Goal: Task Accomplishment & Management: Use online tool/utility

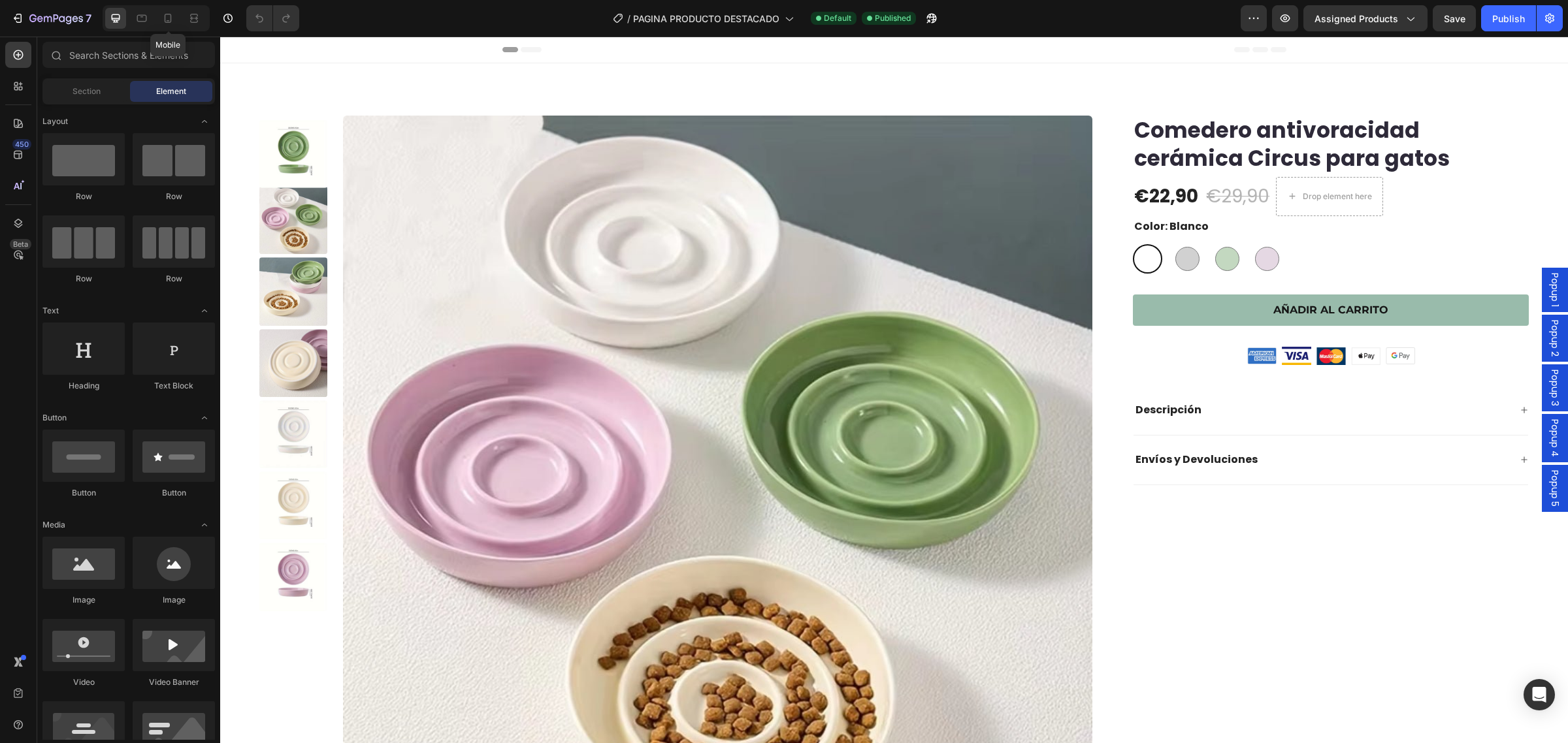
drag, startPoint x: 163, startPoint y: 18, endPoint x: 158, endPoint y: 2, distance: 16.8
click at [163, 11] on icon at bounding box center [168, 18] width 13 height 13
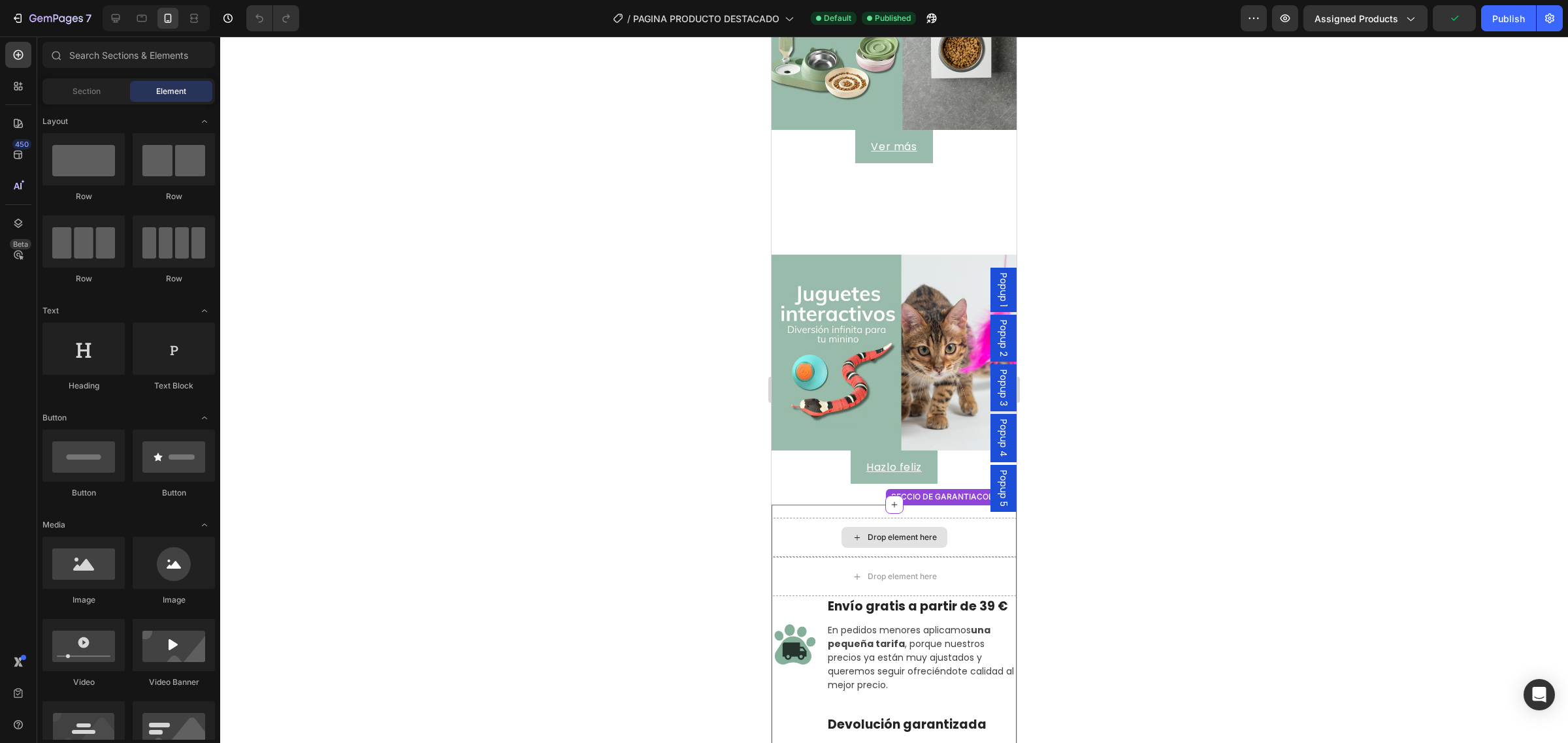
scroll to position [2546, 0]
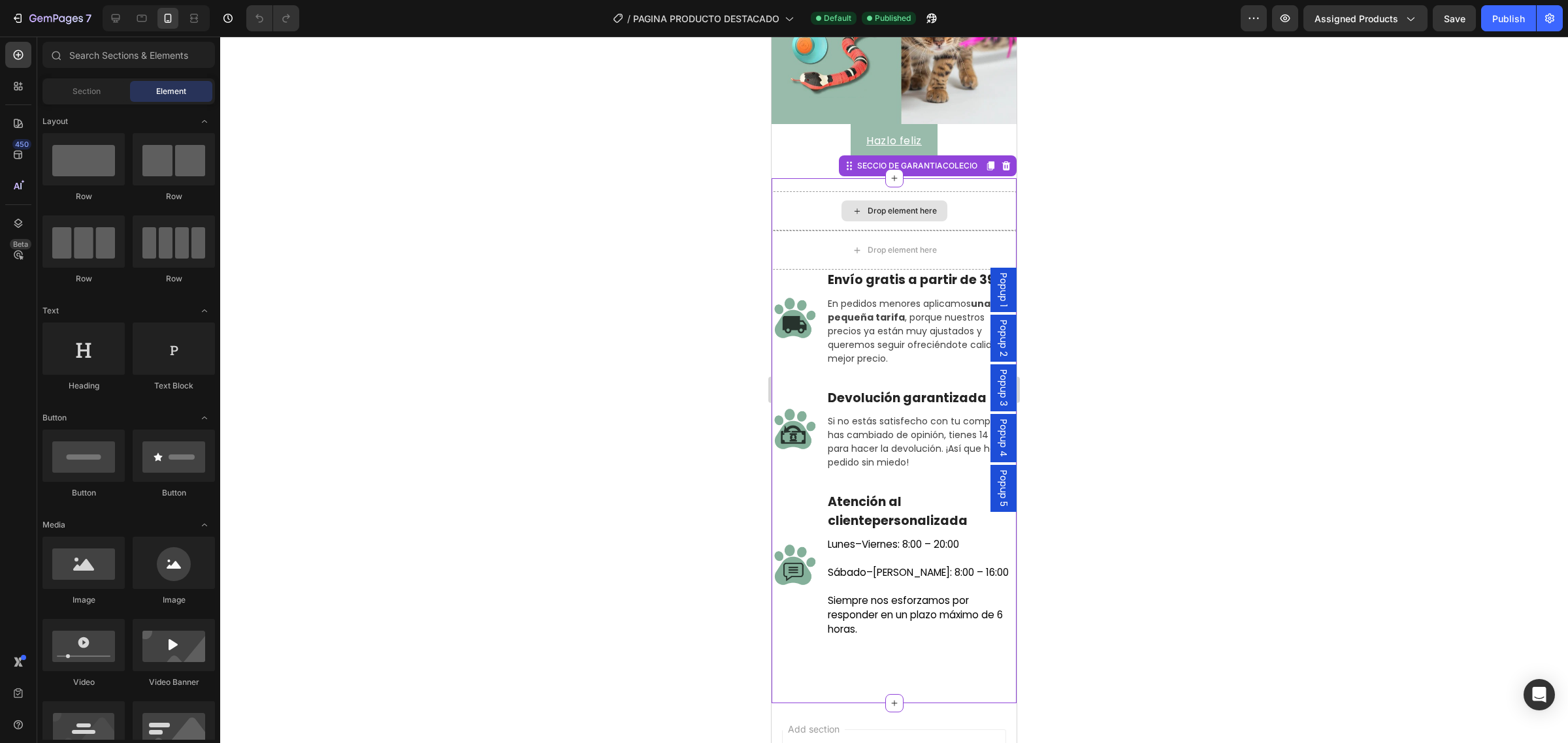
click at [802, 195] on div "Drop element here" at bounding box center [894, 210] width 245 height 39
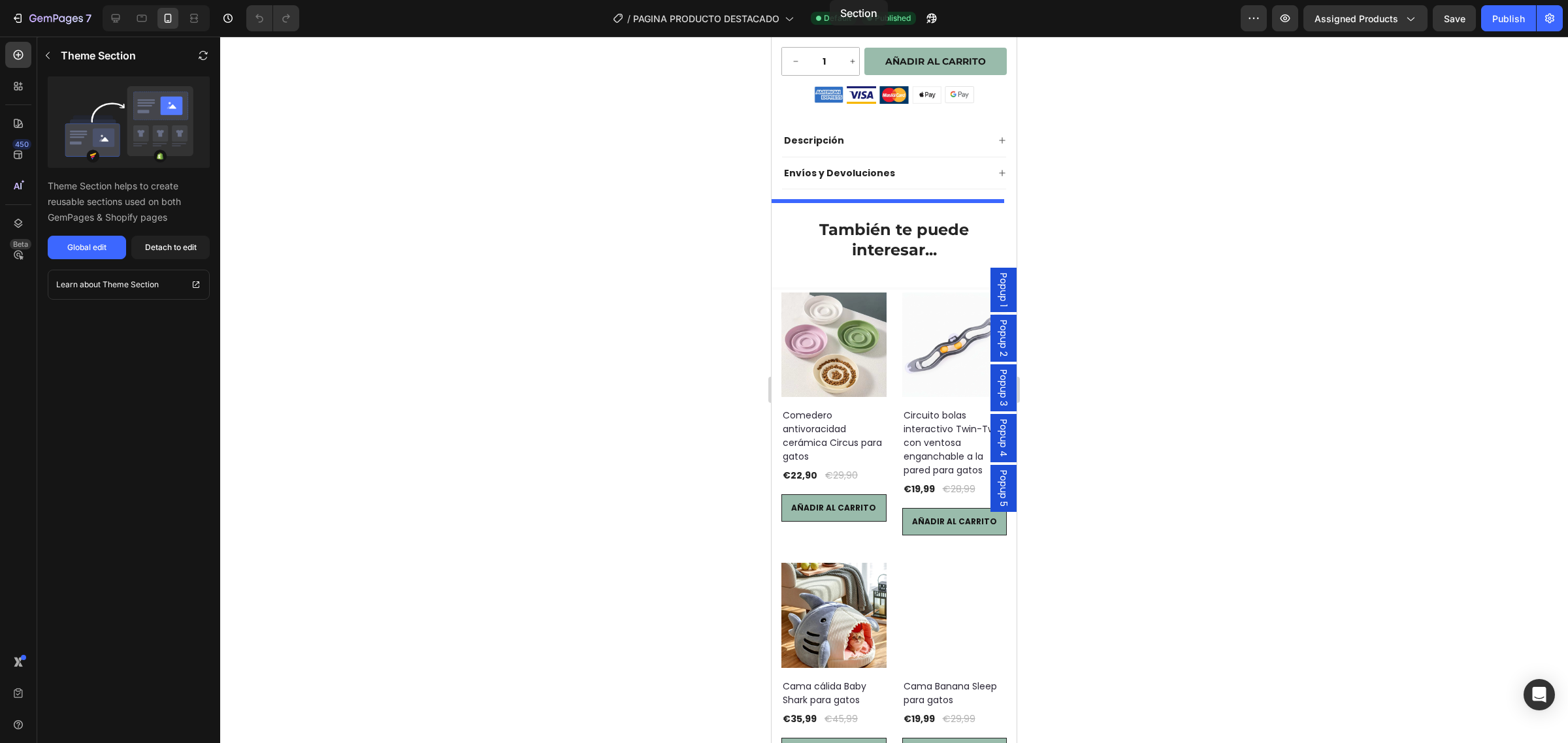
scroll to position [0, 0]
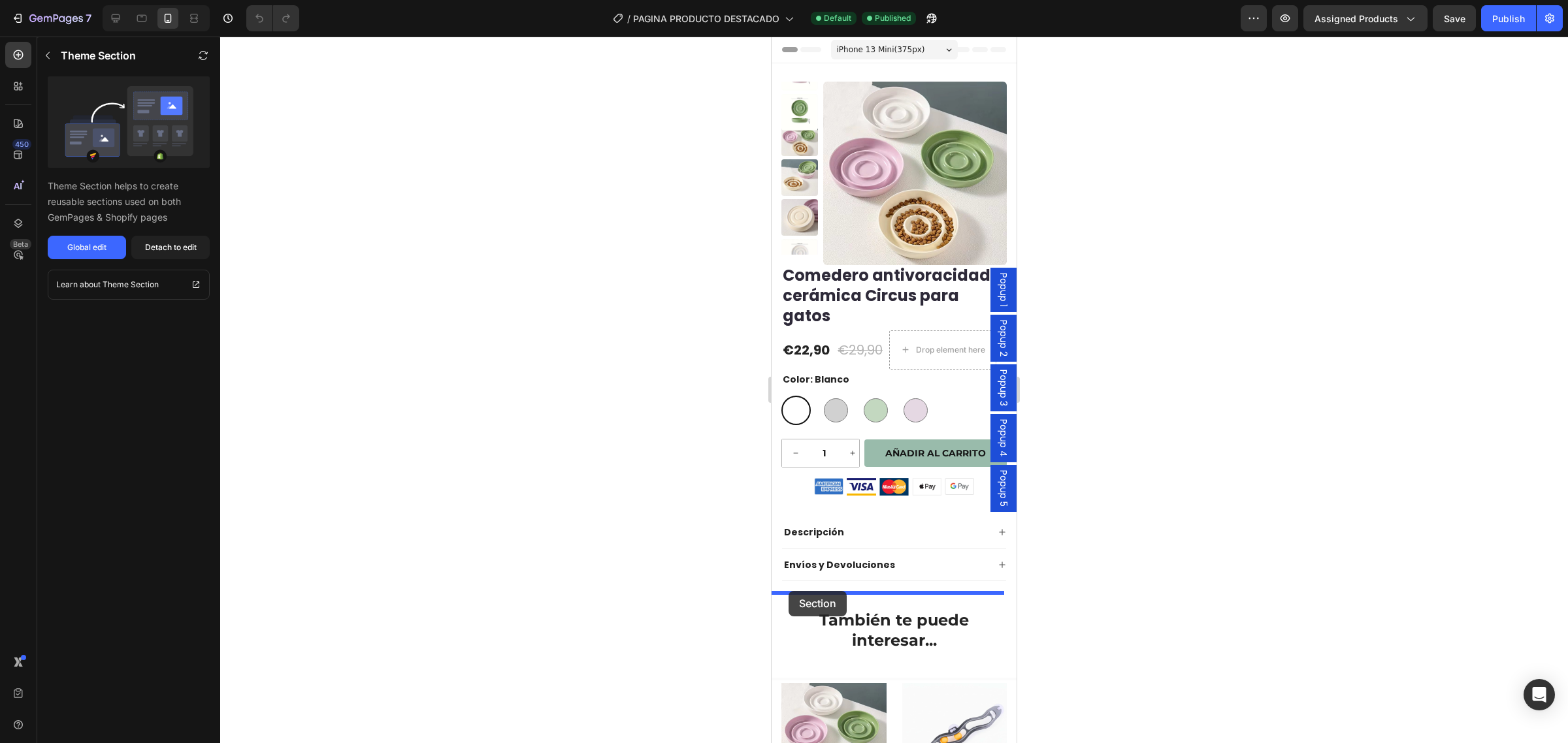
drag, startPoint x: 833, startPoint y: 319, endPoint x: 789, endPoint y: 591, distance: 275.5
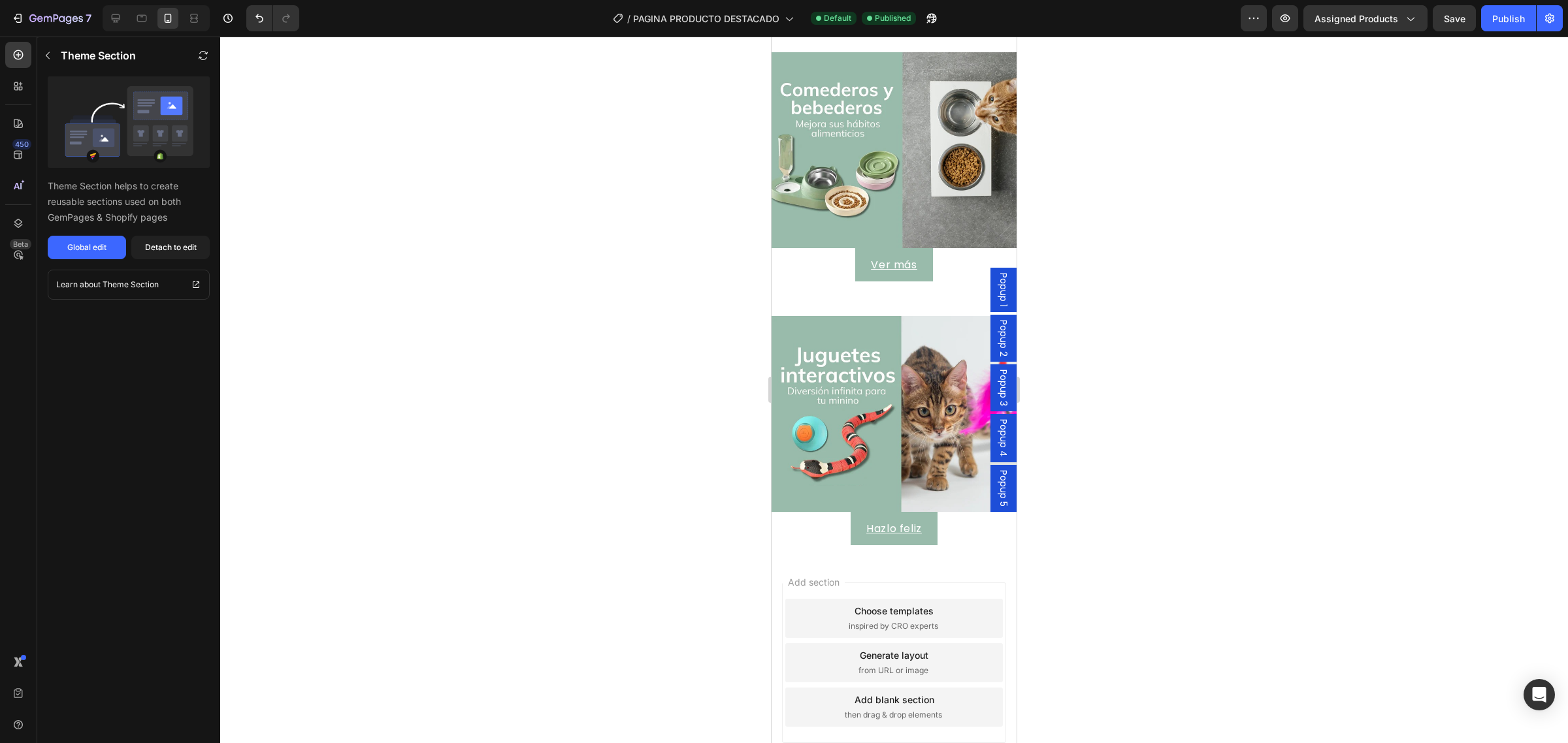
scroll to position [2682, 0]
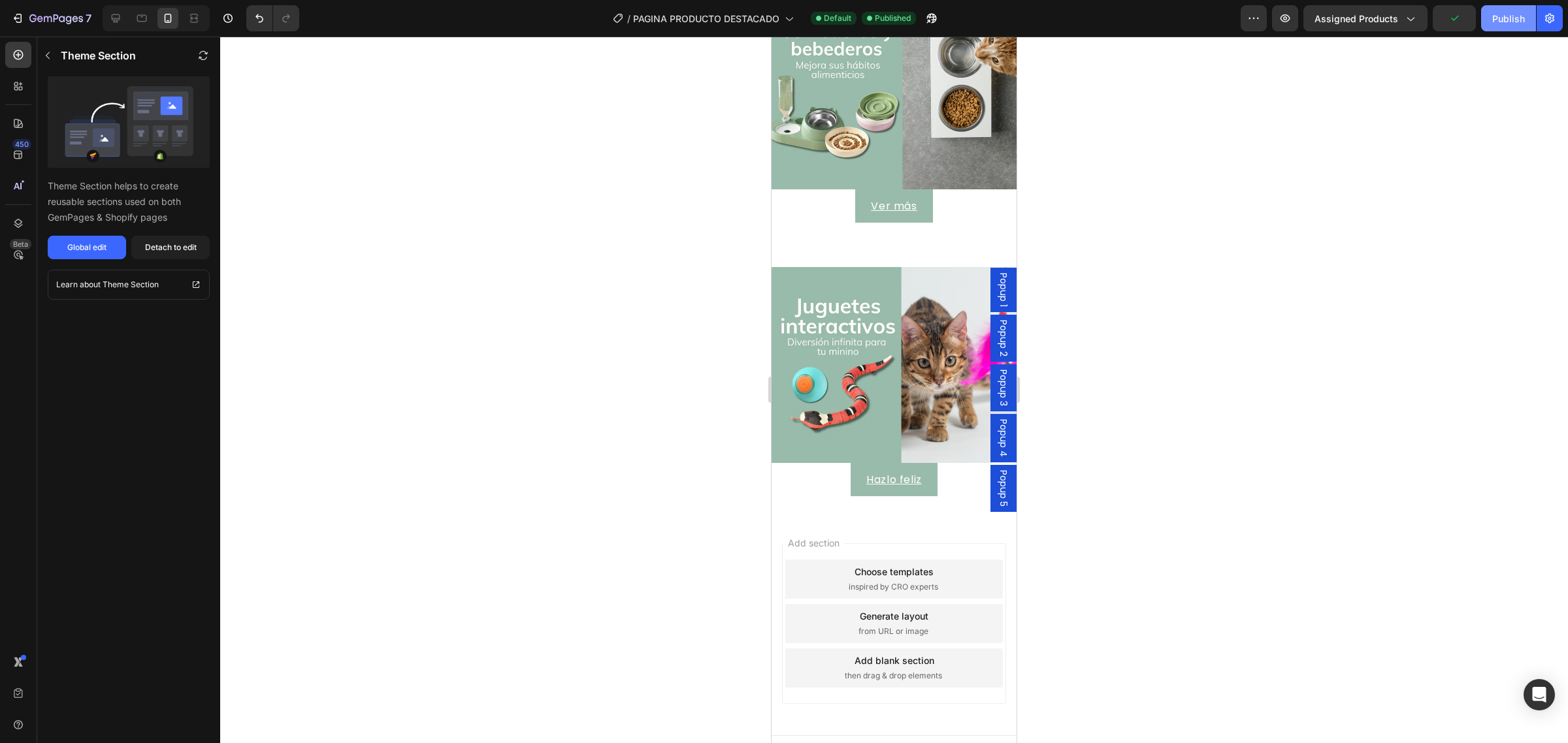
click at [1522, 20] on div "Publish" at bounding box center [1508, 18] width 32 height 13
click at [892, 561] on div "Choose templates inspired by CRO experts" at bounding box center [893, 579] width 218 height 39
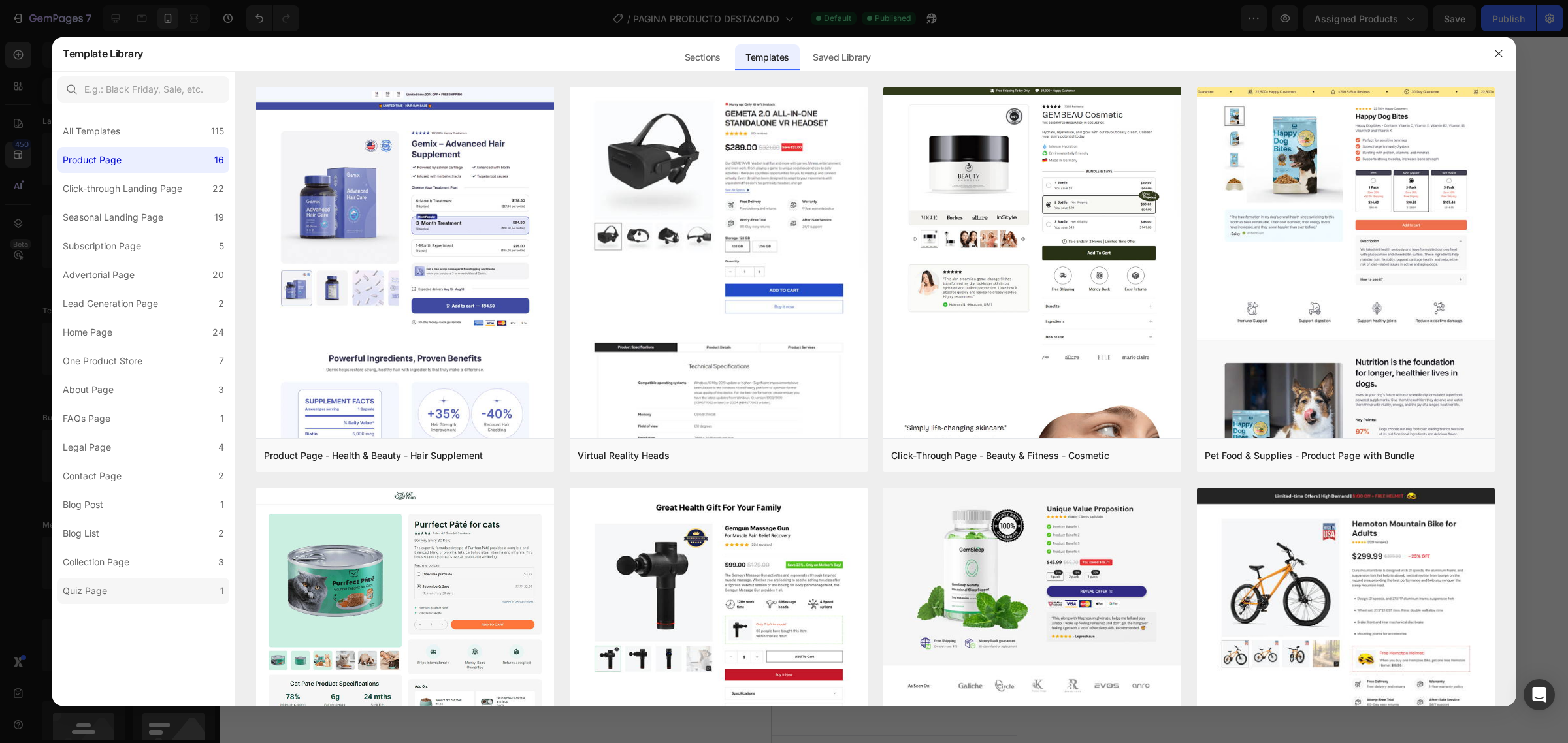
click at [103, 583] on div "Quiz Page" at bounding box center [85, 591] width 45 height 16
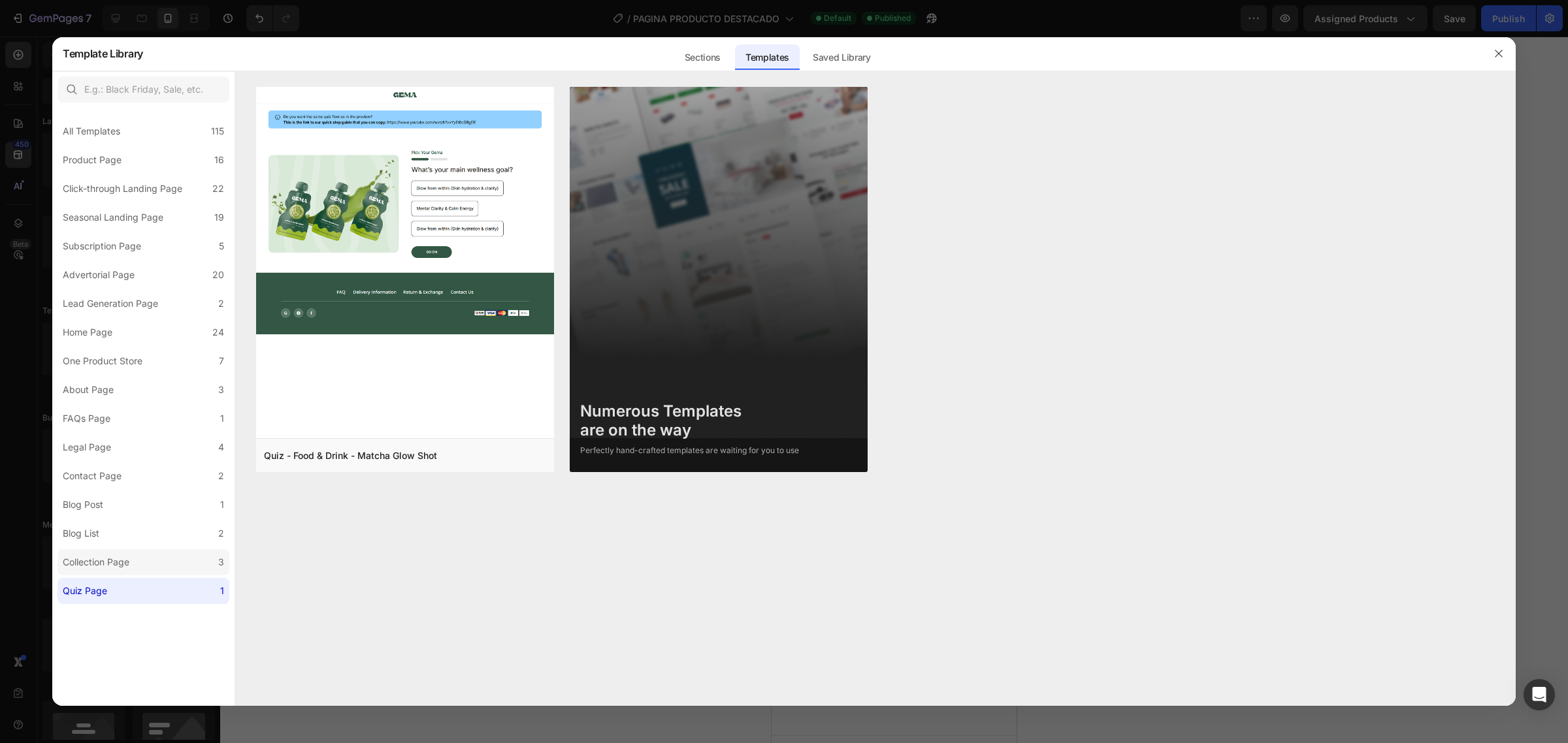
click at [104, 560] on div "Collection Page" at bounding box center [96, 562] width 67 height 16
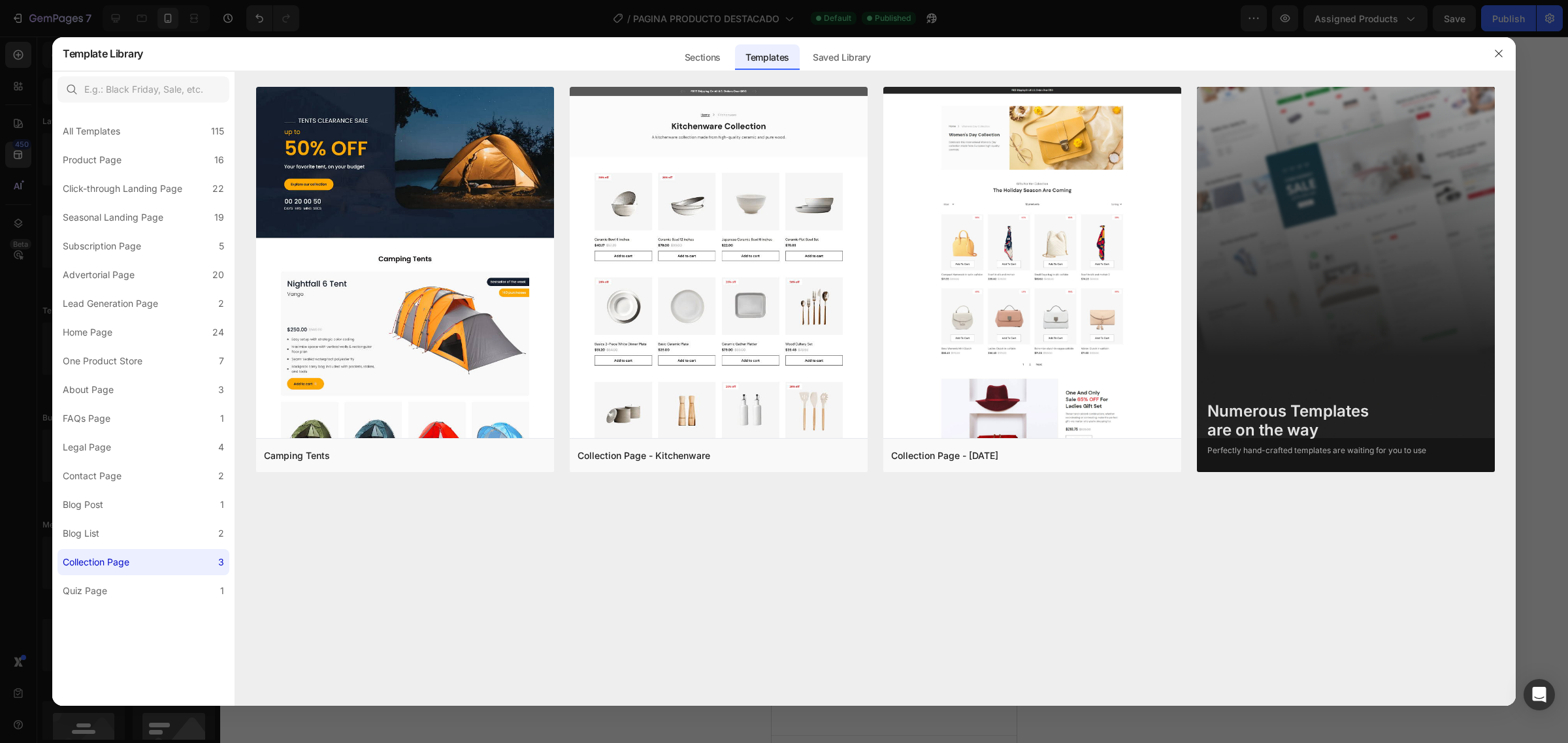
drag, startPoint x: 102, startPoint y: 534, endPoint x: 102, endPoint y: 562, distance: 28.0
click at [102, 562] on div "All Templates 115 Product Page 16 Click-through Landing Page 22 Seasonal Landin…" at bounding box center [143, 355] width 182 height 497
click at [97, 532] on div "Blog List" at bounding box center [81, 534] width 37 height 16
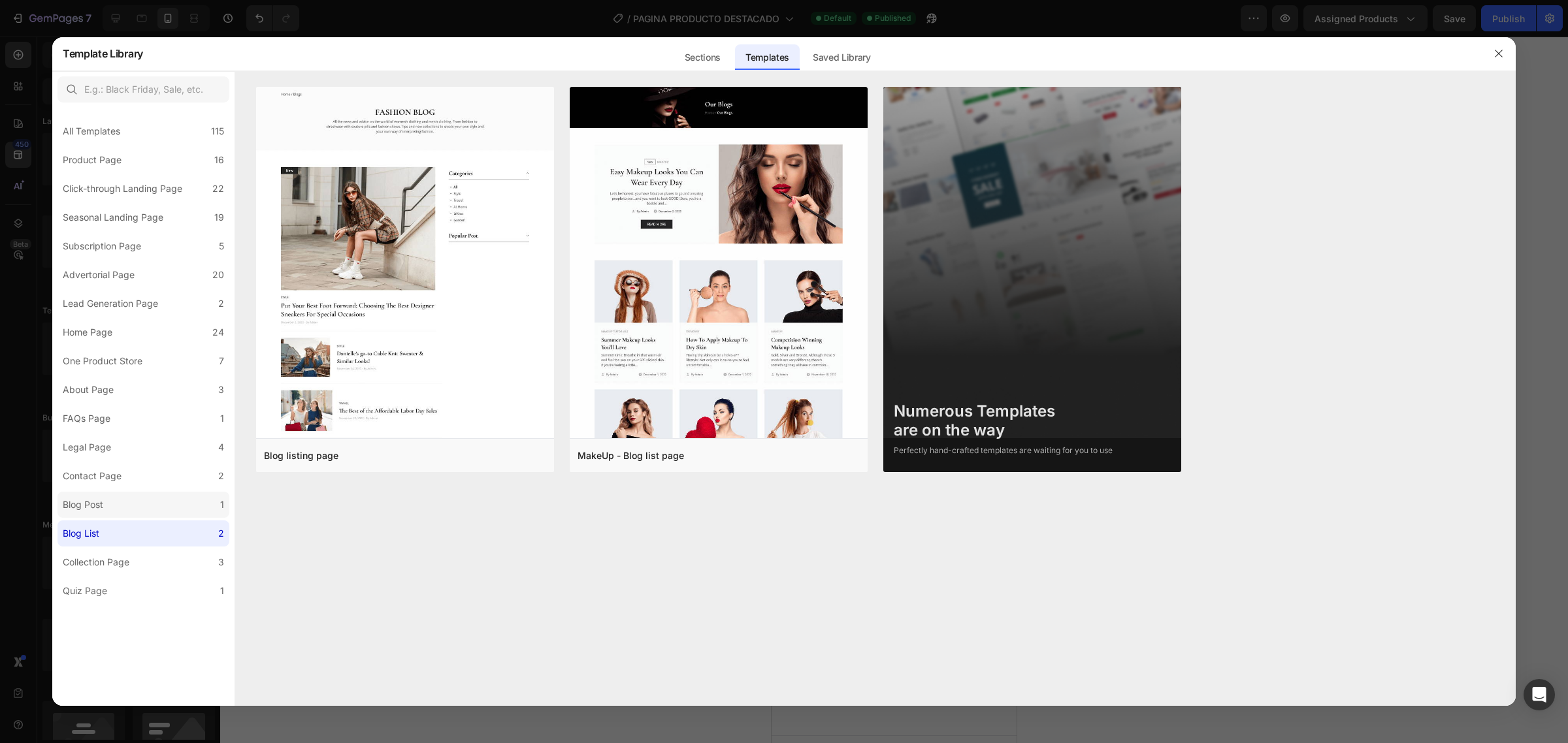
click at [97, 492] on label "Blog Post 1" at bounding box center [143, 505] width 172 height 27
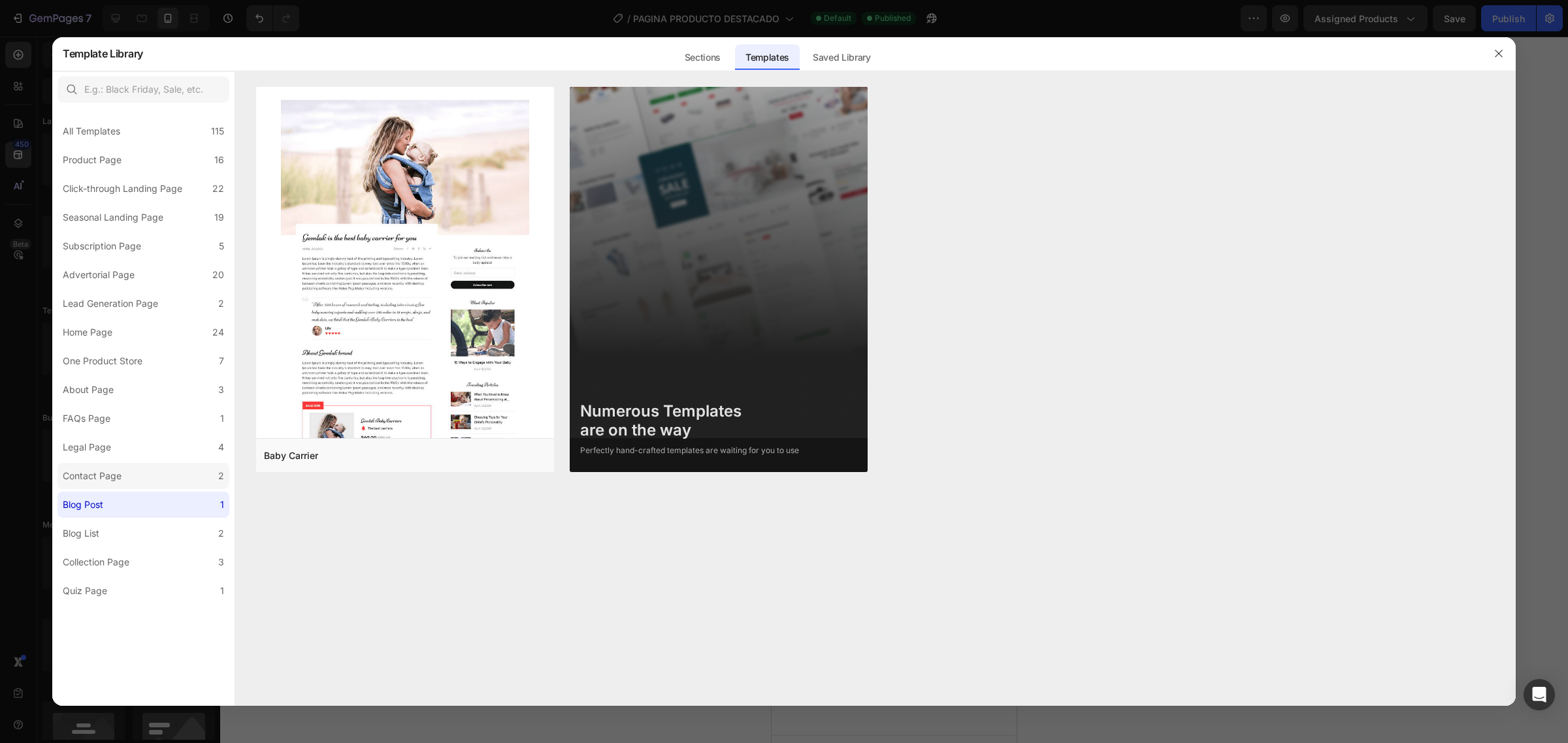
click at [97, 476] on div "Contact Page" at bounding box center [92, 476] width 59 height 16
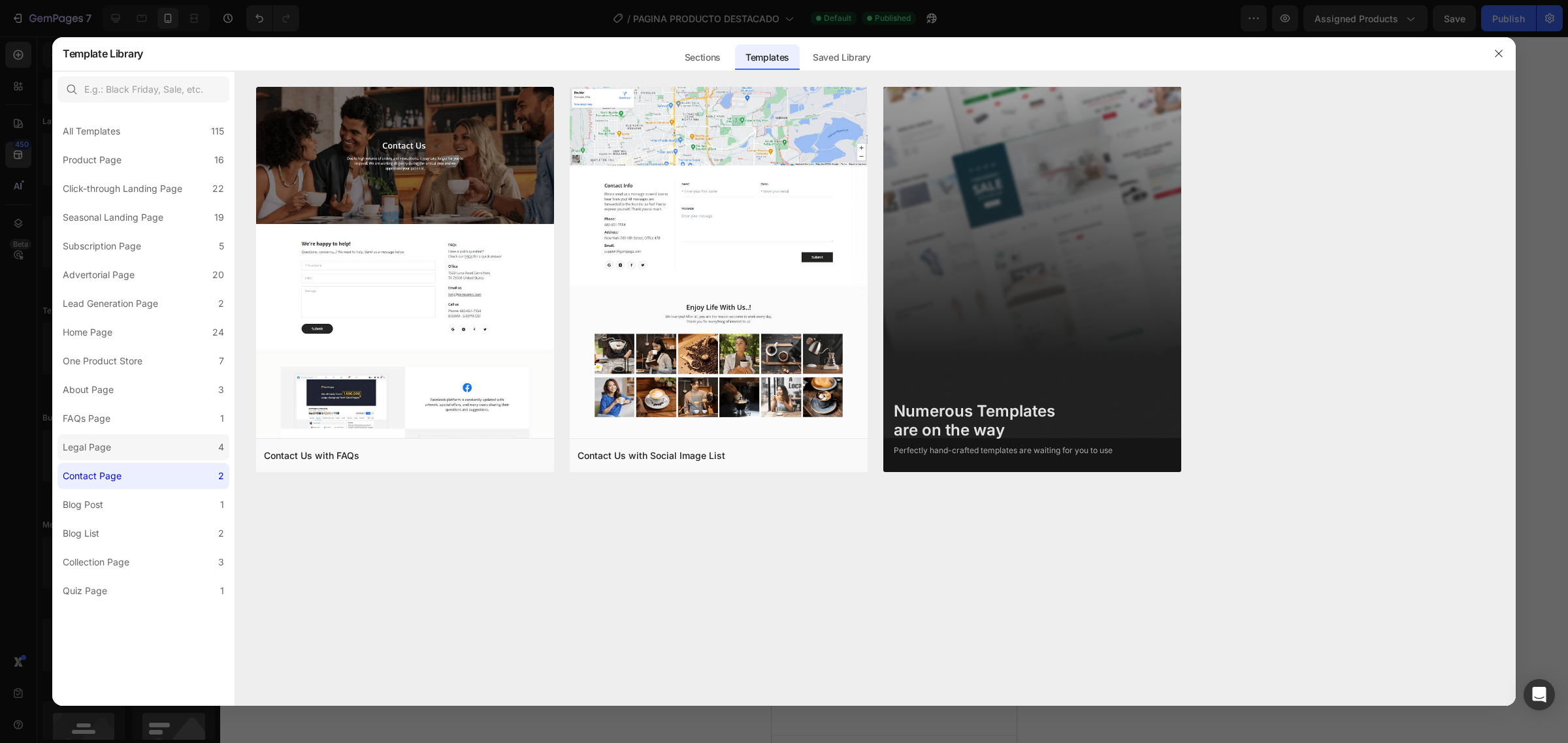
click at [89, 443] on div "Legal Page" at bounding box center [86, 448] width 48 height 16
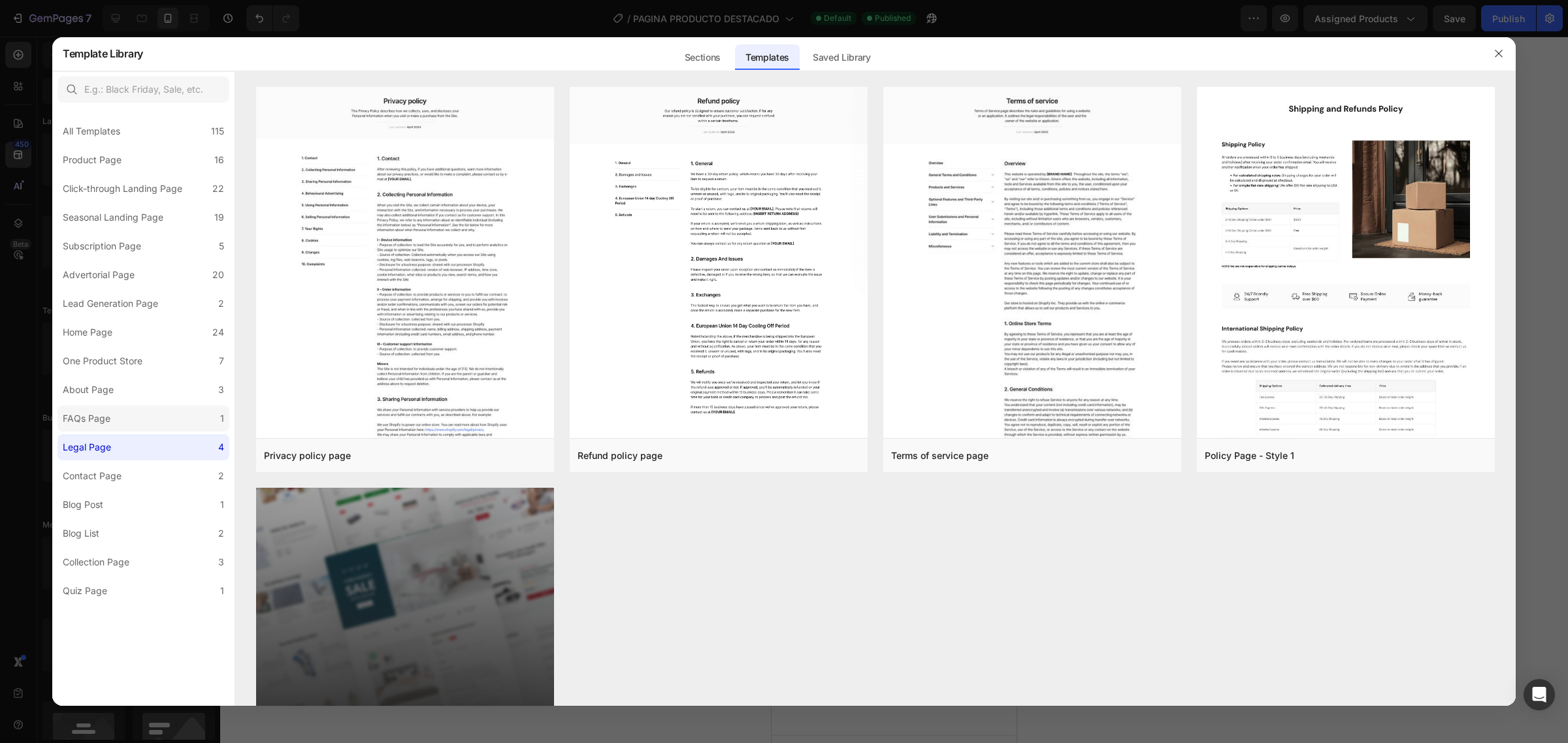
click at [89, 412] on div "FAQs Page" at bounding box center [86, 418] width 48 height 16
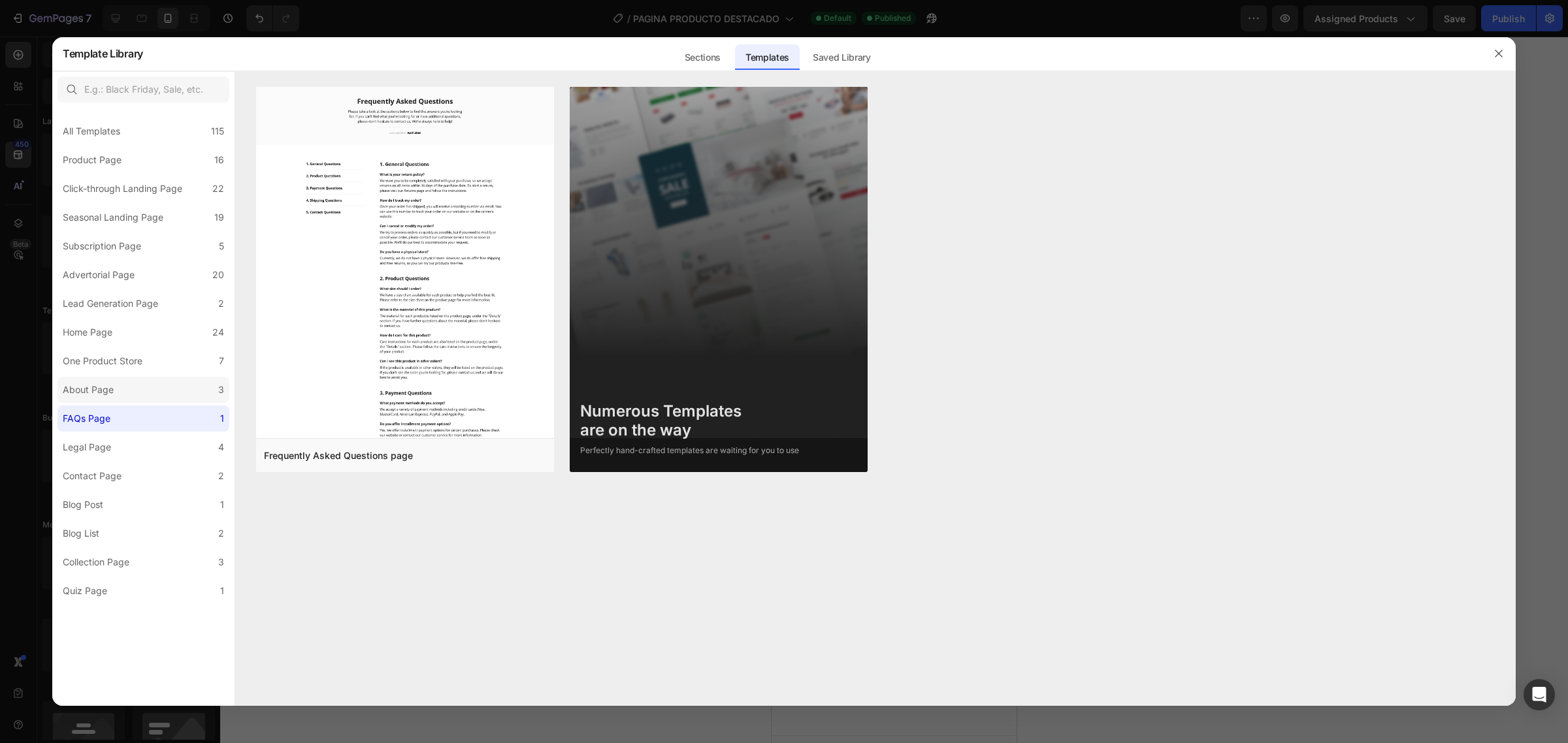
click at [85, 387] on div "About Page" at bounding box center [88, 390] width 51 height 16
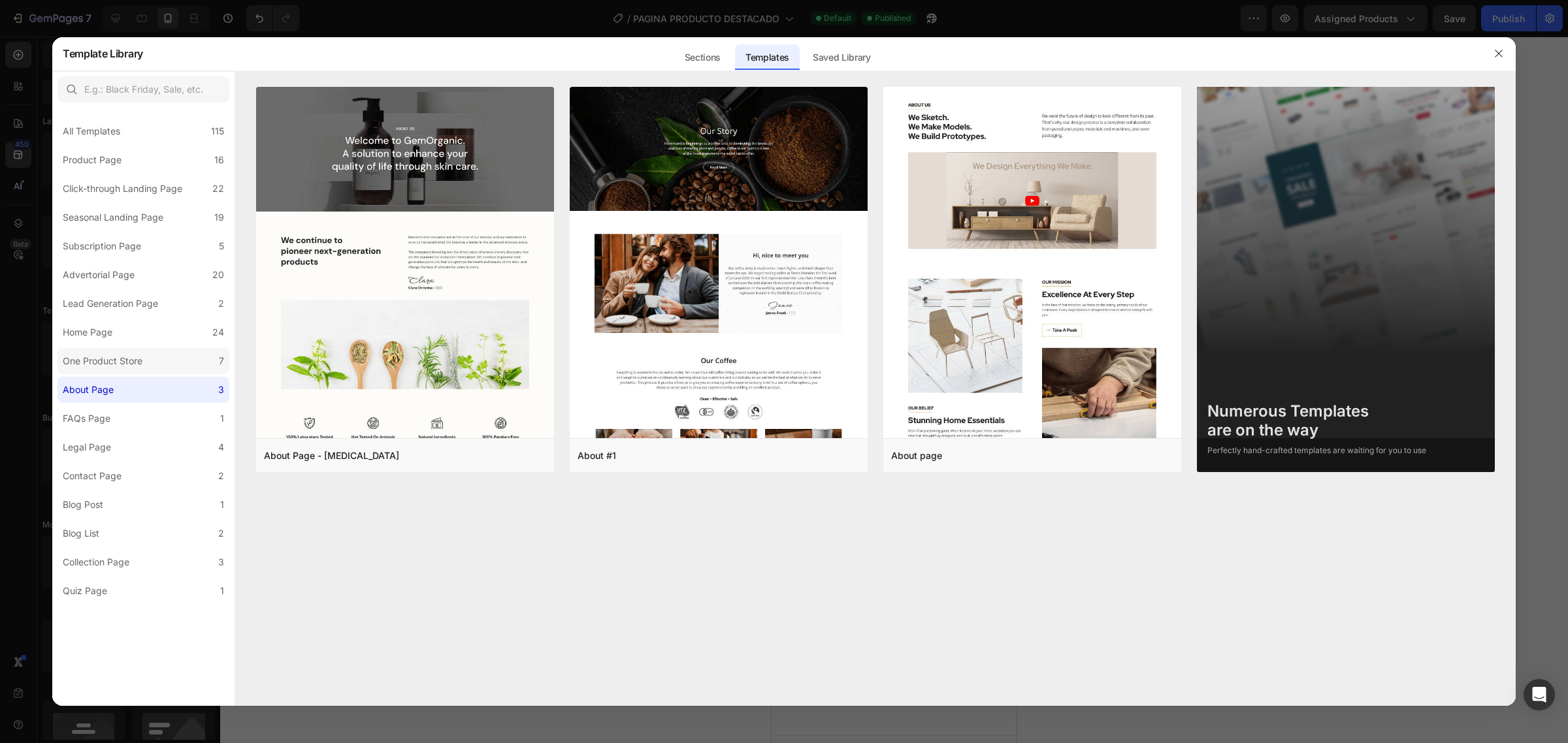
click at [84, 351] on label "One Product Store 7" at bounding box center [143, 361] width 172 height 27
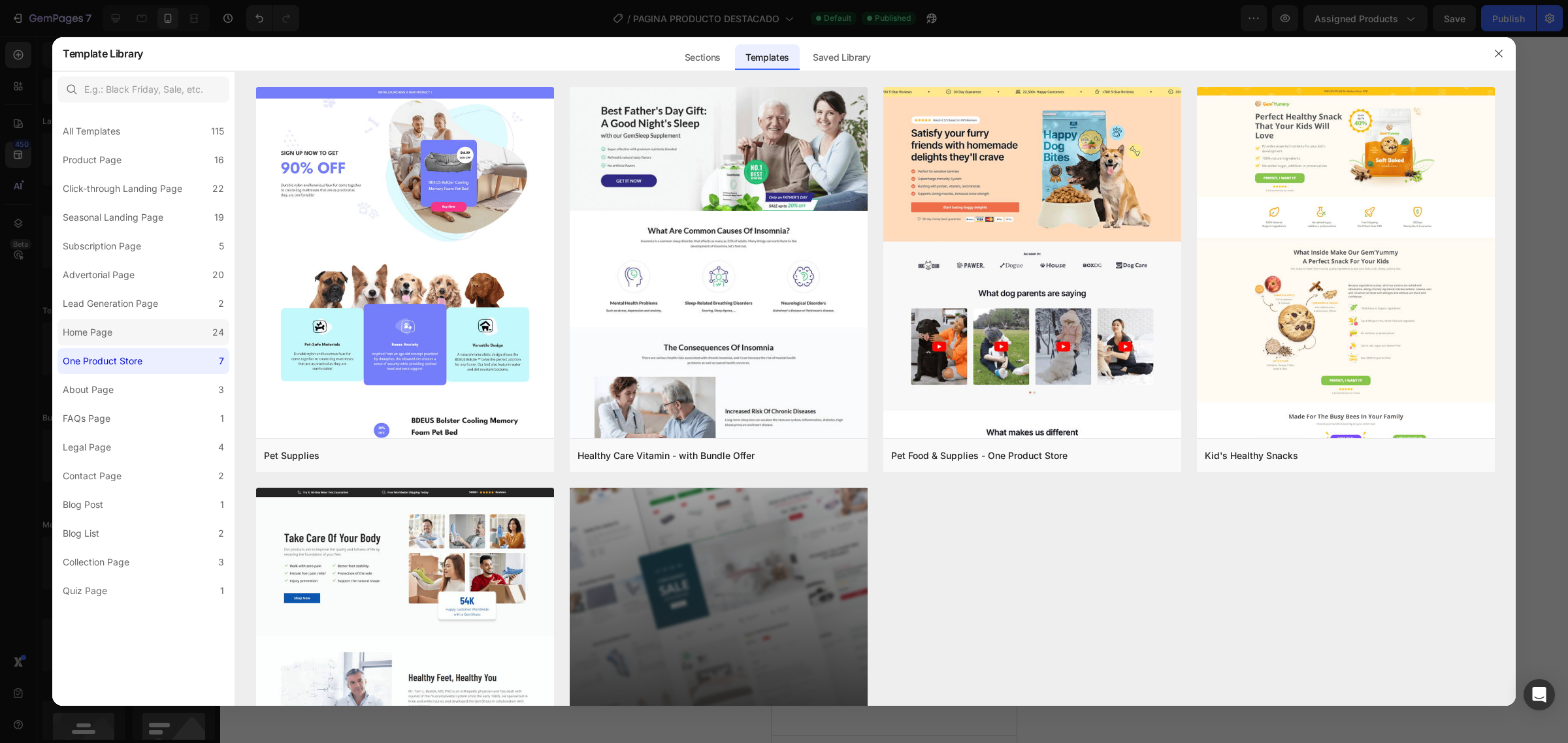
click at [82, 332] on div "Home Page" at bounding box center [87, 333] width 49 height 16
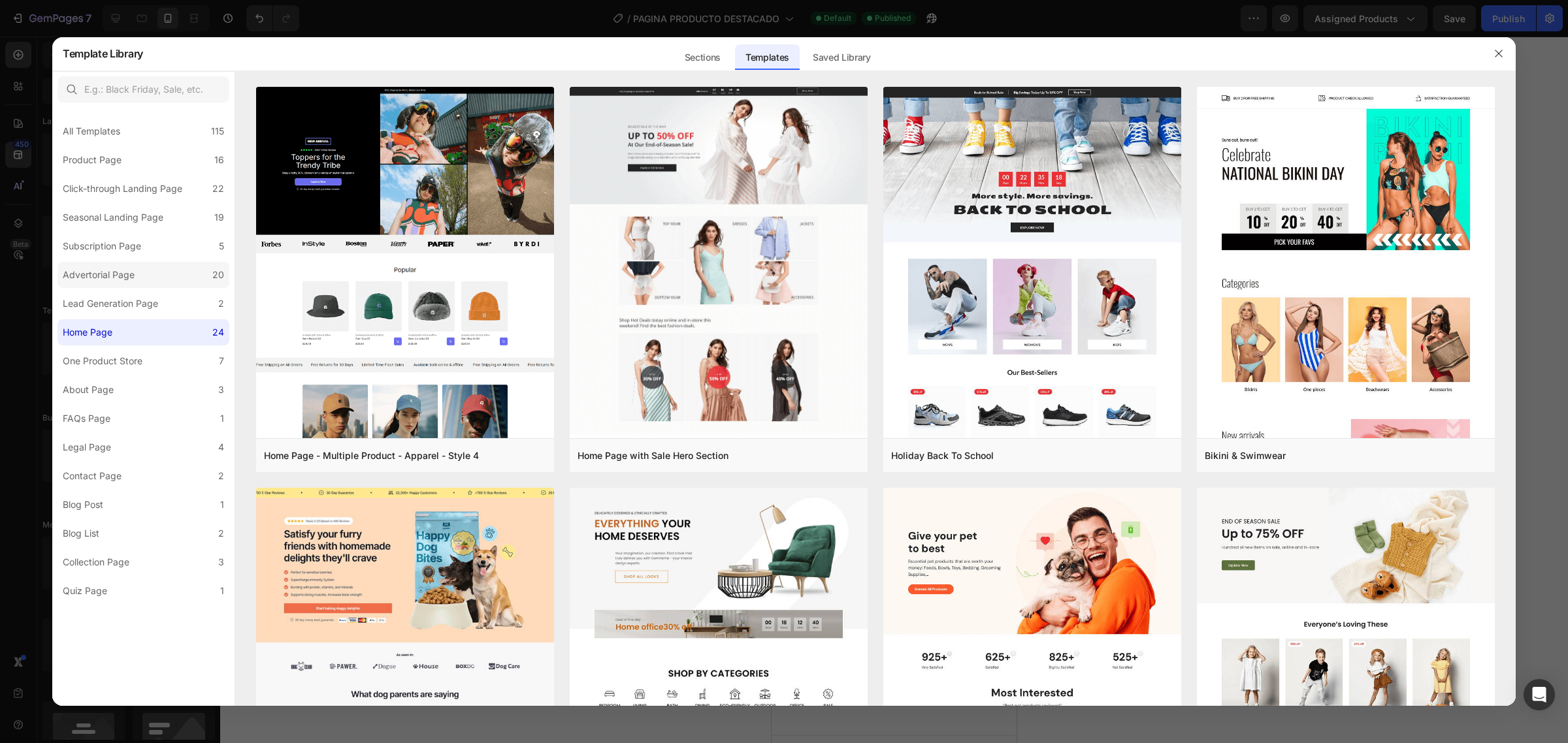
click at [79, 267] on div "Advertorial Page" at bounding box center [99, 275] width 72 height 16
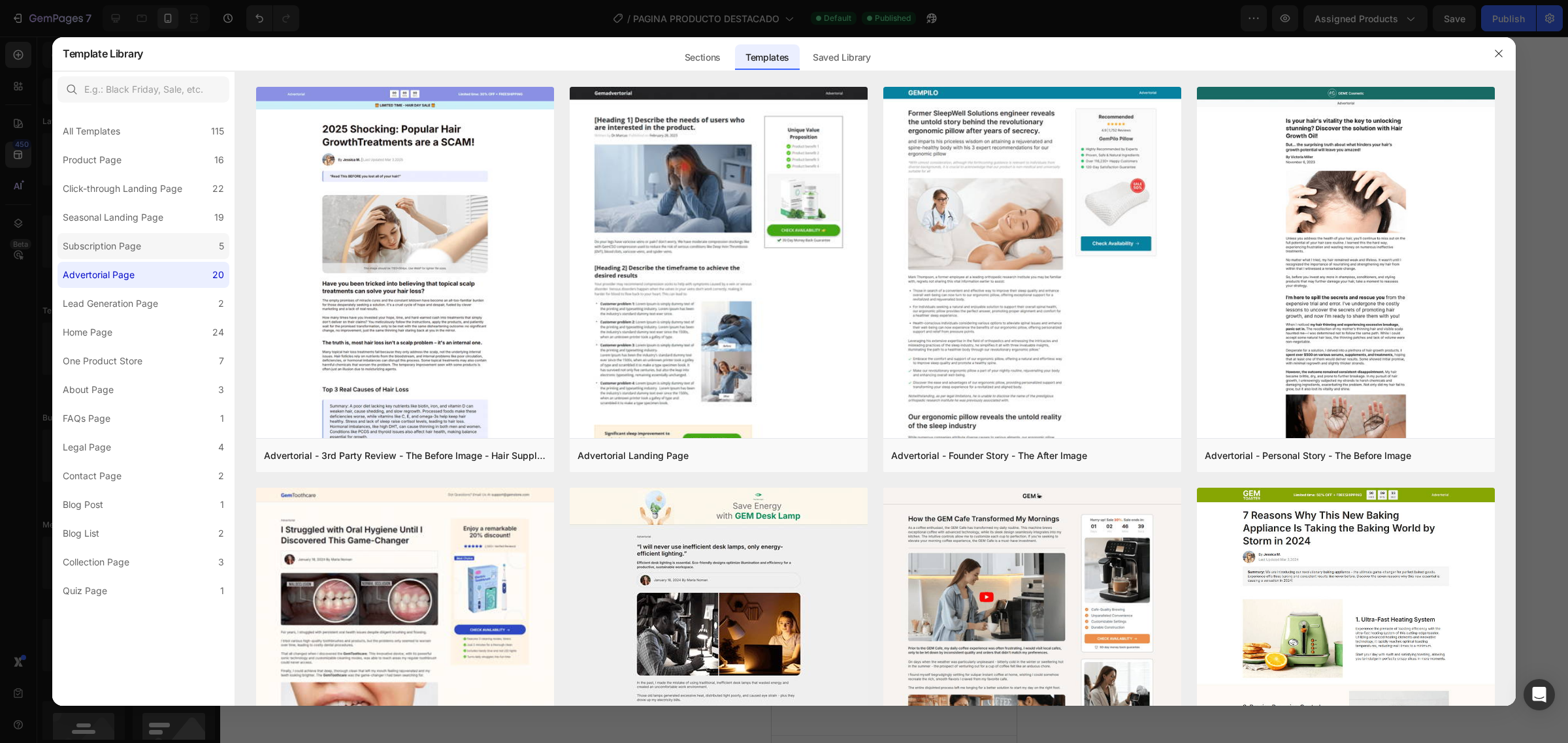
click at [83, 252] on div "Subscription Page" at bounding box center [102, 246] width 79 height 16
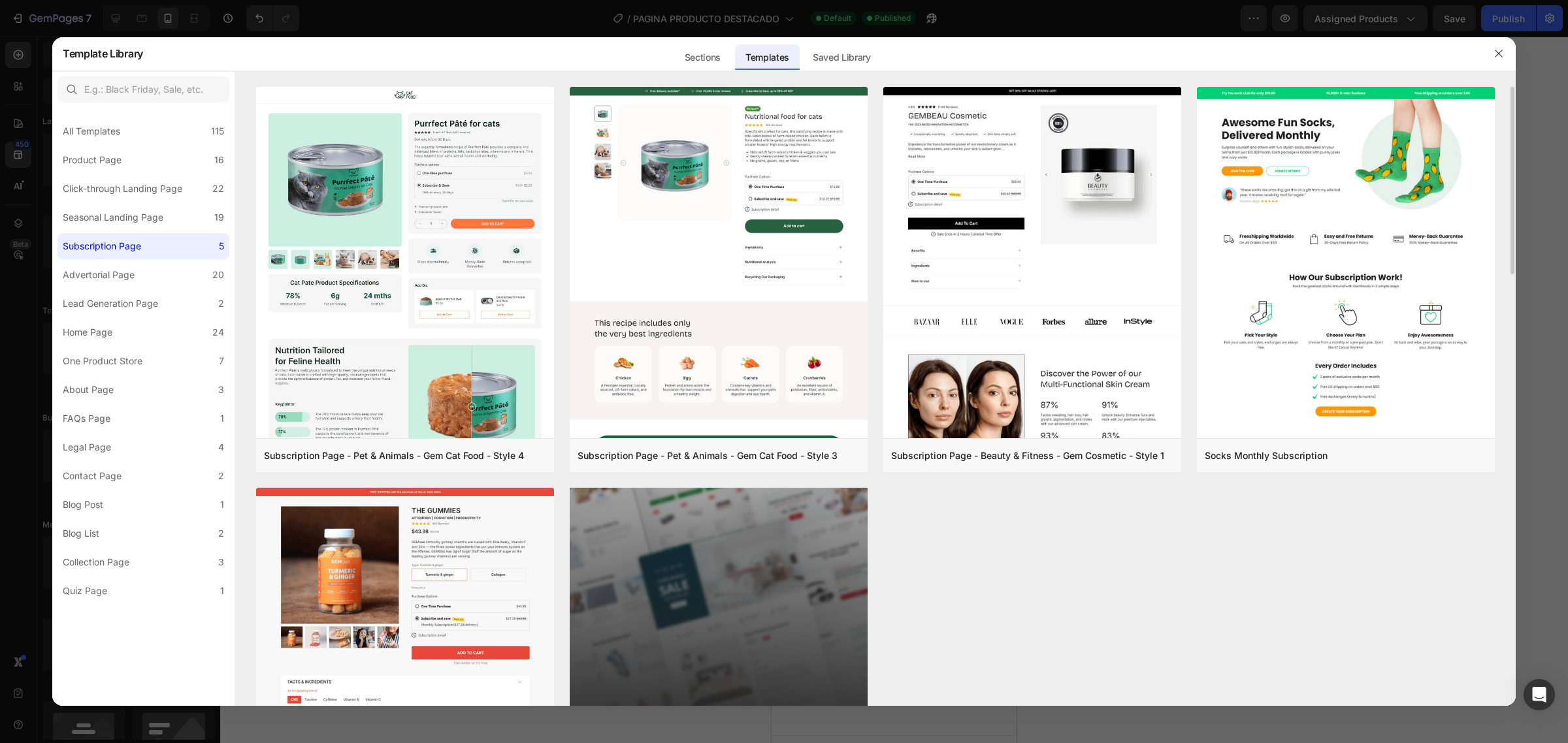
scroll to position [183, 0]
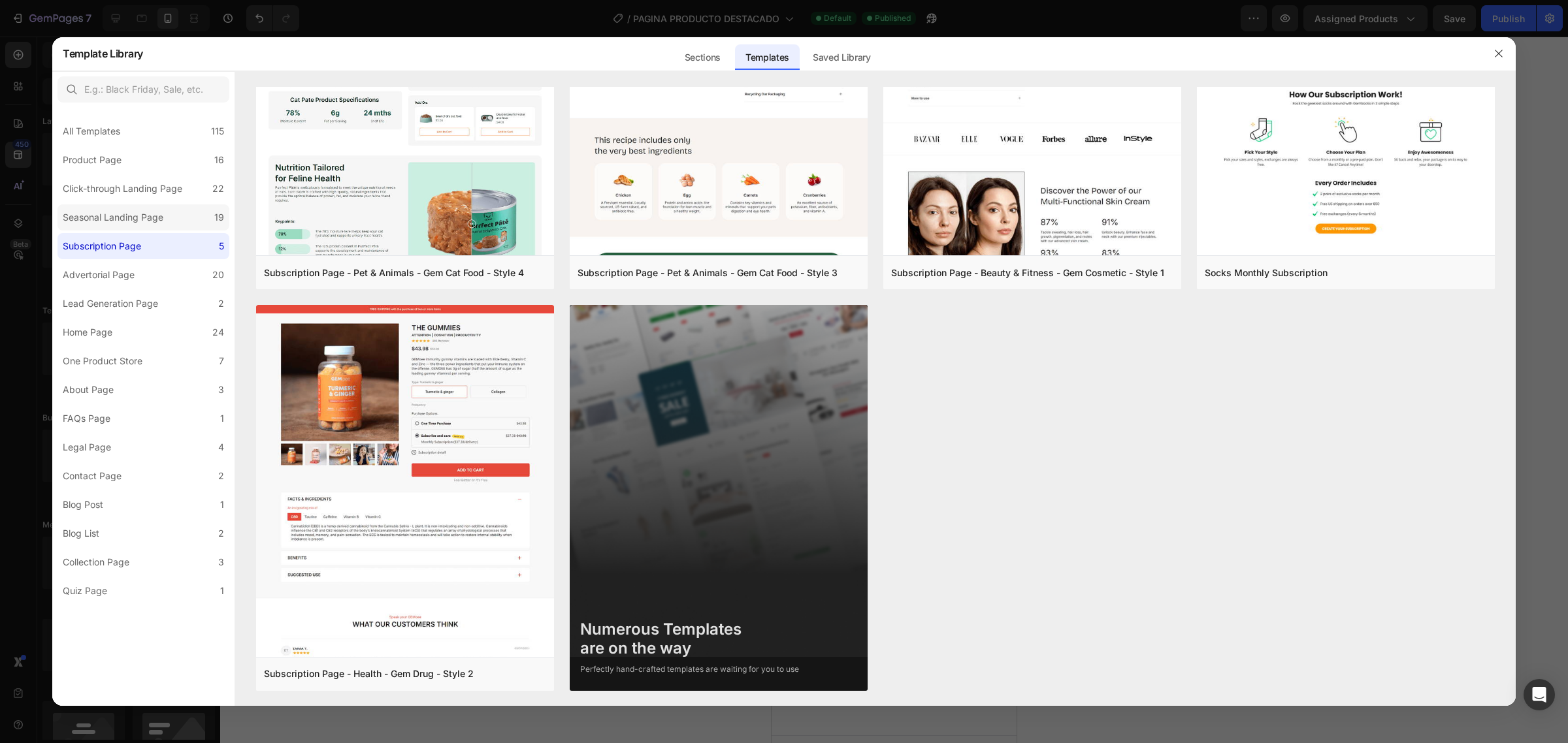
click at [116, 219] on div "Seasonal Landing Page" at bounding box center [113, 218] width 101 height 16
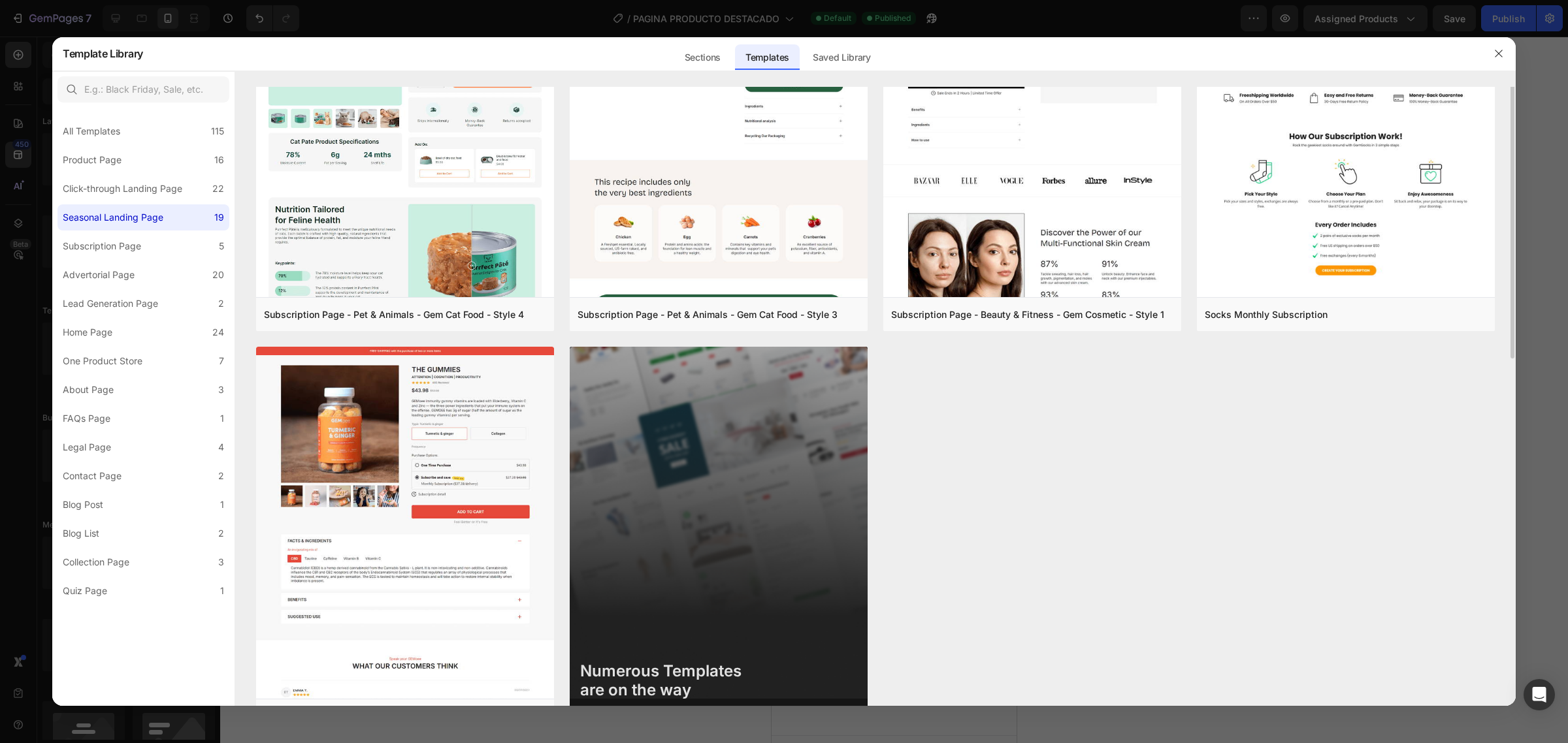
scroll to position [0, 0]
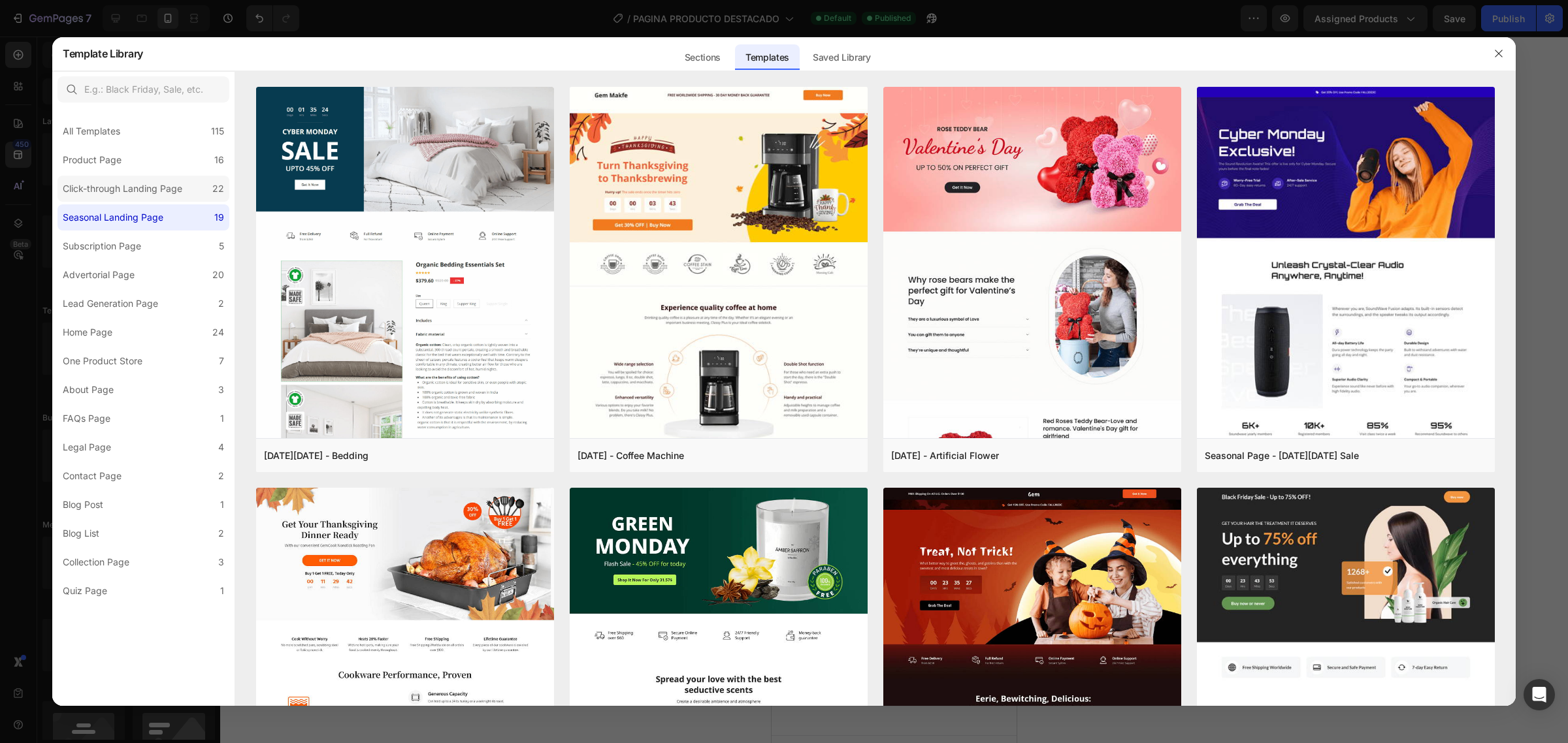
click at [121, 181] on div "Click-through Landing Page" at bounding box center [123, 188] width 120 height 16
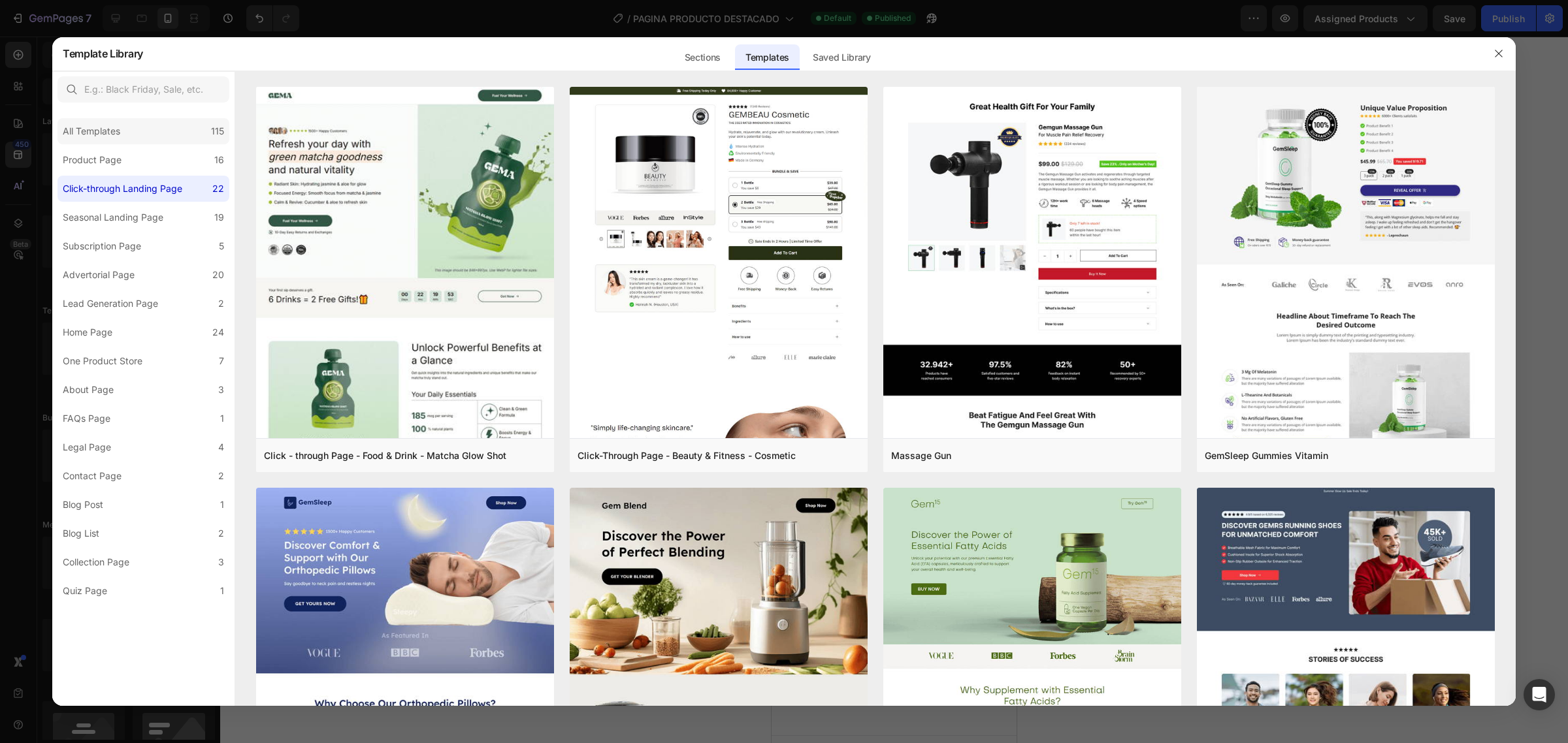
click at [103, 135] on div "All Templates" at bounding box center [91, 131] width 58 height 16
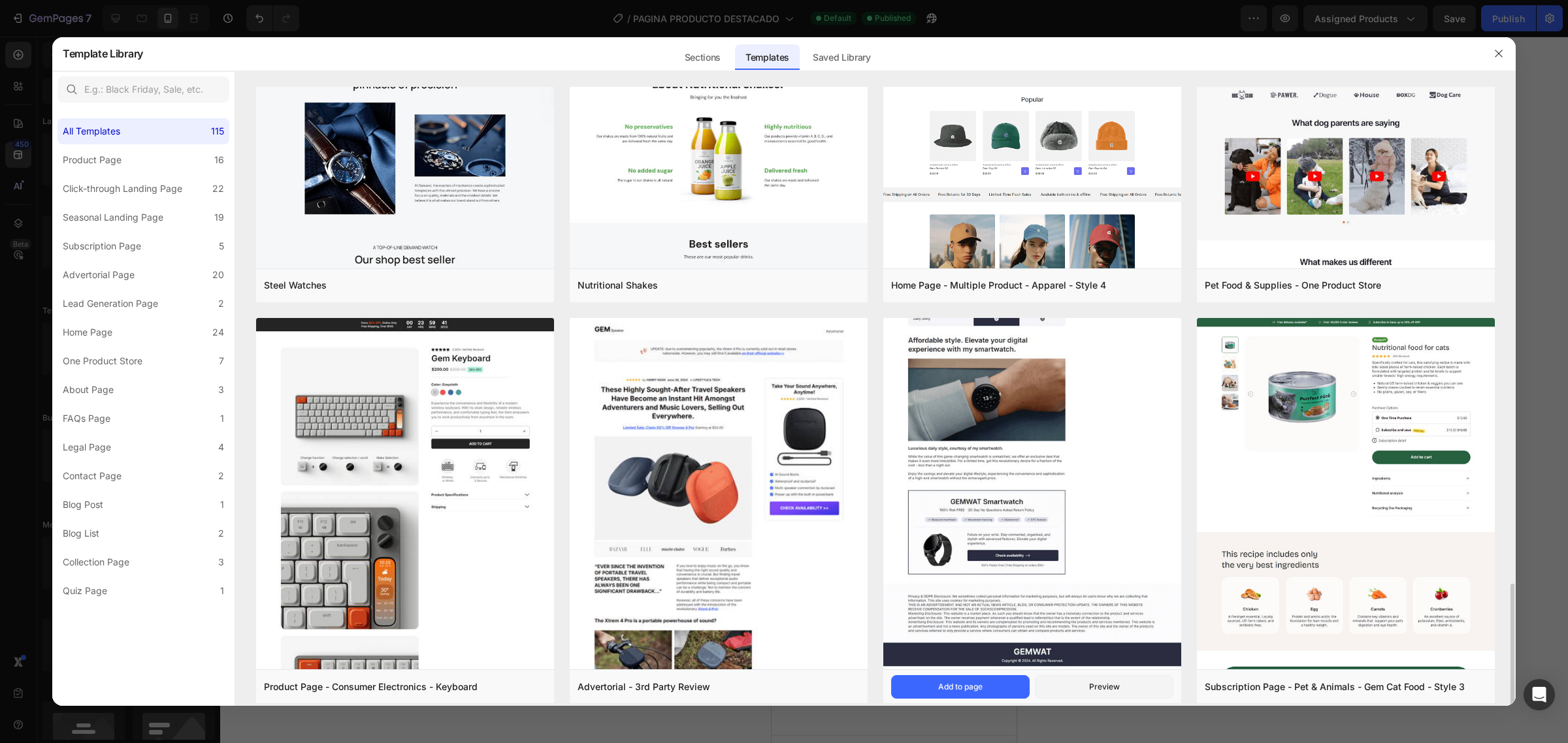
scroll to position [1061, 0]
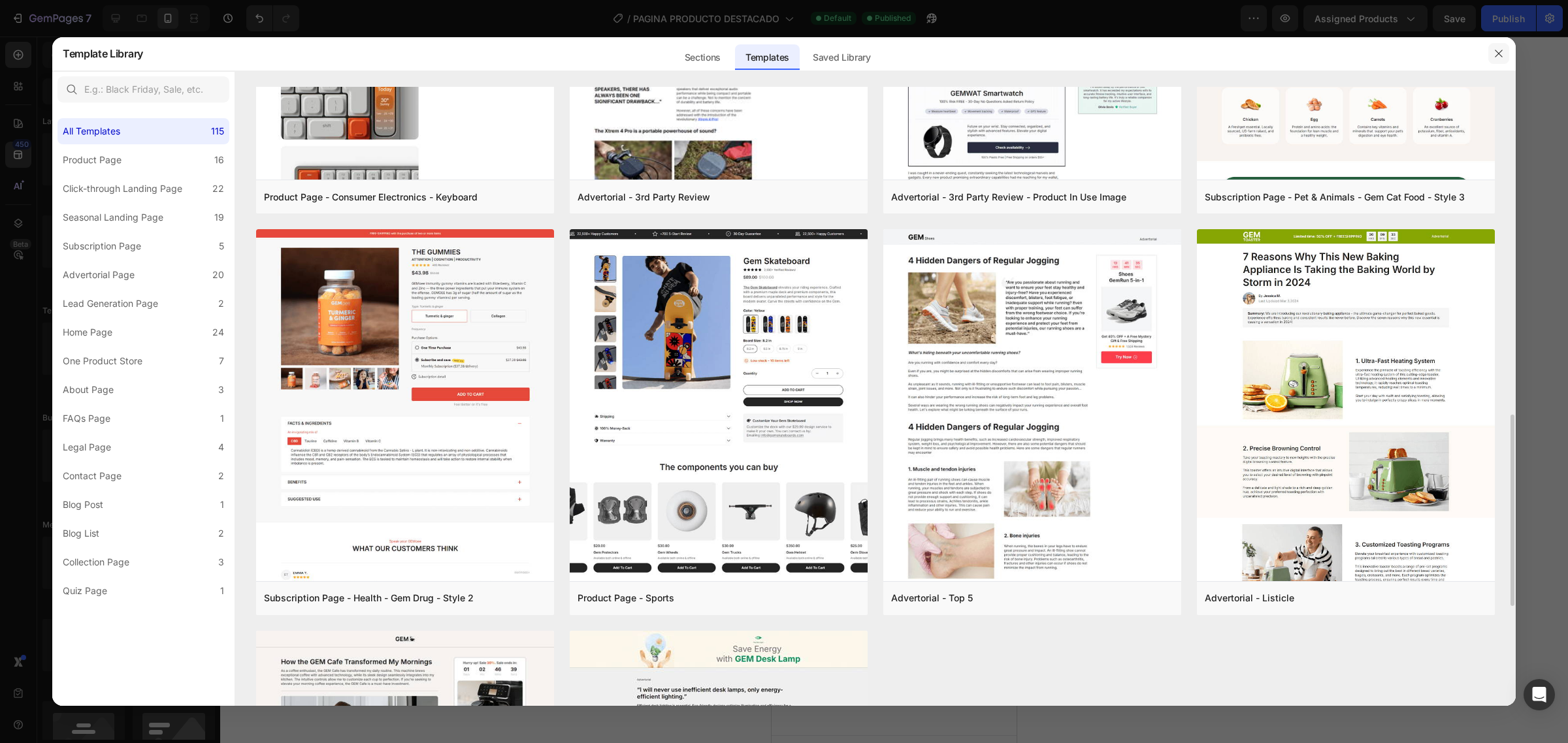
click at [1499, 47] on button "button" at bounding box center [1499, 53] width 21 height 21
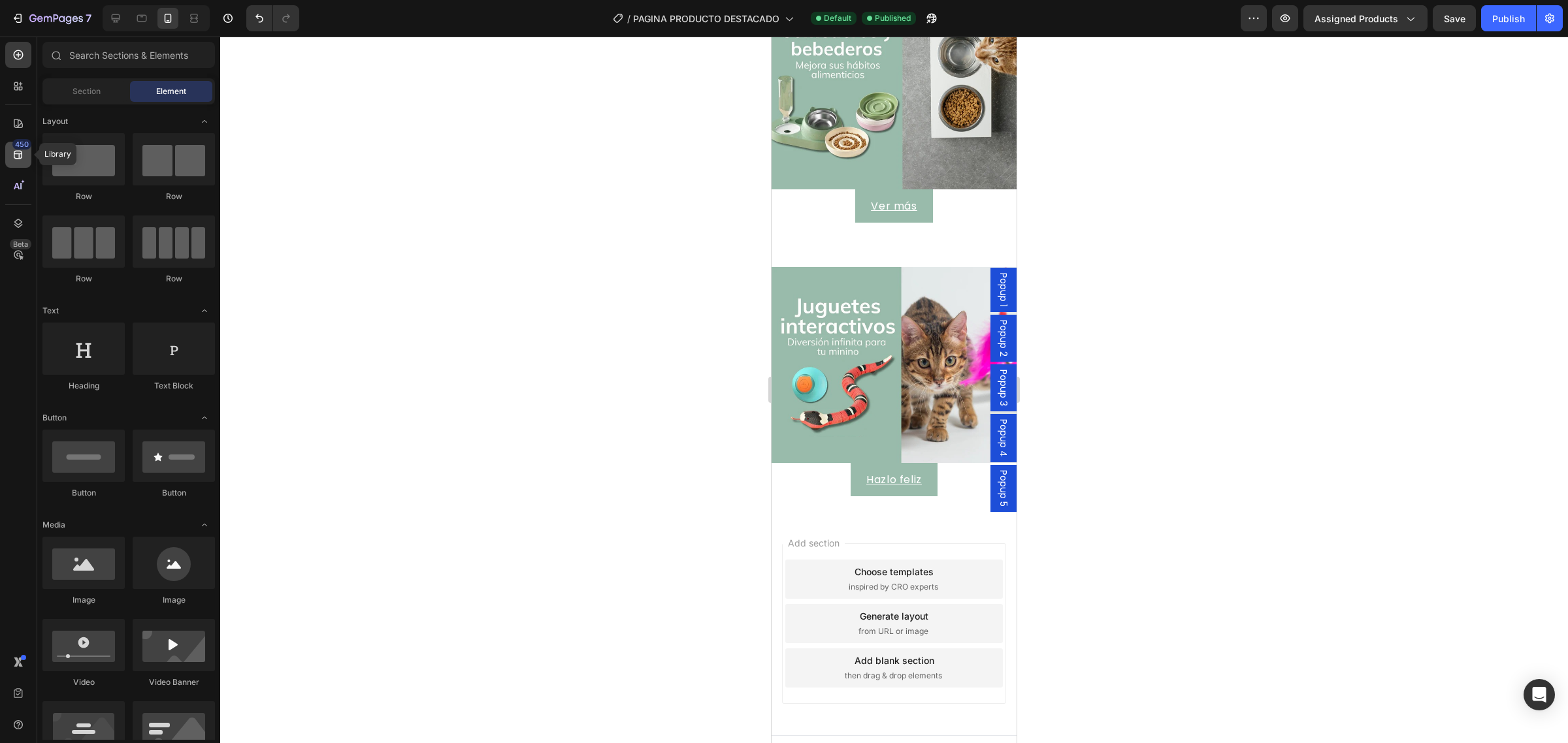
click at [13, 149] on icon at bounding box center [18, 155] width 13 height 13
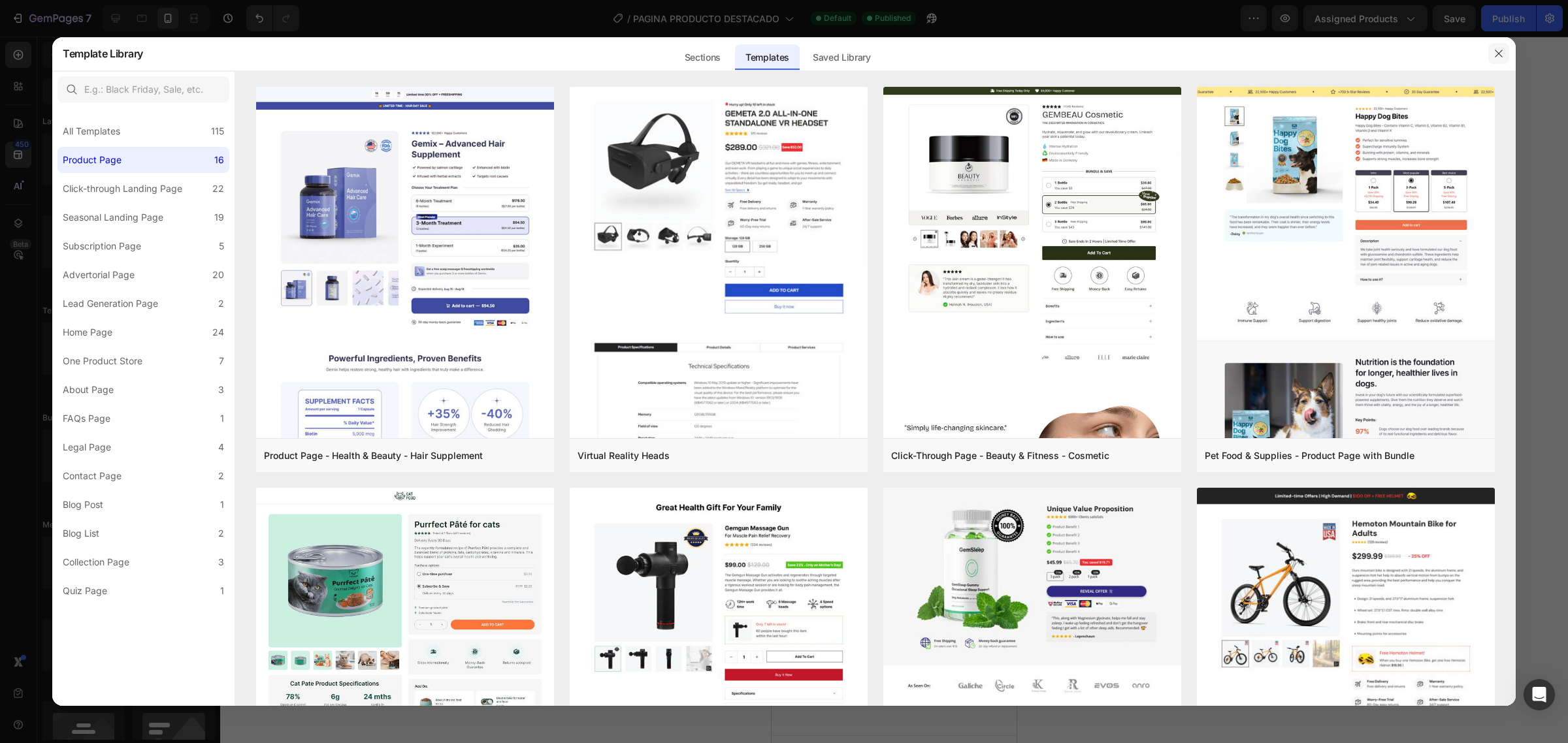
click at [1499, 49] on icon "button" at bounding box center [1499, 53] width 10 height 10
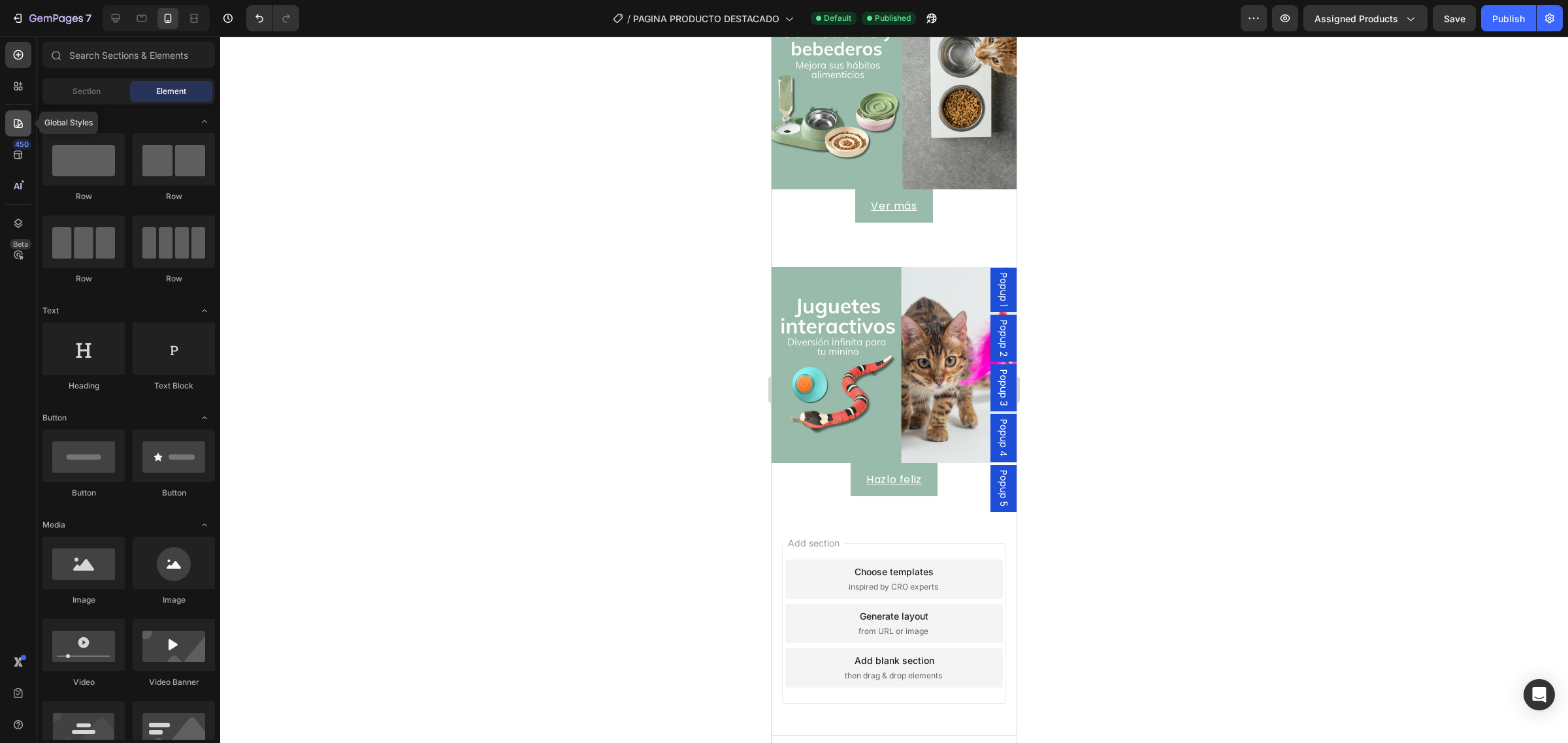
click at [6, 125] on div at bounding box center [19, 124] width 27 height 27
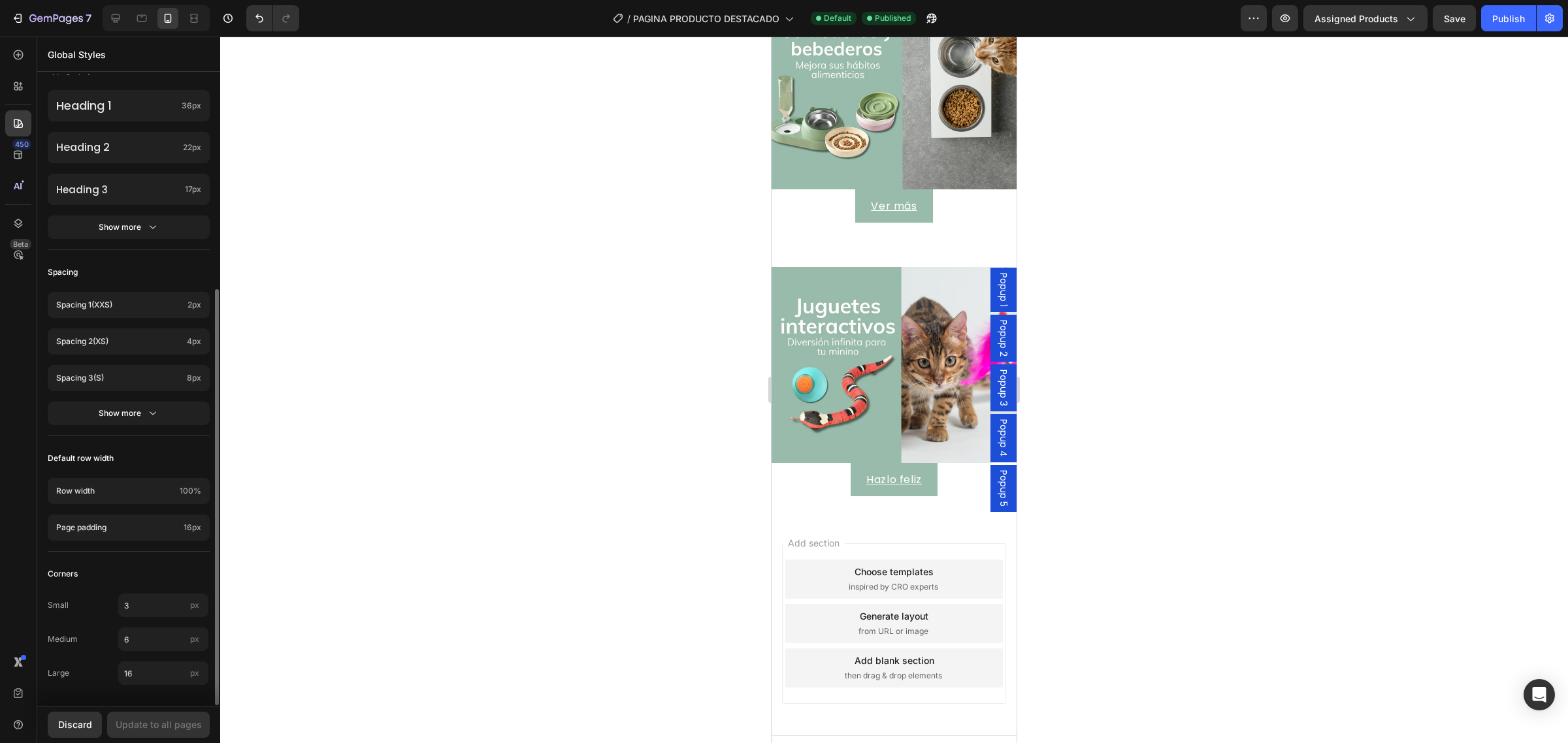
scroll to position [0, 0]
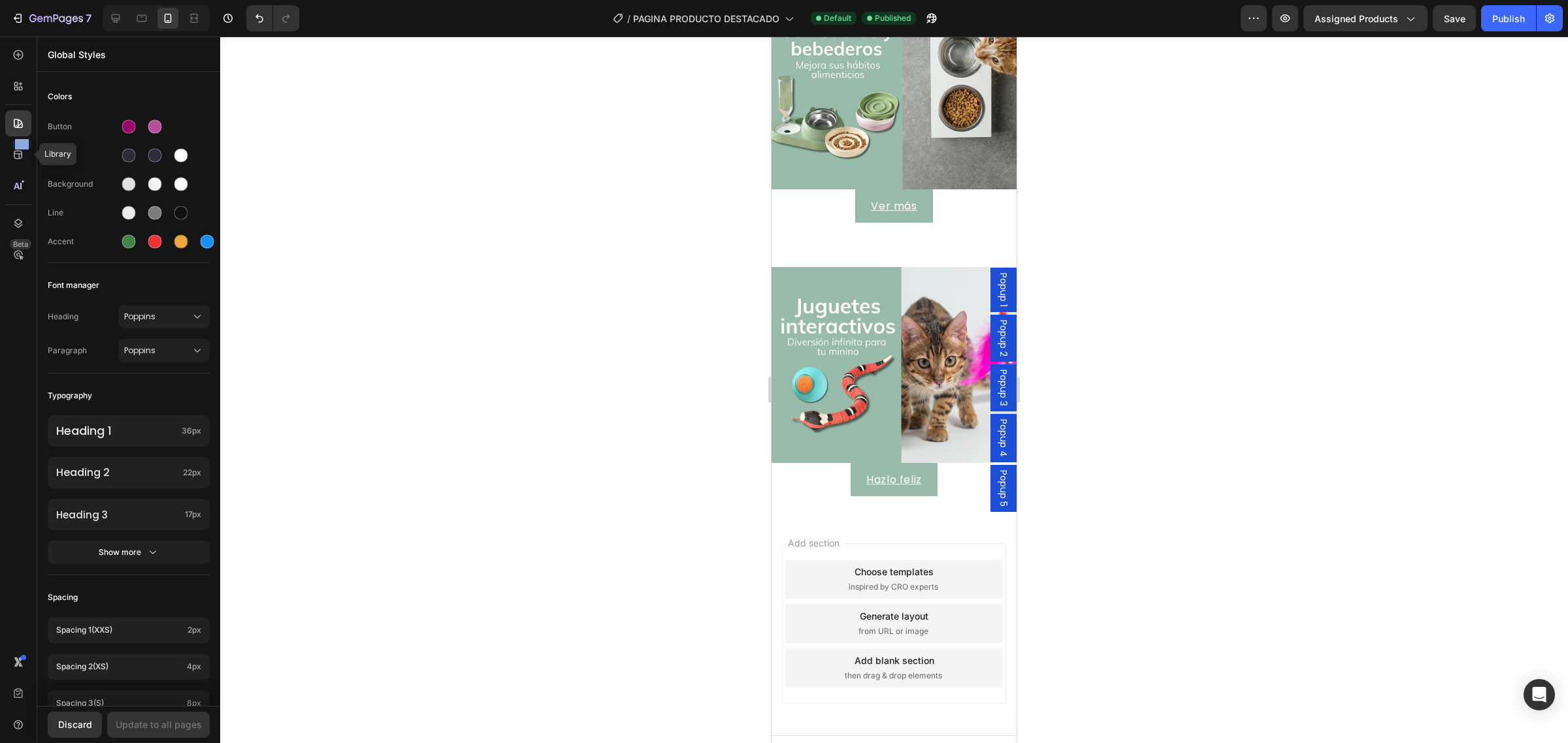
click at [28, 168] on div "450 Library Beta" at bounding box center [19, 345] width 27 height 607
click at [23, 162] on div "450" at bounding box center [19, 155] width 27 height 27
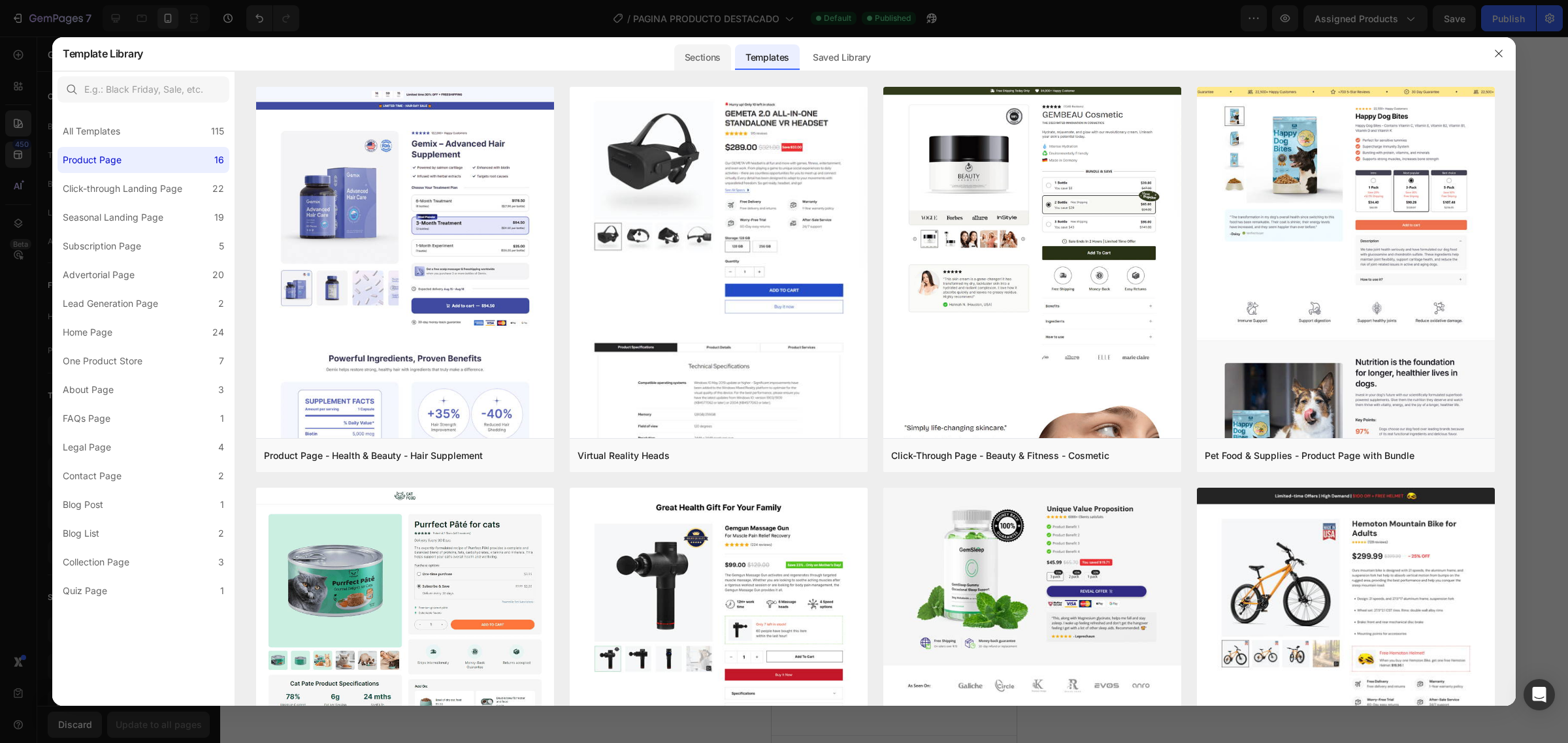
click at [695, 55] on div "Sections" at bounding box center [703, 58] width 57 height 27
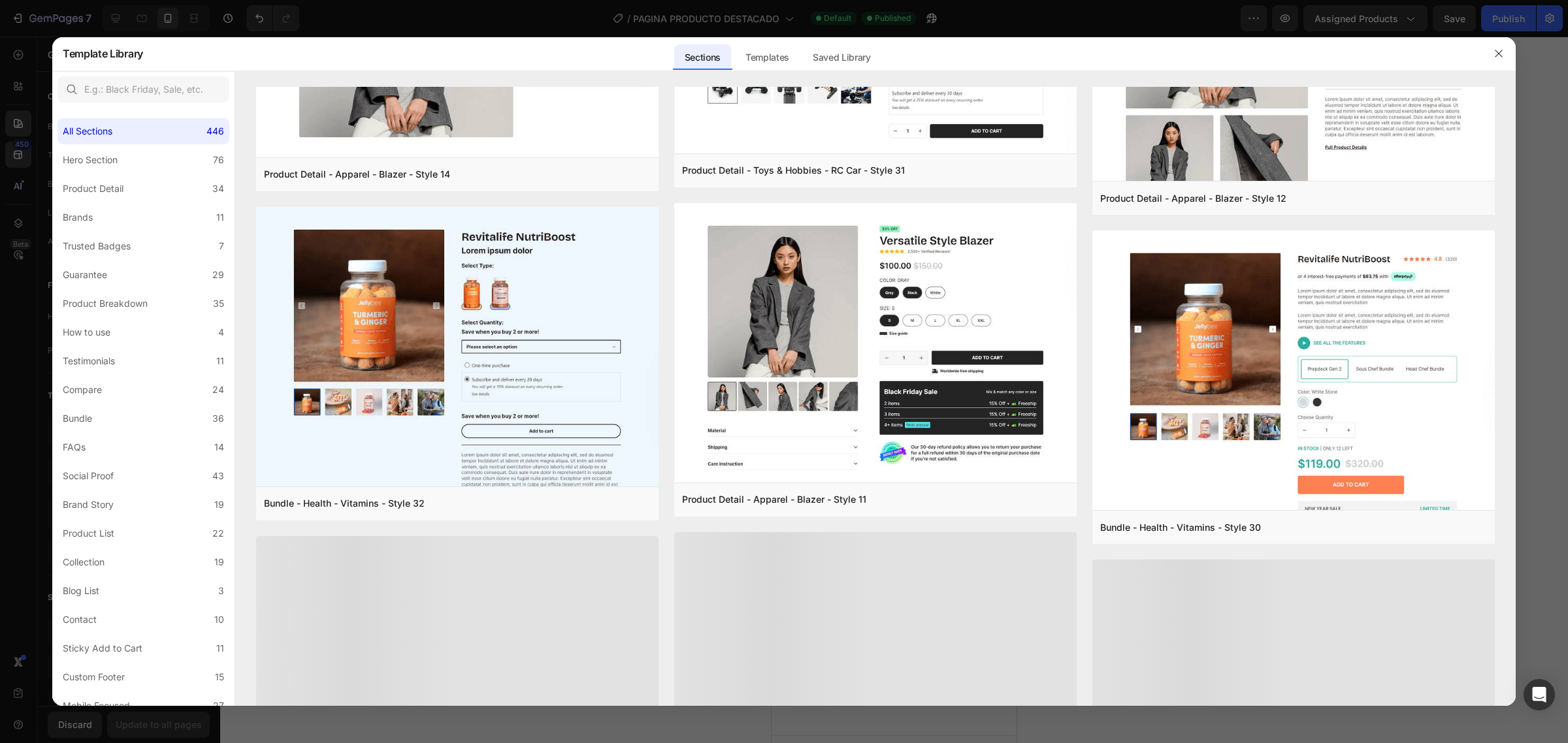
scroll to position [3791, 0]
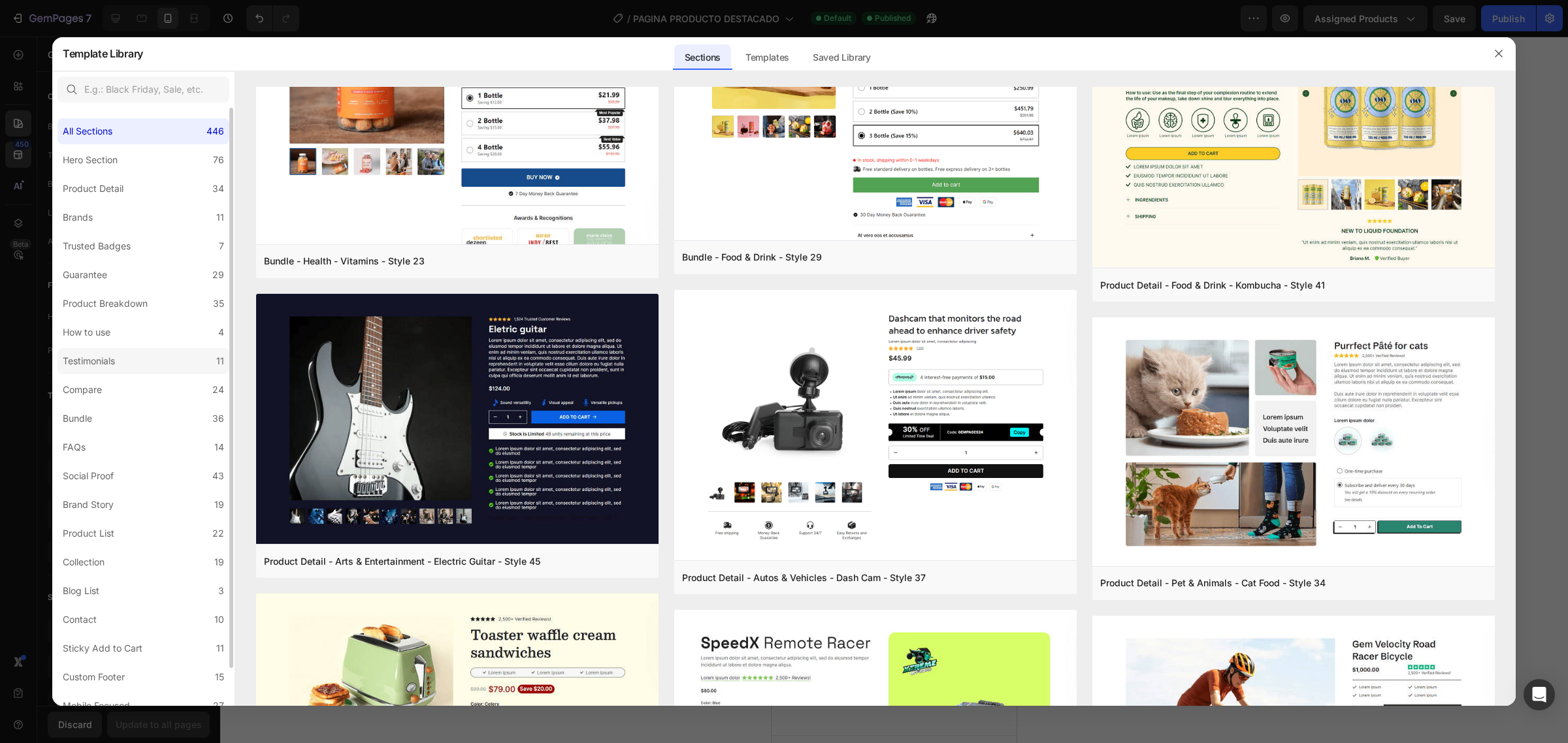
click at [110, 368] on div "Testimonials" at bounding box center [88, 361] width 52 height 16
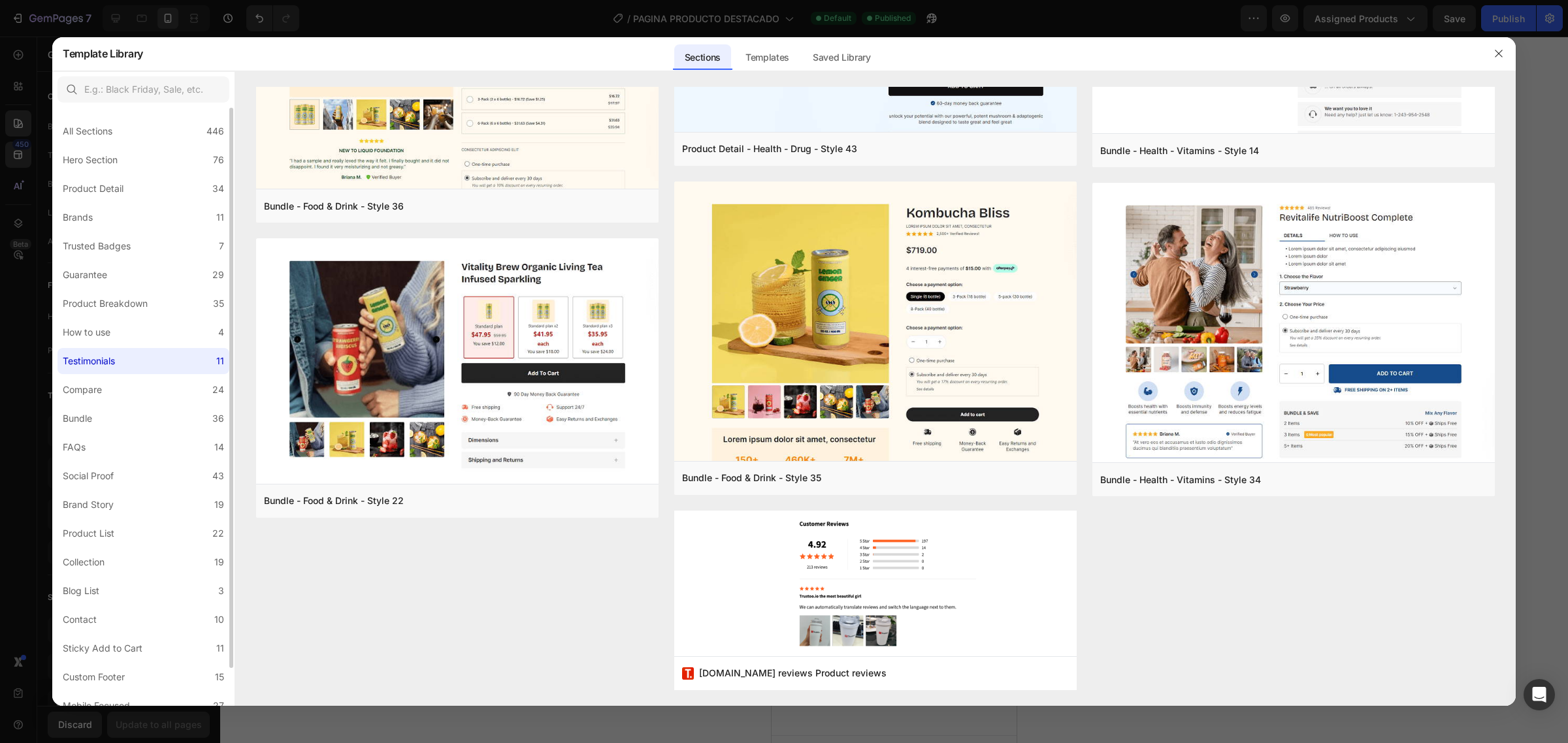
scroll to position [0, 0]
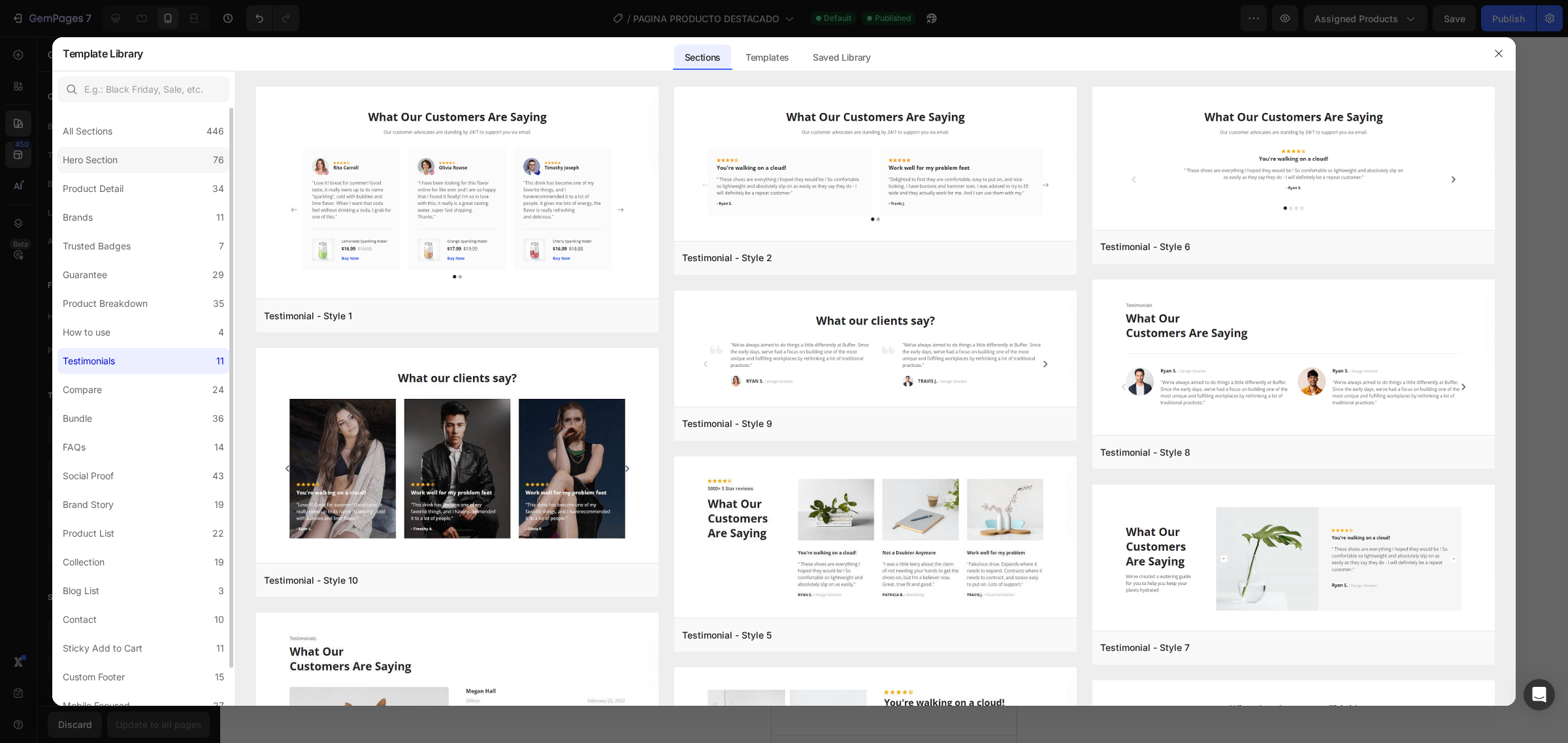
click at [113, 170] on label "Hero Section 76" at bounding box center [143, 161] width 172 height 27
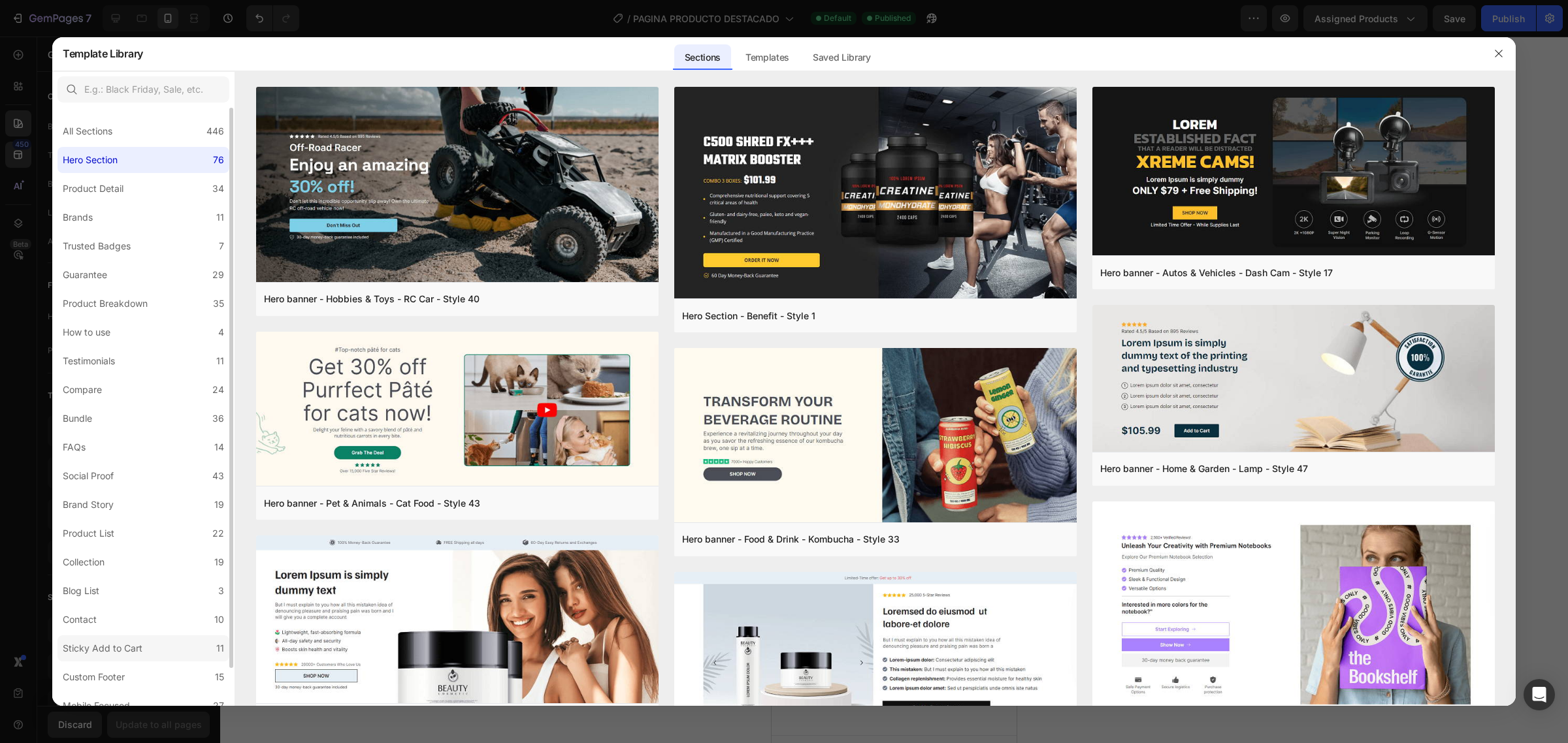
scroll to position [41, 0]
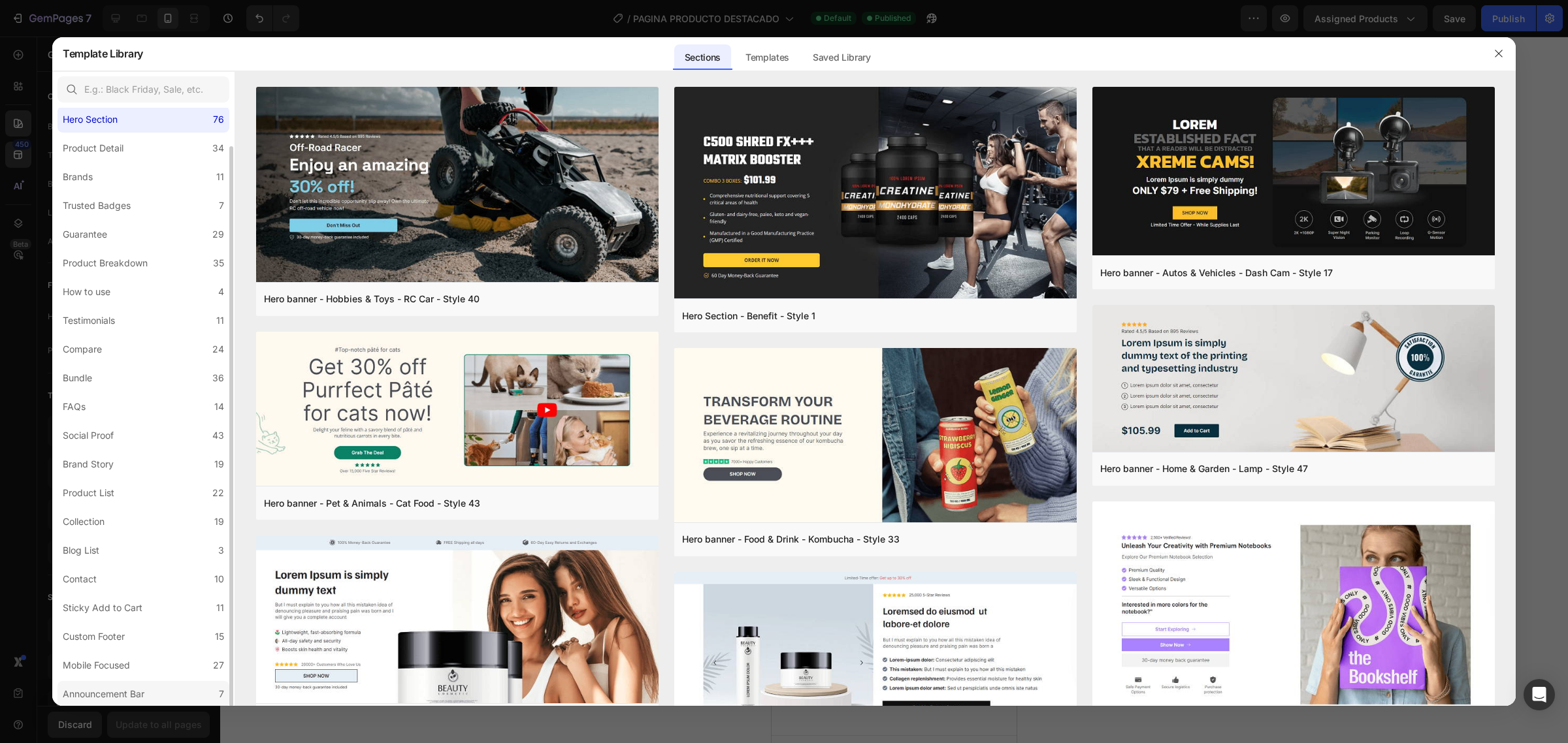
click at [109, 683] on label "Announcement Bar 7" at bounding box center [143, 695] width 172 height 27
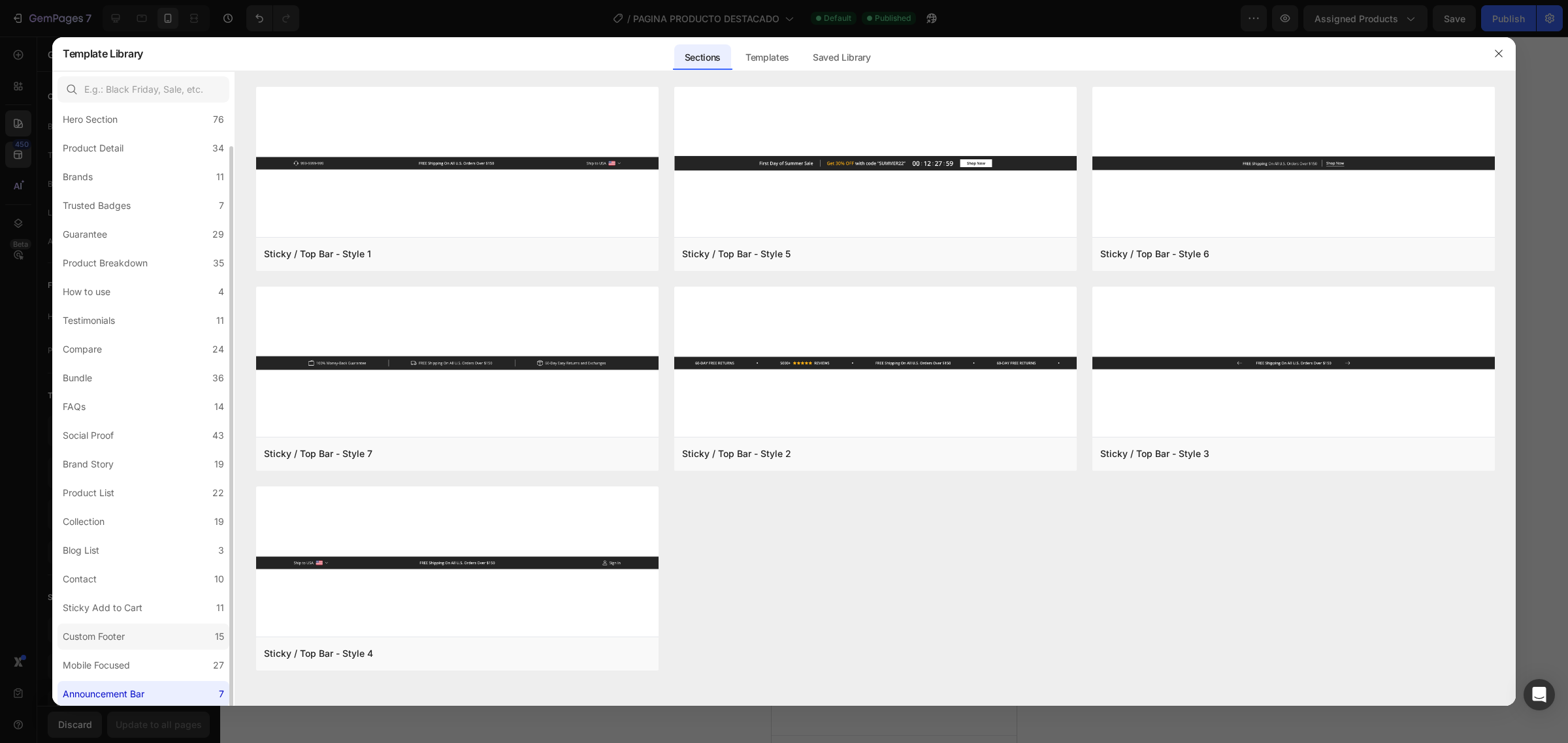
click at [124, 638] on div "Custom Footer" at bounding box center [93, 637] width 62 height 16
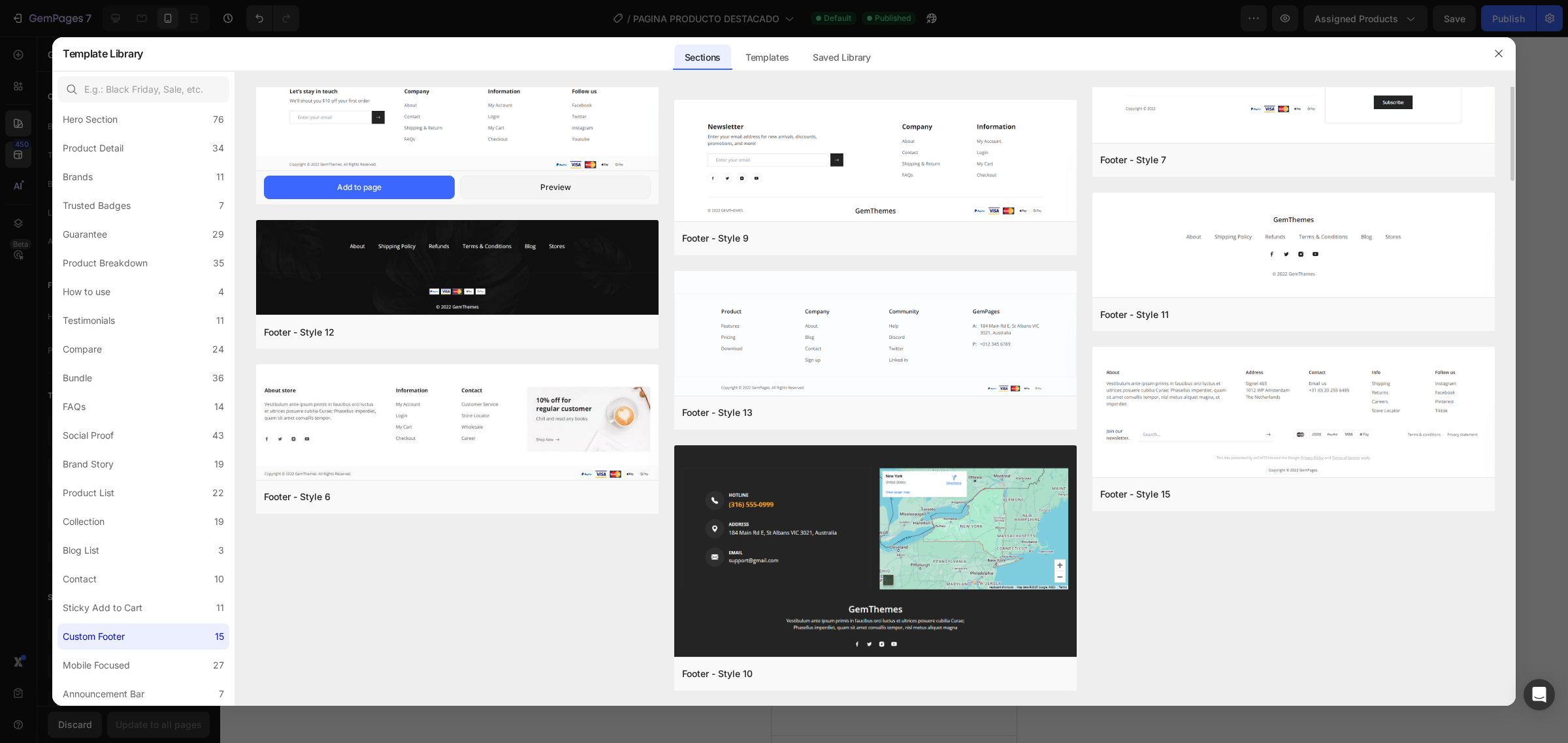
scroll to position [0, 0]
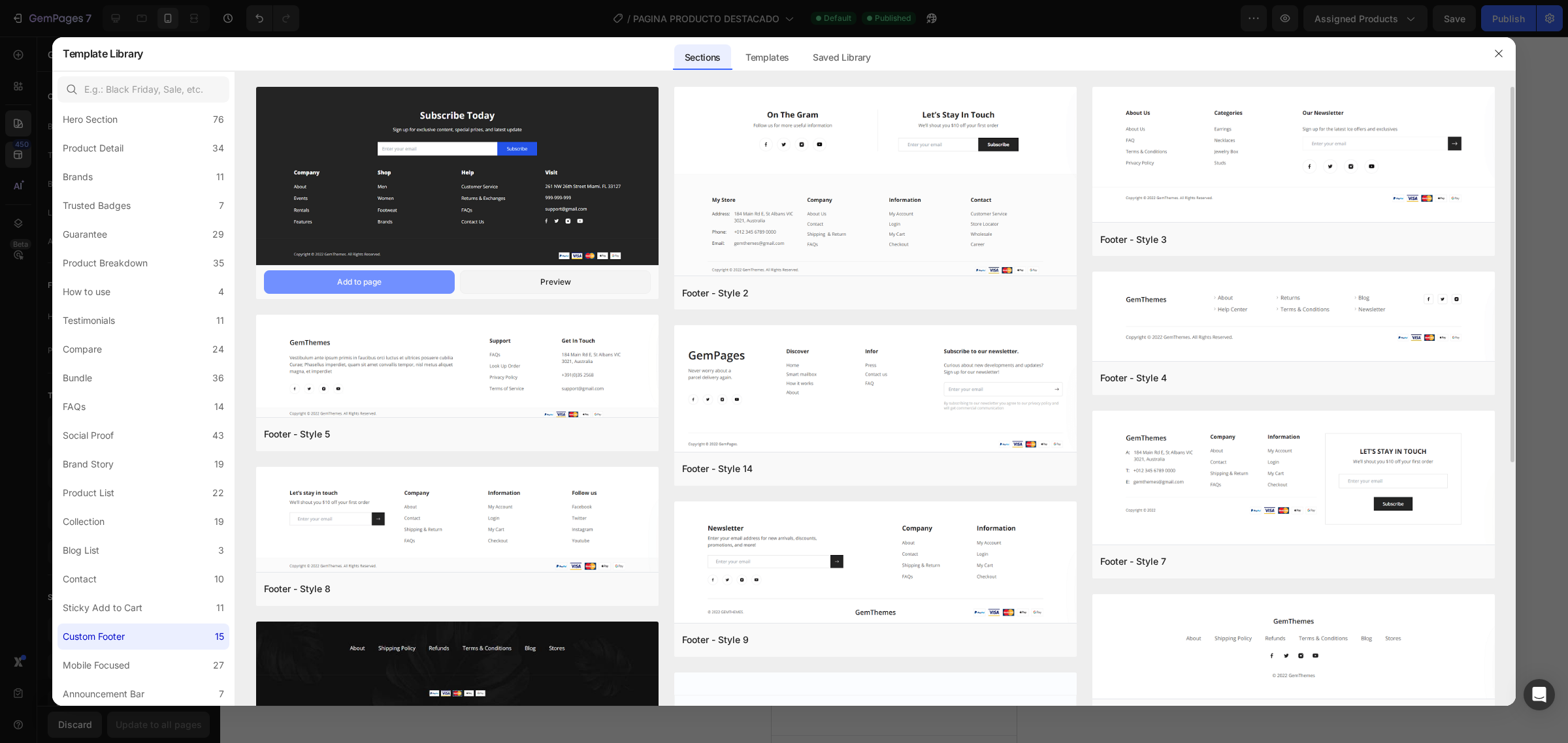
click at [356, 275] on button "Add to page" at bounding box center [359, 282] width 191 height 24
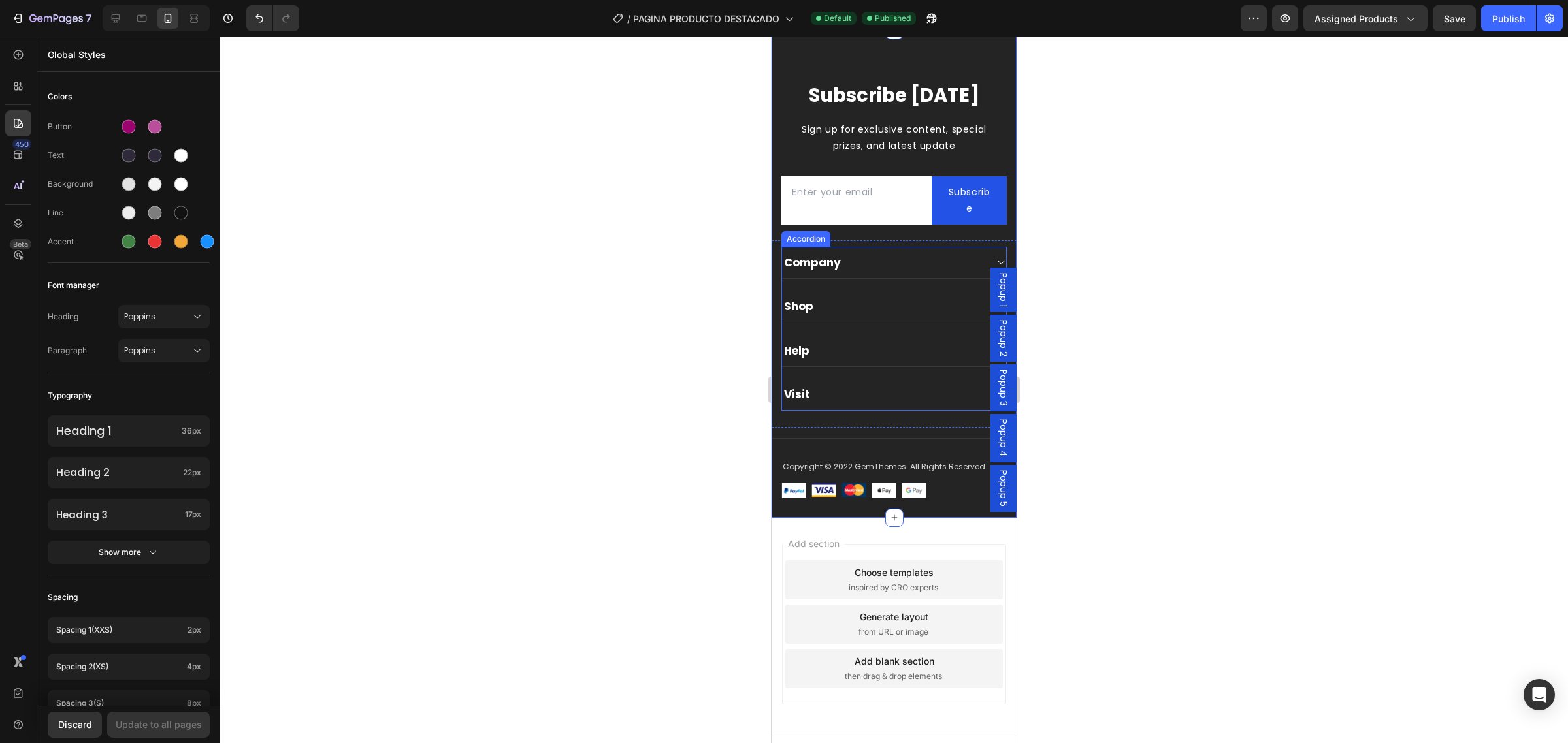
scroll to position [3172, 0]
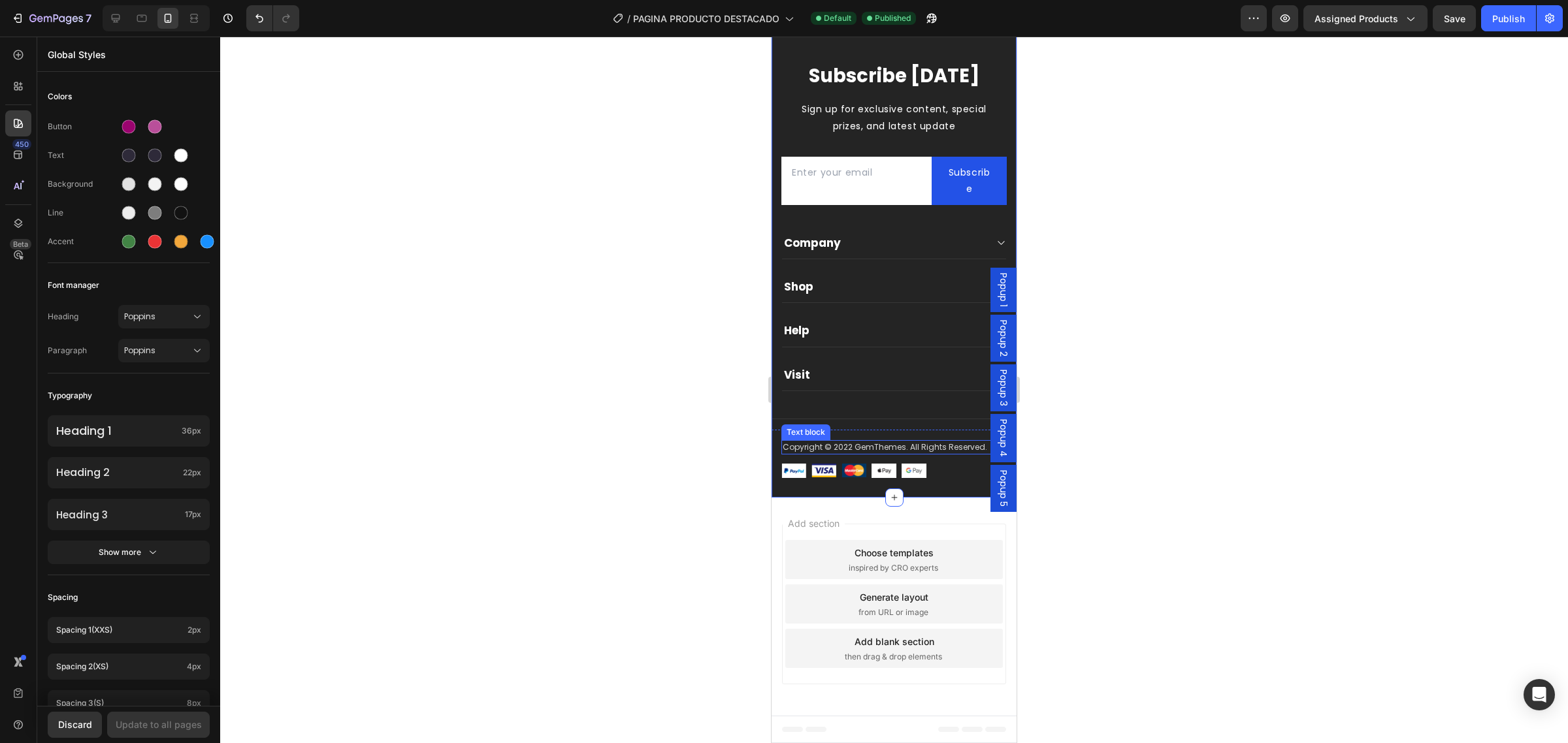
click at [861, 445] on p "Copyright © 2022 GemThemes. All Rights Reserved." at bounding box center [894, 448] width 222 height 11
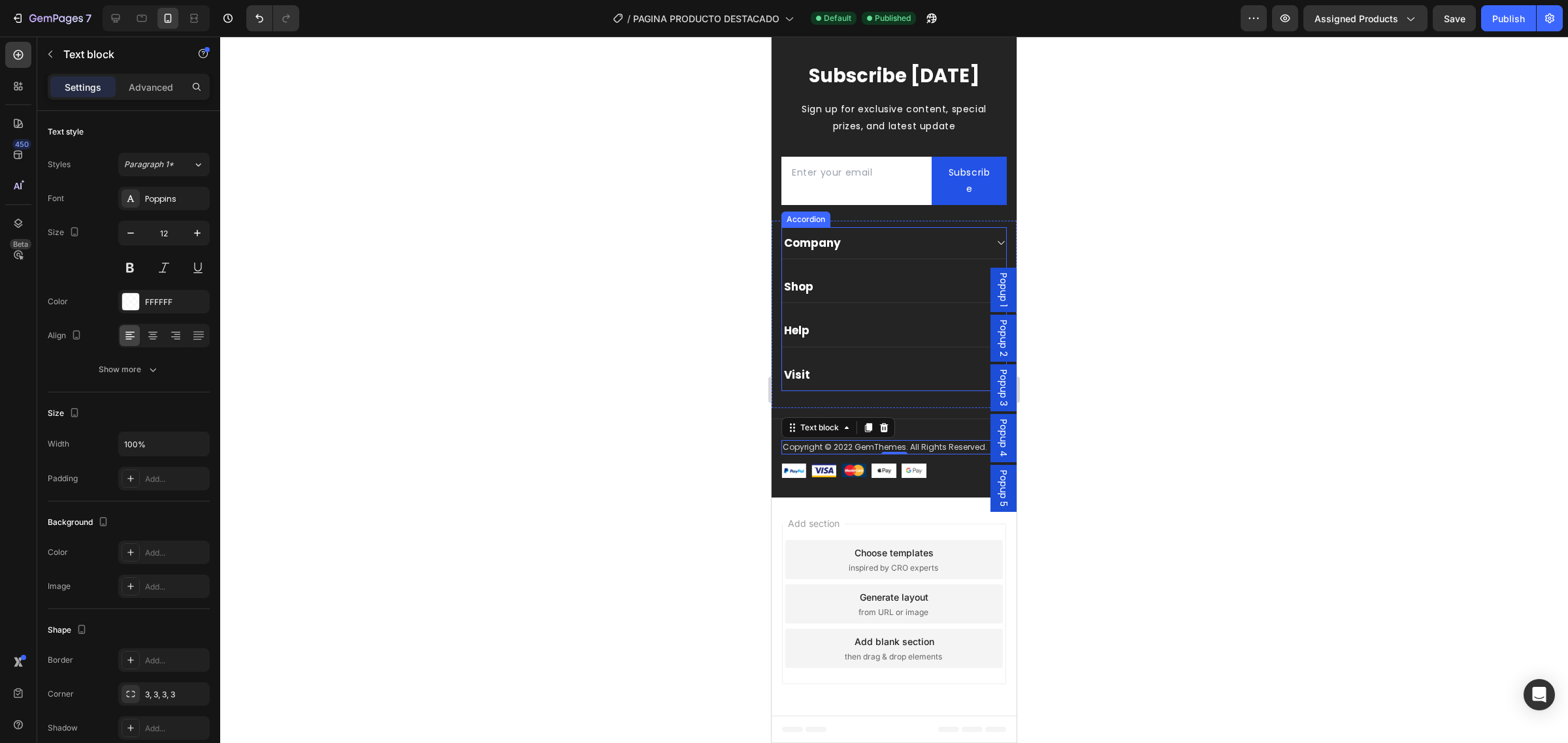
scroll to position [3008, 0]
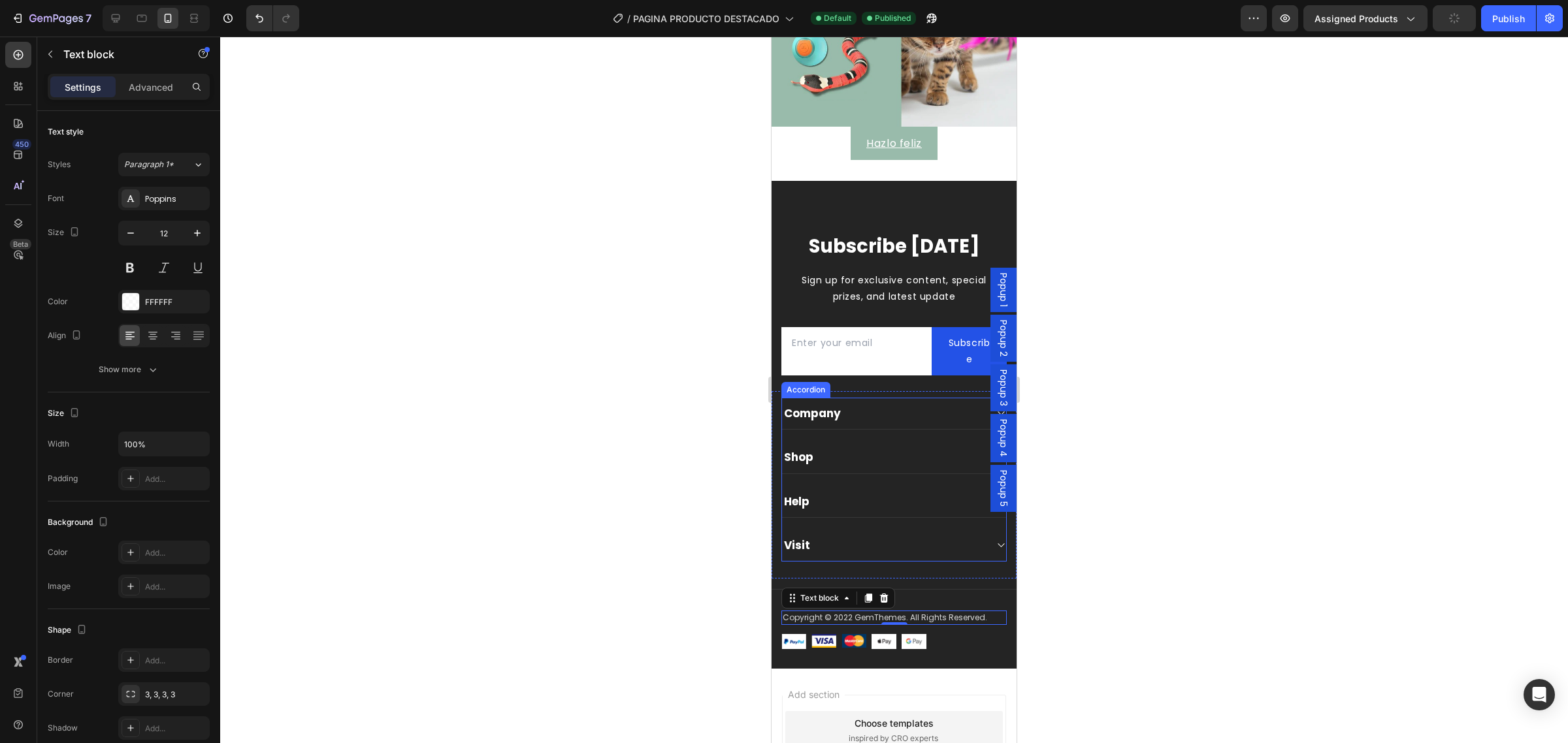
click at [910, 410] on div "Company" at bounding box center [884, 413] width 203 height 18
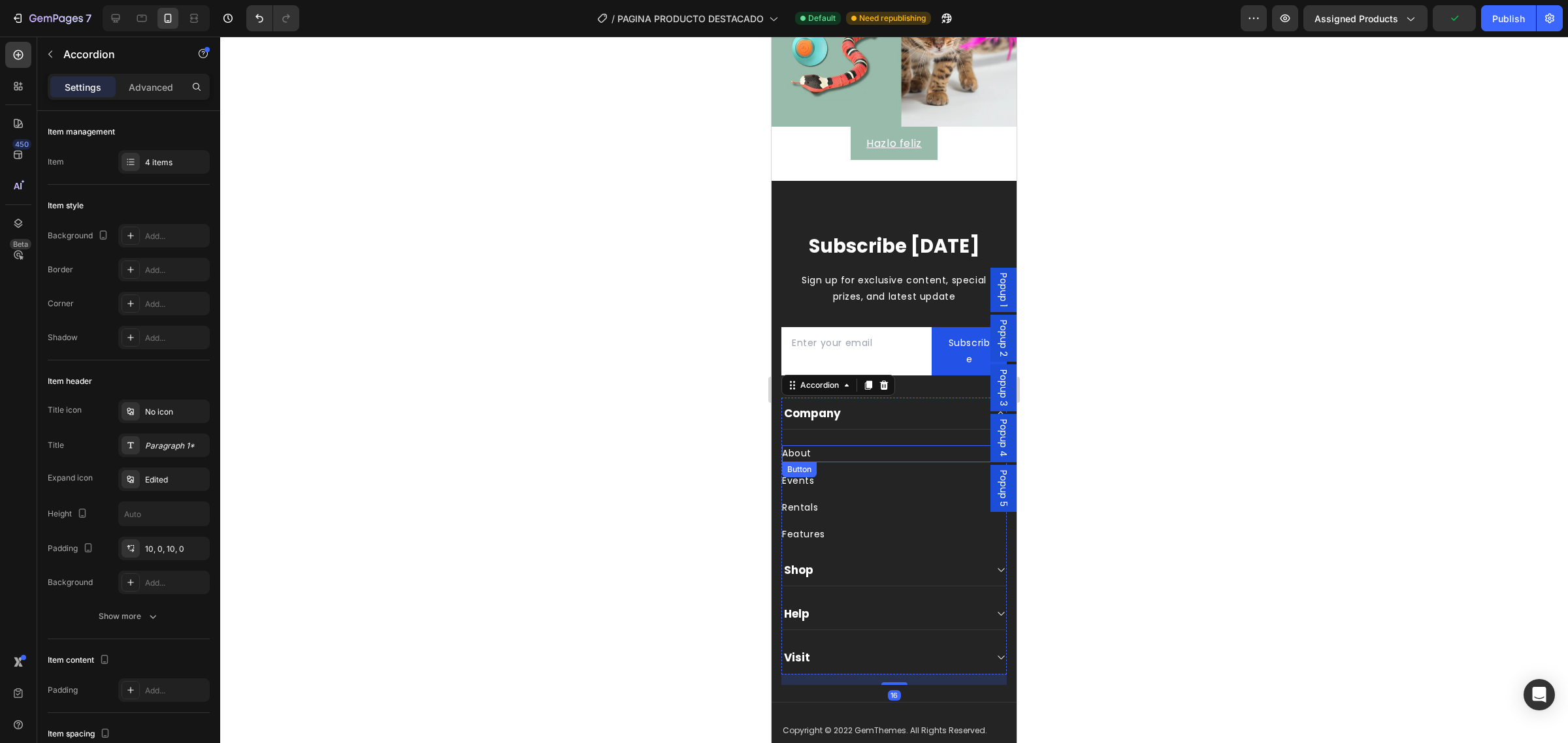
click at [818, 446] on div "About Button" at bounding box center [894, 453] width 224 height 16
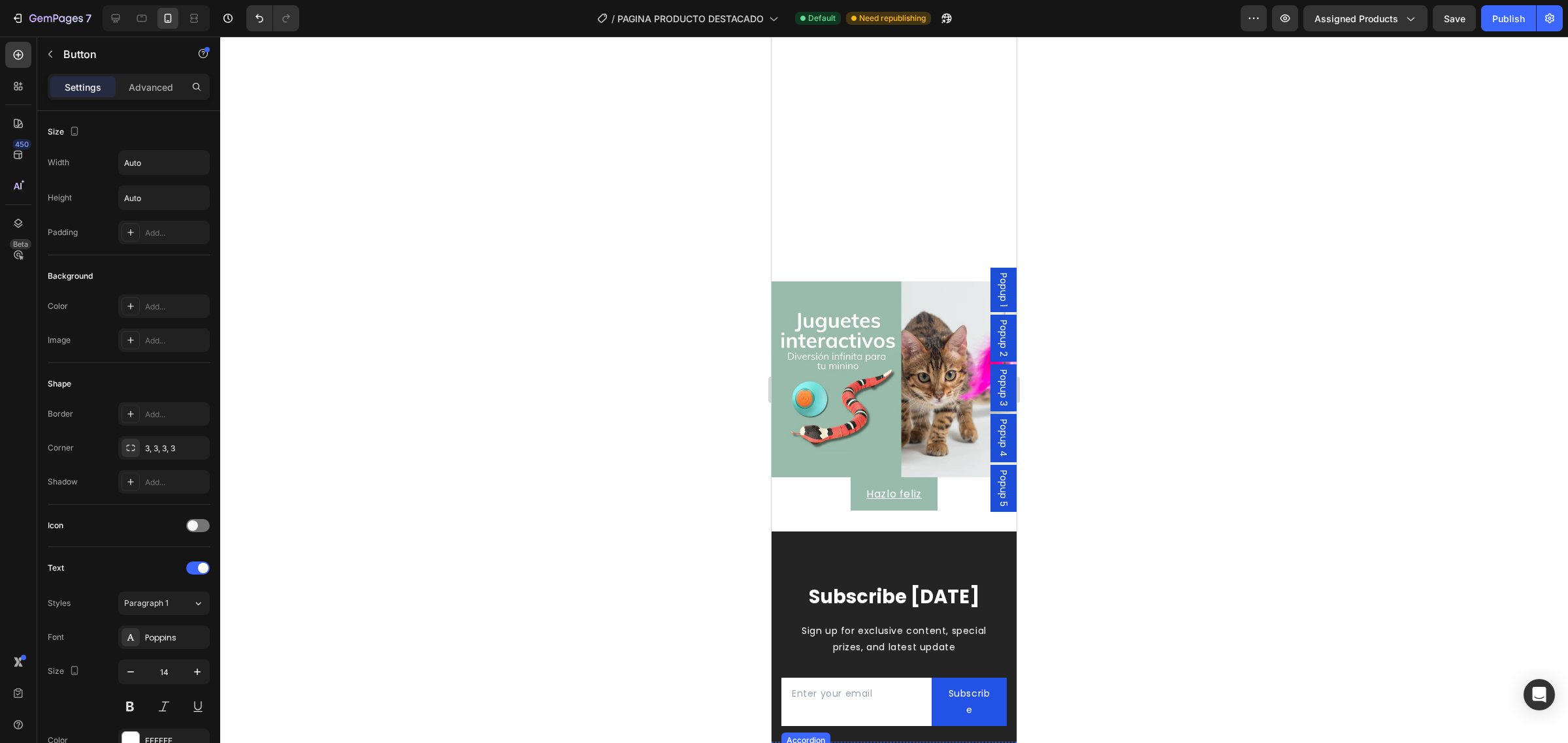
scroll to position [2958, 0]
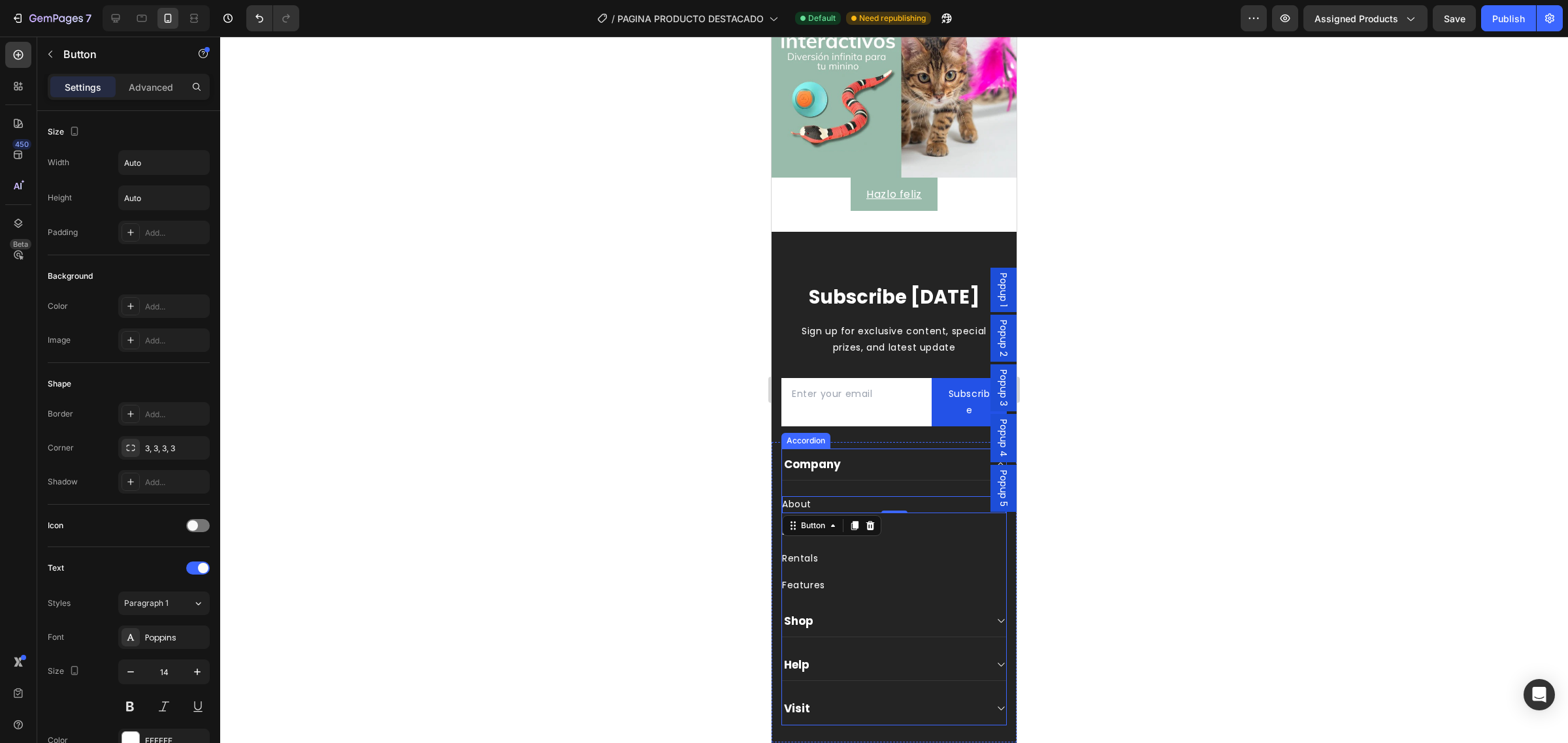
click at [896, 612] on div "Shop" at bounding box center [884, 620] width 203 height 18
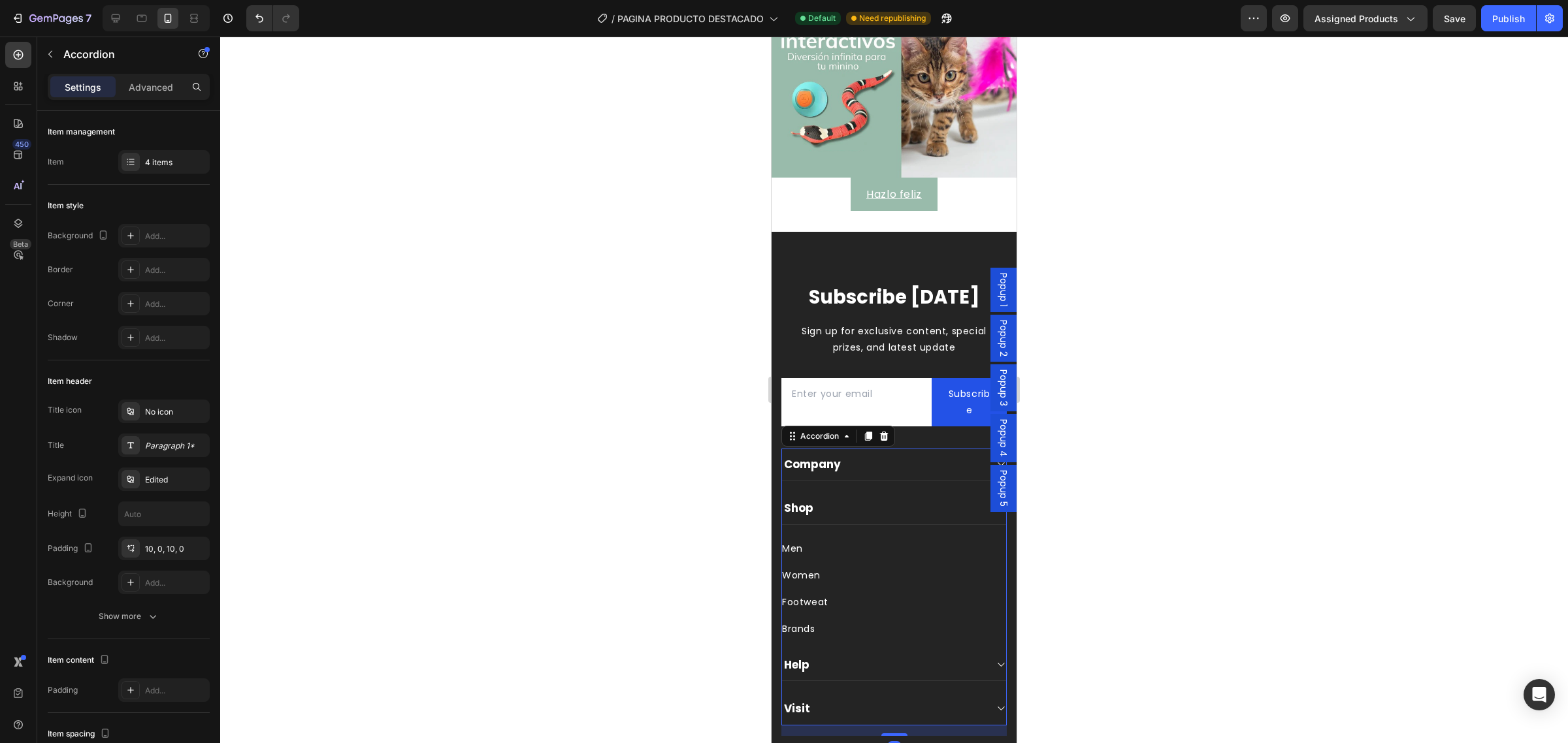
click at [867, 664] on div "Help" at bounding box center [884, 664] width 203 height 18
click at [838, 500] on div "Shop" at bounding box center [884, 507] width 203 height 18
click at [883, 431] on icon at bounding box center [884, 436] width 10 height 10
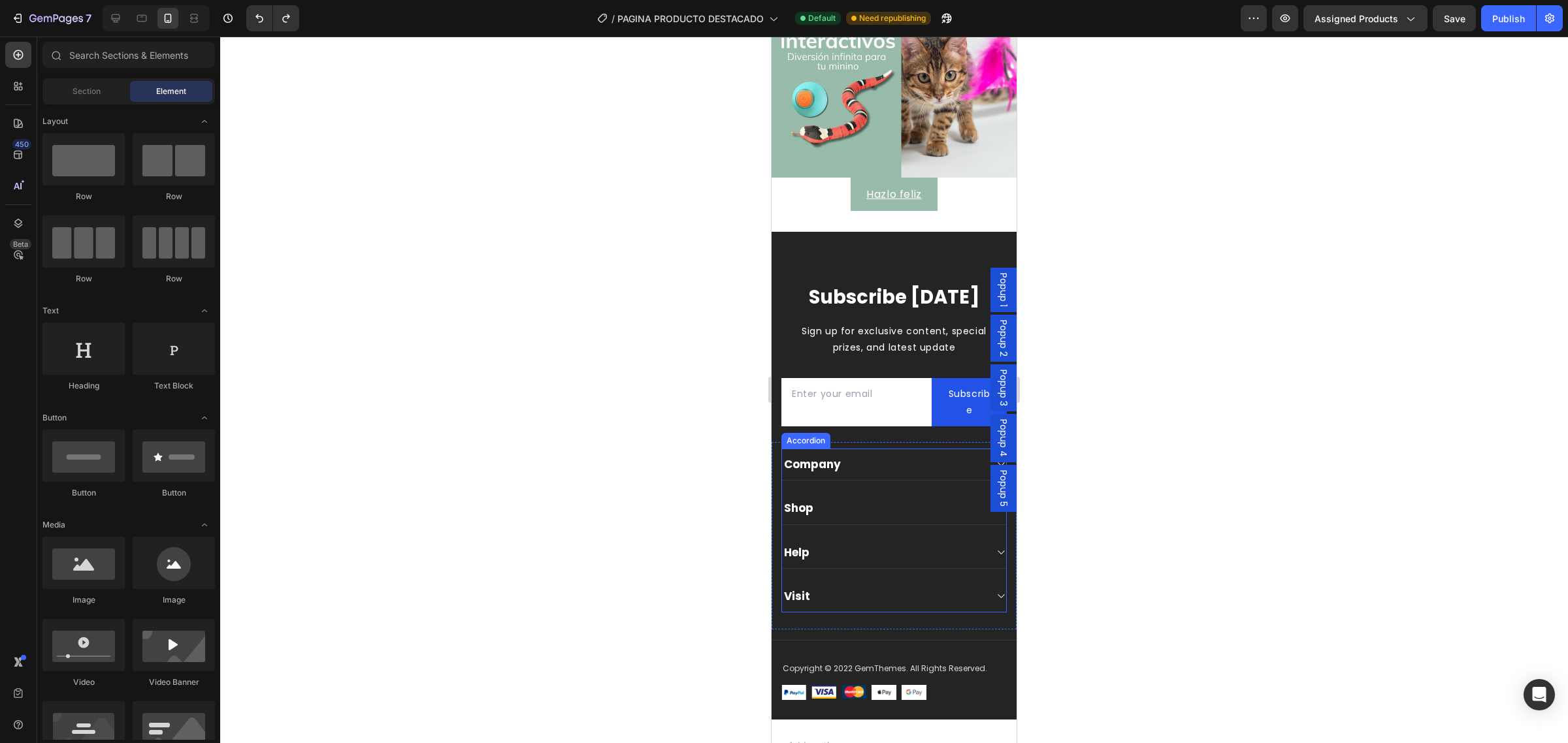
click at [848, 499] on div "Shop" at bounding box center [884, 507] width 203 height 18
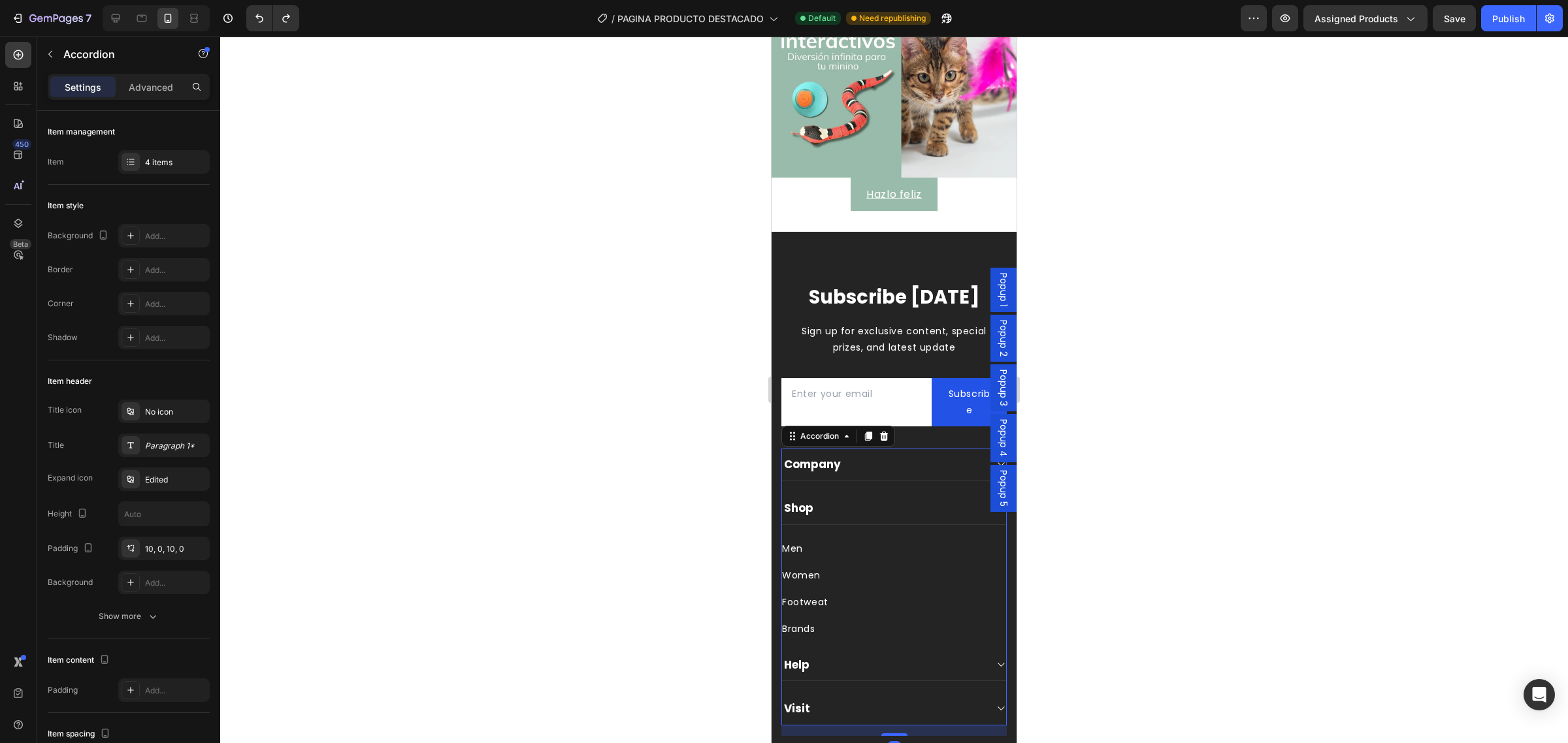
click at [848, 499] on div "Shop" at bounding box center [884, 507] width 203 height 18
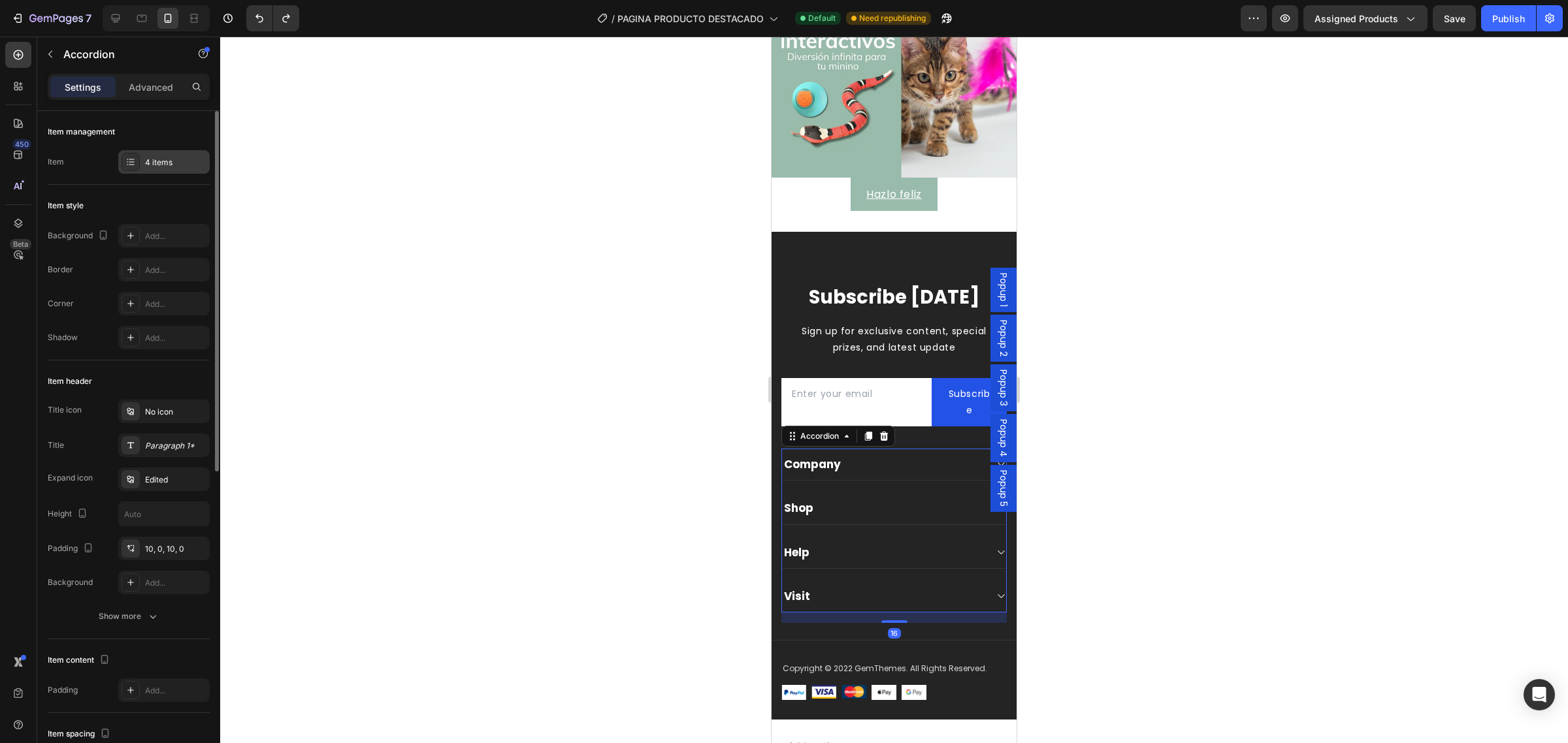
click at [172, 158] on div "4 items" at bounding box center [176, 162] width 62 height 11
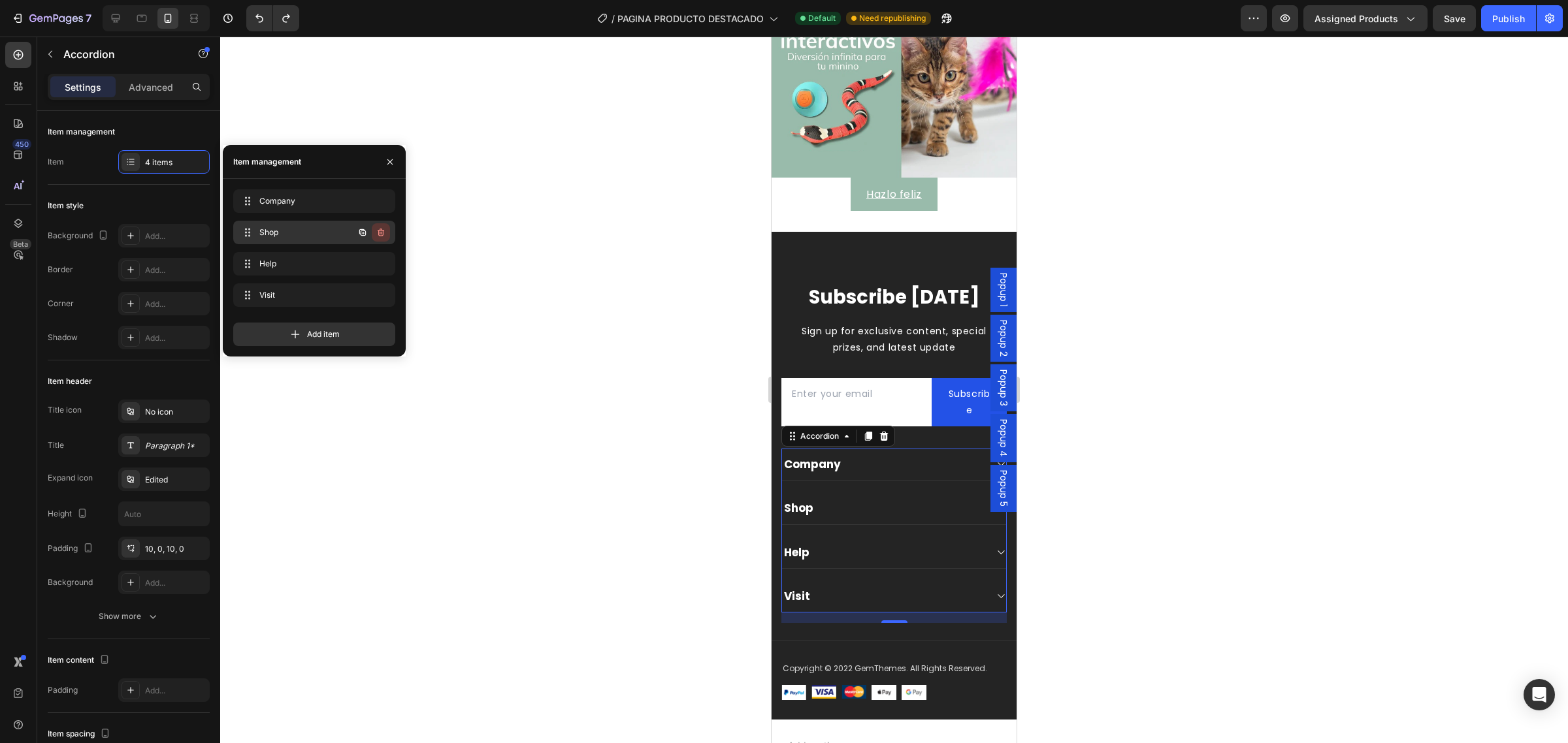
click at [375, 231] on icon "button" at bounding box center [380, 232] width 10 height 10
click at [376, 231] on div "Delete" at bounding box center [372, 233] width 24 height 11
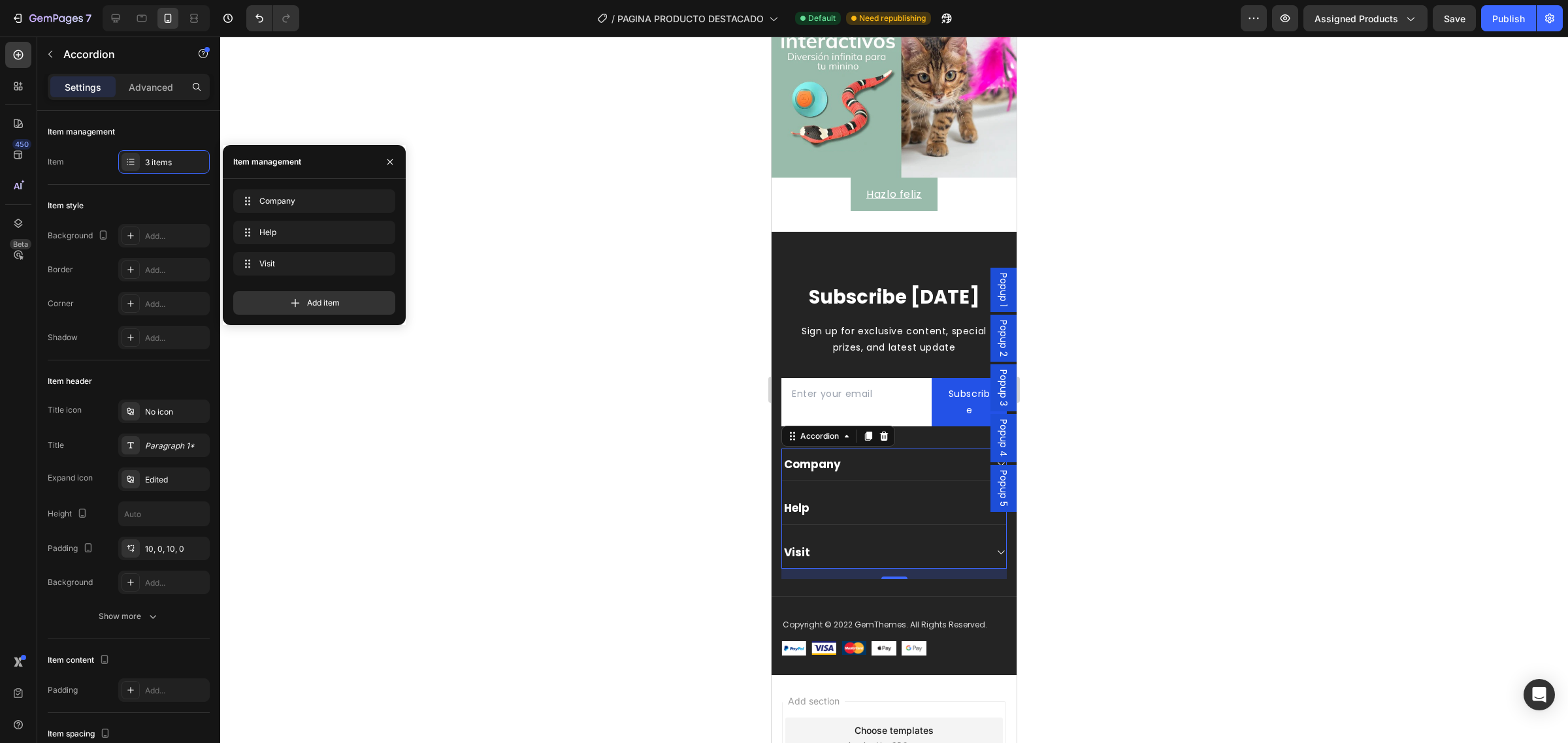
click at [813, 455] on div "Company" at bounding box center [813, 464] width 61 height 18
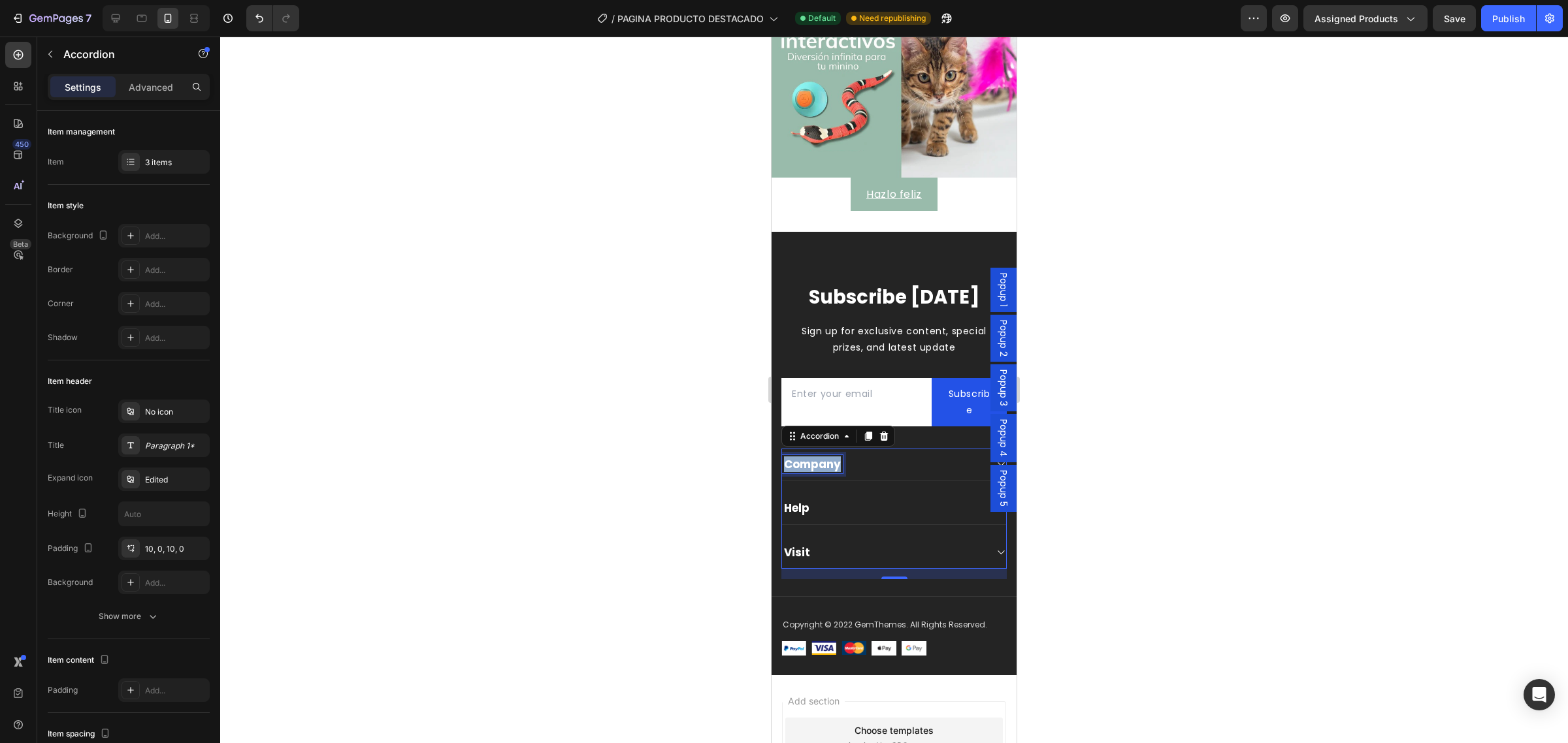
click at [813, 457] on p "Company" at bounding box center [813, 464] width 57 height 14
click at [910, 499] on div "Help" at bounding box center [884, 507] width 203 height 18
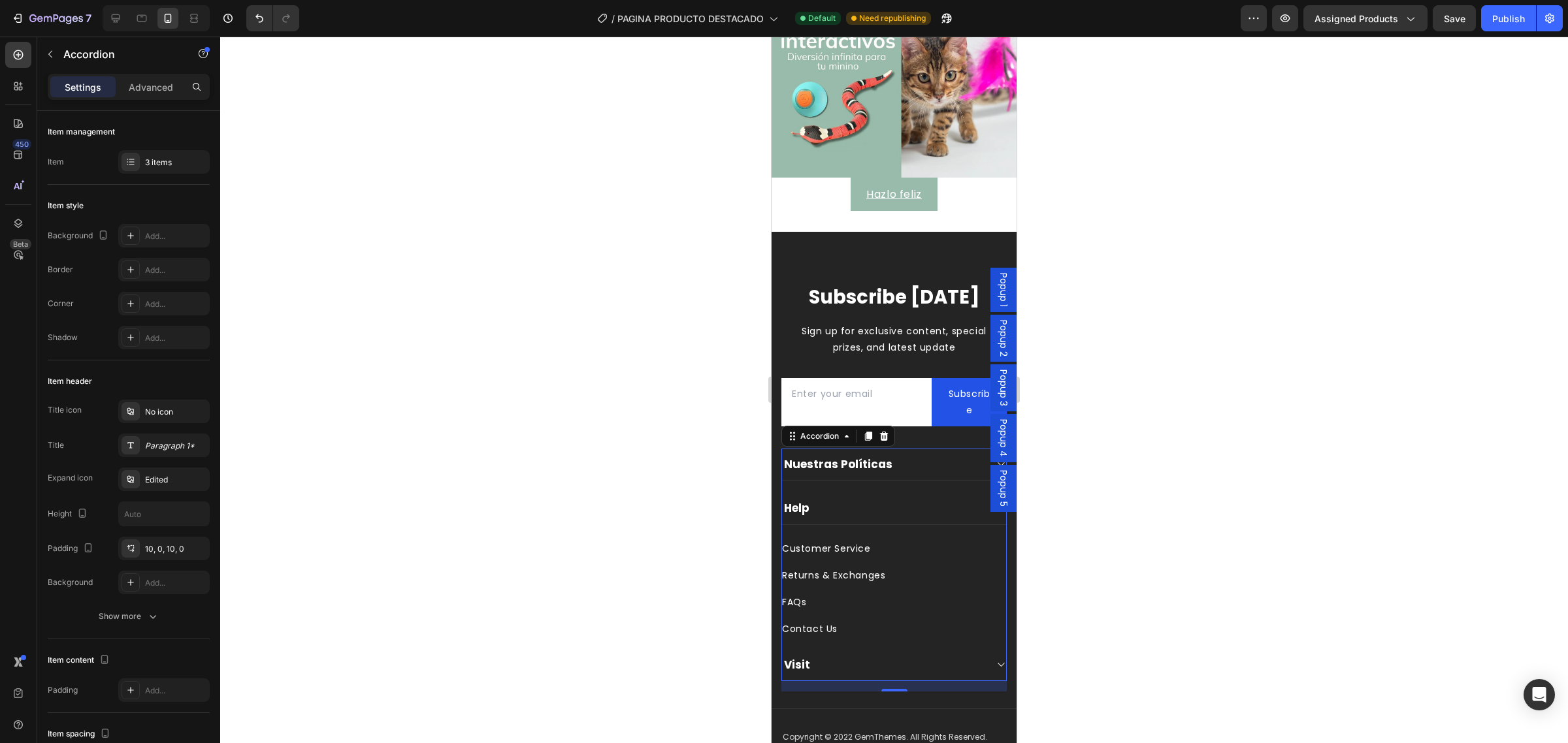
click at [892, 500] on div "Help" at bounding box center [884, 507] width 203 height 18
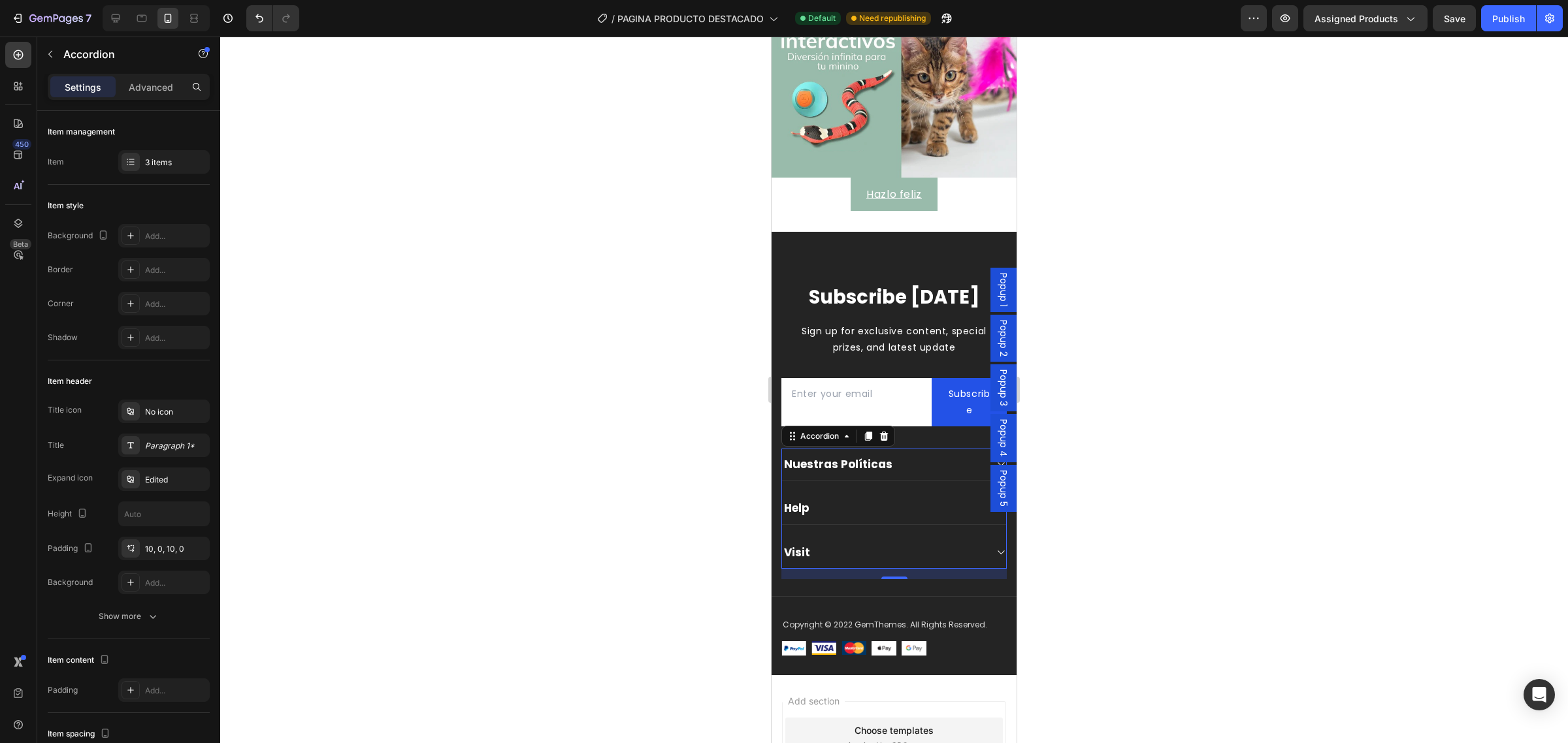
click at [892, 500] on div "Help" at bounding box center [884, 507] width 203 height 18
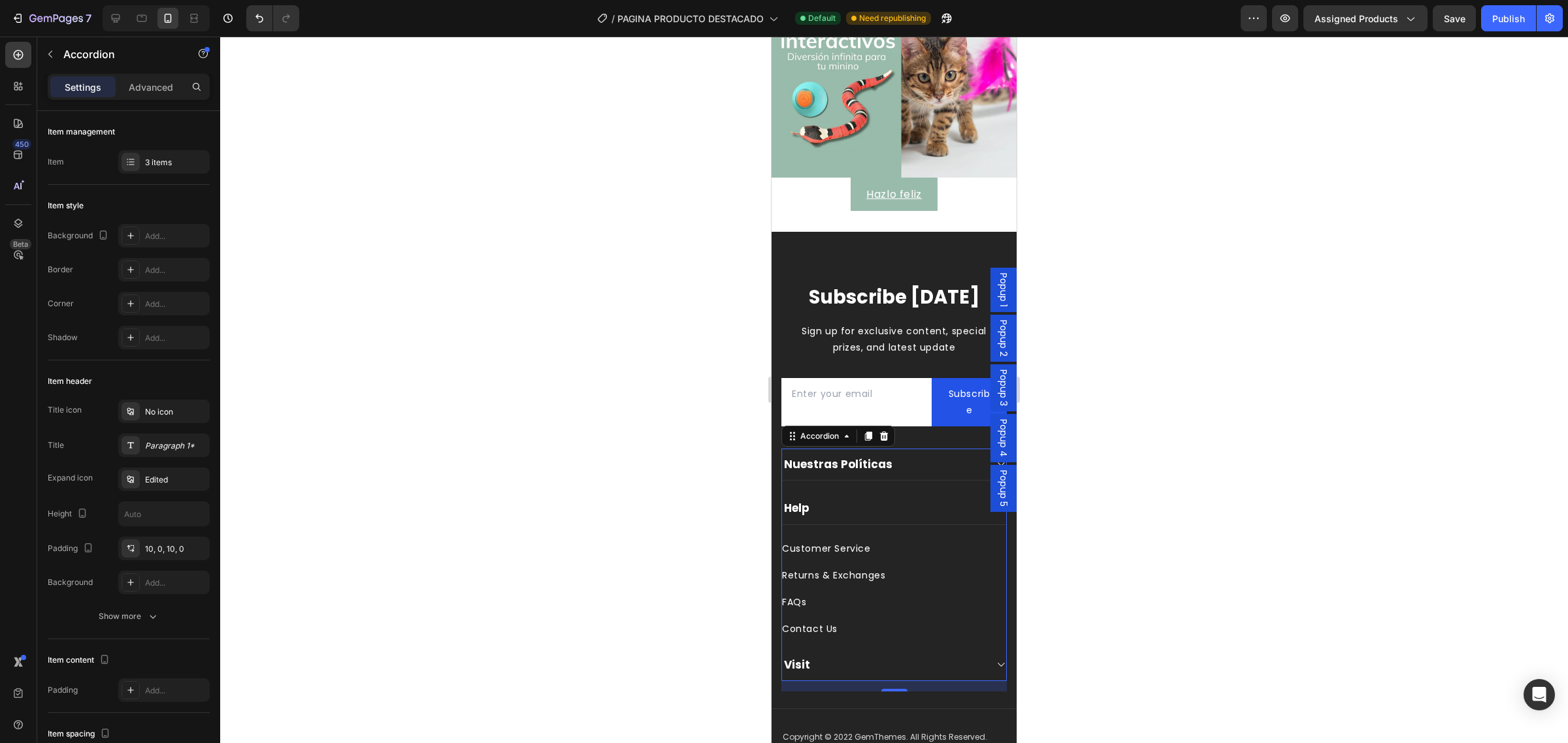
click at [817, 503] on div "Help" at bounding box center [884, 507] width 203 height 18
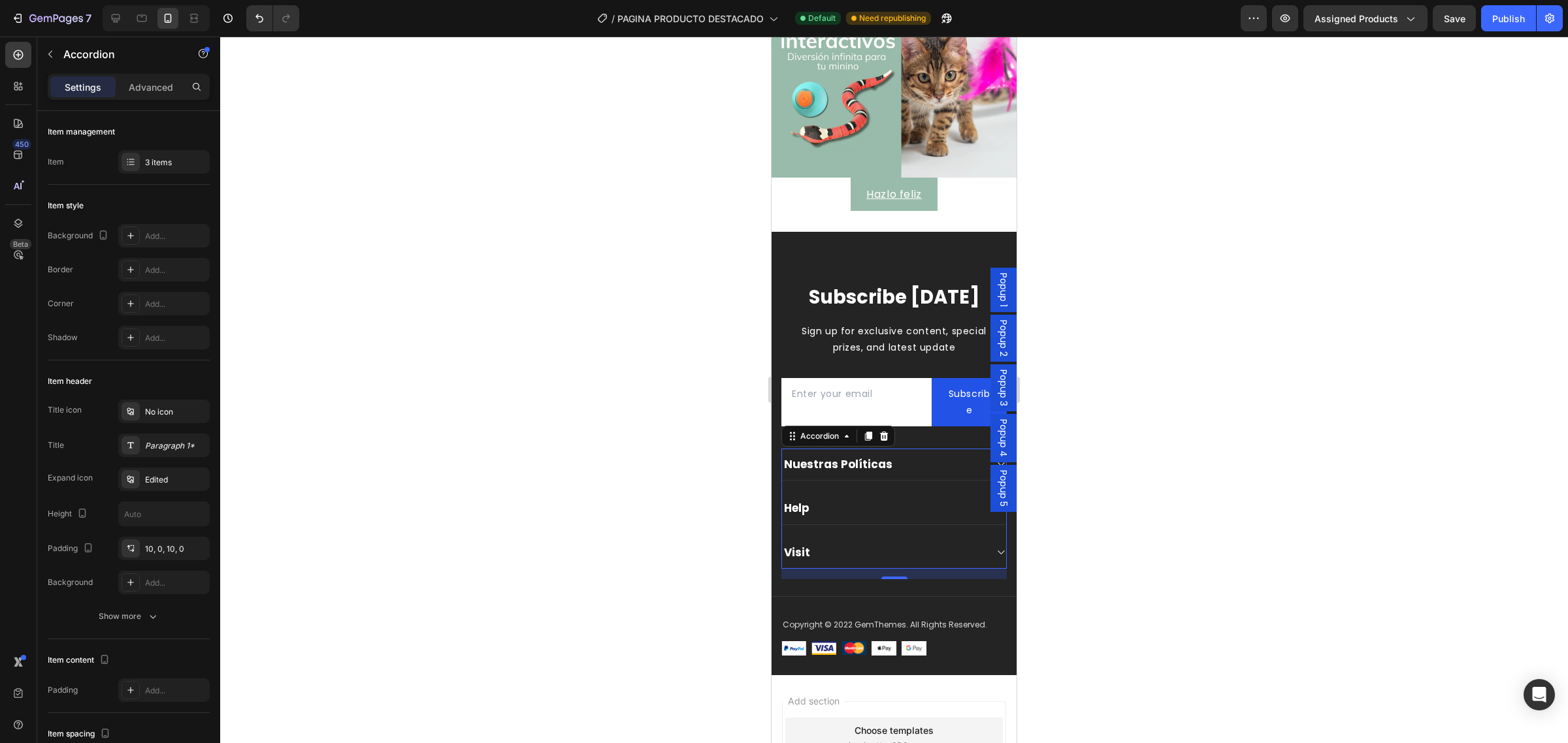
click at [817, 503] on div "Help" at bounding box center [884, 507] width 203 height 18
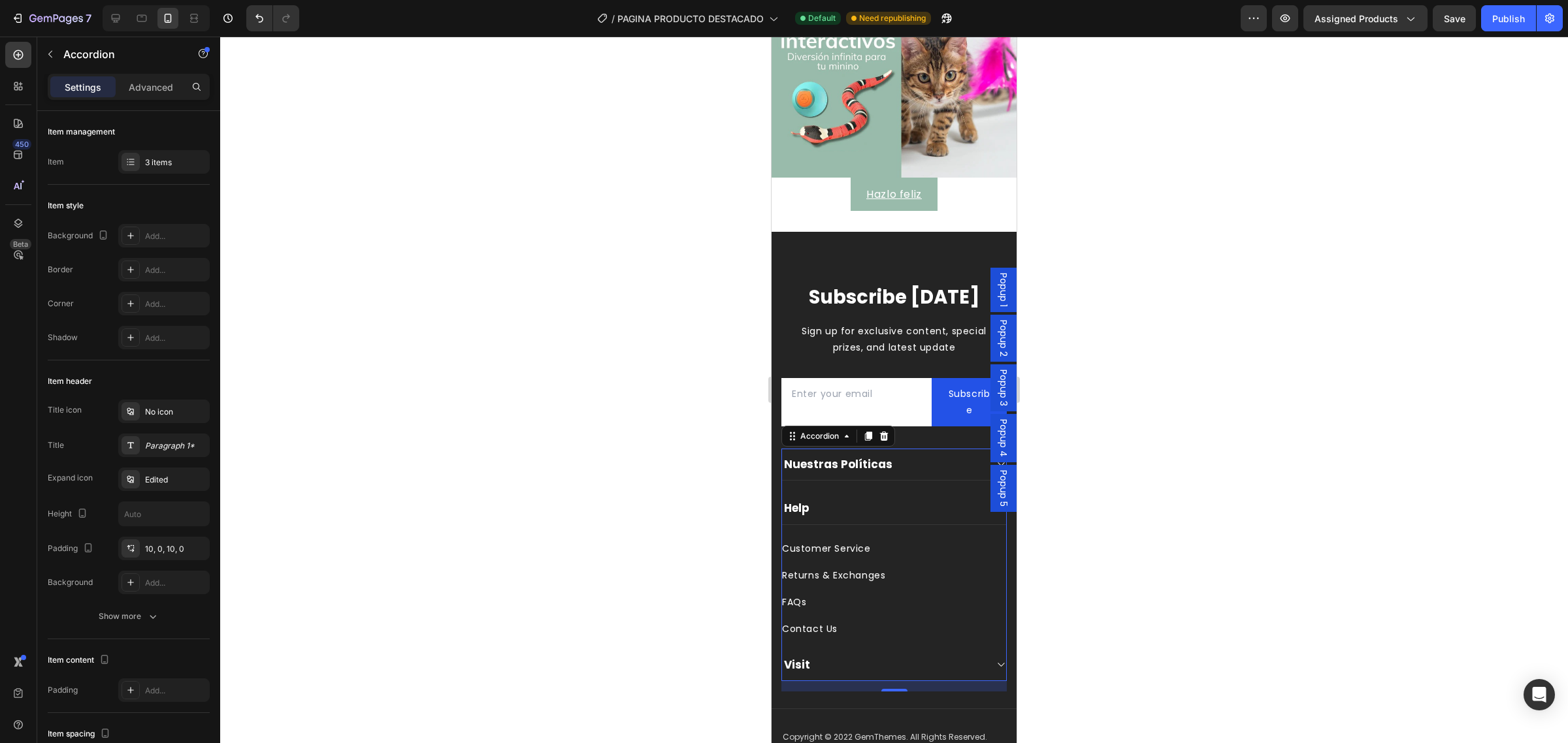
click at [822, 663] on div "Visit" at bounding box center [884, 664] width 203 height 18
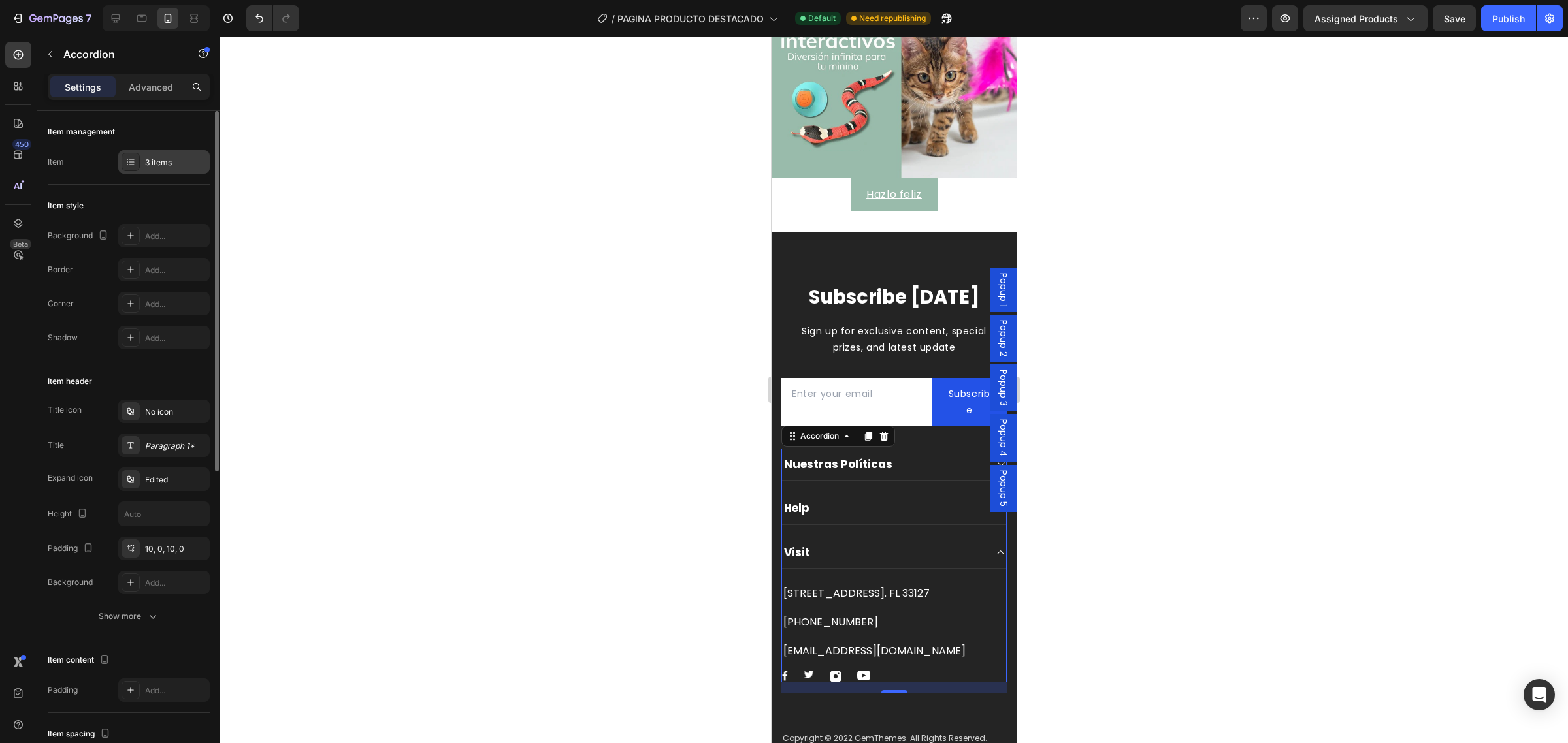
click at [170, 168] on div "3 items" at bounding box center [163, 162] width 91 height 24
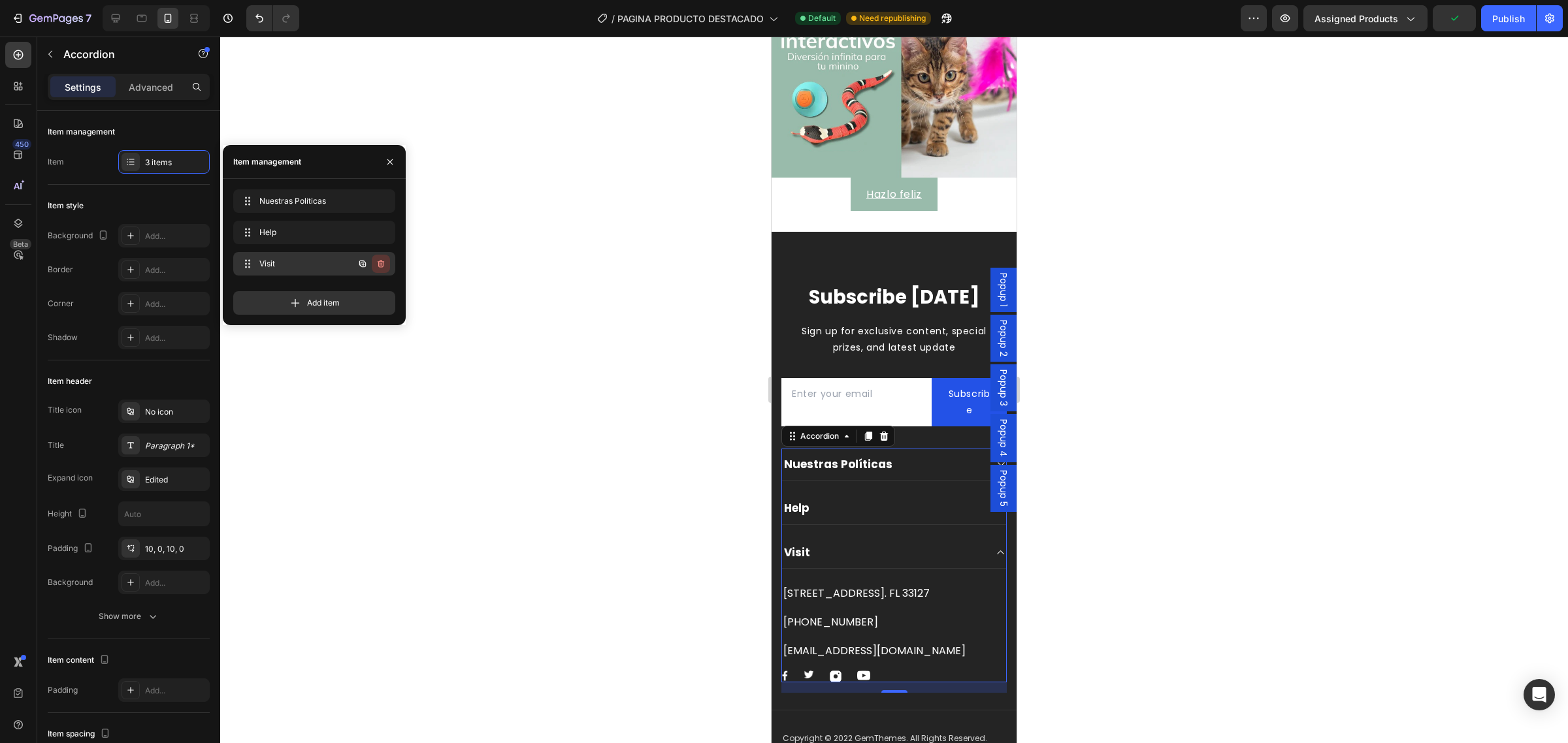
click at [382, 263] on icon "button" at bounding box center [380, 263] width 10 height 10
click at [380, 266] on div "Delete" at bounding box center [372, 264] width 24 height 11
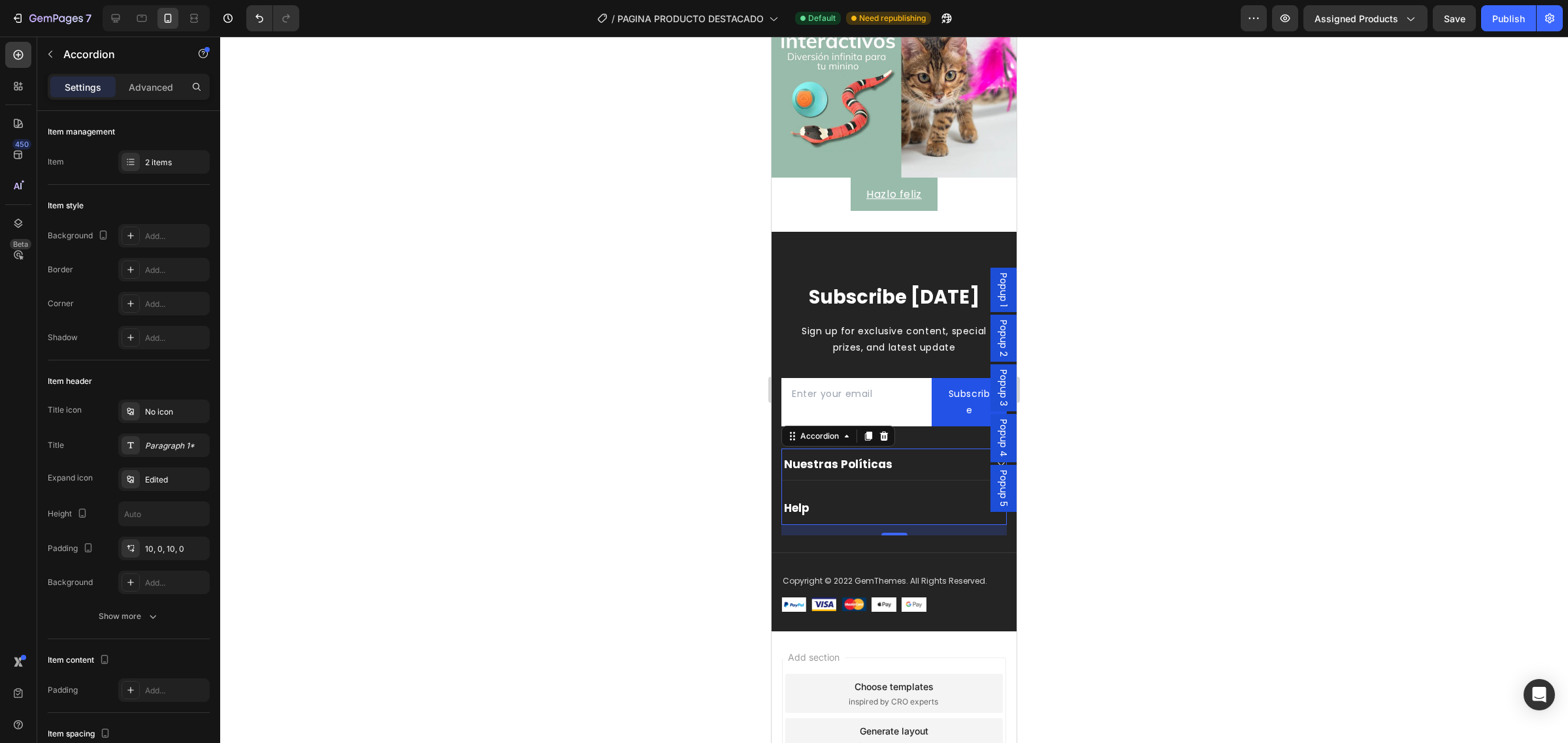
click at [889, 456] on div "Nuestras Políticas" at bounding box center [884, 464] width 203 height 18
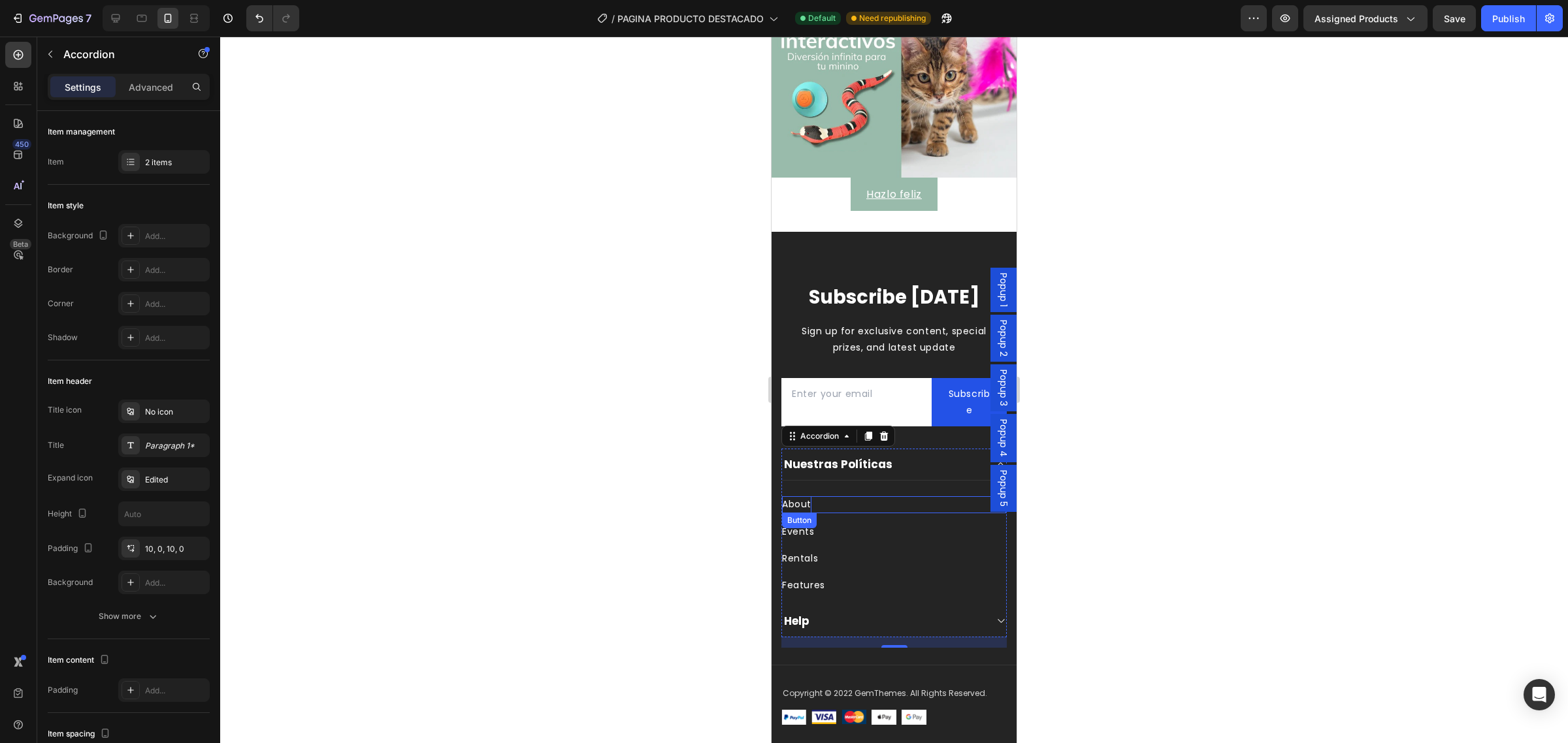
click at [798, 497] on div "About" at bounding box center [796, 505] width 29 height 16
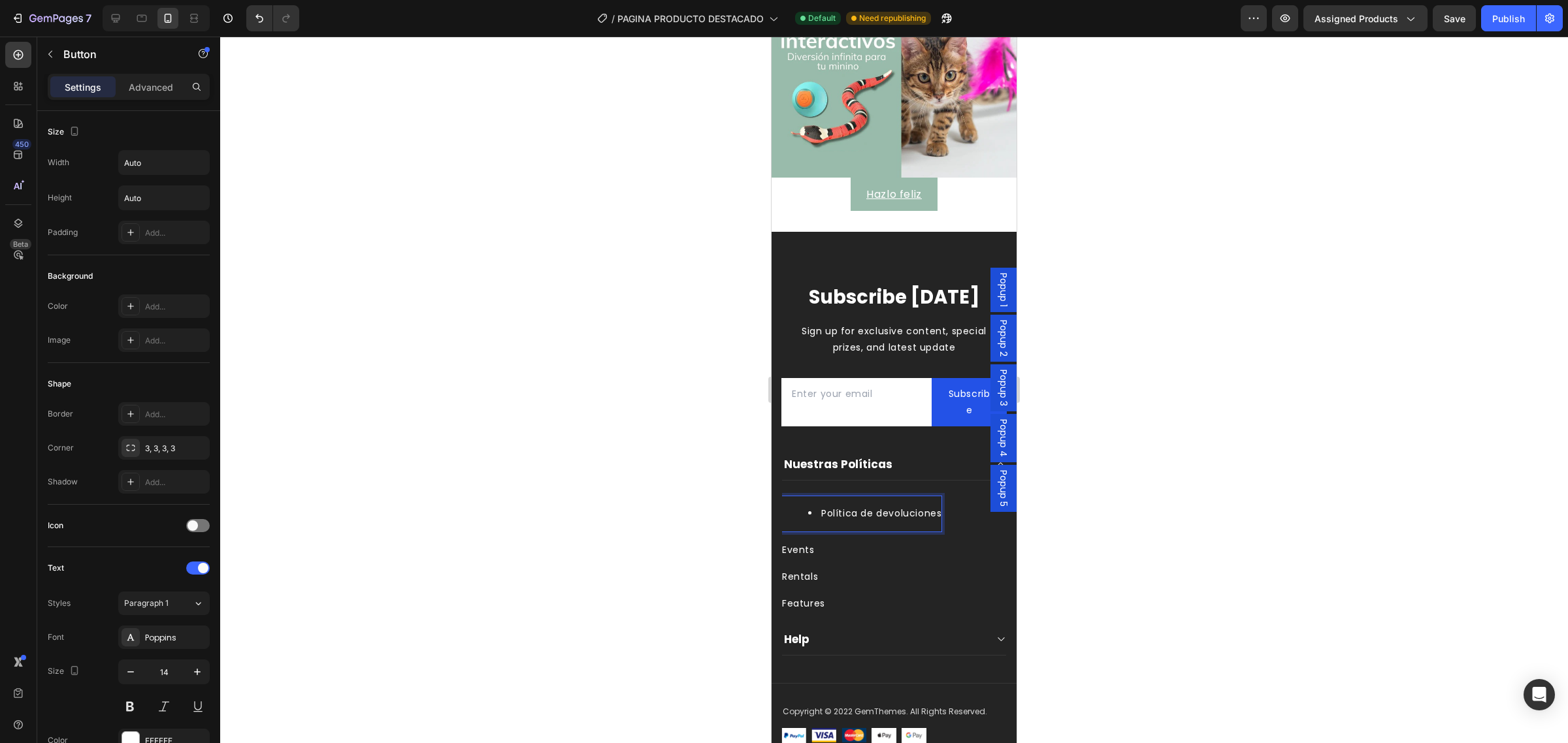
click at [823, 513] on div "Política de devoluciones" at bounding box center [862, 514] width 160 height 34
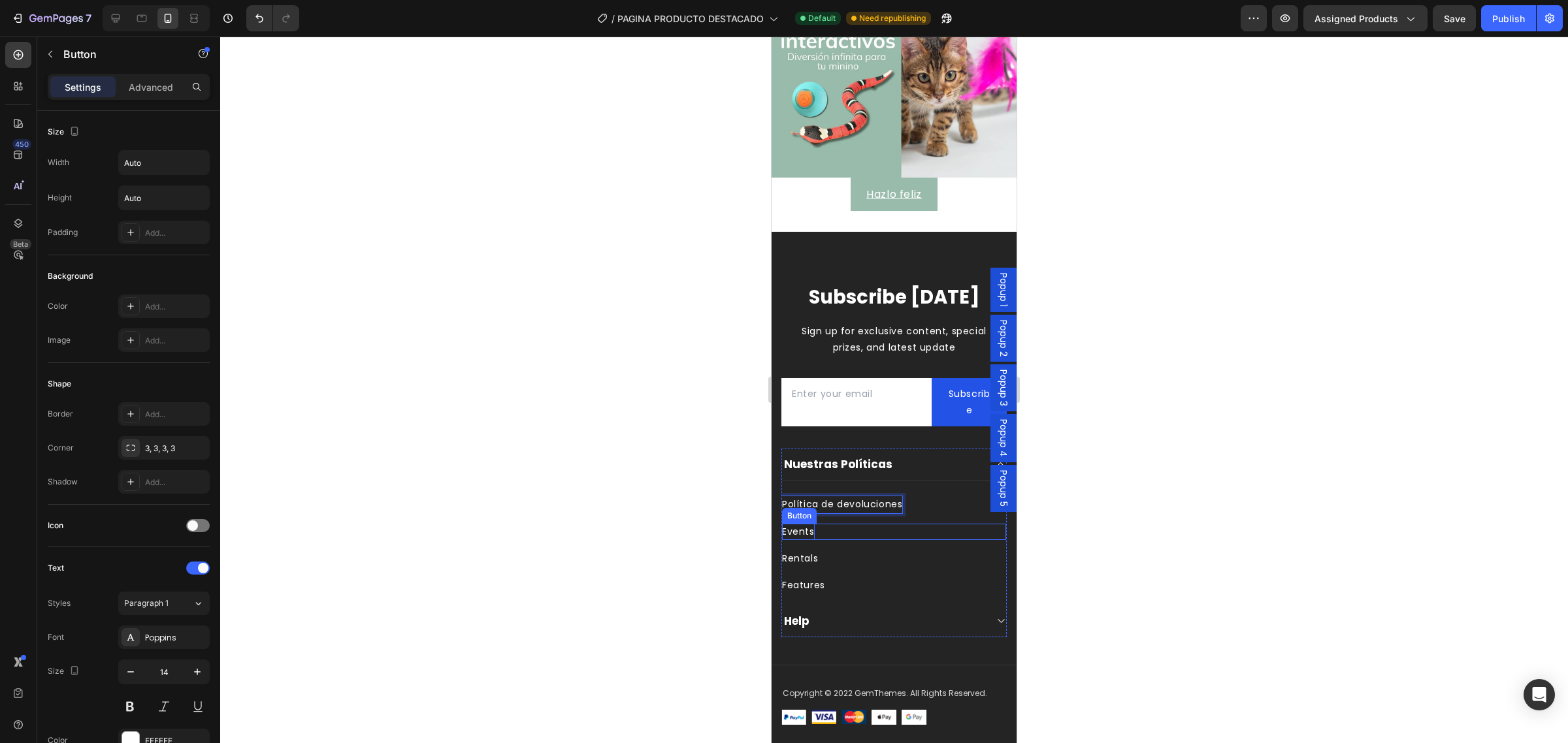
click at [802, 524] on div "Events" at bounding box center [798, 531] width 32 height 16
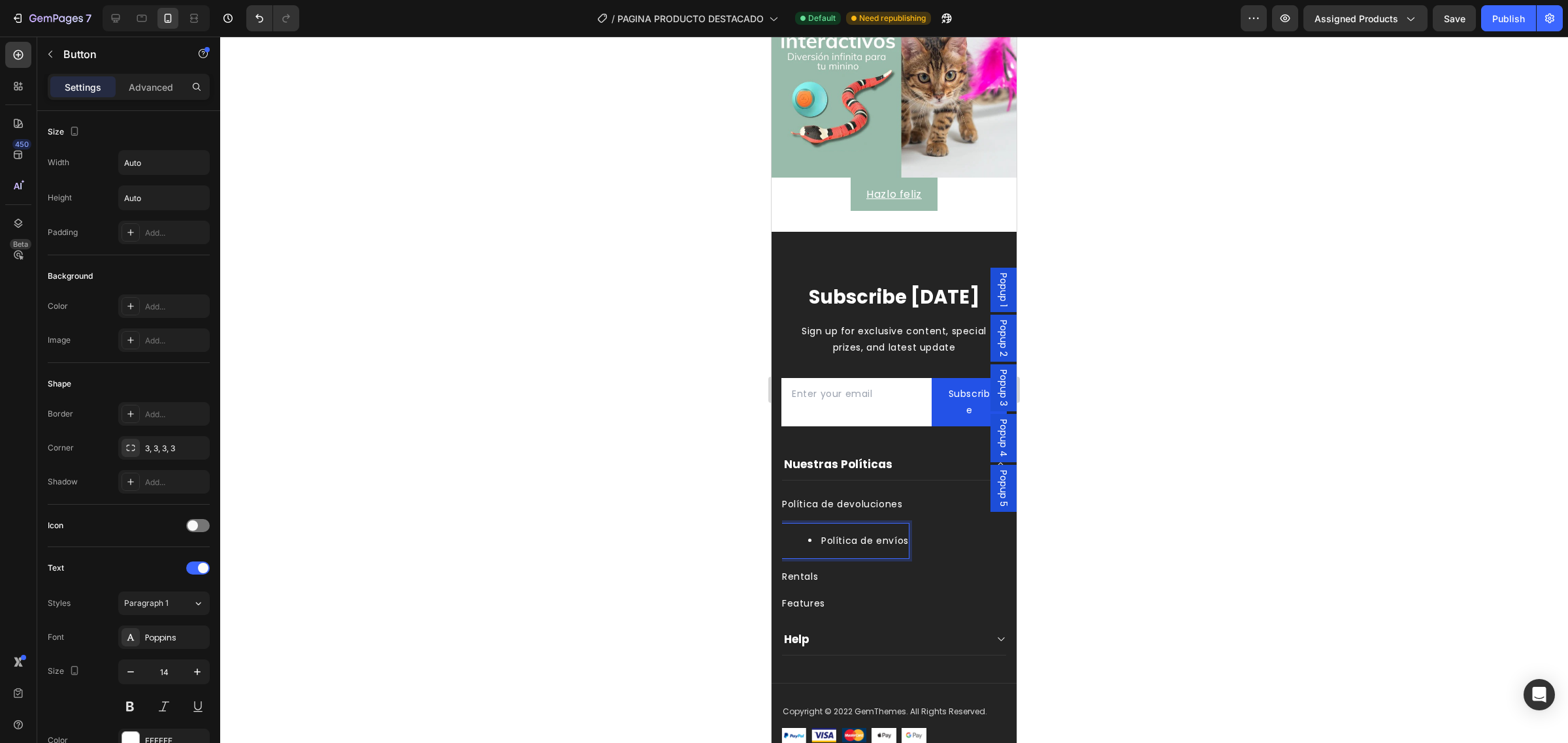
click at [822, 533] on li "Política de envíos" at bounding box center [859, 541] width 101 height 16
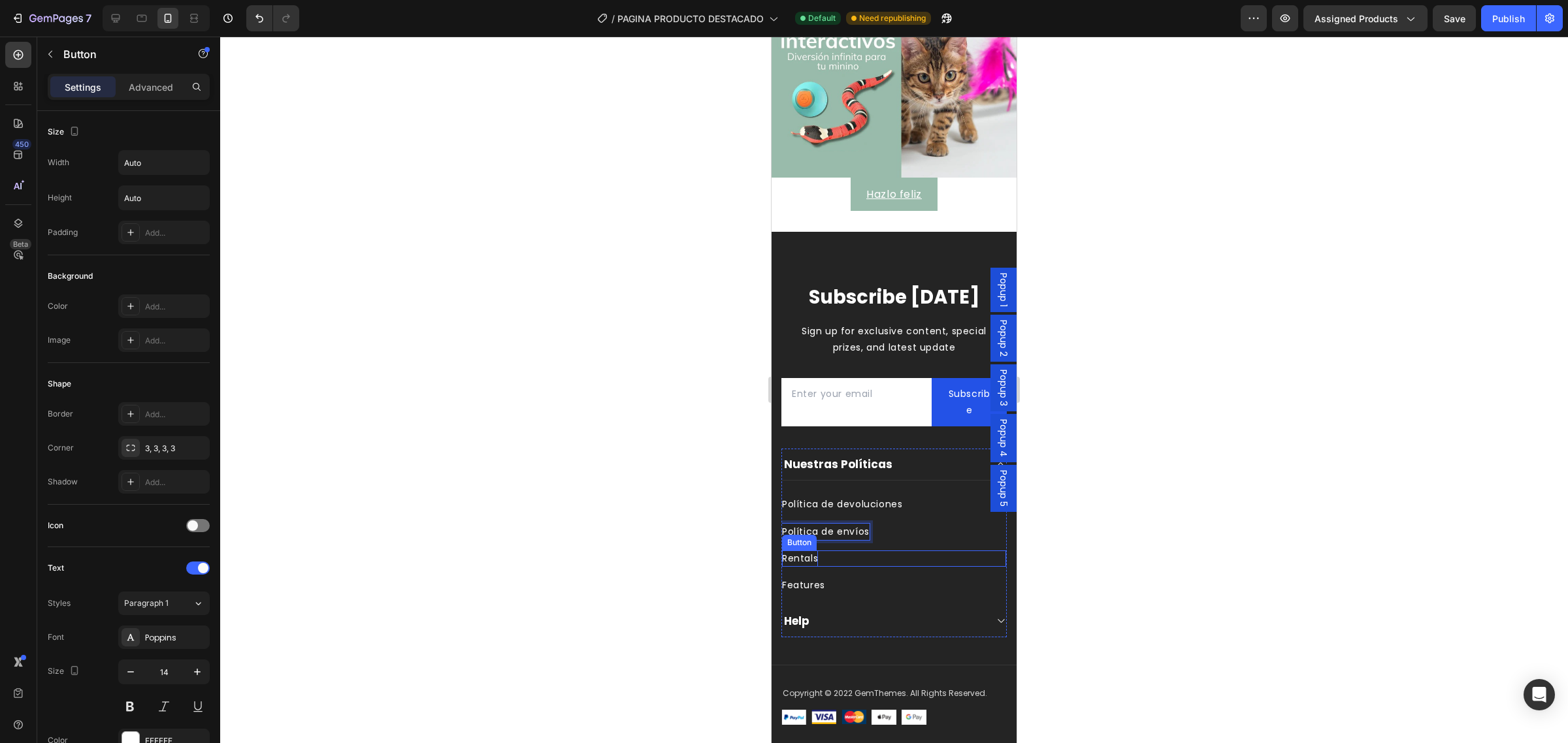
click at [807, 551] on div "Rentals" at bounding box center [800, 559] width 36 height 16
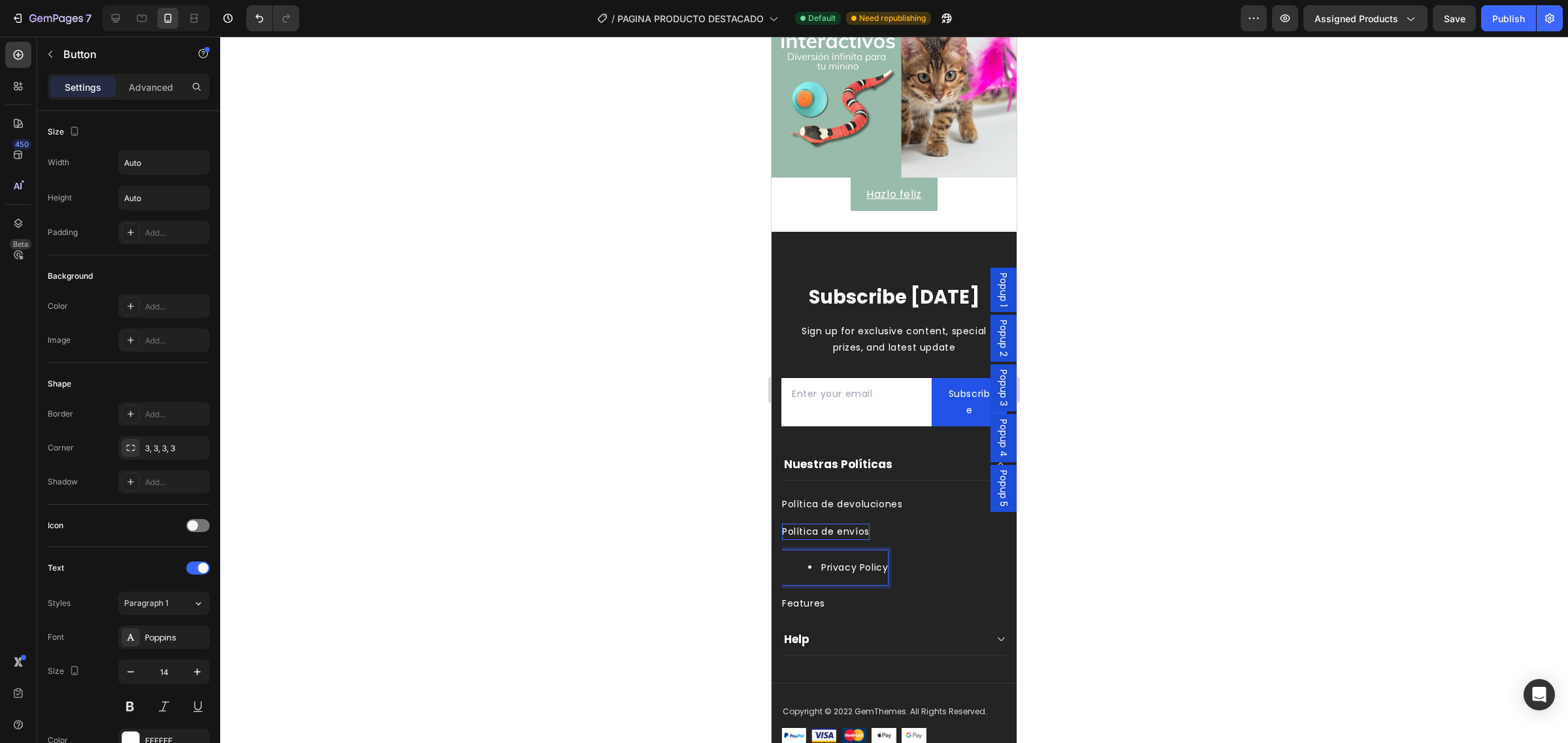
click at [821, 560] on li "Privacy Policy" at bounding box center [849, 567] width 80 height 16
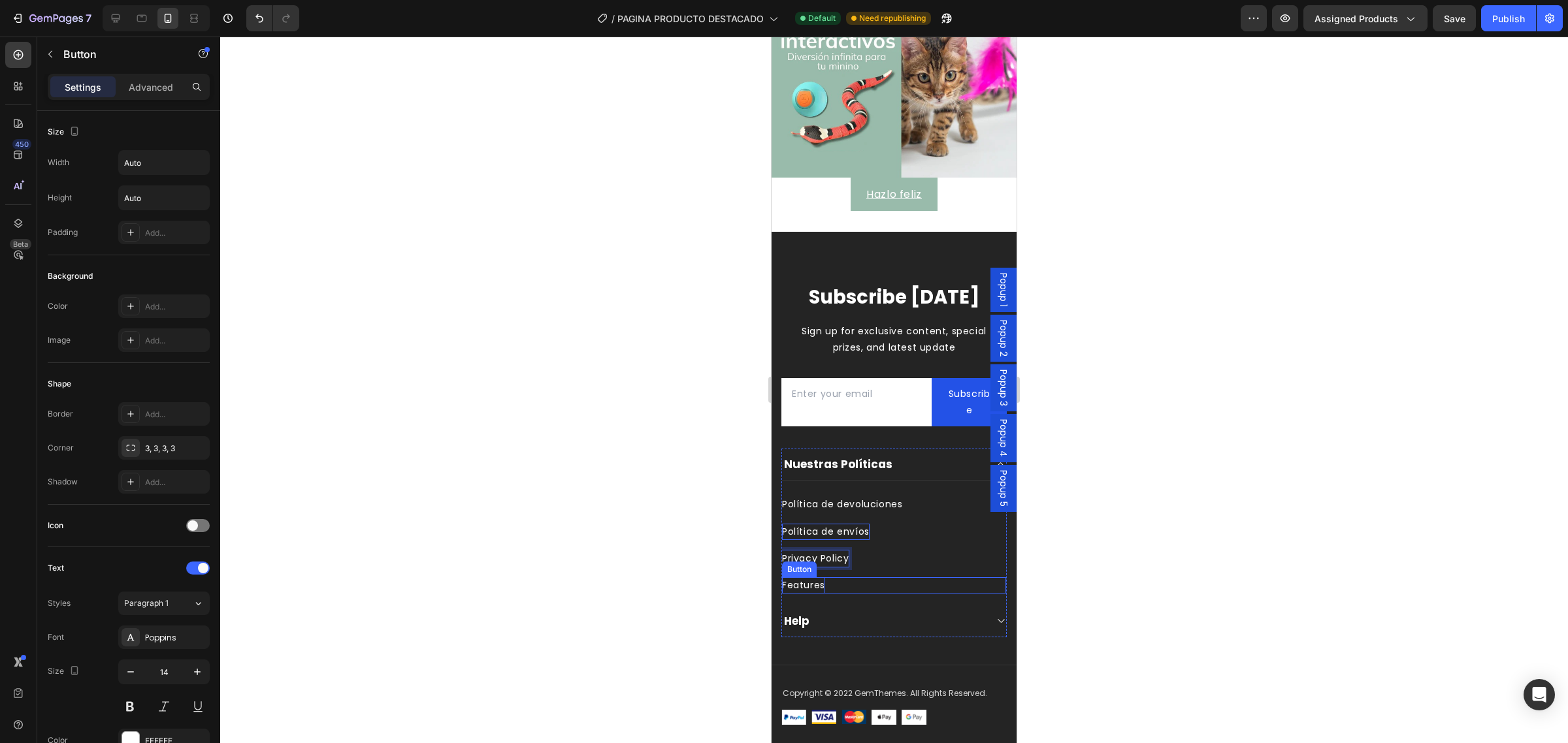
click at [811, 578] on div "Features" at bounding box center [803, 585] width 43 height 16
click at [869, 561] on icon at bounding box center [870, 565] width 9 height 10
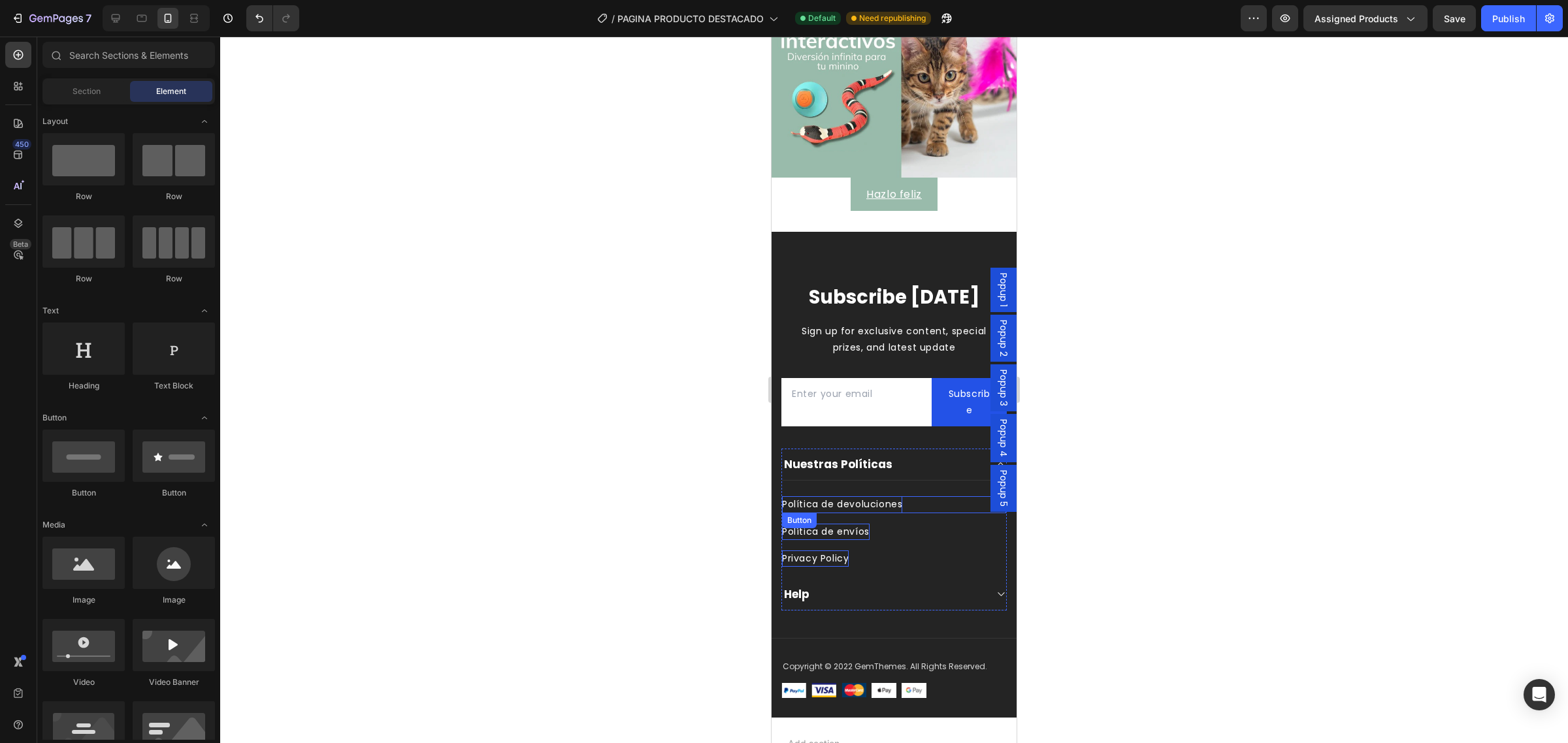
click at [857, 498] on p "Política de devoluciones" at bounding box center [842, 505] width 121 height 16
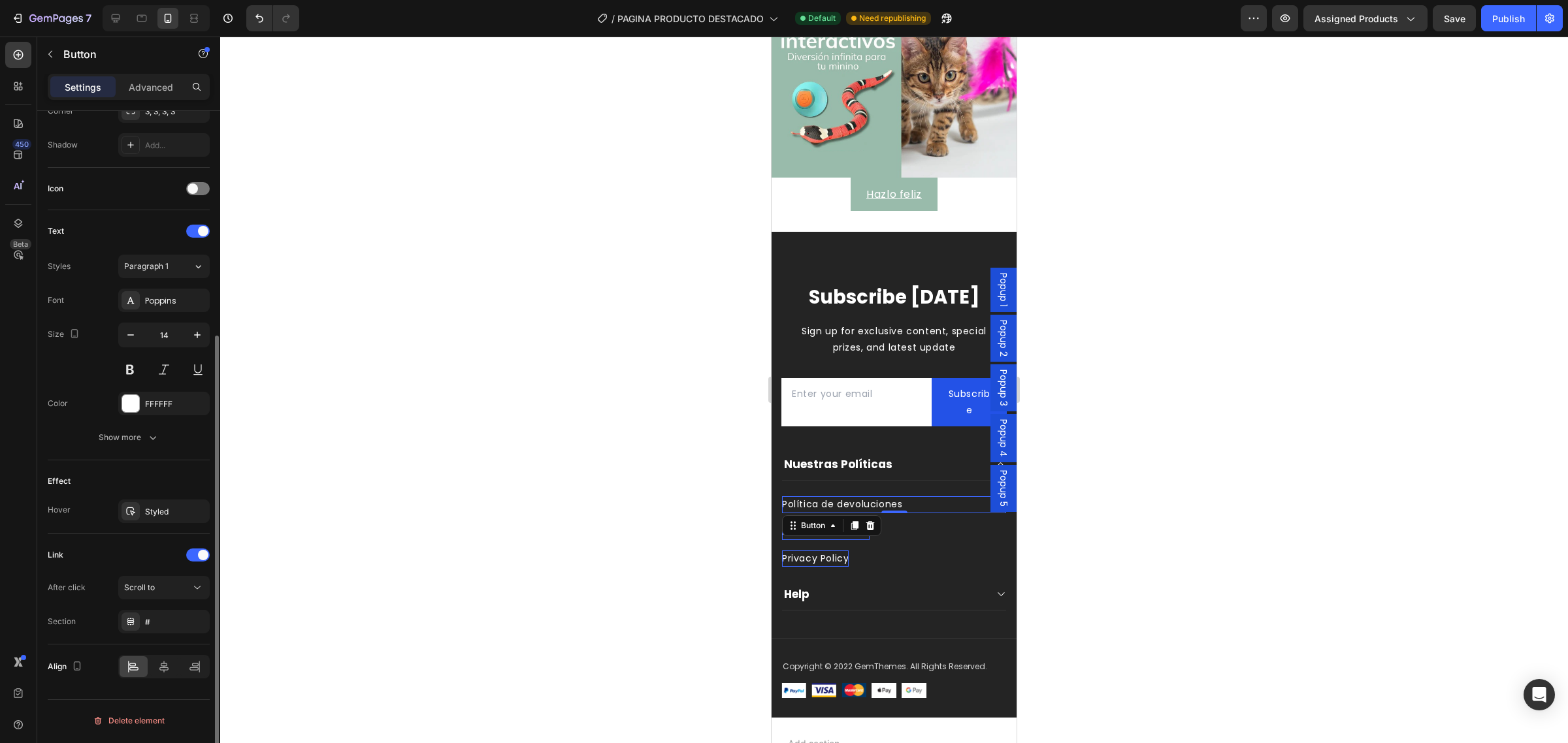
scroll to position [337, 0]
click at [162, 593] on div "Scroll to" at bounding box center [158, 587] width 67 height 11
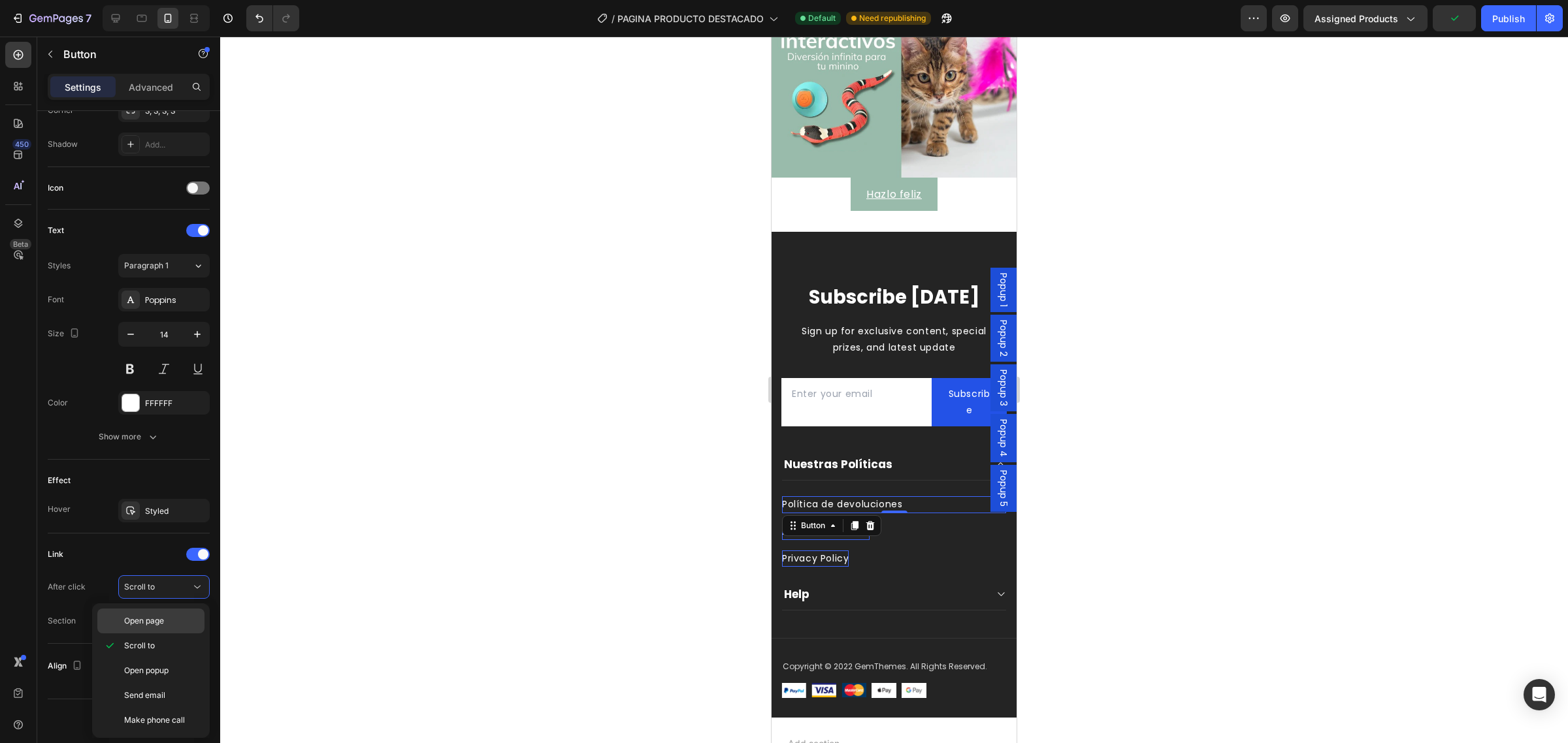
click at [155, 626] on span "Open page" at bounding box center [144, 621] width 40 height 11
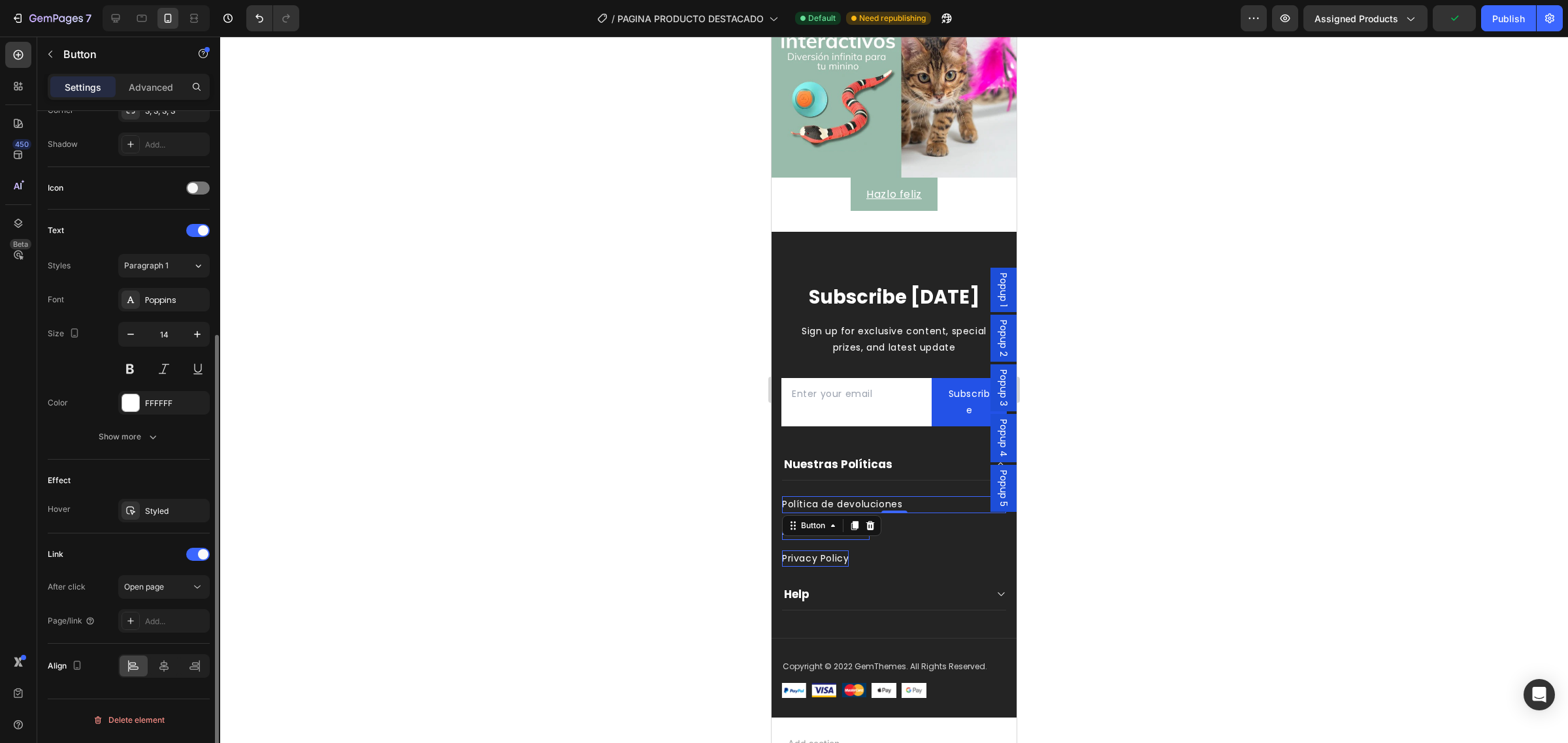
scroll to position [337, 0]
click at [156, 631] on div "Add..." at bounding box center [163, 621] width 91 height 24
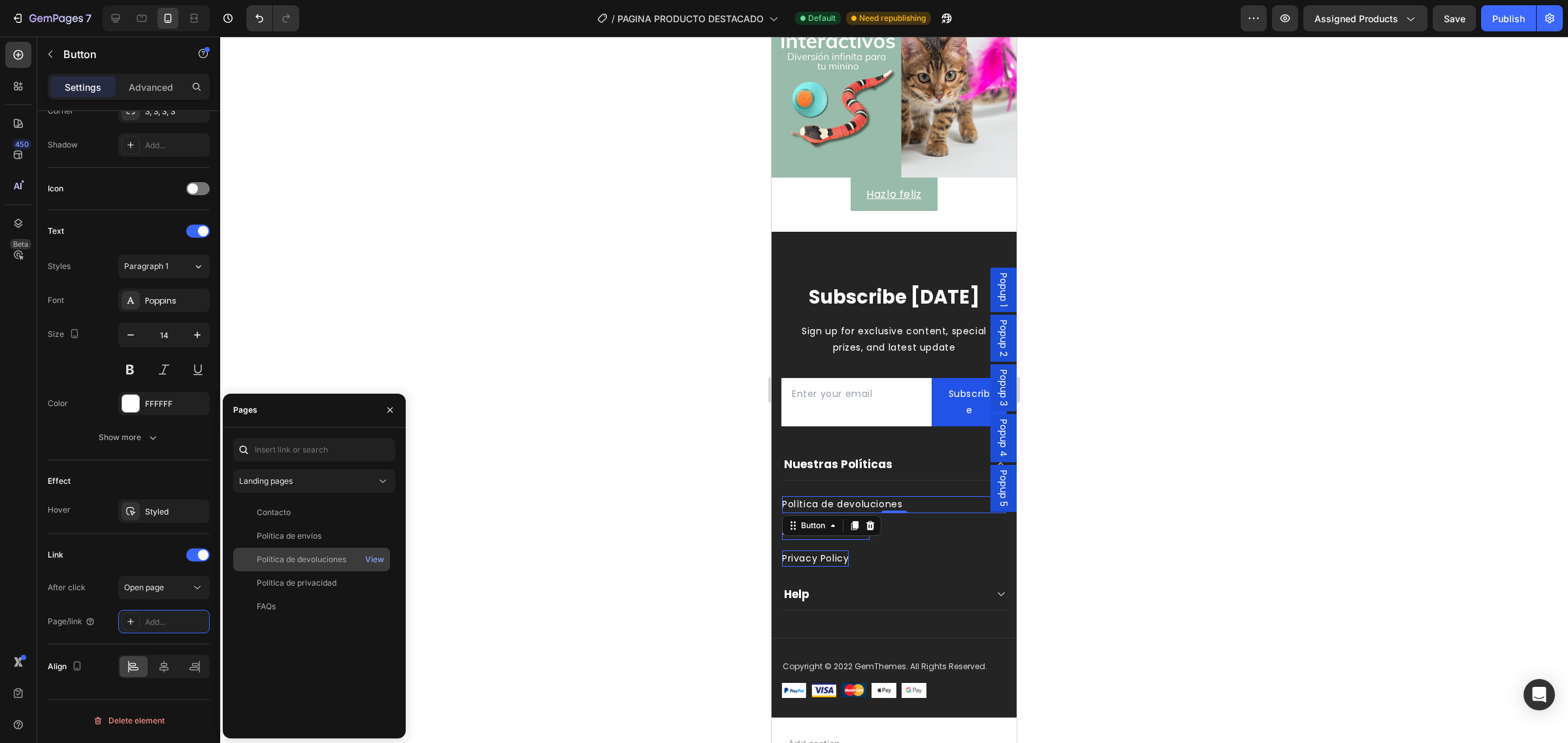
click at [283, 555] on div "Política de devoluciones" at bounding box center [301, 560] width 89 height 11
click at [576, 467] on div at bounding box center [894, 391] width 1348 height 707
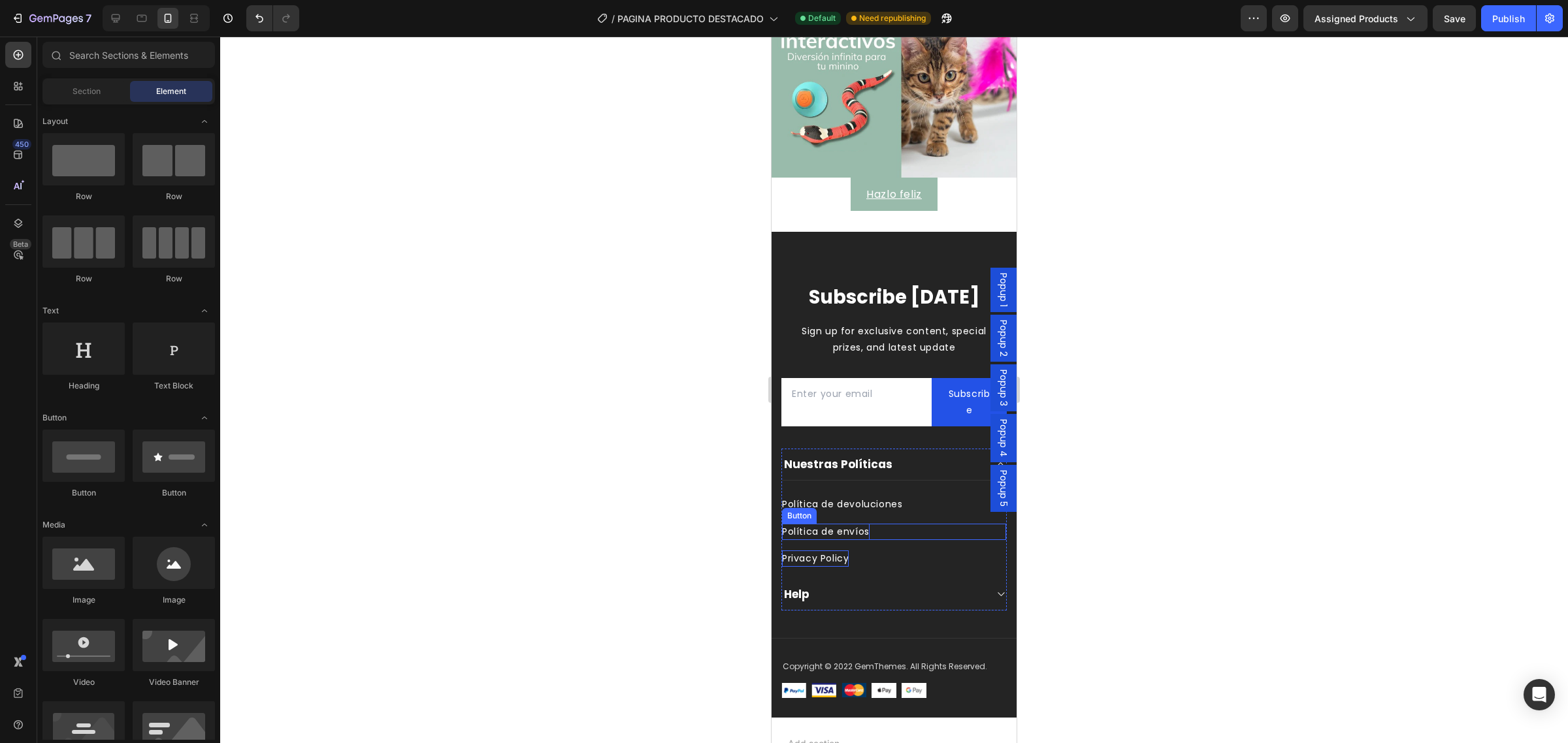
click at [836, 524] on p "Política de envíos" at bounding box center [826, 531] width 87 height 16
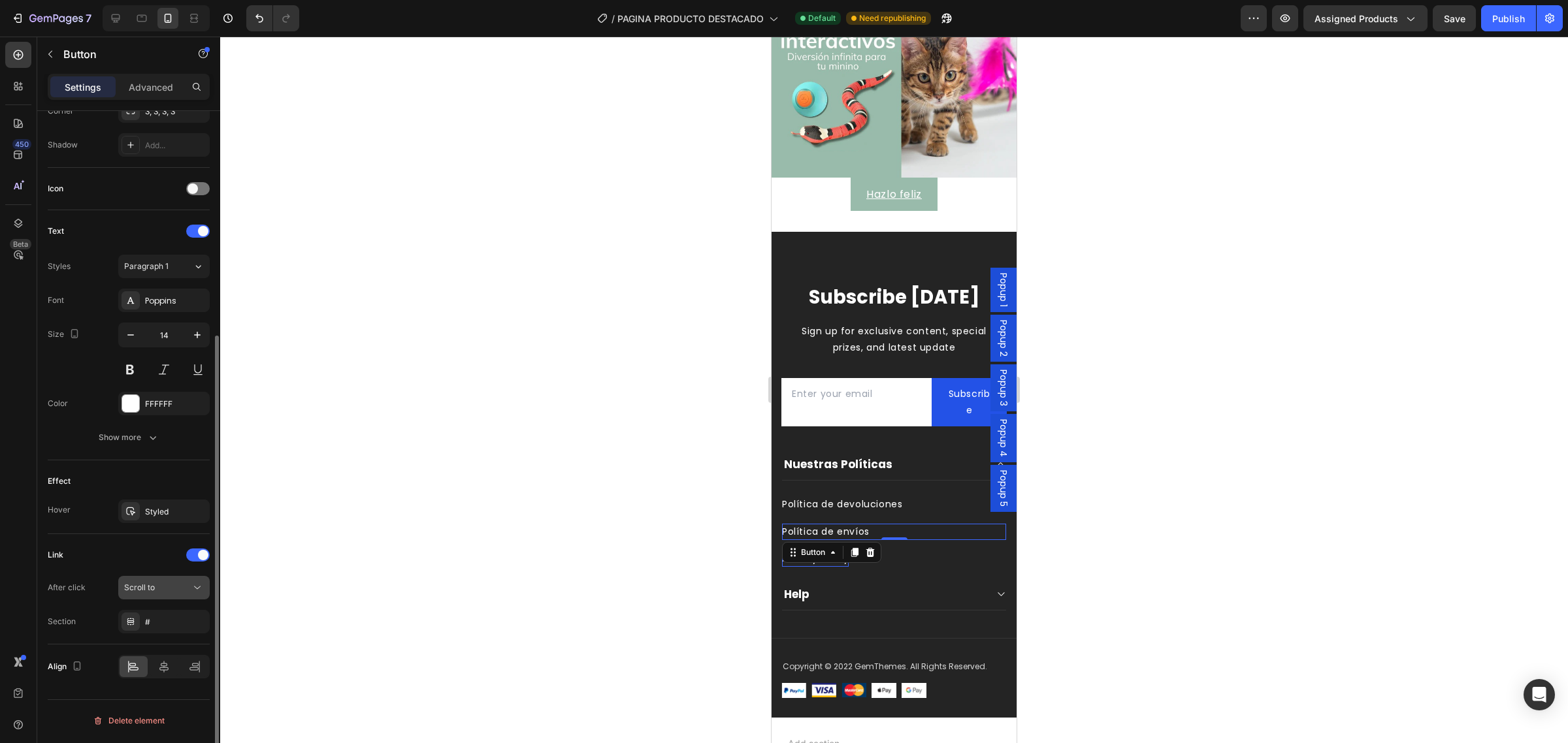
click at [152, 589] on span "Scroll to" at bounding box center [140, 587] width 30 height 10
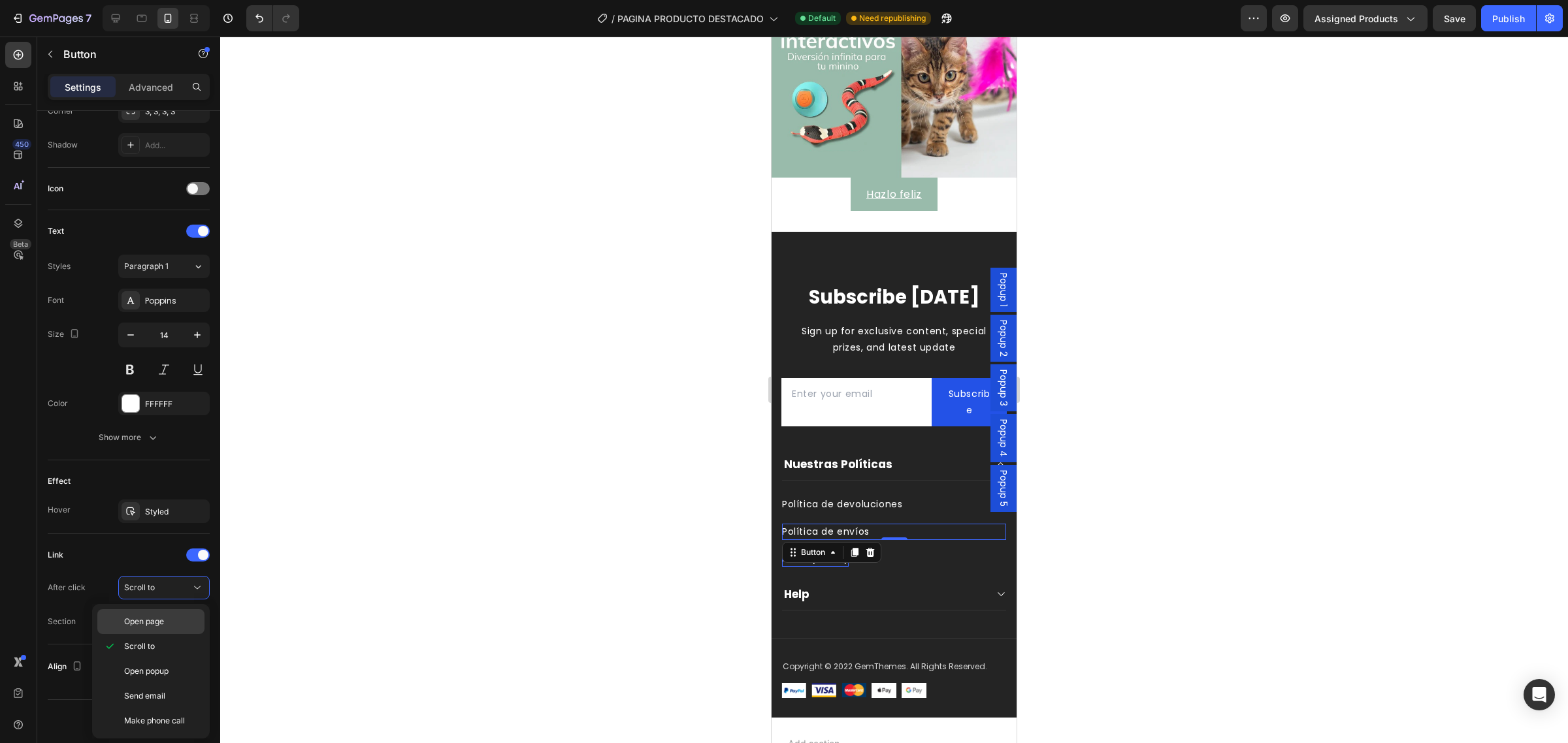
click at [163, 625] on span "Open page" at bounding box center [144, 621] width 40 height 11
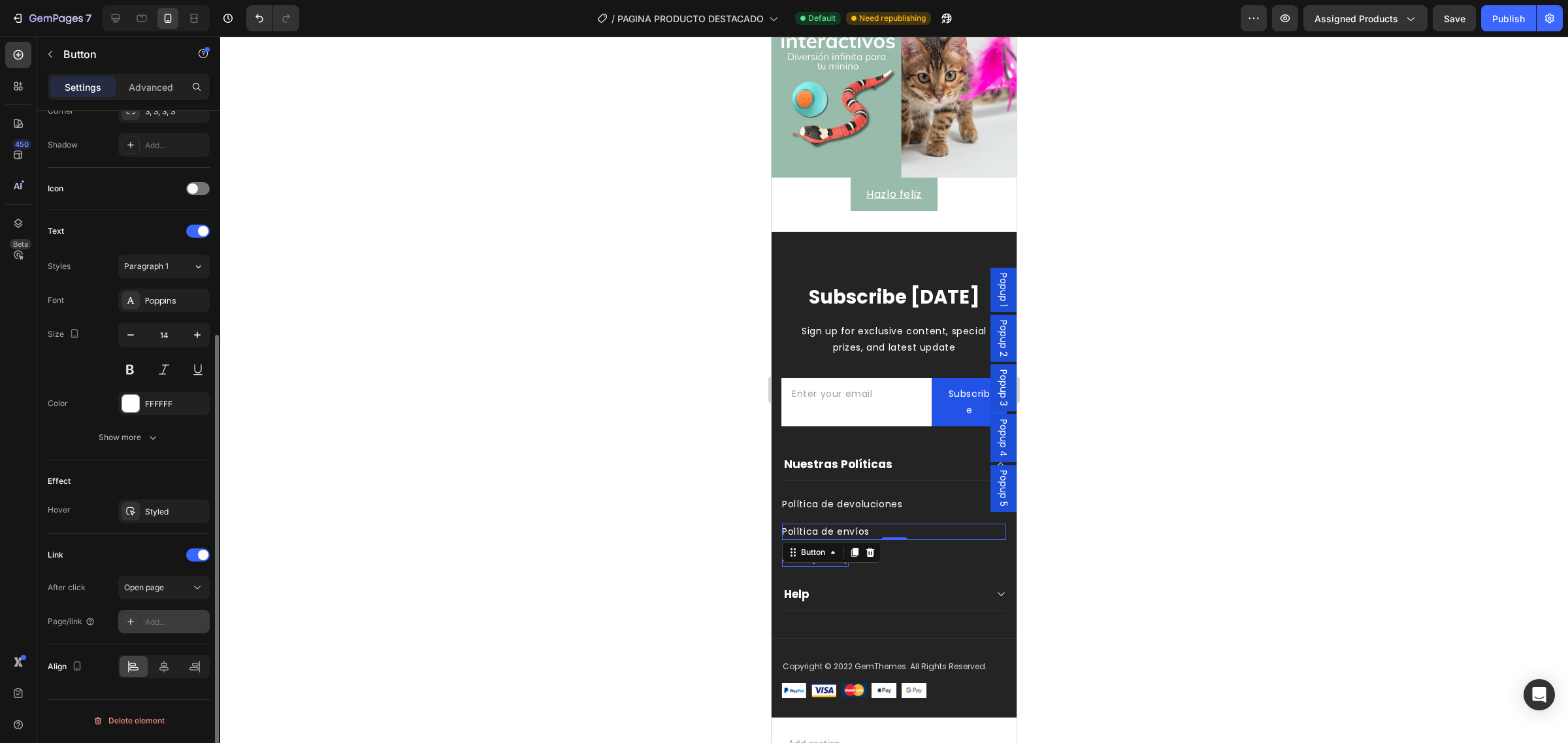
click at [156, 628] on div "Add..." at bounding box center [176, 622] width 62 height 11
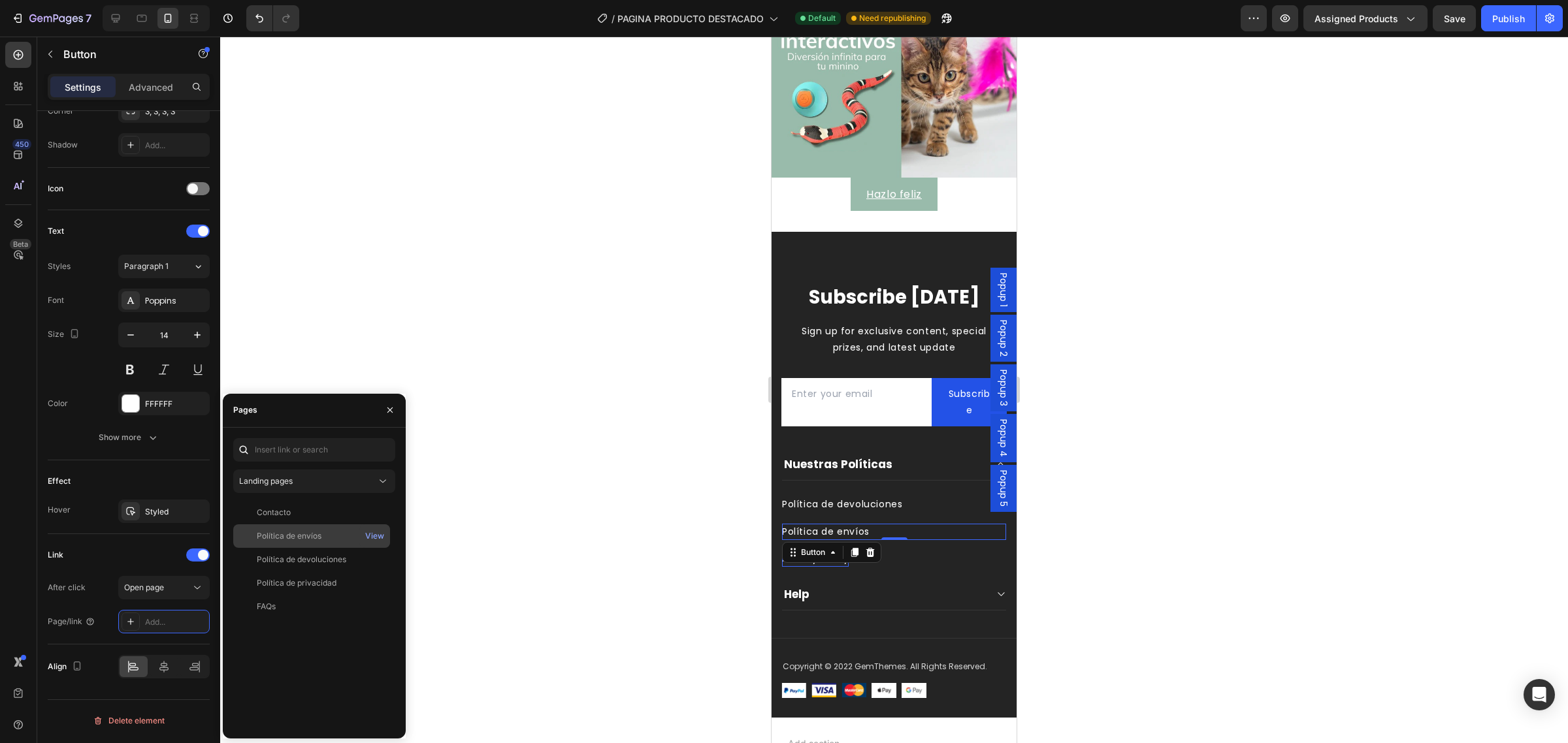
click at [302, 541] on div "Política de envíos" at bounding box center [289, 536] width 65 height 11
click at [895, 541] on div "Privacy Policy Button" at bounding box center [894, 554] width 224 height 27
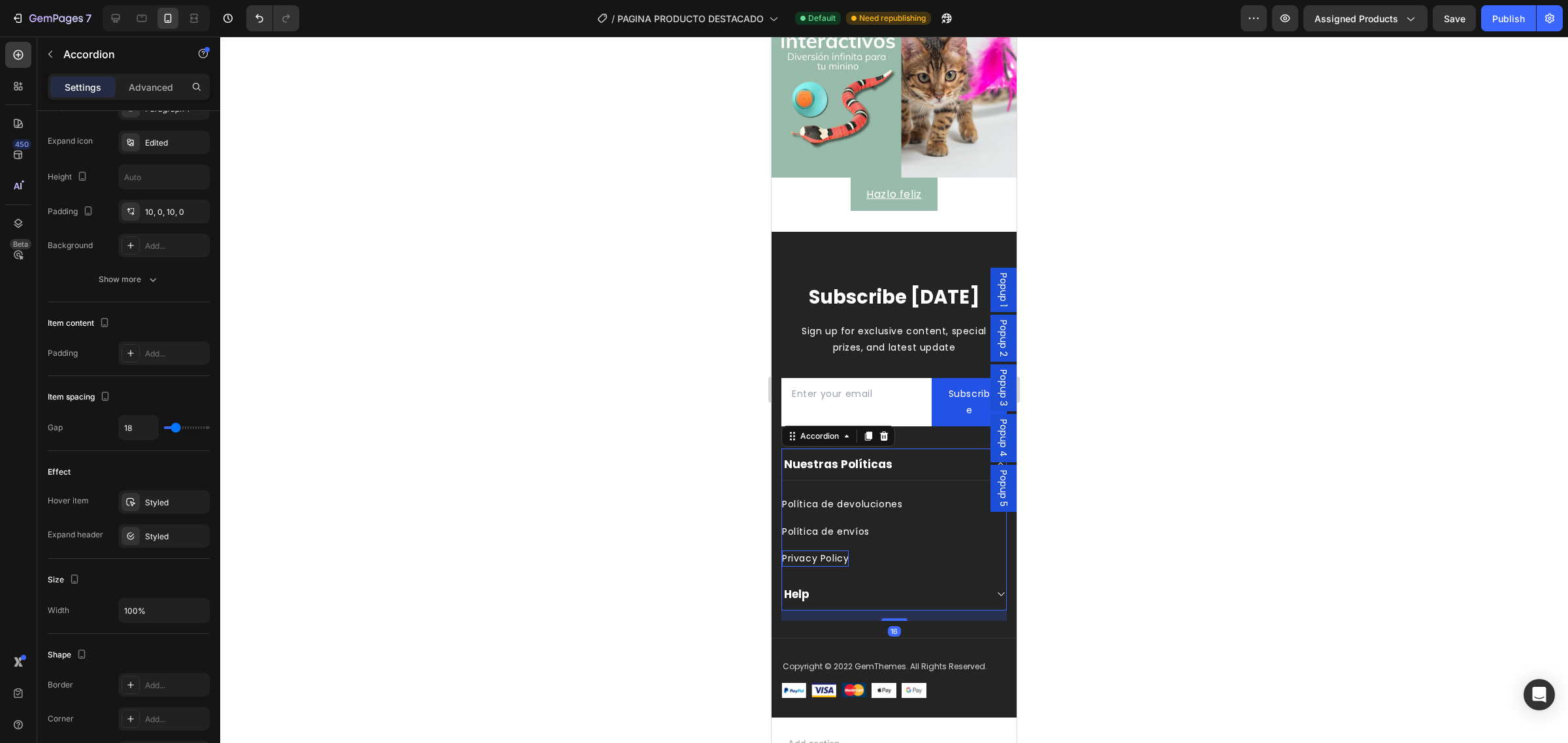
scroll to position [0, 0]
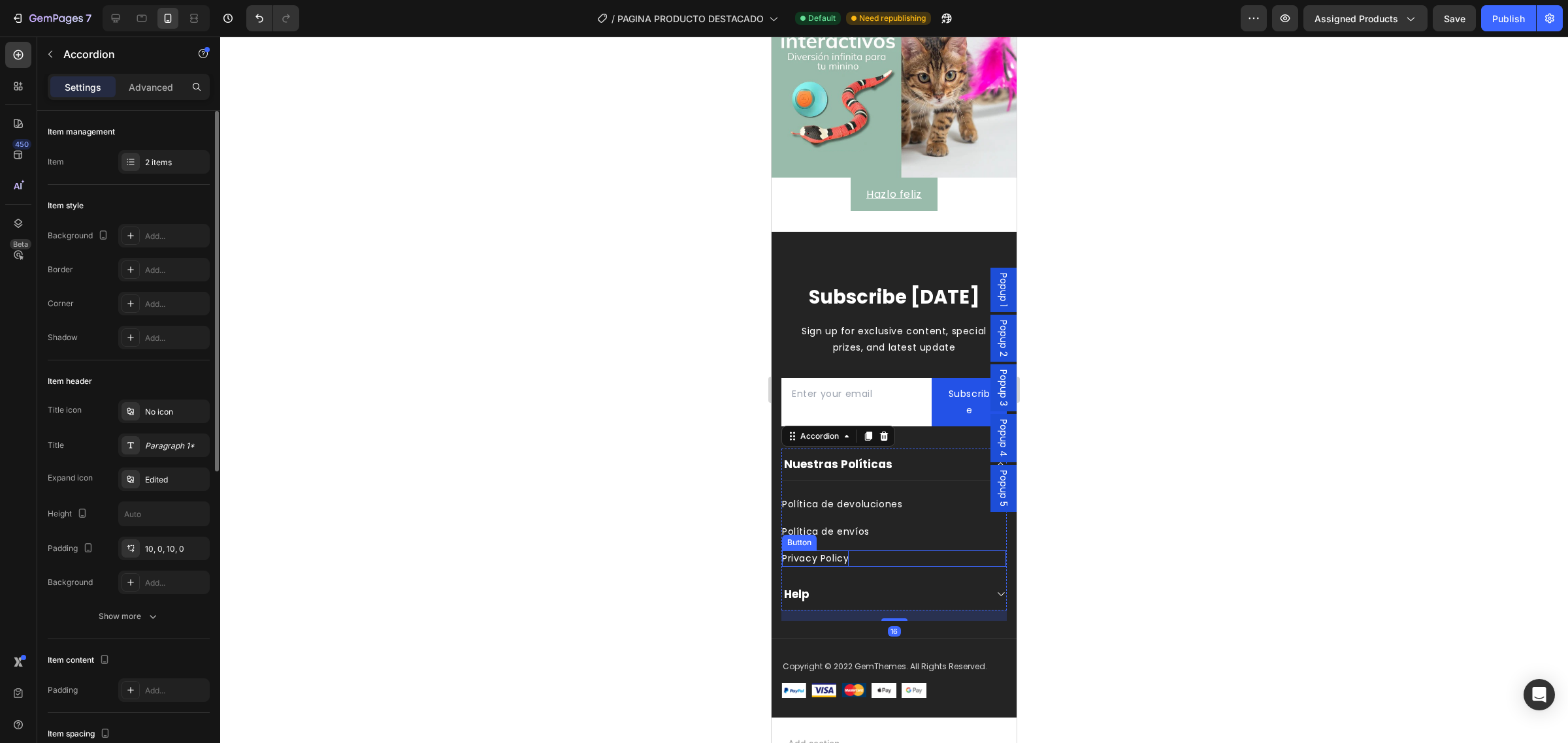
click at [819, 551] on p "Privacy Policy" at bounding box center [815, 559] width 67 height 16
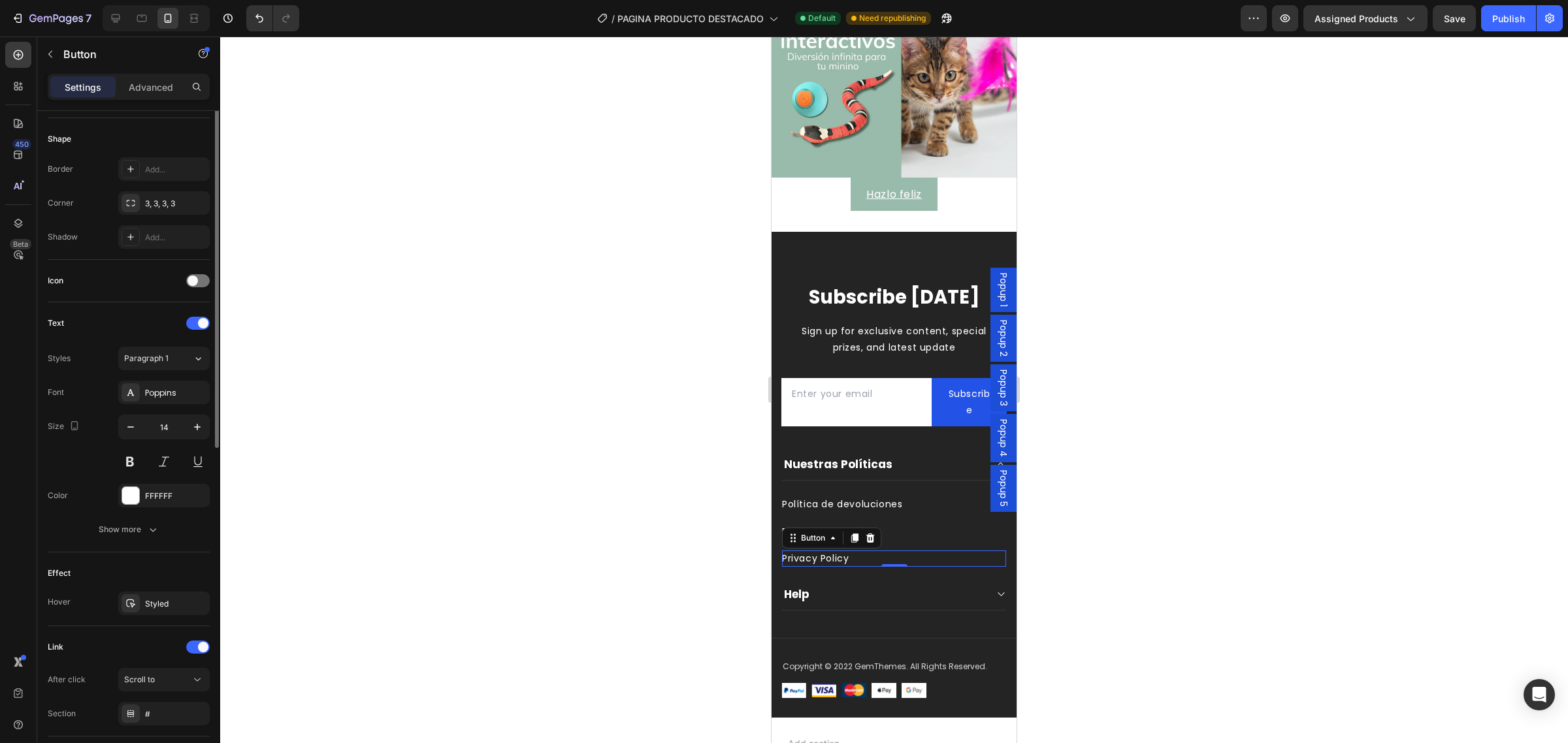
scroll to position [327, 0]
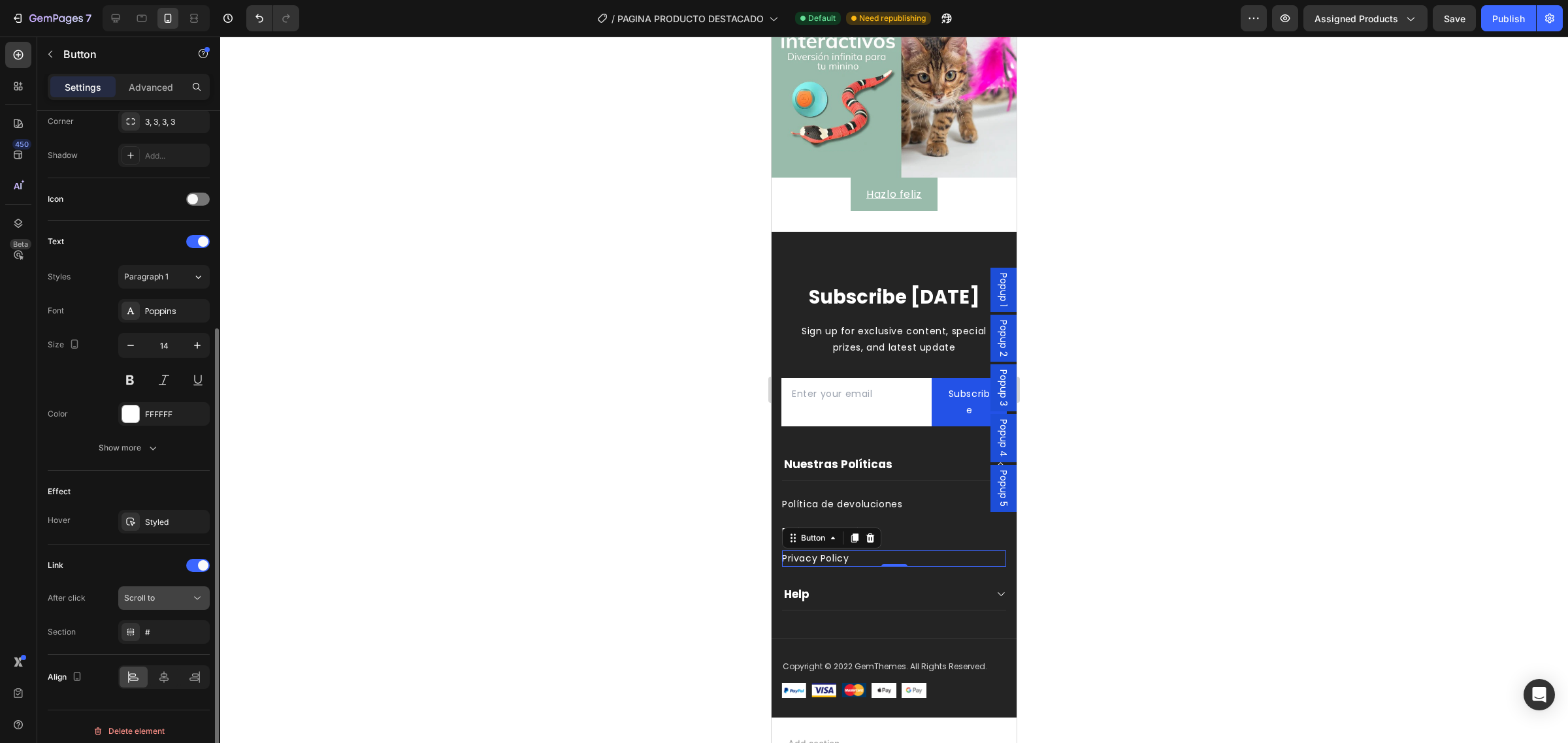
click at [144, 588] on button "Scroll to" at bounding box center [163, 598] width 91 height 24
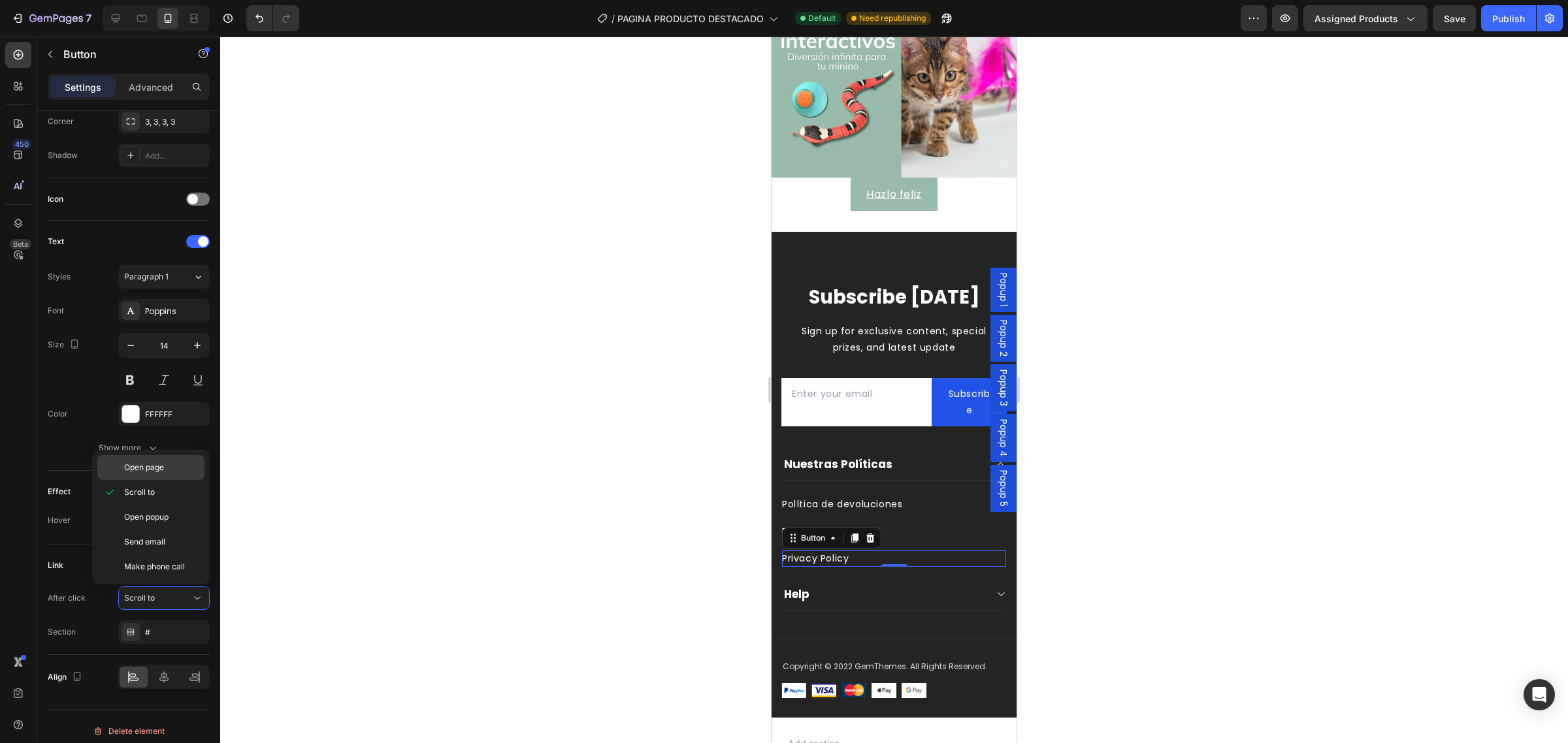
click at [131, 474] on div "Open page" at bounding box center [150, 467] width 107 height 25
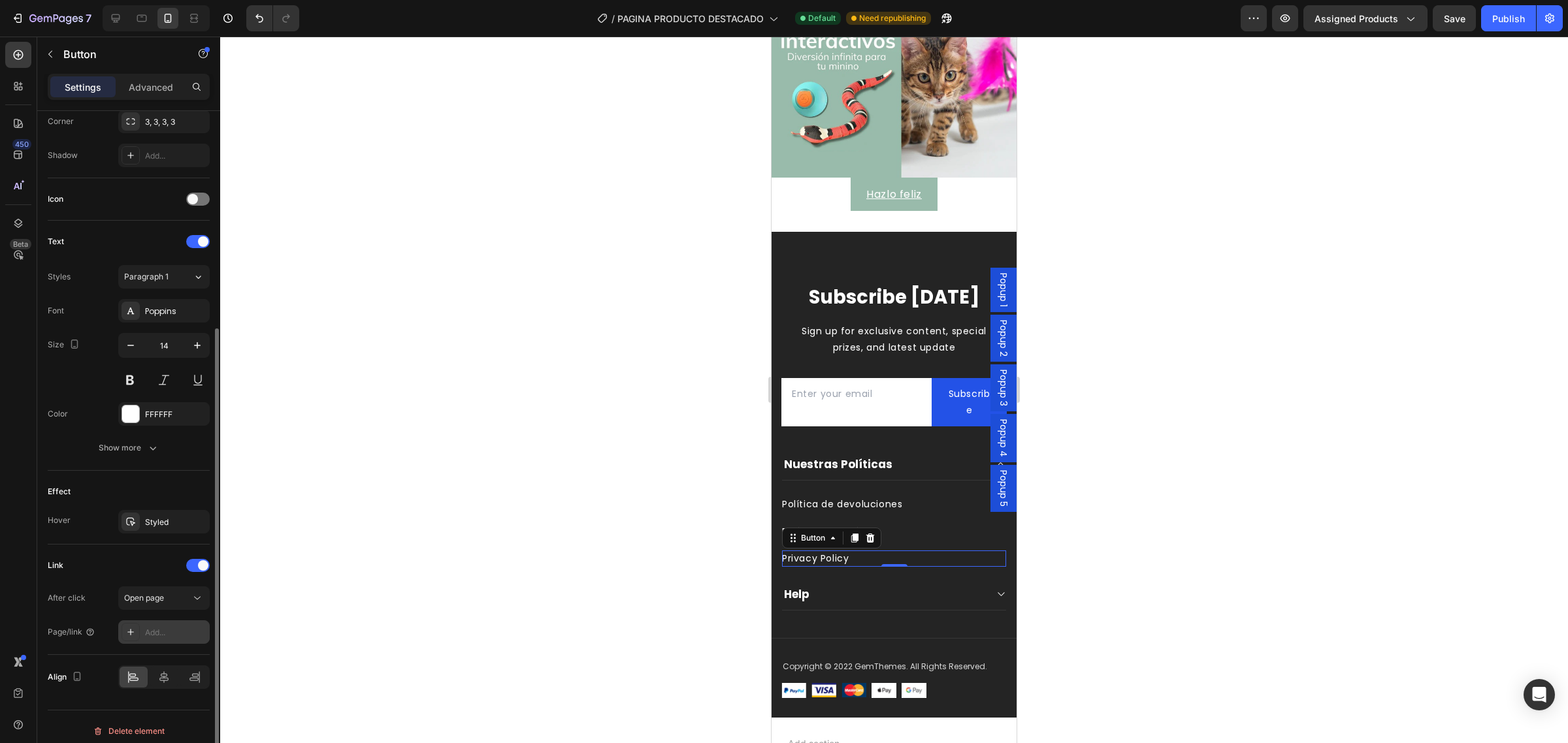
click at [147, 644] on div "Add..." at bounding box center [163, 632] width 91 height 24
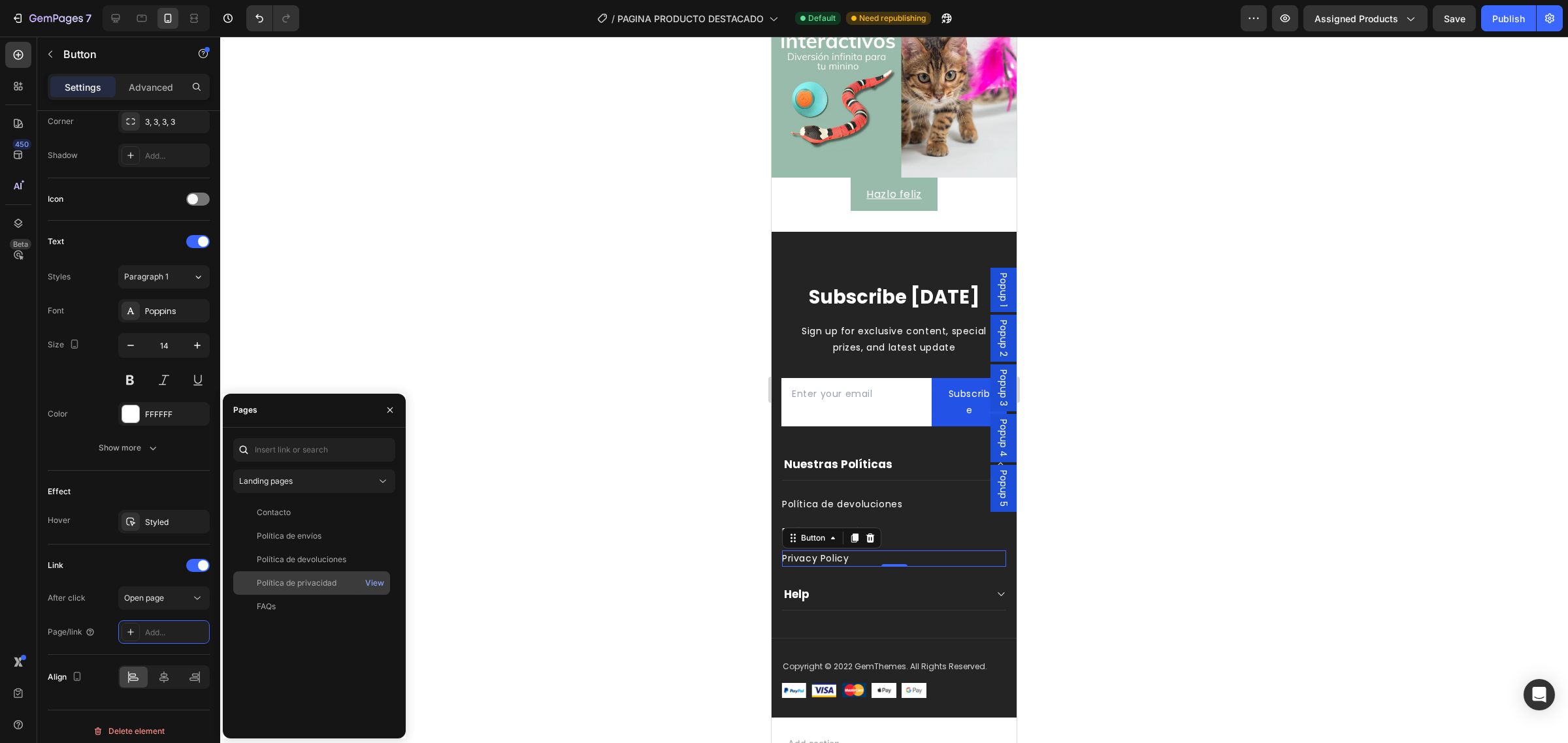
click at [327, 583] on div "Política de privacidad" at bounding box center [296, 583] width 80 height 11
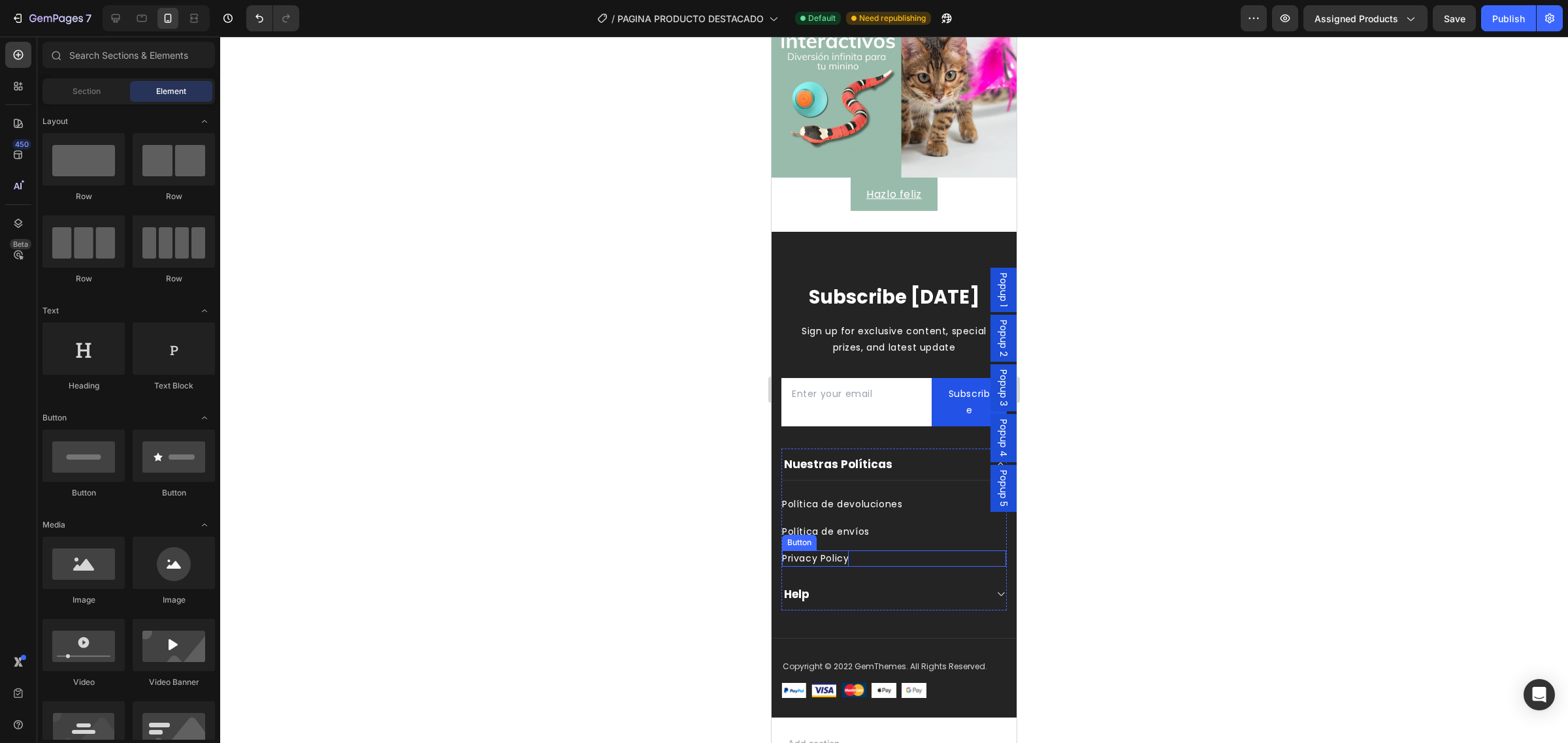
click at [833, 551] on p "Privacy Policy" at bounding box center [815, 559] width 67 height 16
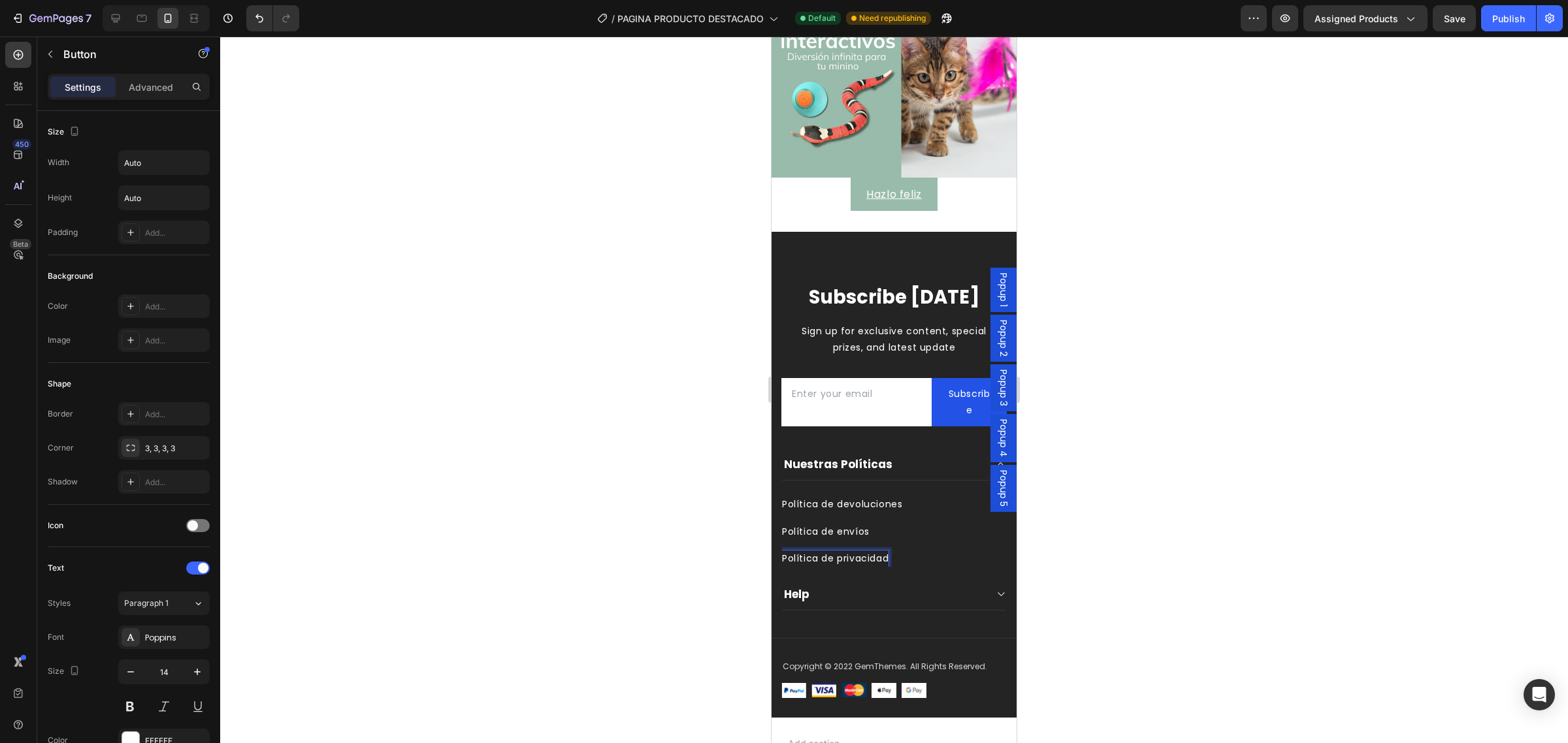
click at [1115, 553] on div at bounding box center [894, 391] width 1348 height 707
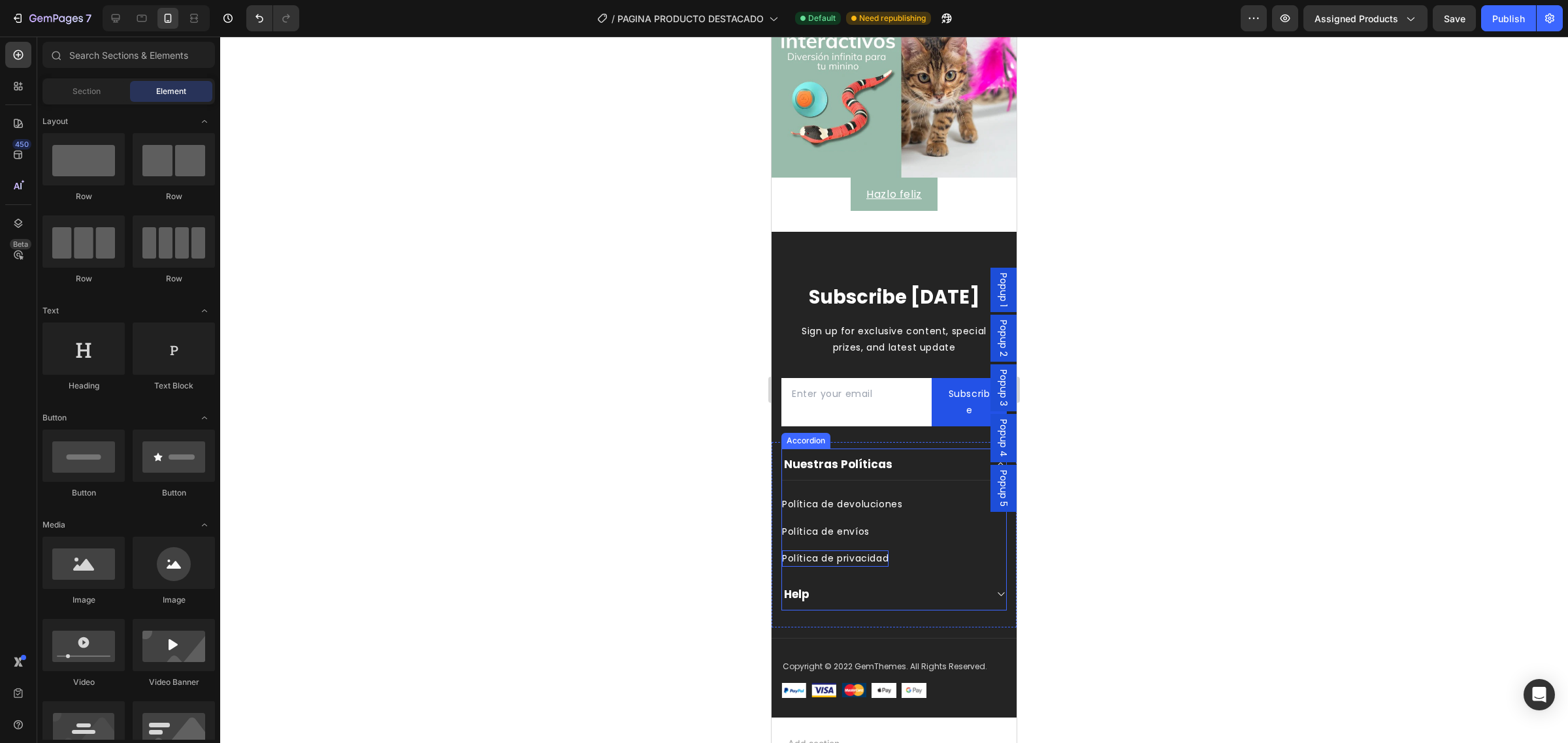
click at [832, 586] on div "Help" at bounding box center [884, 594] width 203 height 18
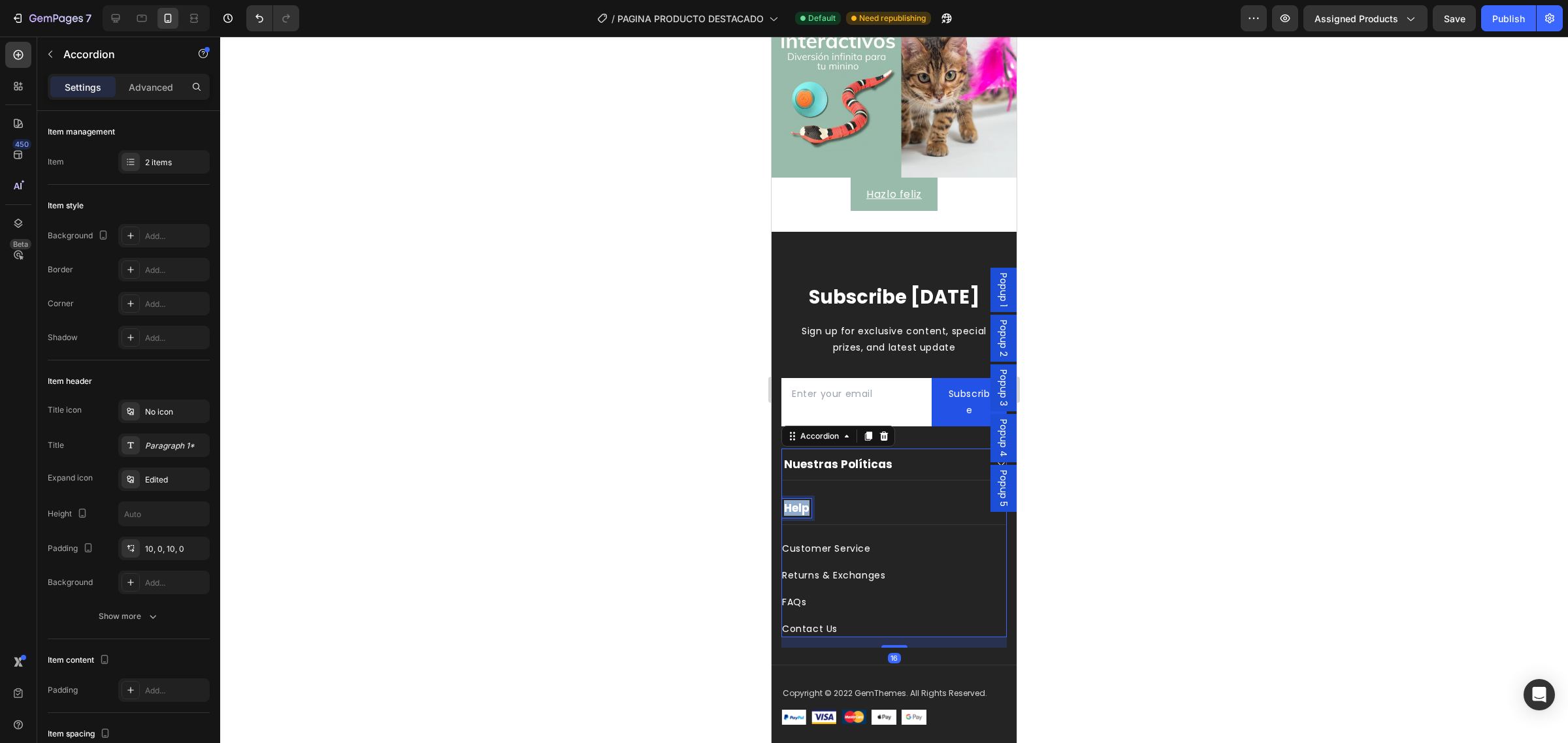
click at [794, 505] on p "Help" at bounding box center [796, 507] width 26 height 14
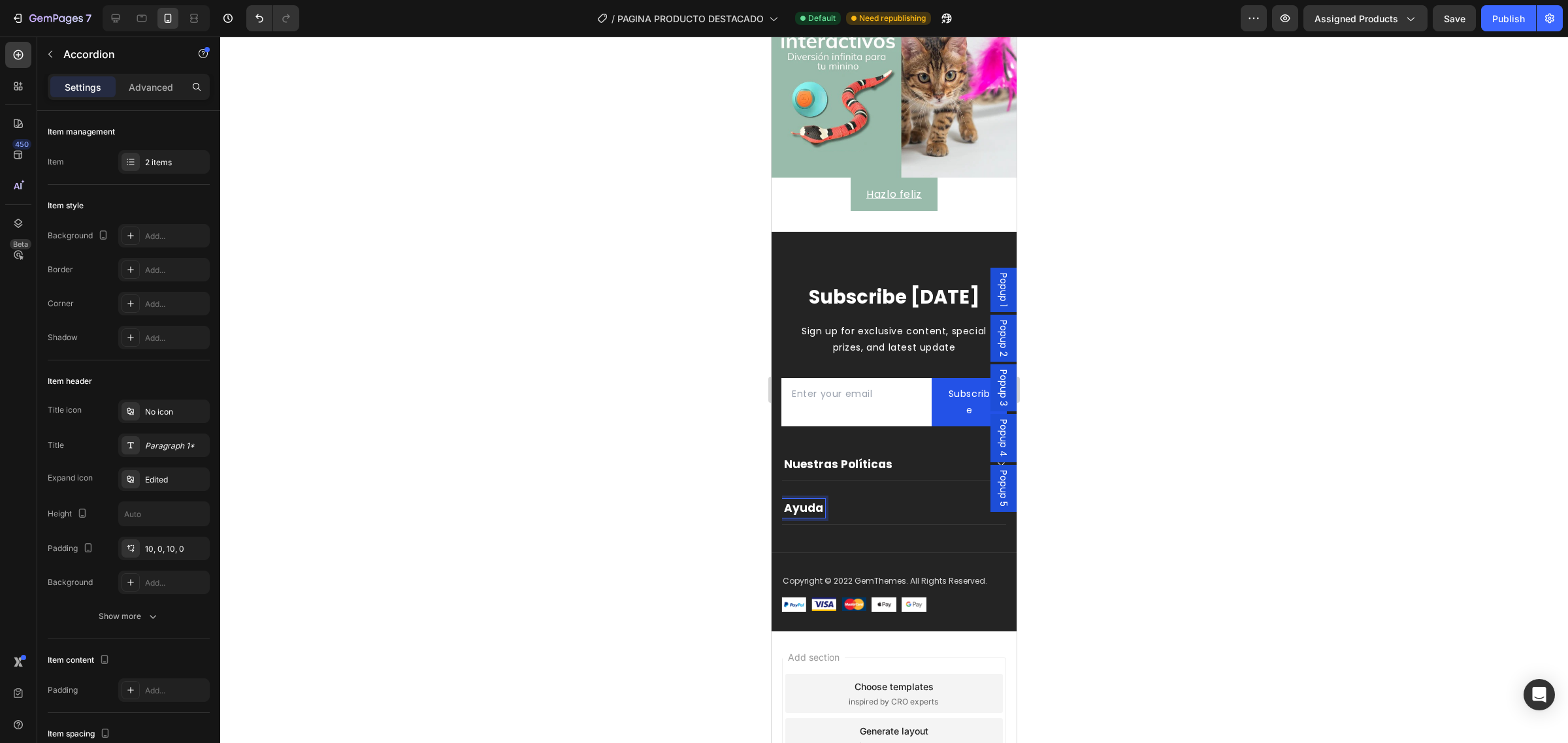
click at [864, 500] on div "Ayuda" at bounding box center [884, 507] width 203 height 18
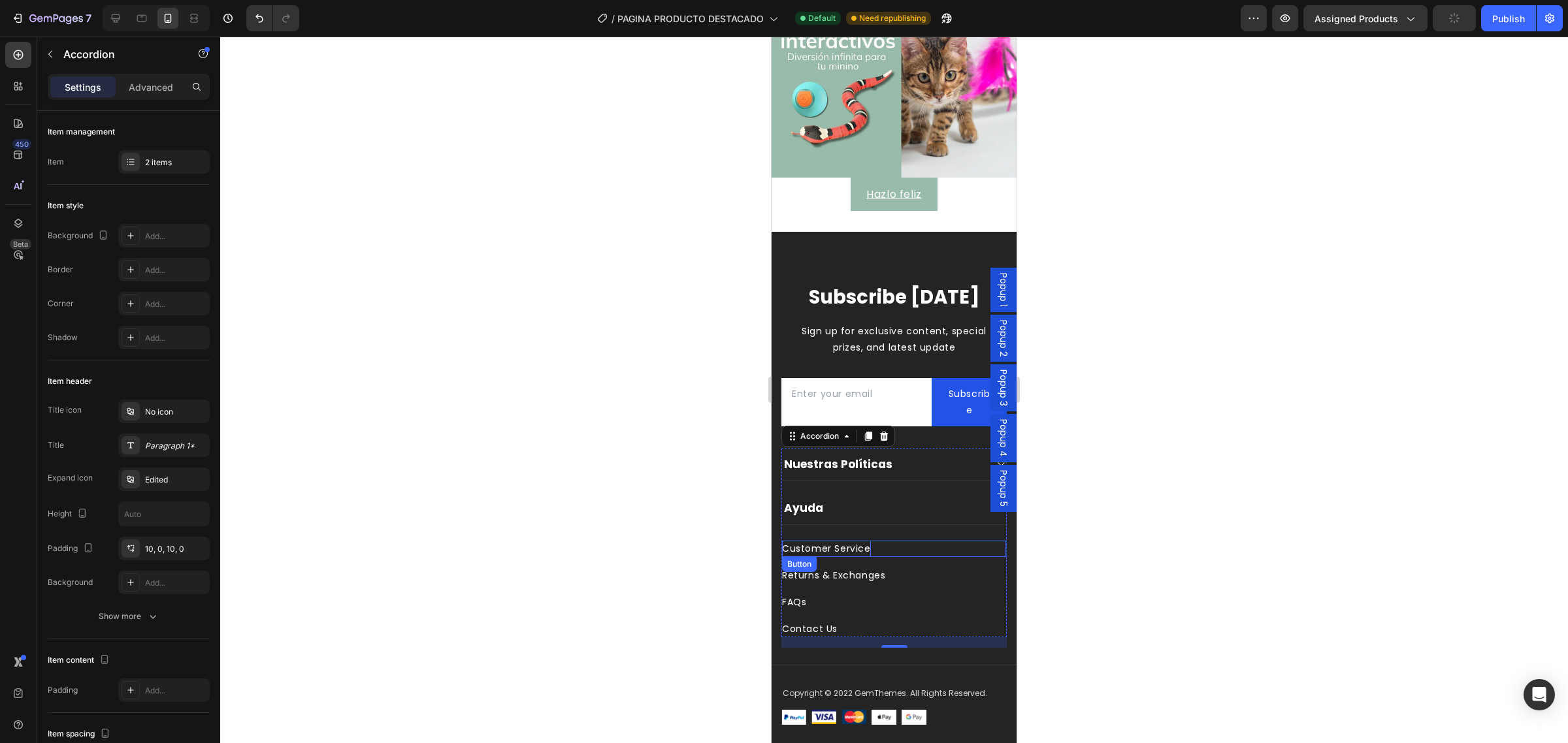
click at [844, 541] on div "Customer Service" at bounding box center [827, 548] width 89 height 16
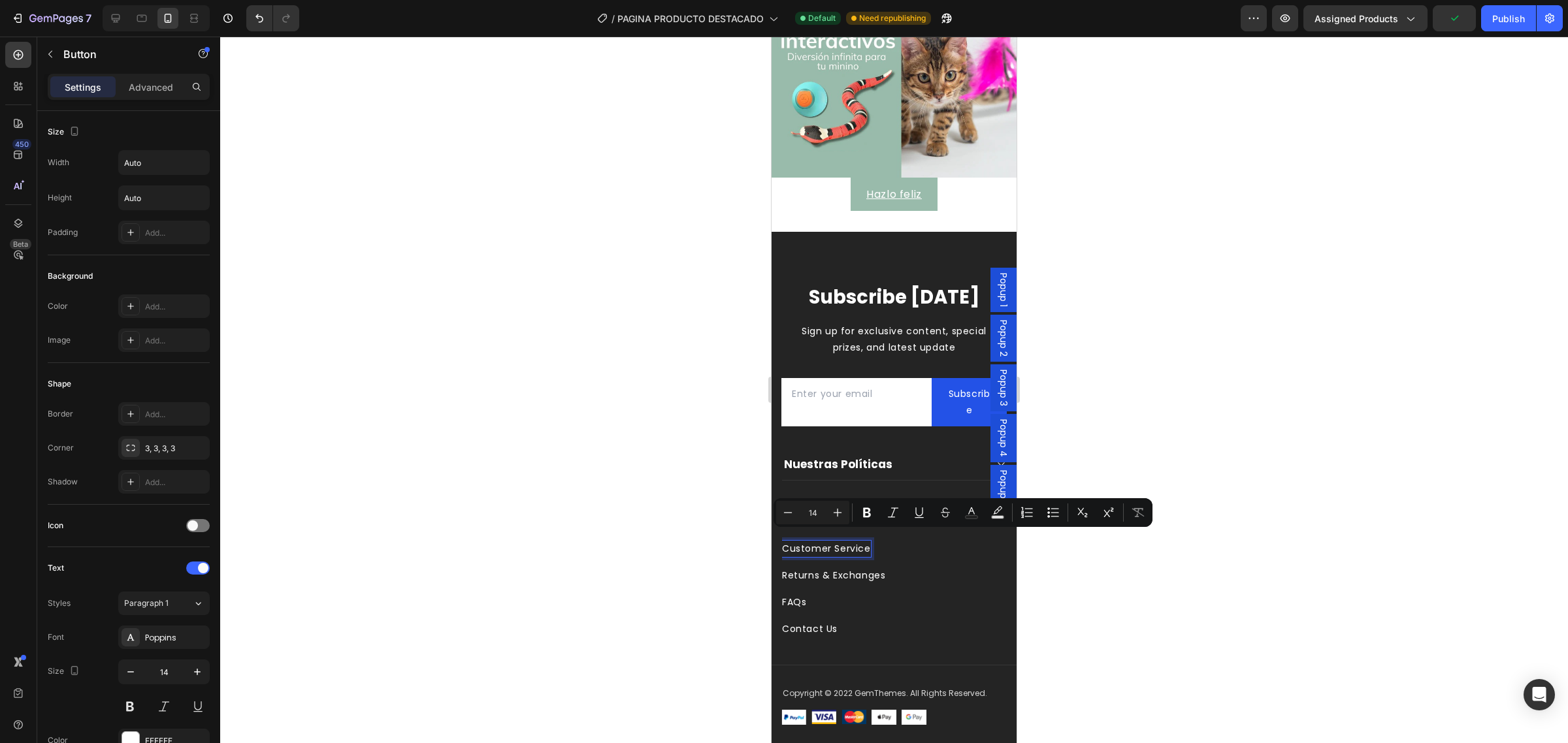
click at [809, 541] on p "Customer Service" at bounding box center [827, 548] width 89 height 16
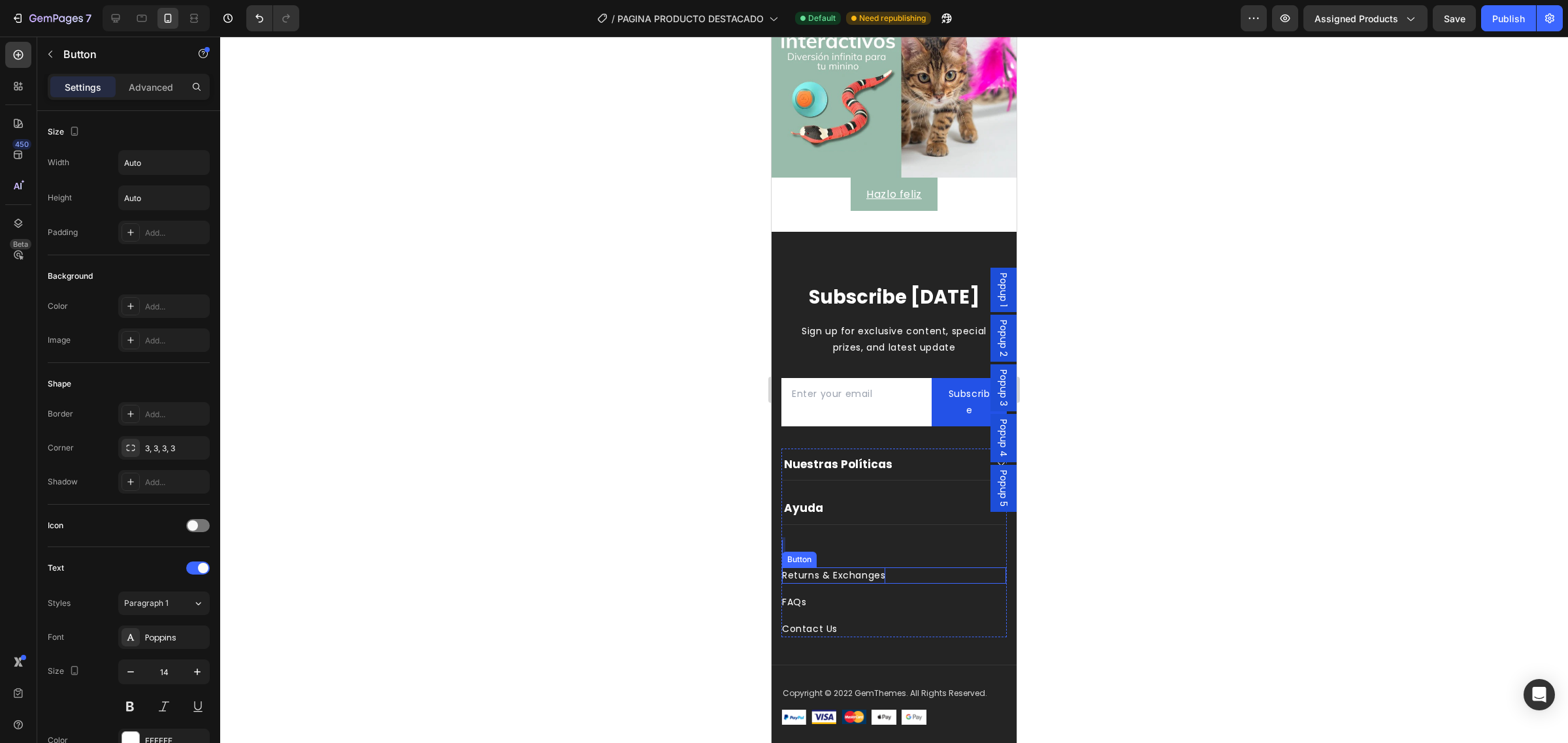
click at [819, 568] on div "Returns & Exchanges" at bounding box center [833, 576] width 104 height 16
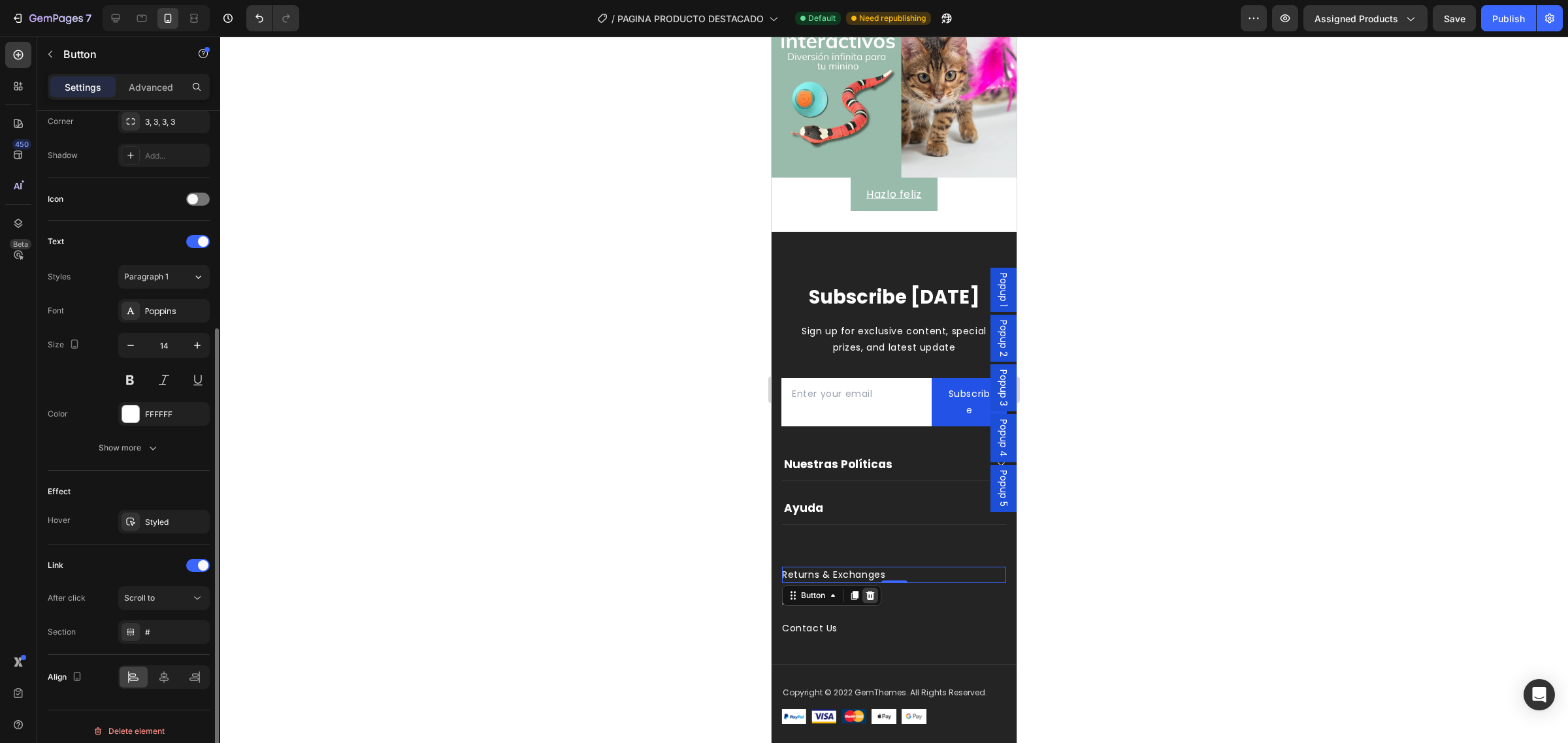
click at [870, 591] on icon at bounding box center [870, 596] width 10 height 10
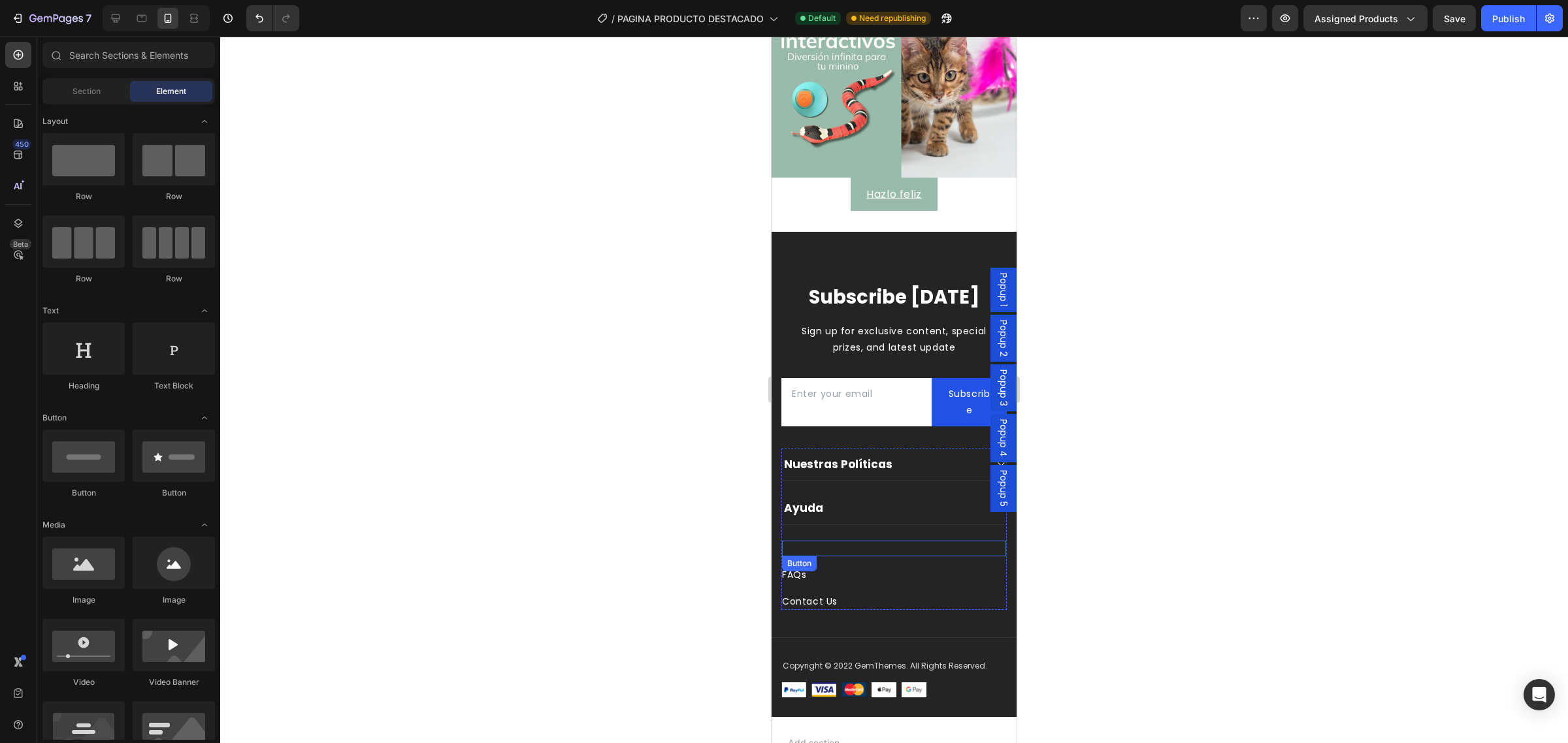
click at [800, 541] on div "Button" at bounding box center [894, 548] width 224 height 16
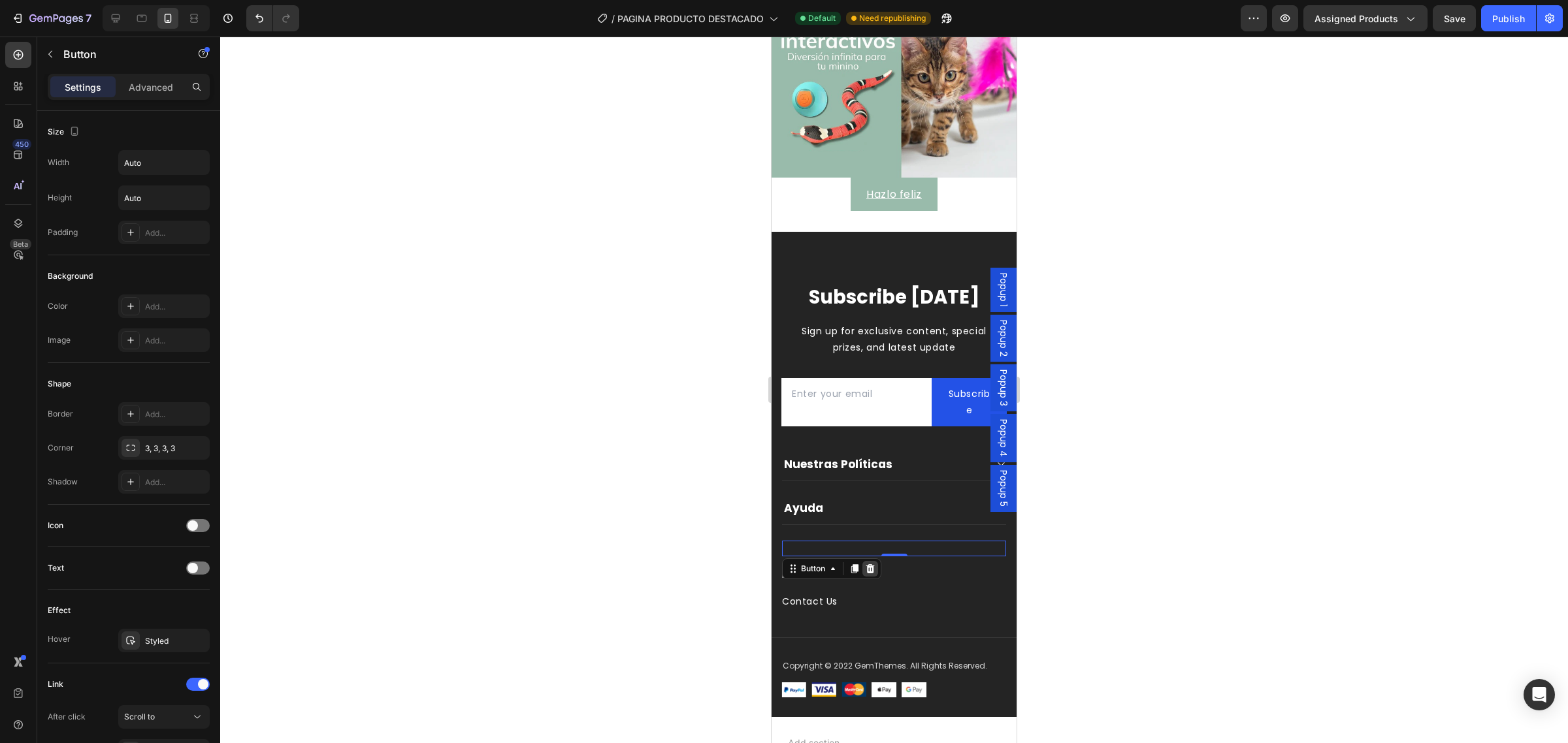
click at [873, 563] on icon at bounding box center [870, 568] width 9 height 10
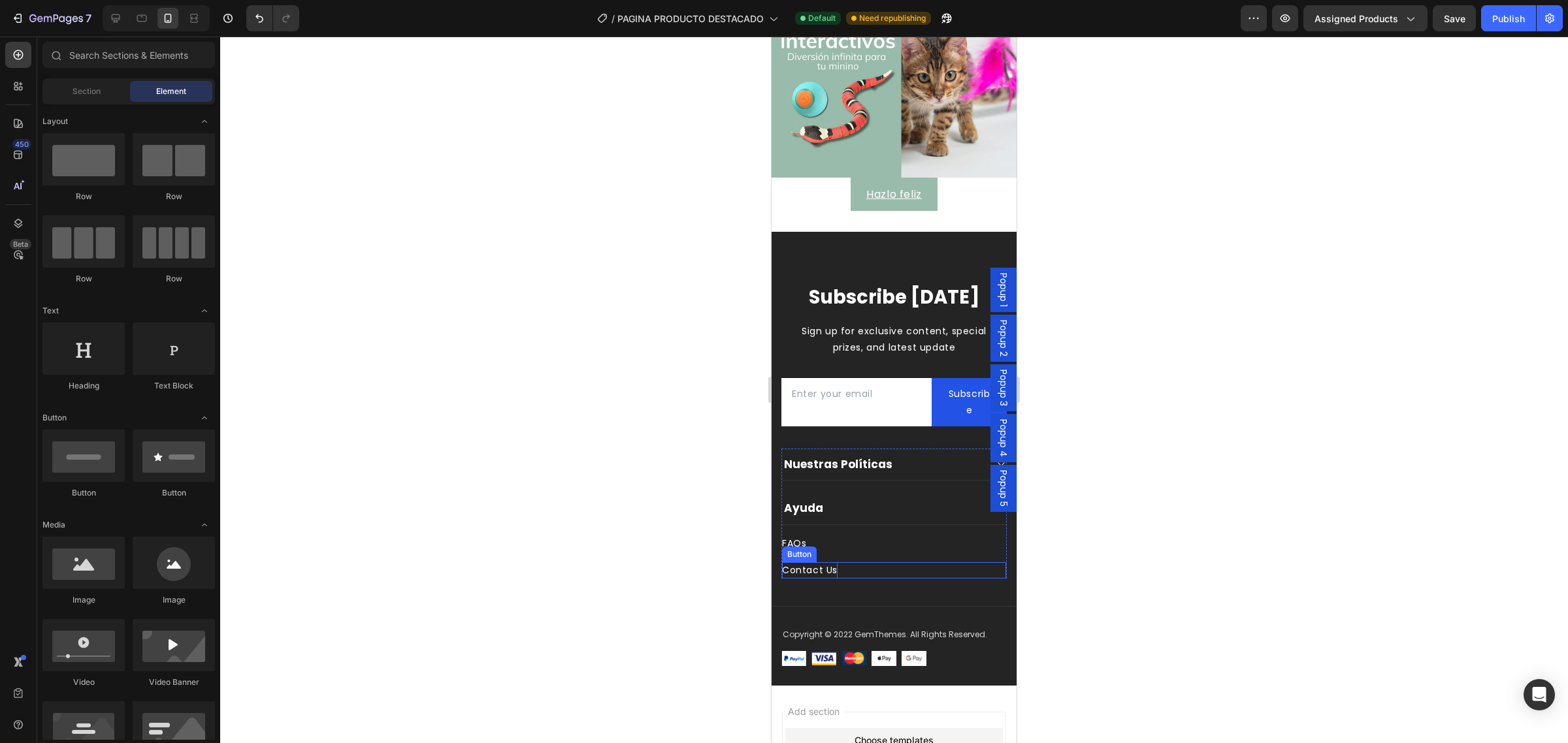
click at [815, 562] on div "Contact Us" at bounding box center [810, 570] width 55 height 16
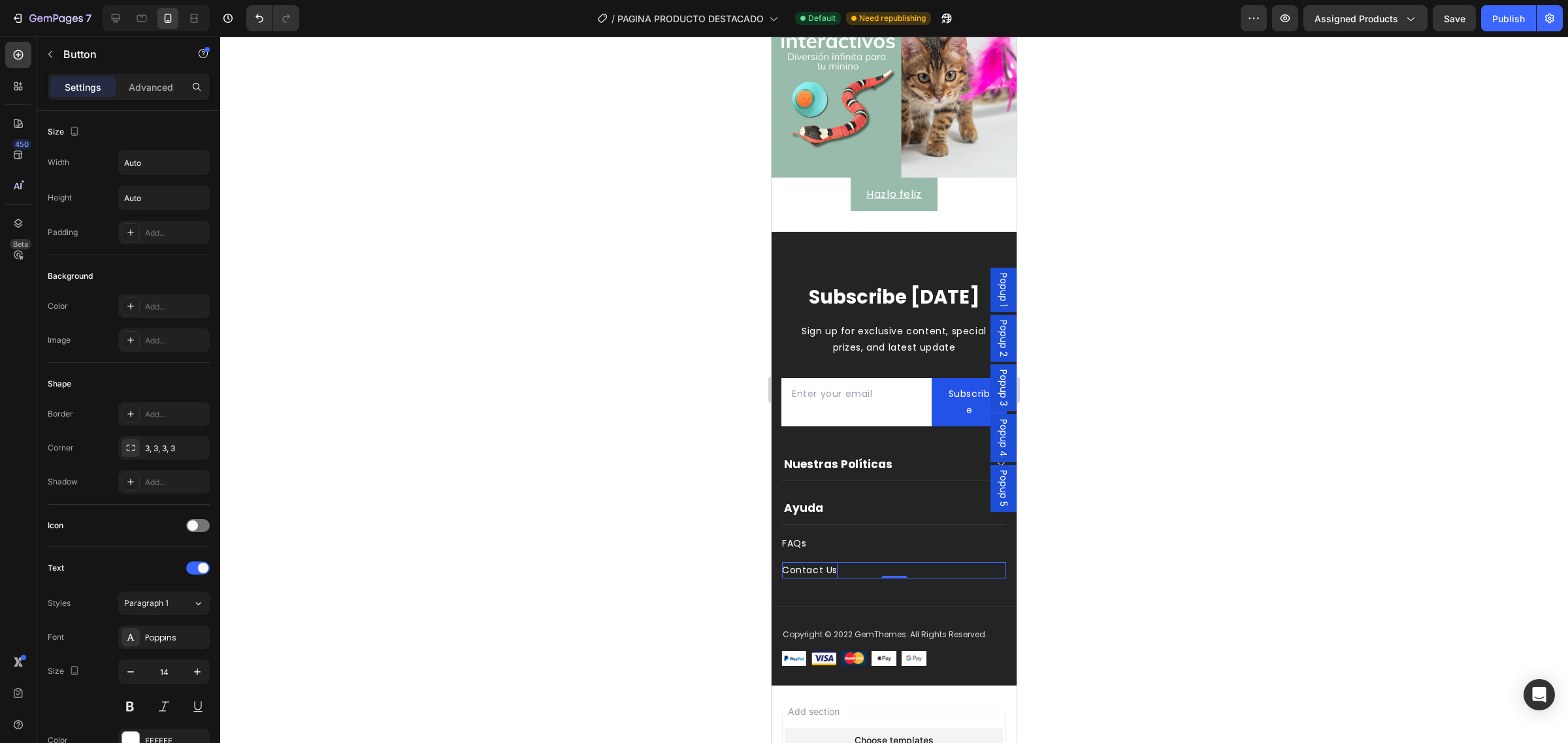
click at [824, 562] on div "Contact Us" at bounding box center [810, 570] width 55 height 16
click at [825, 562] on p "Contact Us" at bounding box center [810, 570] width 55 height 16
click at [1129, 558] on div at bounding box center [894, 391] width 1348 height 707
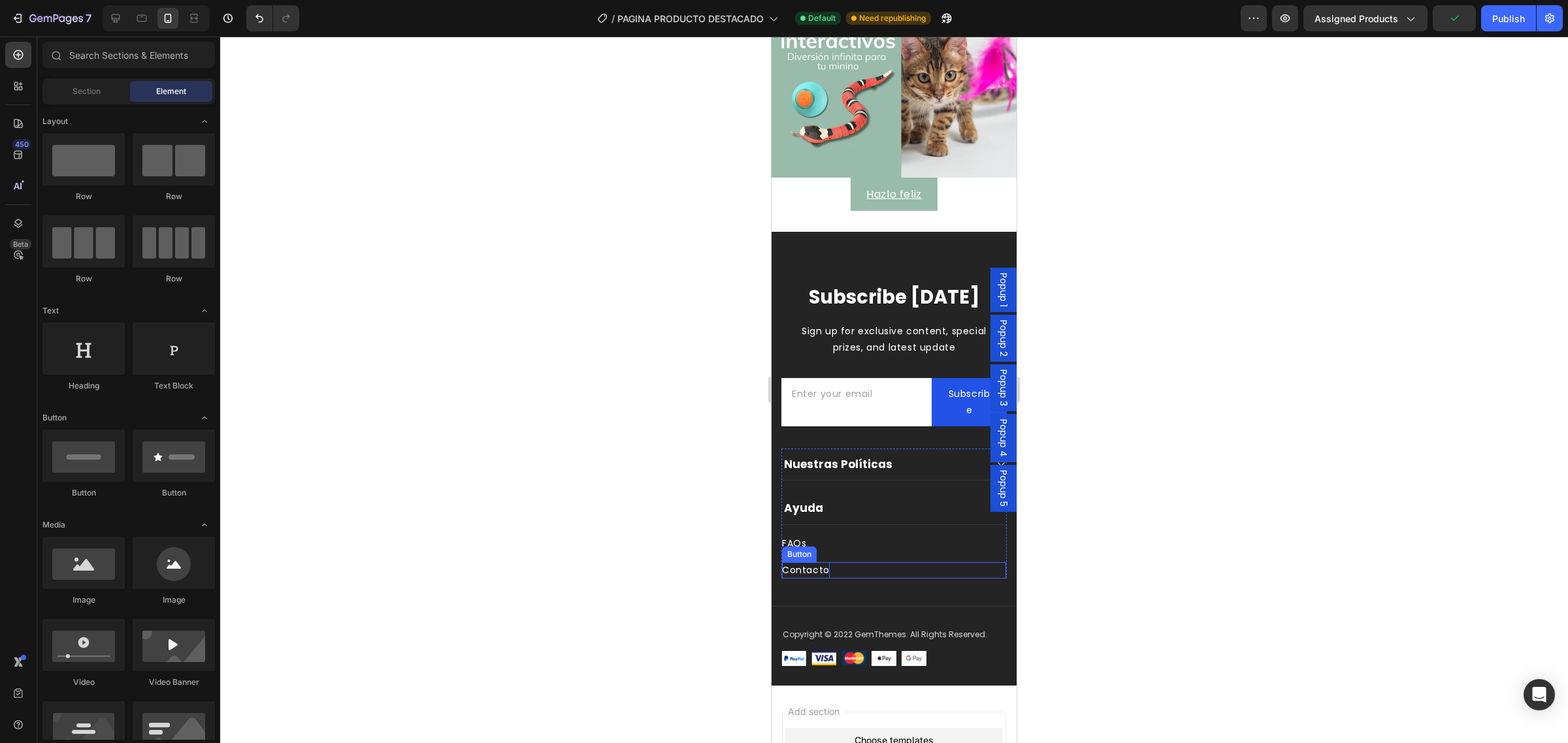
click at [802, 567] on p "Contacto" at bounding box center [806, 570] width 48 height 16
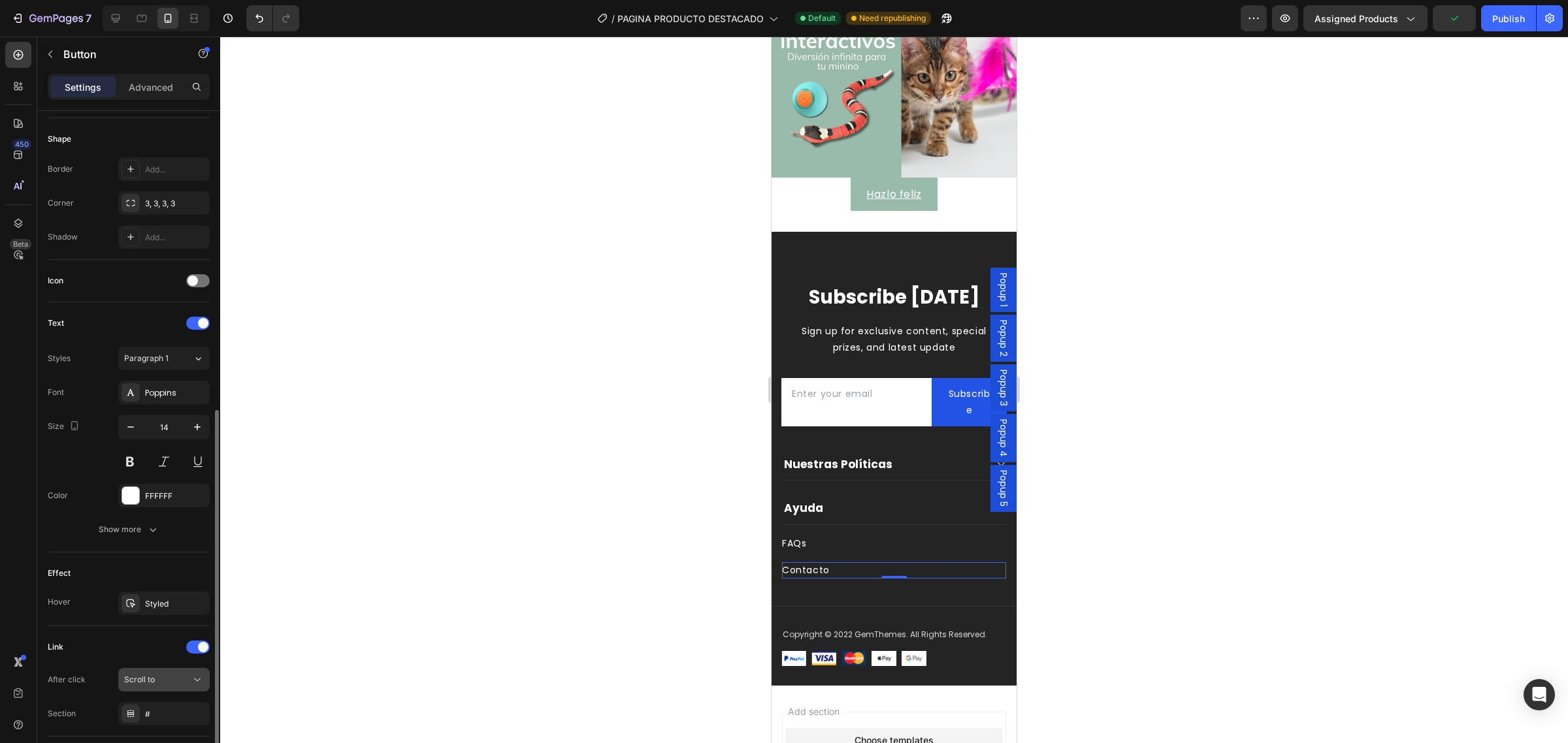
scroll to position [337, 0]
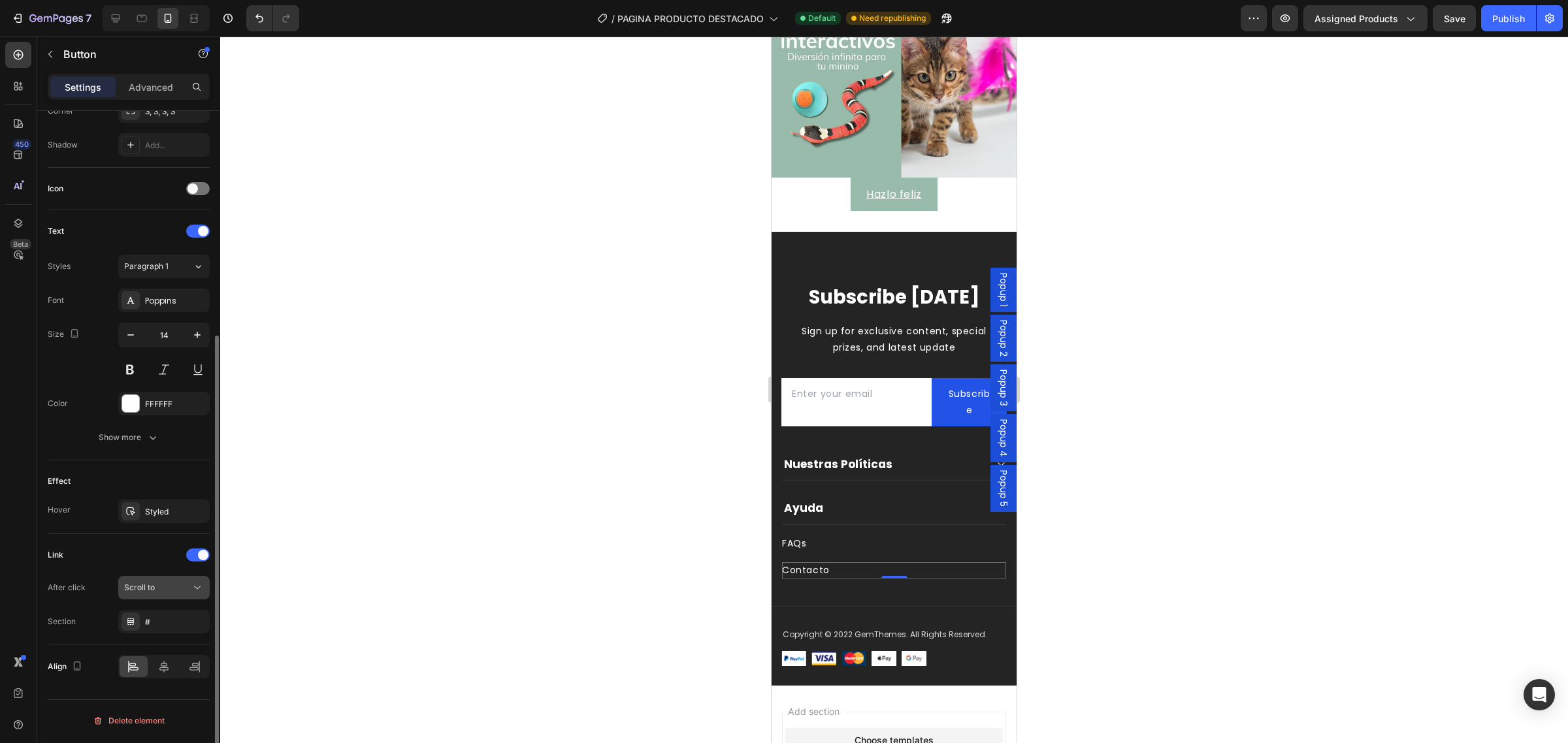
click at [155, 594] on div "Scroll to" at bounding box center [158, 588] width 67 height 11
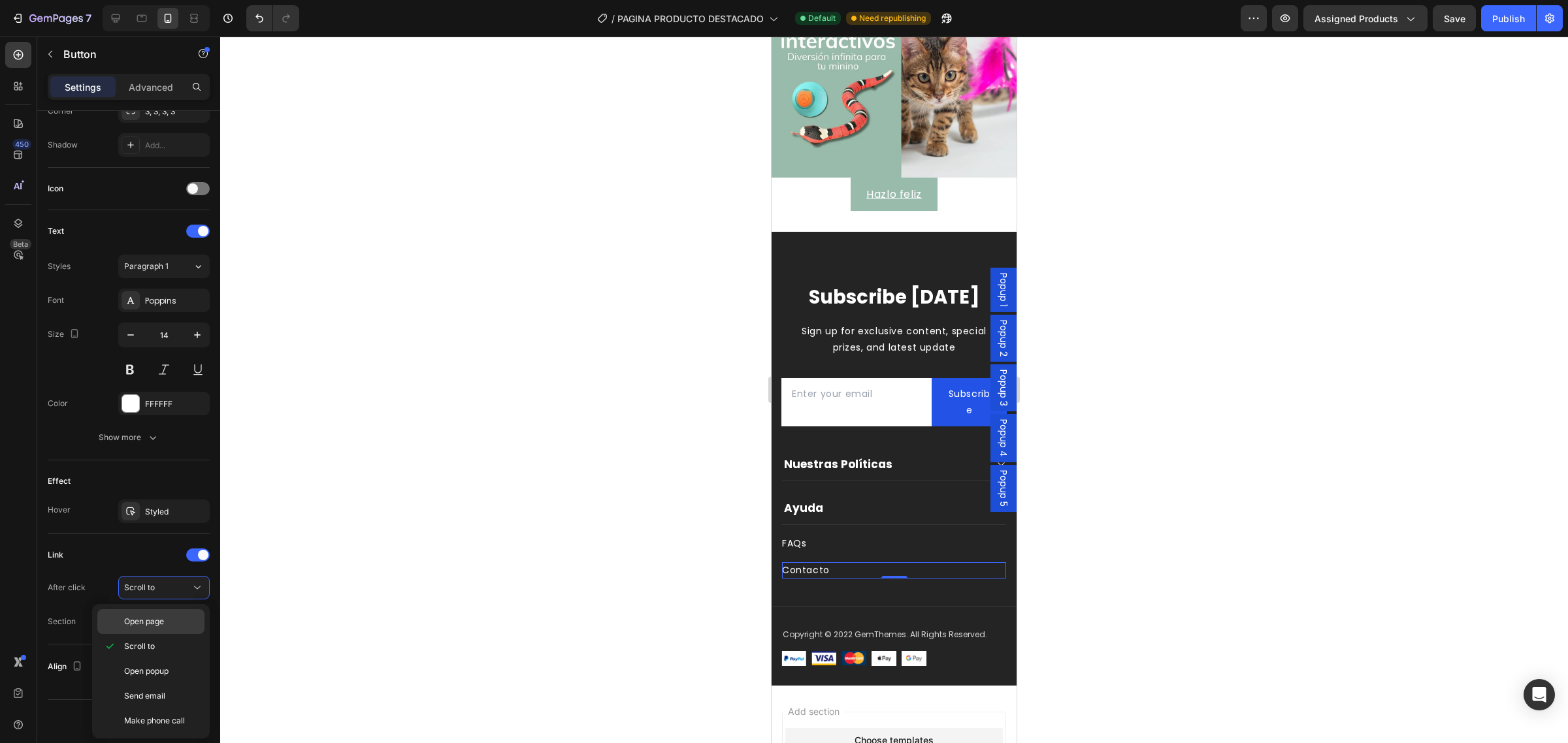
click at [158, 622] on span "Open page" at bounding box center [144, 621] width 40 height 11
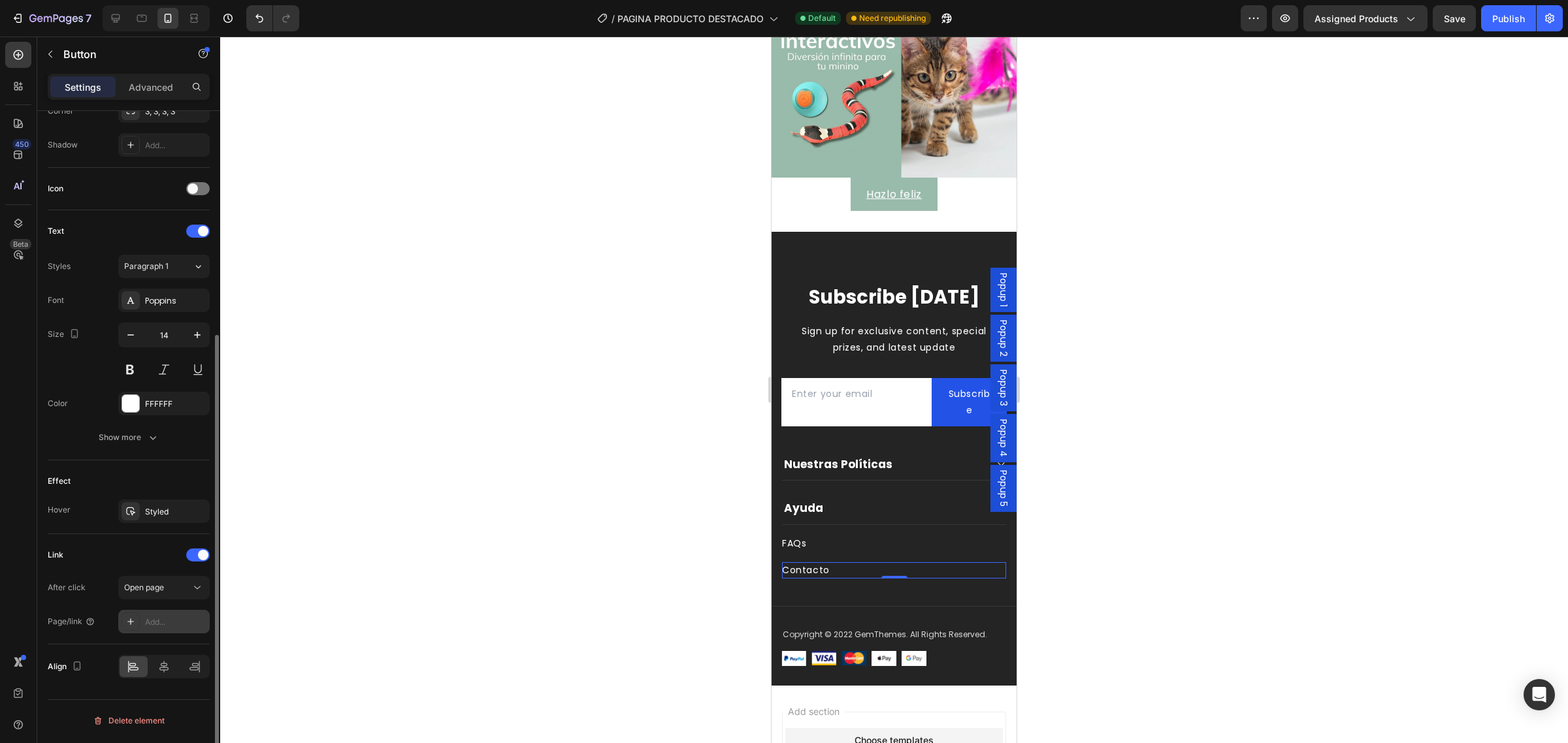
click at [158, 627] on div "Add..." at bounding box center [176, 622] width 62 height 11
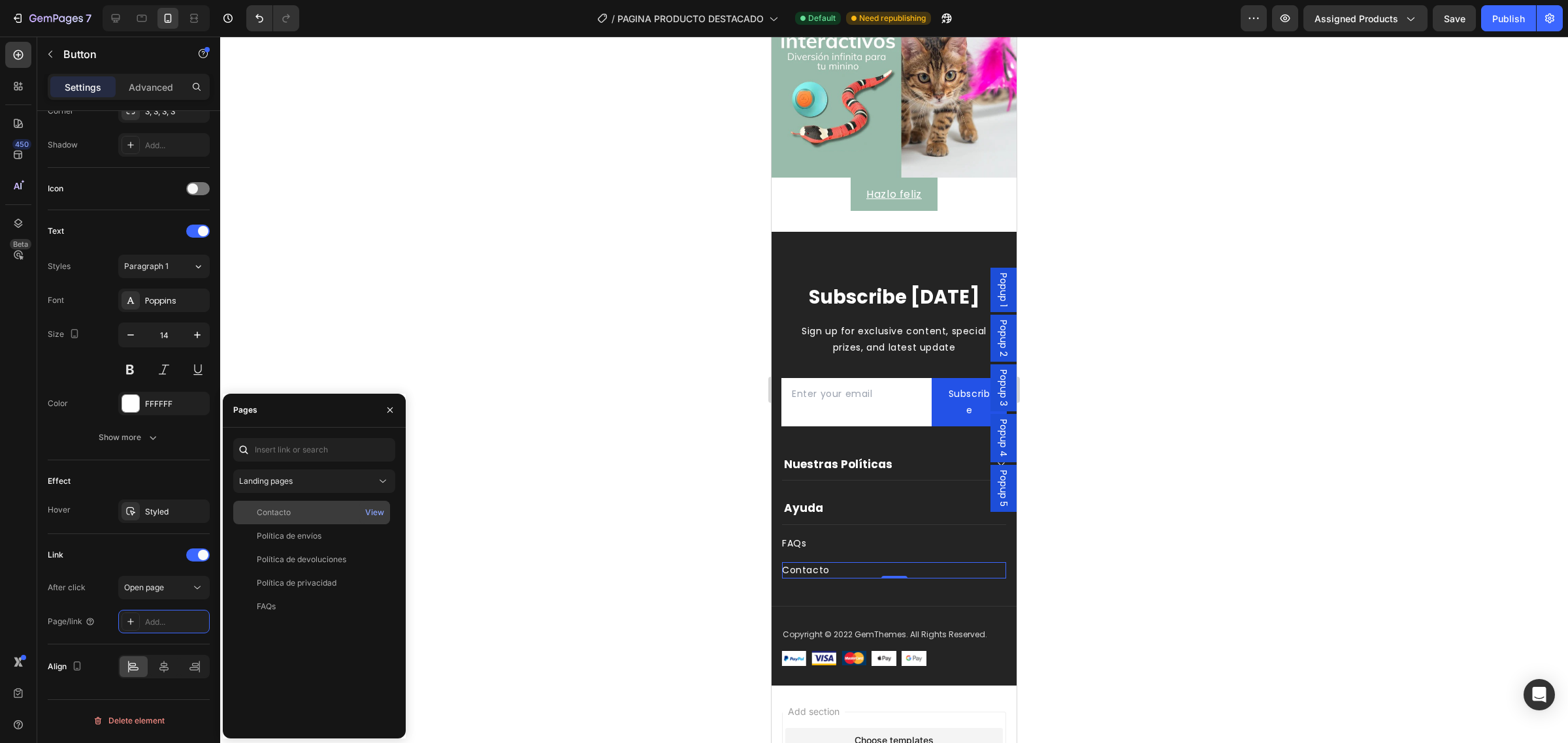
click at [277, 518] on div "Contacto" at bounding box center [274, 513] width 34 height 11
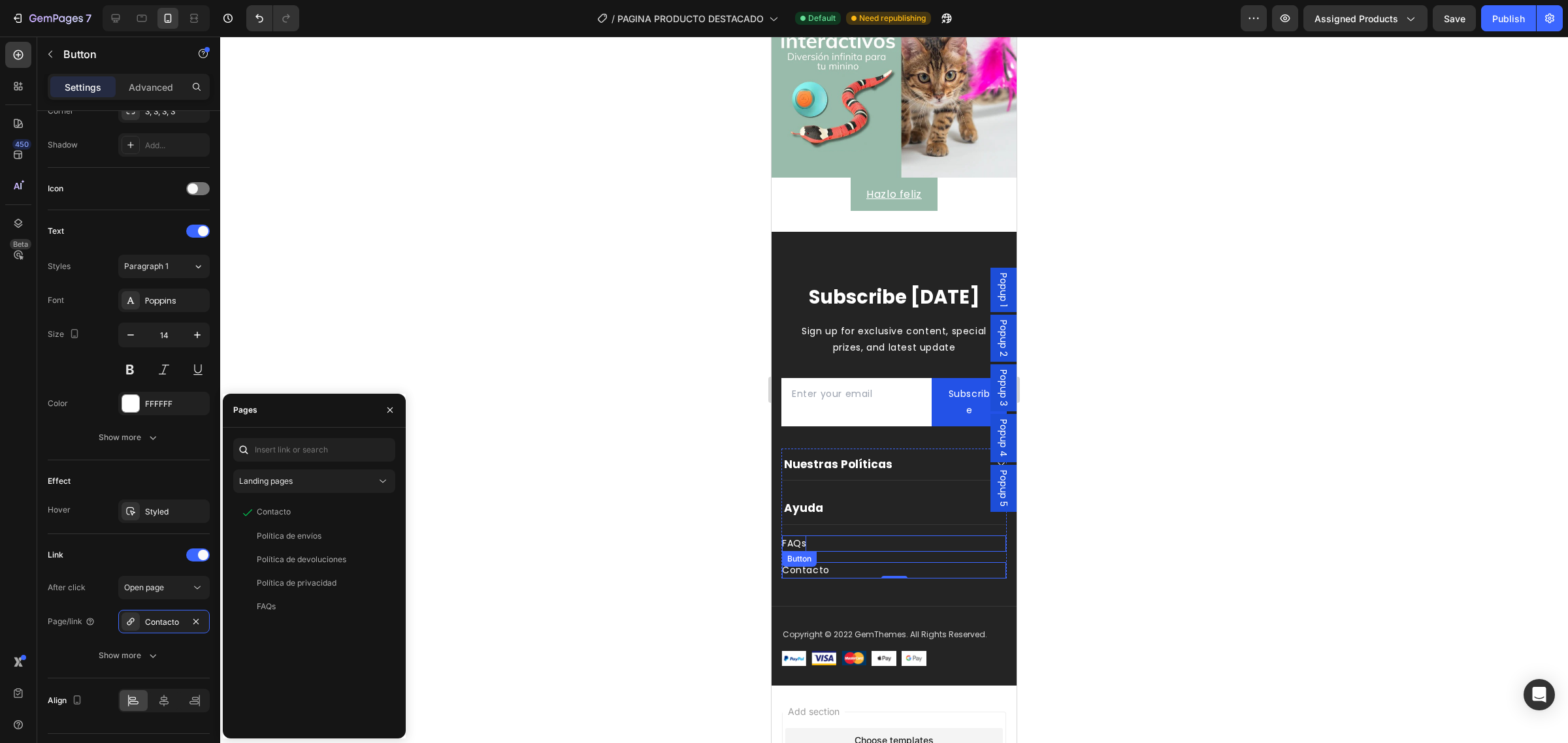
click at [790, 536] on div "FAQs" at bounding box center [794, 543] width 24 height 16
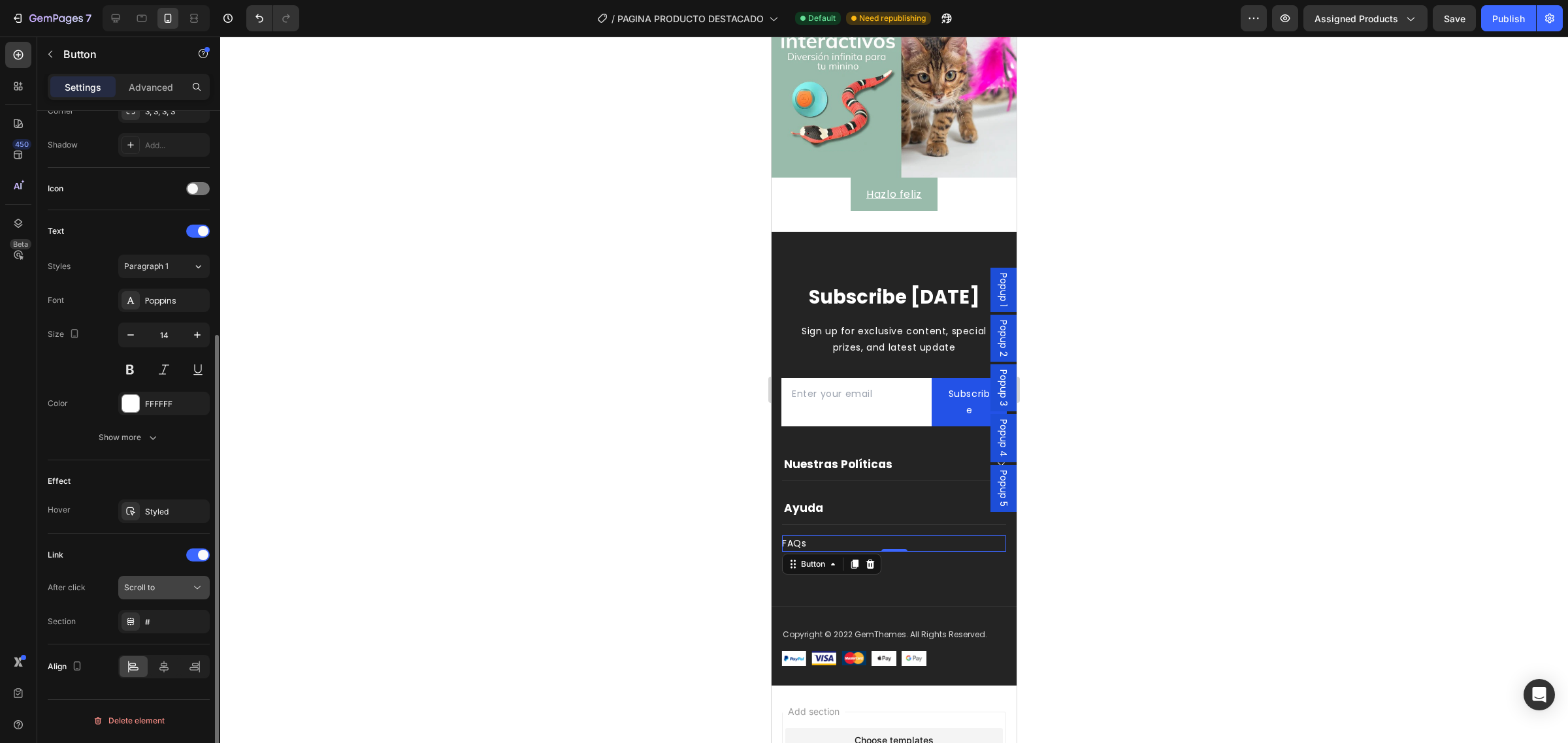
click at [168, 599] on button "Scroll to" at bounding box center [163, 587] width 91 height 24
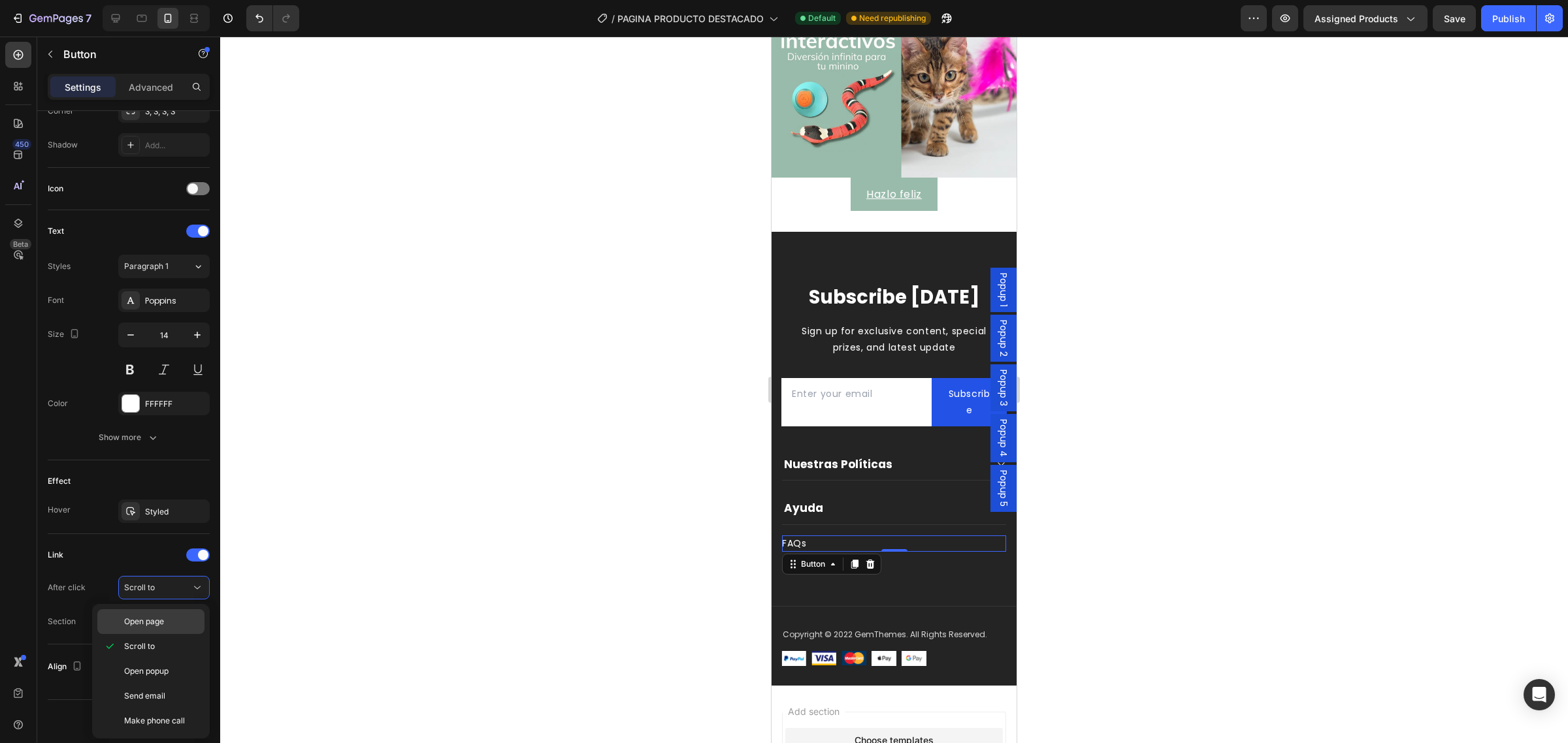
click at [155, 634] on div "Open page" at bounding box center [150, 622] width 107 height 25
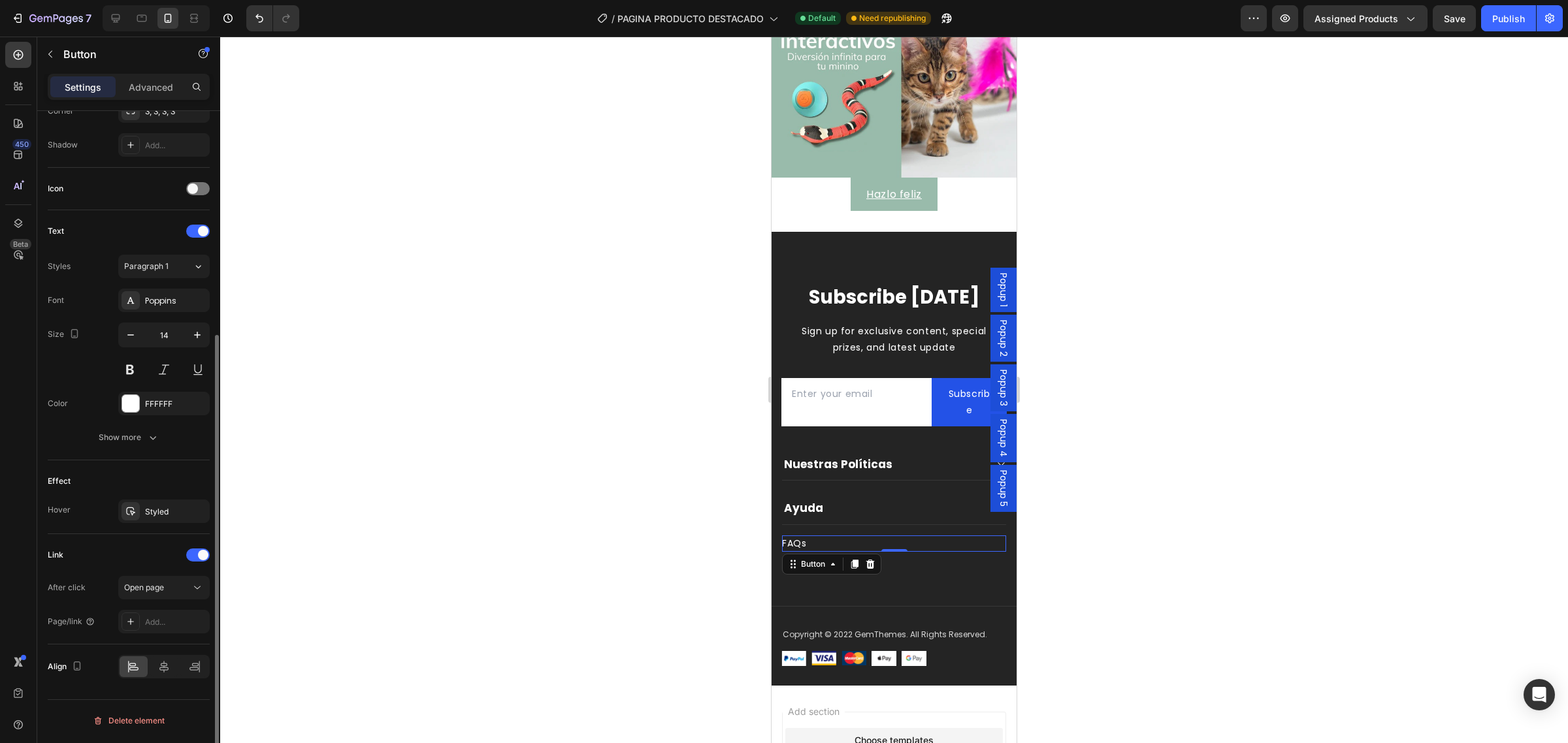
click at [155, 636] on div "Link After click Open page Page/link Add..." at bounding box center [128, 589] width 163 height 110
click at [156, 622] on div "Add..." at bounding box center [176, 622] width 62 height 11
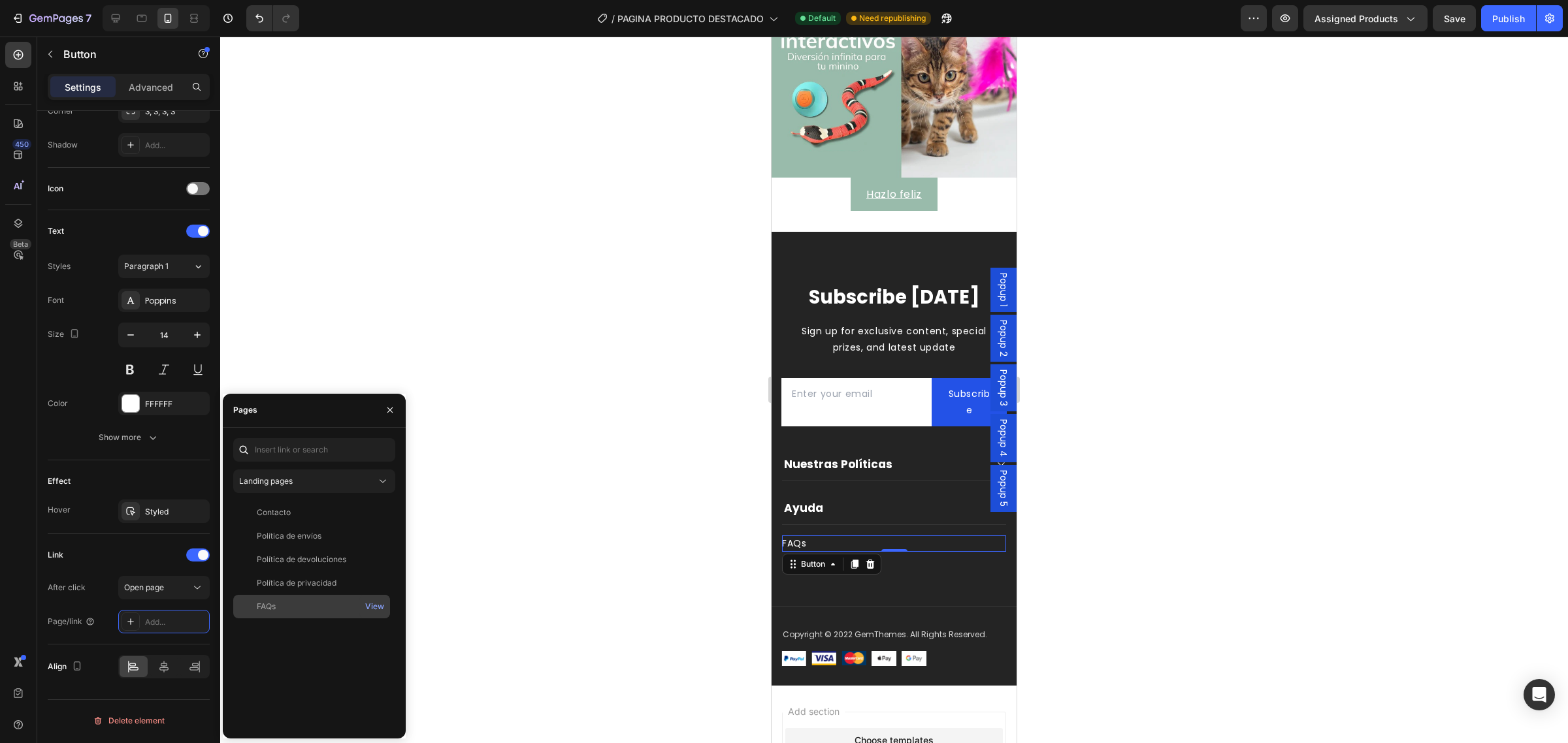
click at [302, 606] on div "FAQs" at bounding box center [312, 607] width 146 height 11
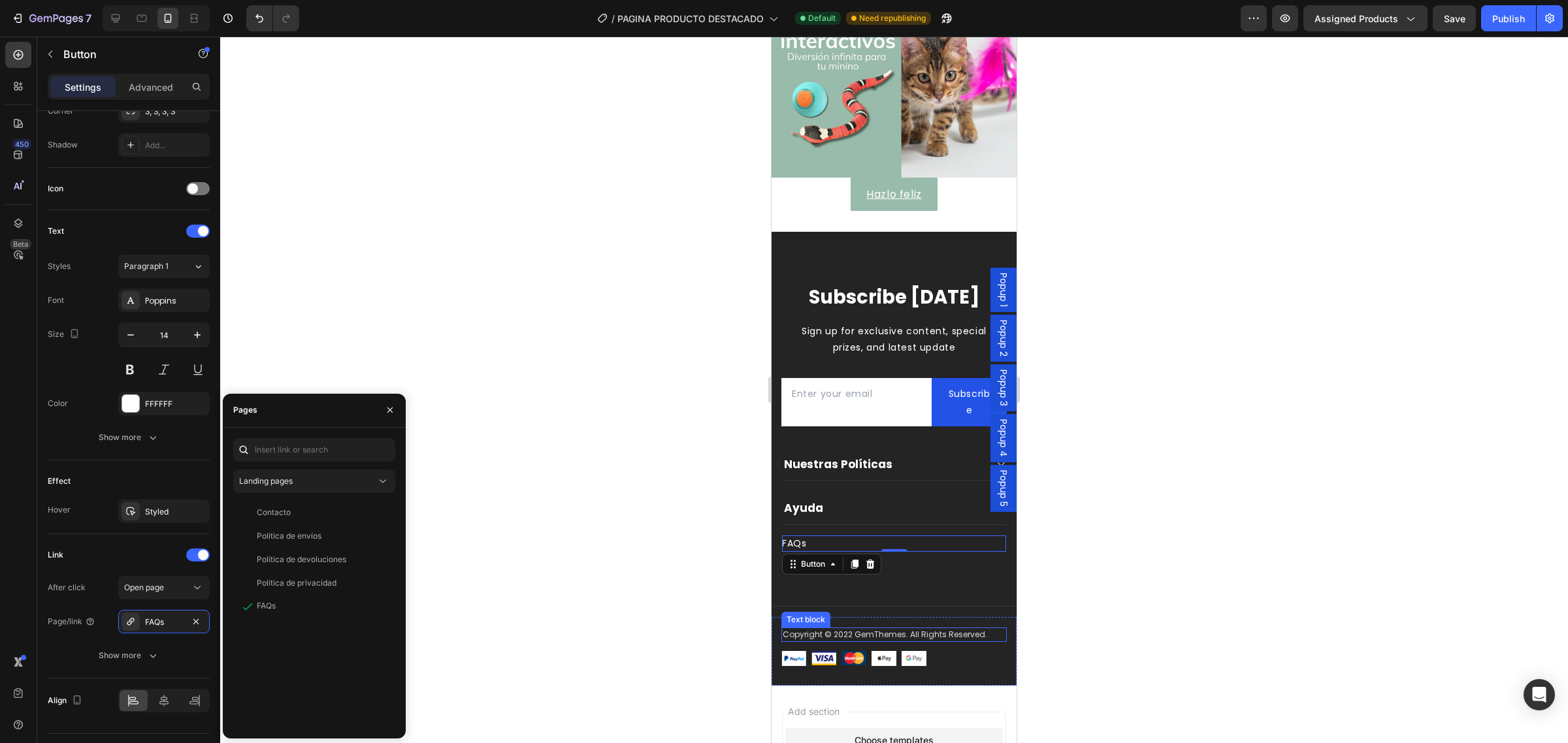
drag, startPoint x: 842, startPoint y: 628, endPoint x: 851, endPoint y: 628, distance: 9.0
click at [843, 629] on p "Copyright © 2022 GemThemes. All Rights Reserved." at bounding box center [894, 635] width 222 height 11
click at [844, 629] on p "Copyright © 2022 GemThemes. All Rights Reserved." at bounding box center [894, 635] width 222 height 11
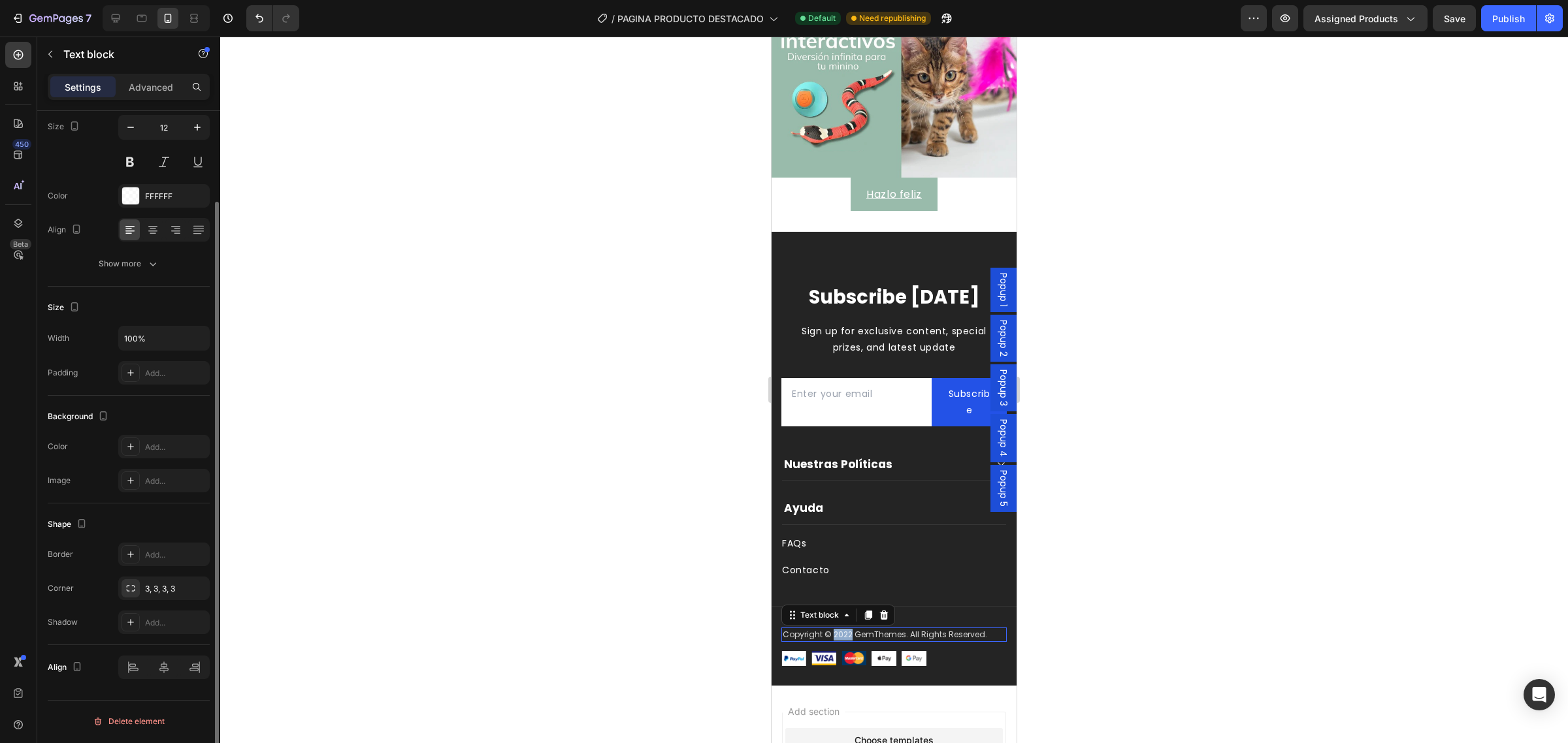
scroll to position [0, 0]
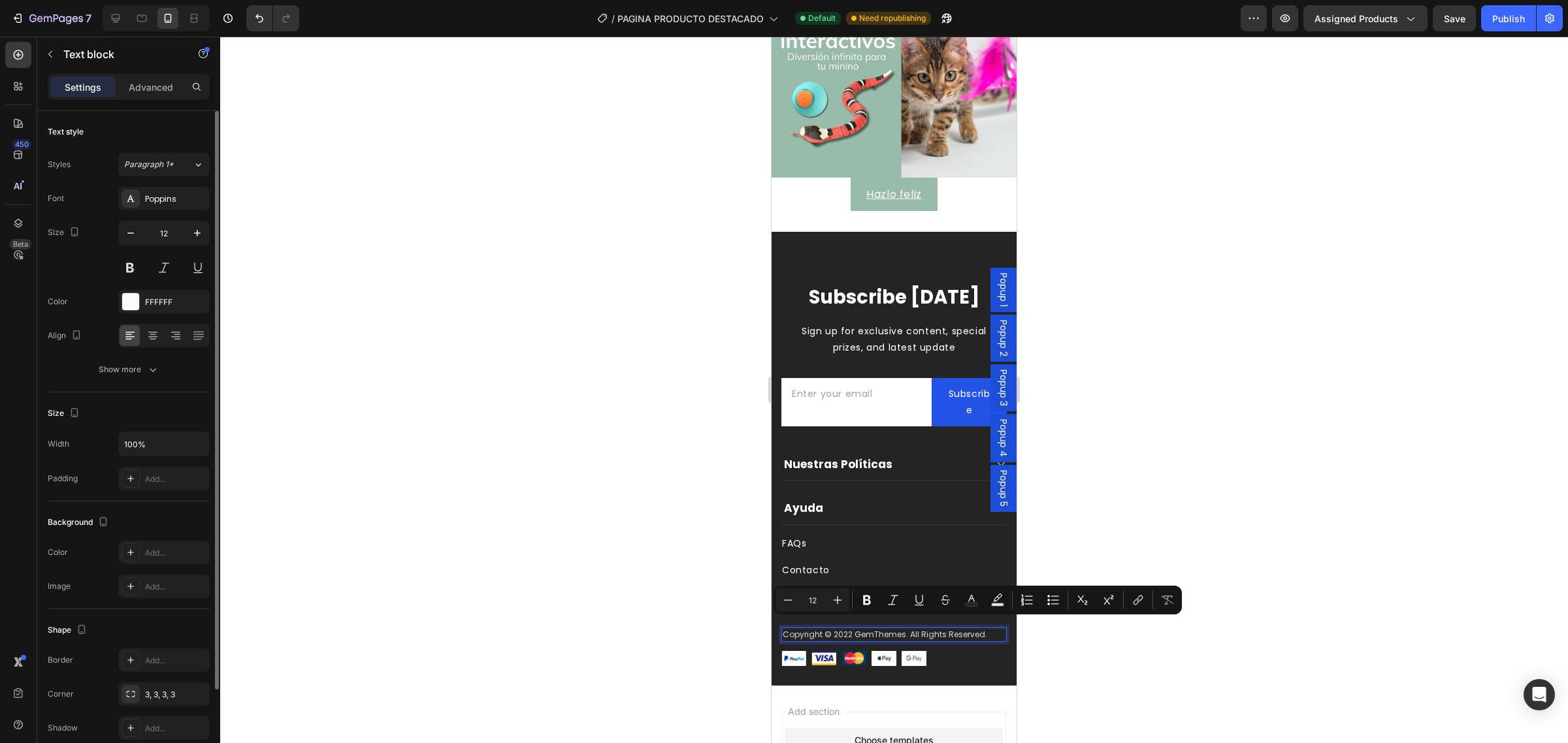
click at [861, 629] on p "Copyright © 2022 GemThemes. All Rights Reserved." at bounding box center [894, 635] width 222 height 11
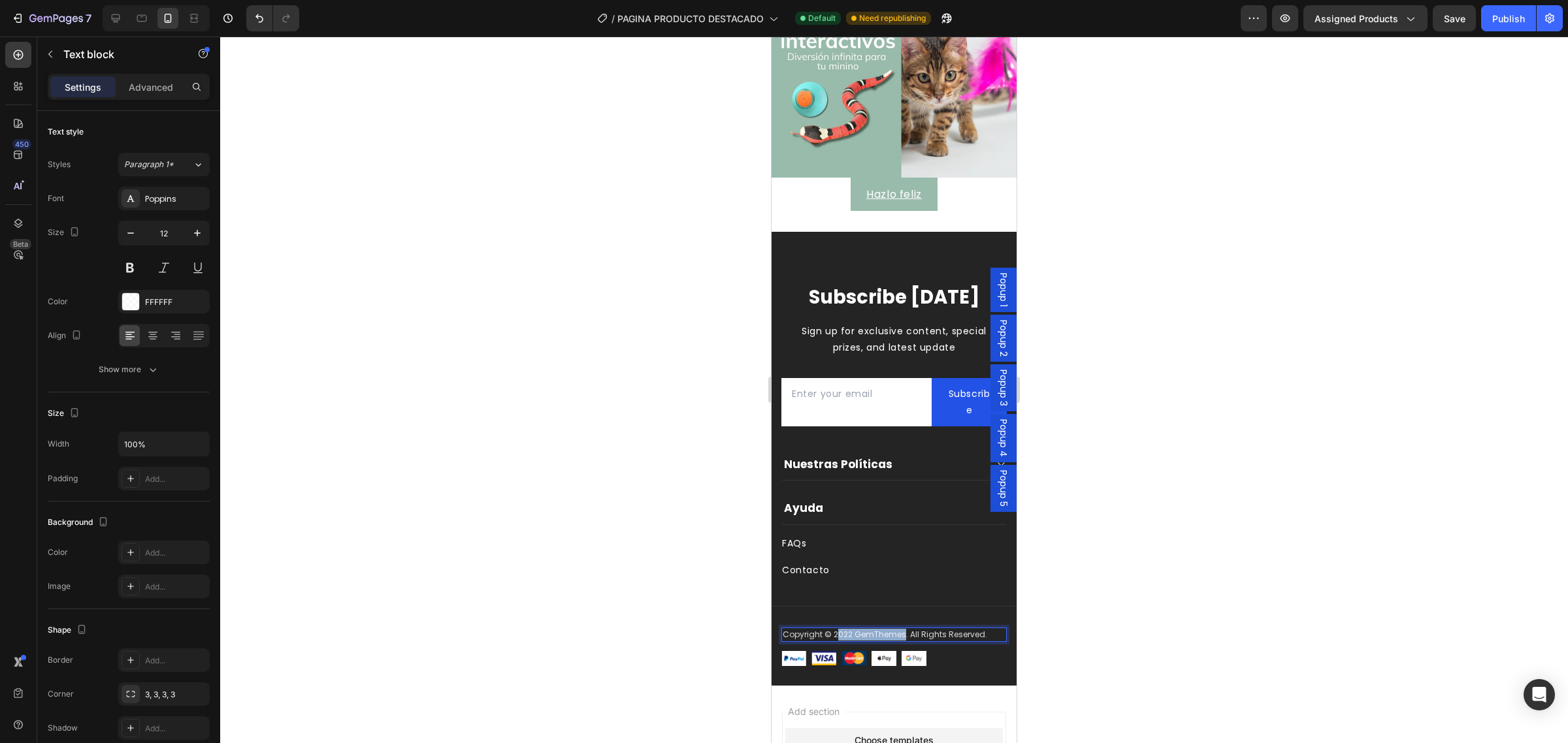
drag, startPoint x: 834, startPoint y: 625, endPoint x: 903, endPoint y: 629, distance: 69.1
click at [903, 629] on p "Copyright © 2022 GemThemes. All Rights Reserved." at bounding box center [894, 635] width 222 height 11
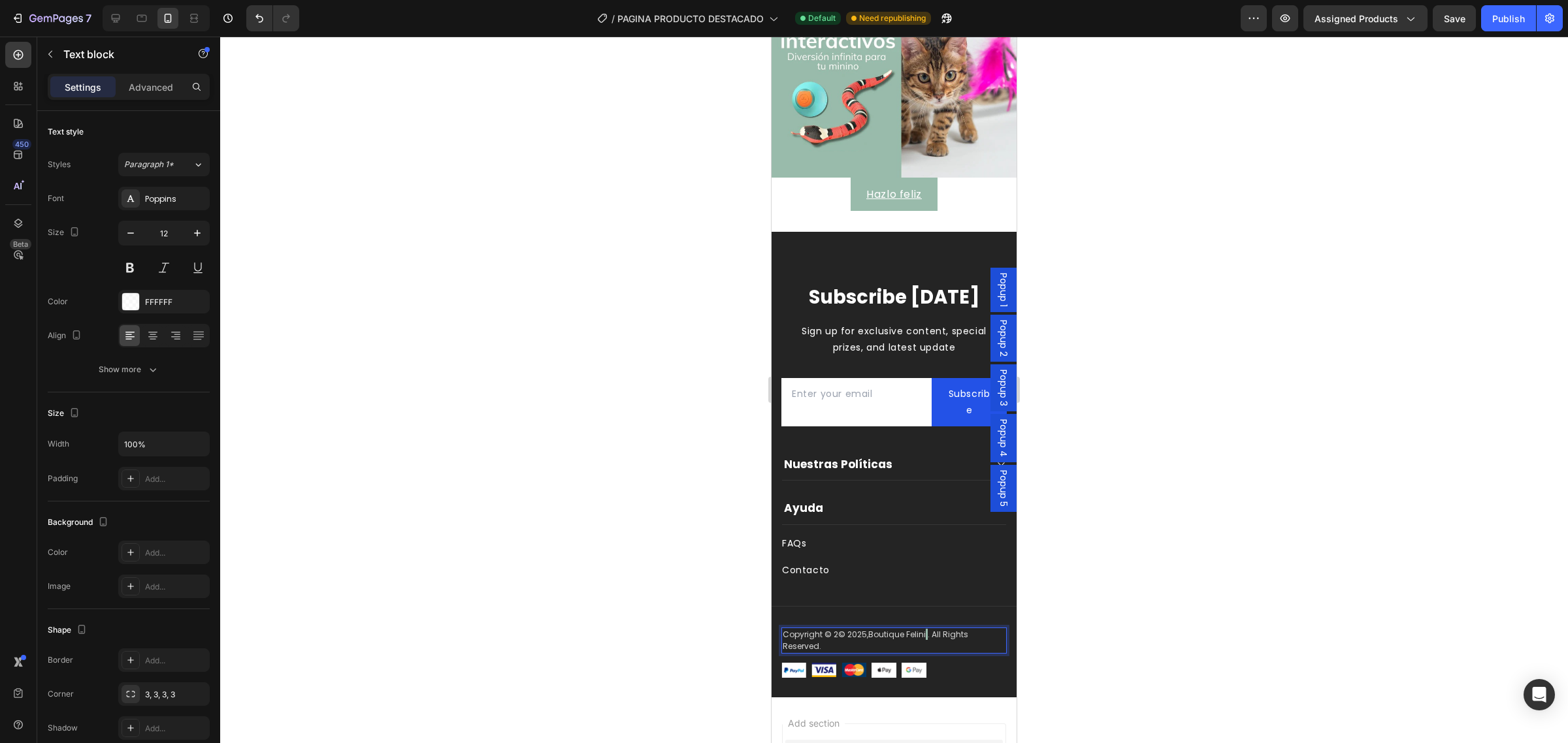
click at [844, 629] on p "Copyright © 2© 2025, Boutique Felini . All Rights Reserved." at bounding box center [894, 640] width 222 height 24
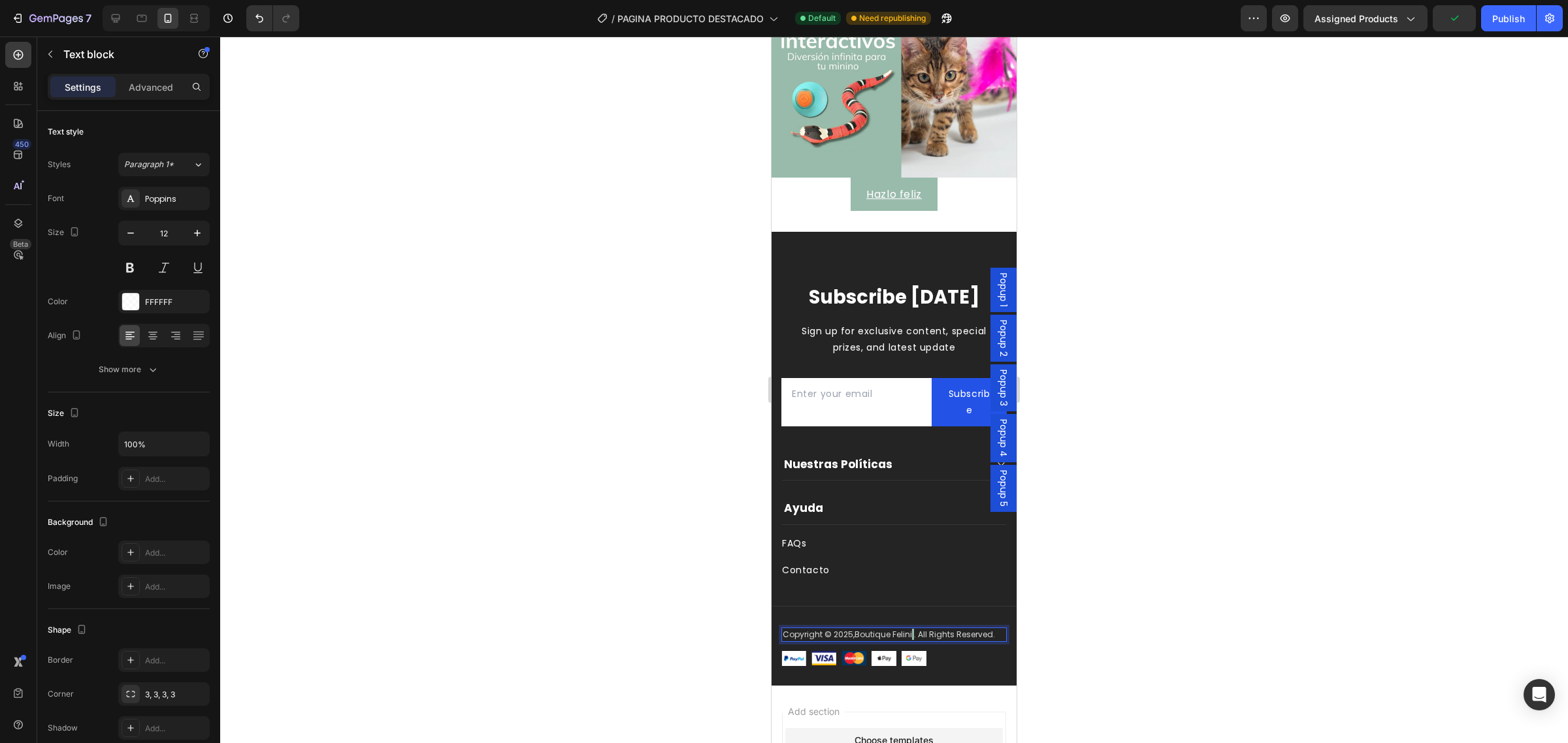
click at [913, 629] on p "Copyright © 2025, Boutique Felini . All Rights Reserved." at bounding box center [894, 635] width 222 height 11
click at [912, 629] on p "Copyright © 2025, Boutique Felini . All Rights Reserved." at bounding box center [894, 635] width 222 height 11
click at [906, 629] on link "Boutique Felini" at bounding box center [883, 635] width 58 height 11
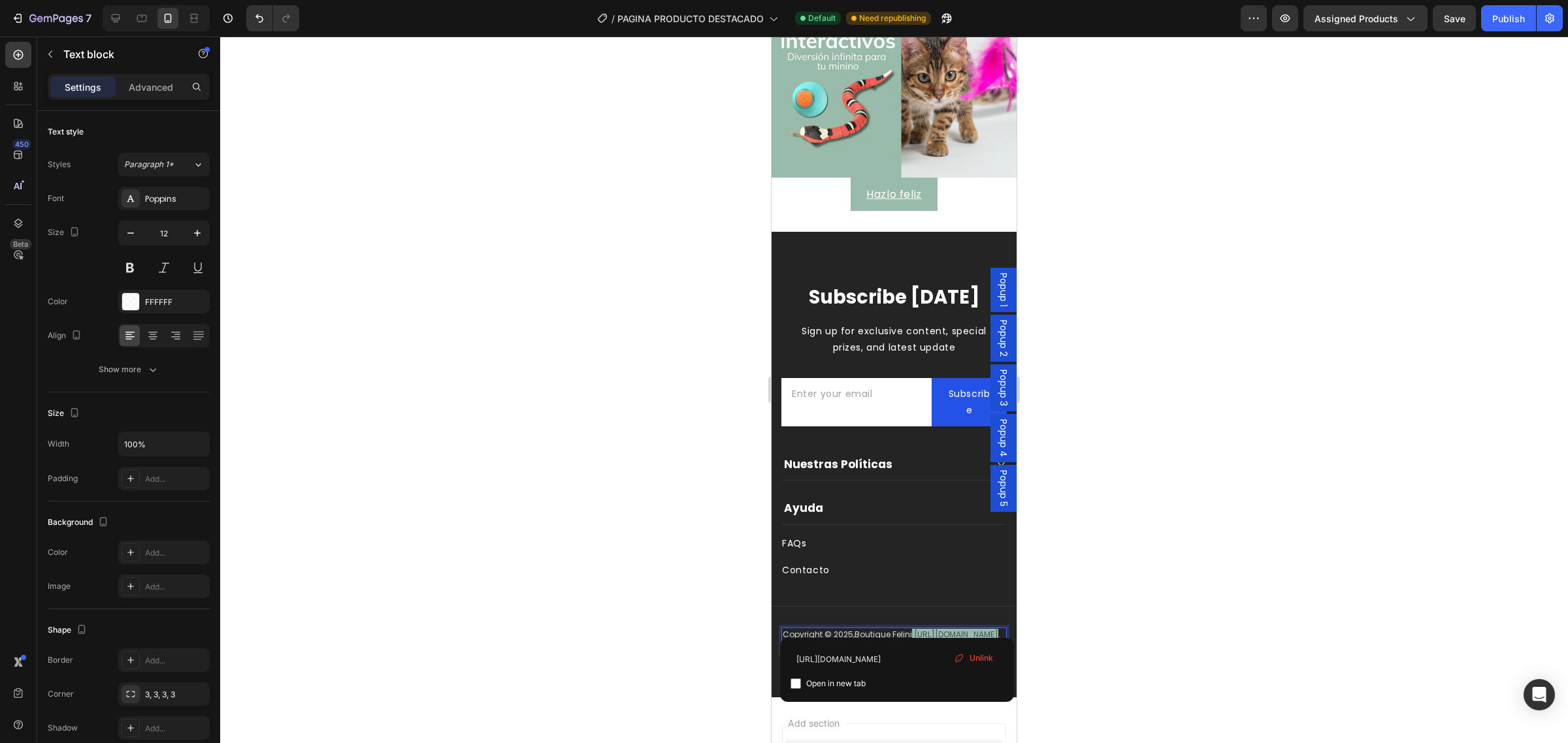
click at [915, 629] on p "Copyright © 2025, Boutique Felini https://feliniboutique.com/ . All Rights Rese…" at bounding box center [894, 640] width 222 height 24
click at [1333, 608] on div at bounding box center [894, 391] width 1348 height 707
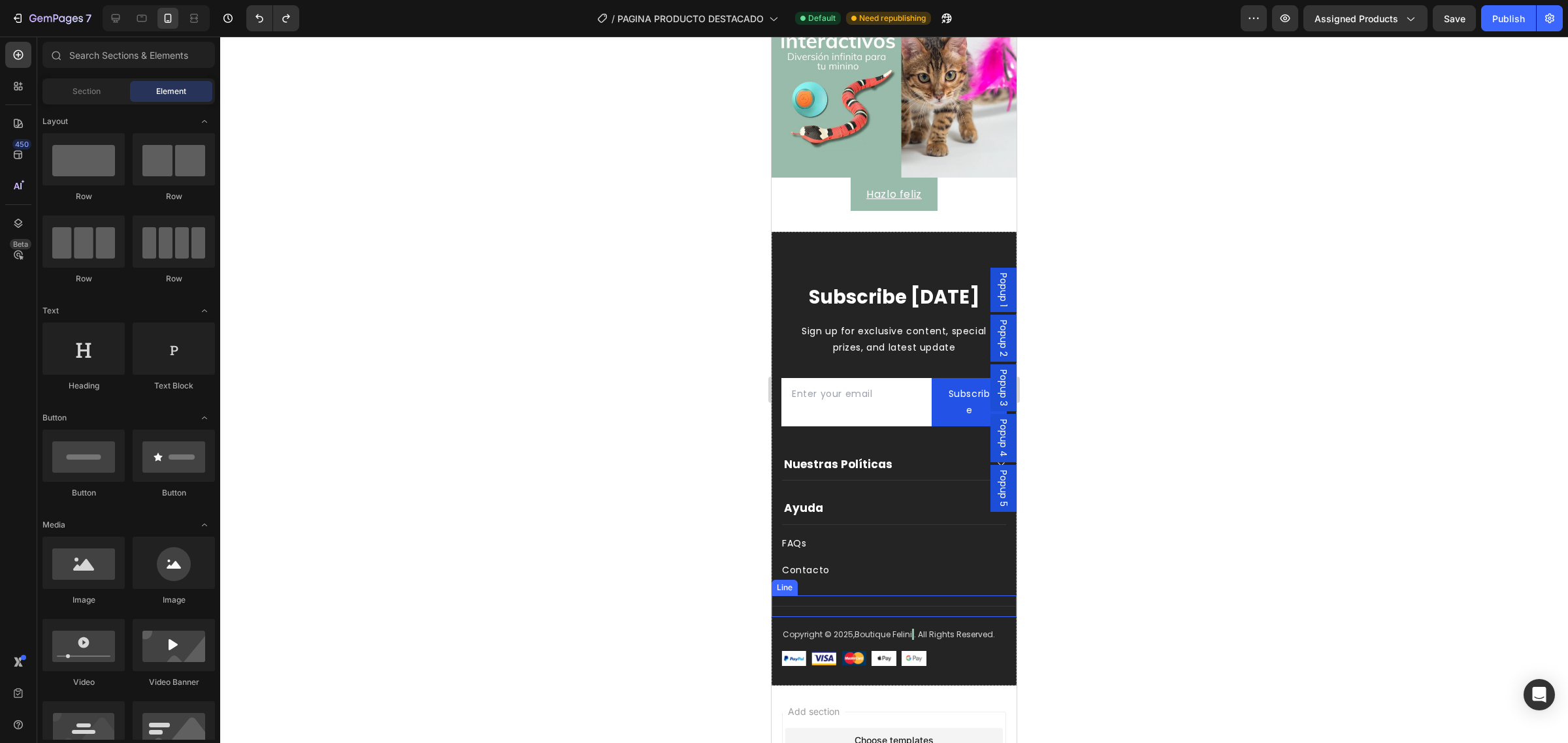
click at [815, 605] on div "Title Line" at bounding box center [894, 606] width 245 height 22
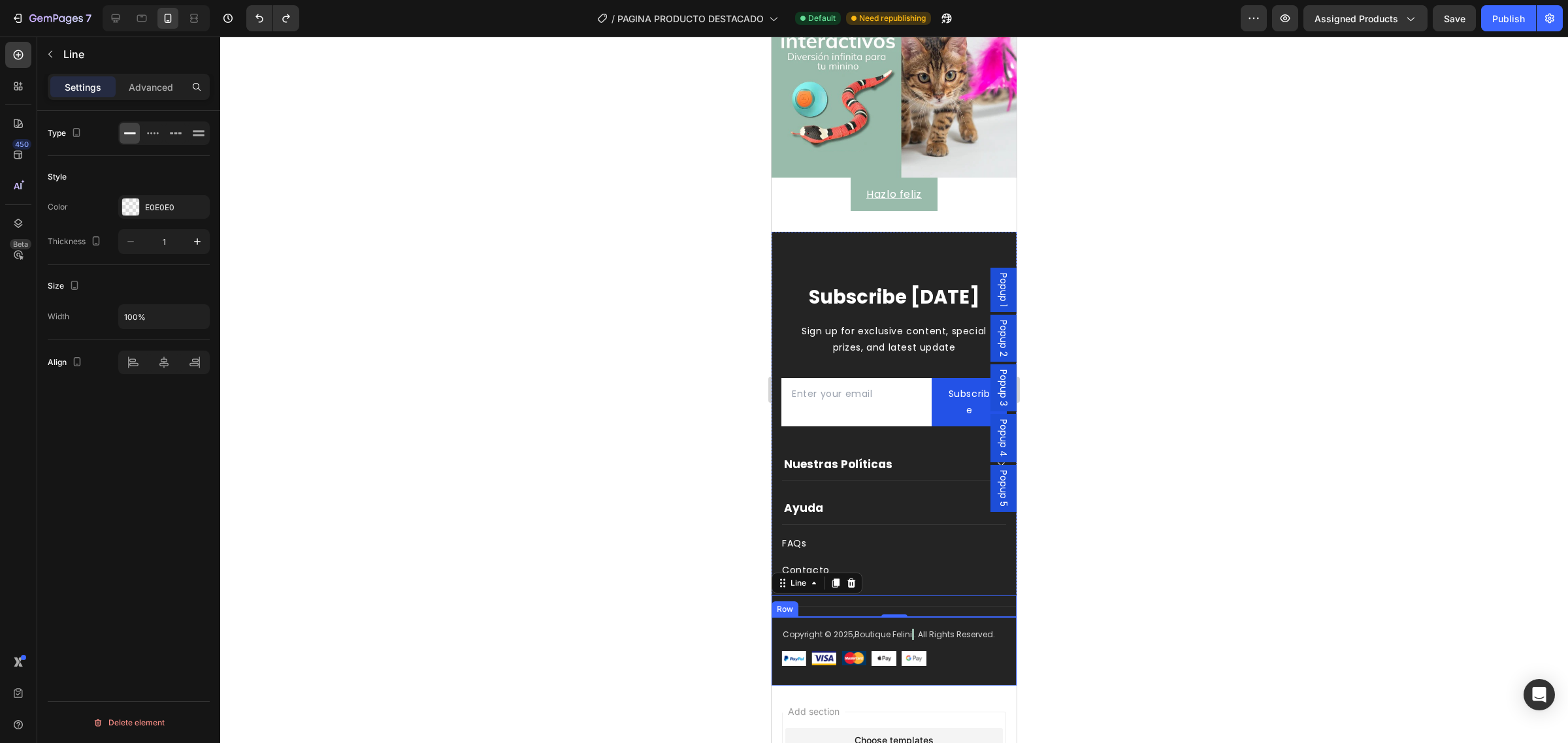
click at [955, 659] on div "Copyright © 2025, Boutique Felini . All Rights Reserved. Text block Image Image…" at bounding box center [894, 652] width 245 height 68
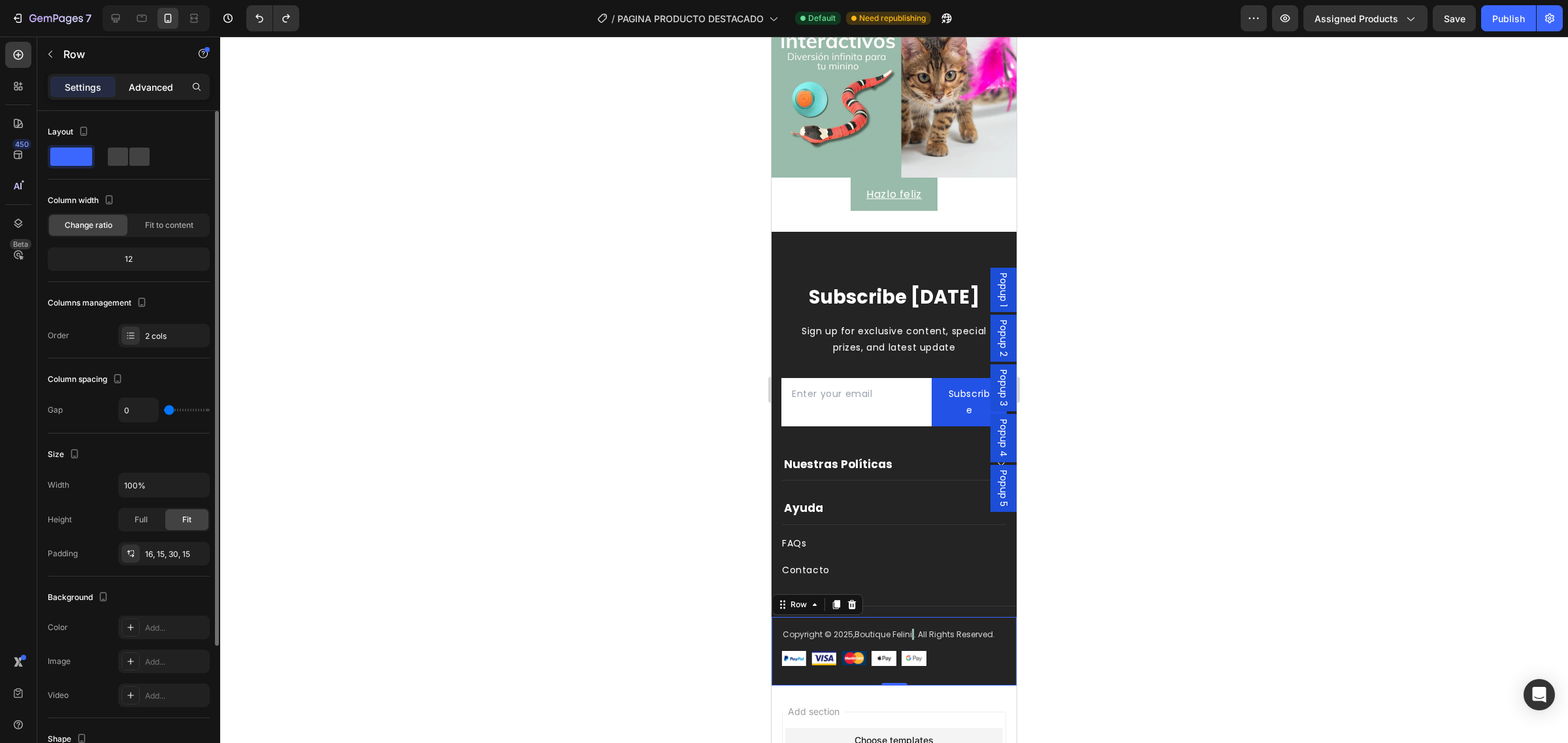
click at [123, 89] on div "Advanced" at bounding box center [150, 86] width 66 height 21
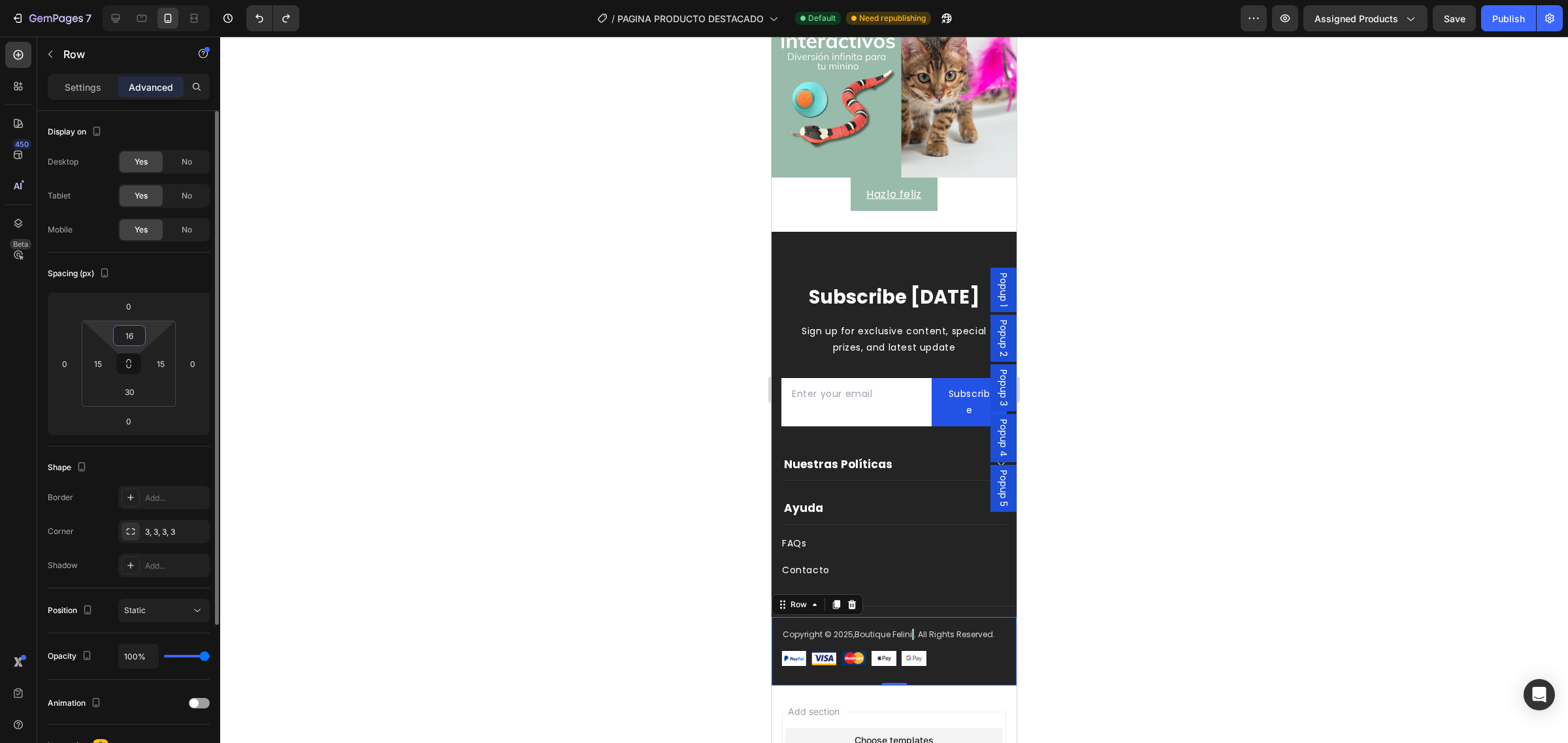
click at [124, 341] on input "16" at bounding box center [129, 335] width 27 height 20
type input "0"
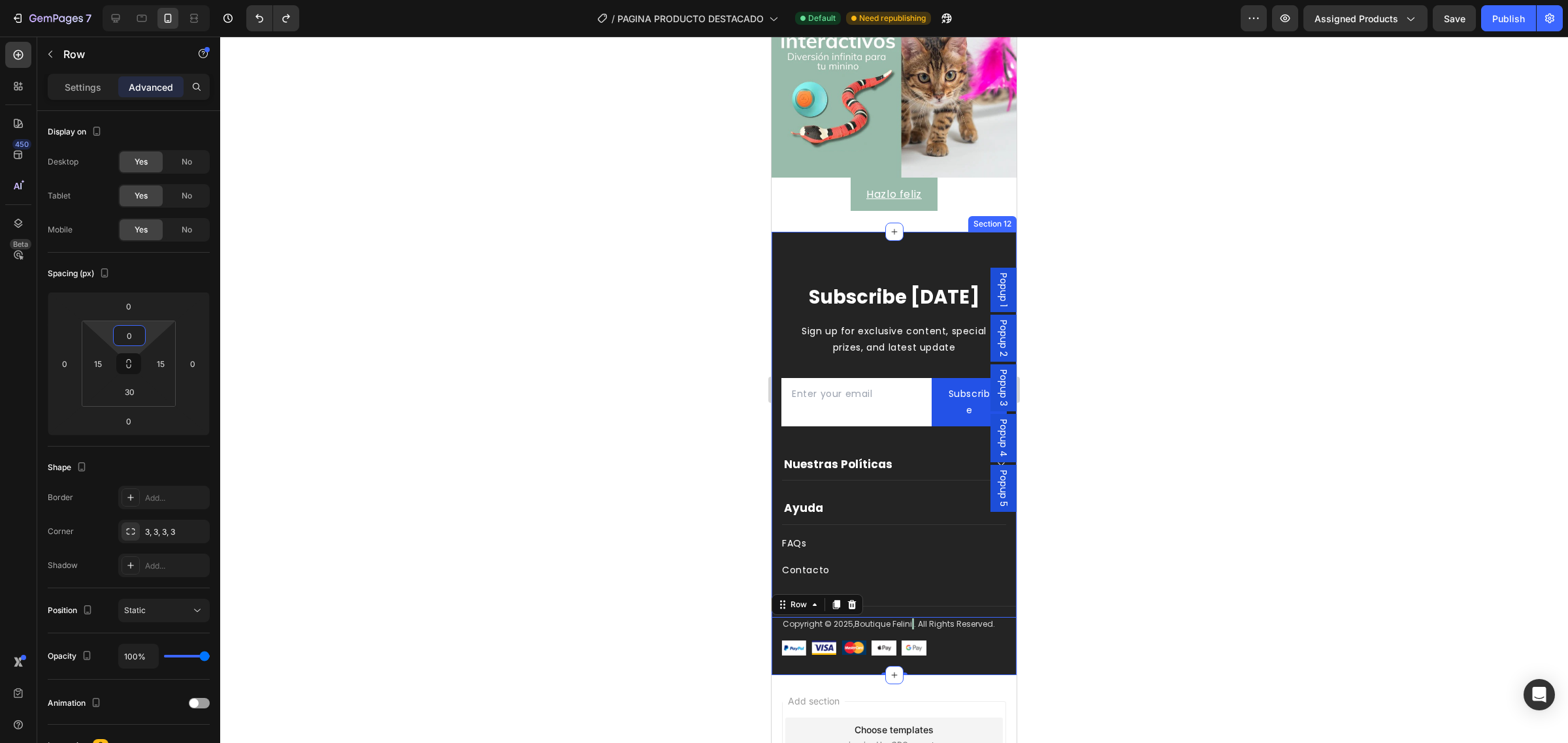
click at [804, 245] on div "Subscribe Today Heading Sign up for exclusive content, special prizes, and late…" at bounding box center [894, 453] width 245 height 444
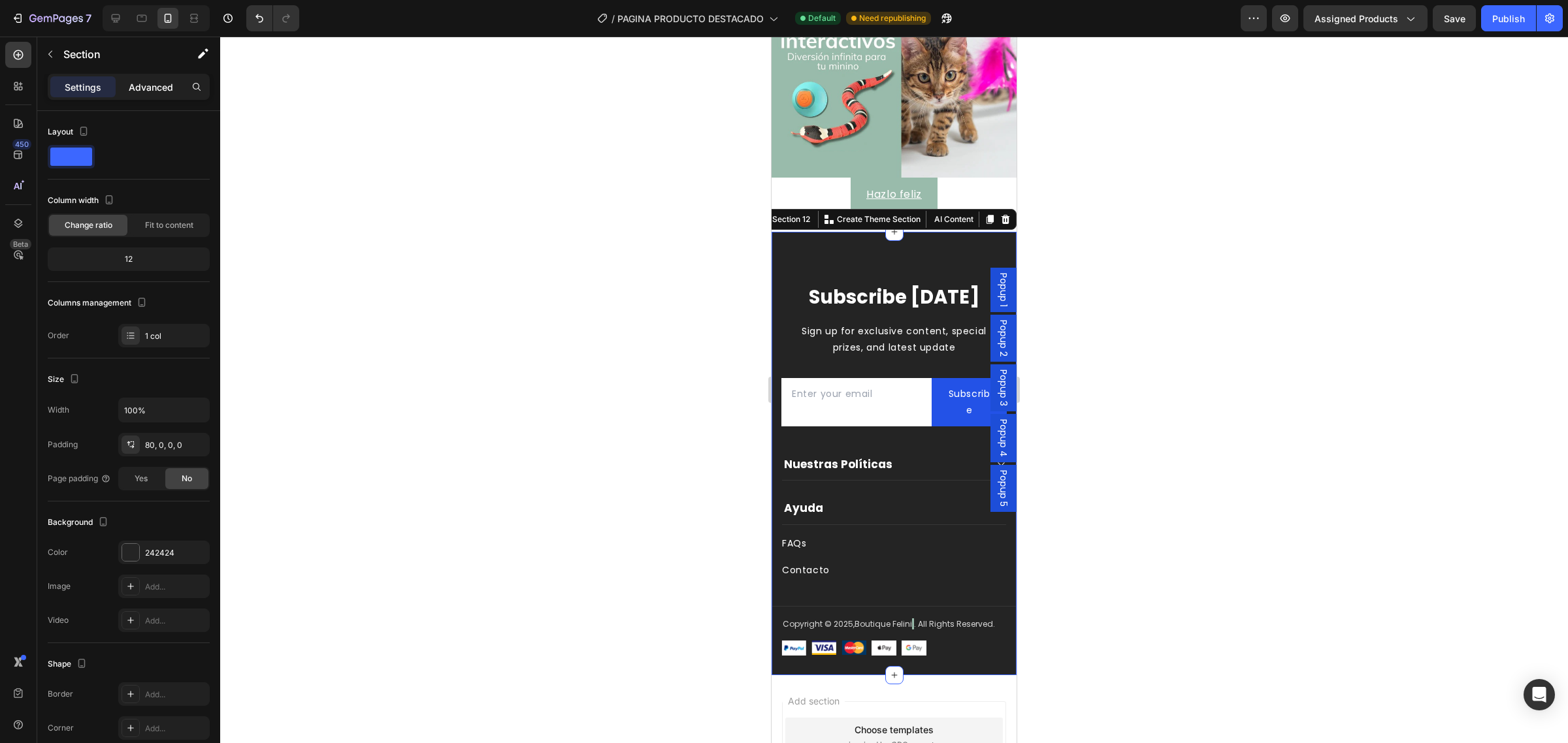
click at [131, 93] on p "Advanced" at bounding box center [150, 87] width 45 height 13
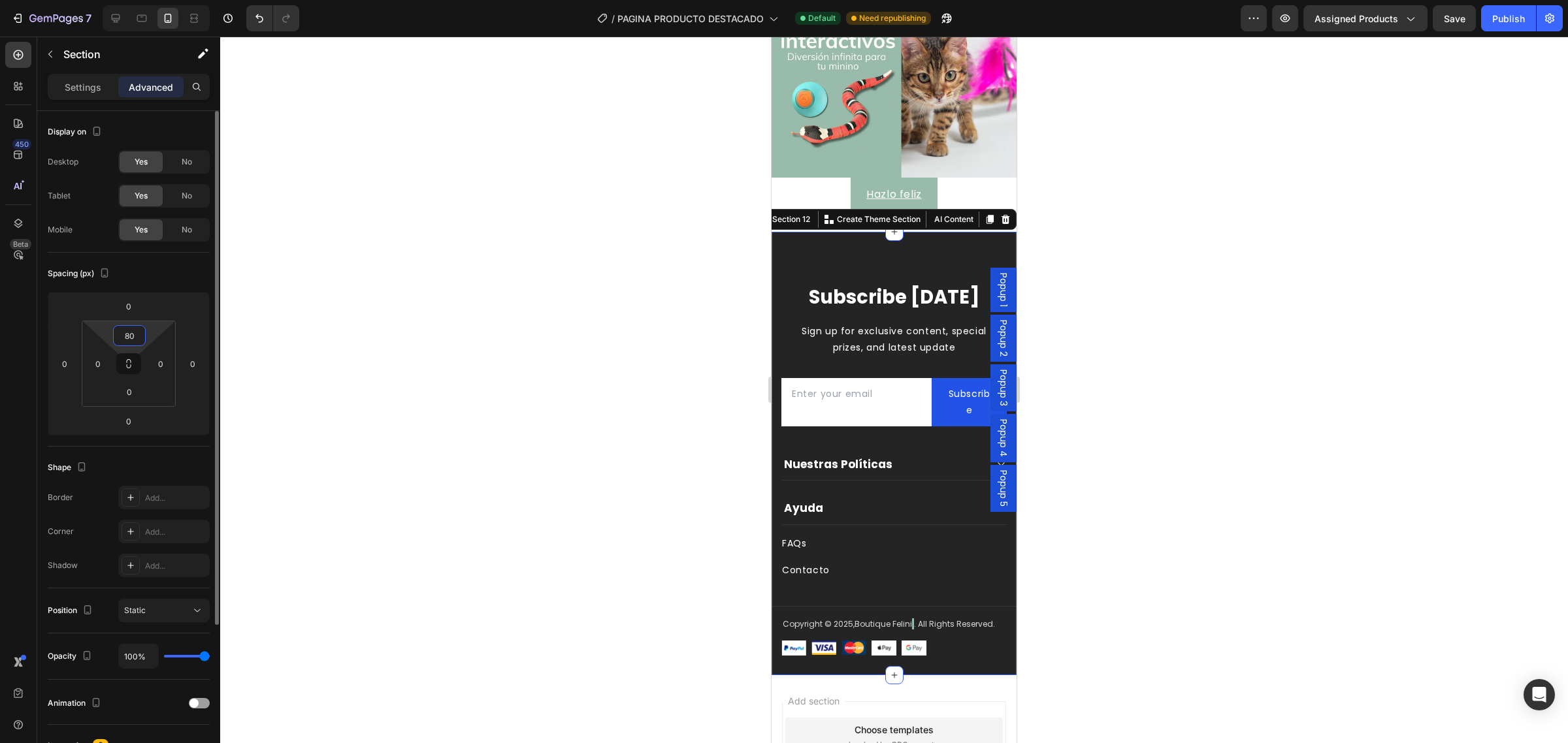
click at [134, 337] on input "80" at bounding box center [129, 335] width 27 height 20
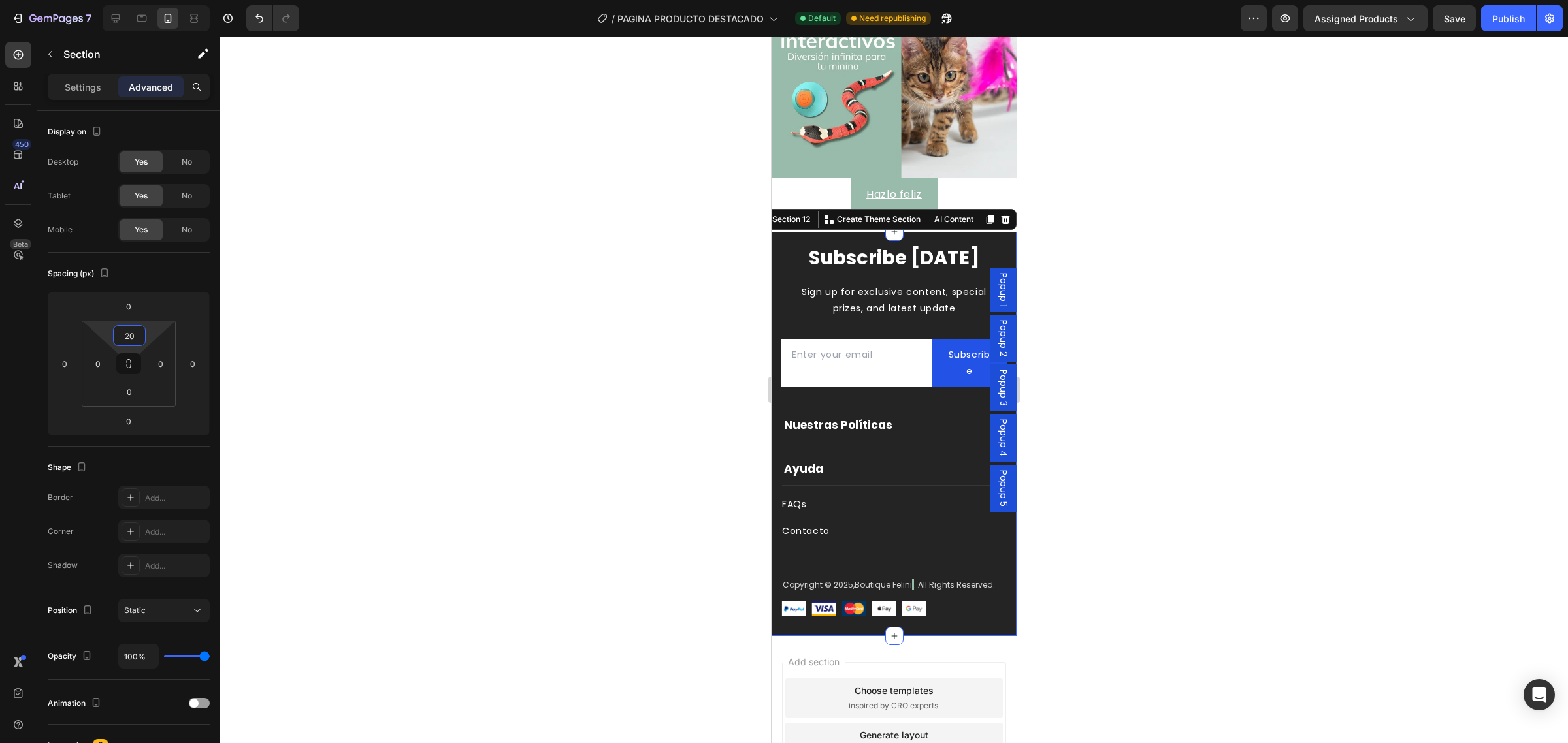
type input "20"
click at [854, 250] on p "Subscribe Today" at bounding box center [894, 258] width 222 height 25
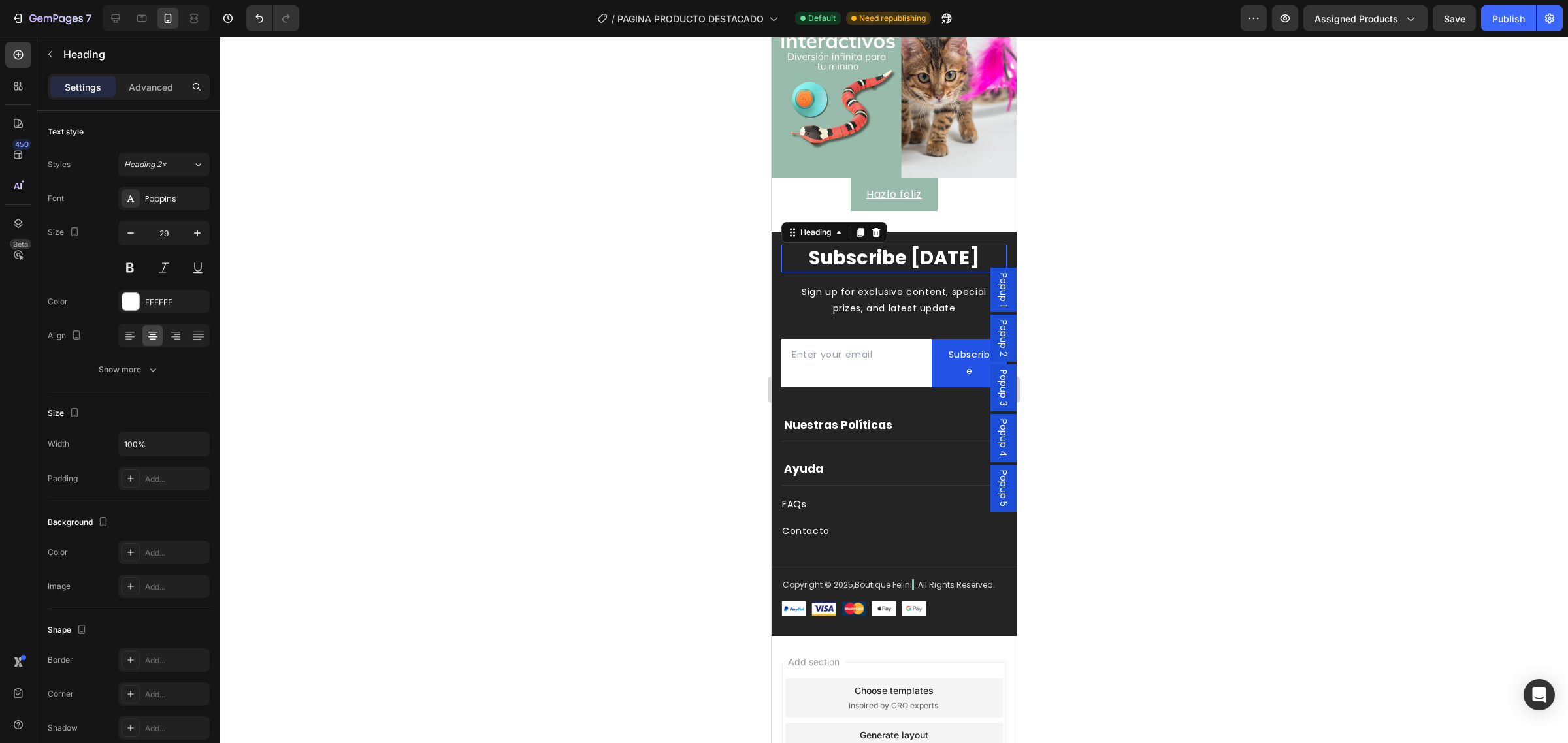
click at [854, 250] on p "Subscribe Today" at bounding box center [894, 258] width 222 height 25
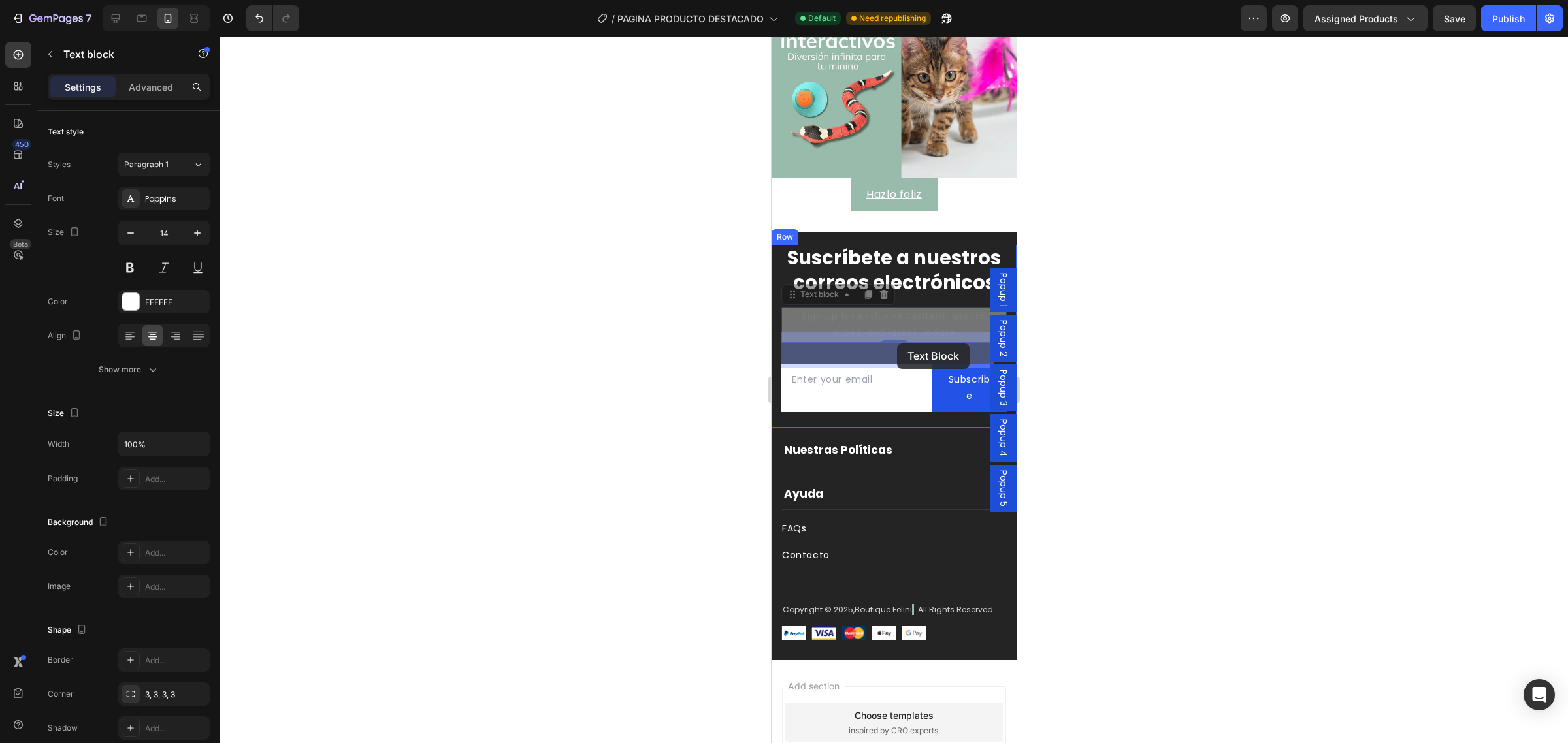
drag, startPoint x: 859, startPoint y: 343, endPoint x: 892, endPoint y: 340, distance: 33.1
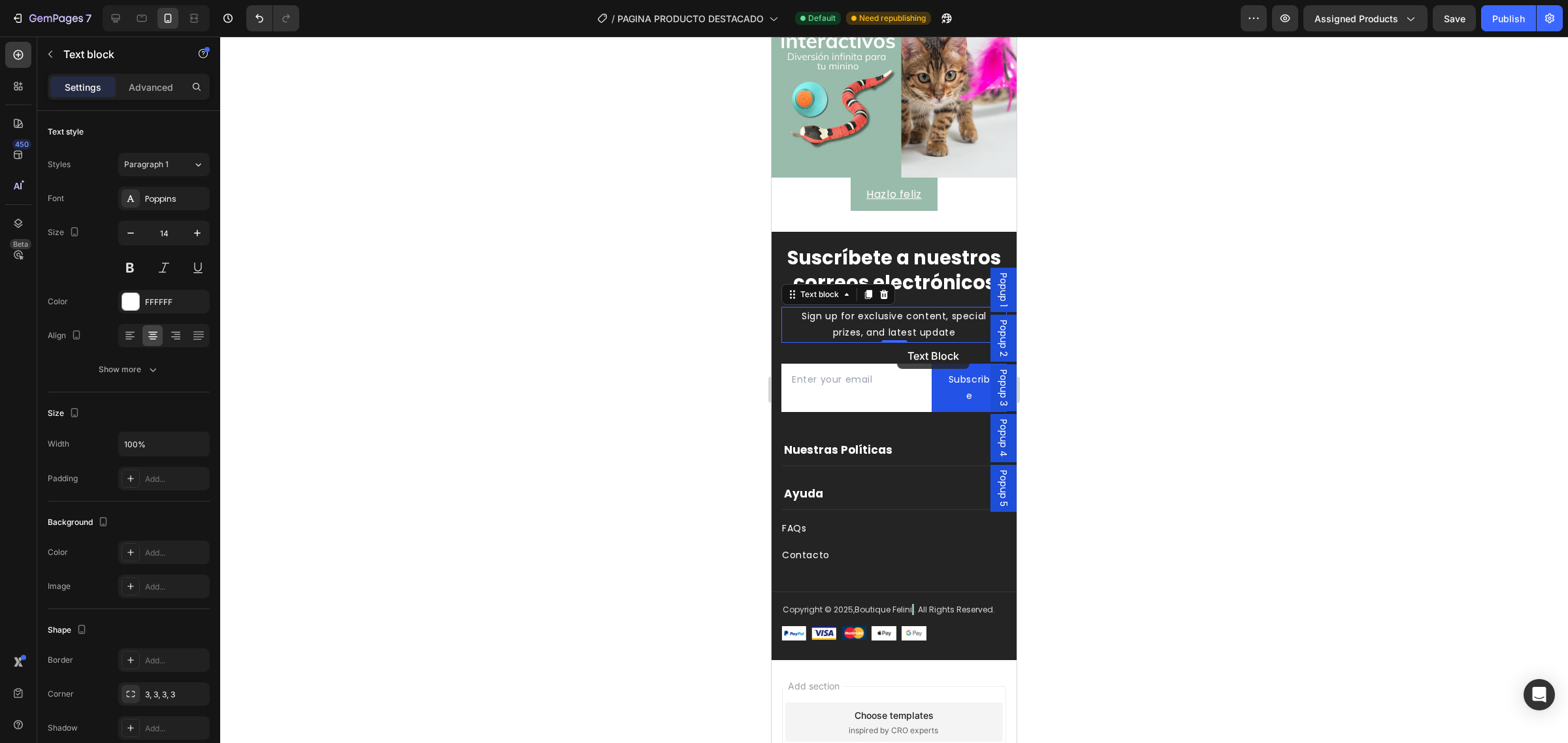
click at [884, 337] on p "Sign up for exclusive content, special prizes, and latest update" at bounding box center [894, 325] width 203 height 32
click at [832, 335] on p "Sign up for exclusive content, special prizes, and latest update" at bounding box center [894, 325] width 203 height 32
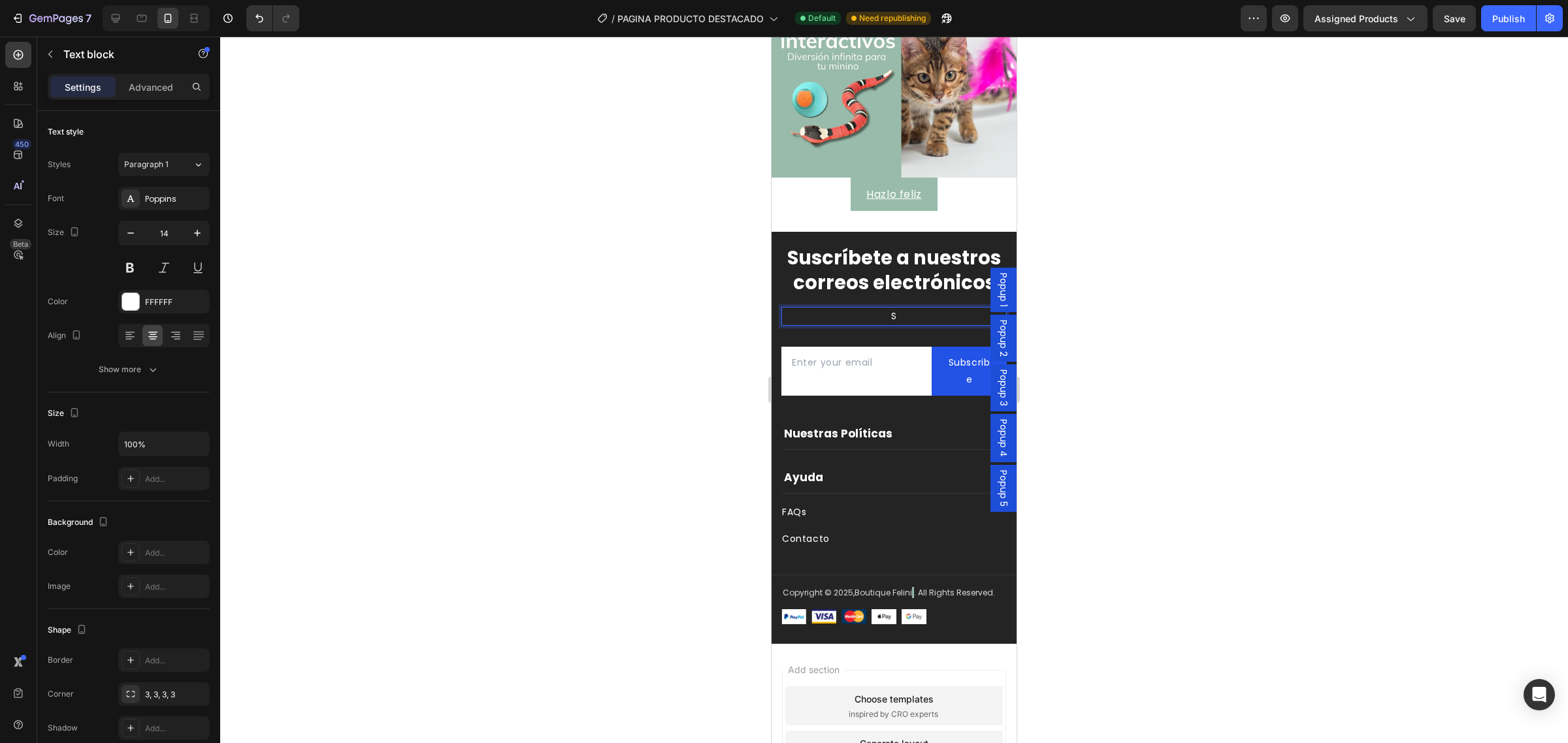
click at [886, 325] on p "S" at bounding box center [894, 316] width 203 height 16
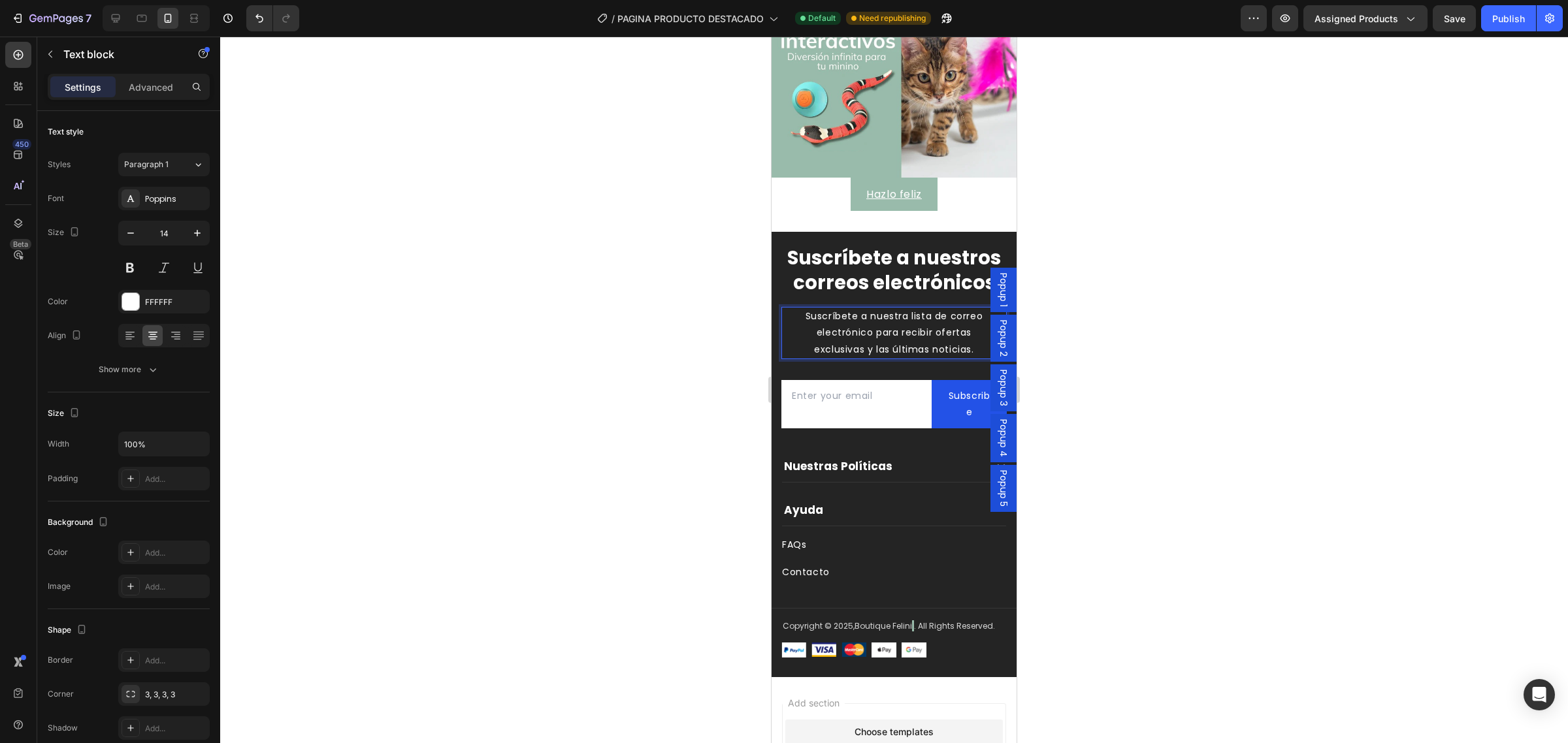
click at [1252, 435] on div at bounding box center [894, 391] width 1348 height 707
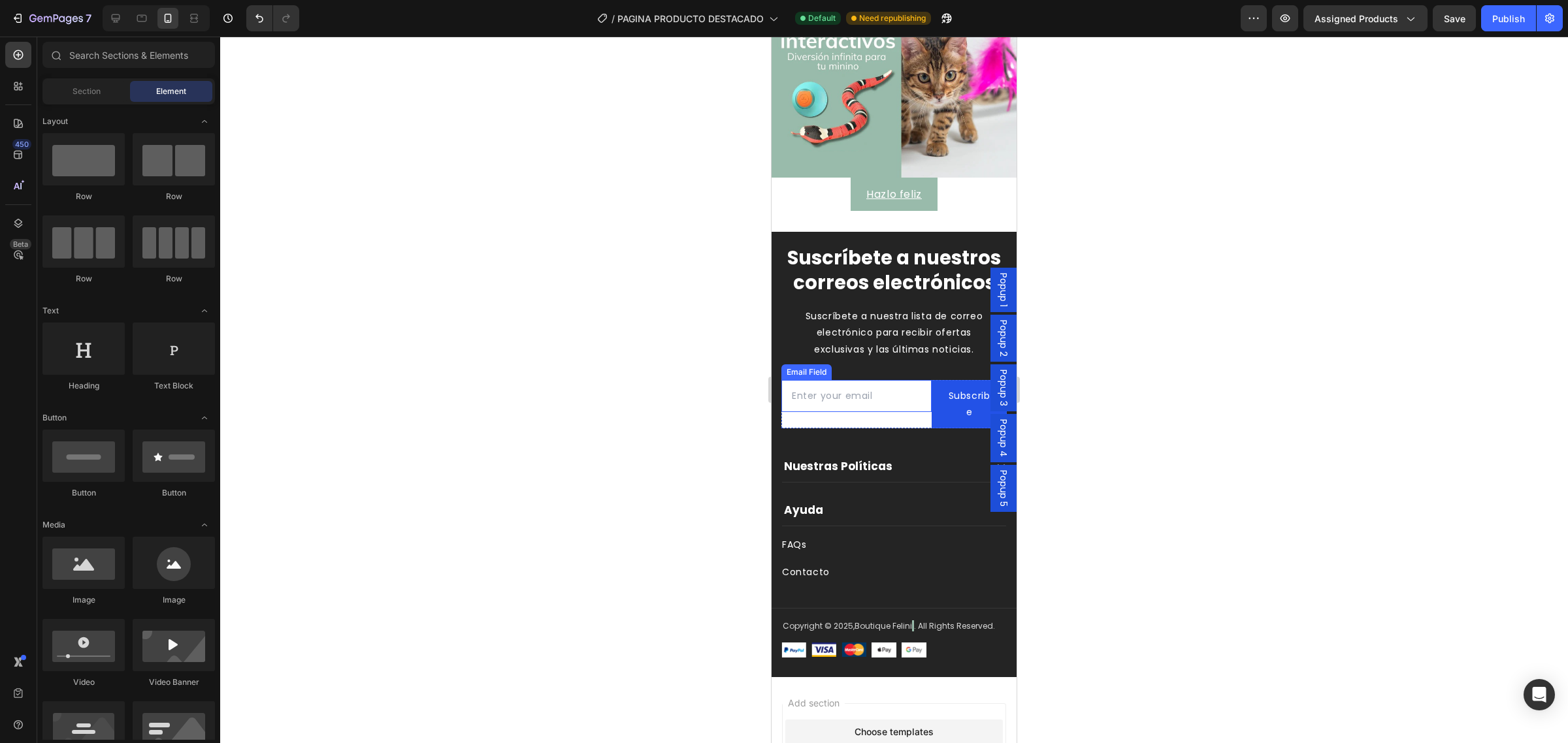
click at [850, 407] on input "email" at bounding box center [856, 396] width 150 height 32
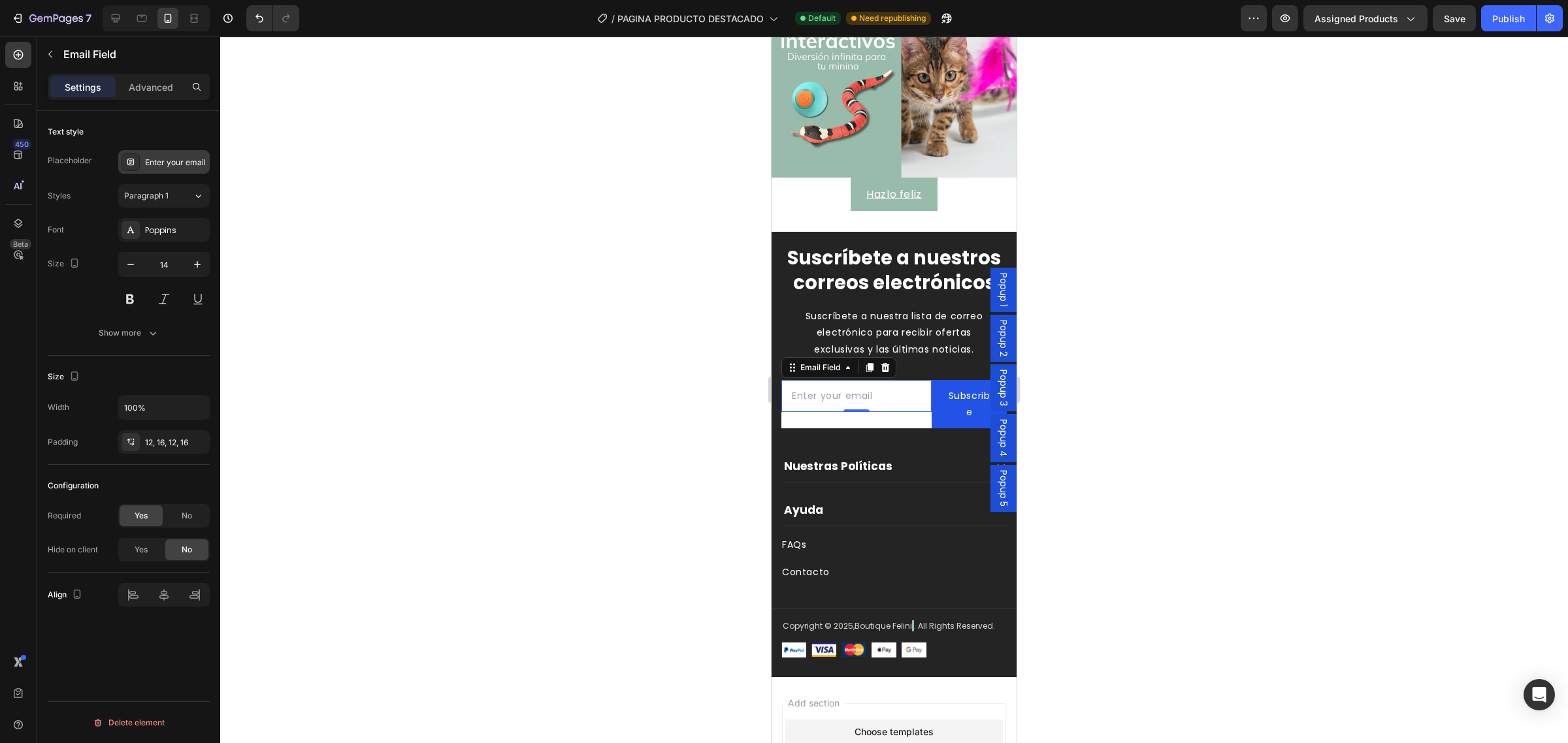
click at [156, 161] on div "Enter your email" at bounding box center [176, 162] width 62 height 11
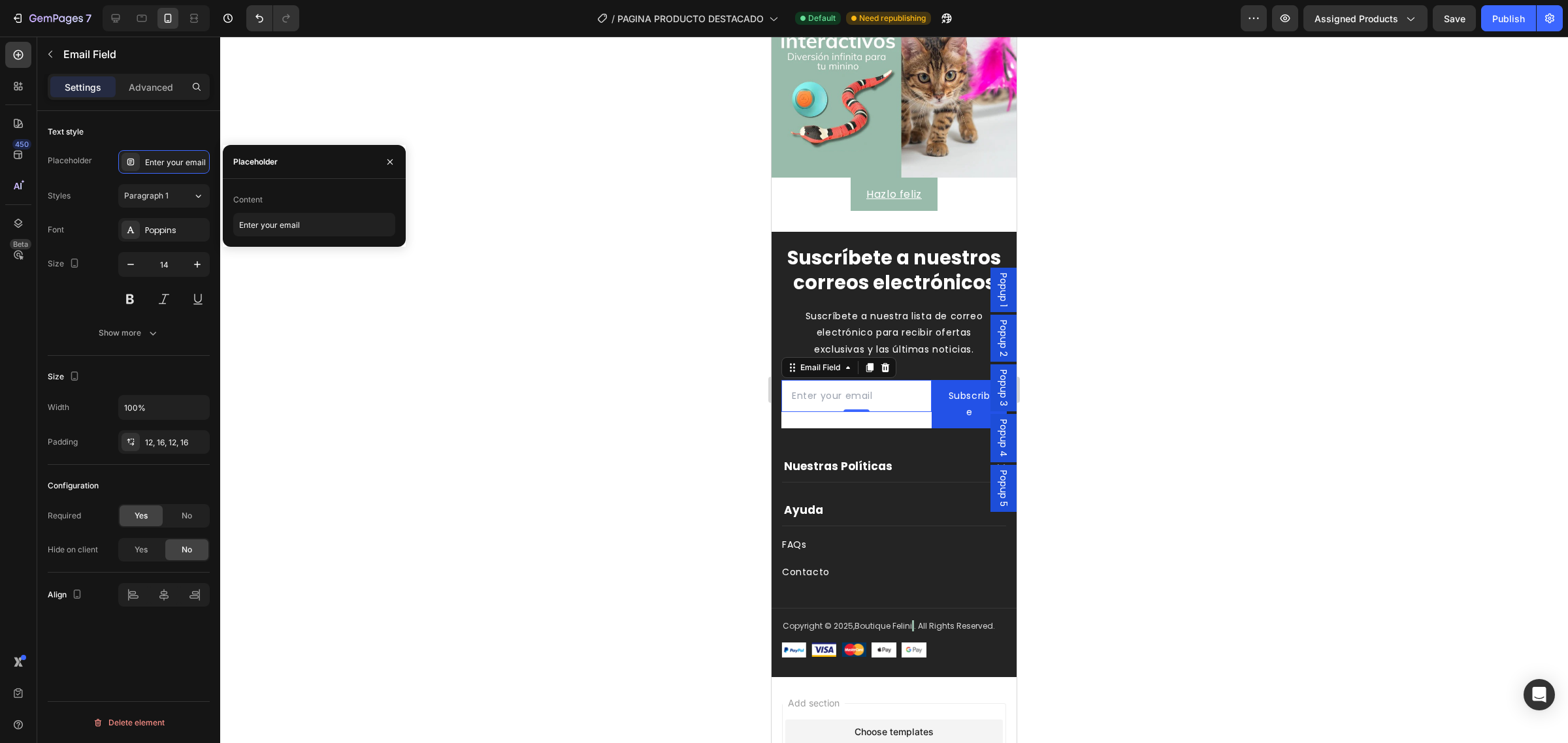
click at [848, 409] on input "email" at bounding box center [856, 396] width 150 height 32
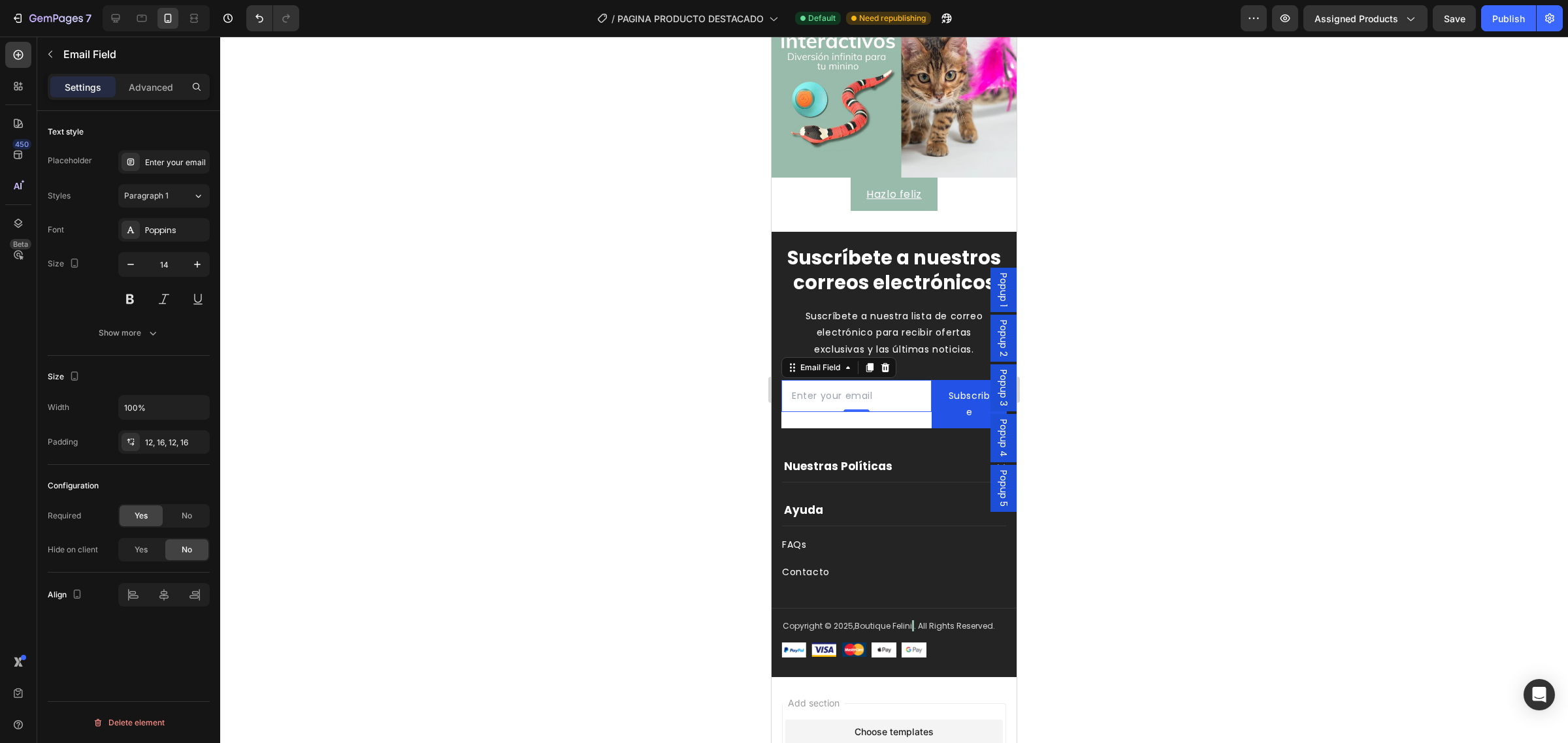
click at [160, 145] on div "Text style Placeholder Enter your email Styles Paragraph 1 Font Poppins Size 14…" at bounding box center [128, 234] width 163 height 245
click at [155, 167] on div "Enter your email" at bounding box center [176, 162] width 62 height 11
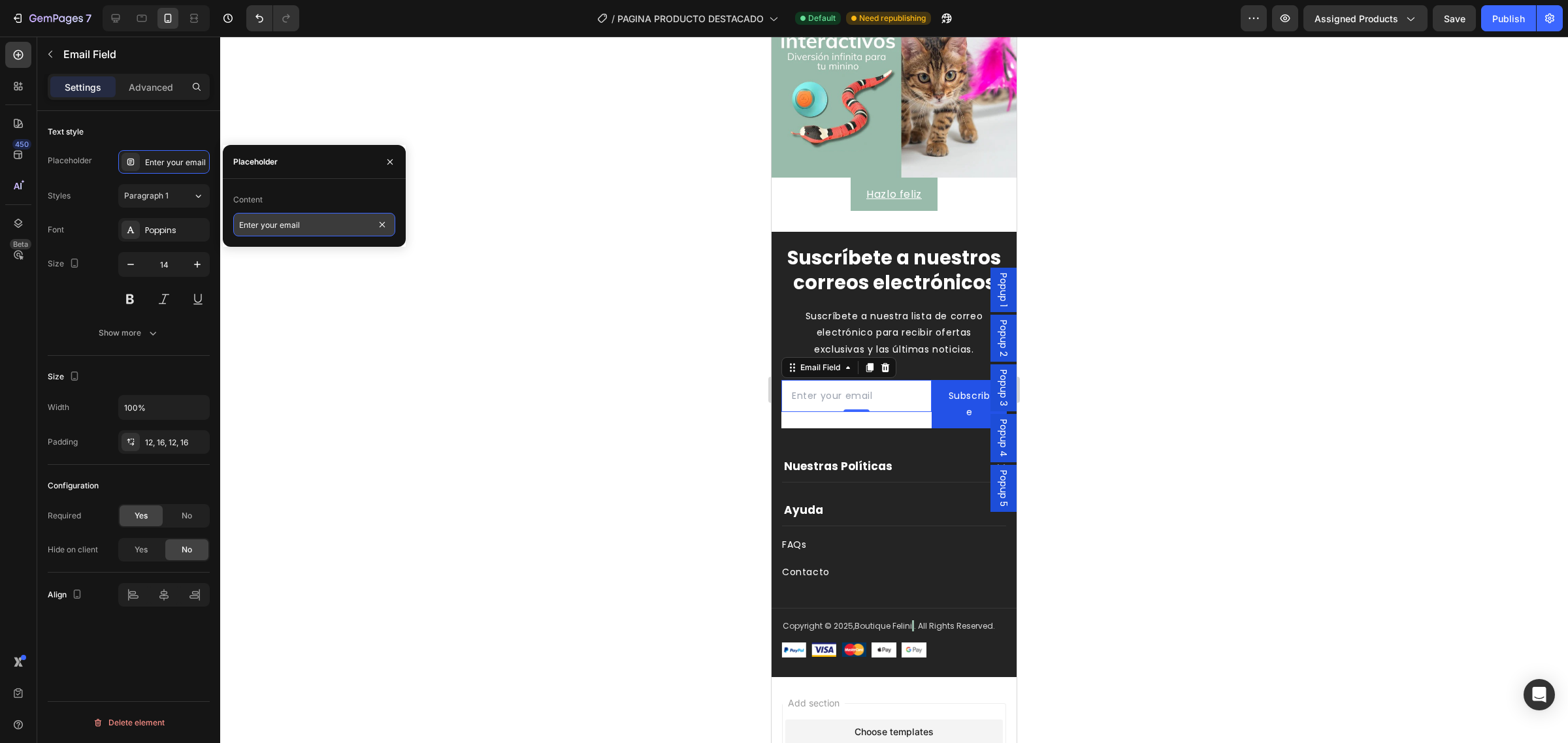
click at [283, 225] on input "Enter your email" at bounding box center [314, 224] width 163 height 24
type input "c"
type input "Correo electrónico"
click at [1325, 486] on div at bounding box center [894, 391] width 1348 height 707
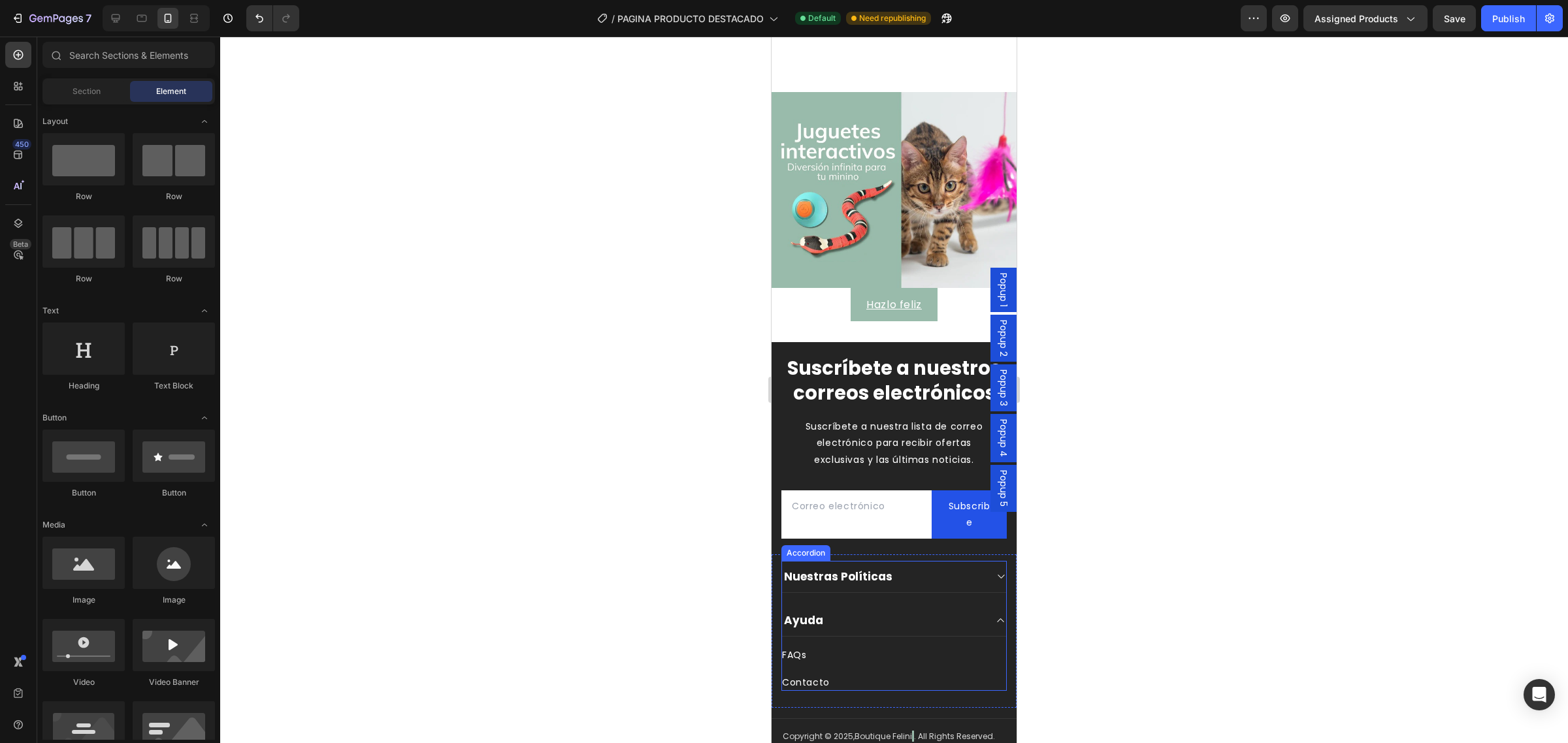
scroll to position [2713, 0]
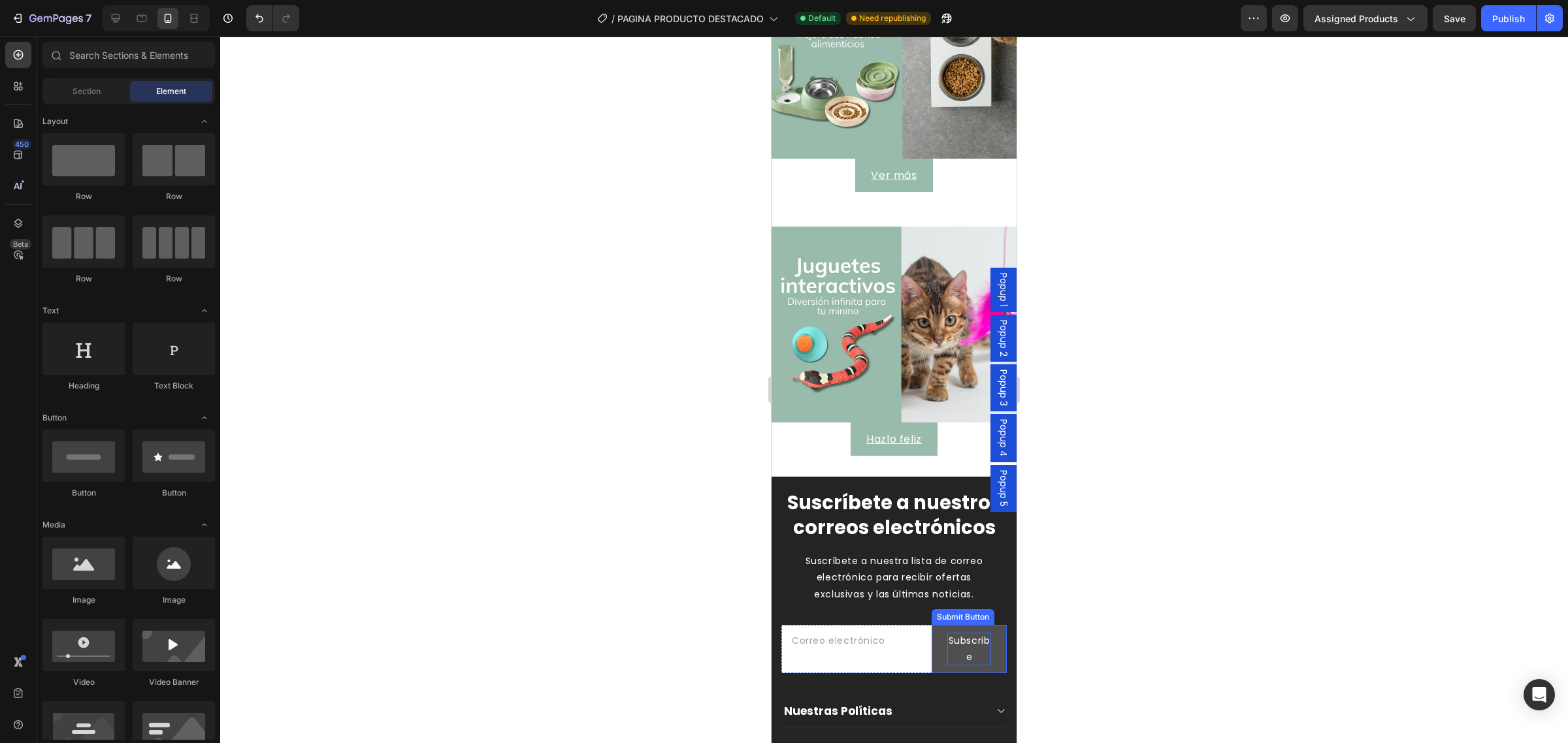
click at [948, 666] on div "Subscribe" at bounding box center [969, 649] width 44 height 32
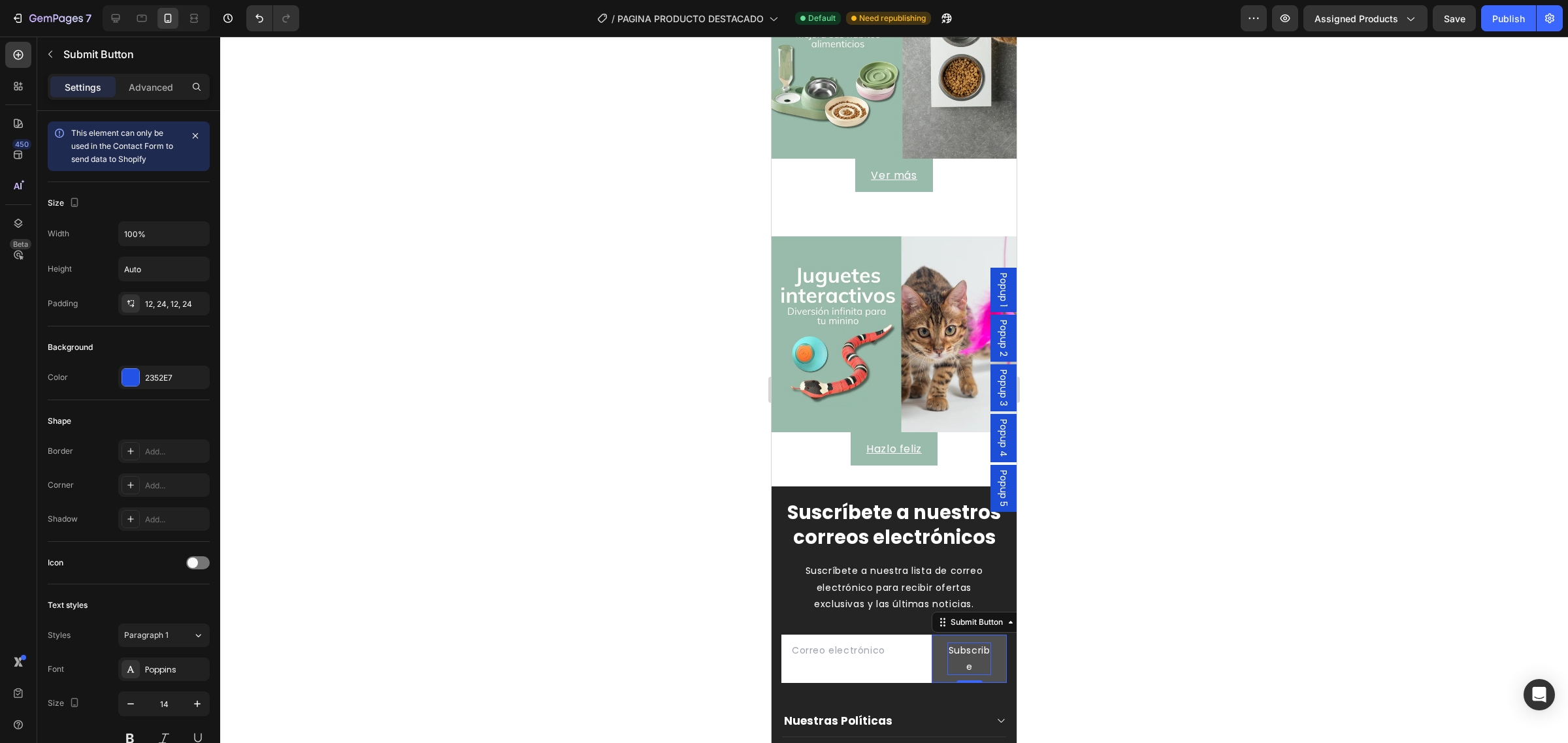
click at [952, 668] on div "Subscribe" at bounding box center [969, 659] width 44 height 32
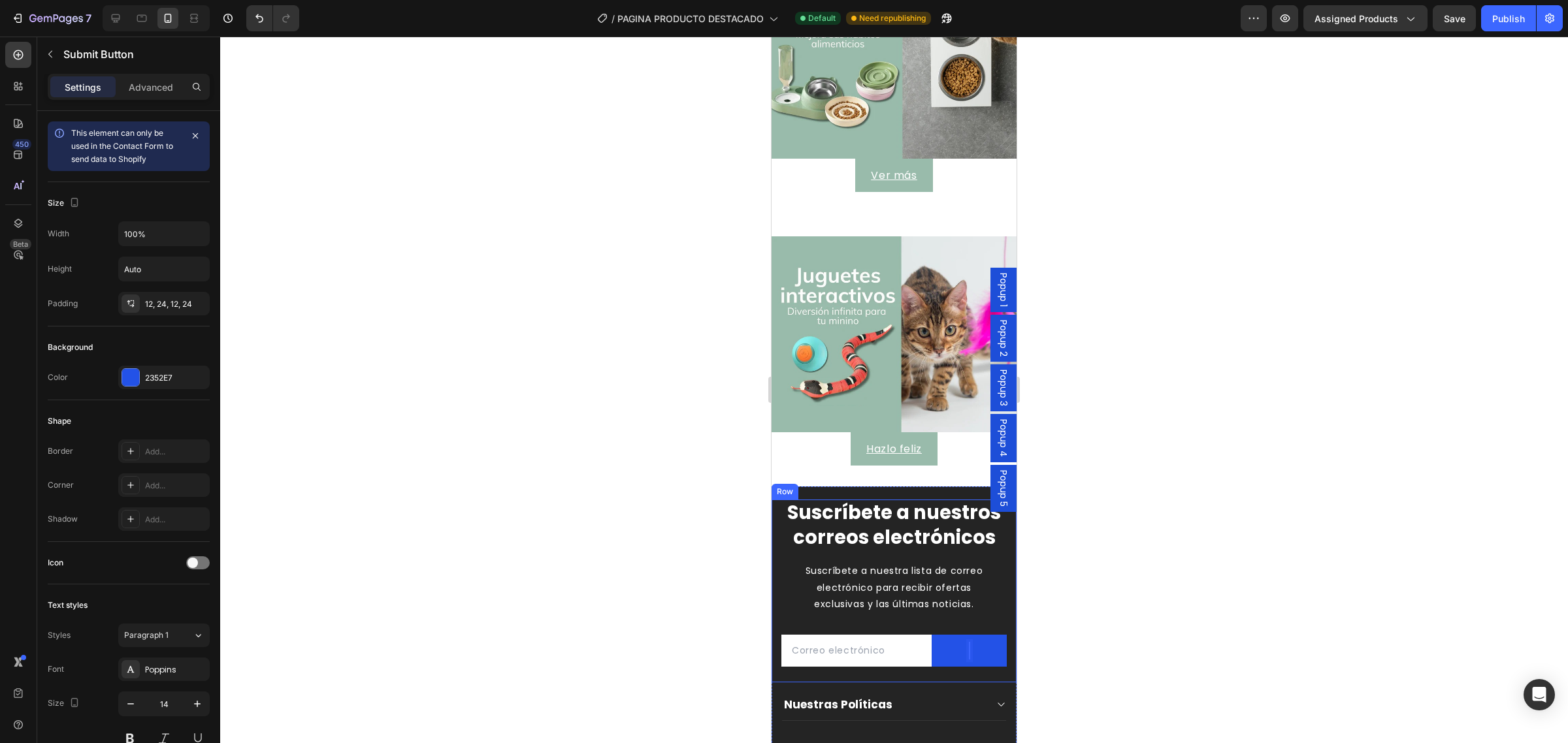
click at [1151, 619] on div at bounding box center [894, 391] width 1348 height 707
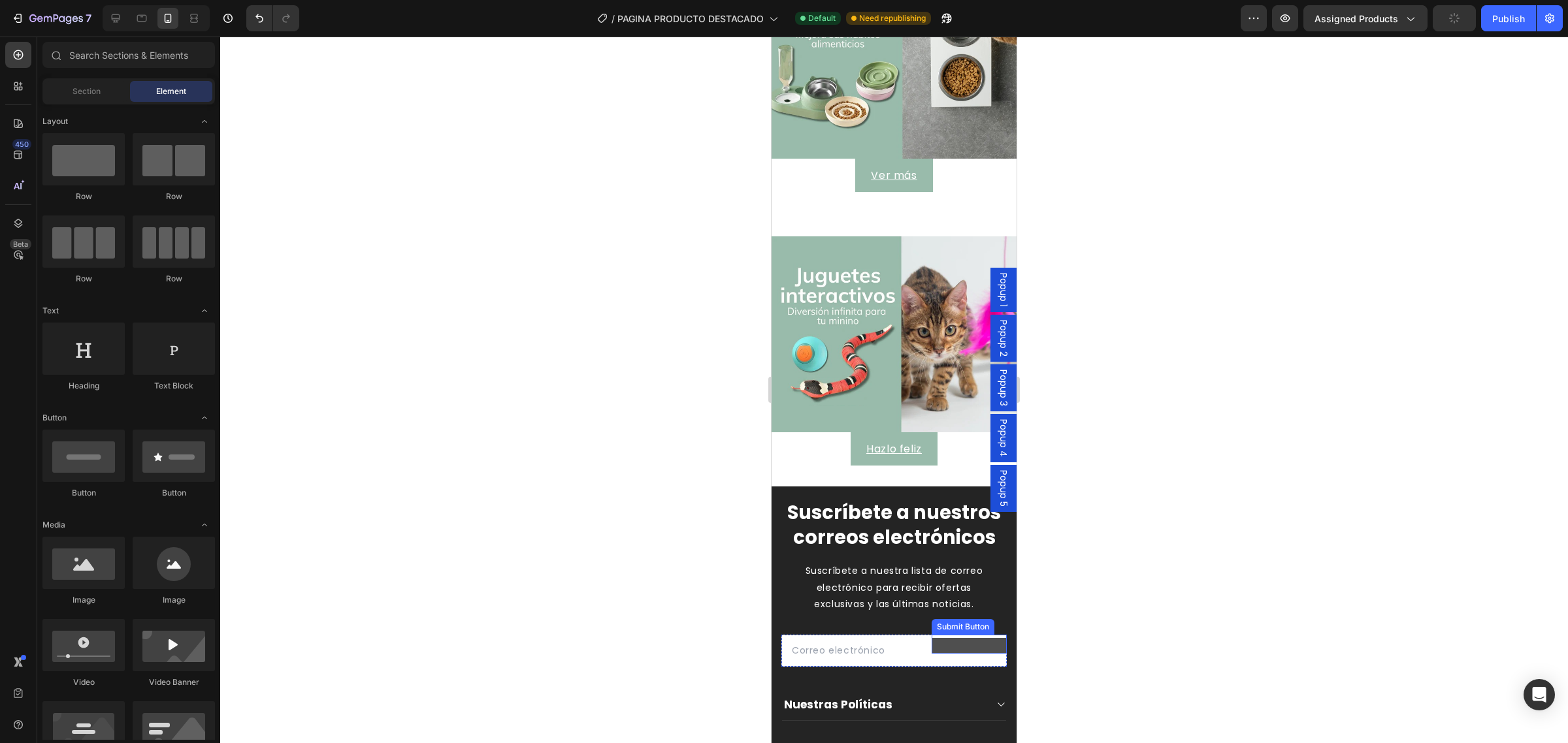
click at [945, 654] on button at bounding box center [968, 646] width 75 height 16
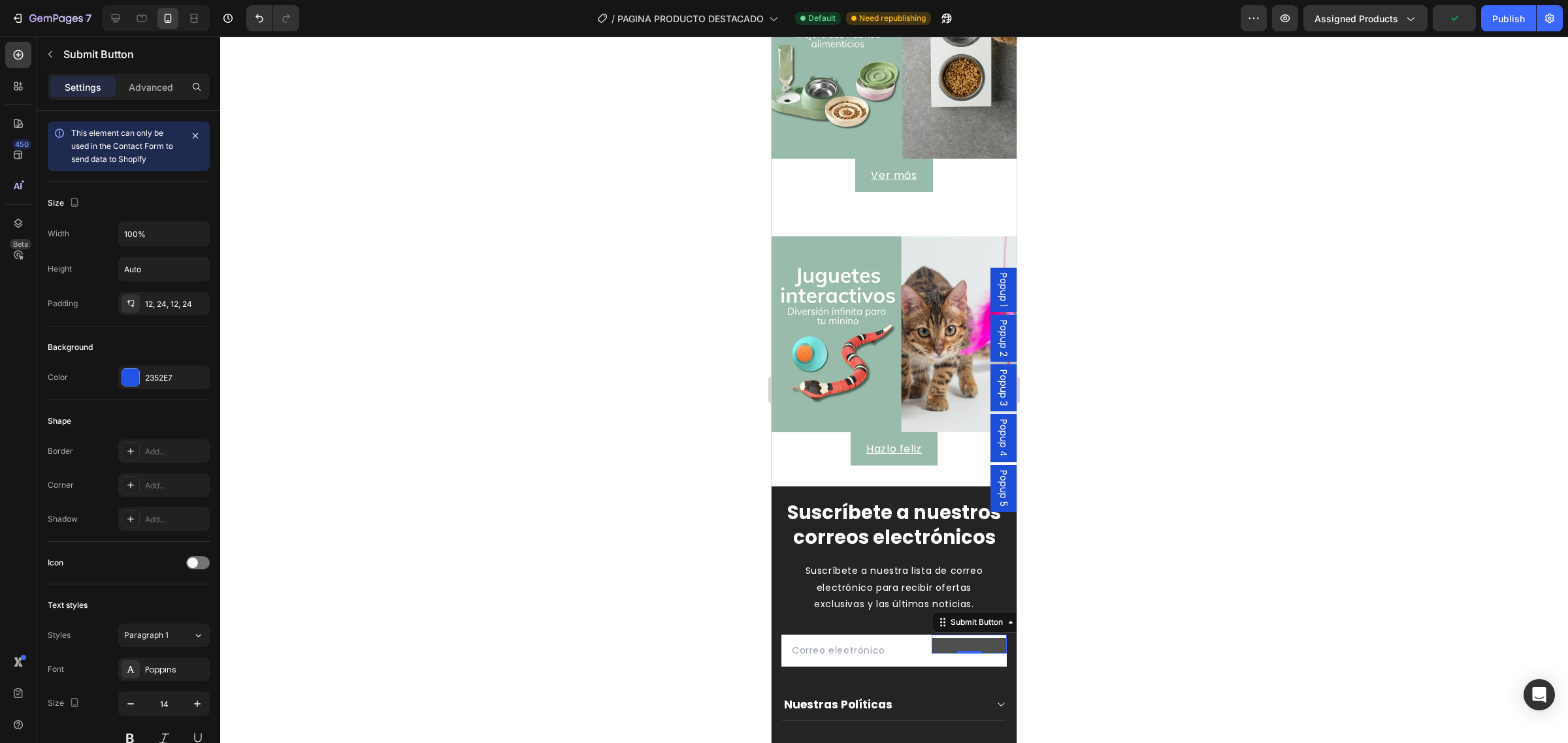
click at [947, 649] on button at bounding box center [968, 646] width 75 height 16
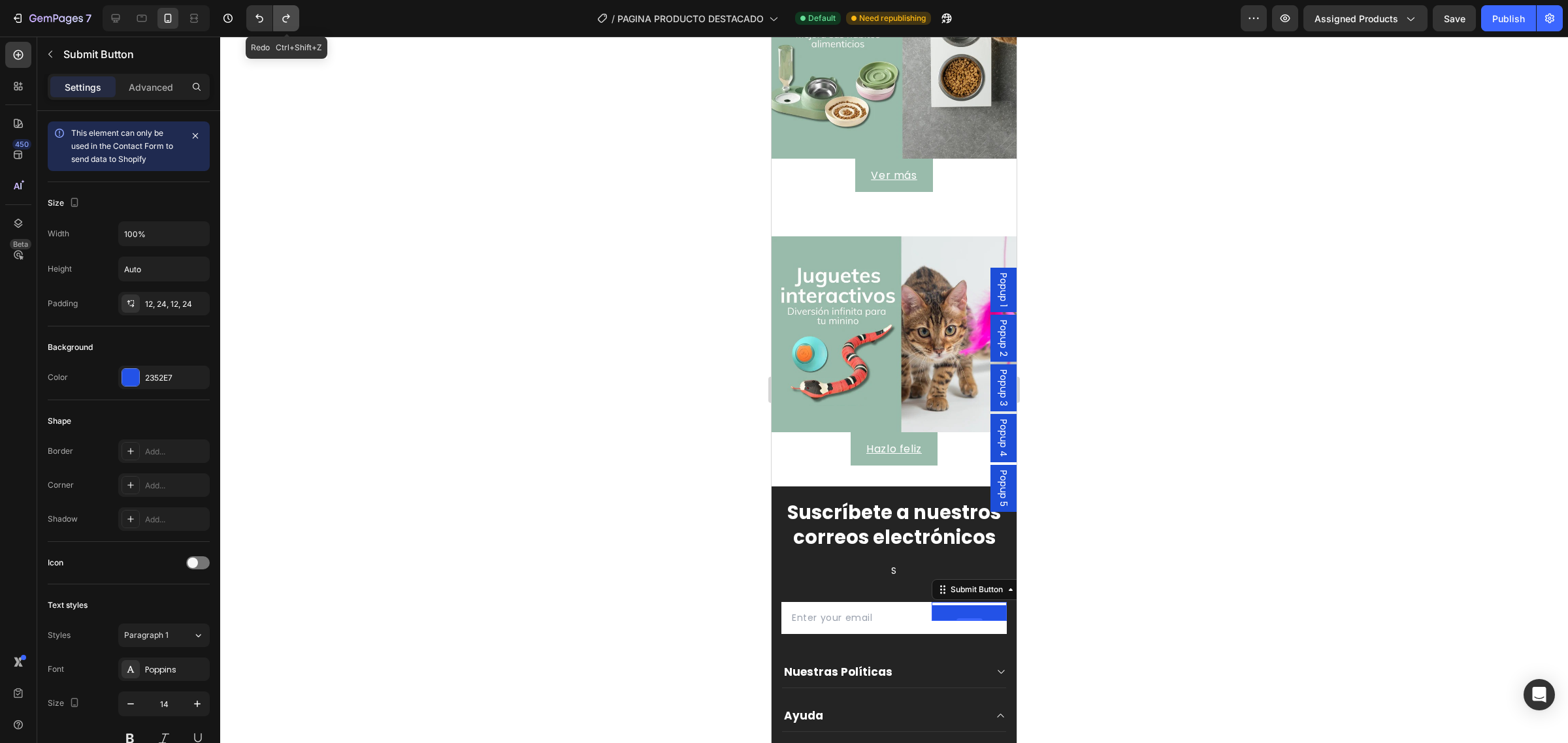
click at [285, 20] on icon "Undo/Redo" at bounding box center [286, 18] width 13 height 13
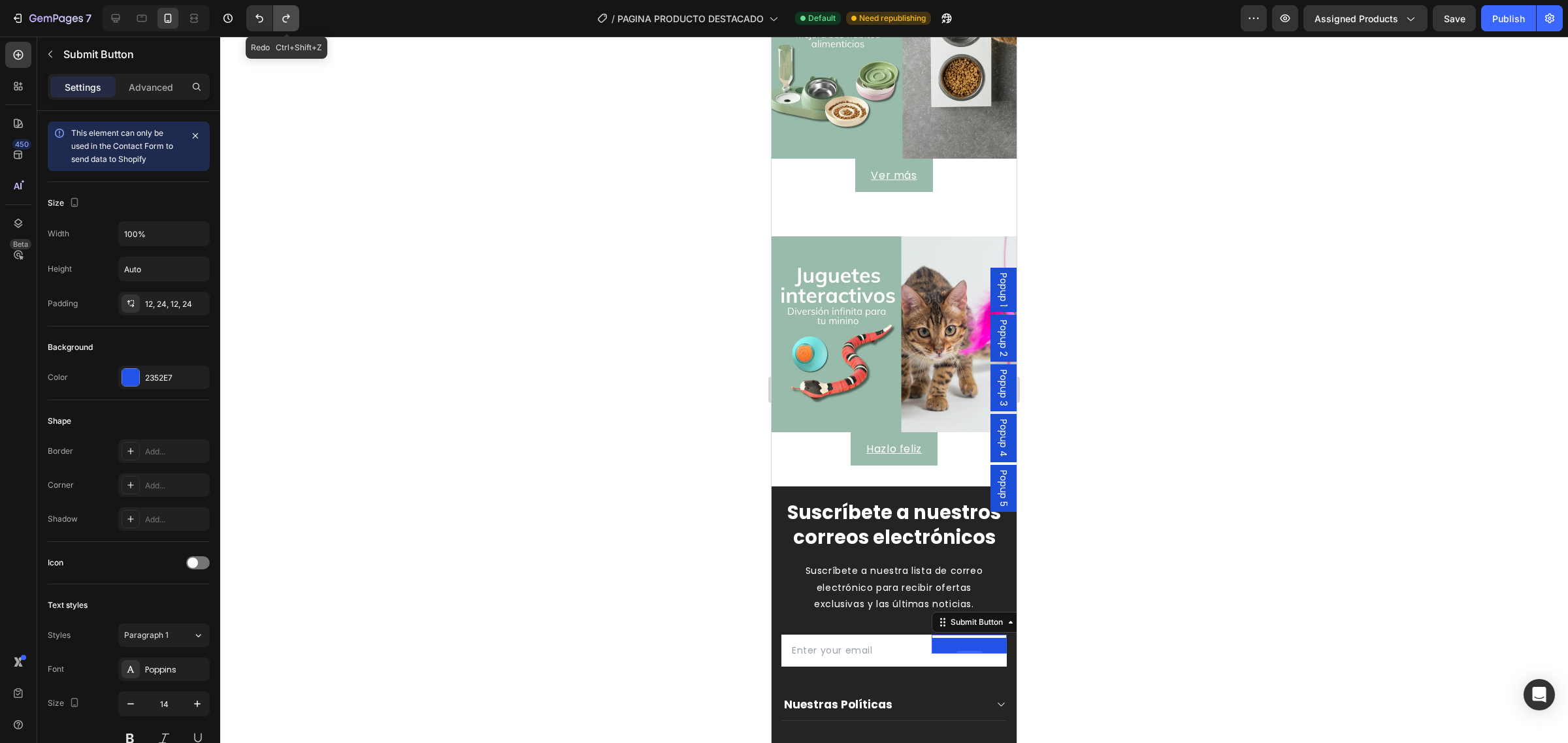
click at [285, 20] on icon "Undo/Redo" at bounding box center [286, 18] width 13 height 13
click at [955, 650] on button at bounding box center [968, 646] width 75 height 16
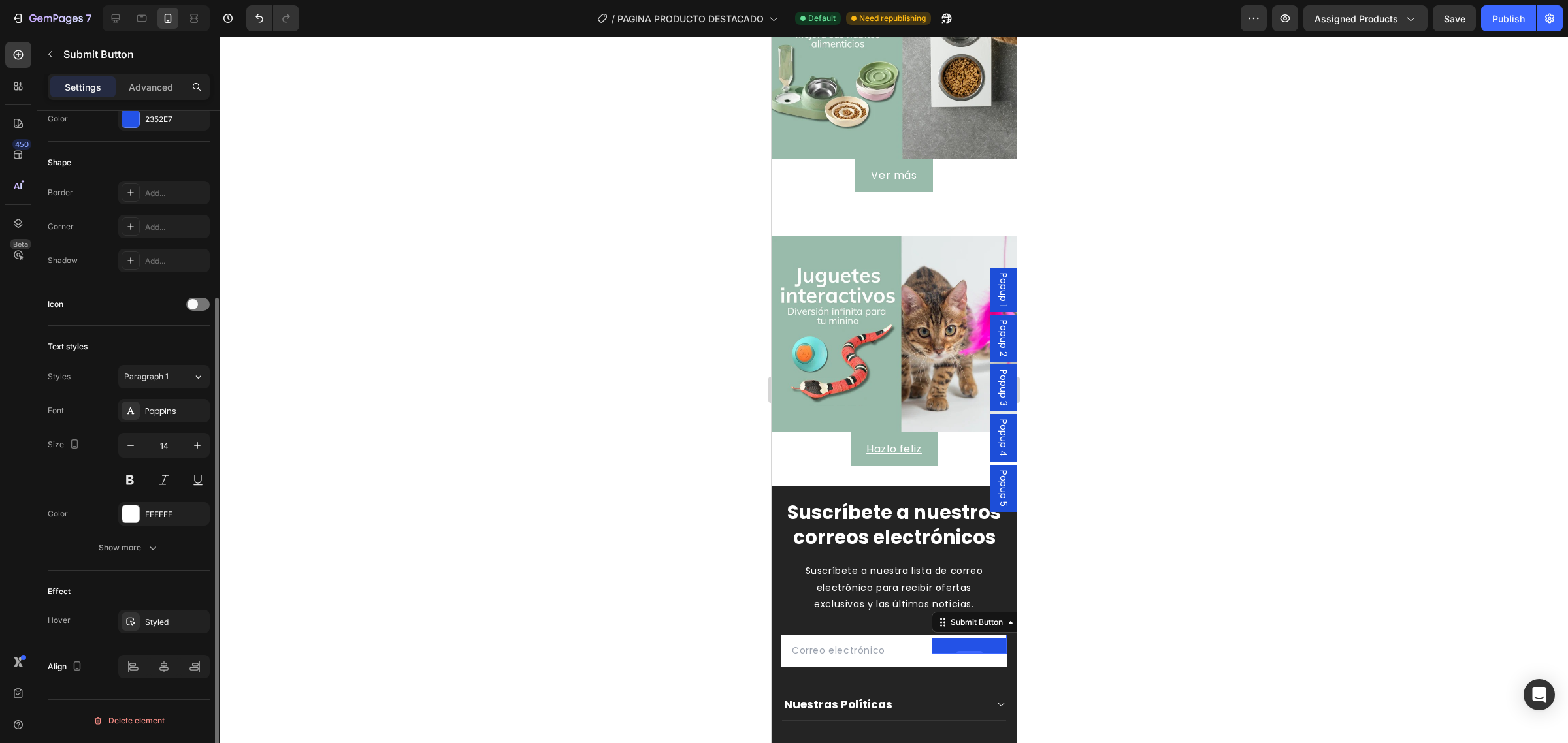
scroll to position [259, 0]
click at [147, 624] on div "Styled" at bounding box center [164, 621] width 38 height 11
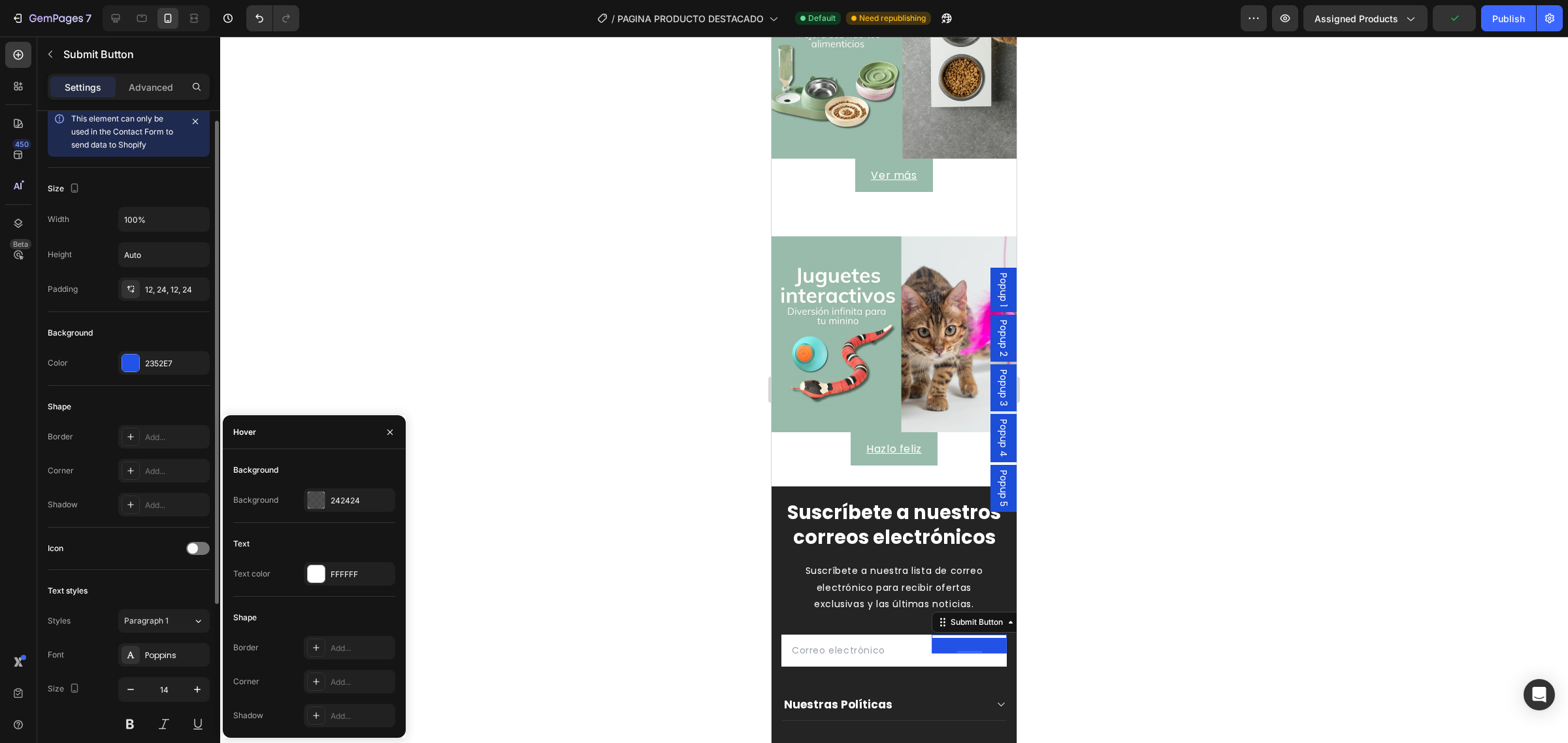
scroll to position [0, 0]
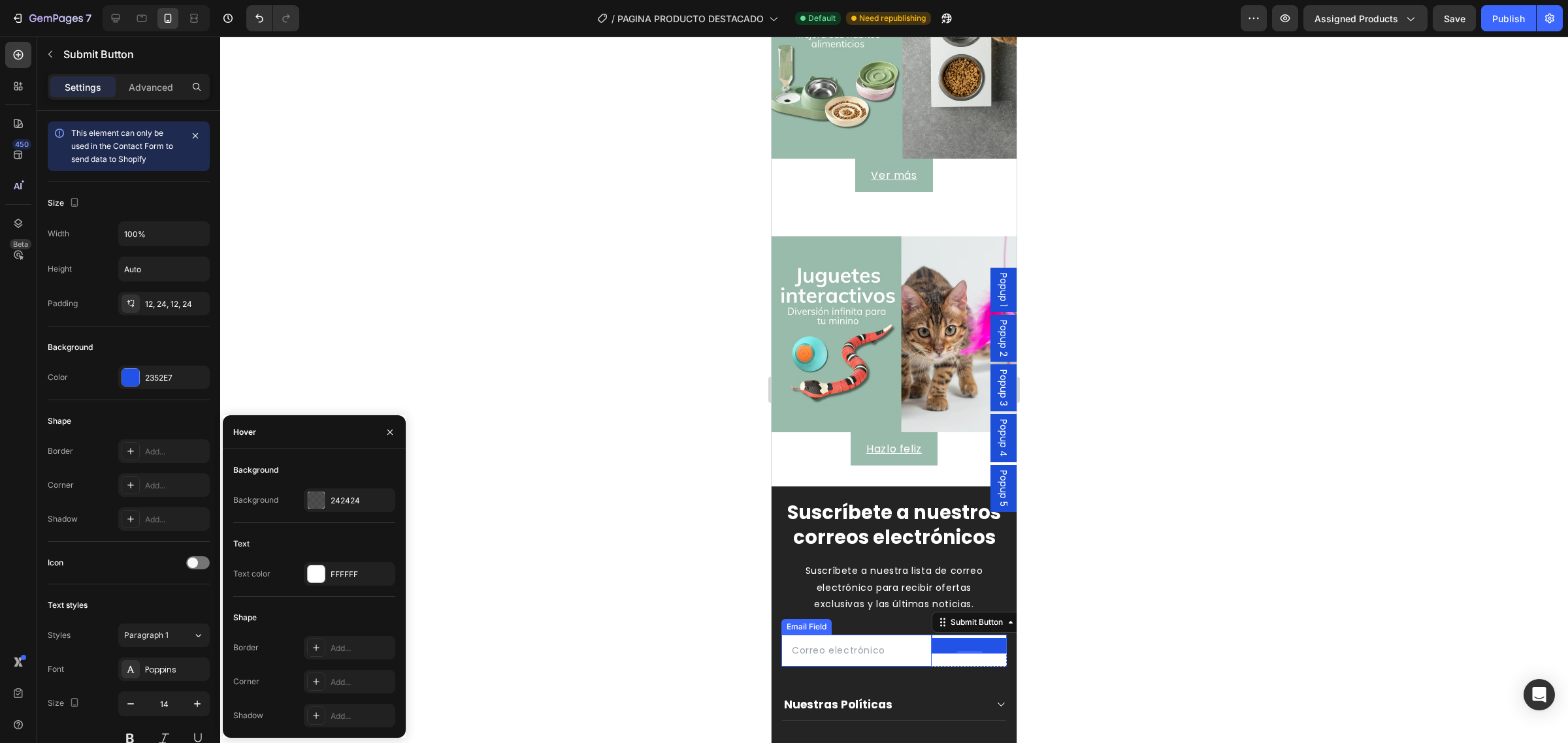
click at [868, 658] on input "email" at bounding box center [856, 651] width 150 height 32
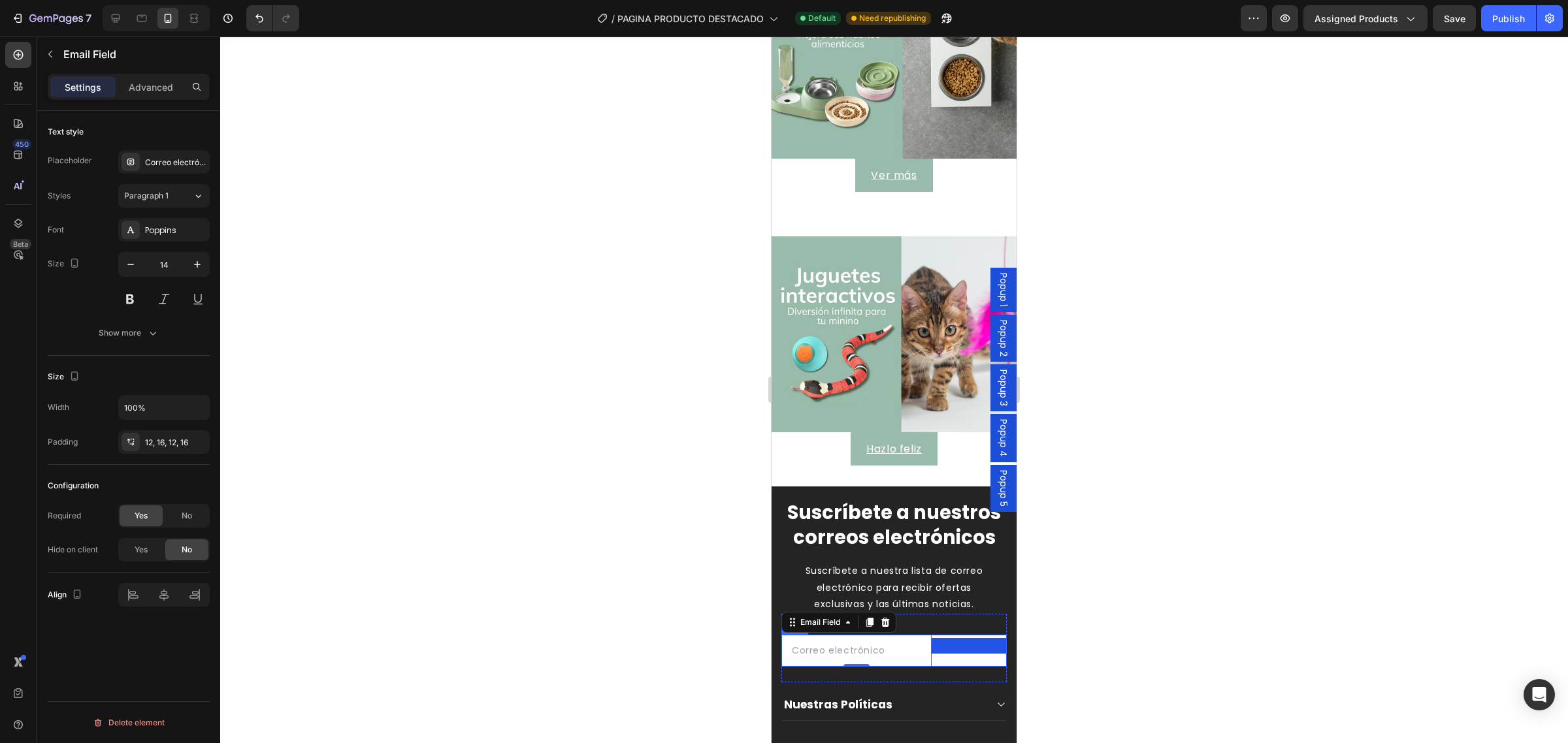
click at [945, 660] on div "Submit Button" at bounding box center [968, 651] width 75 height 32
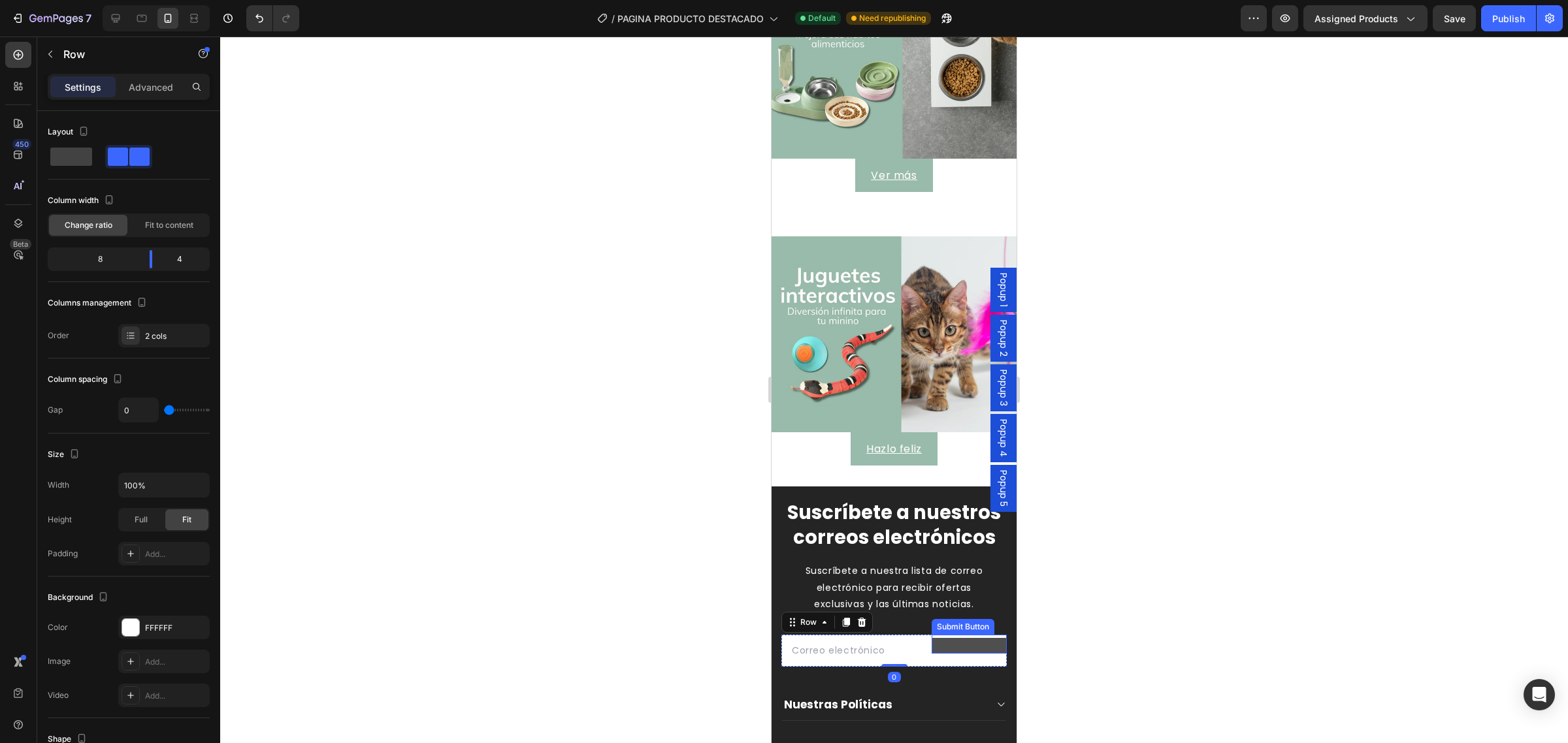
click at [948, 650] on button at bounding box center [968, 646] width 75 height 16
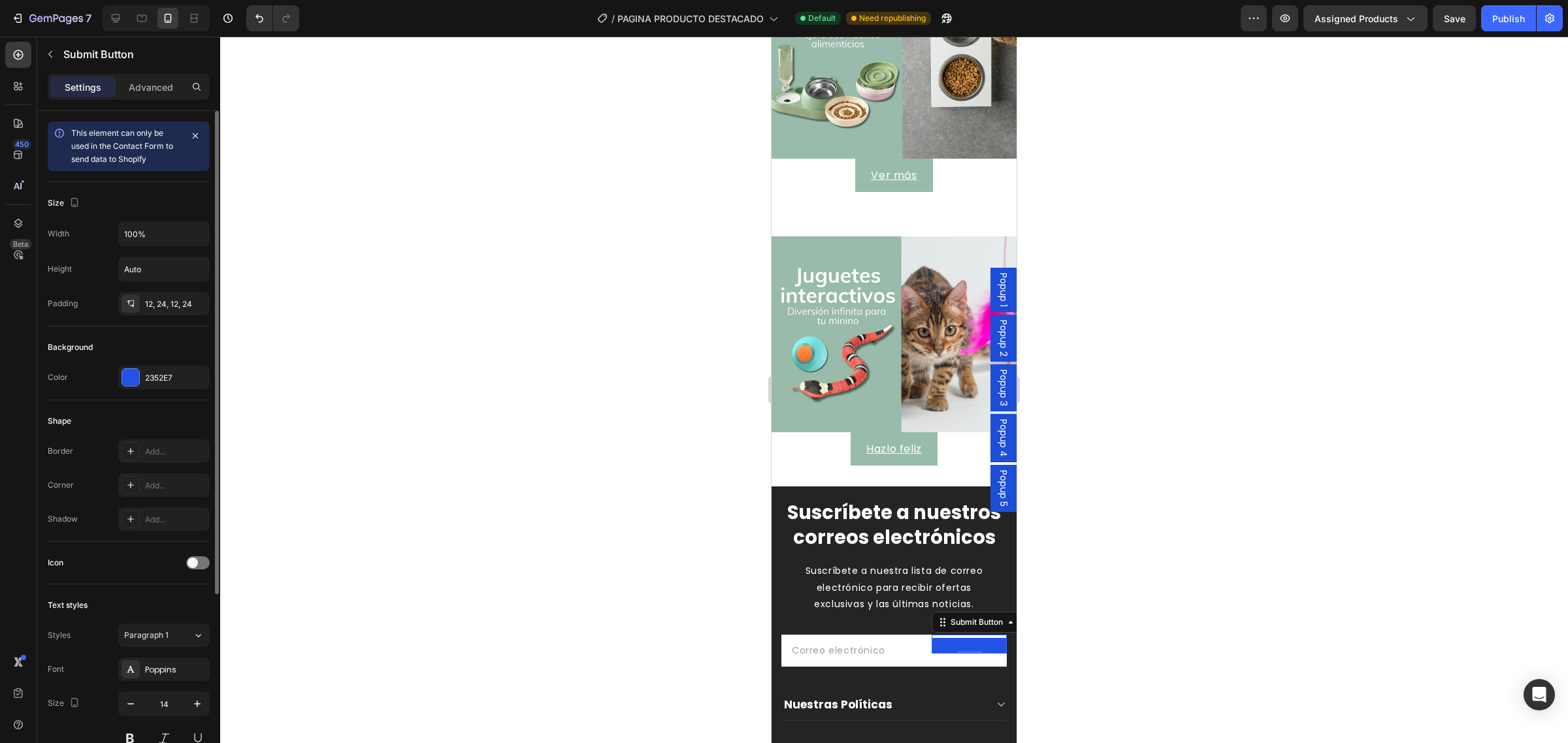
click at [148, 142] on span "This element can only be used in the Contact Form to send data to Shopify" at bounding box center [122, 146] width 102 height 36
click at [149, 91] on p "Advanced" at bounding box center [150, 87] width 45 height 13
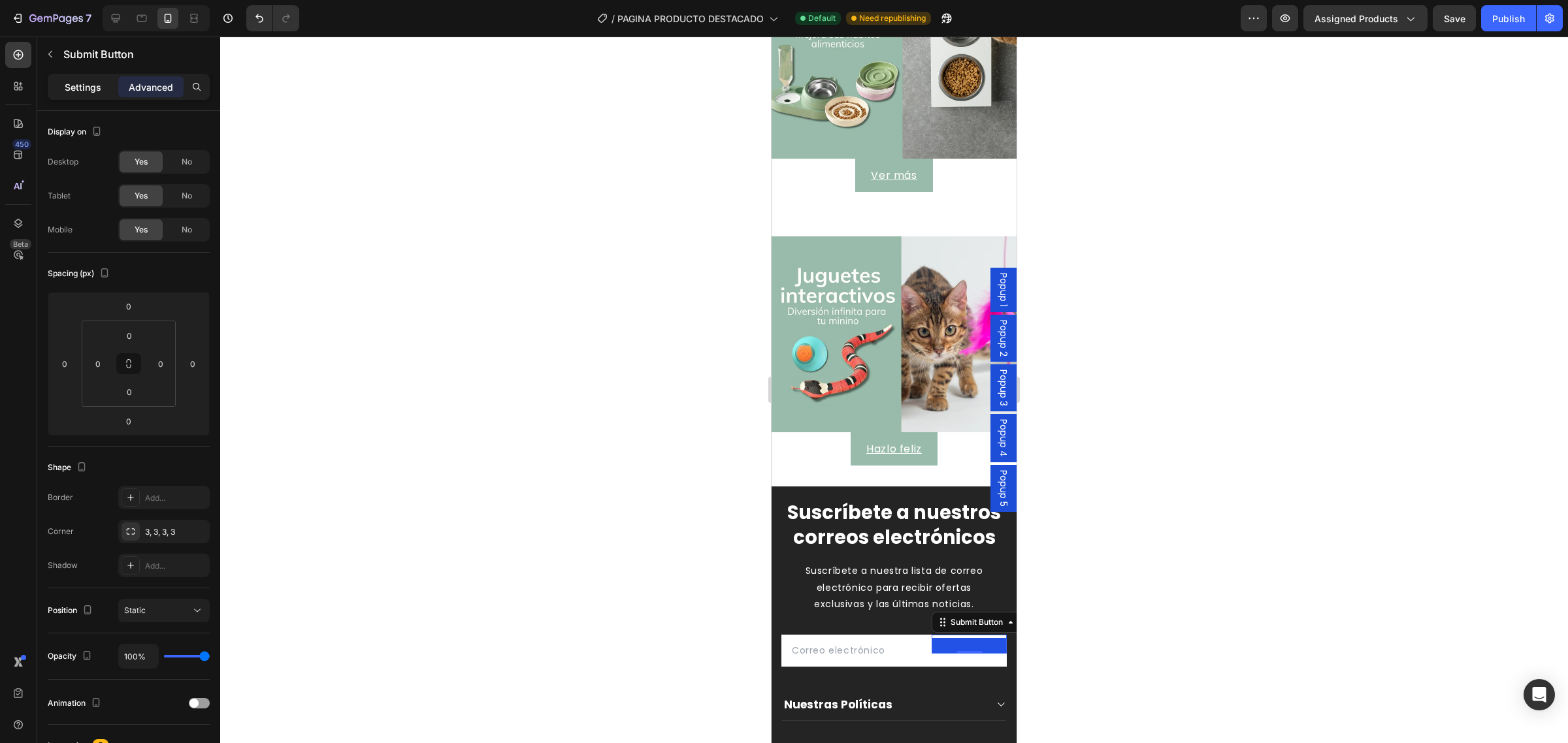
click at [85, 95] on div "Settings" at bounding box center [83, 86] width 66 height 21
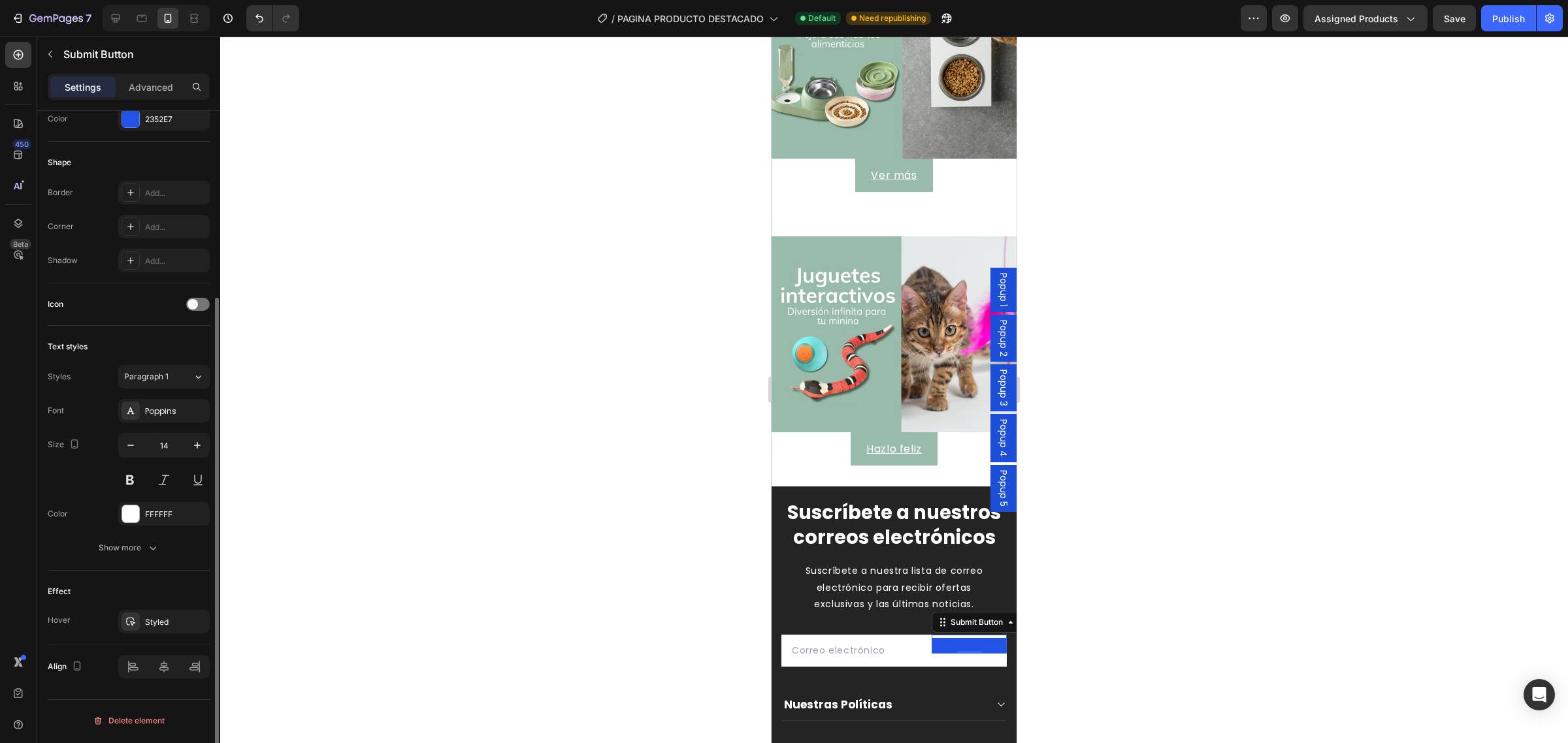
scroll to position [259, 0]
click at [147, 556] on button "Show more" at bounding box center [128, 547] width 163 height 24
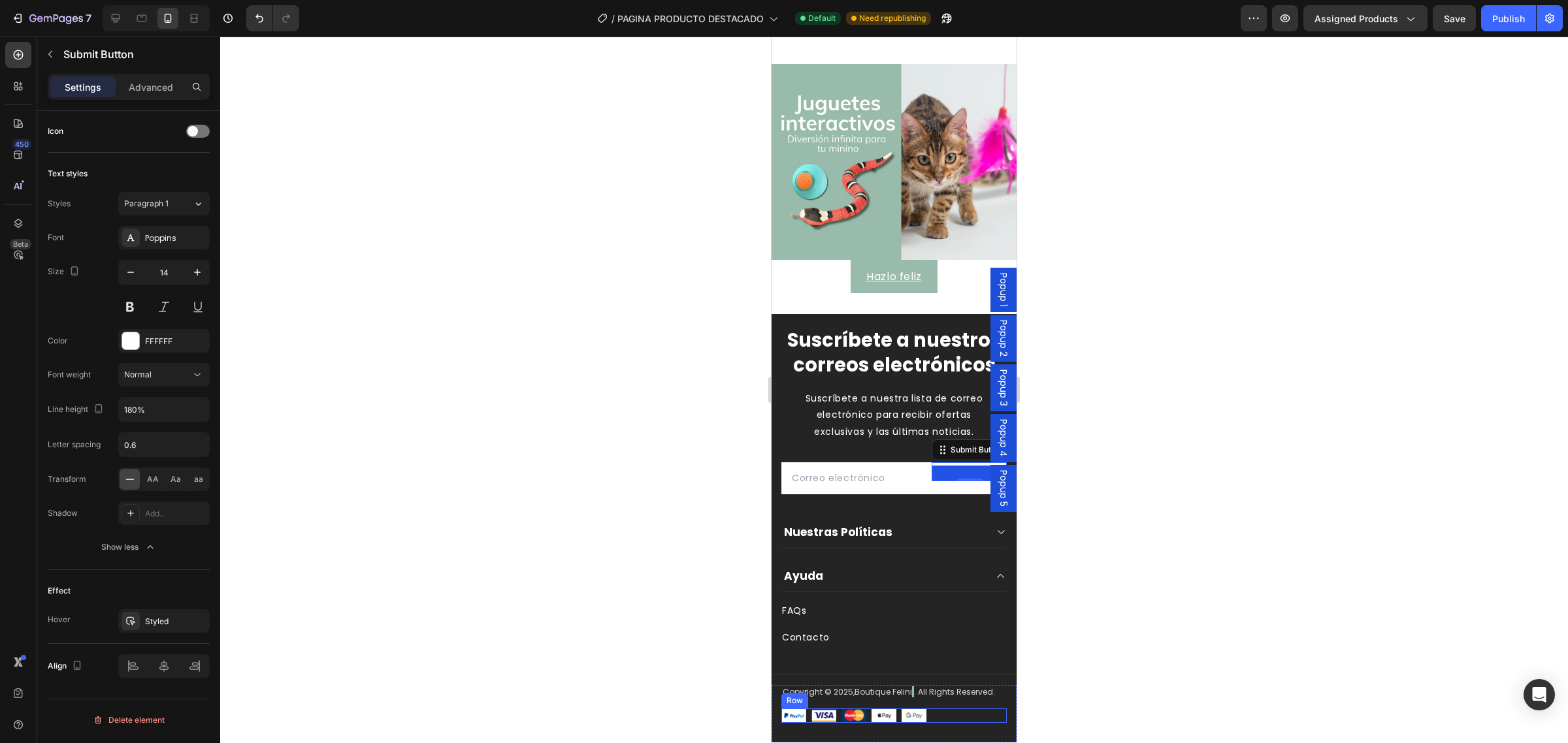
scroll to position [2810, 0]
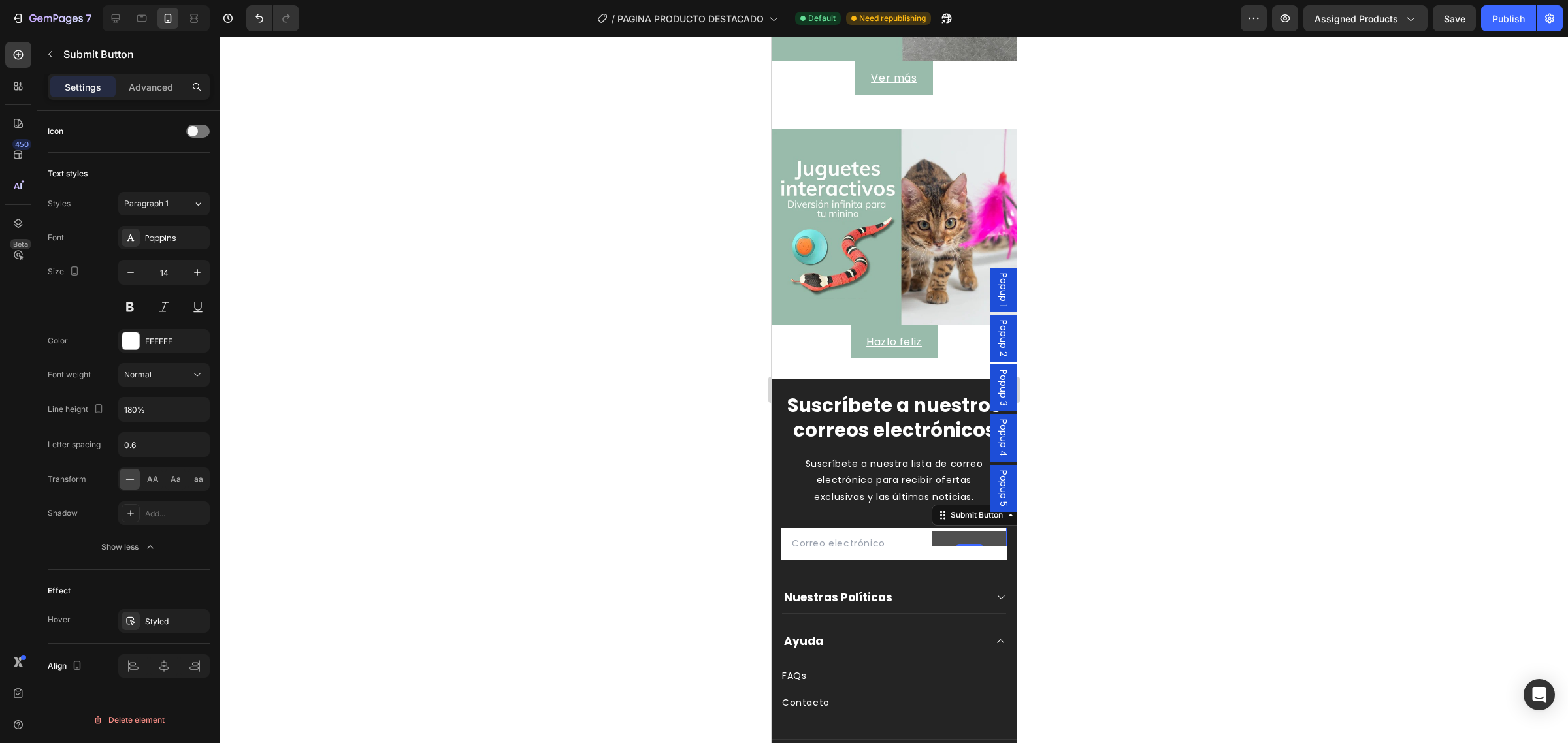
click at [954, 547] on button at bounding box center [968, 539] width 75 height 16
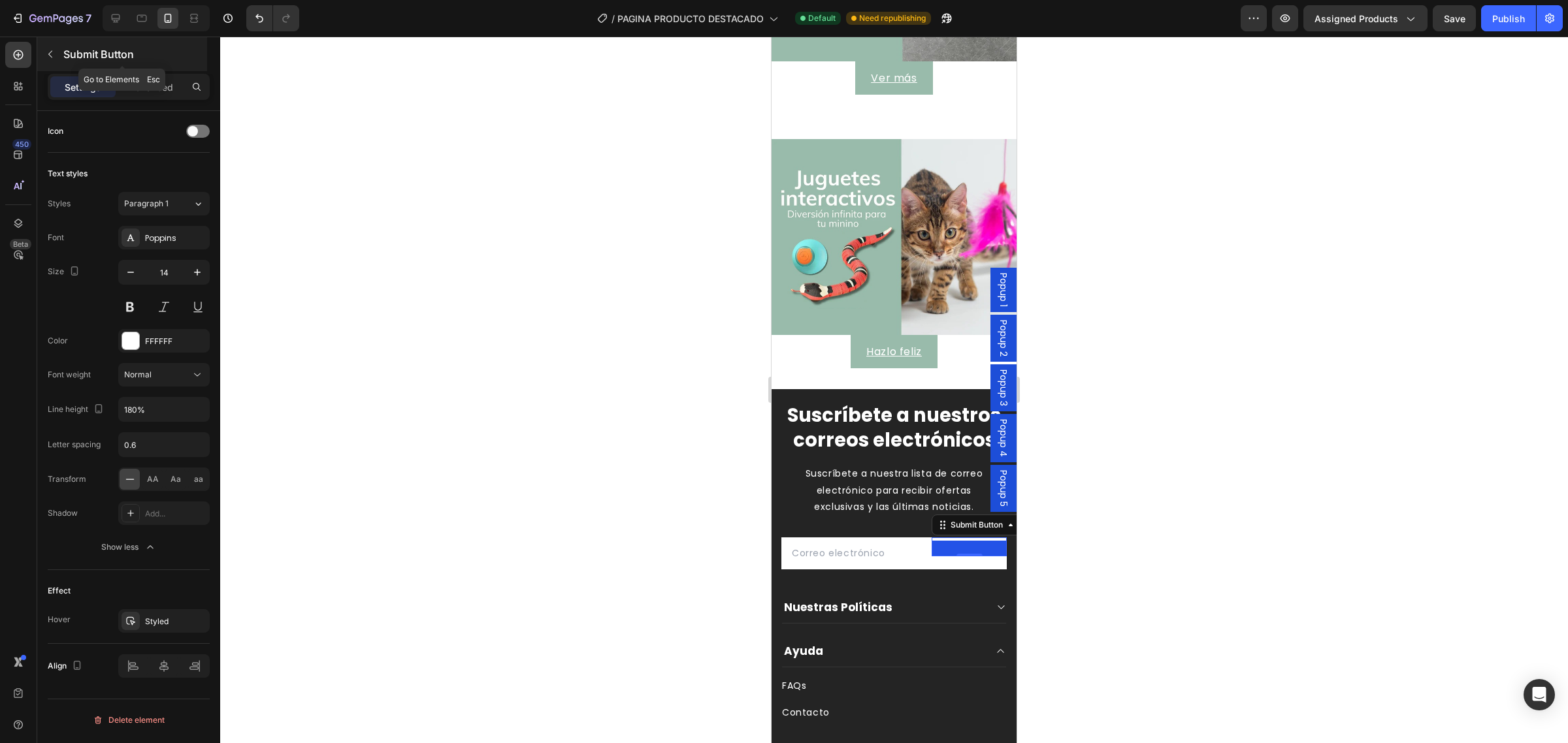
click at [53, 47] on button "button" at bounding box center [50, 54] width 21 height 21
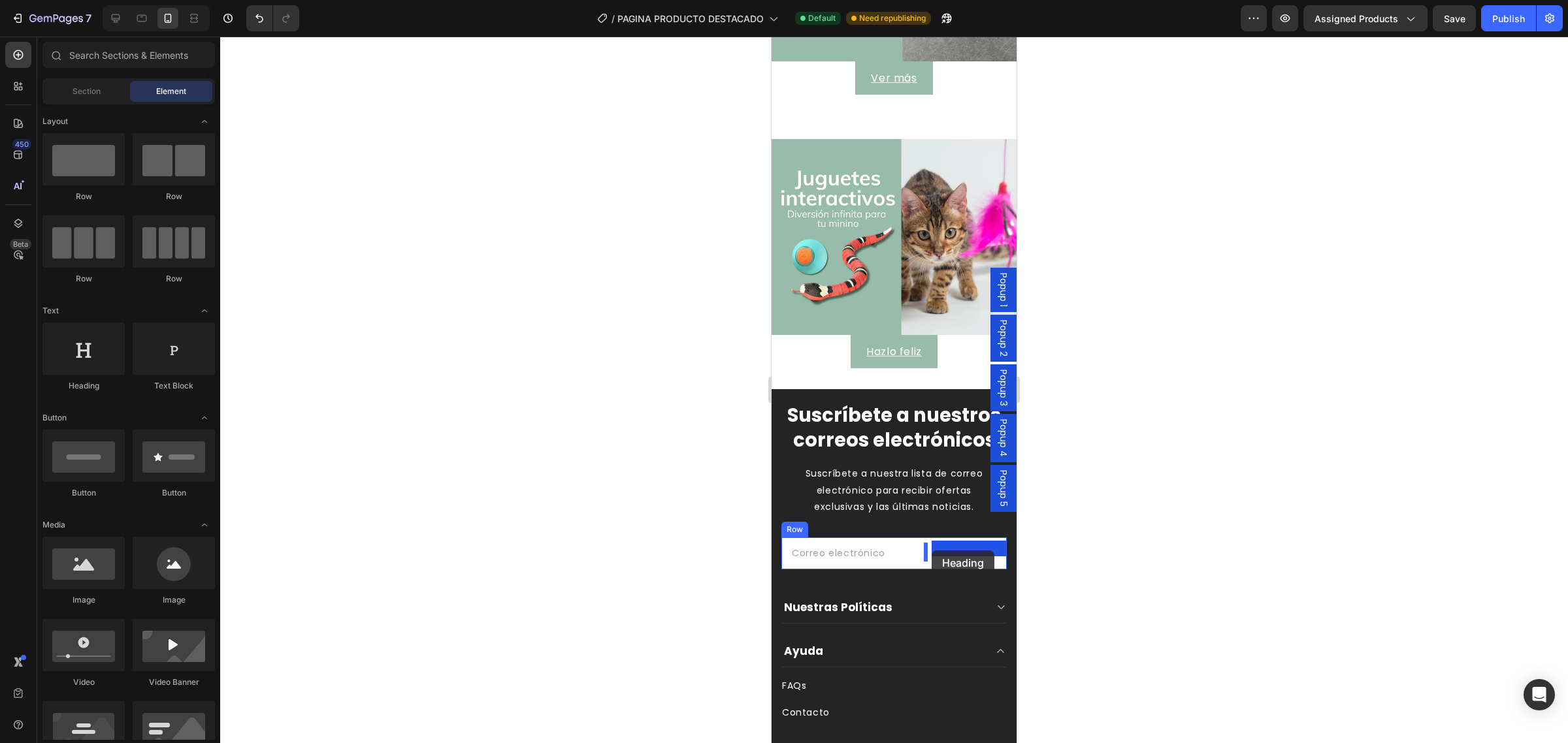
drag, startPoint x: 877, startPoint y: 381, endPoint x: 931, endPoint y: 551, distance: 178.4
click at [934, 556] on button at bounding box center [968, 548] width 75 height 16
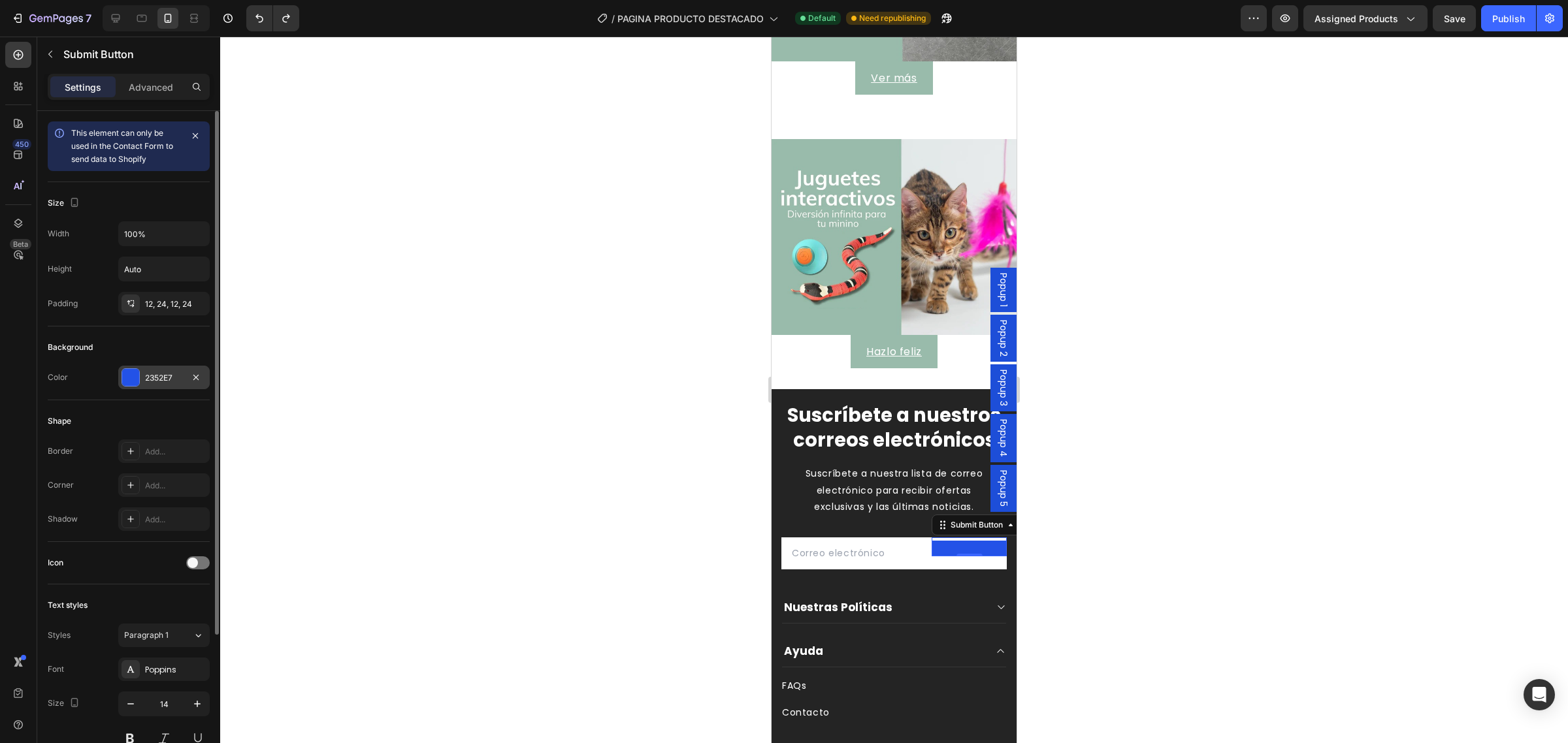
click at [145, 372] on div "2352E7" at bounding box center [163, 377] width 91 height 24
click at [260, 20] on icon "Undo/Redo" at bounding box center [259, 18] width 13 height 13
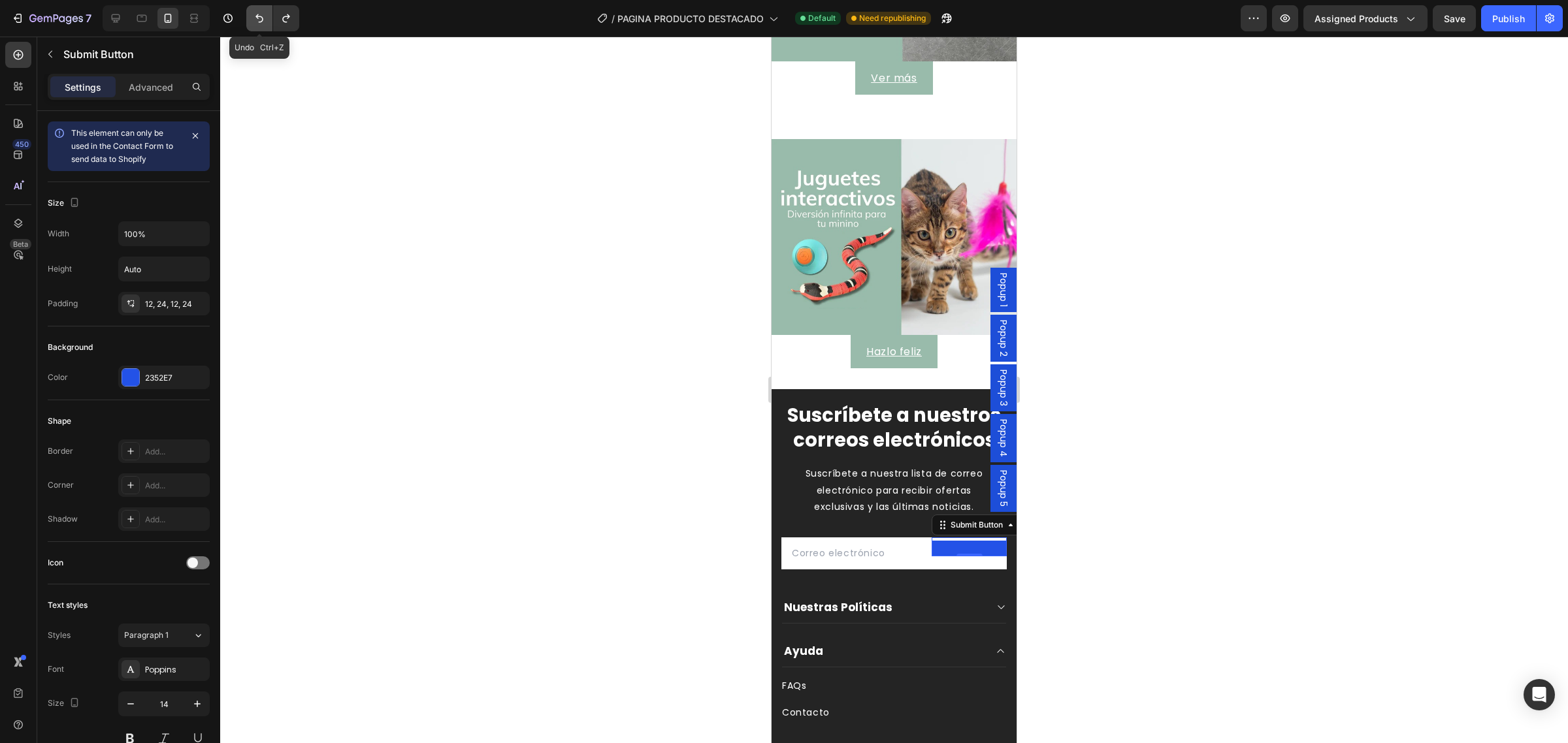
click at [260, 20] on icon "Undo/Redo" at bounding box center [259, 18] width 13 height 13
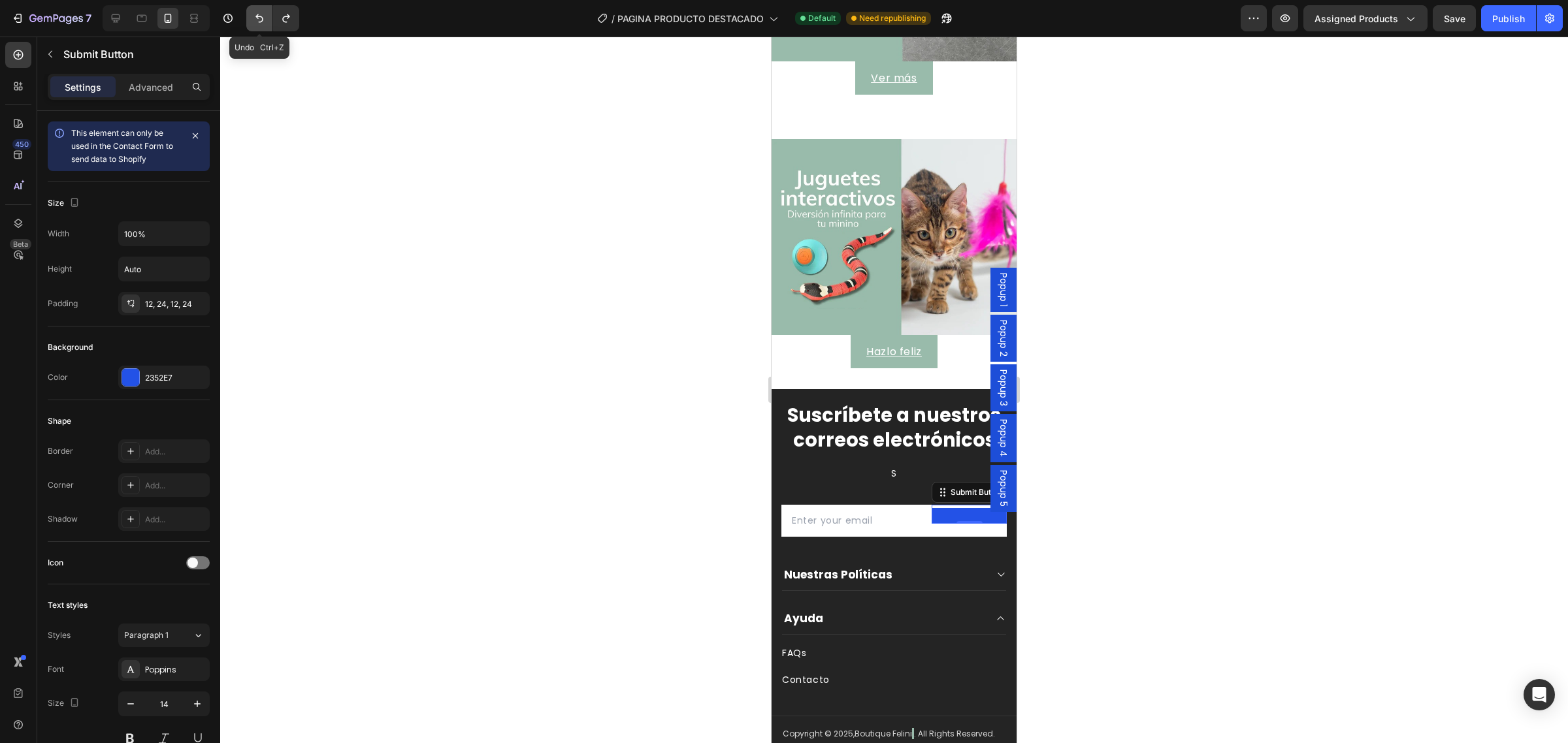
click at [260, 20] on icon "Undo/Redo" at bounding box center [259, 18] width 13 height 13
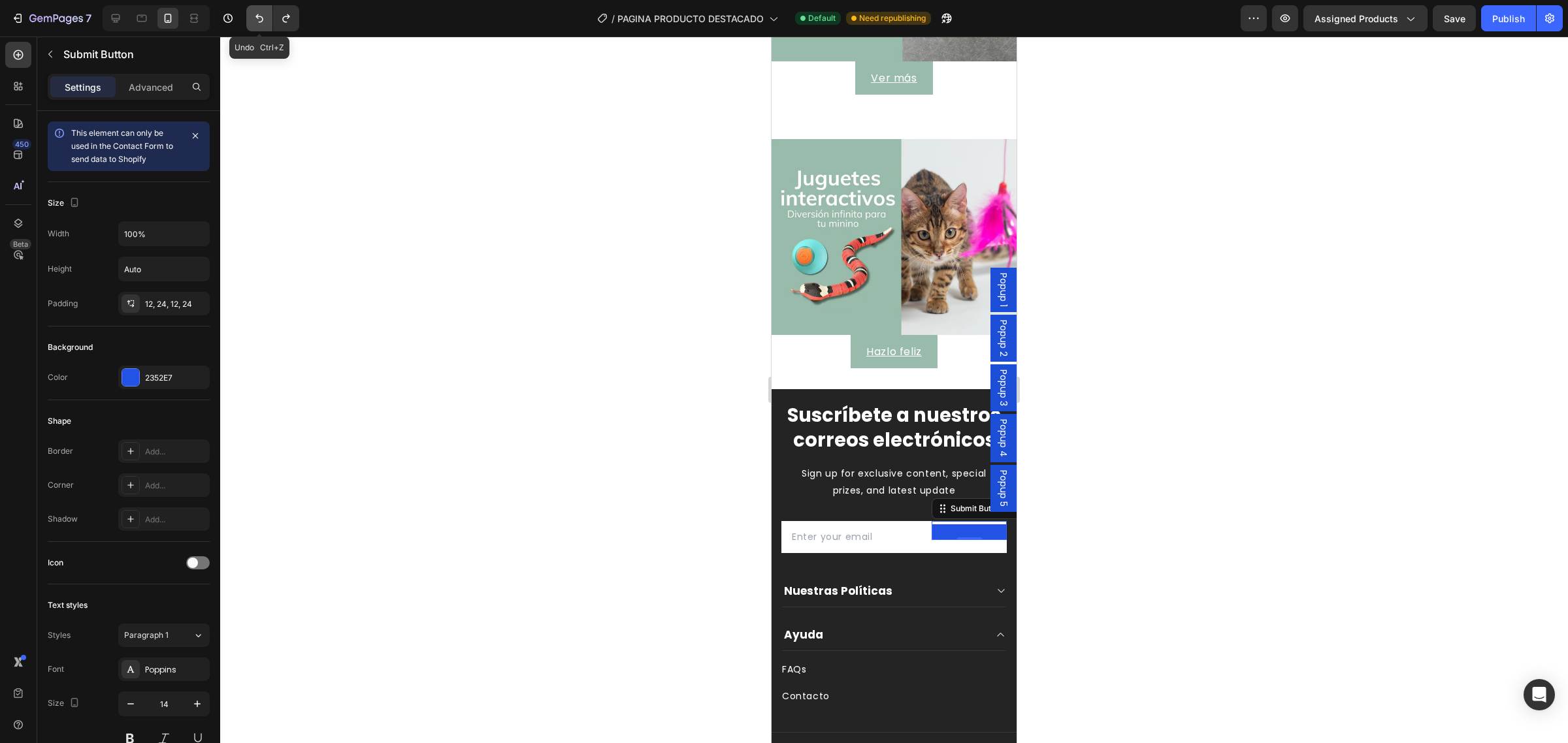
click at [260, 20] on icon "Undo/Redo" at bounding box center [259, 18] width 13 height 13
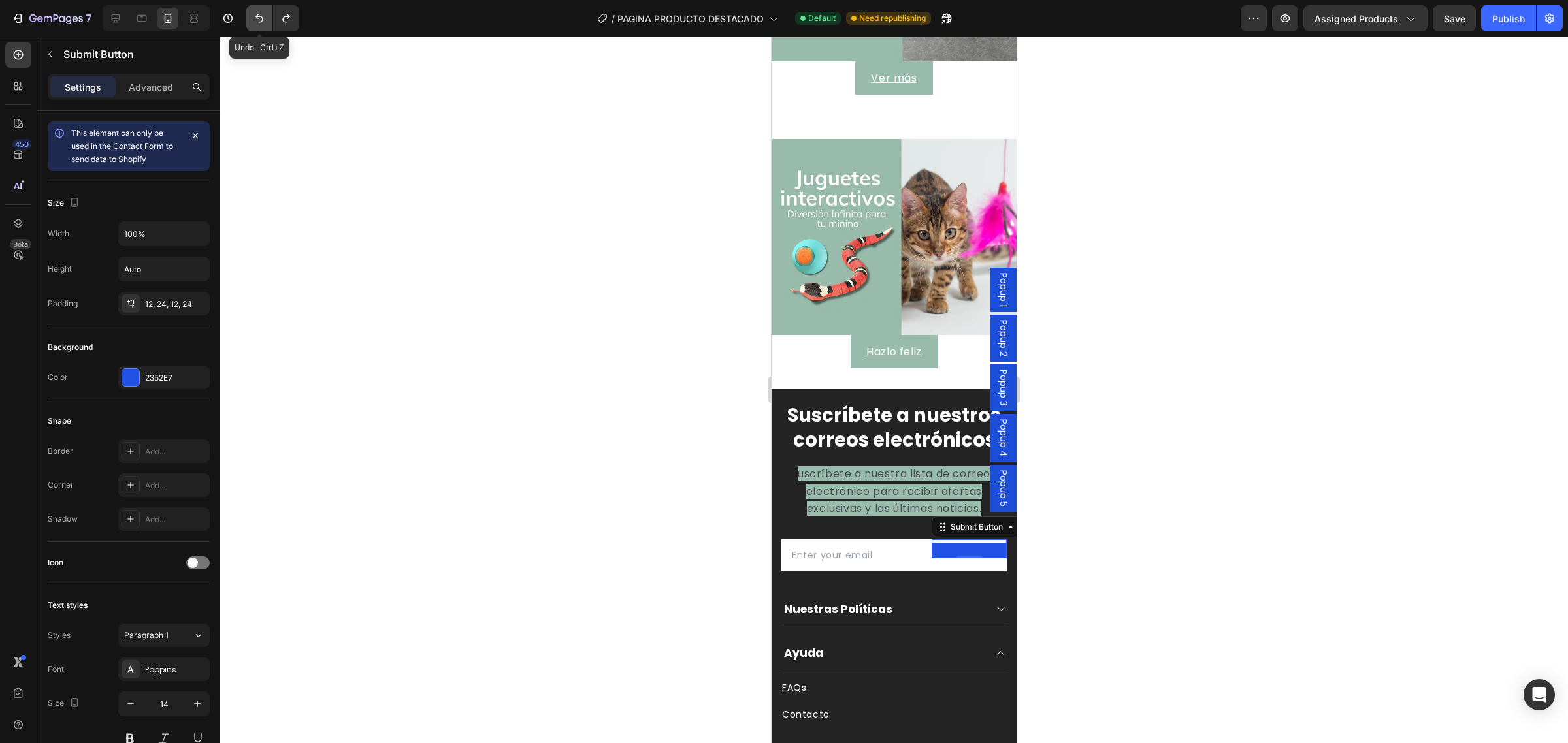
click at [260, 20] on icon "Undo/Redo" at bounding box center [259, 18] width 13 height 13
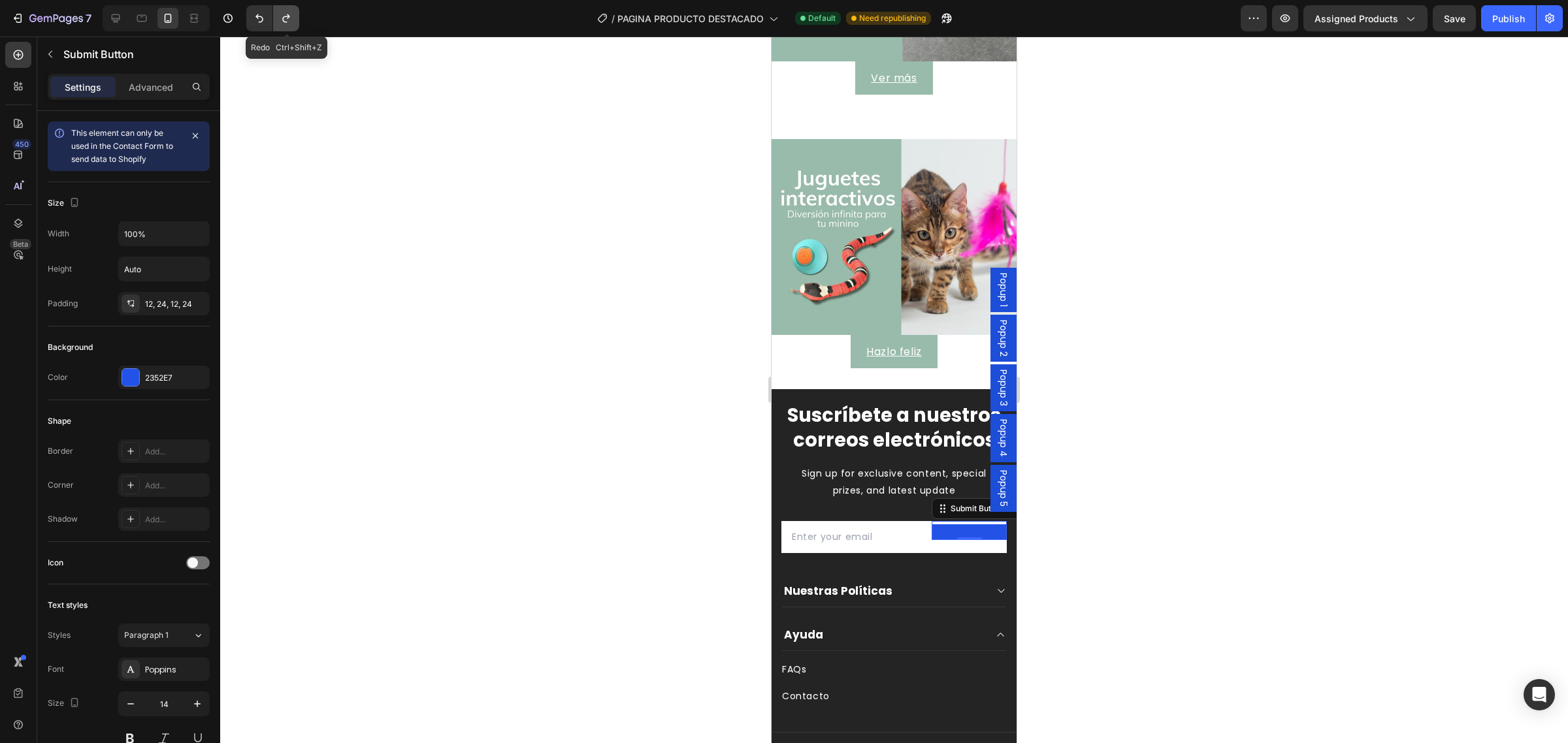
click at [285, 20] on icon "Undo/Redo" at bounding box center [286, 18] width 13 height 13
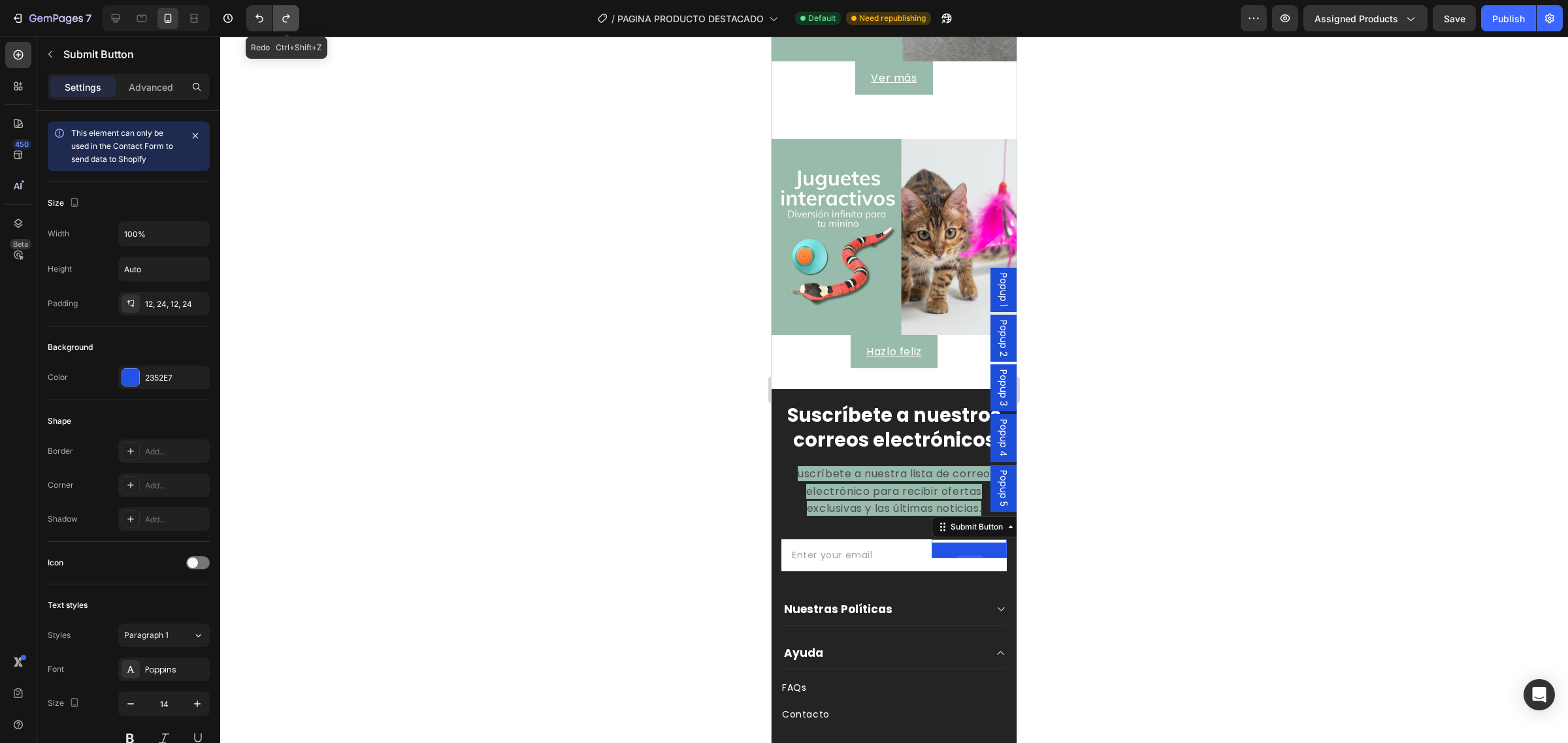
click at [285, 20] on icon "Undo/Redo" at bounding box center [286, 18] width 13 height 13
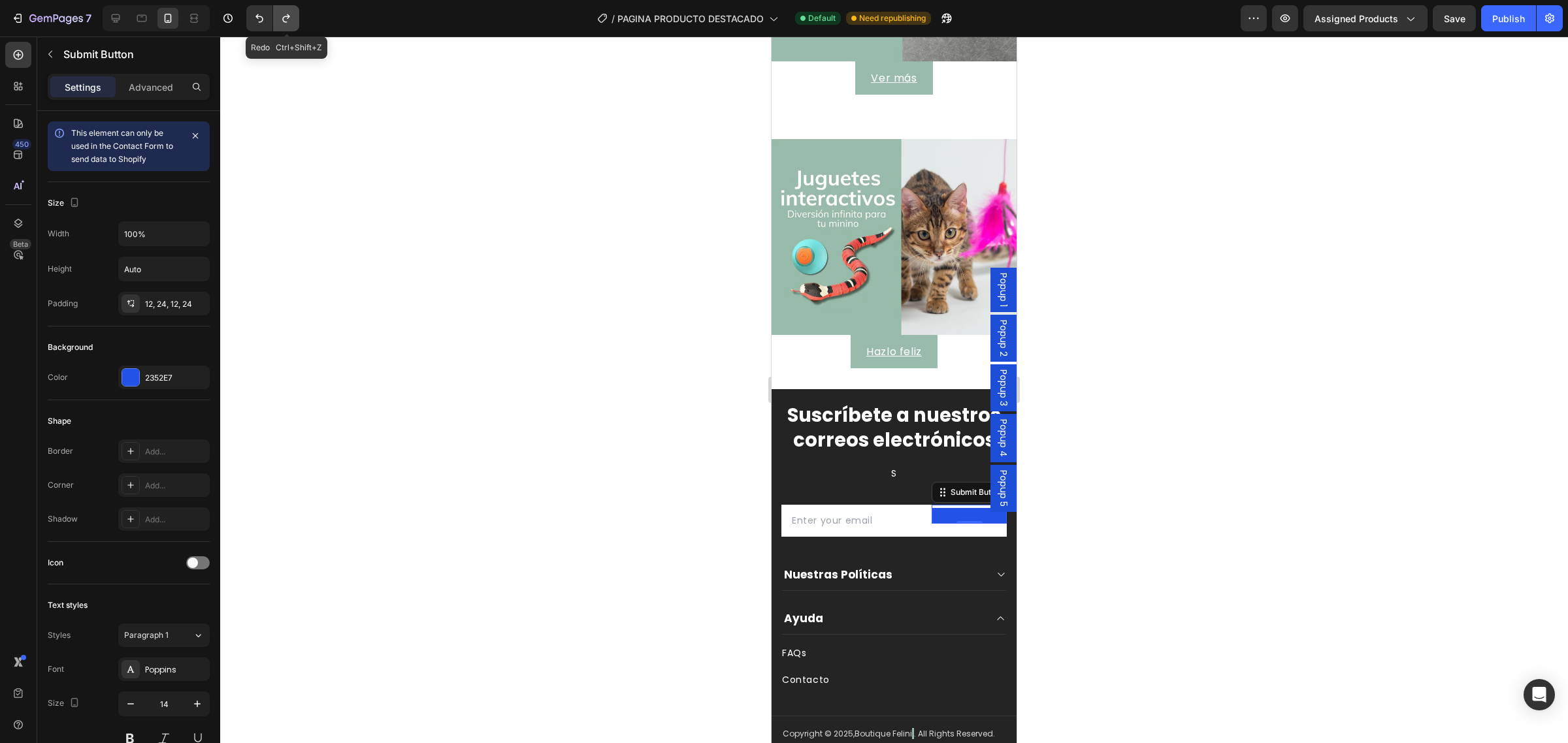
click at [285, 20] on icon "Undo/Redo" at bounding box center [286, 18] width 13 height 13
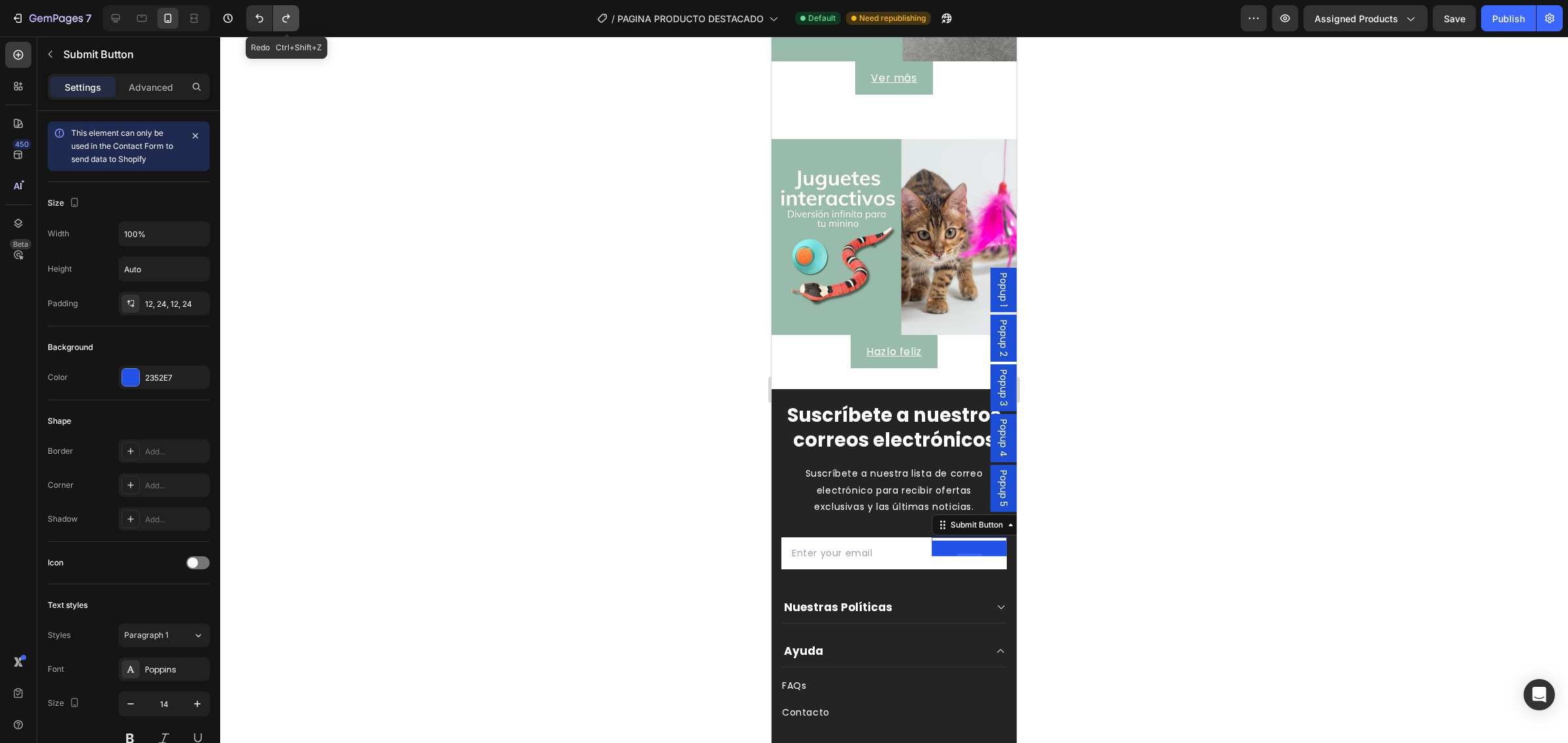
click at [285, 20] on icon "Undo/Redo" at bounding box center [286, 18] width 13 height 13
click at [997, 478] on span "Popup 5" at bounding box center [1004, 488] width 13 height 37
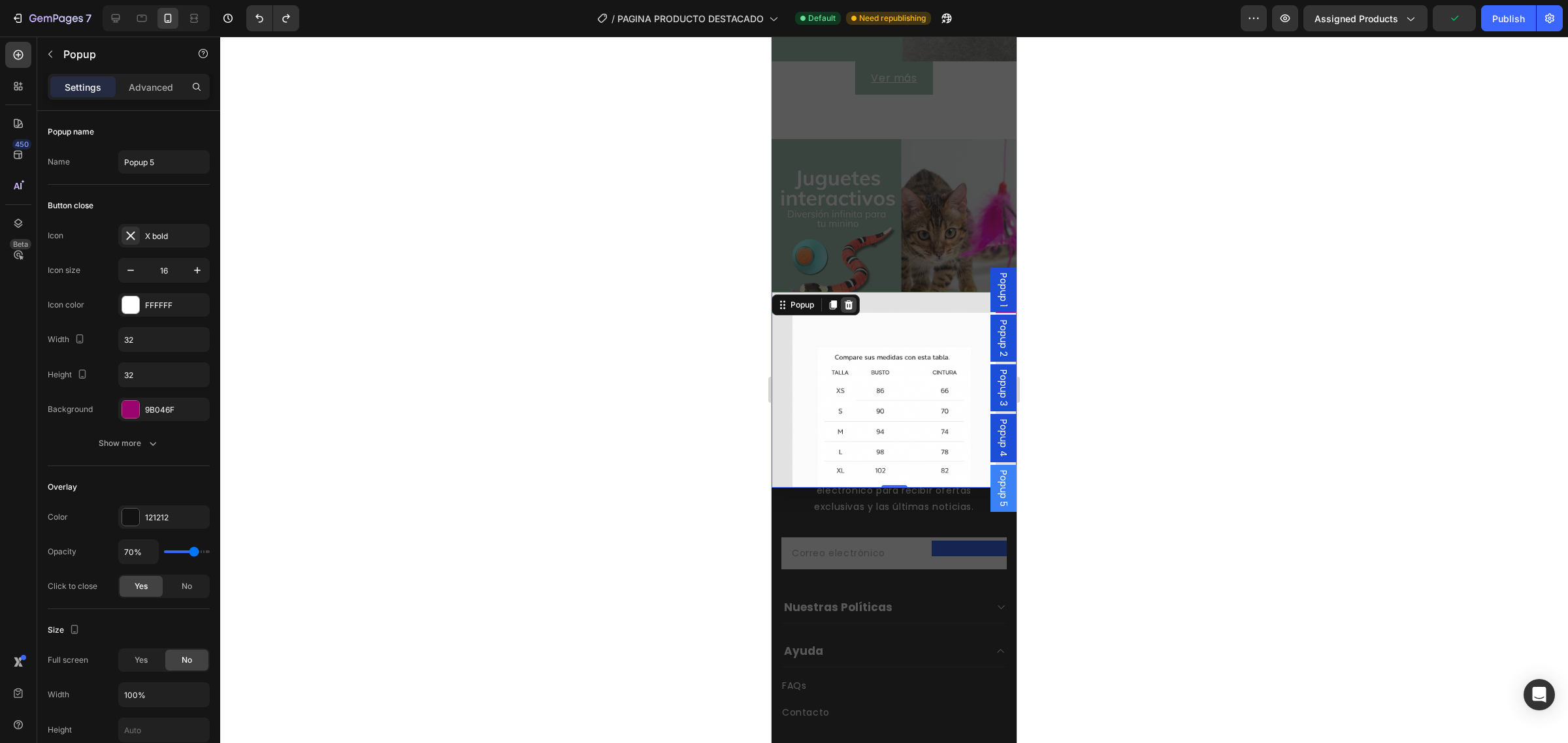
click at [848, 306] on icon "Dialog content" at bounding box center [849, 305] width 9 height 10
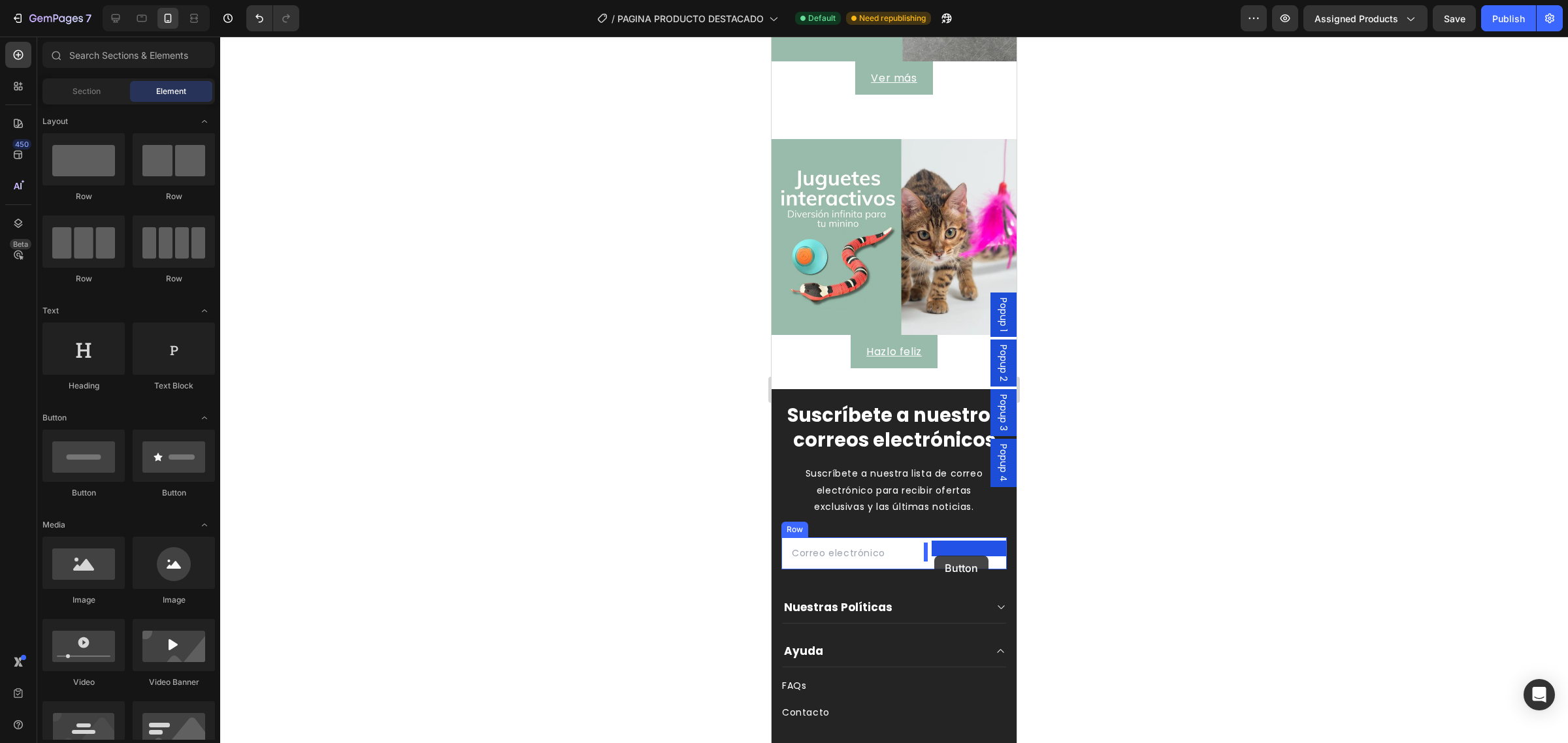
drag, startPoint x: 1164, startPoint y: 494, endPoint x: 934, endPoint y: 556, distance: 238.2
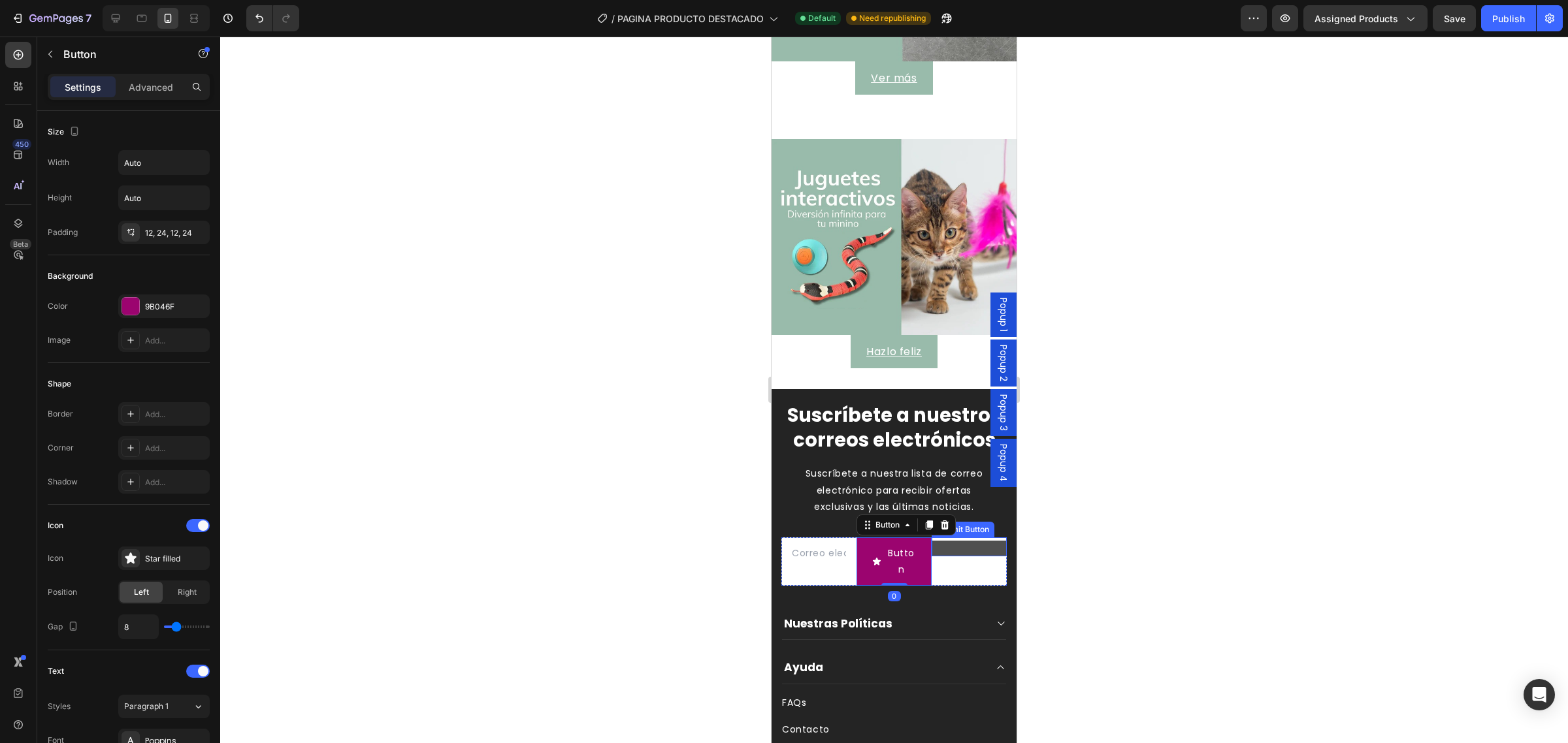
click at [939, 557] on button at bounding box center [968, 548] width 75 height 16
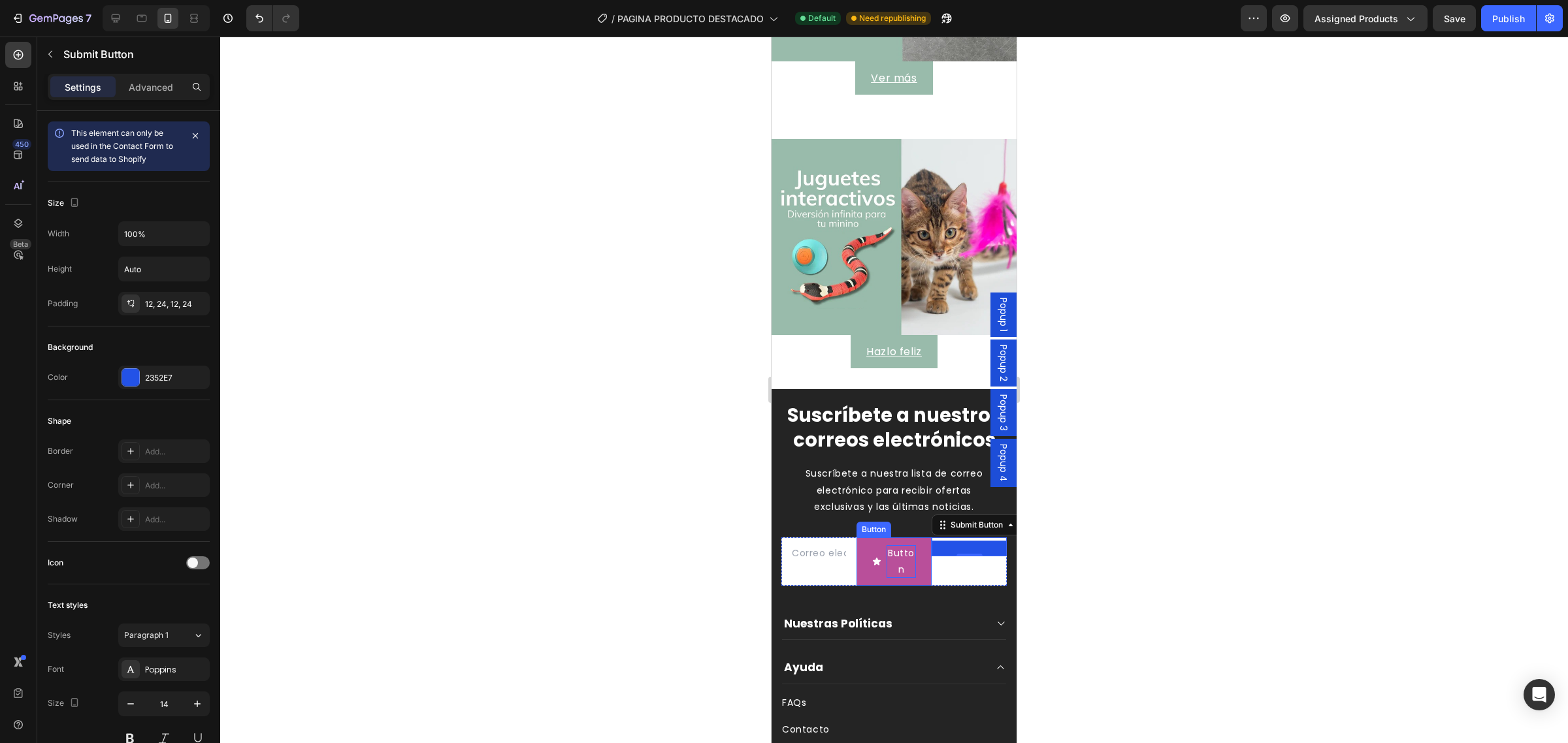
click at [900, 565] on p "Button" at bounding box center [901, 562] width 29 height 32
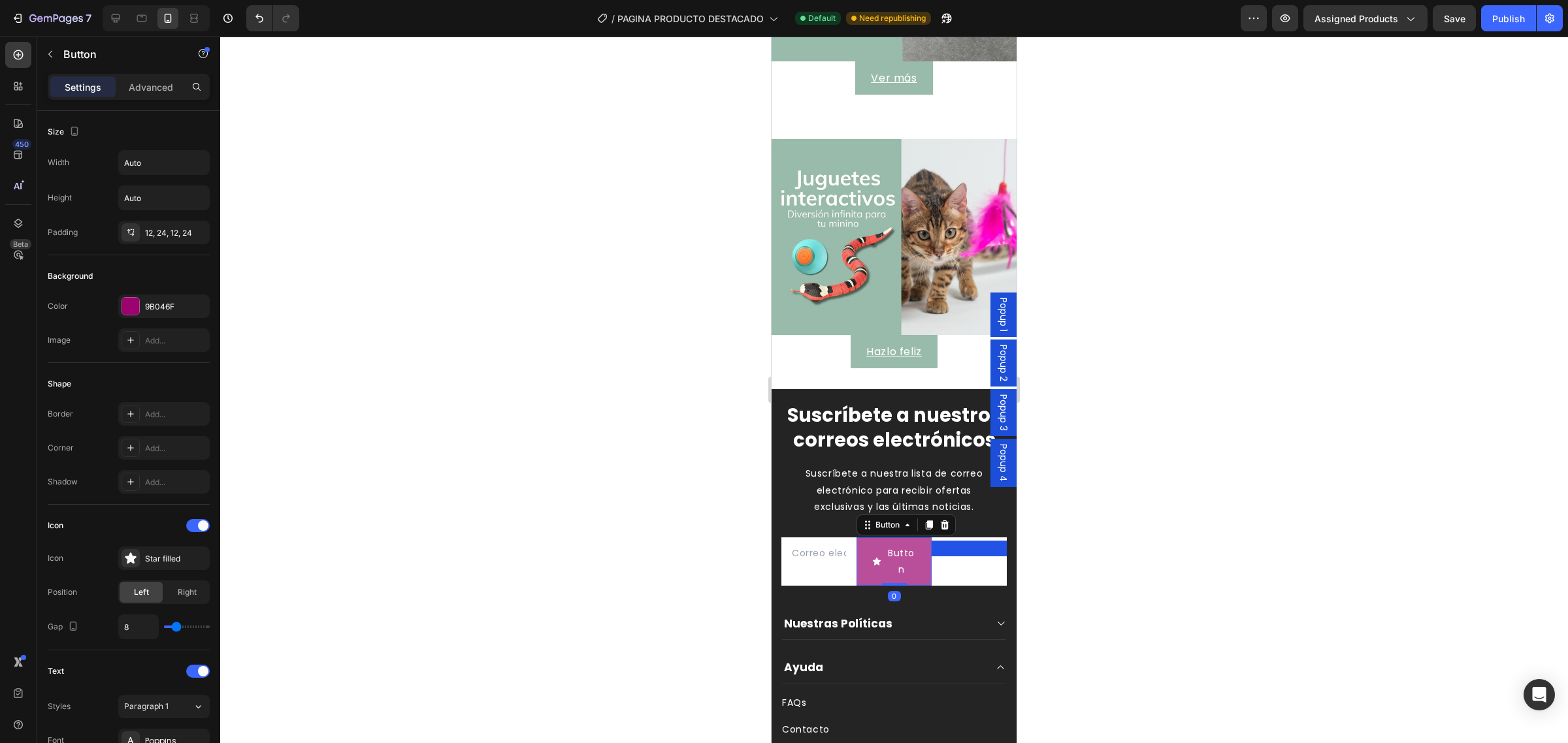
click at [864, 546] on button "Button" at bounding box center [893, 562] width 75 height 48
click at [941, 530] on icon at bounding box center [945, 525] width 9 height 10
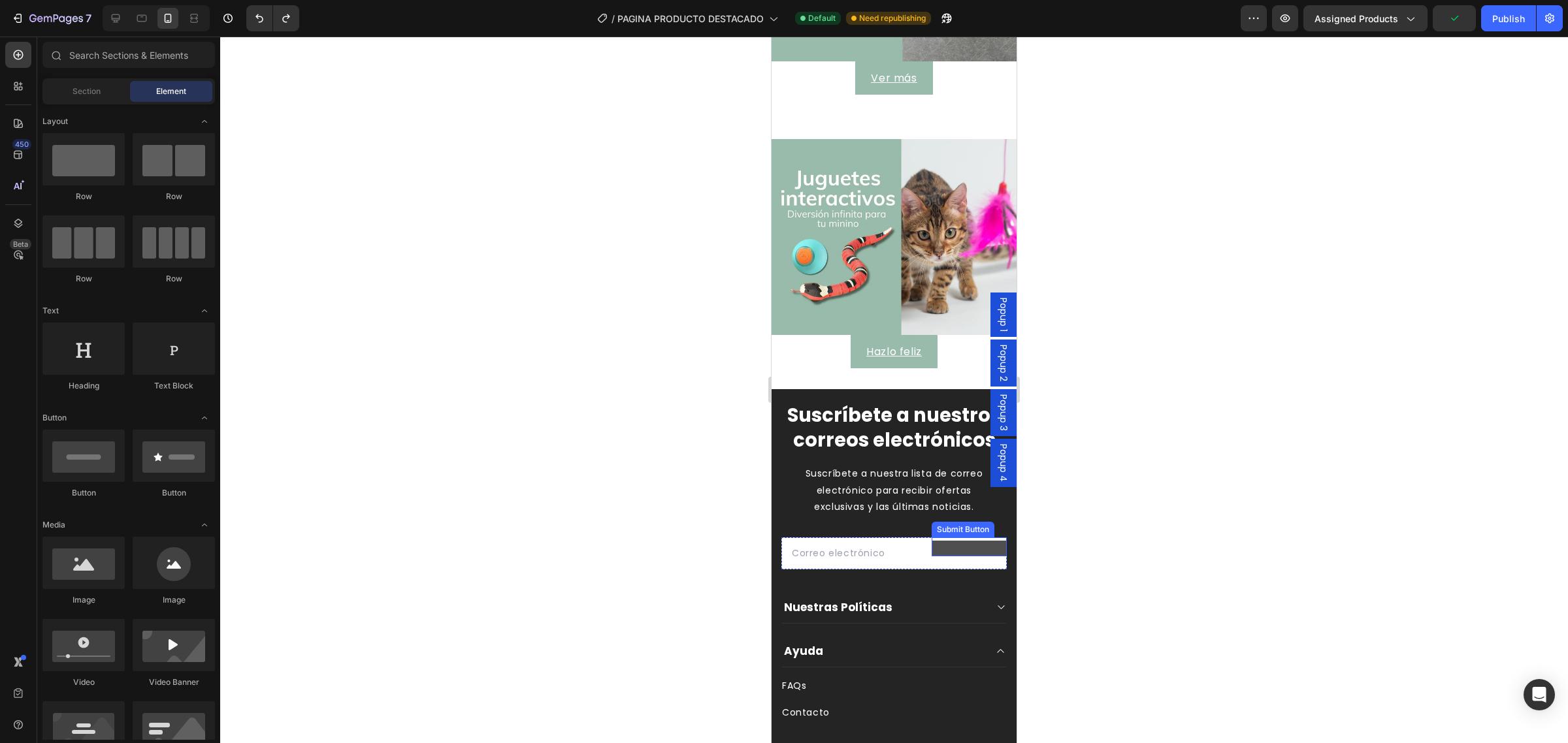
click at [957, 553] on button at bounding box center [968, 548] width 75 height 16
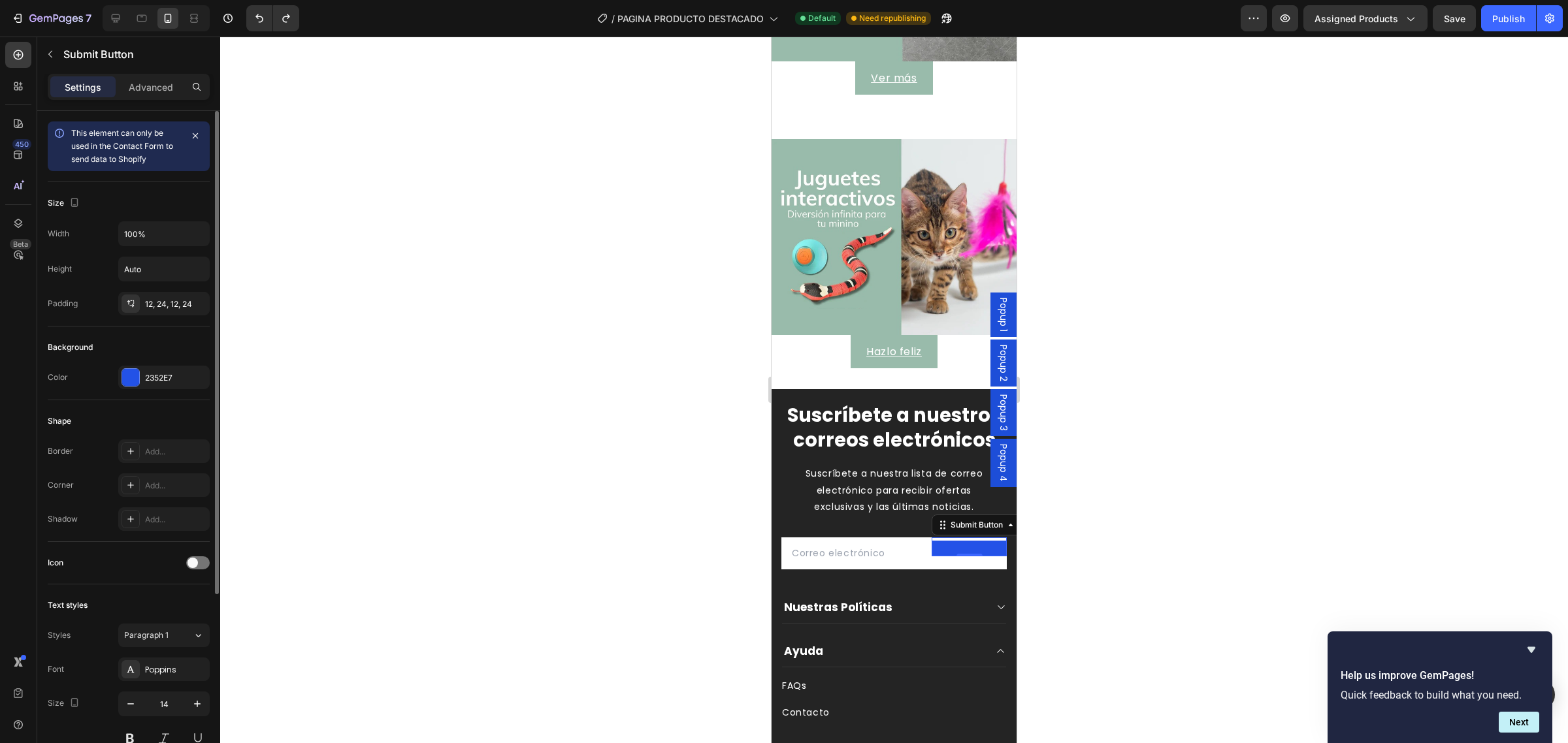
scroll to position [82, 0]
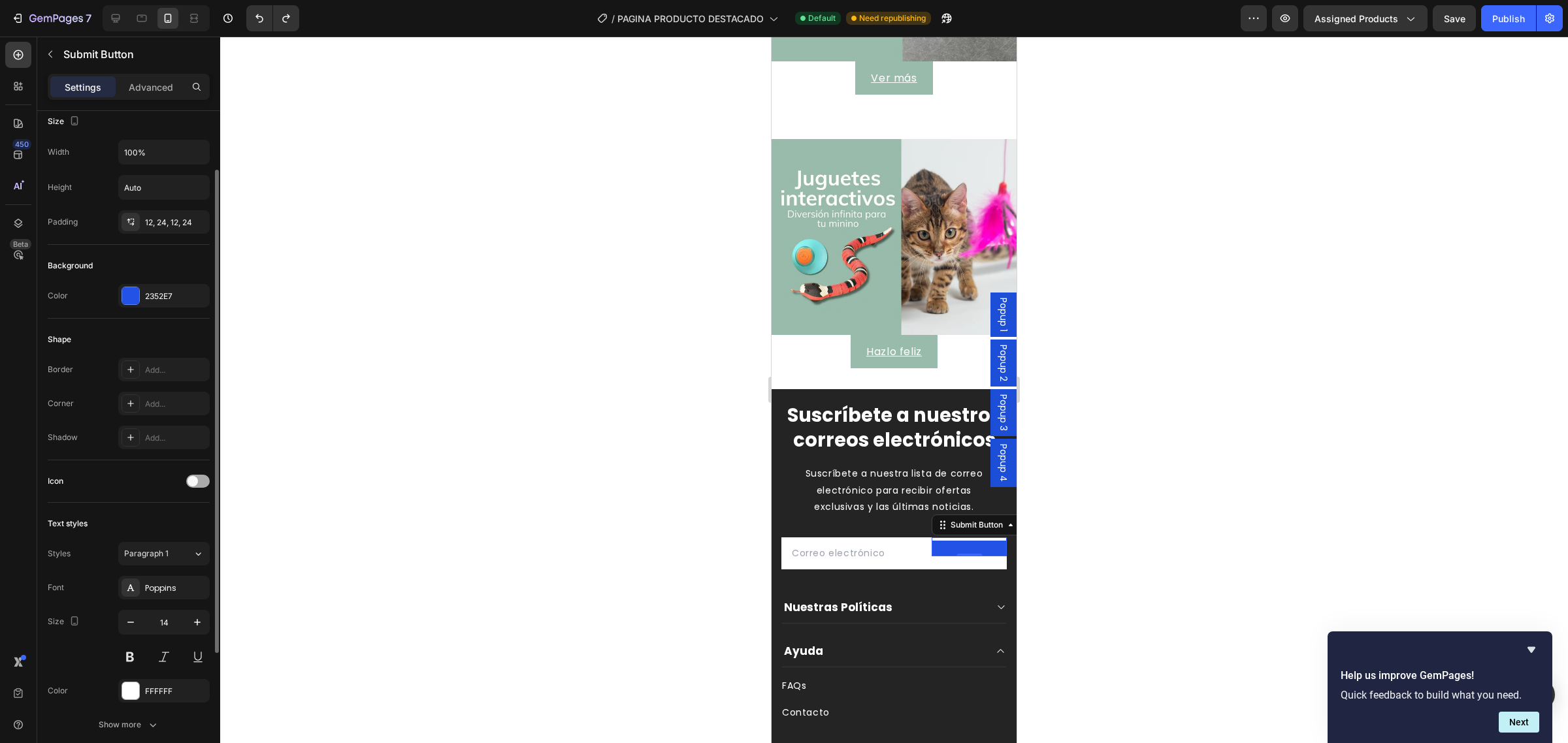
click at [203, 484] on div at bounding box center [198, 482] width 24 height 13
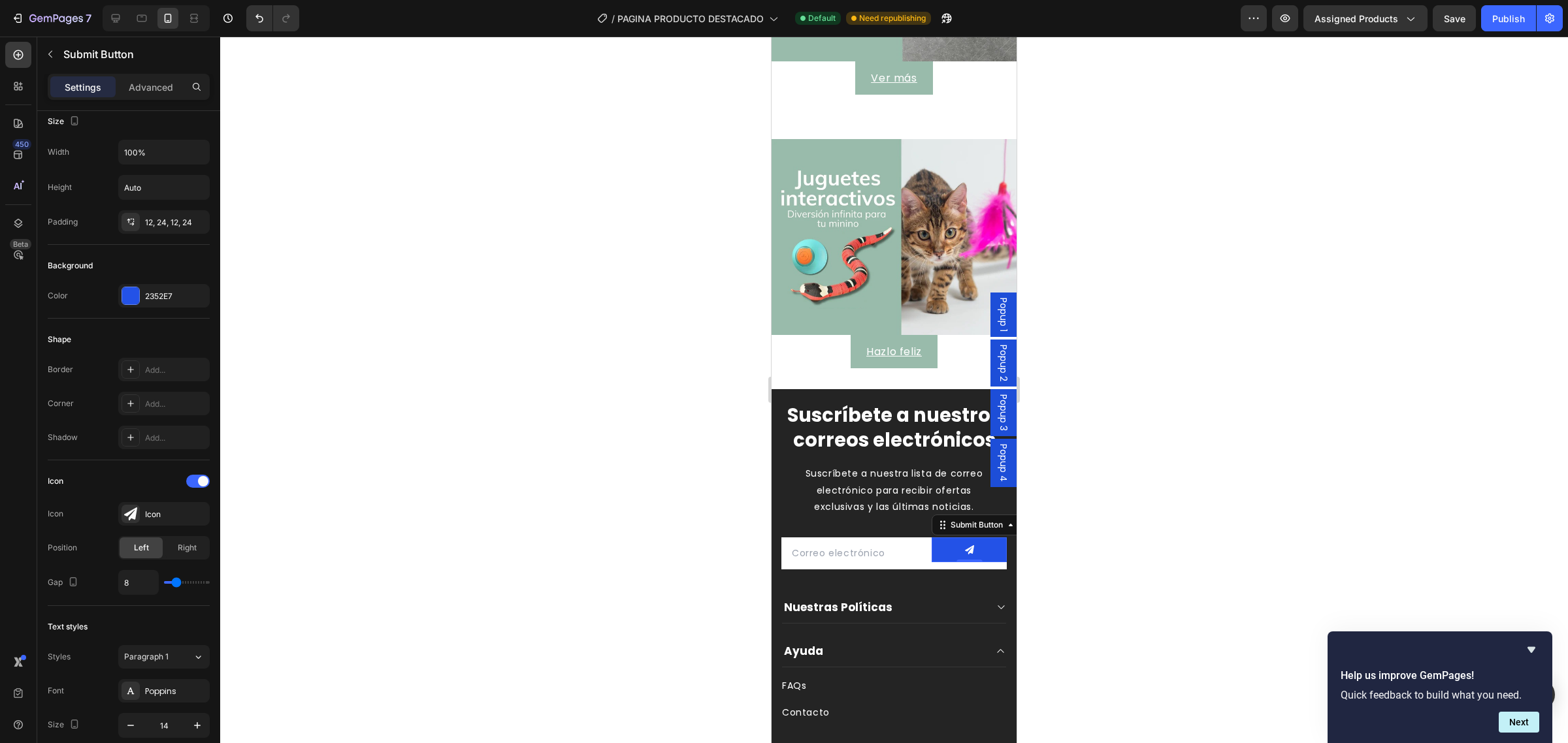
click at [963, 562] on div "0" at bounding box center [969, 562] width 13 height 10
click at [965, 557] on button at bounding box center [968, 550] width 75 height 25
click at [956, 562] on div "Submit Button 0" at bounding box center [968, 550] width 75 height 25
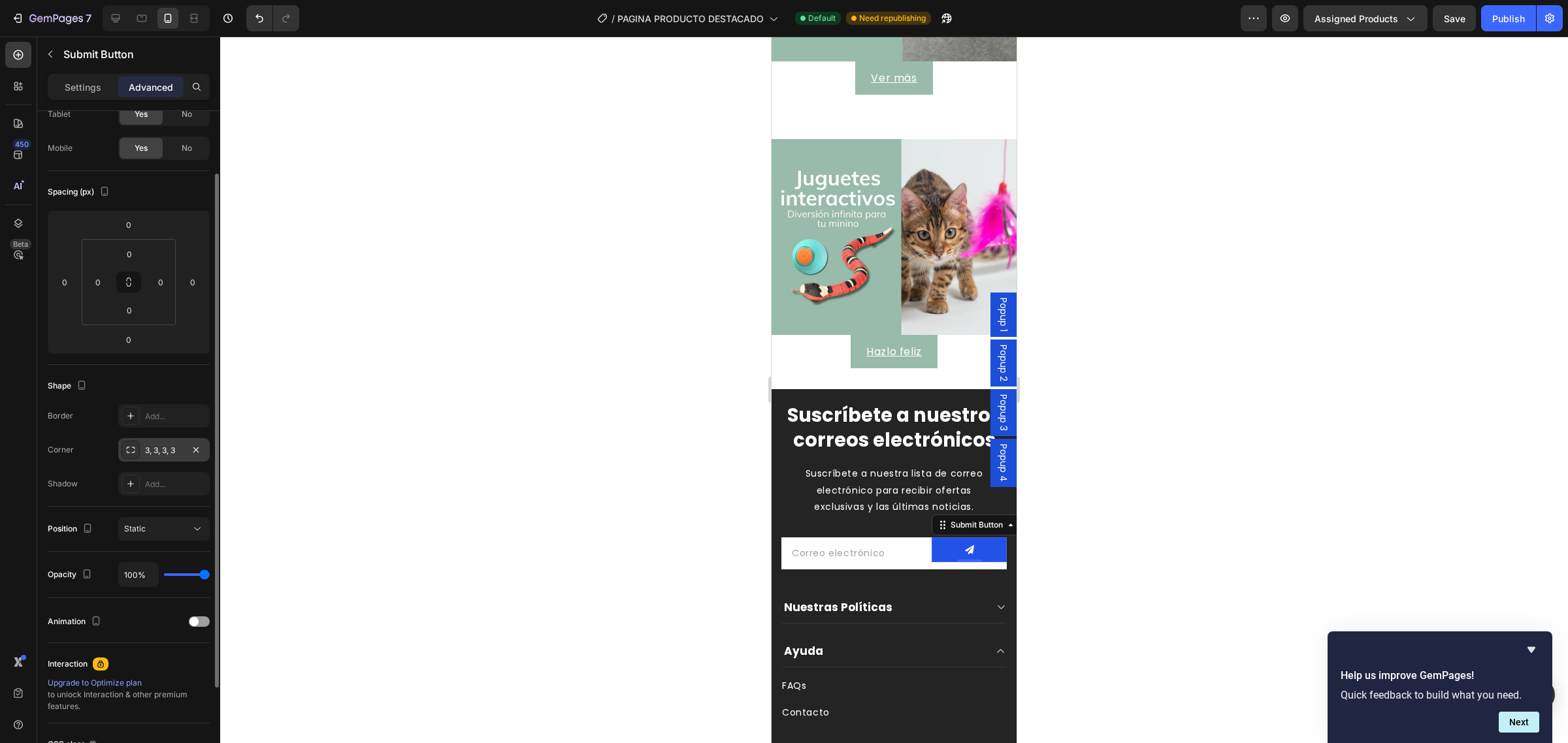
click at [162, 456] on div "3, 3, 3, 3" at bounding box center [164, 450] width 38 height 11
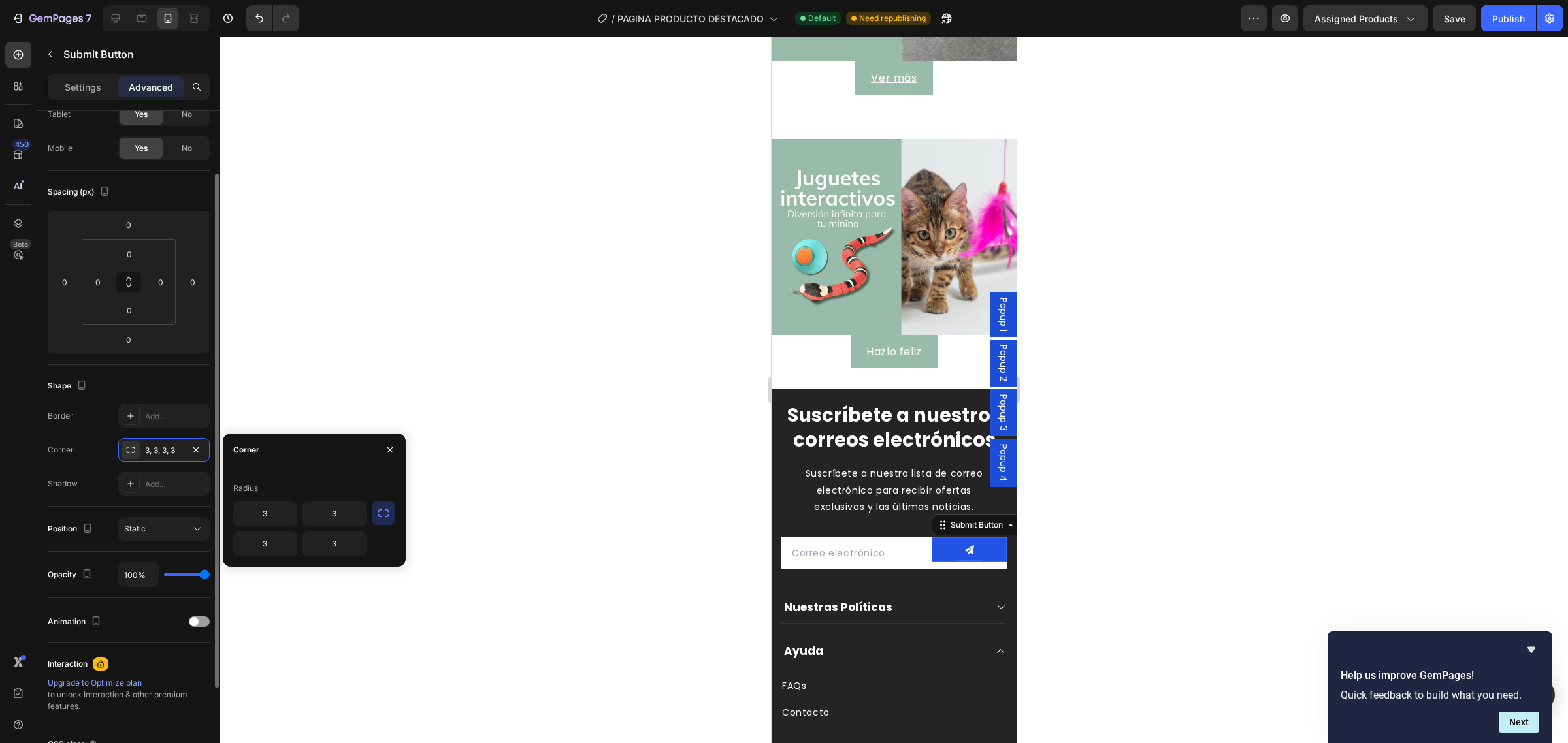
scroll to position [0, 0]
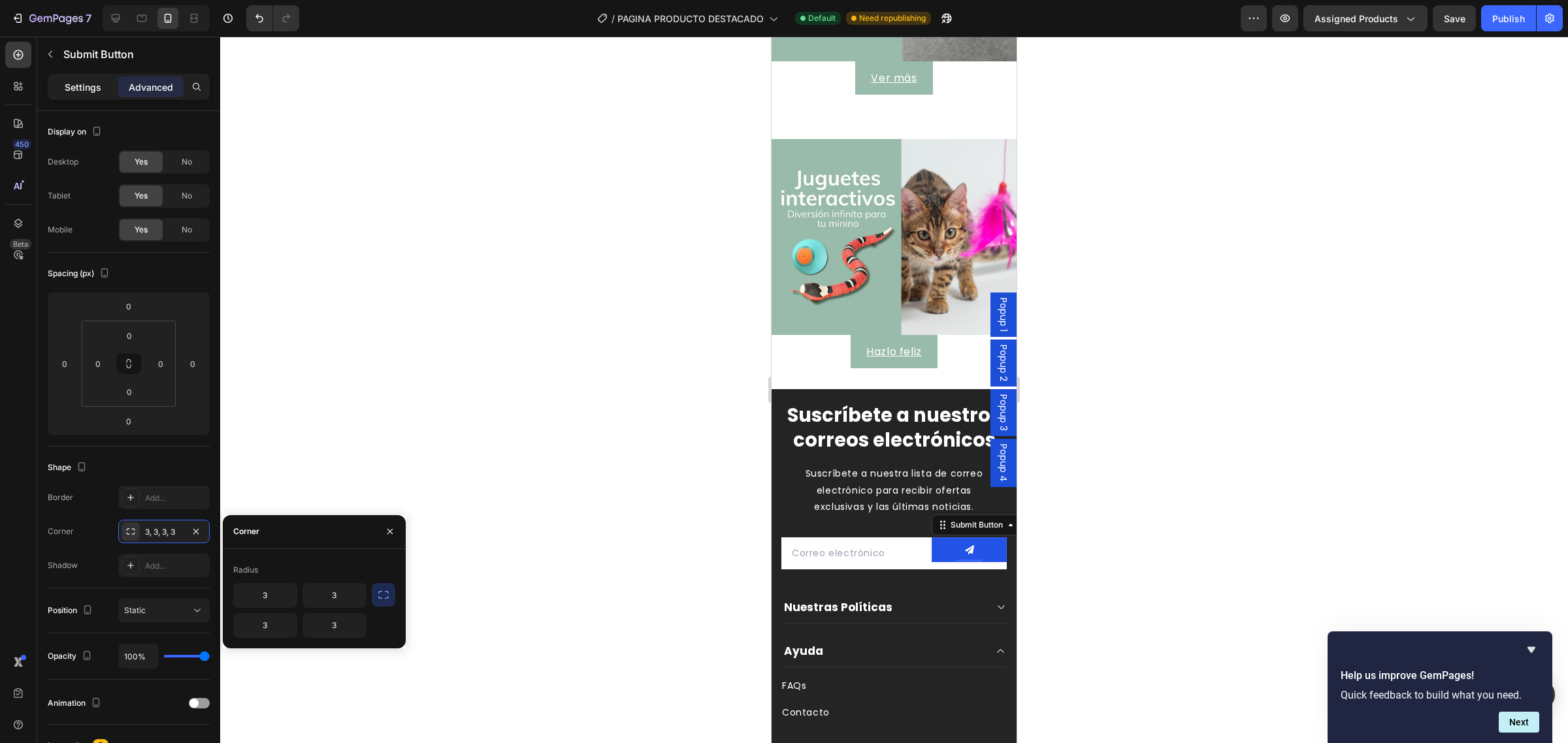
click at [84, 90] on p "Settings" at bounding box center [83, 87] width 37 height 13
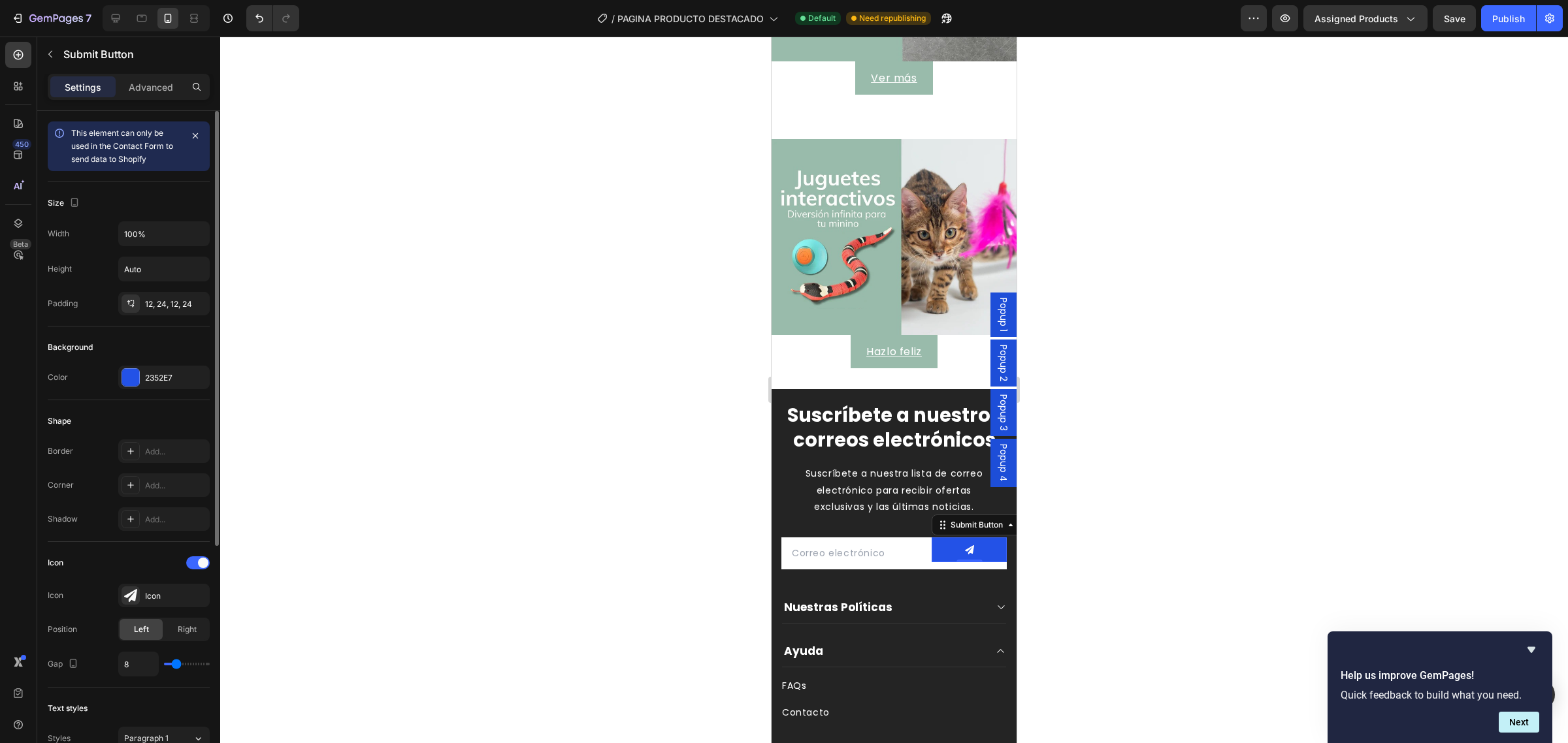
type input "9"
type input "11"
type input "12"
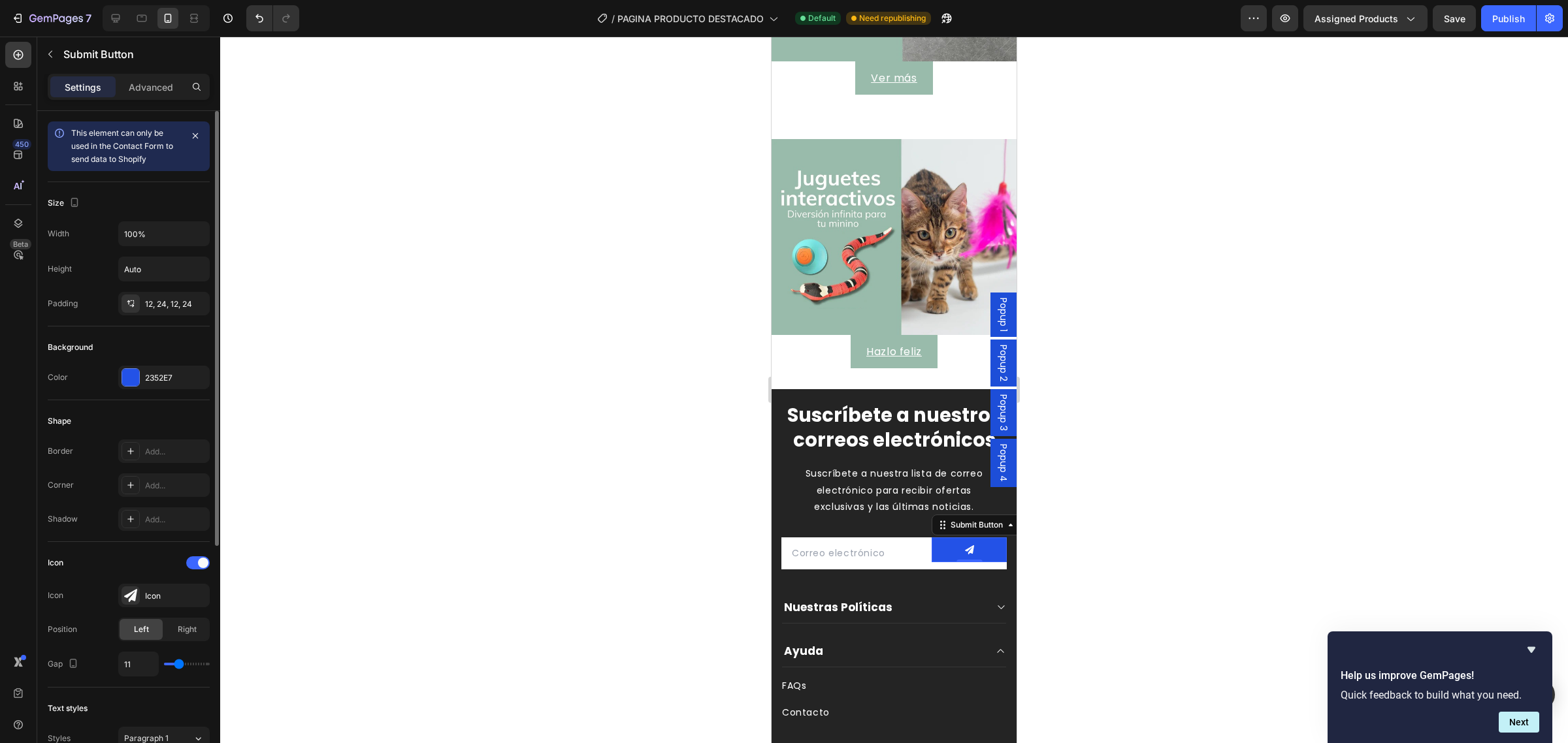
type input "12"
type input "14"
type input "15"
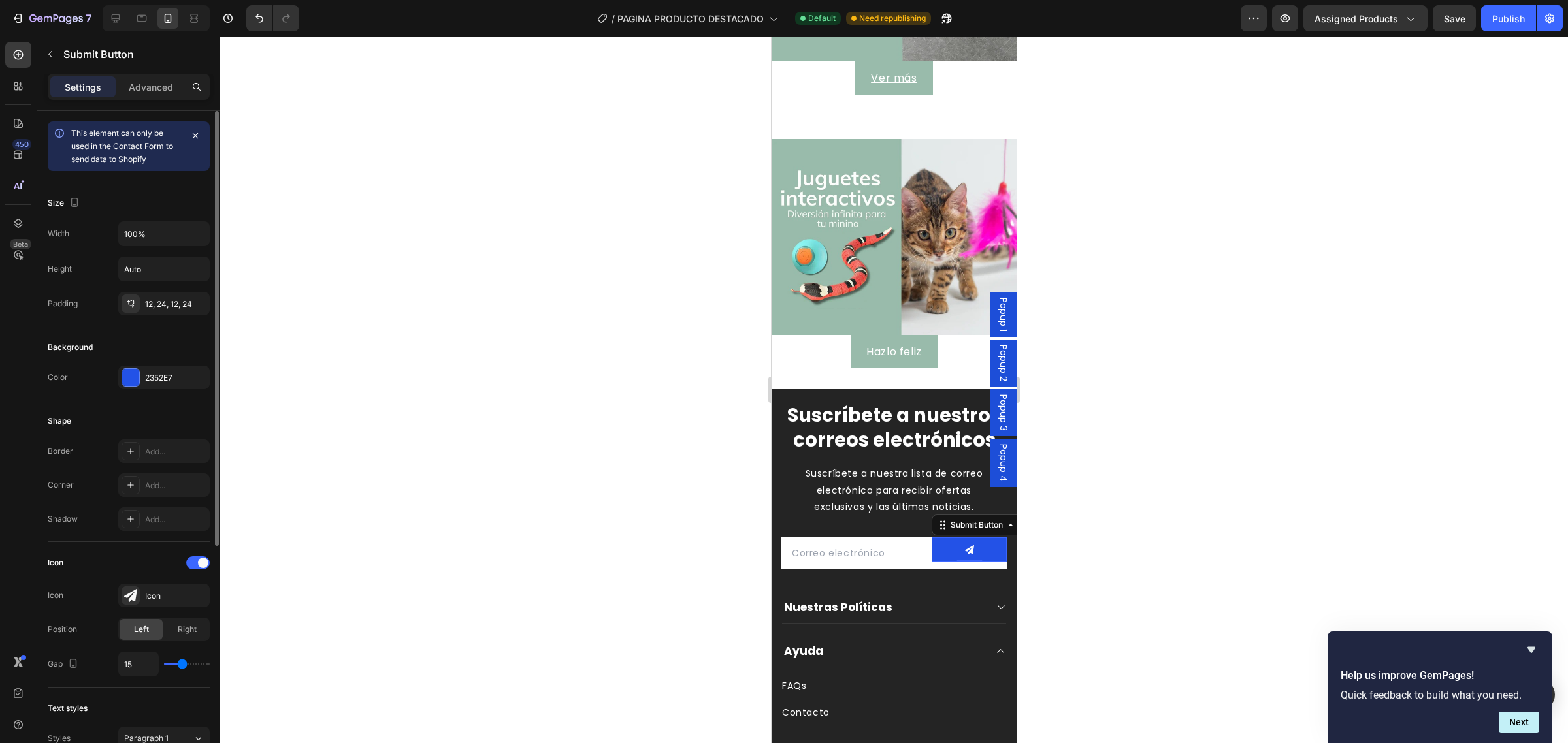
type input "18"
type input "24"
type input "28"
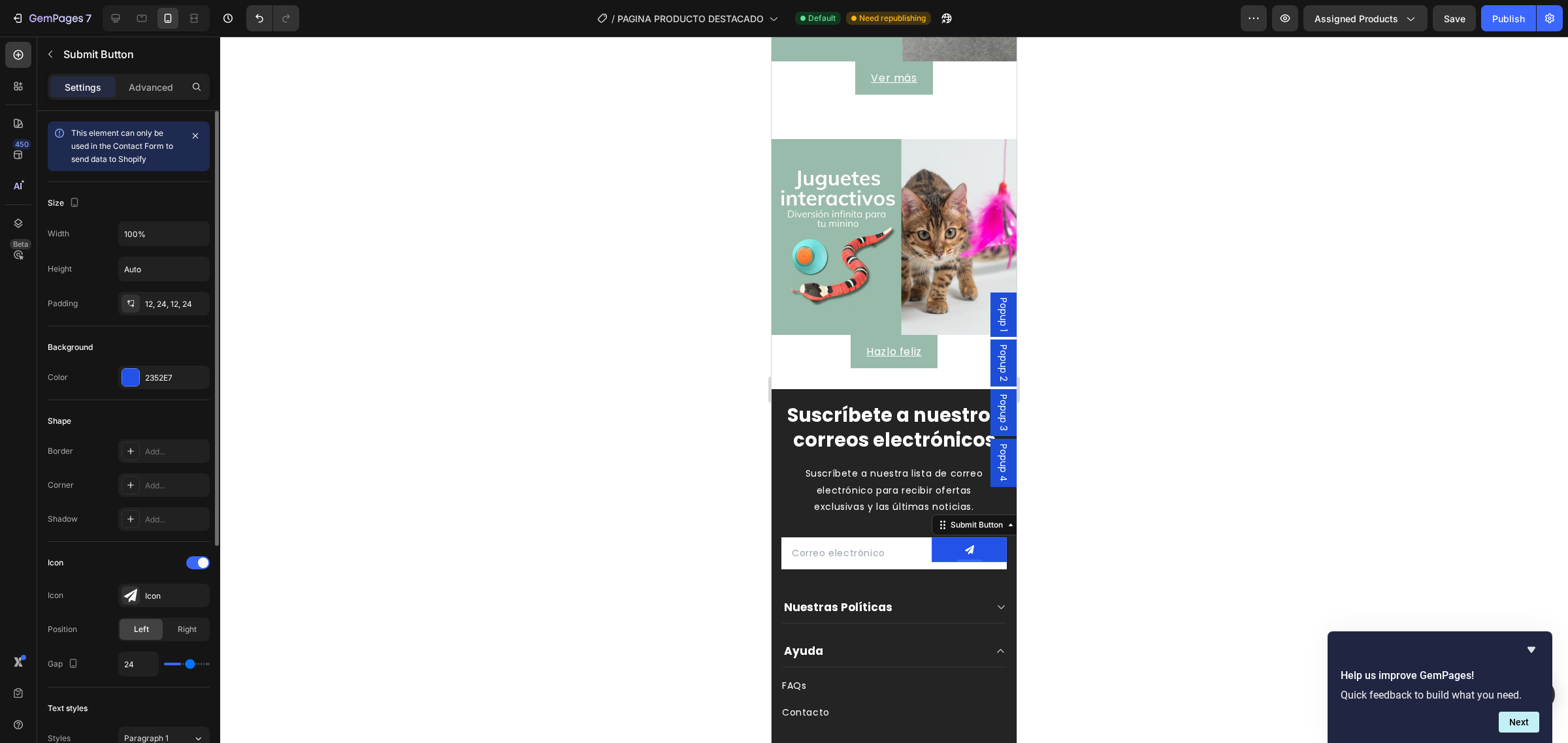
type input "28"
type input "37"
type input "40"
drag, startPoint x: 175, startPoint y: 670, endPoint x: 216, endPoint y: 677, distance: 41.6
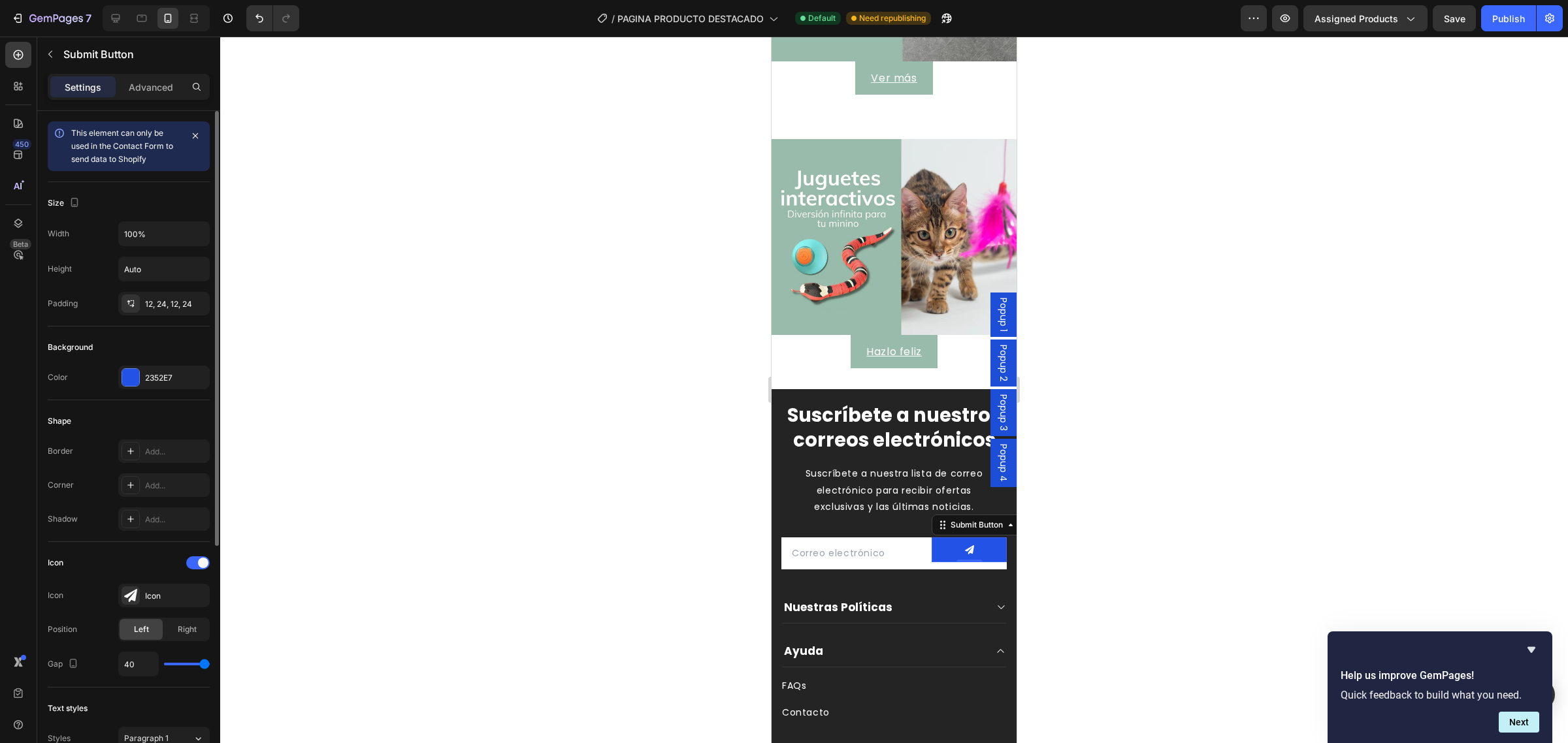
type input "40"
click at [210, 666] on input "range" at bounding box center [187, 664] width 46 height 3
drag, startPoint x: 200, startPoint y: 668, endPoint x: 180, endPoint y: 667, distance: 20.0
click at [182, 668] on div "40" at bounding box center [163, 664] width 91 height 25
type input "12"
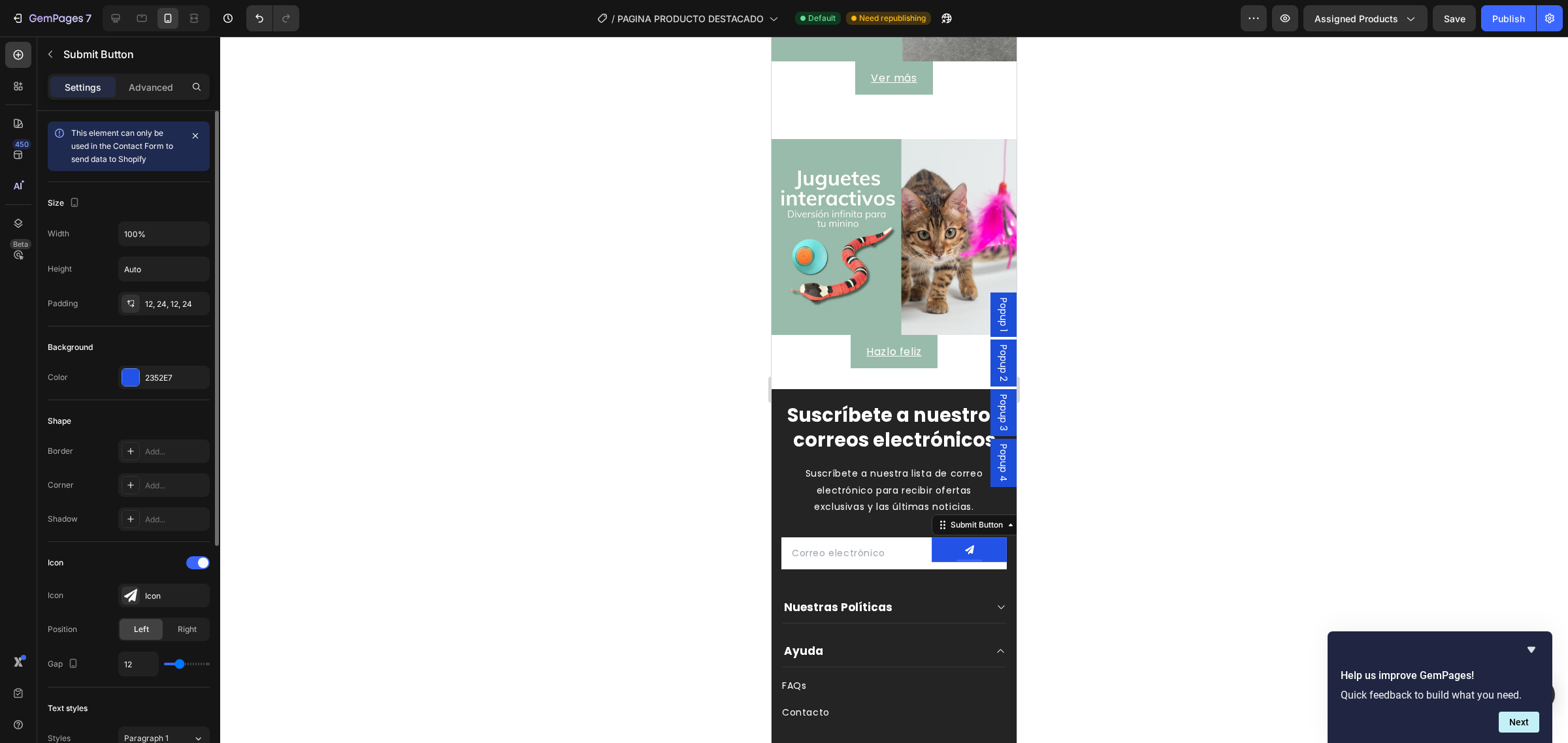
type input "12"
click at [180, 666] on input "range" at bounding box center [187, 664] width 46 height 3
type input "9"
type input "7"
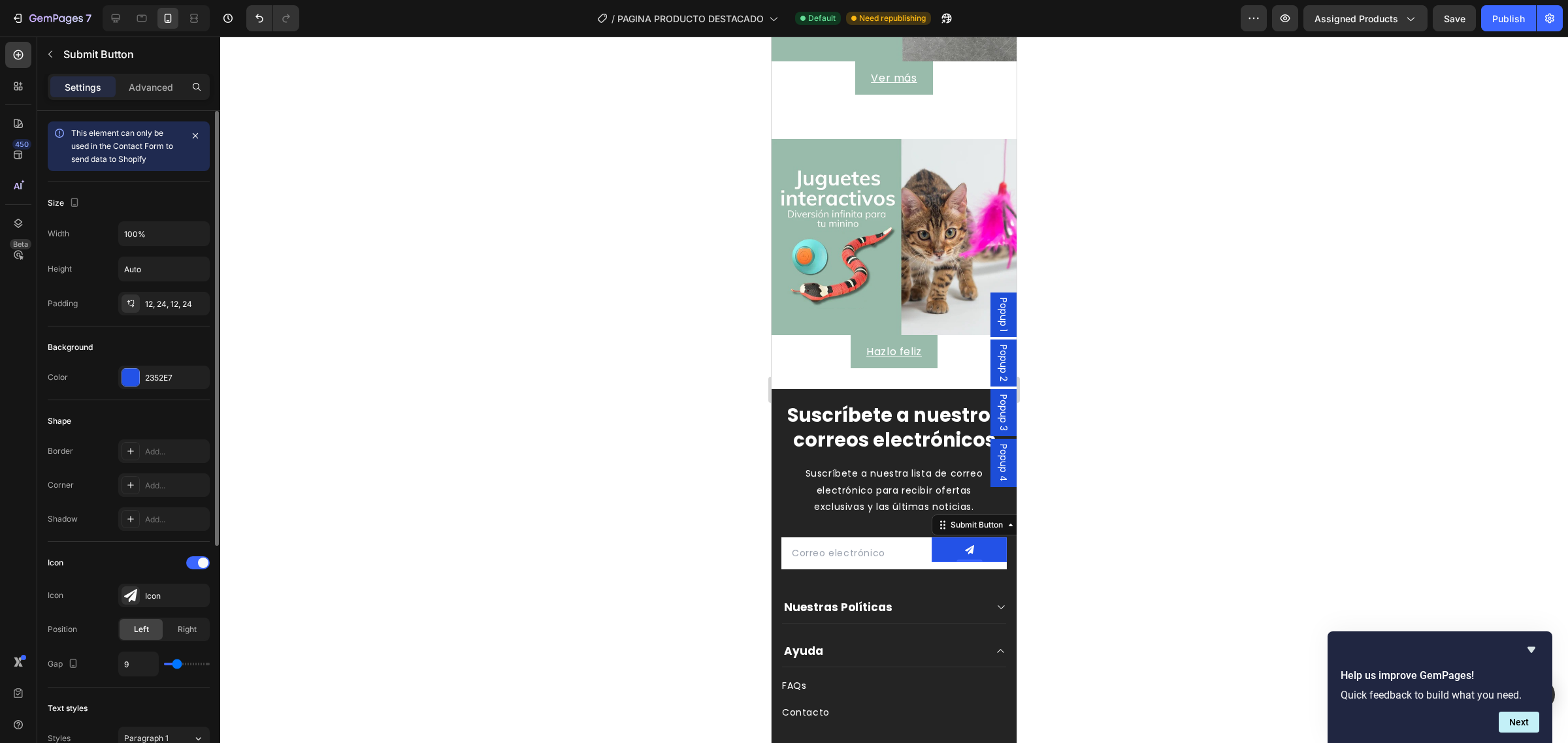
type input "7"
type input "6"
type input "5"
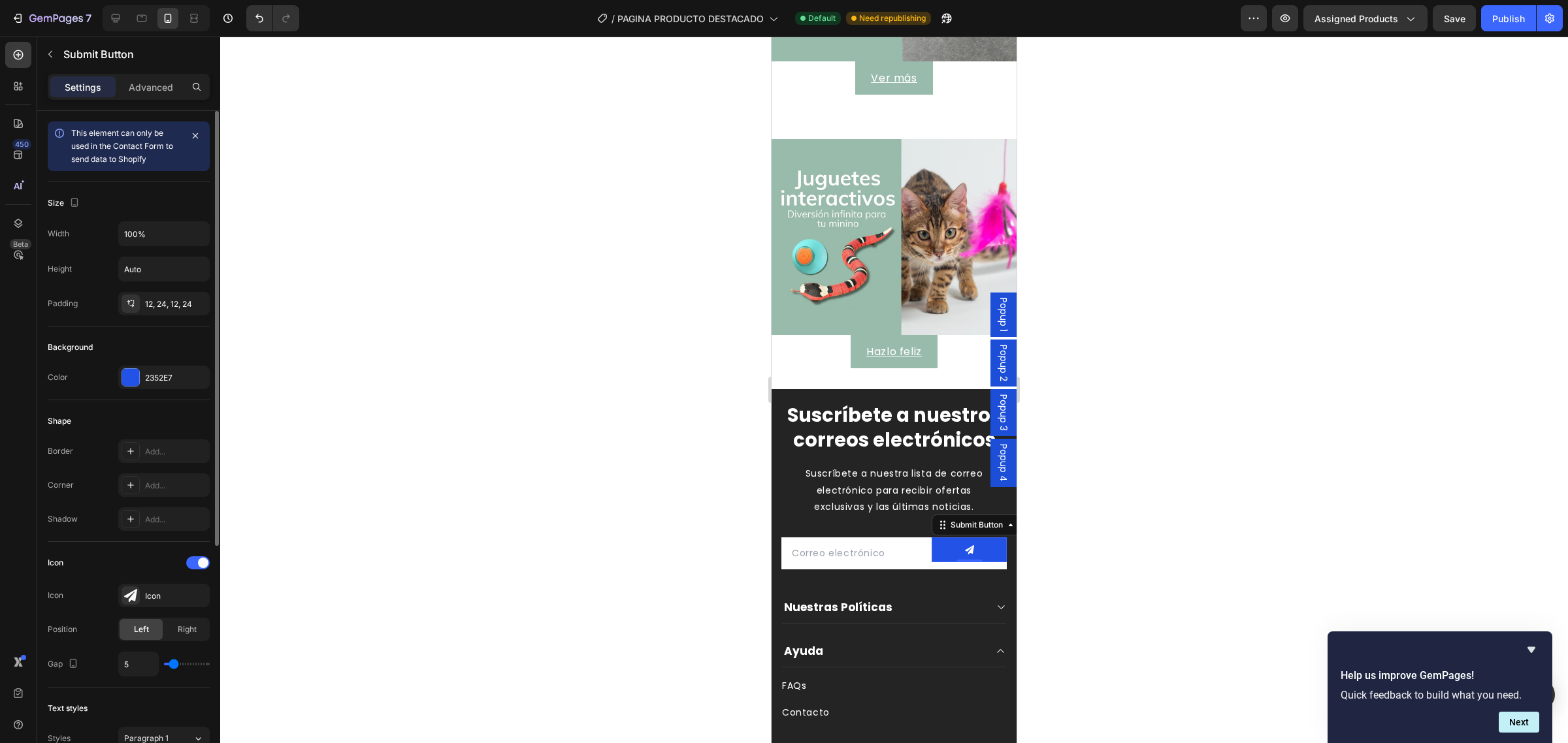
type input "4"
type input "6"
type input "7"
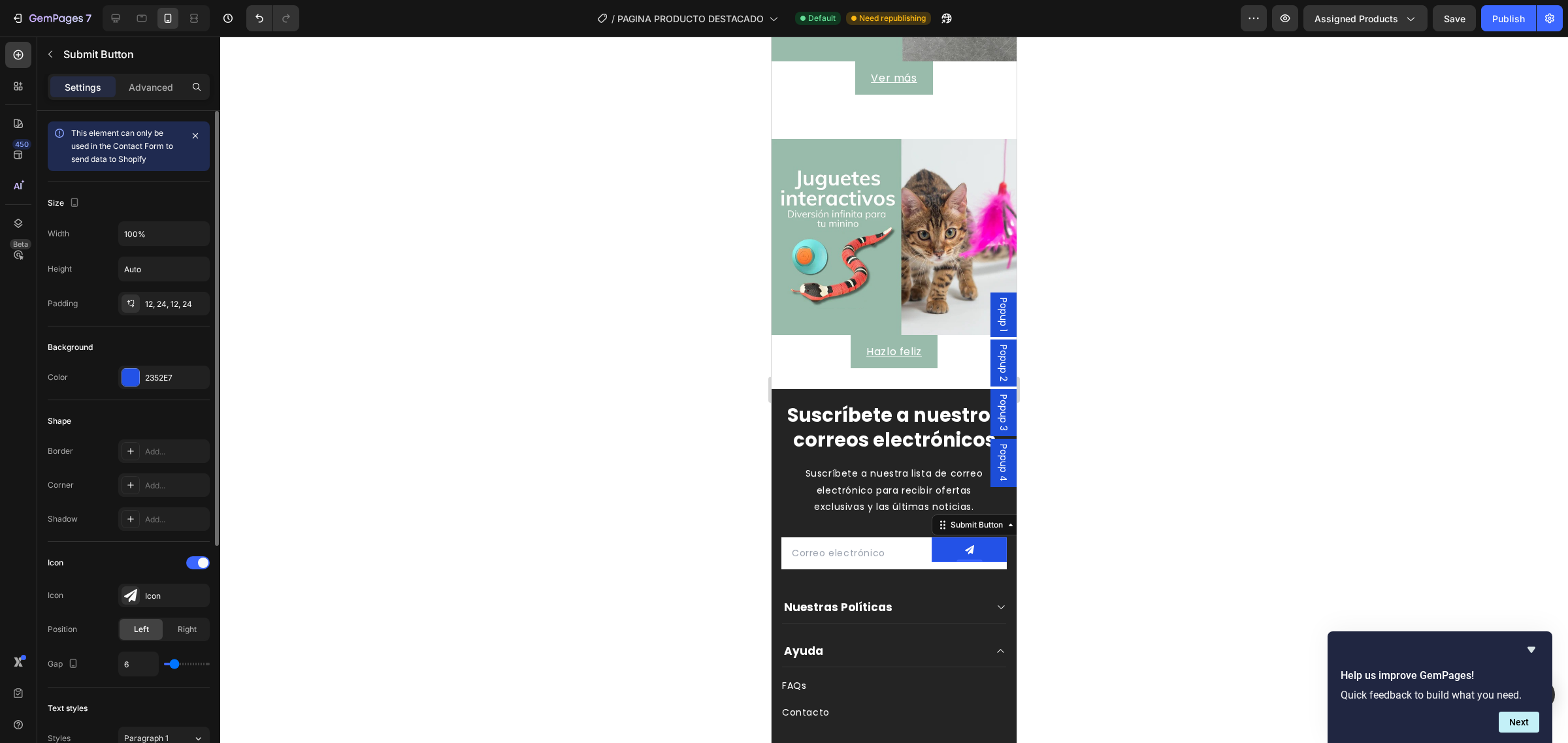
type input "7"
type input "8"
type input "9"
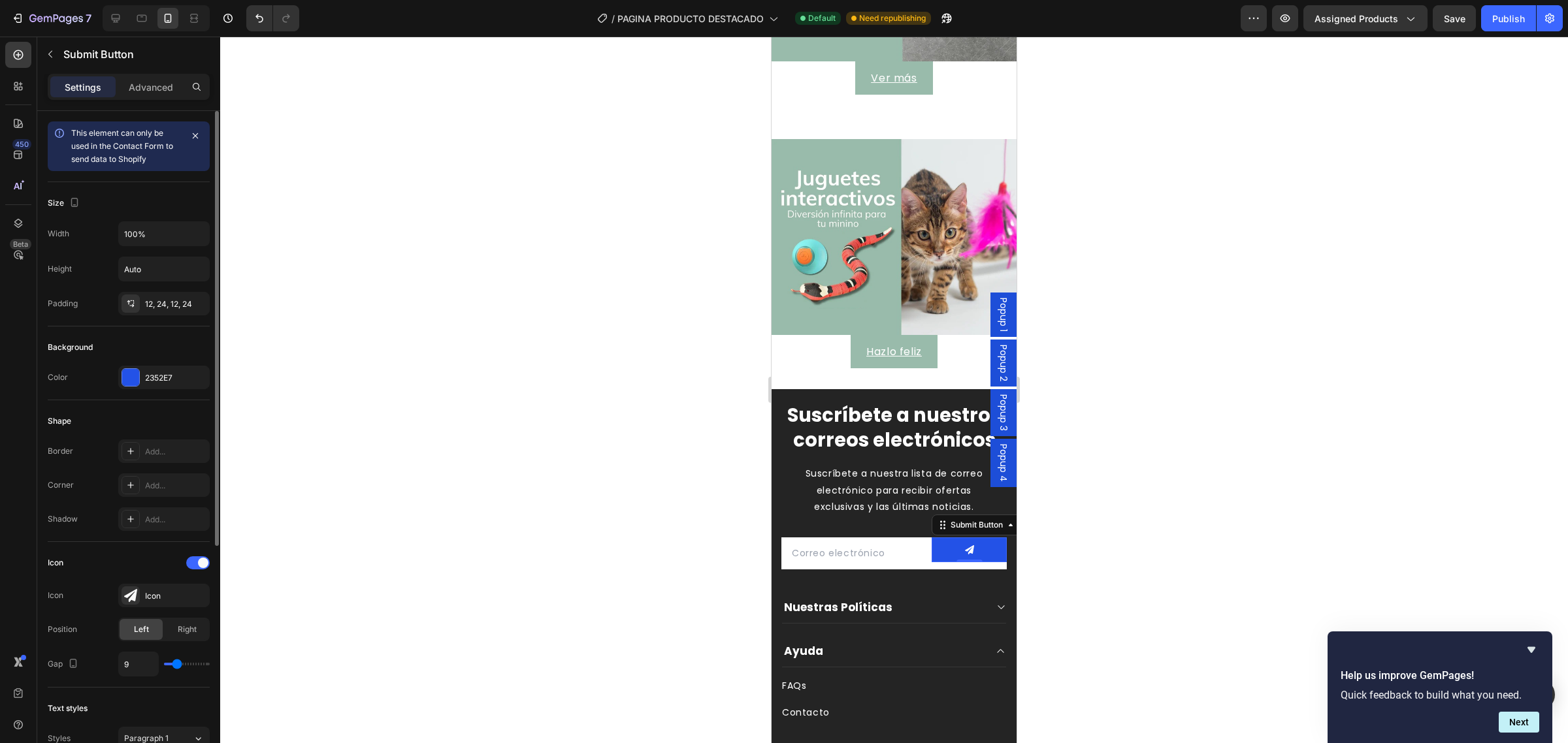
type input "8"
type input "7"
type input "8"
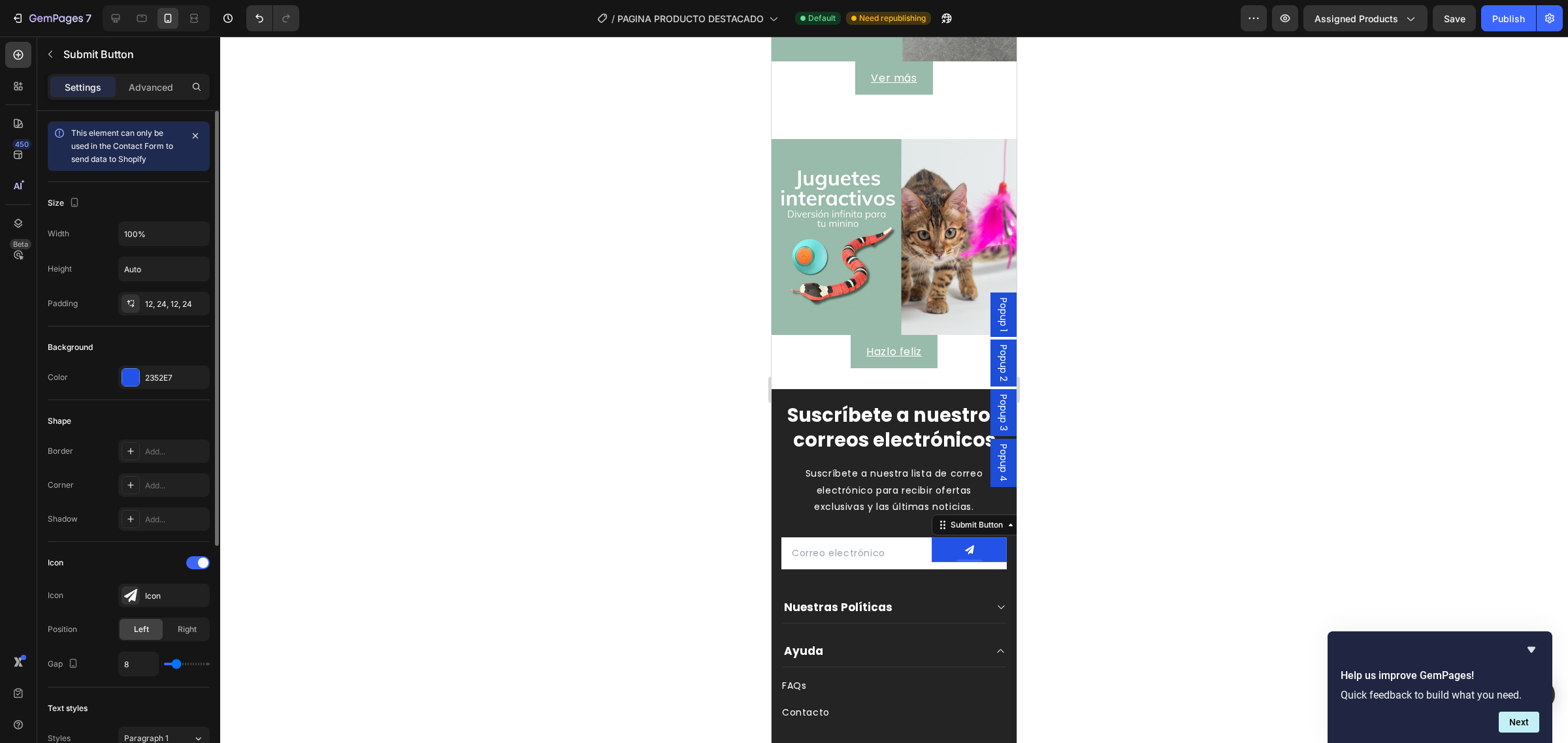
type input "8"
click at [177, 666] on input "range" at bounding box center [187, 664] width 46 height 3
click at [168, 601] on div "Icon" at bounding box center [176, 597] width 62 height 11
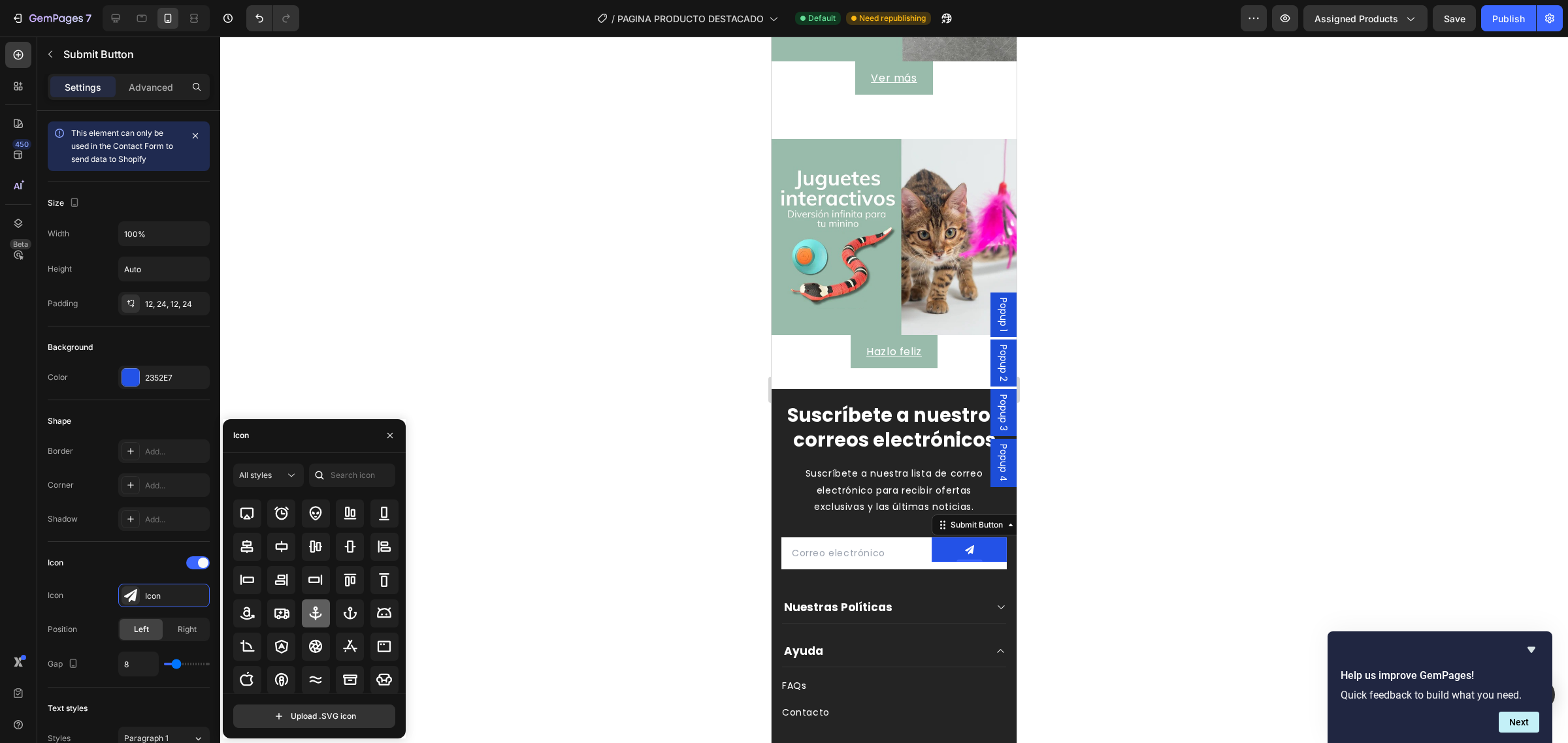
scroll to position [143, 0]
click at [1214, 588] on div at bounding box center [894, 391] width 1348 height 707
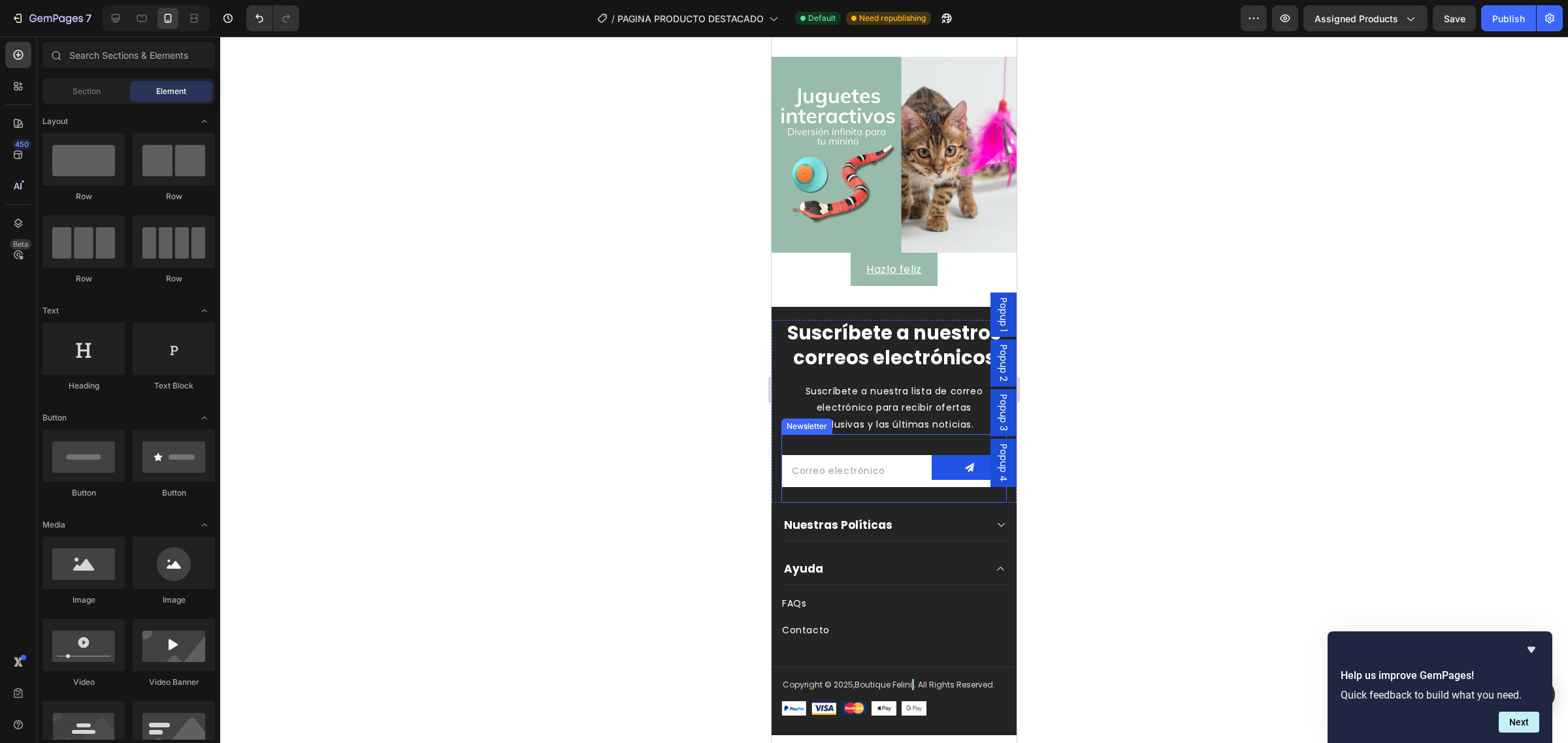
scroll to position [2810, 0]
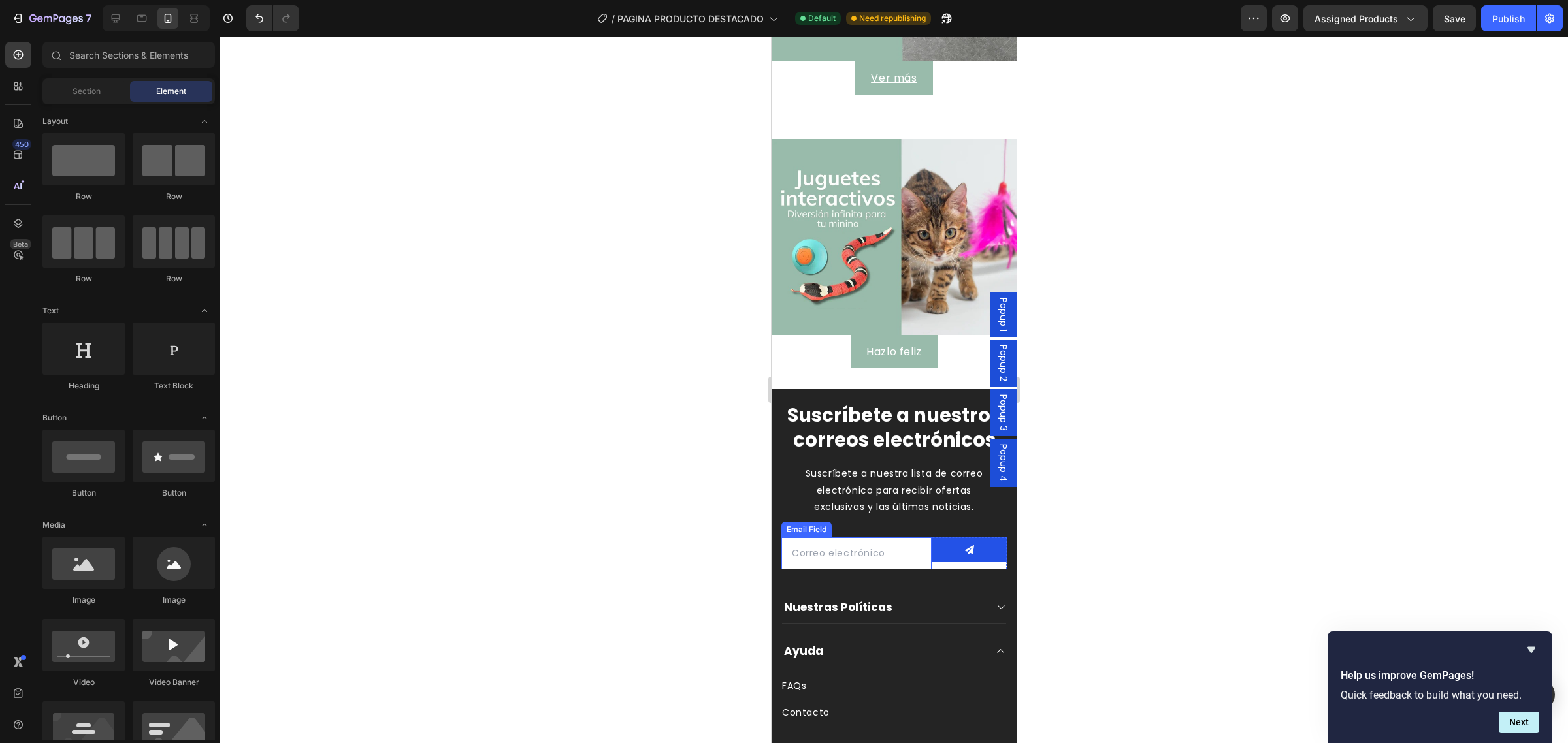
click at [825, 551] on input "email" at bounding box center [856, 554] width 150 height 32
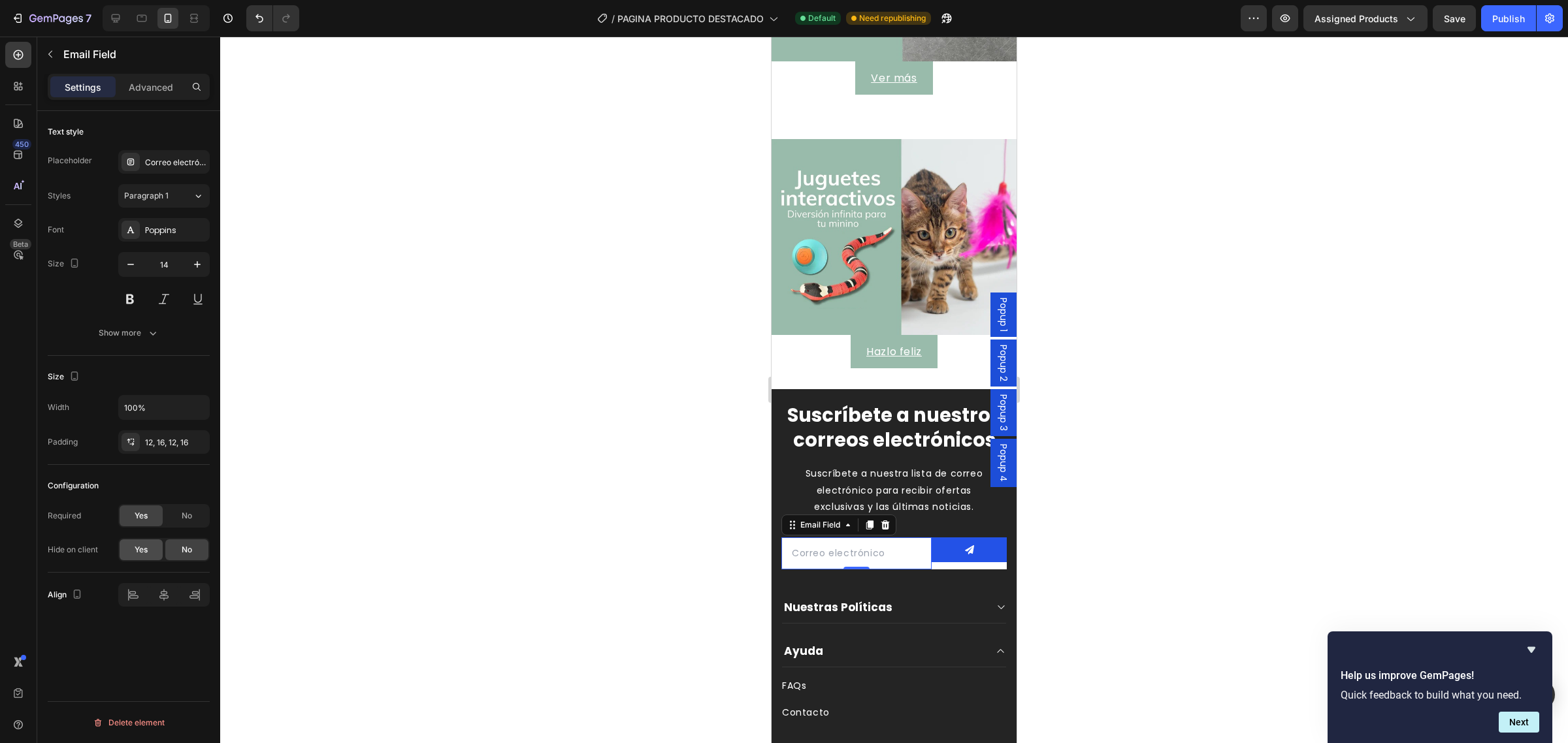
click at [147, 549] on span "Yes" at bounding box center [142, 550] width 13 height 11
click at [186, 555] on span "No" at bounding box center [186, 550] width 10 height 11
click at [182, 510] on div "No" at bounding box center [186, 516] width 43 height 21
click at [150, 520] on div "Yes" at bounding box center [141, 516] width 43 height 21
click at [132, 332] on div "Show more" at bounding box center [129, 333] width 61 height 13
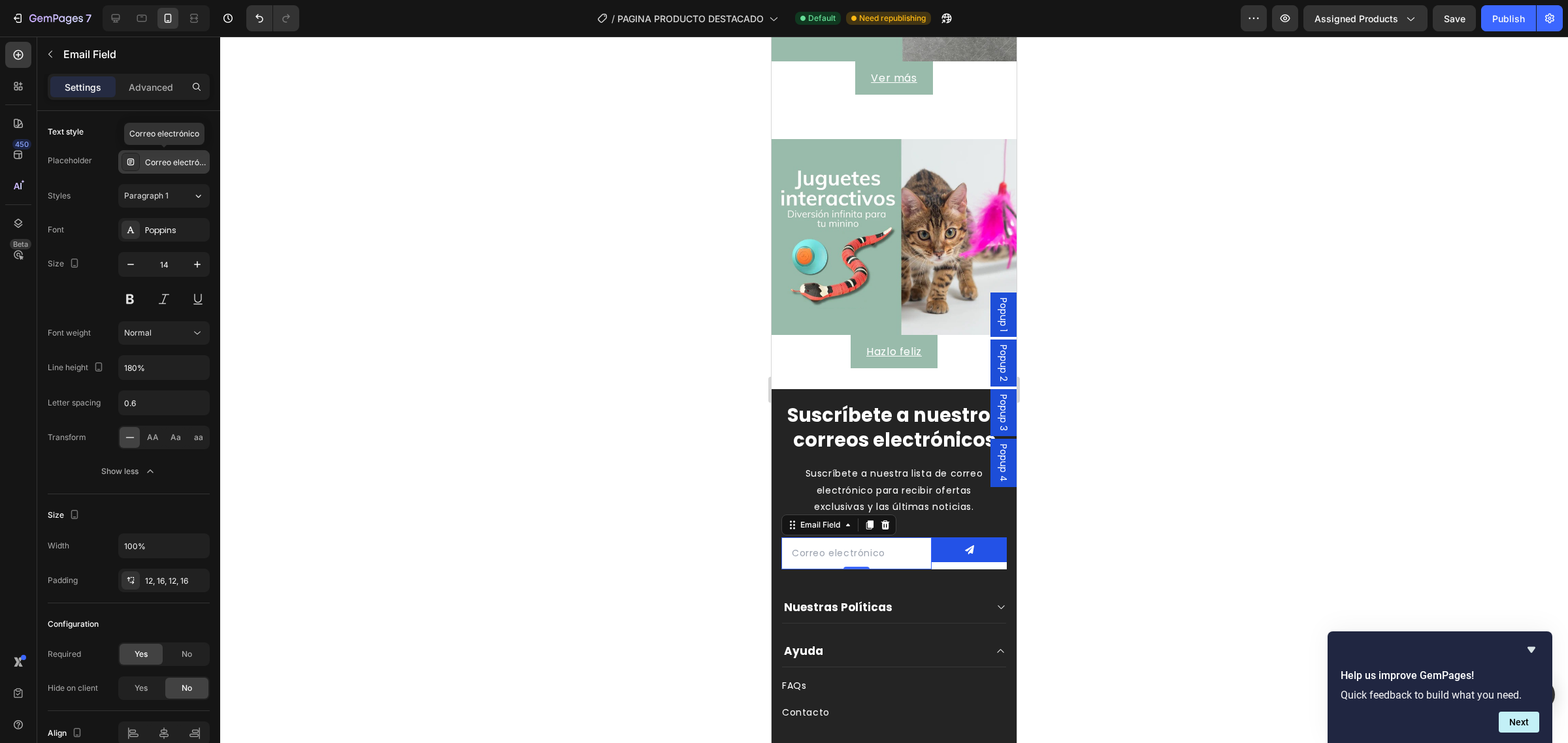
click at [155, 164] on div "Correo electrónico" at bounding box center [176, 162] width 62 height 11
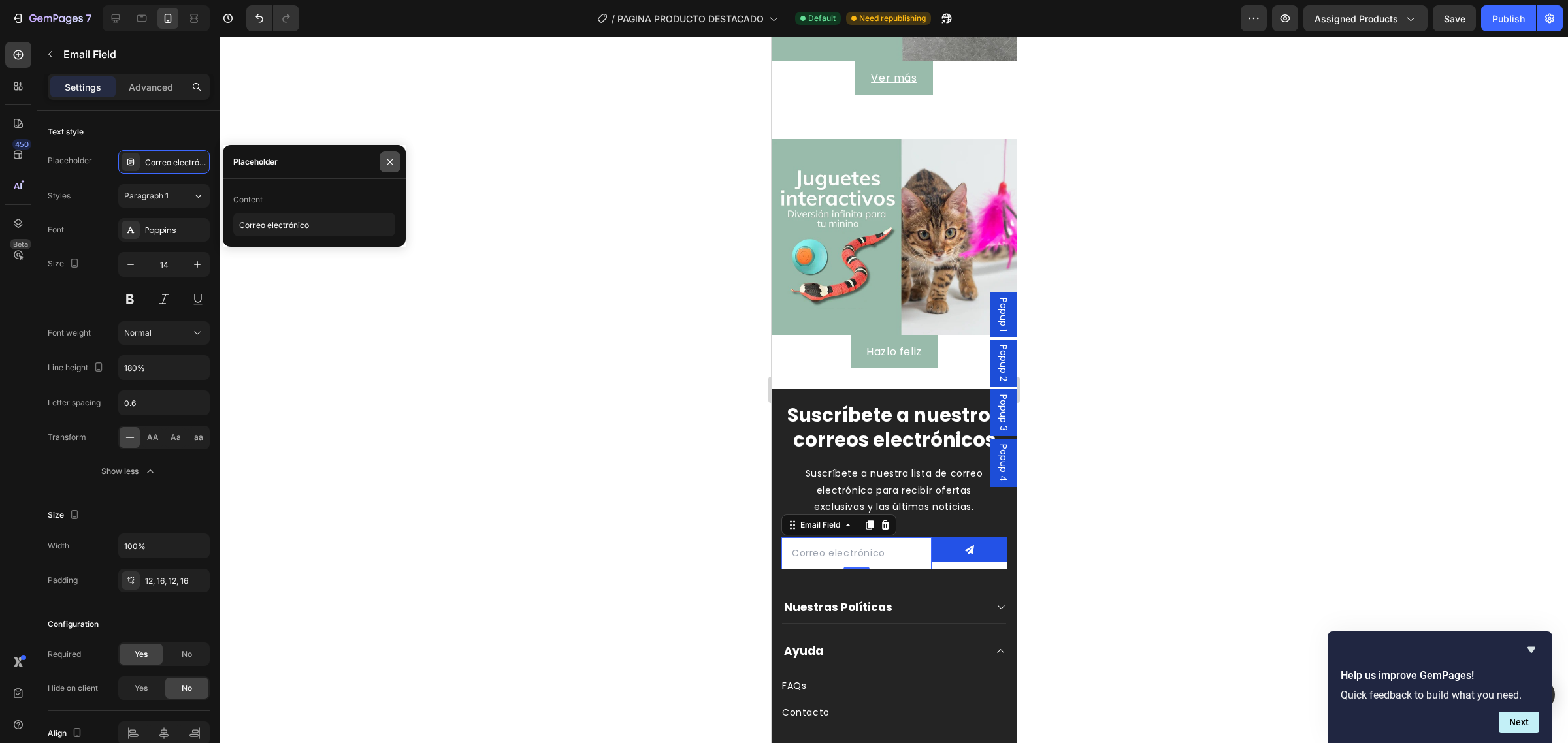
click at [383, 160] on button "button" at bounding box center [390, 162] width 21 height 21
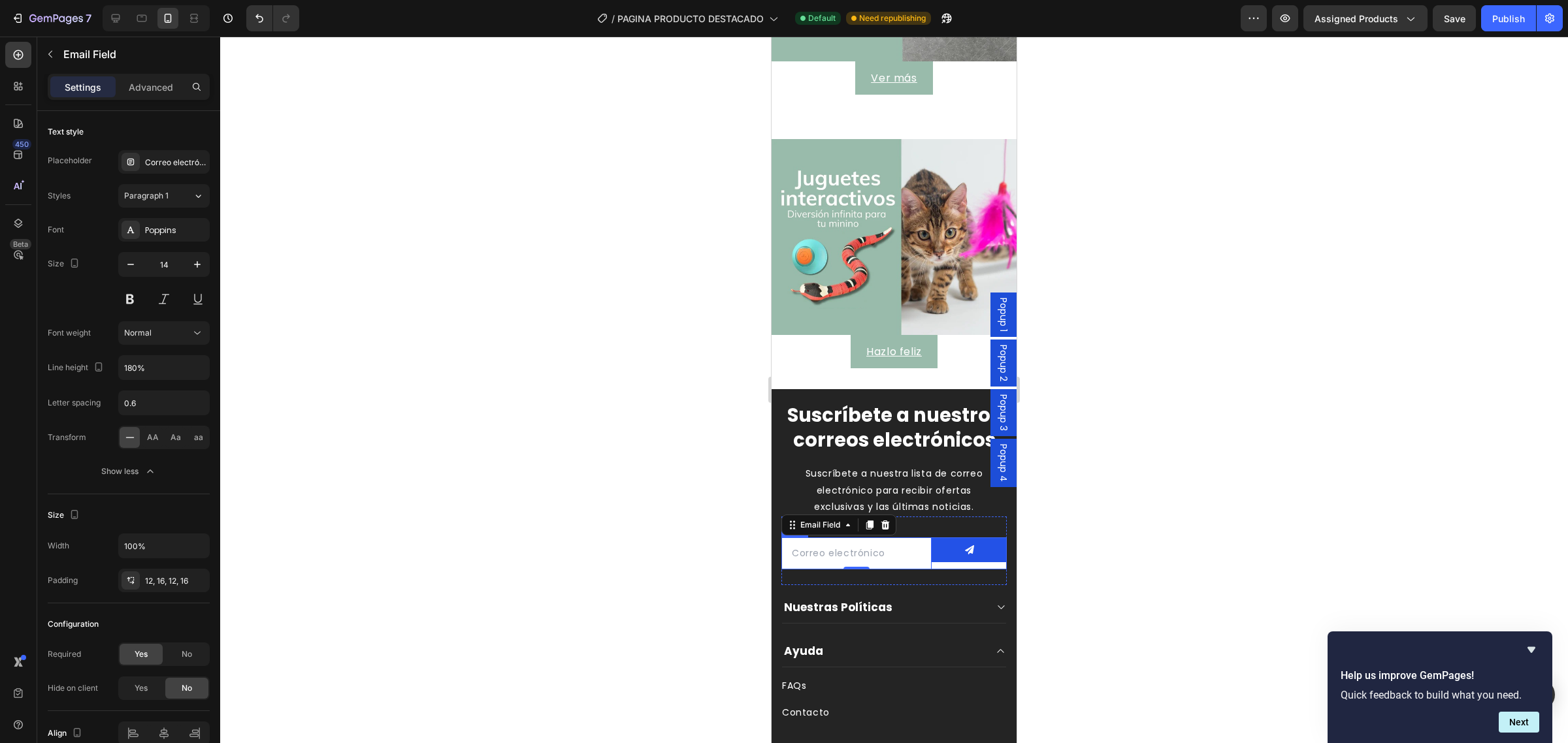
click at [977, 570] on div "Submit Button" at bounding box center [968, 554] width 75 height 32
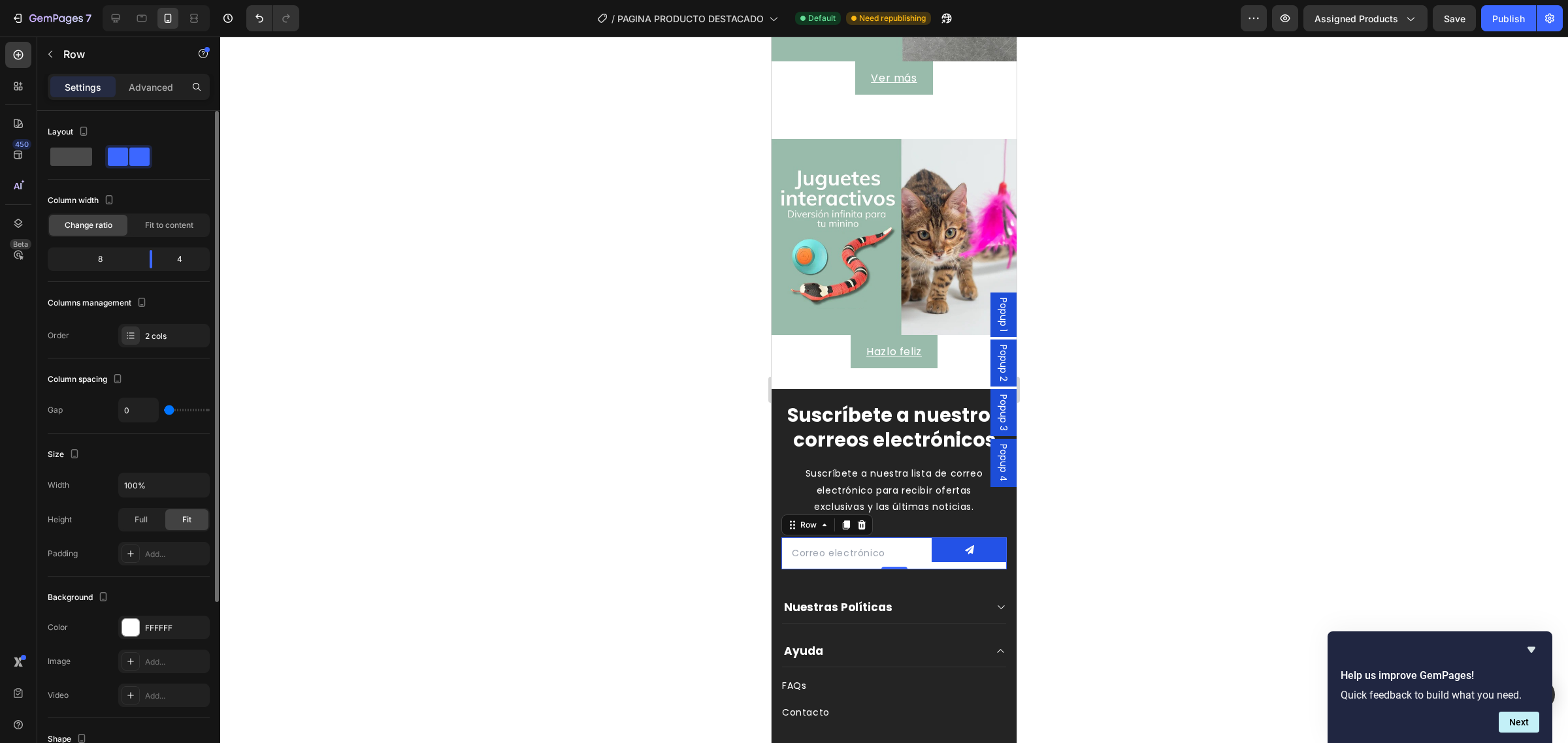
click at [81, 156] on span at bounding box center [71, 156] width 42 height 18
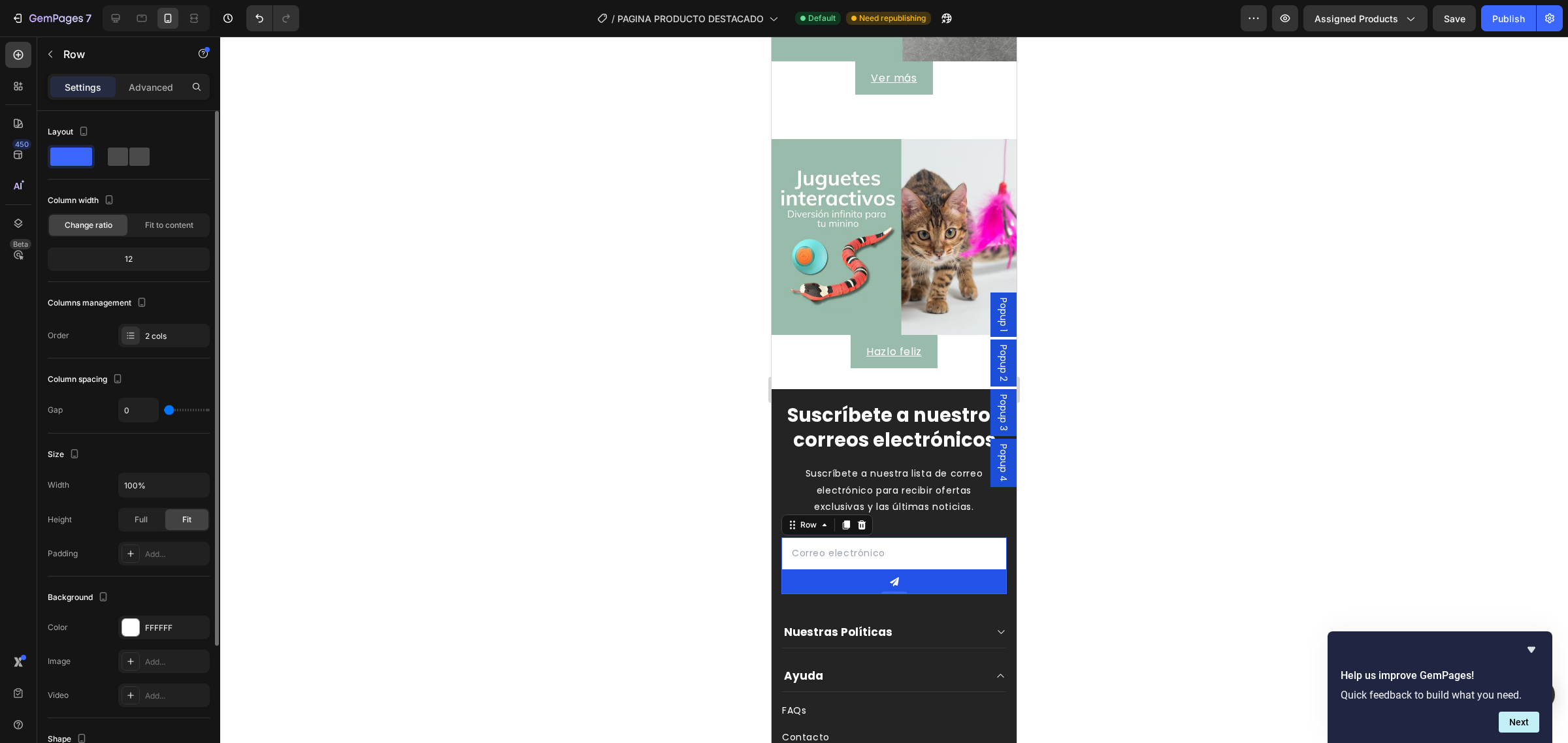
click at [125, 160] on span at bounding box center [117, 156] width 20 height 18
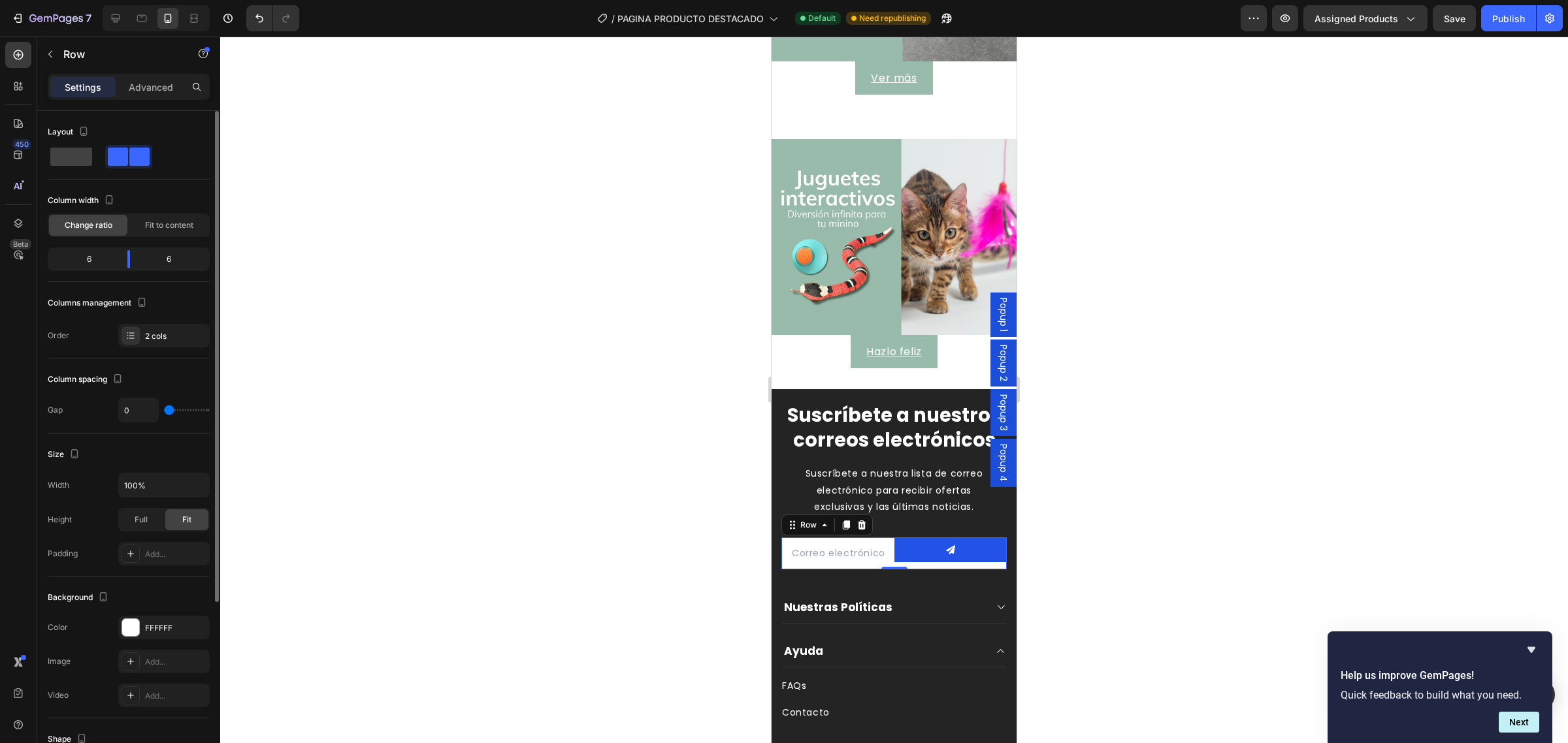
click at [166, 262] on div "6" at bounding box center [174, 258] width 67 height 18
click at [150, 230] on span "Fit to content" at bounding box center [169, 225] width 48 height 11
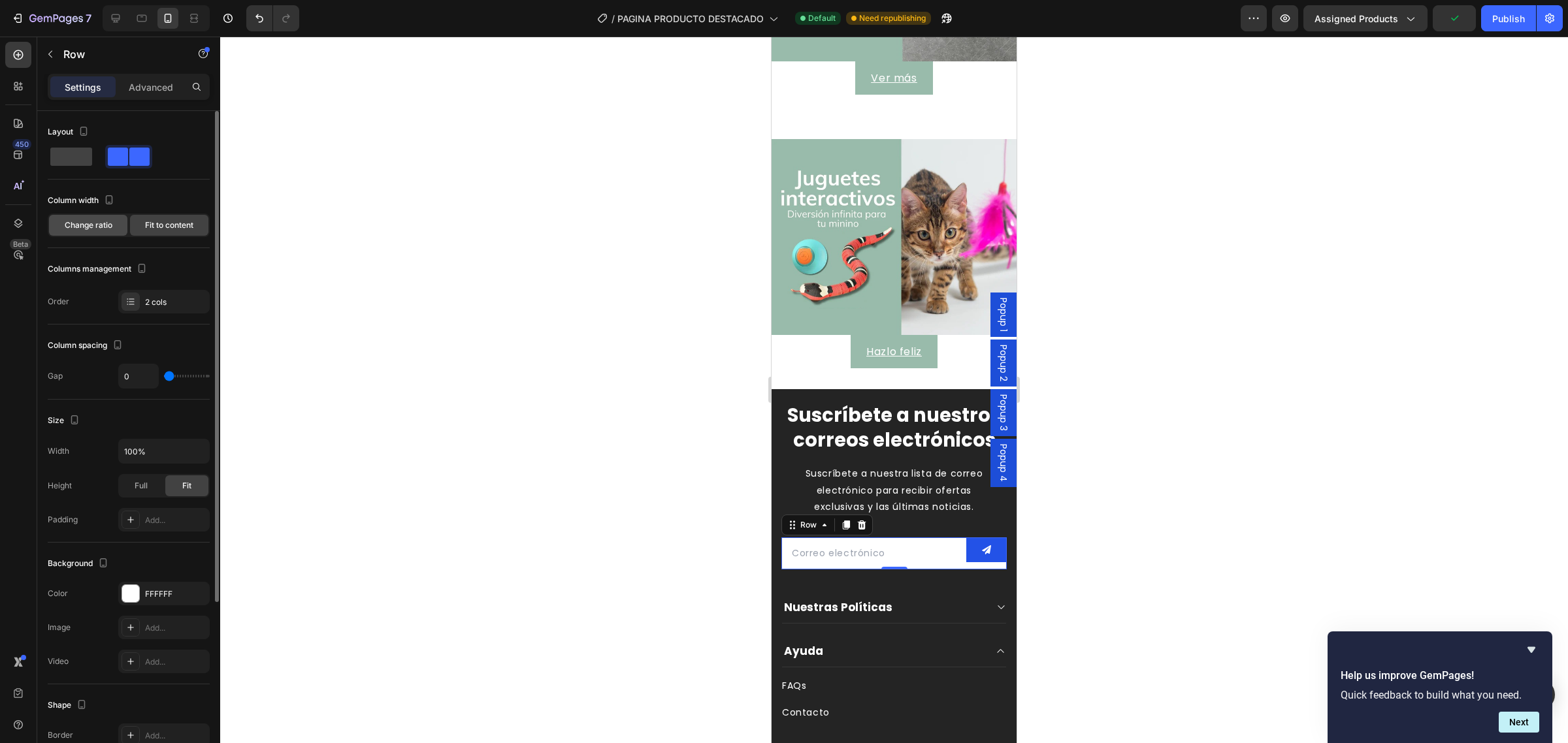
click at [105, 231] on span "Change ratio" at bounding box center [88, 225] width 48 height 11
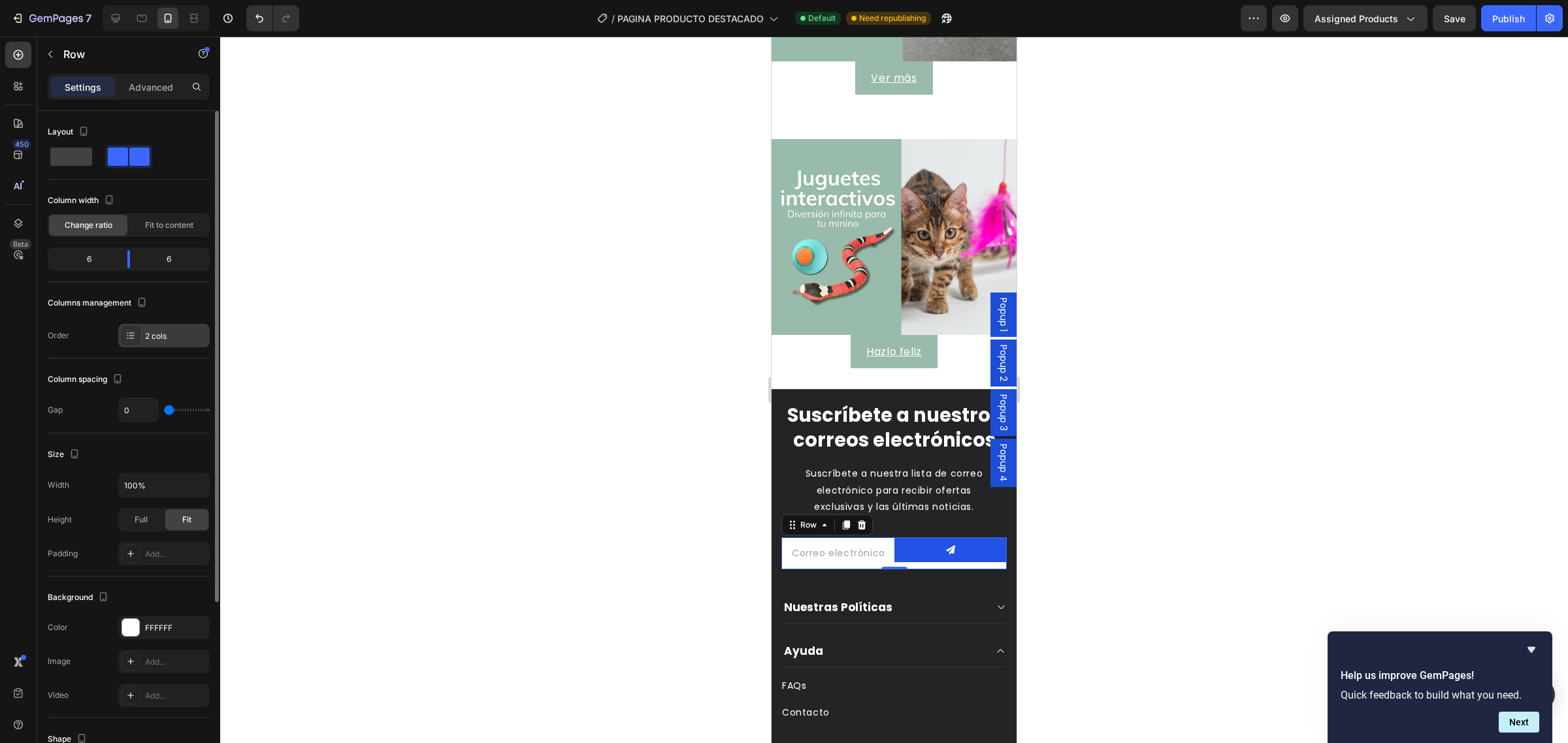
click at [160, 340] on div "2 cols" at bounding box center [176, 336] width 62 height 11
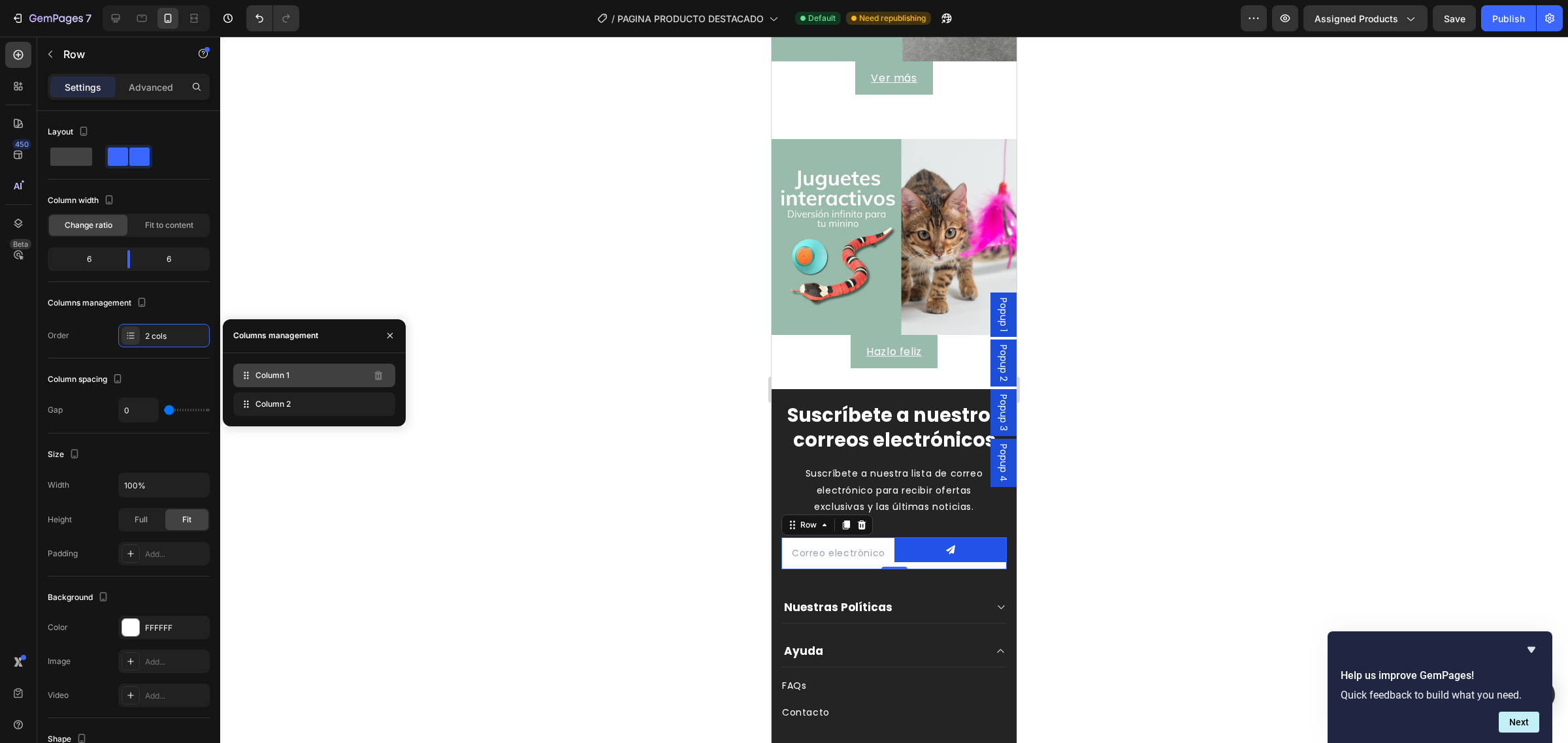
click at [269, 377] on span "Column 1" at bounding box center [273, 375] width 34 height 11
click at [309, 403] on div "Column 2" at bounding box center [314, 404] width 163 height 24
type input "19"
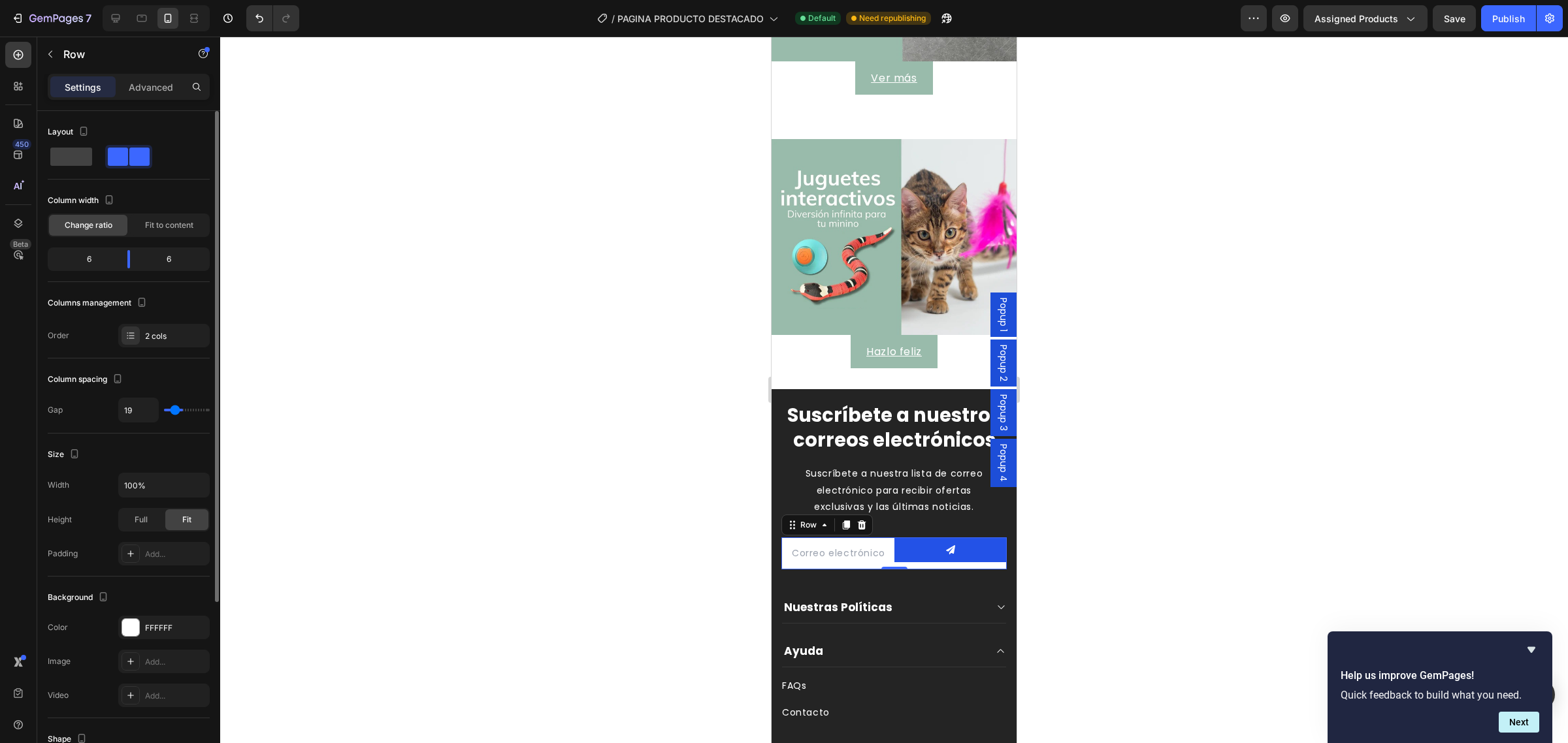
type input "41"
type input "50"
type input "52"
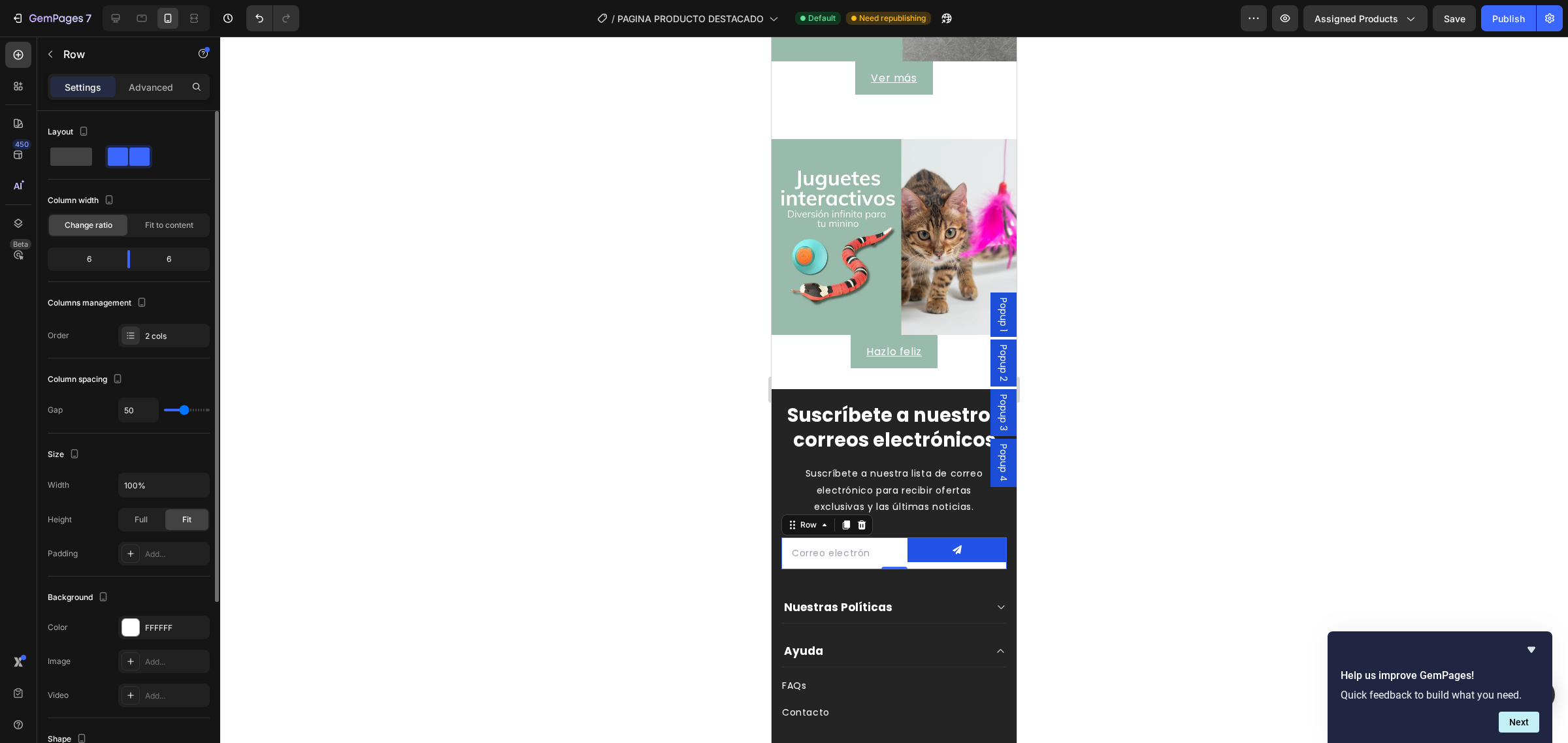
type input "52"
type input "58"
type input "66"
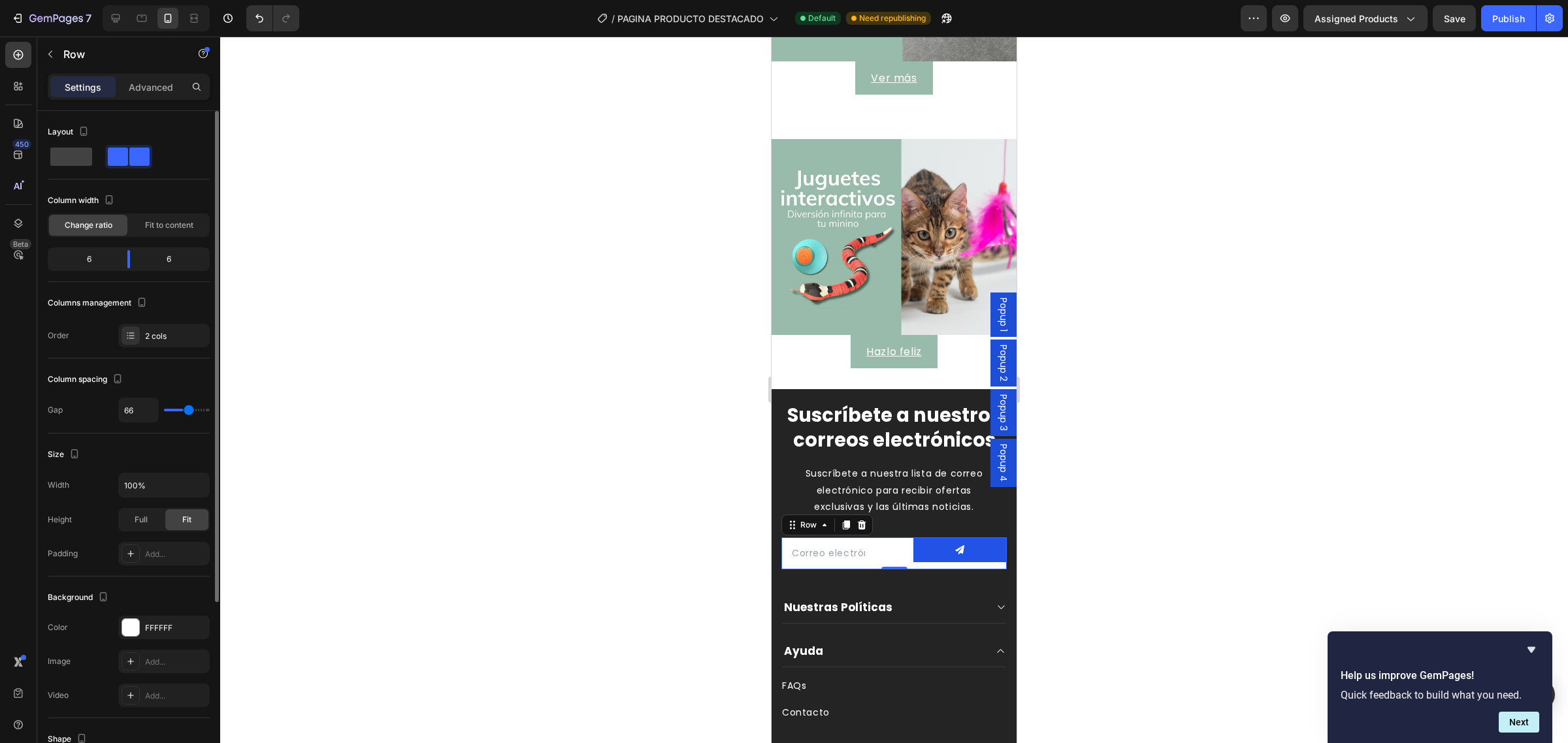
type input "77"
type input "83"
type input "86"
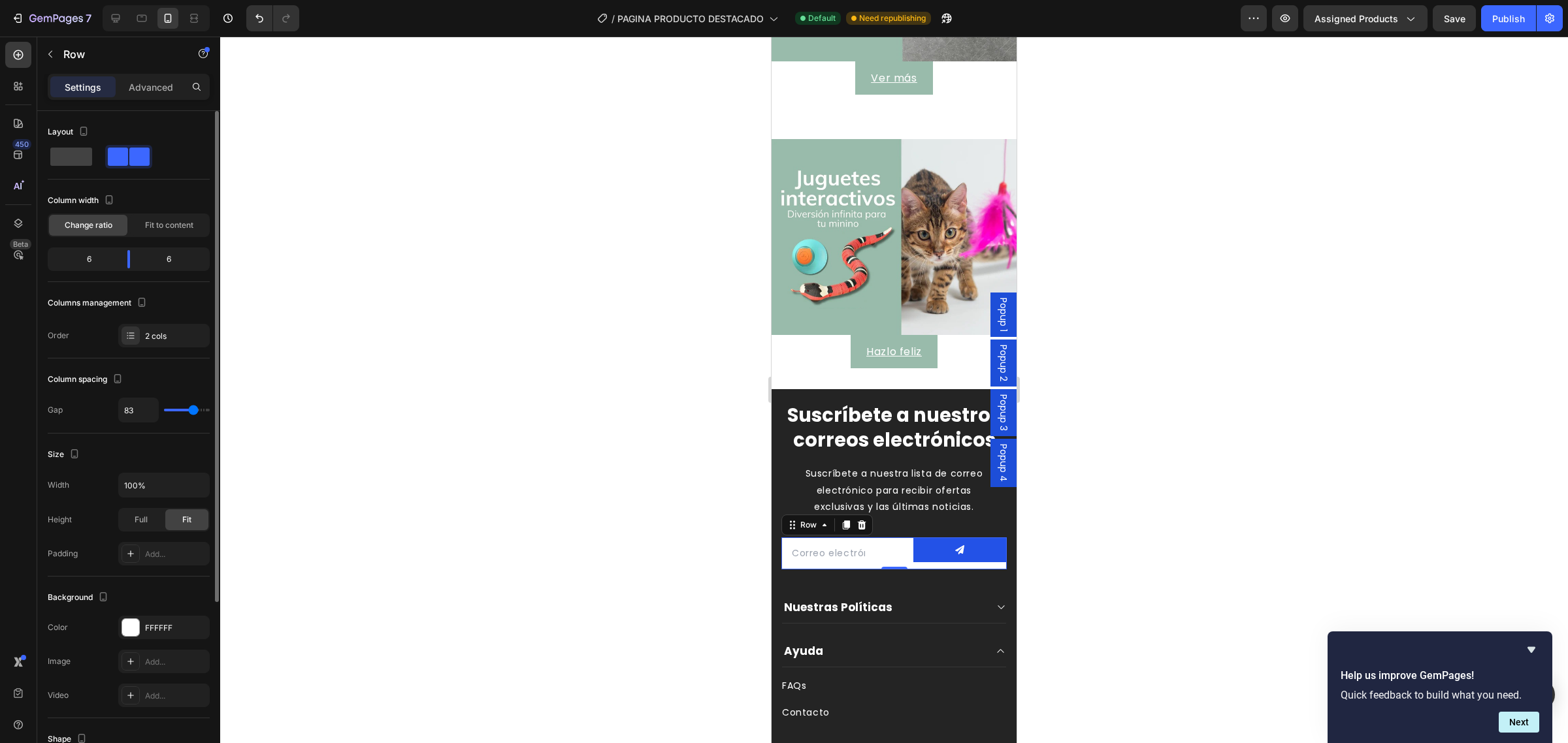
type input "86"
type input "88"
type input "91"
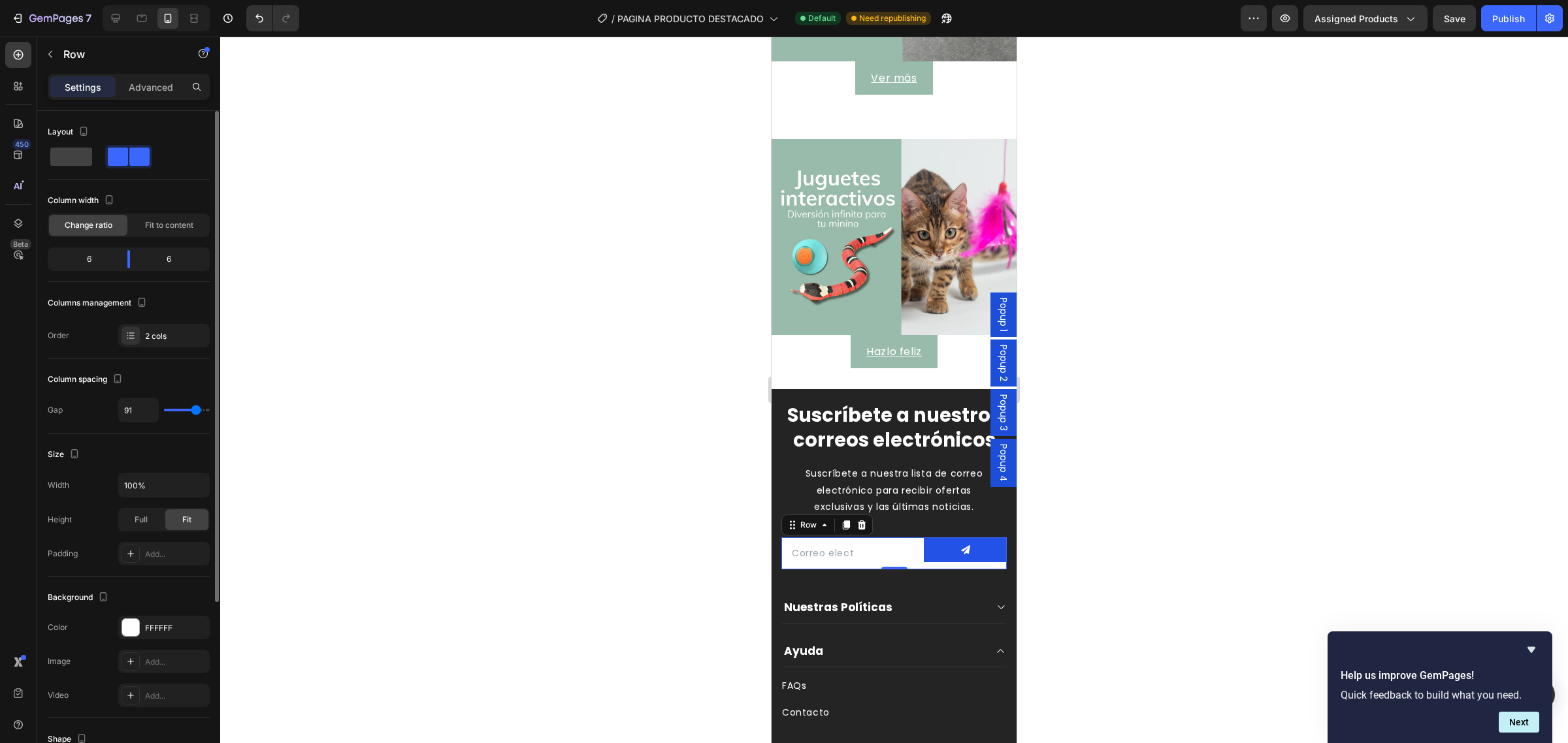
type input "108"
type input "111"
type input "120"
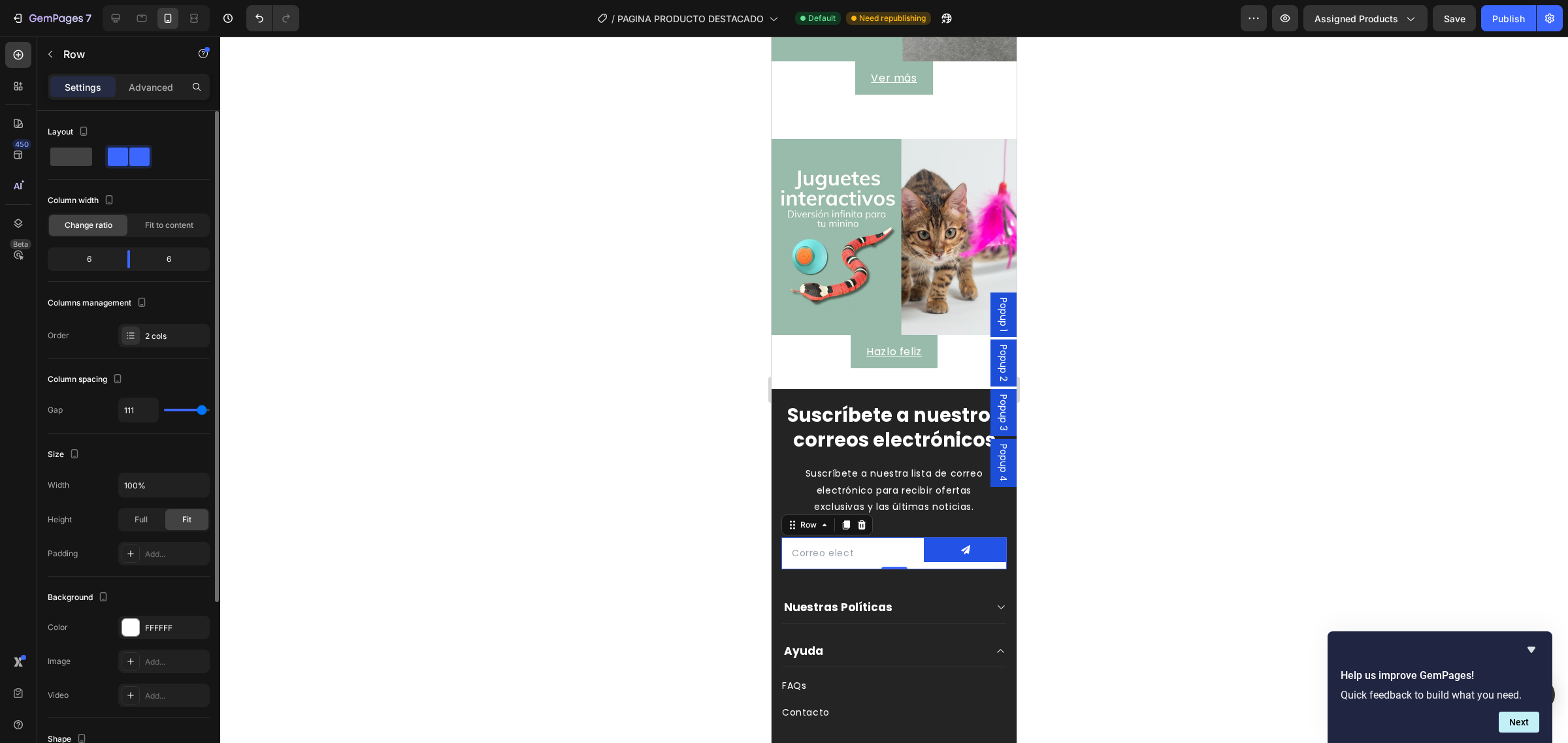
type input "120"
type input "111"
type input "0"
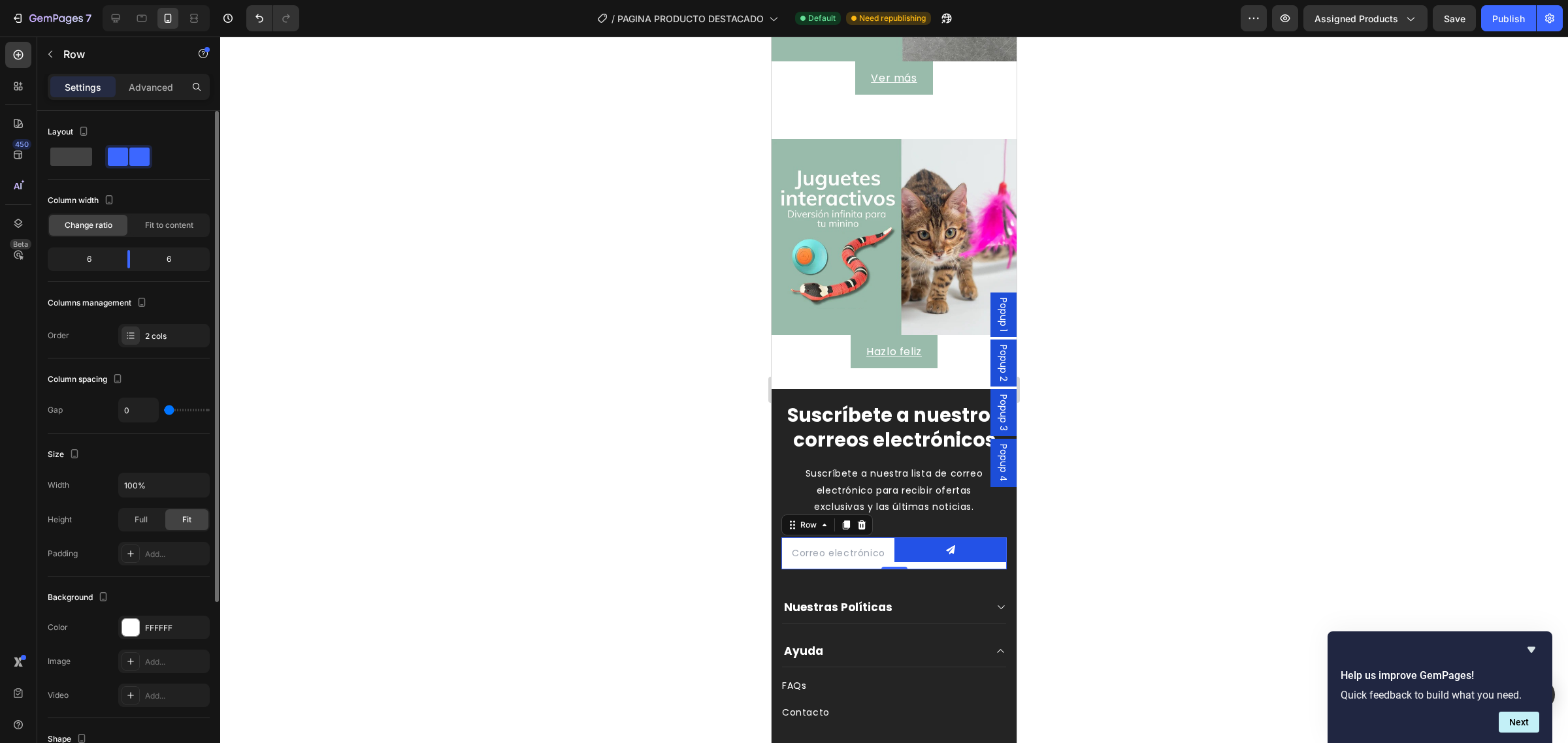
type input "8"
type input "13"
type input "16"
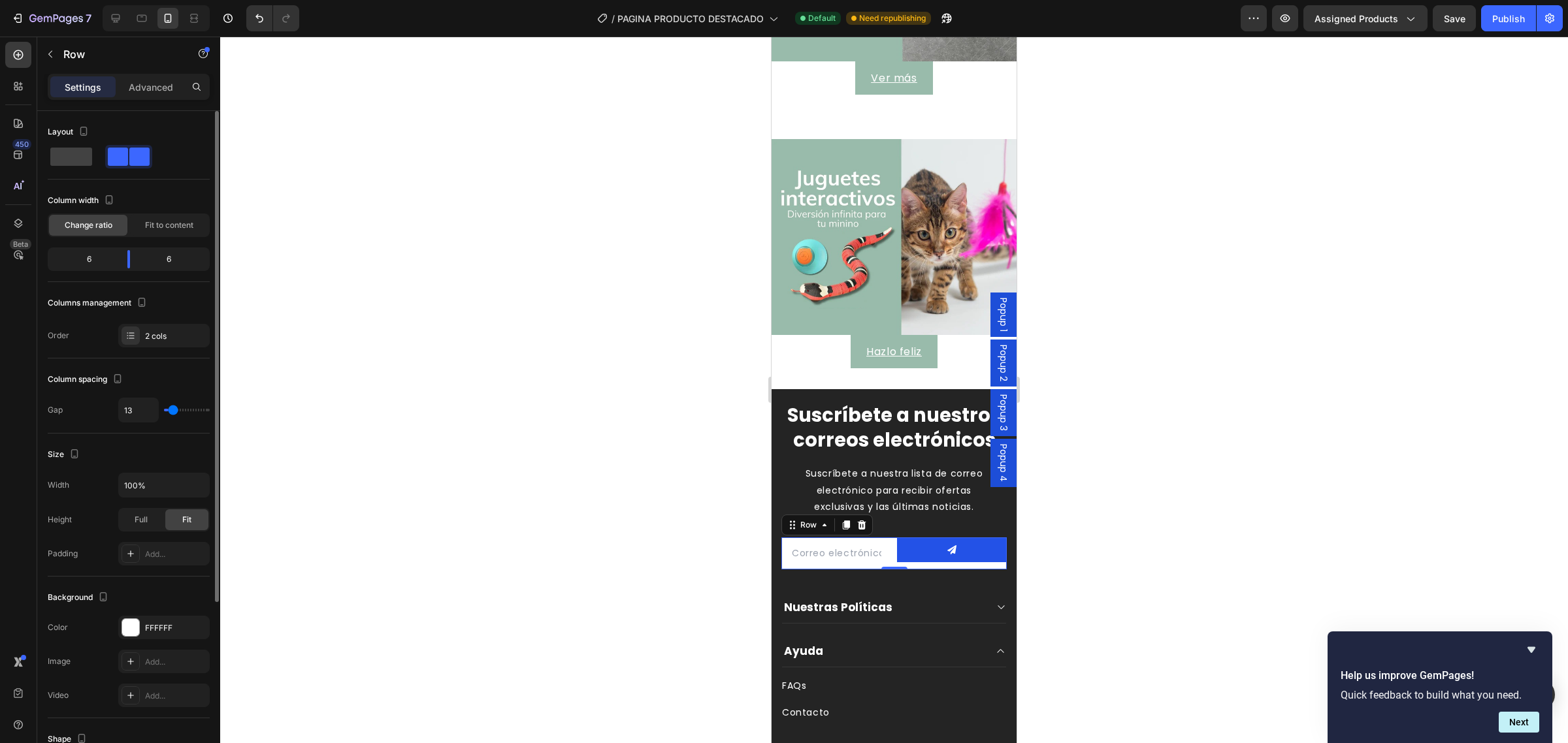
type input "16"
type input "22"
drag, startPoint x: 165, startPoint y: 412, endPoint x: 175, endPoint y: 407, distance: 11.2
type input "22"
click at [175, 409] on input "range" at bounding box center [187, 410] width 46 height 3
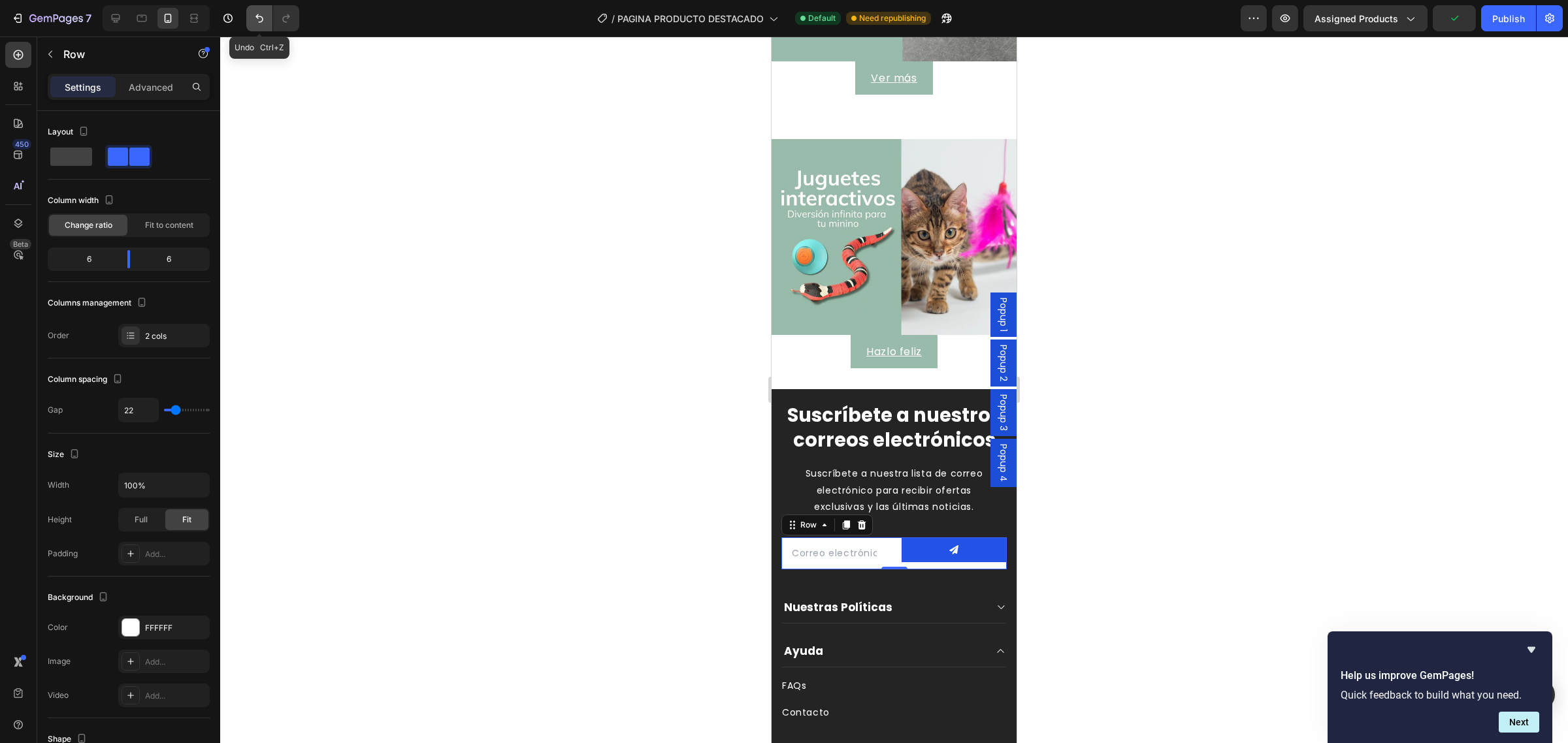
click at [253, 18] on icon "Undo/Redo" at bounding box center [259, 18] width 13 height 13
type input "0"
click at [253, 18] on icon "Undo/Redo" at bounding box center [259, 18] width 13 height 13
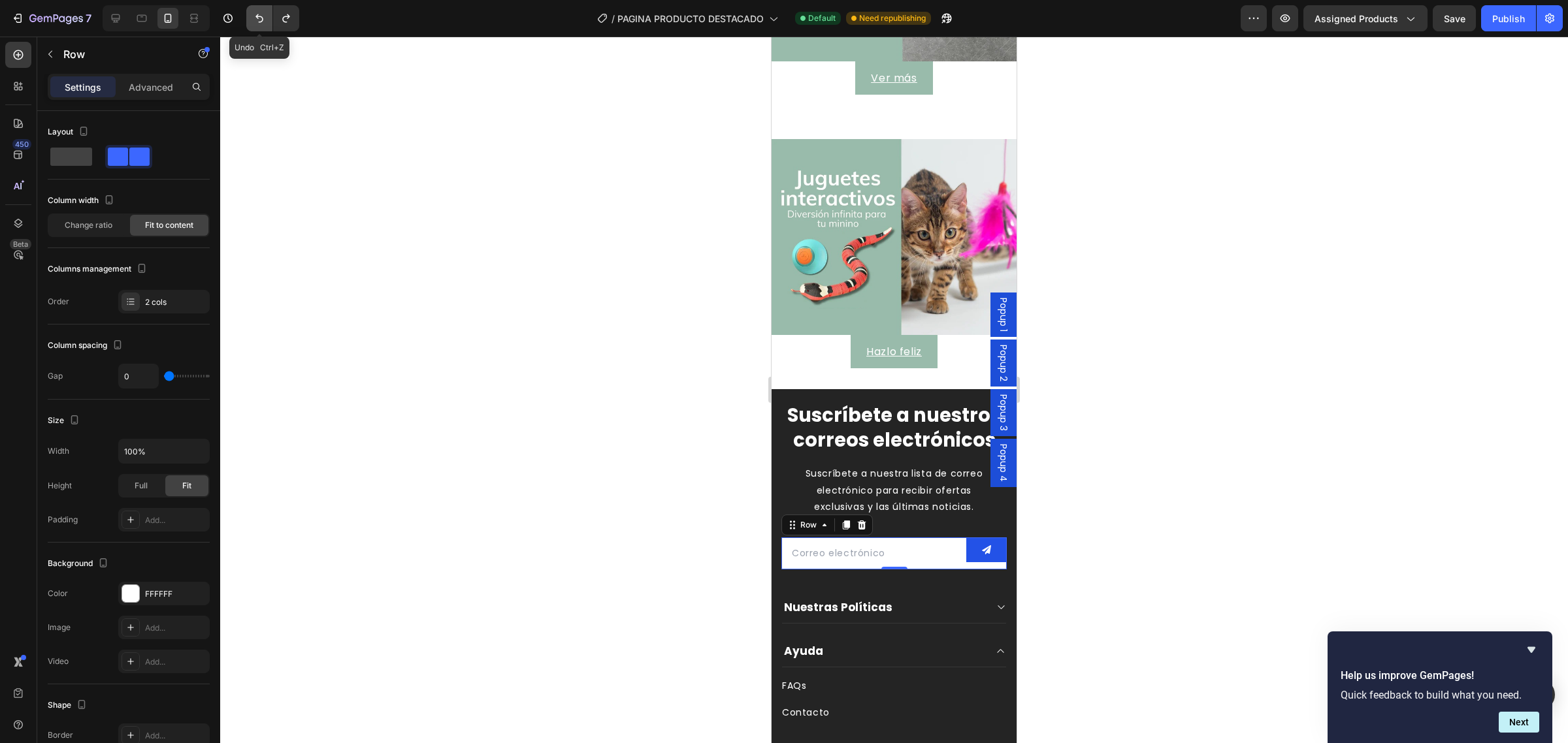
click at [253, 18] on icon "Undo/Redo" at bounding box center [259, 18] width 13 height 13
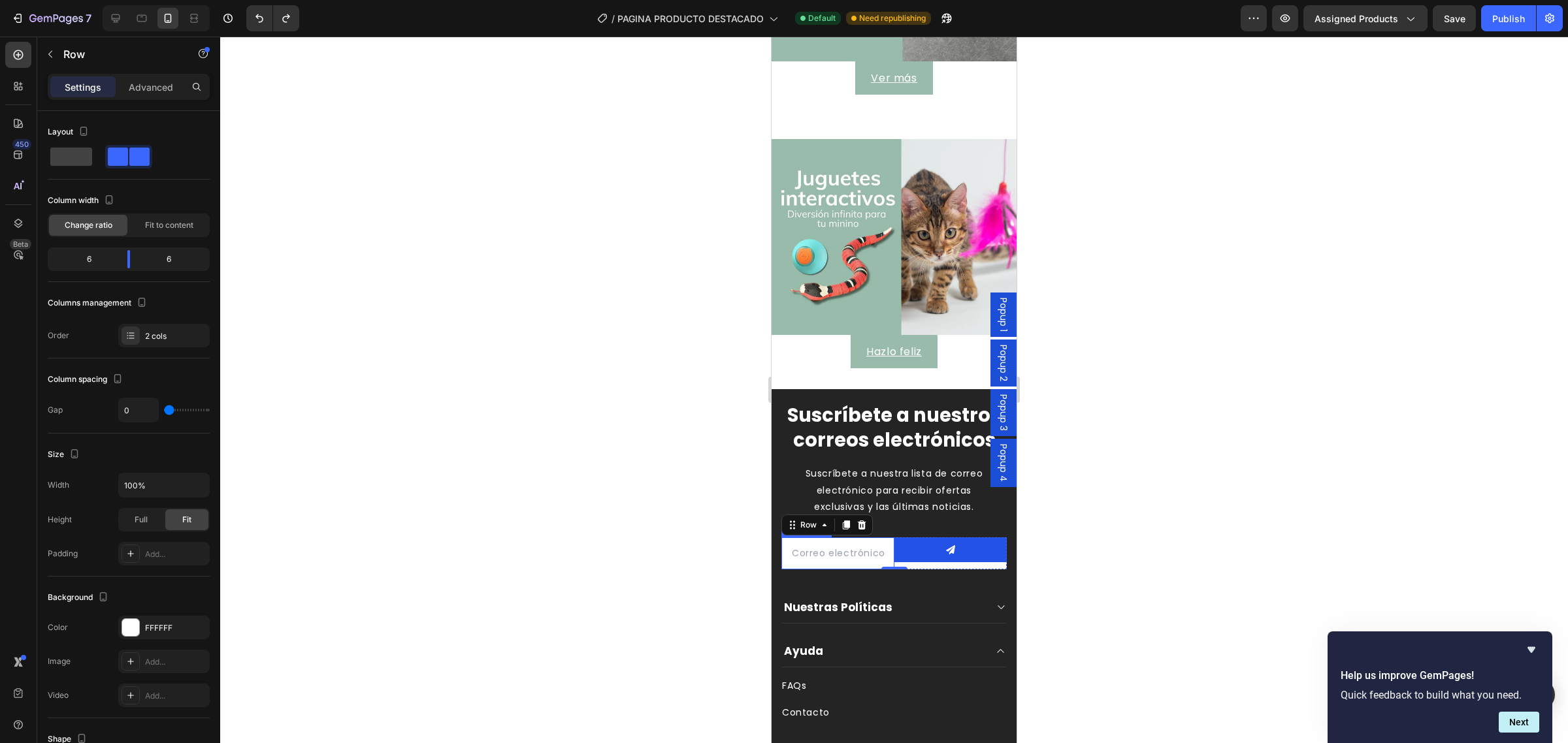
click at [880, 558] on input "email" at bounding box center [837, 554] width 113 height 32
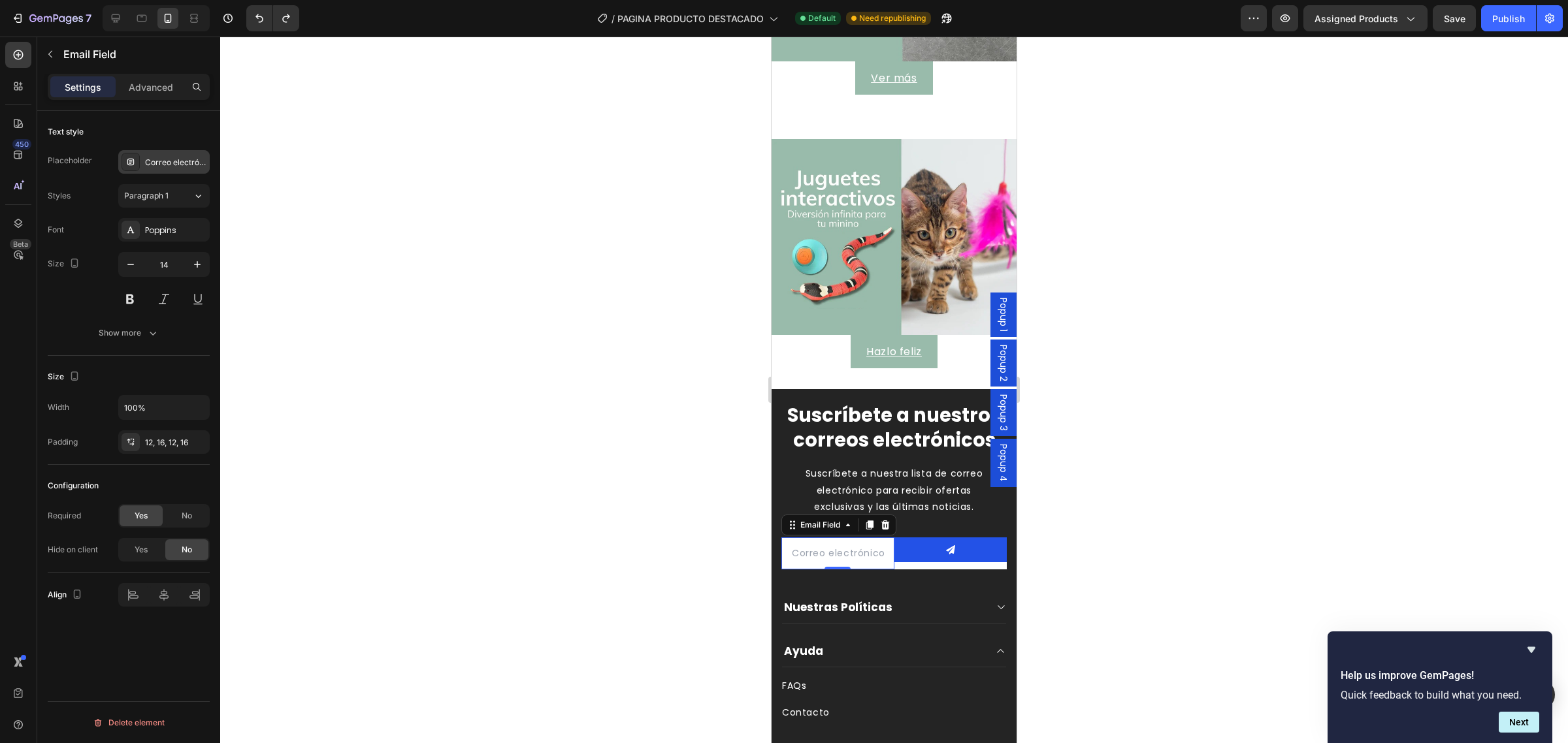
click at [173, 166] on div "Correo electrónico" at bounding box center [176, 162] width 62 height 11
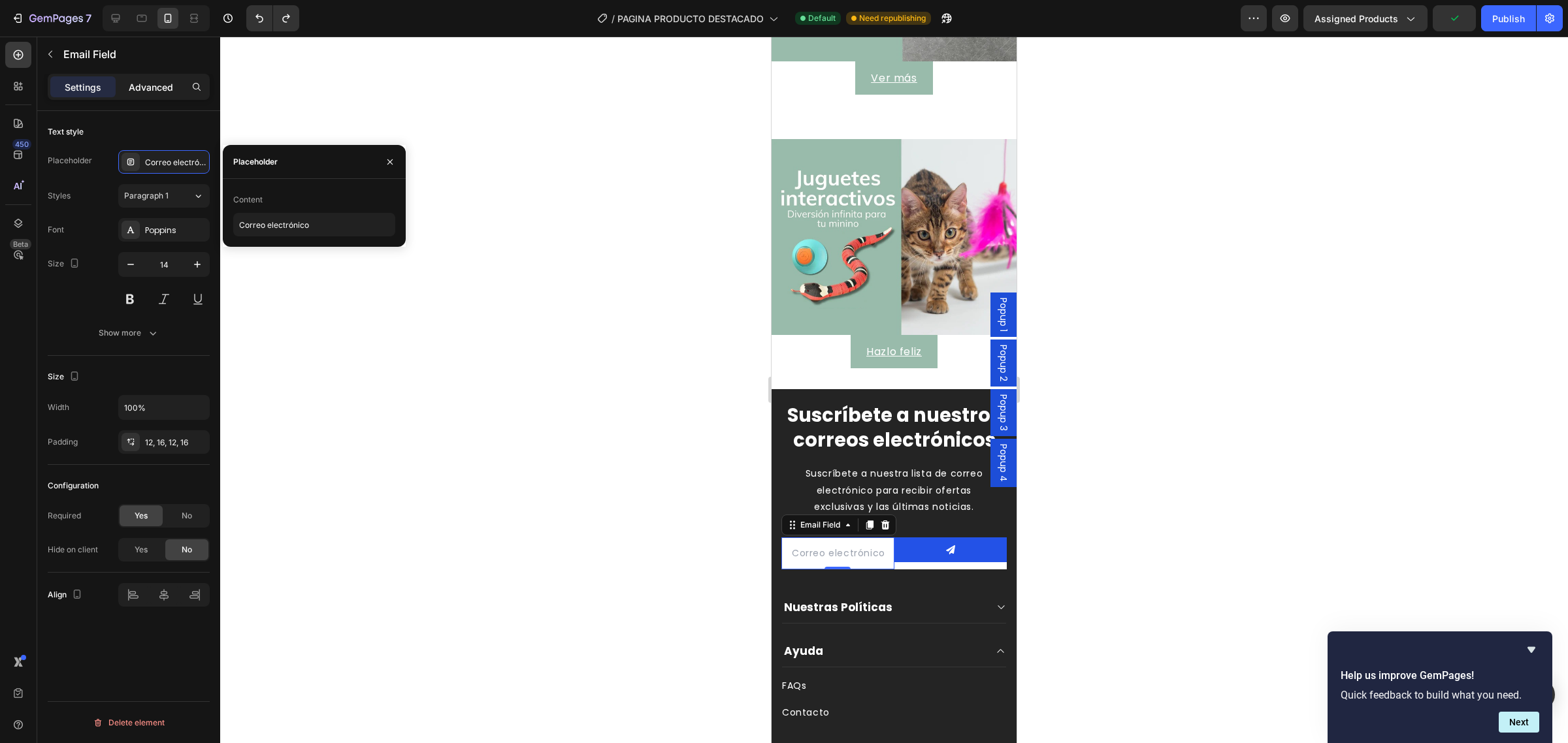
click at [135, 93] on p "Advanced" at bounding box center [150, 87] width 45 height 13
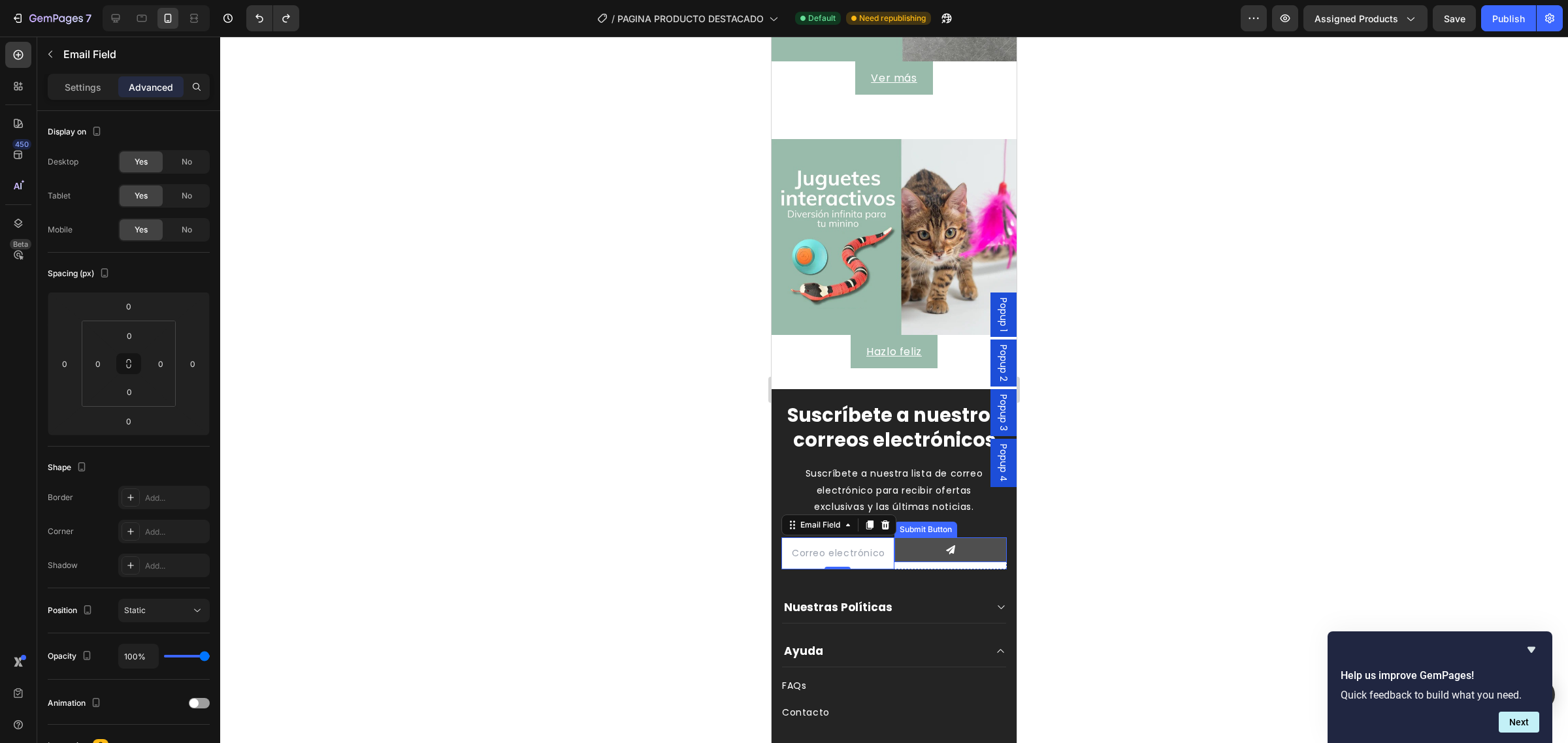
click at [927, 557] on button at bounding box center [950, 550] width 113 height 25
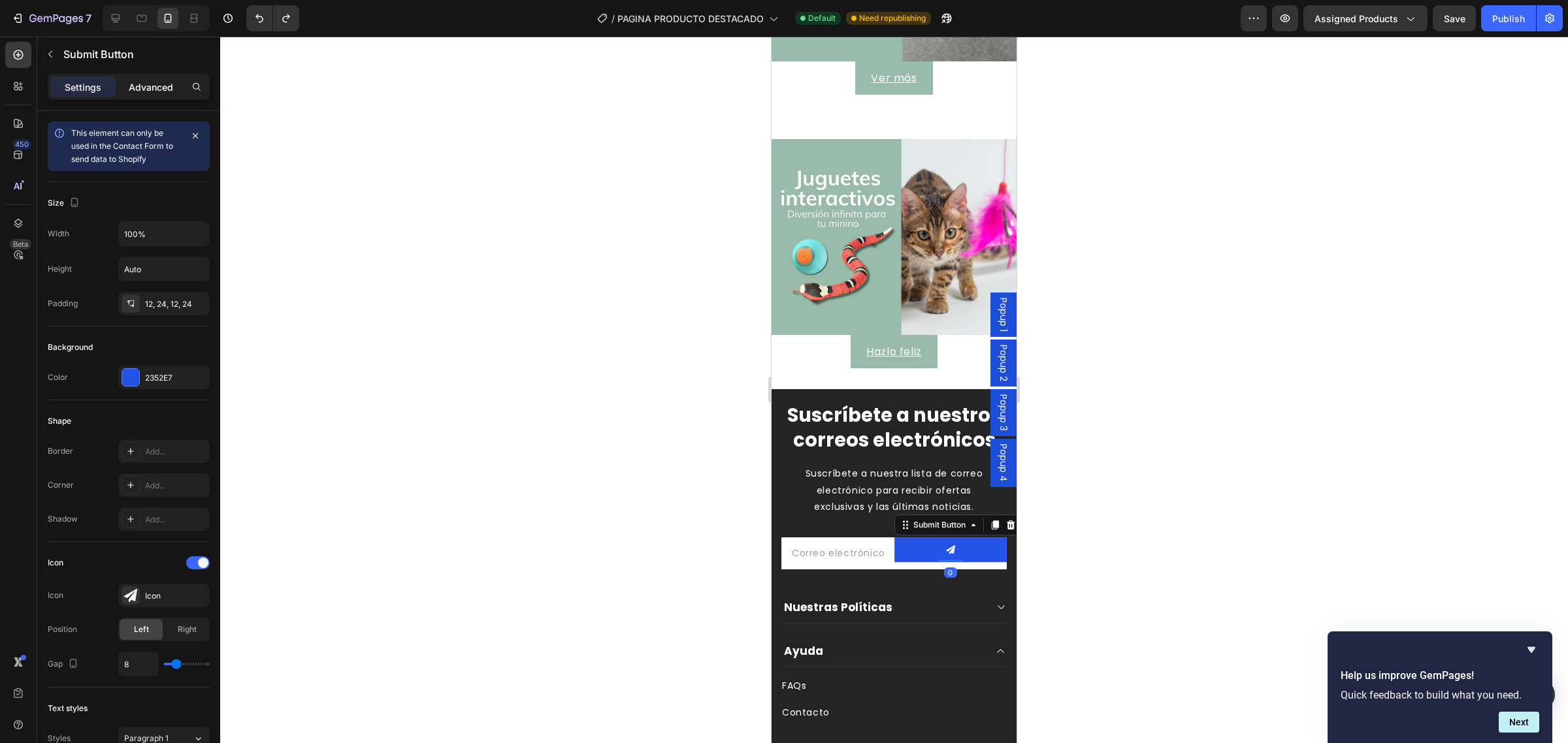
click at [145, 88] on p "Advanced" at bounding box center [150, 87] width 45 height 13
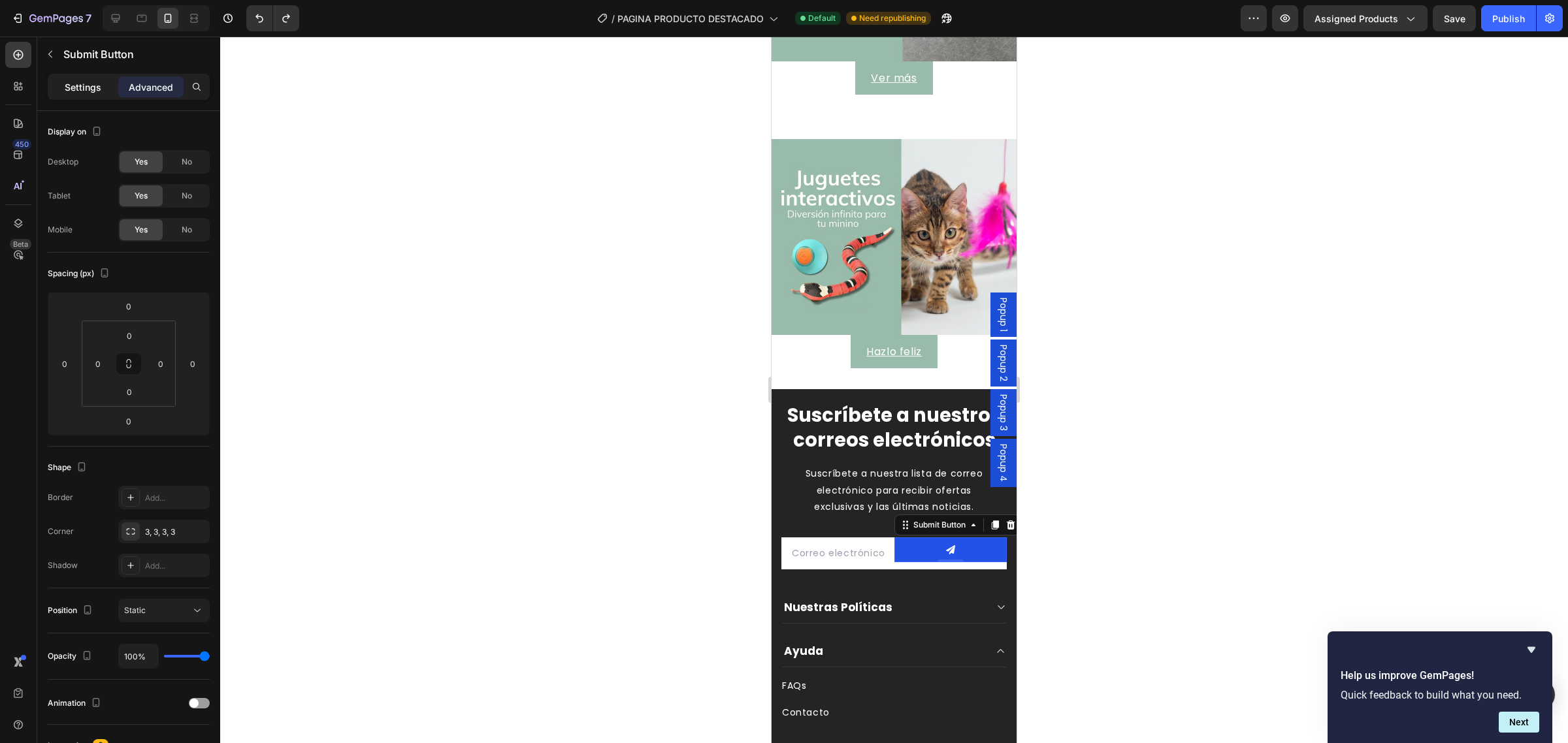
click at [88, 81] on p "Settings" at bounding box center [83, 87] width 37 height 13
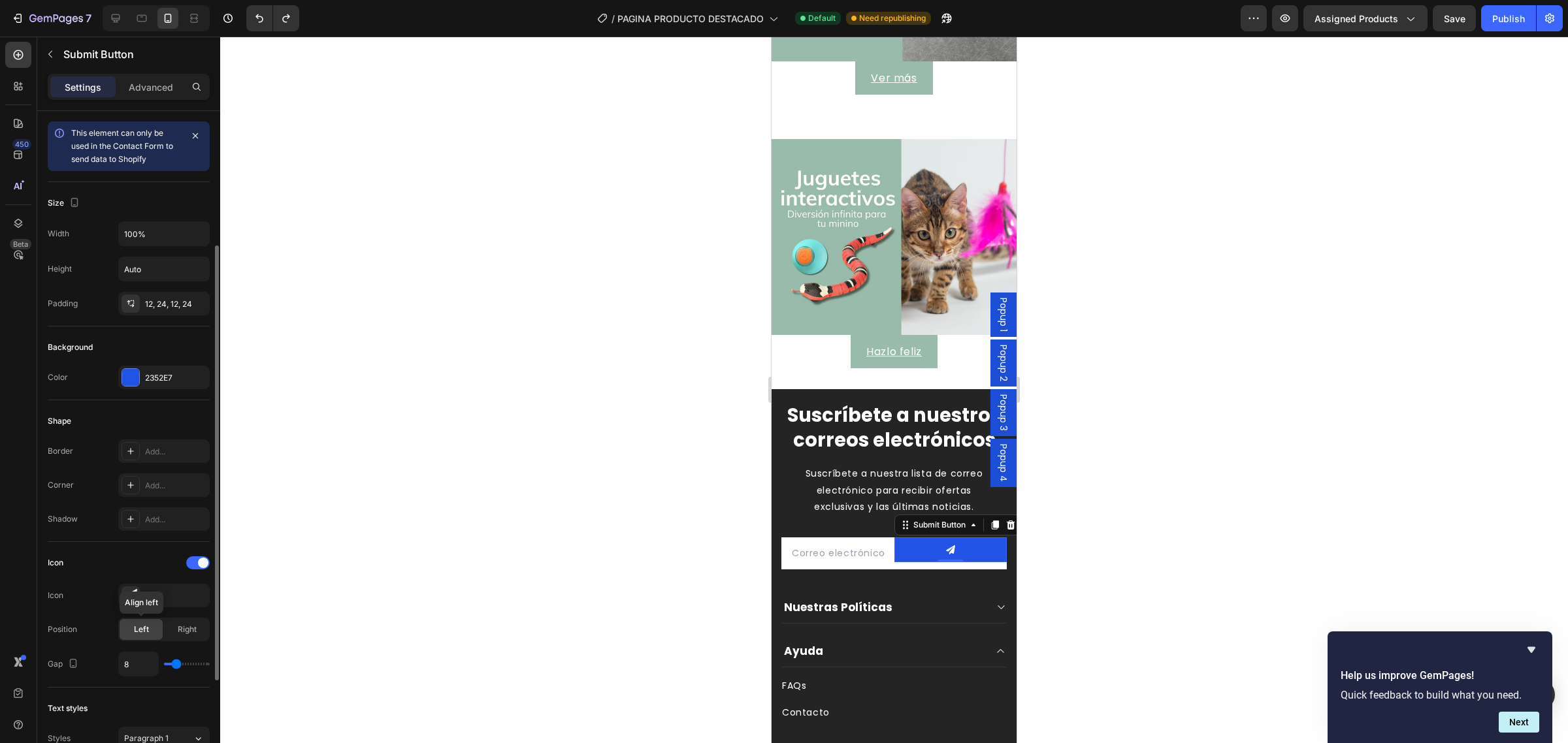
scroll to position [163, 0]
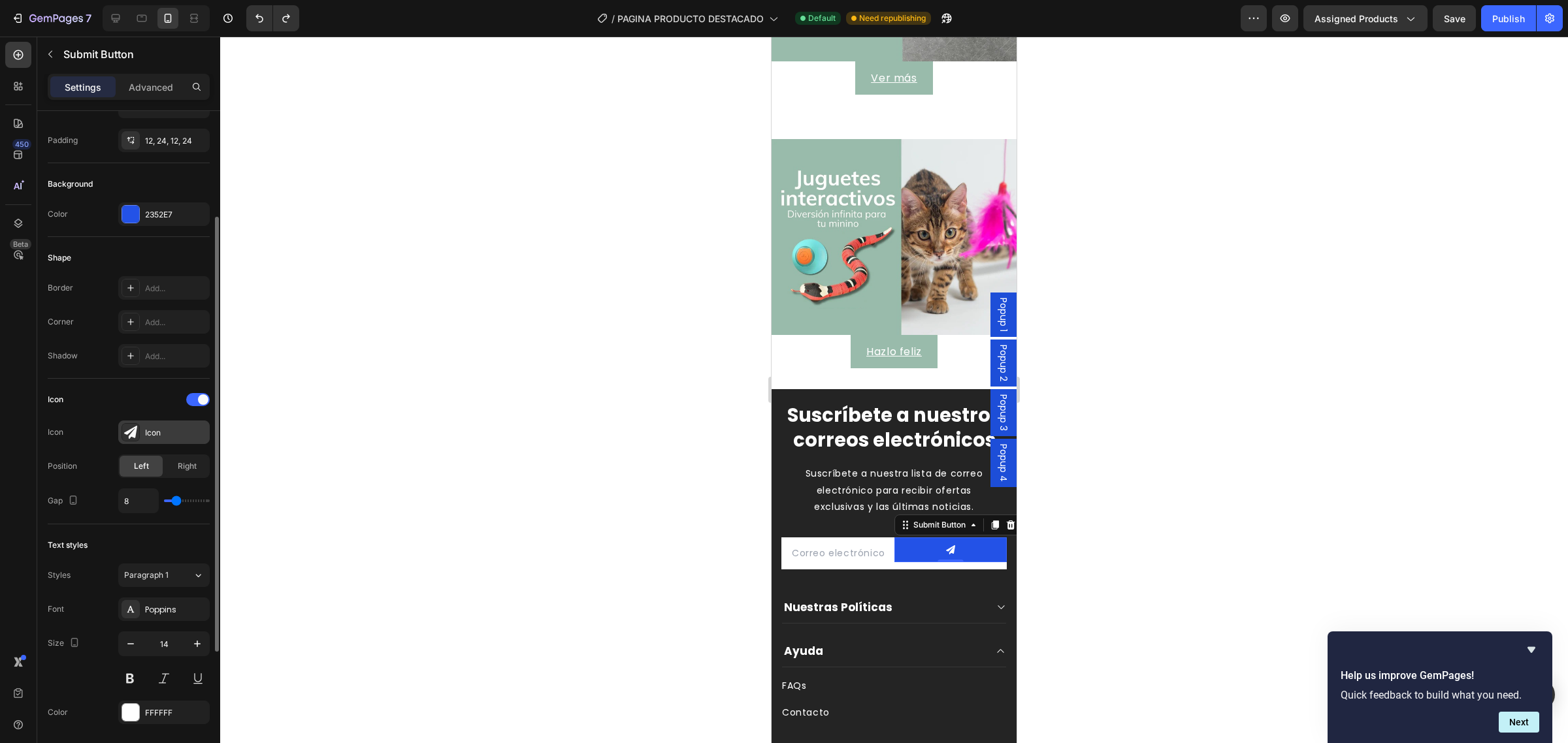
click at [160, 431] on div "Icon" at bounding box center [176, 433] width 62 height 11
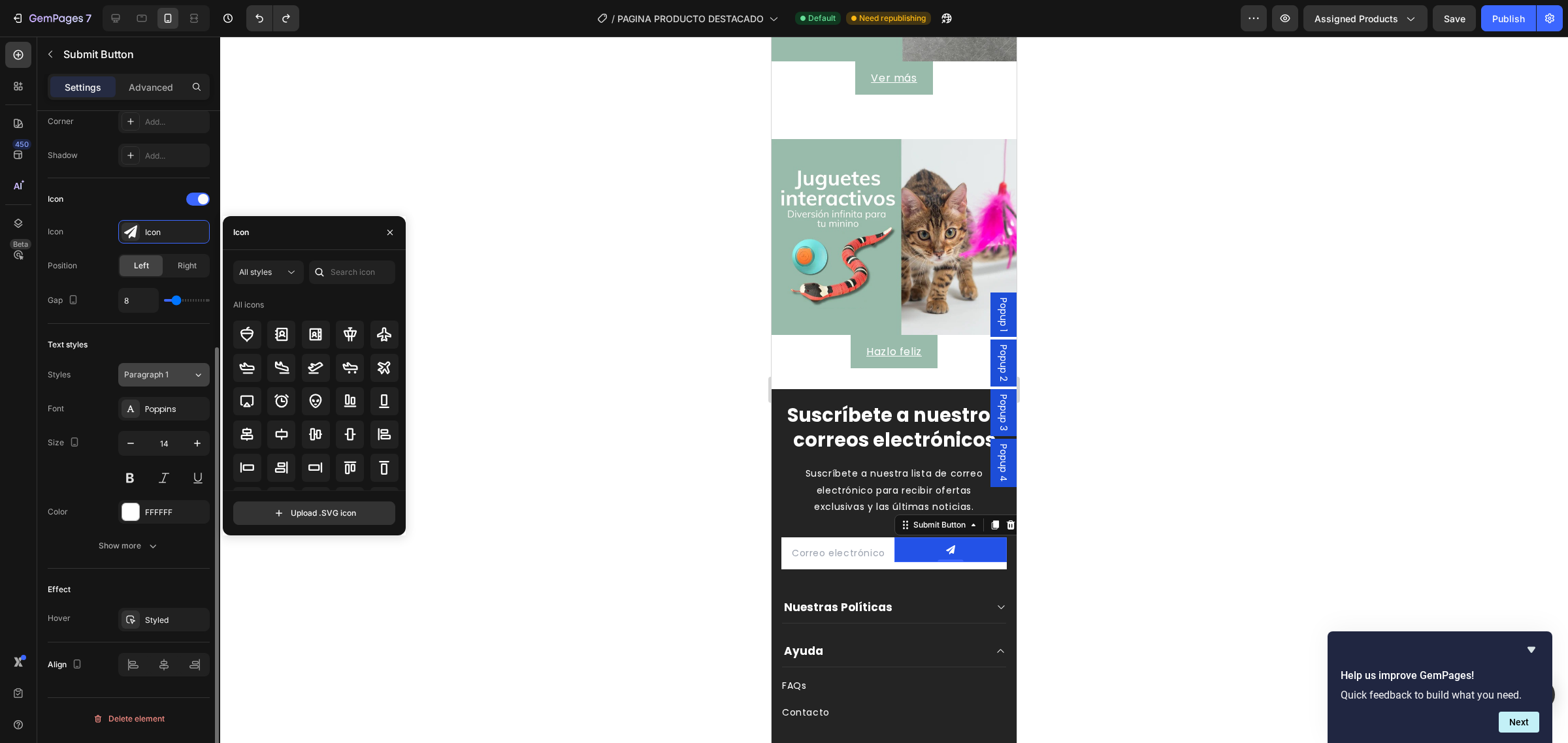
scroll to position [0, 0]
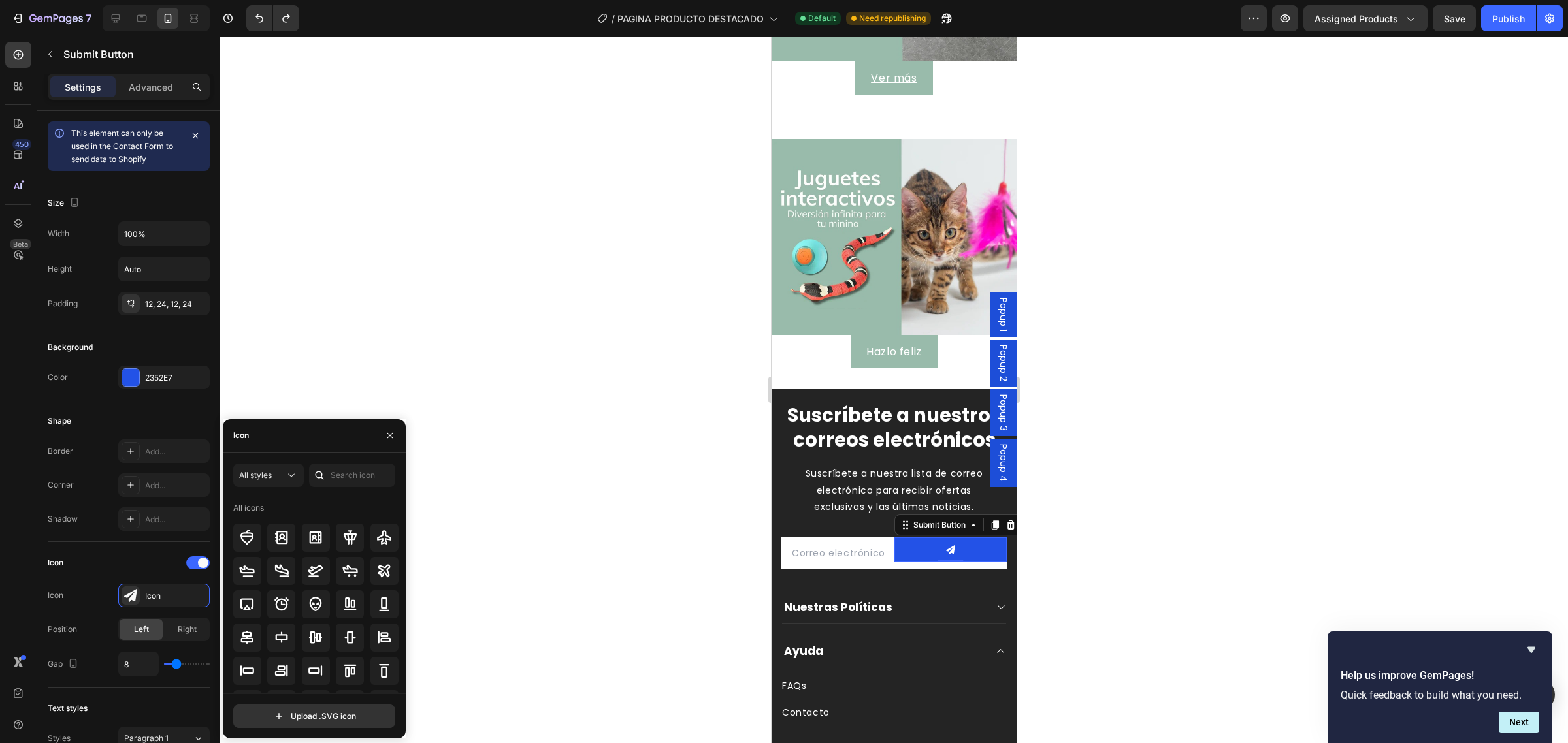
click at [145, 98] on div "Settings Advanced" at bounding box center [128, 87] width 163 height 27
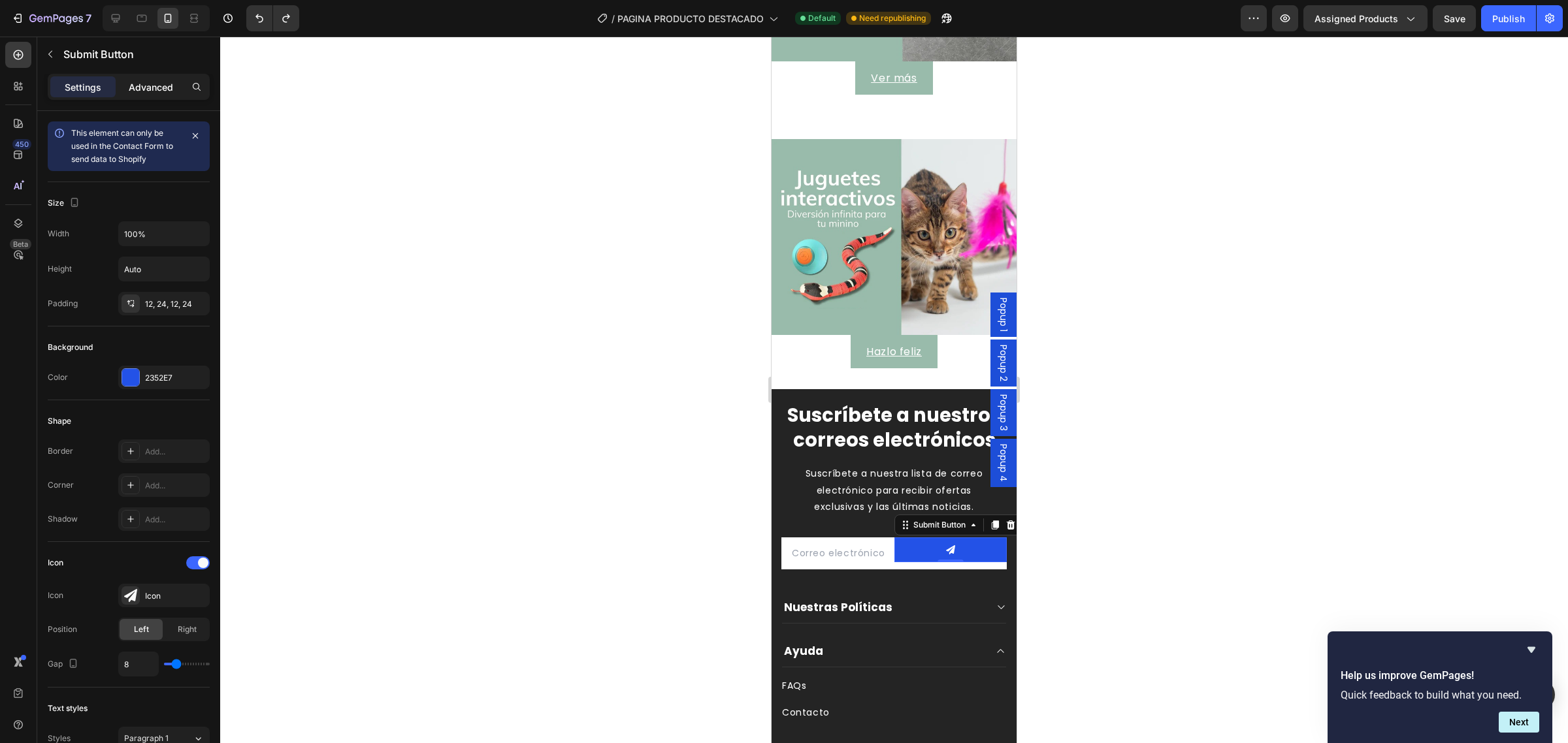
click at [143, 91] on p "Advanced" at bounding box center [150, 87] width 45 height 13
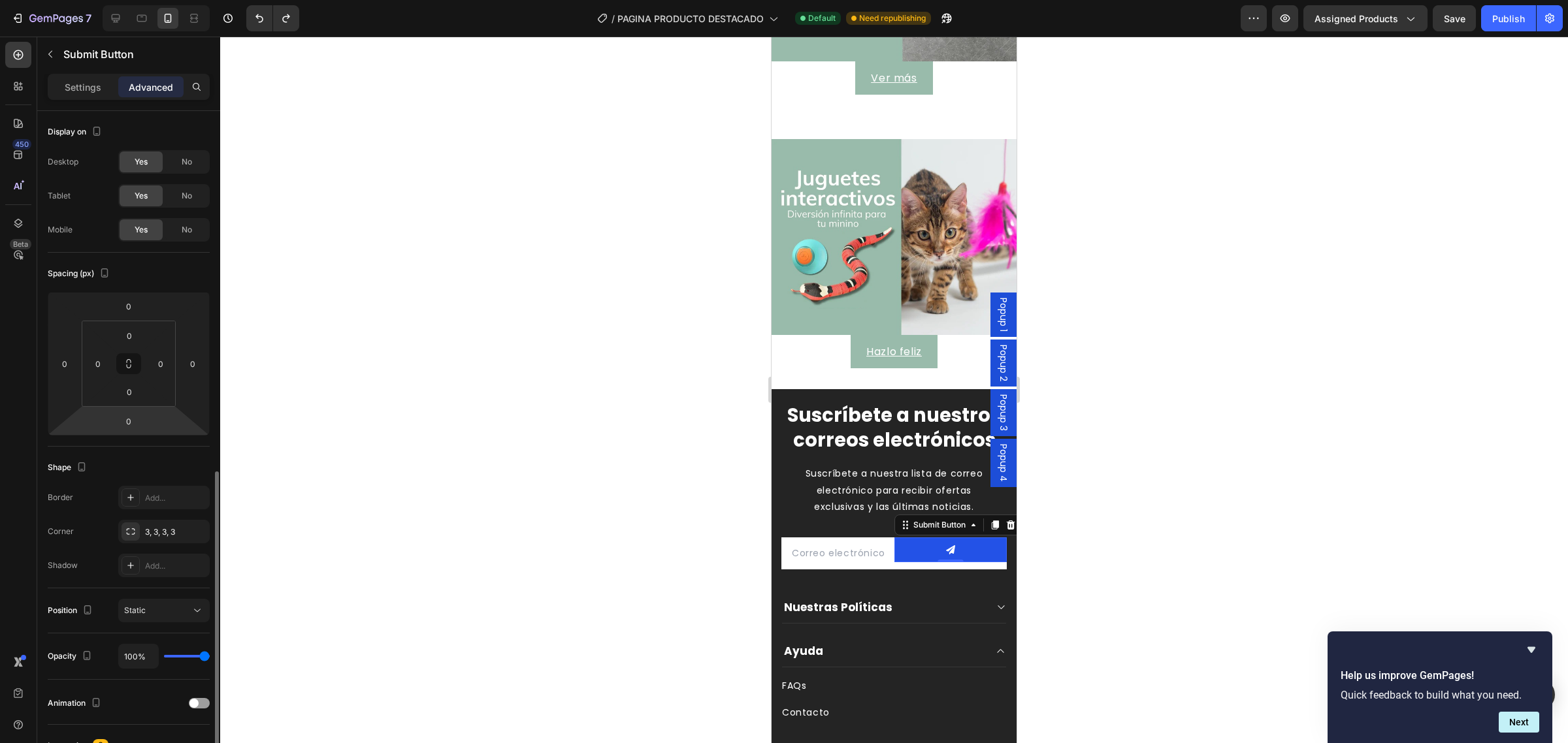
scroll to position [204, 0]
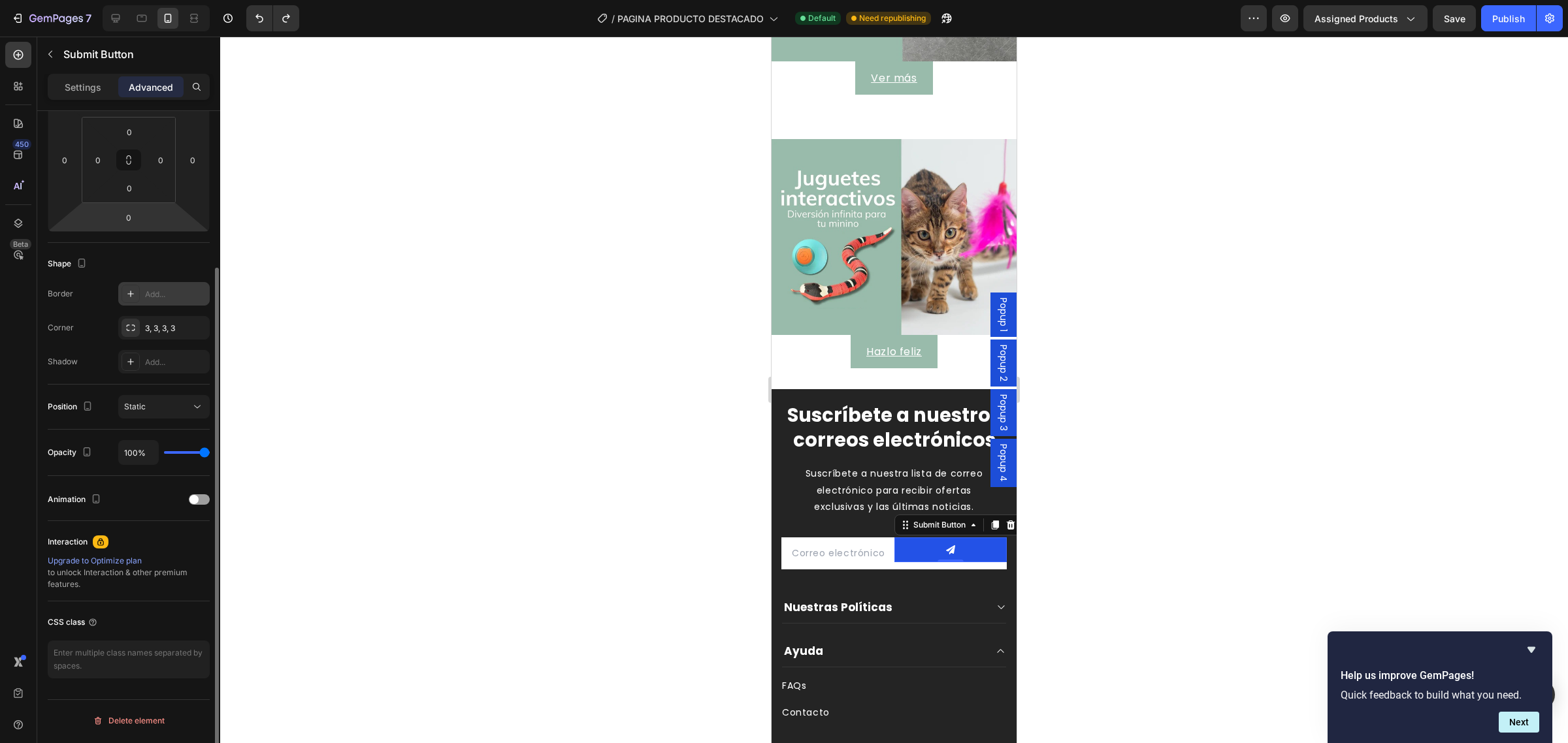
click at [145, 290] on div "Add..." at bounding box center [176, 295] width 62 height 11
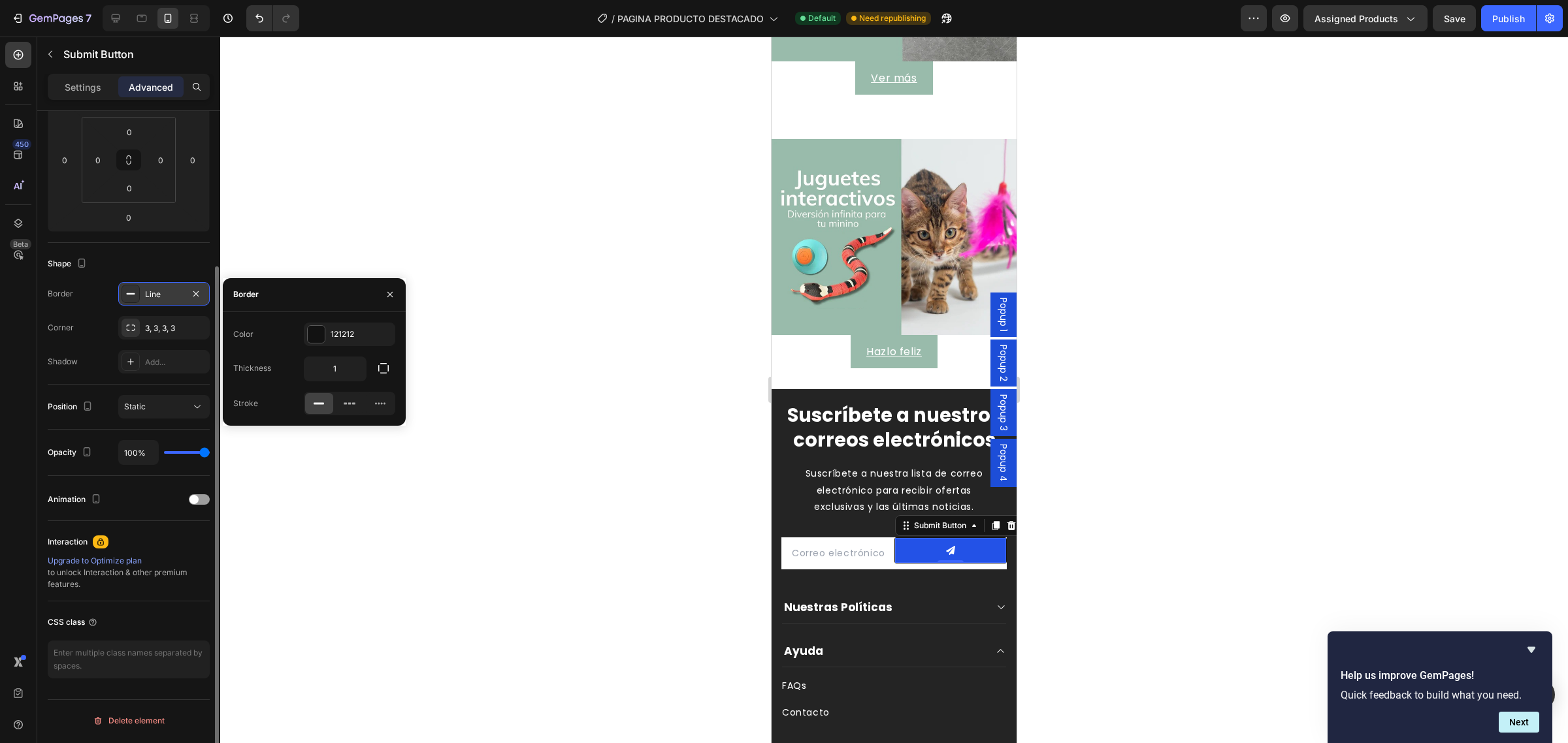
scroll to position [203, 0]
click at [390, 292] on icon "button" at bounding box center [390, 295] width 10 height 10
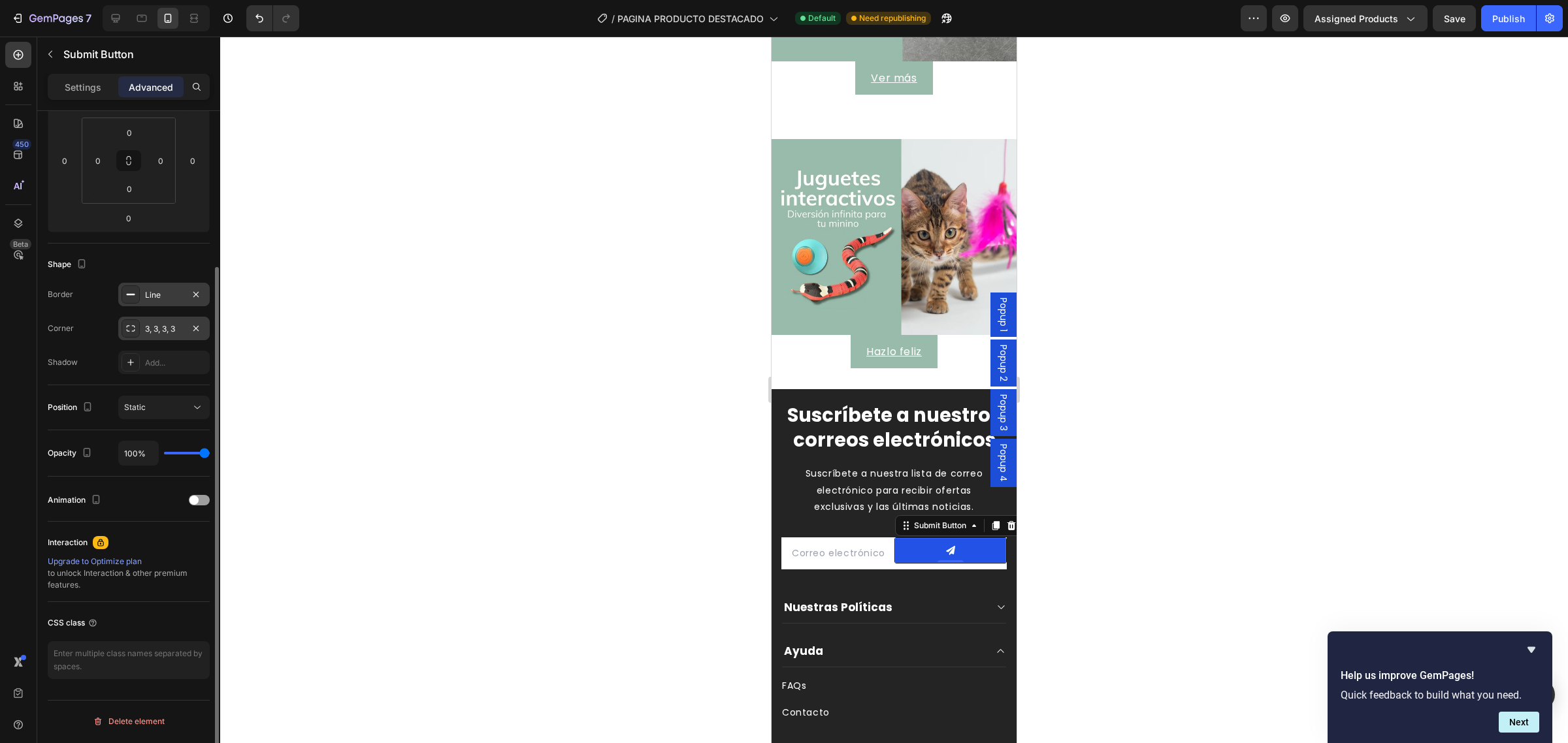
click at [162, 328] on div "3, 3, 3, 3" at bounding box center [164, 329] width 38 height 11
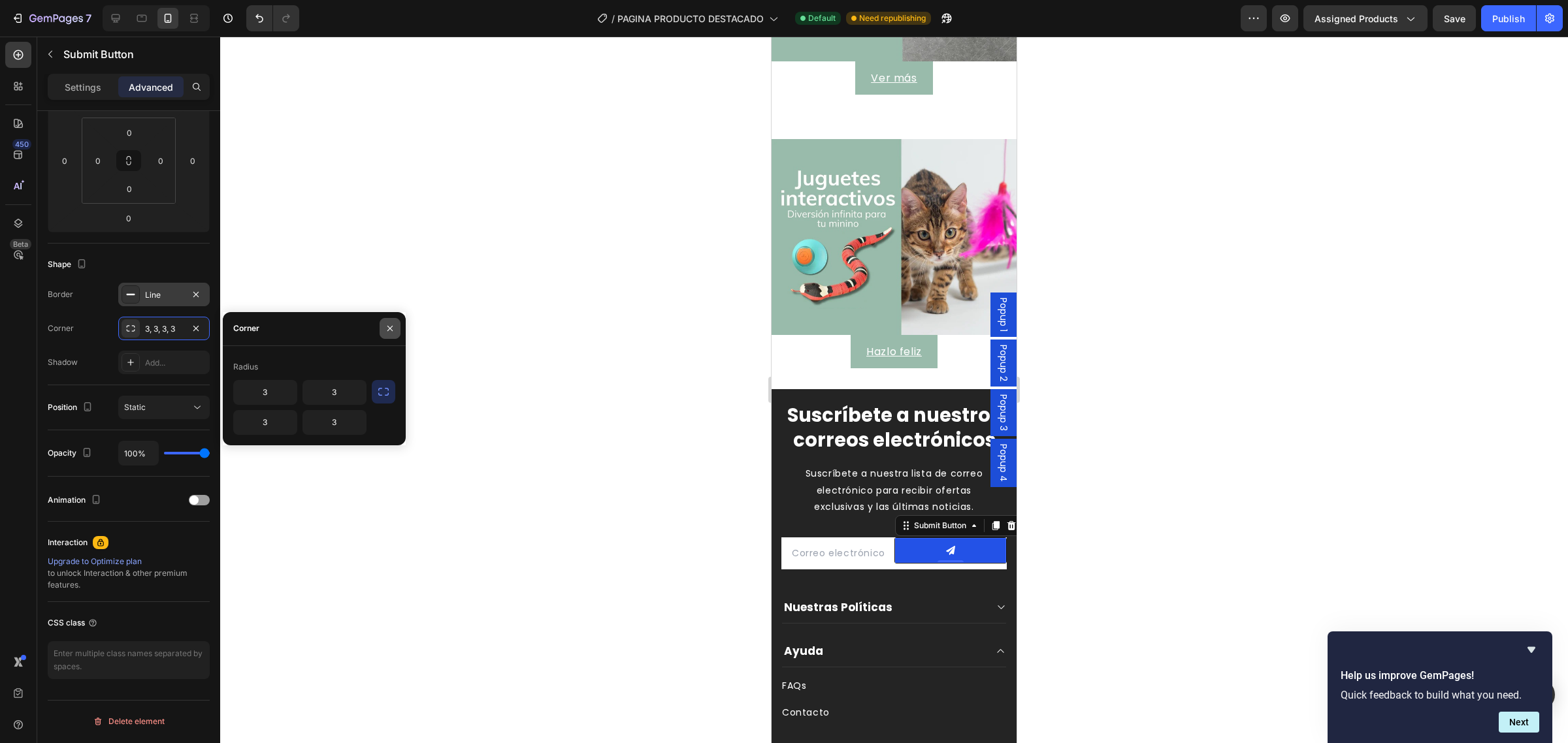
click at [385, 323] on icon "button" at bounding box center [390, 328] width 10 height 10
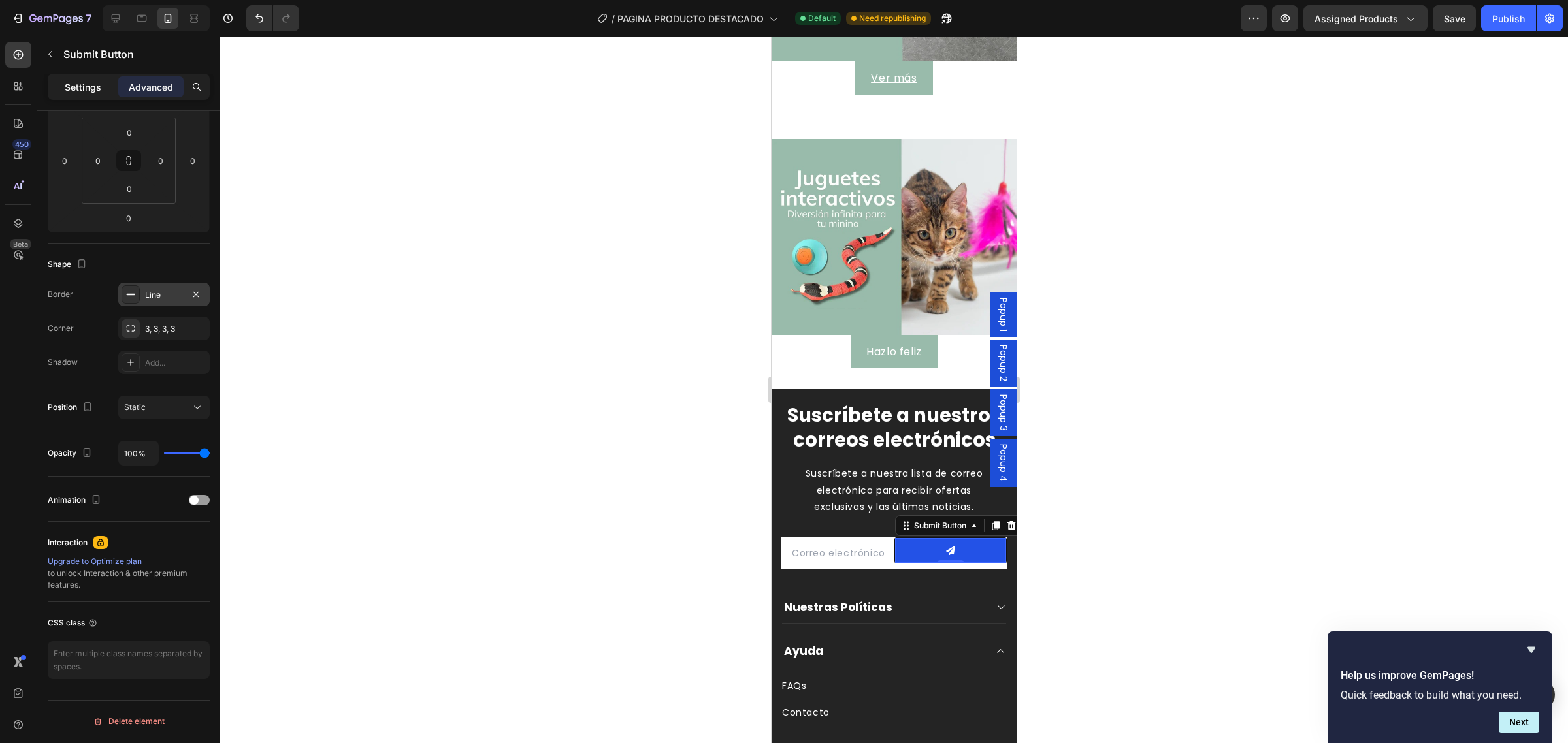
click at [79, 83] on p "Settings" at bounding box center [83, 87] width 37 height 13
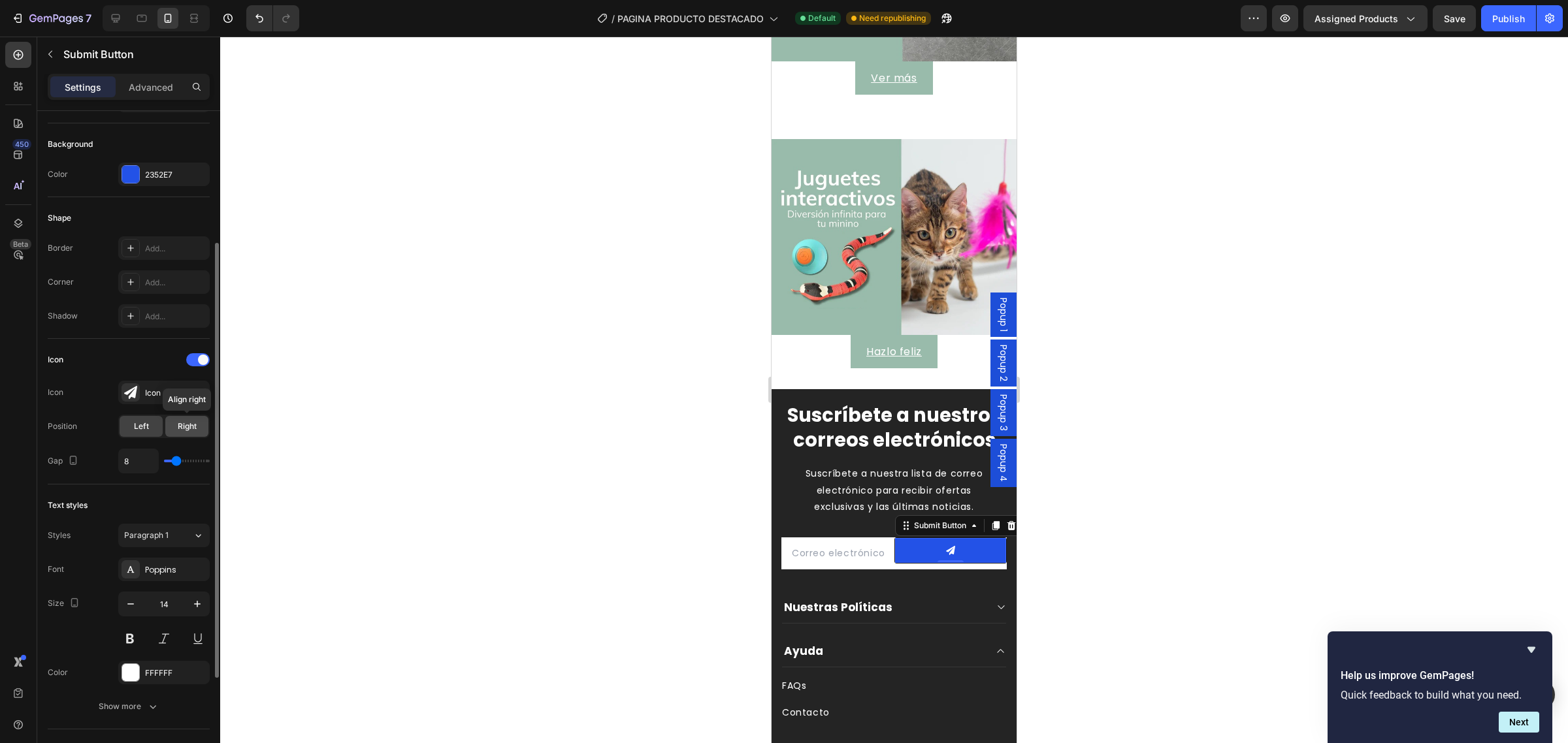
click at [168, 429] on div "Right" at bounding box center [186, 427] width 43 height 21
click at [152, 431] on div "Left" at bounding box center [141, 427] width 43 height 21
click at [194, 364] on div at bounding box center [198, 360] width 24 height 13
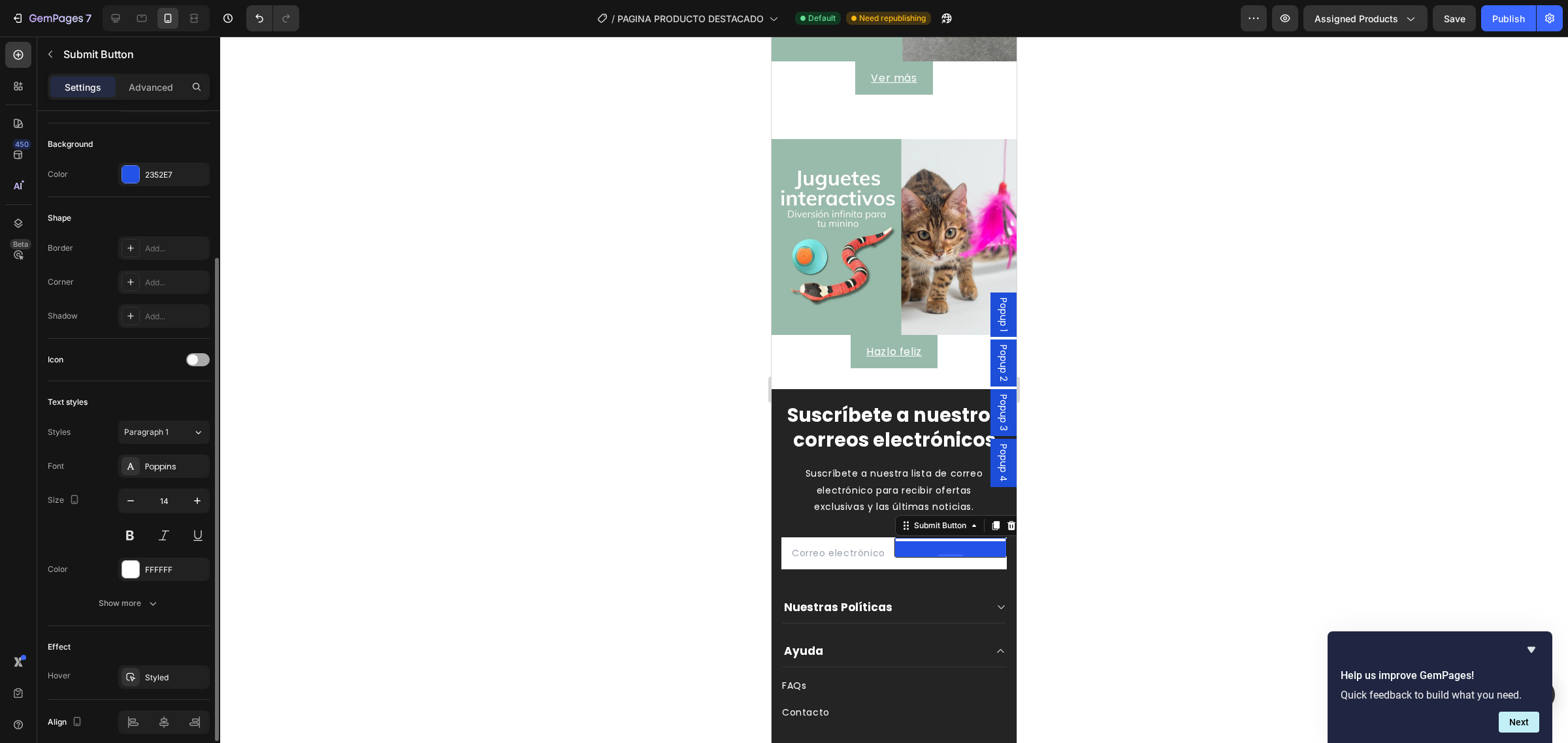
click at [201, 363] on div at bounding box center [198, 360] width 24 height 13
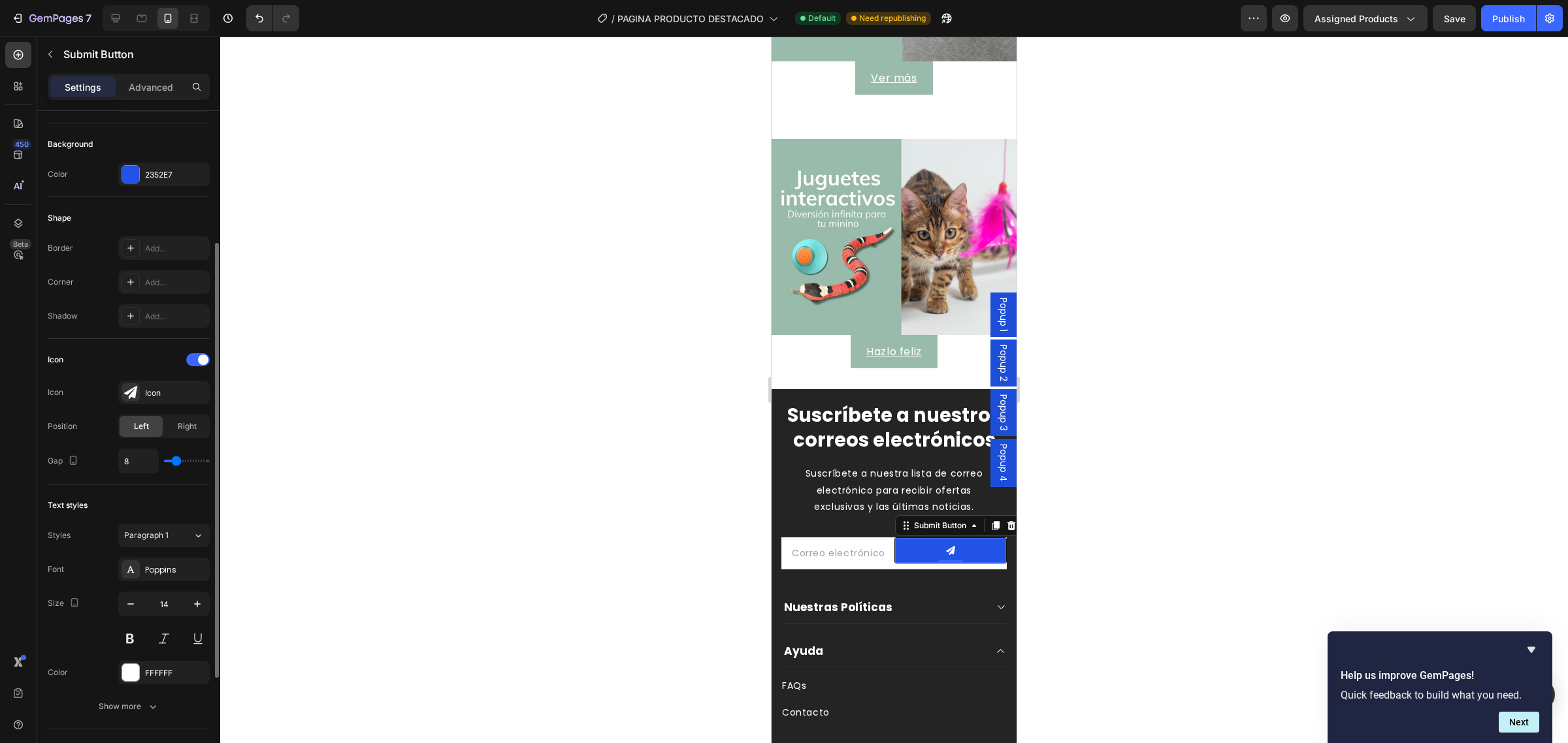
scroll to position [0, 0]
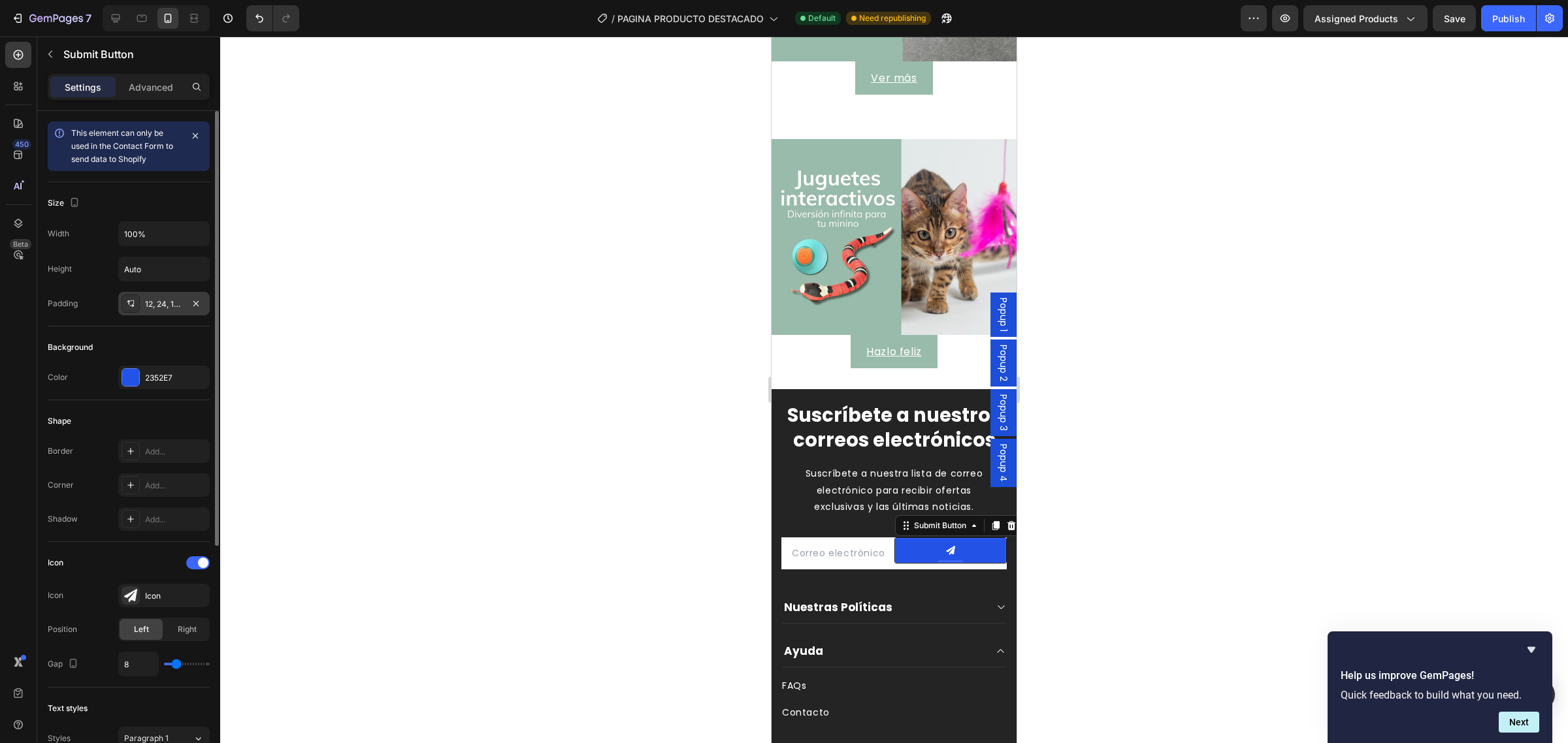
click at [162, 295] on div "12, 24, 12, 24" at bounding box center [163, 303] width 91 height 24
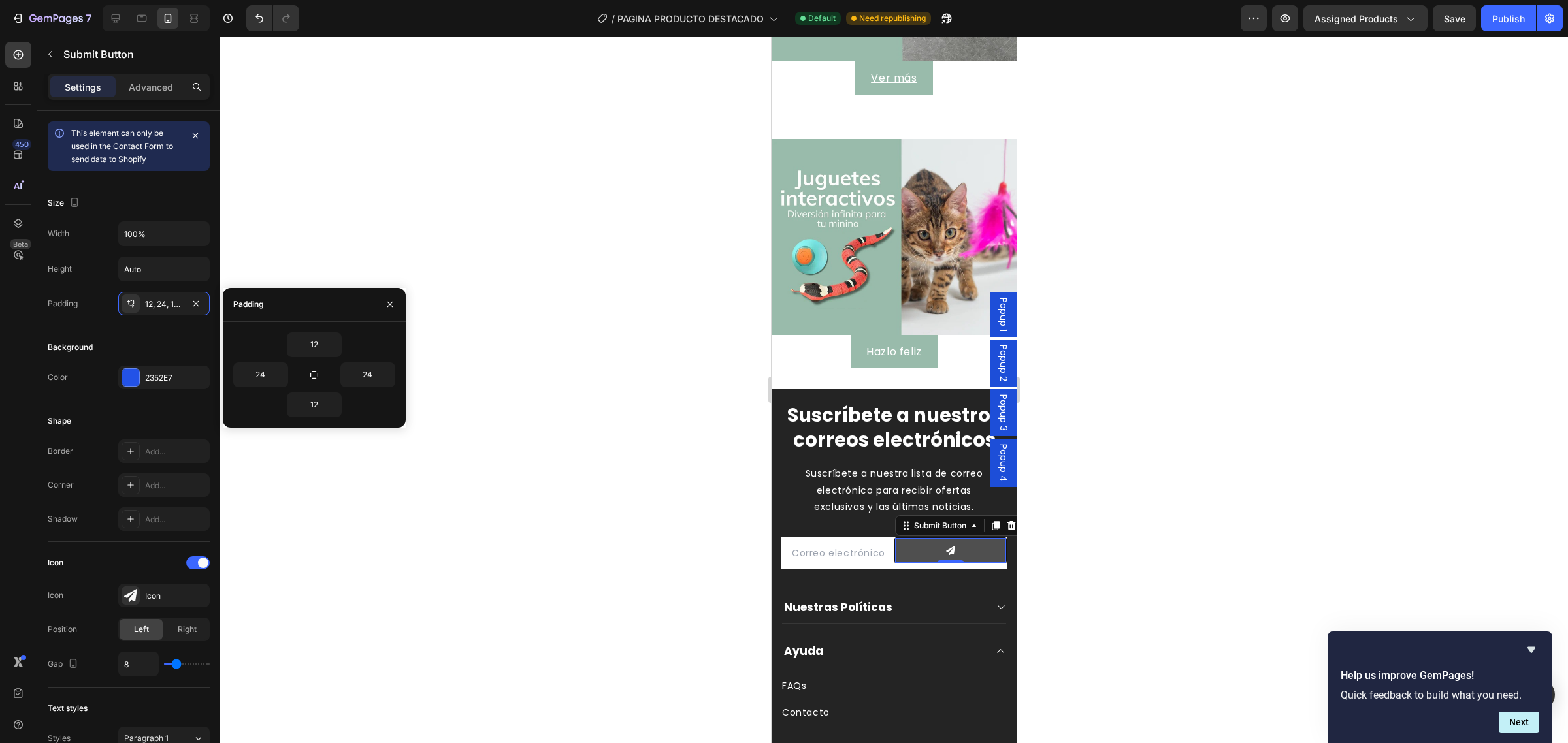
click at [894, 550] on div "Submit Button 0" at bounding box center [950, 551] width 113 height 27
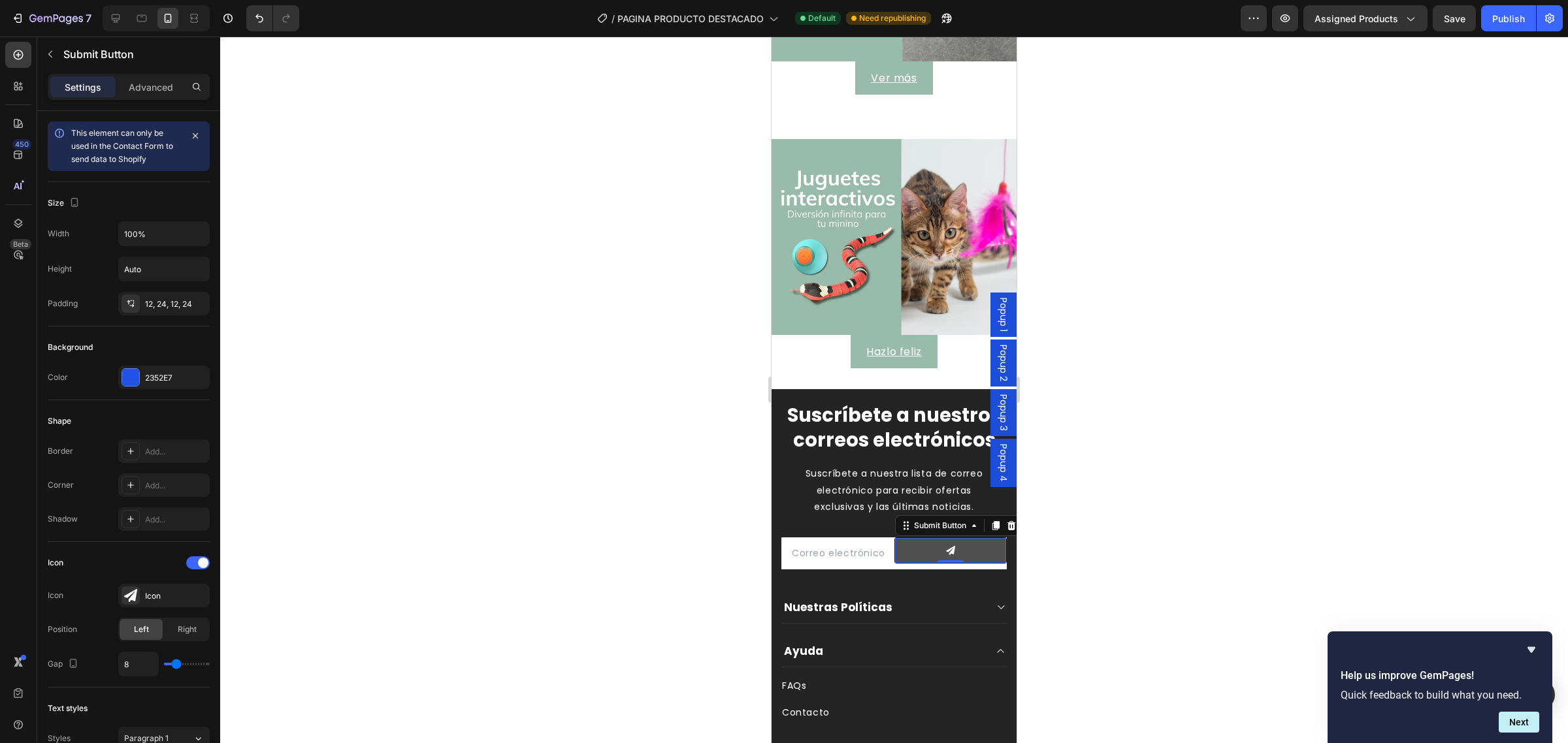
click at [895, 551] on button at bounding box center [951, 551] width 112 height 25
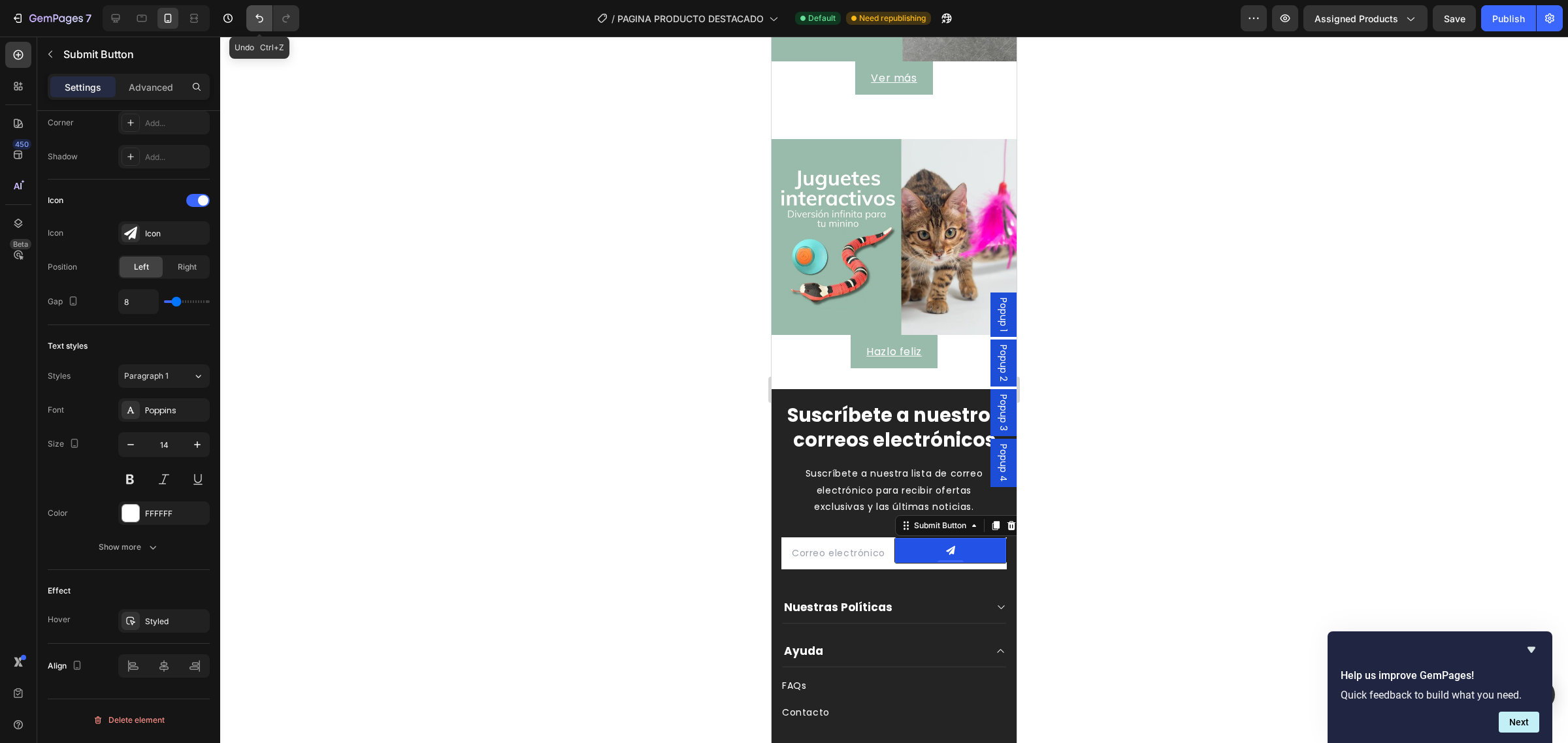
click at [258, 13] on icon "Undo/Redo" at bounding box center [259, 18] width 13 height 13
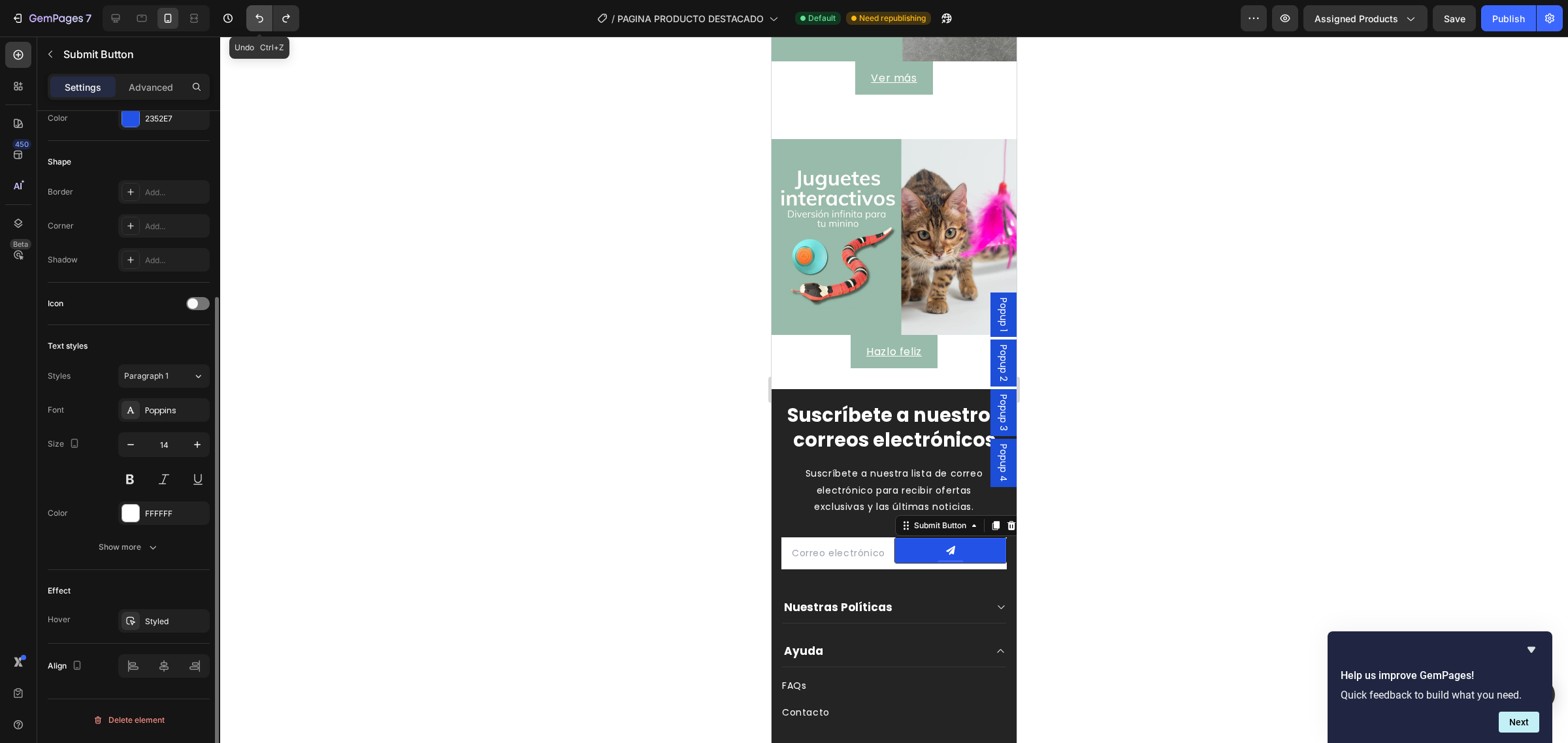
scroll to position [258, 0]
click at [258, 13] on icon "Undo/Redo" at bounding box center [259, 18] width 13 height 13
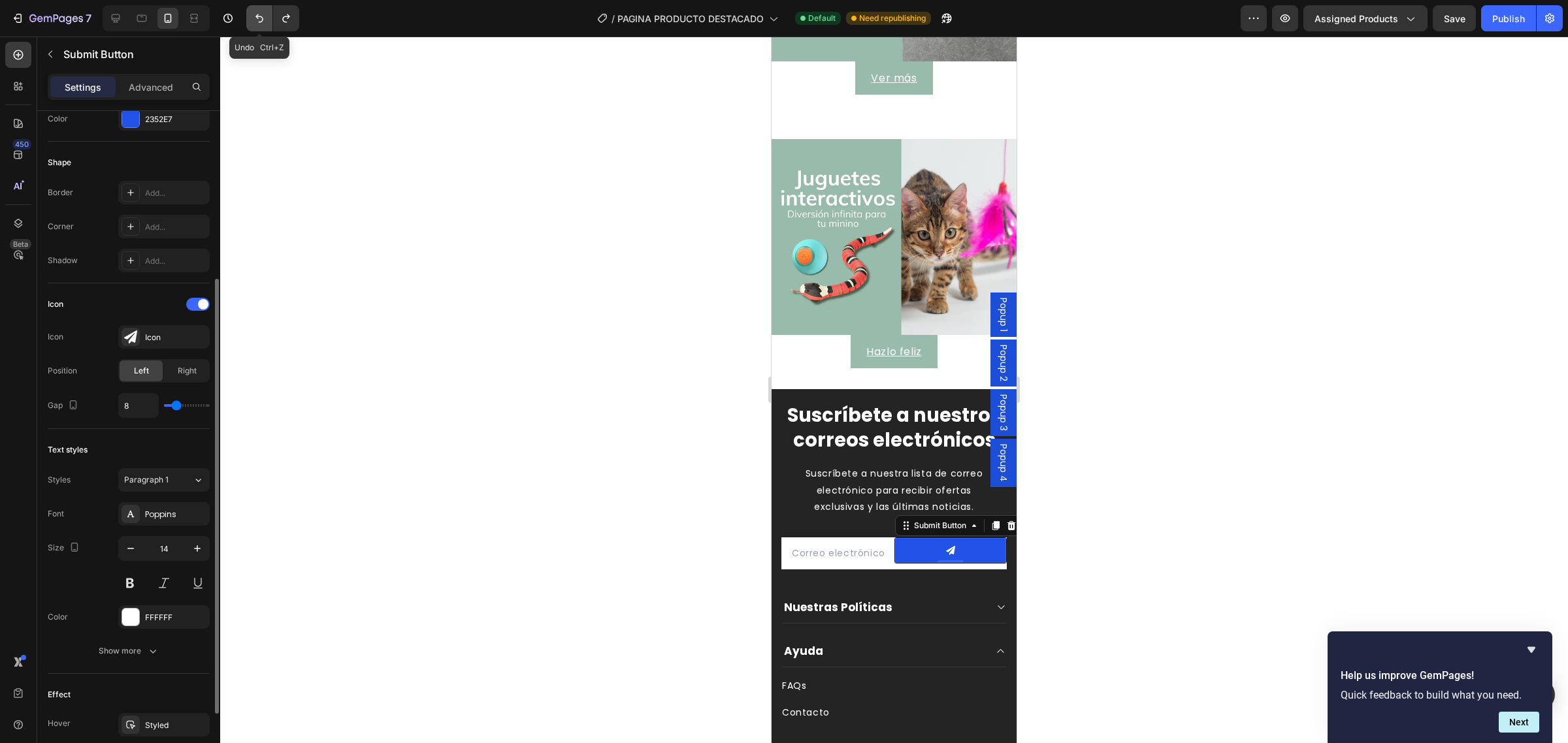
click at [258, 13] on icon "Undo/Redo" at bounding box center [259, 18] width 13 height 13
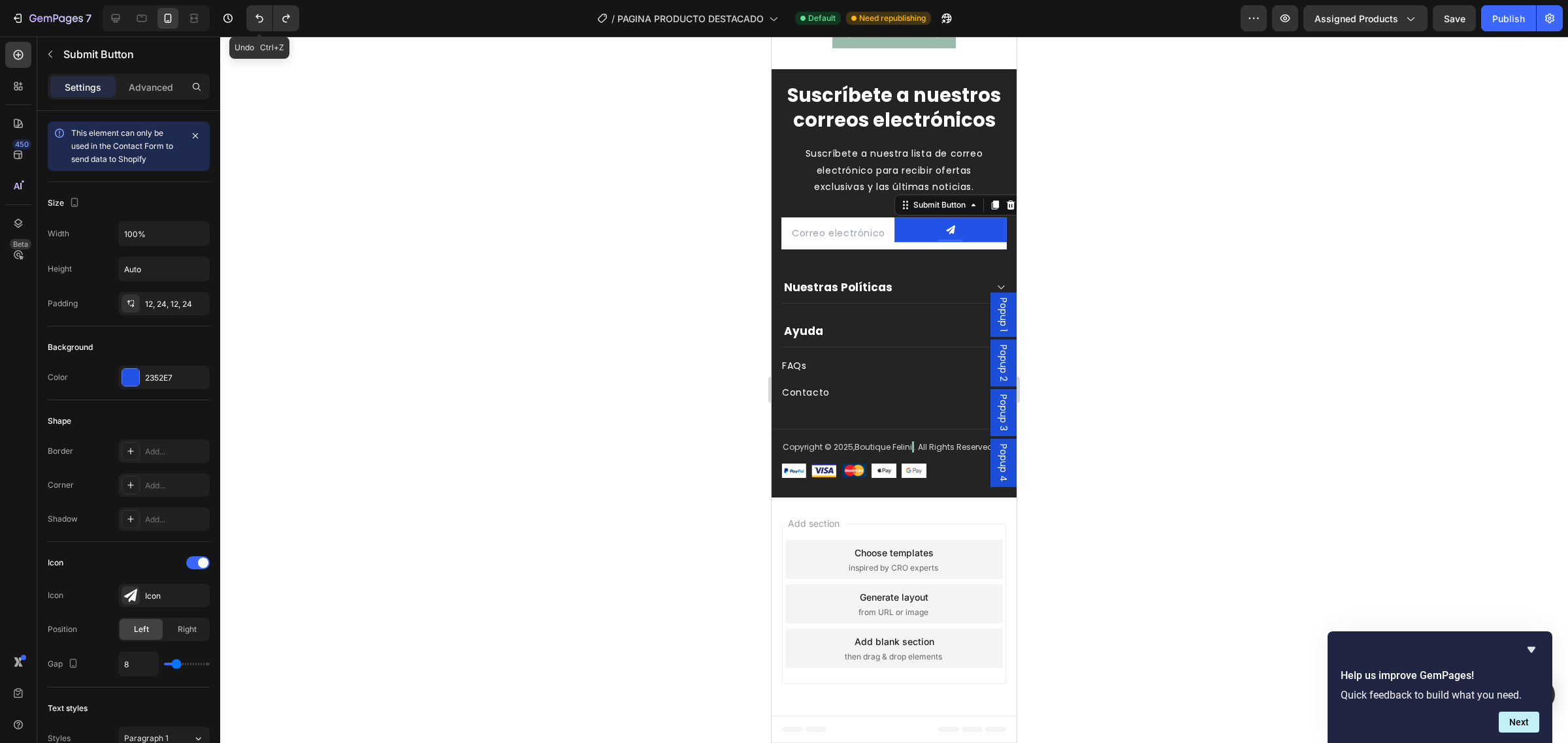
click at [258, 13] on icon "Undo/Redo" at bounding box center [259, 18] width 13 height 13
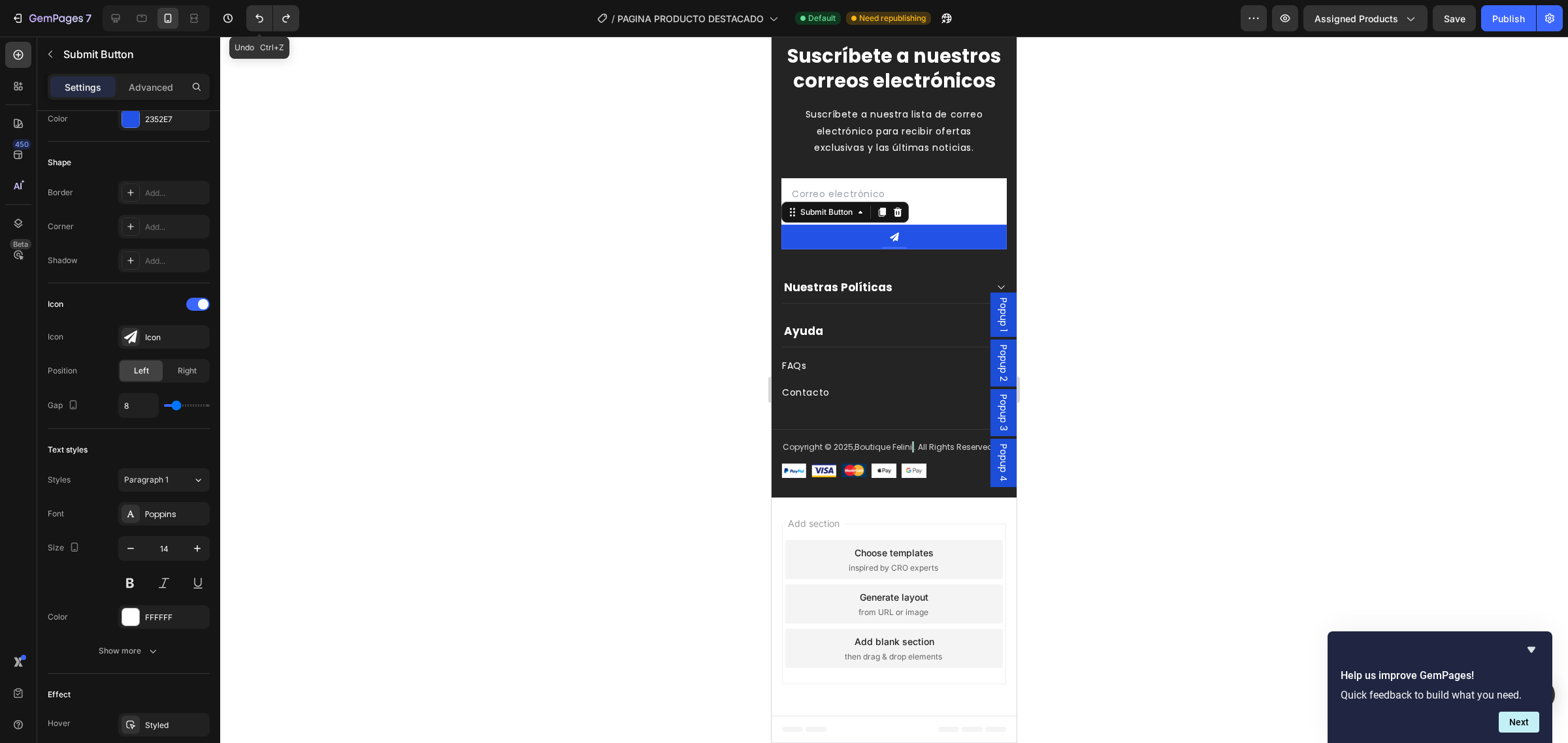
scroll to position [2810, 0]
click at [258, 13] on icon "Undo/Redo" at bounding box center [259, 18] width 13 height 13
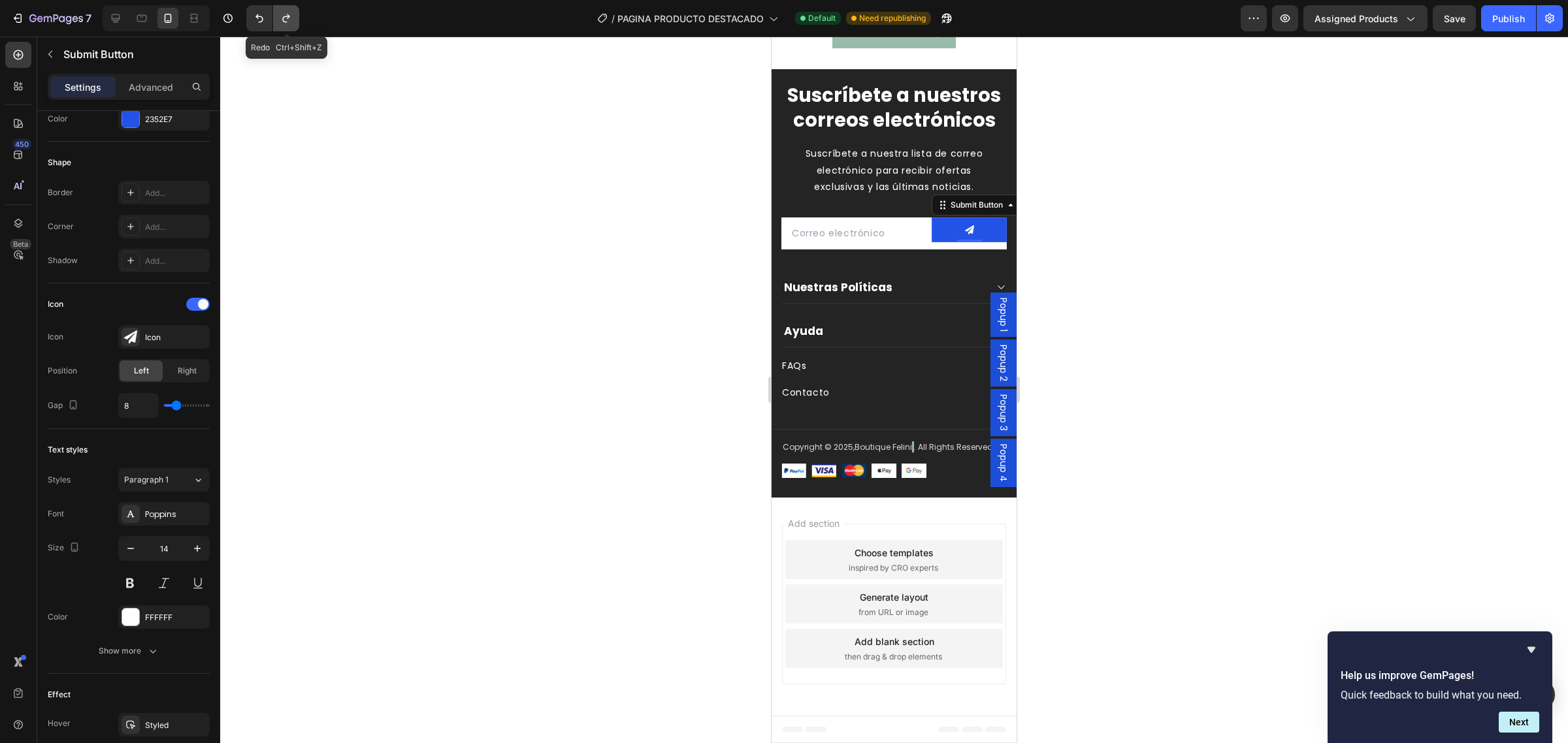
click at [277, 18] on button "Undo/Redo" at bounding box center [286, 19] width 27 height 27
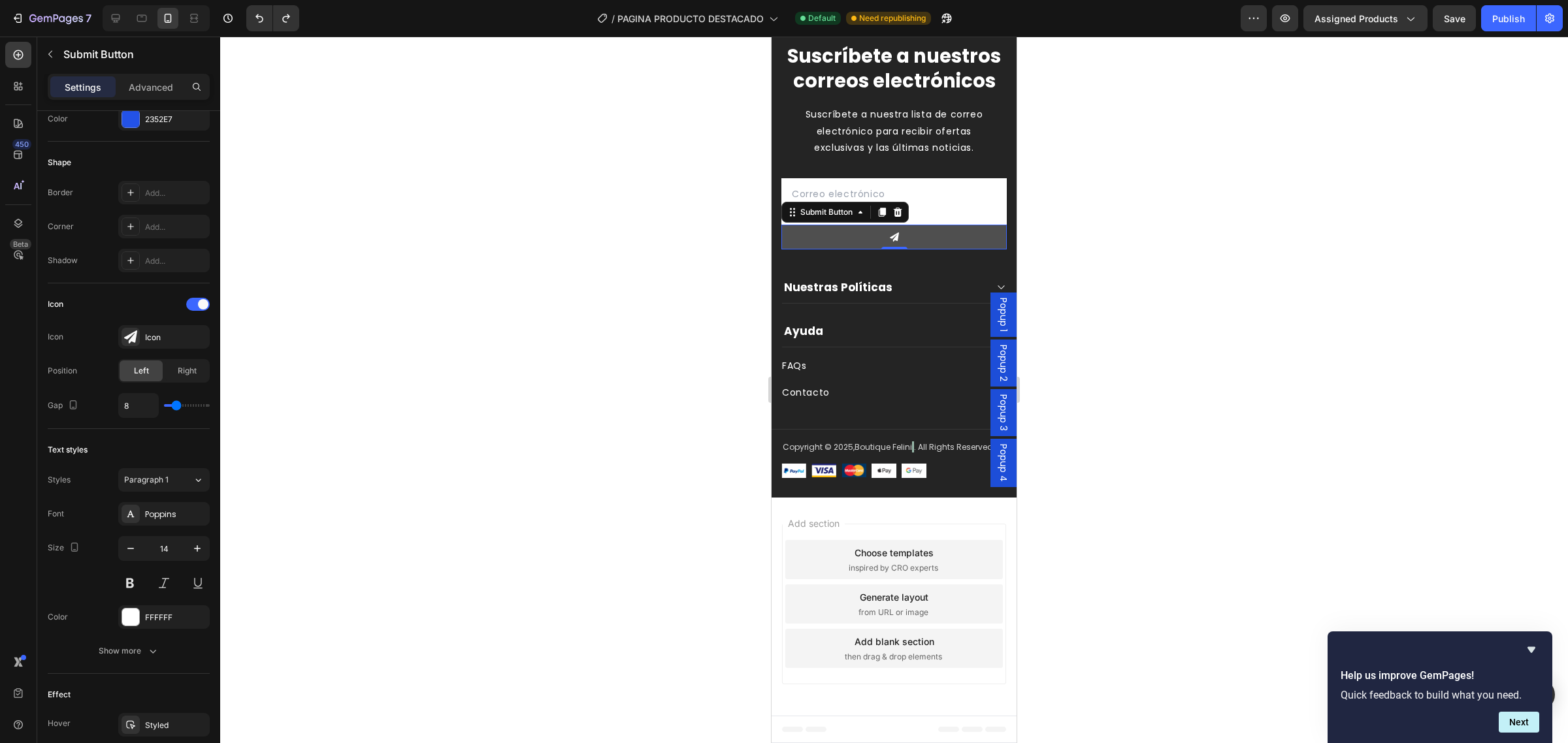
click at [819, 250] on button at bounding box center [893, 238] width 225 height 25
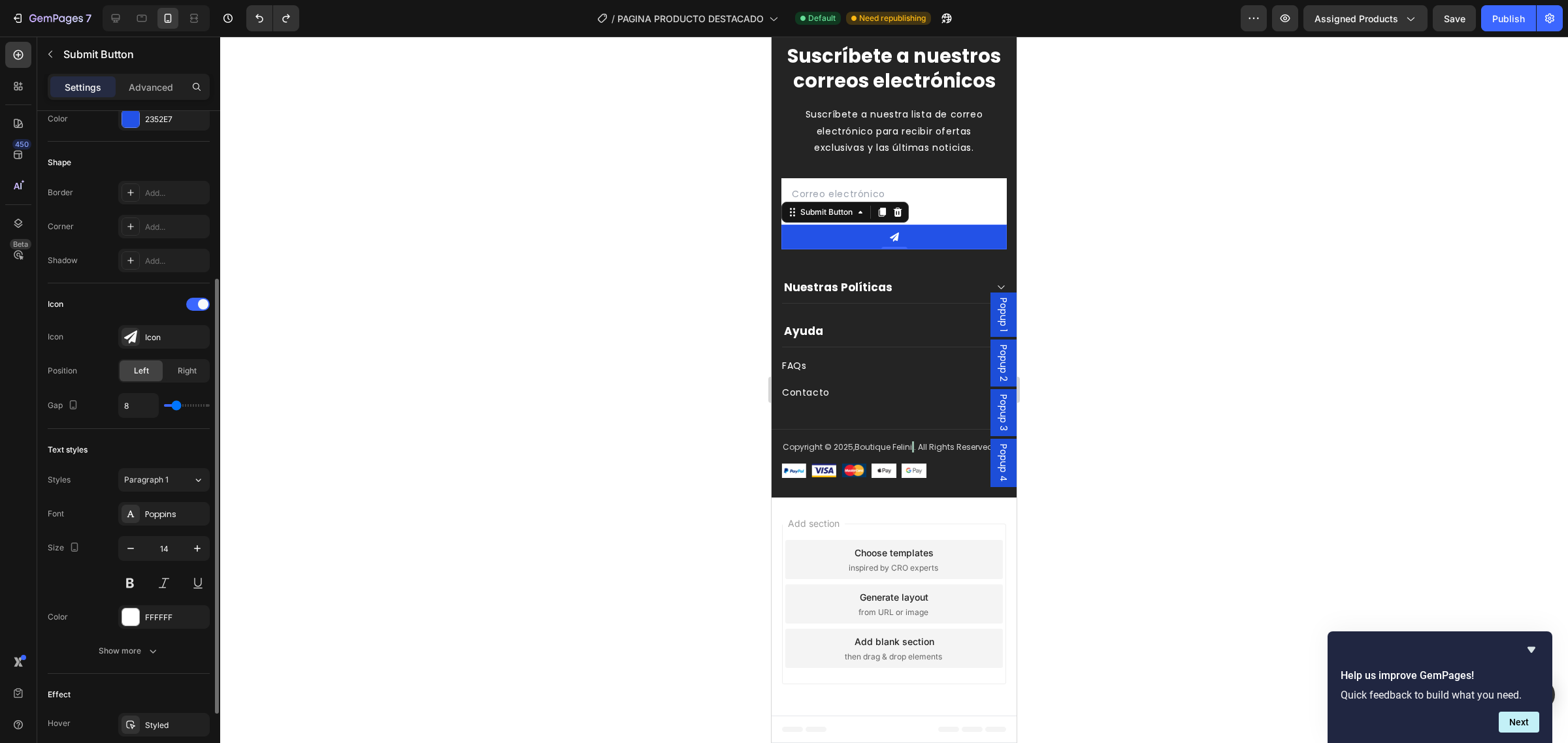
type input "4"
type input "3"
type input "2"
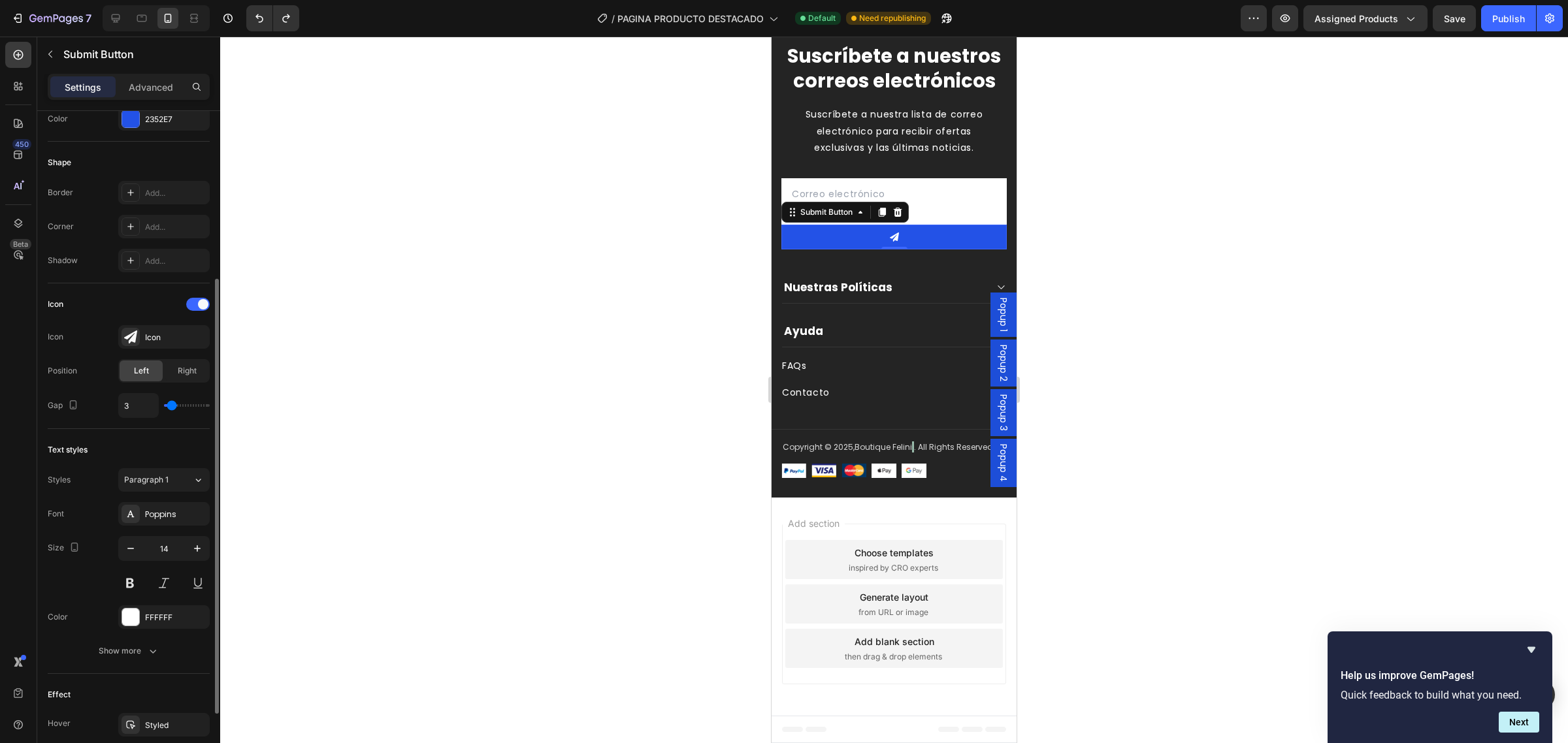
type input "2"
type input "1"
type input "0"
drag, startPoint x: 173, startPoint y: 407, endPoint x: 156, endPoint y: 404, distance: 17.3
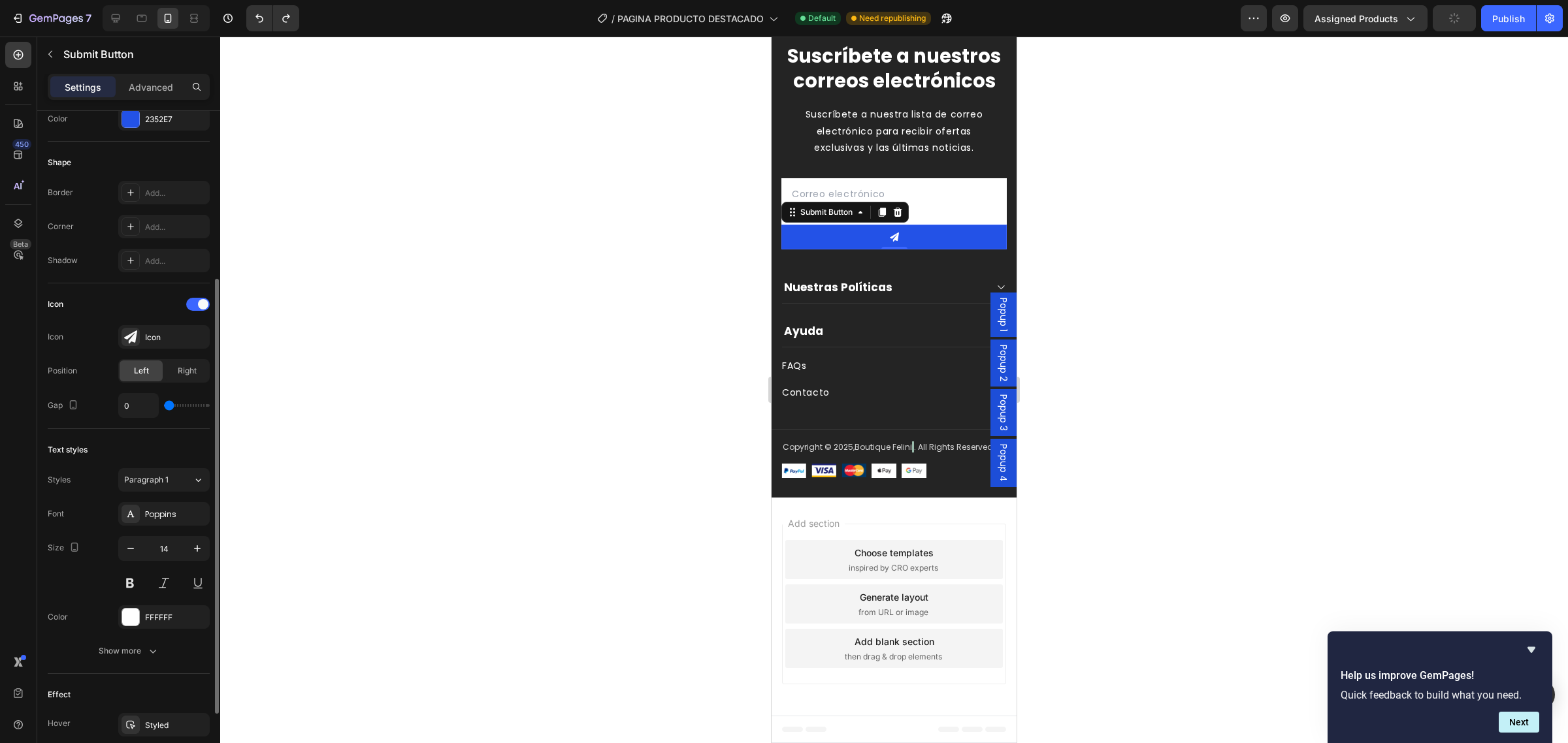
type input "0"
click at [164, 405] on input "range" at bounding box center [187, 406] width 46 height 3
type input "1"
type input "2"
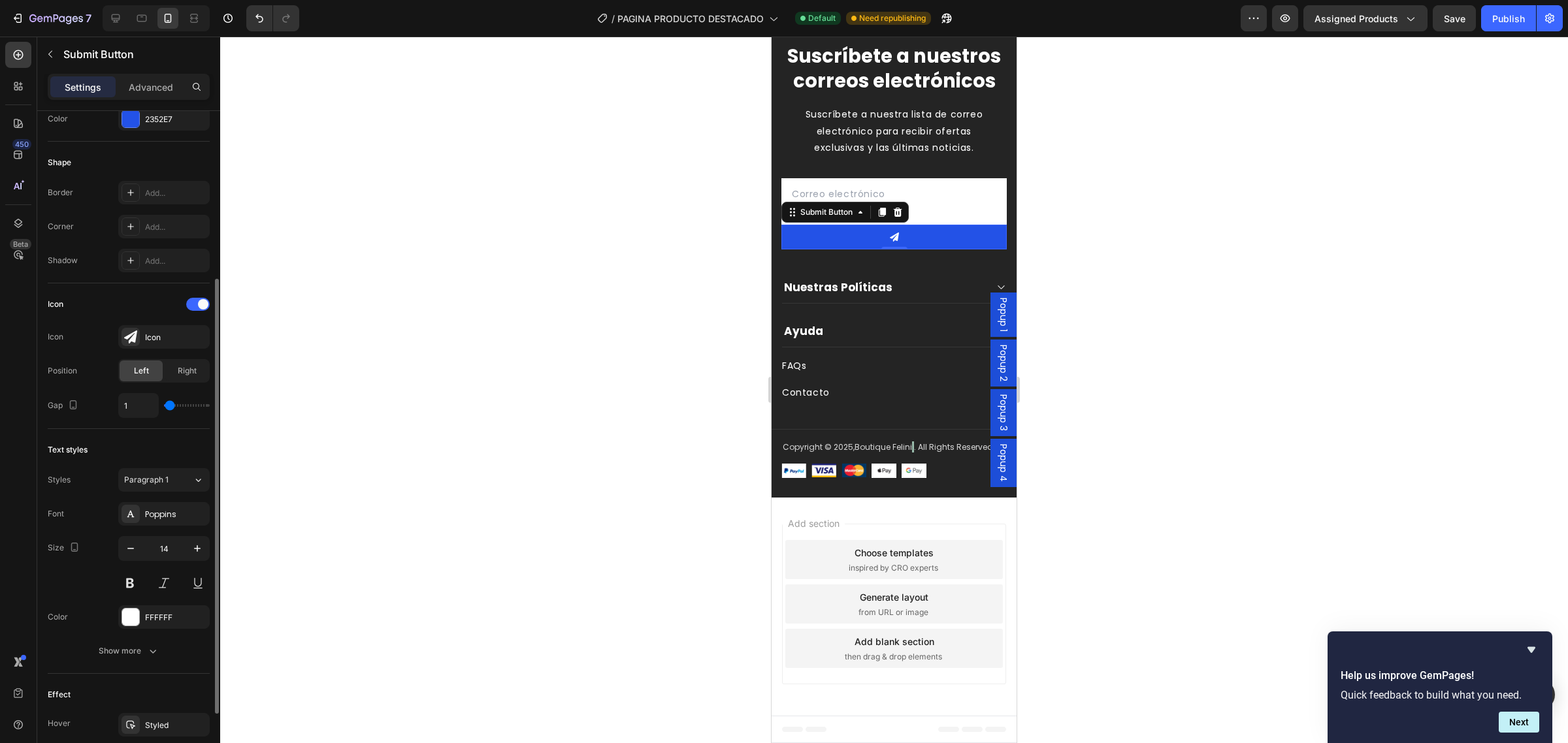
type input "2"
type input "3"
type input "4"
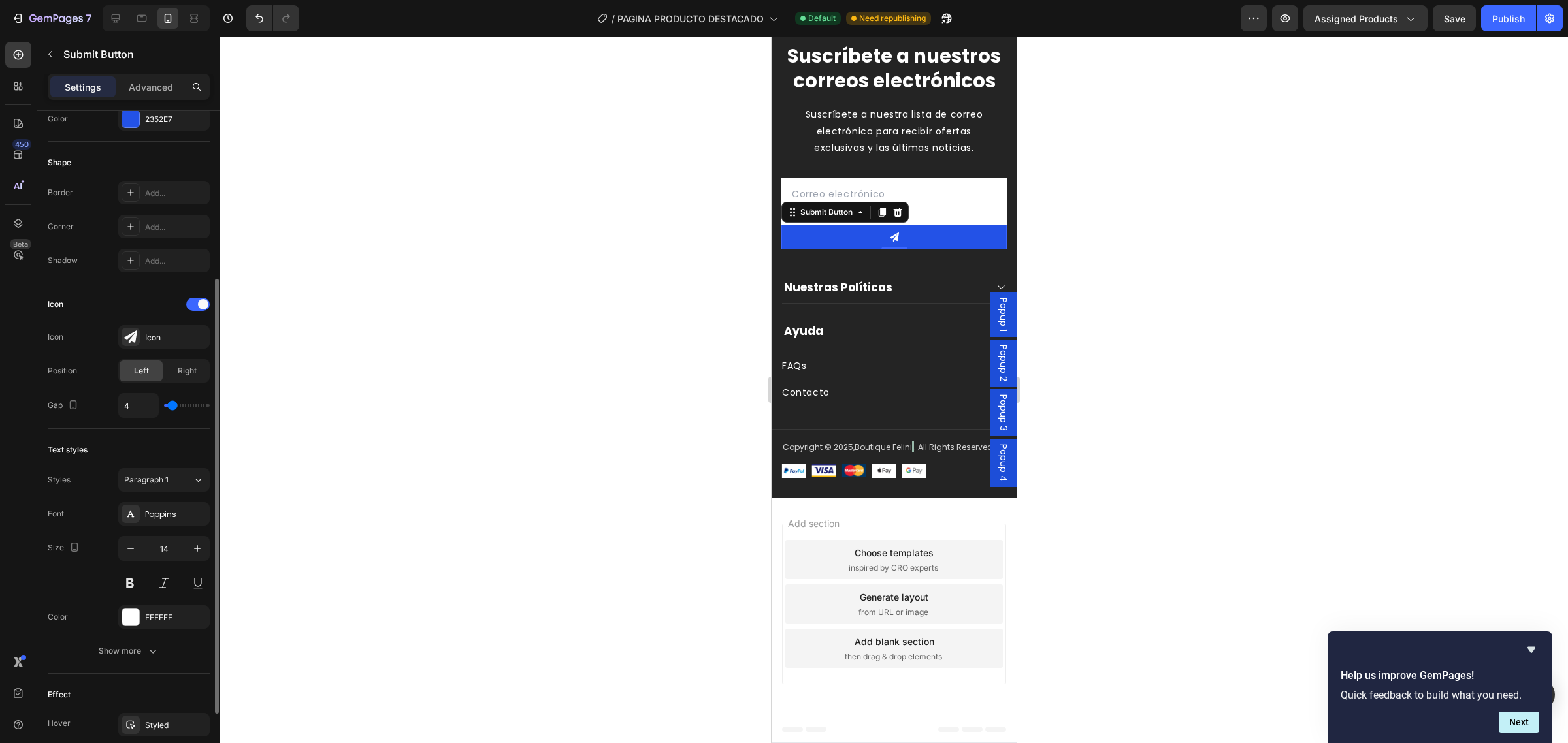
type input "5"
type input "6"
type input "7"
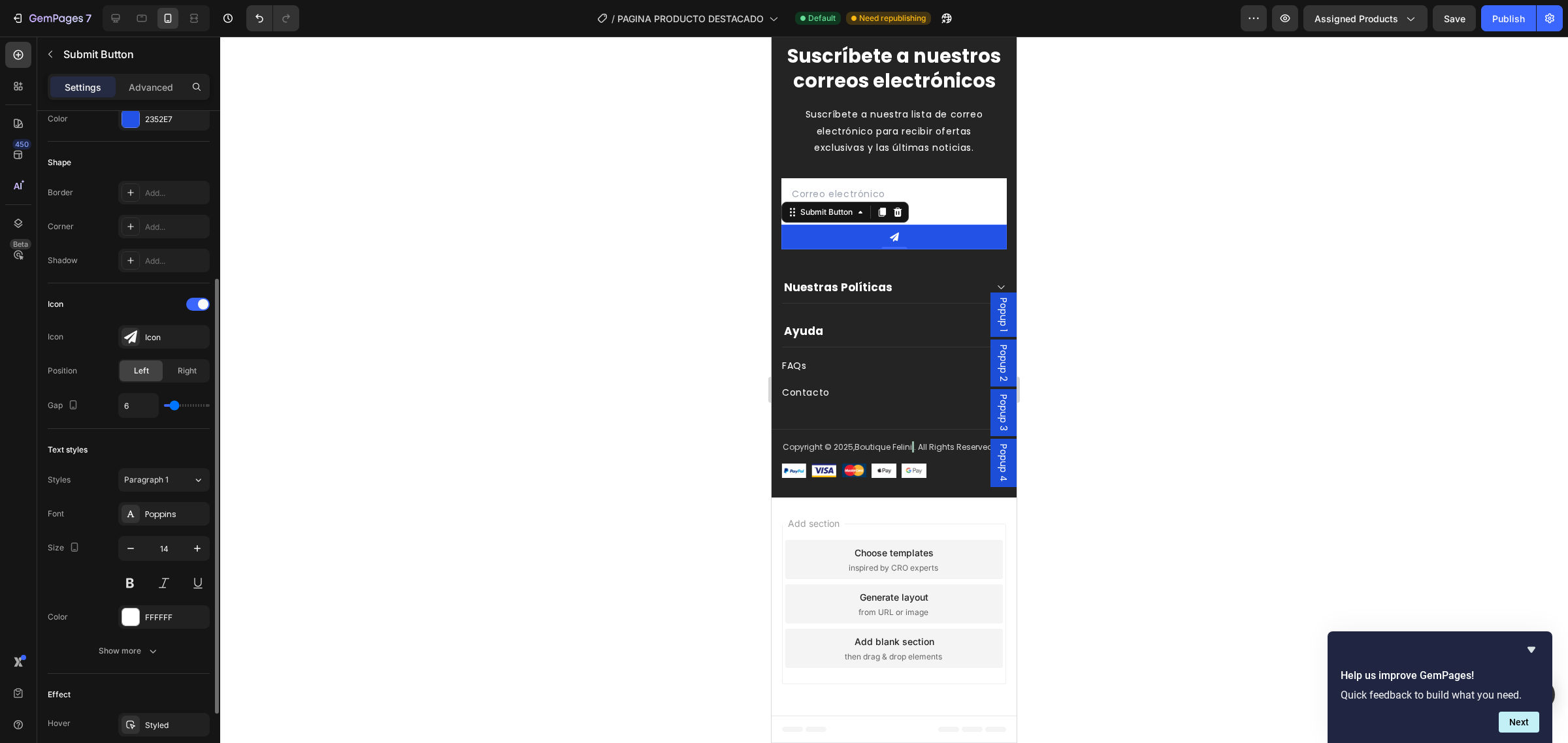
type input "7"
type input "8"
type input "9"
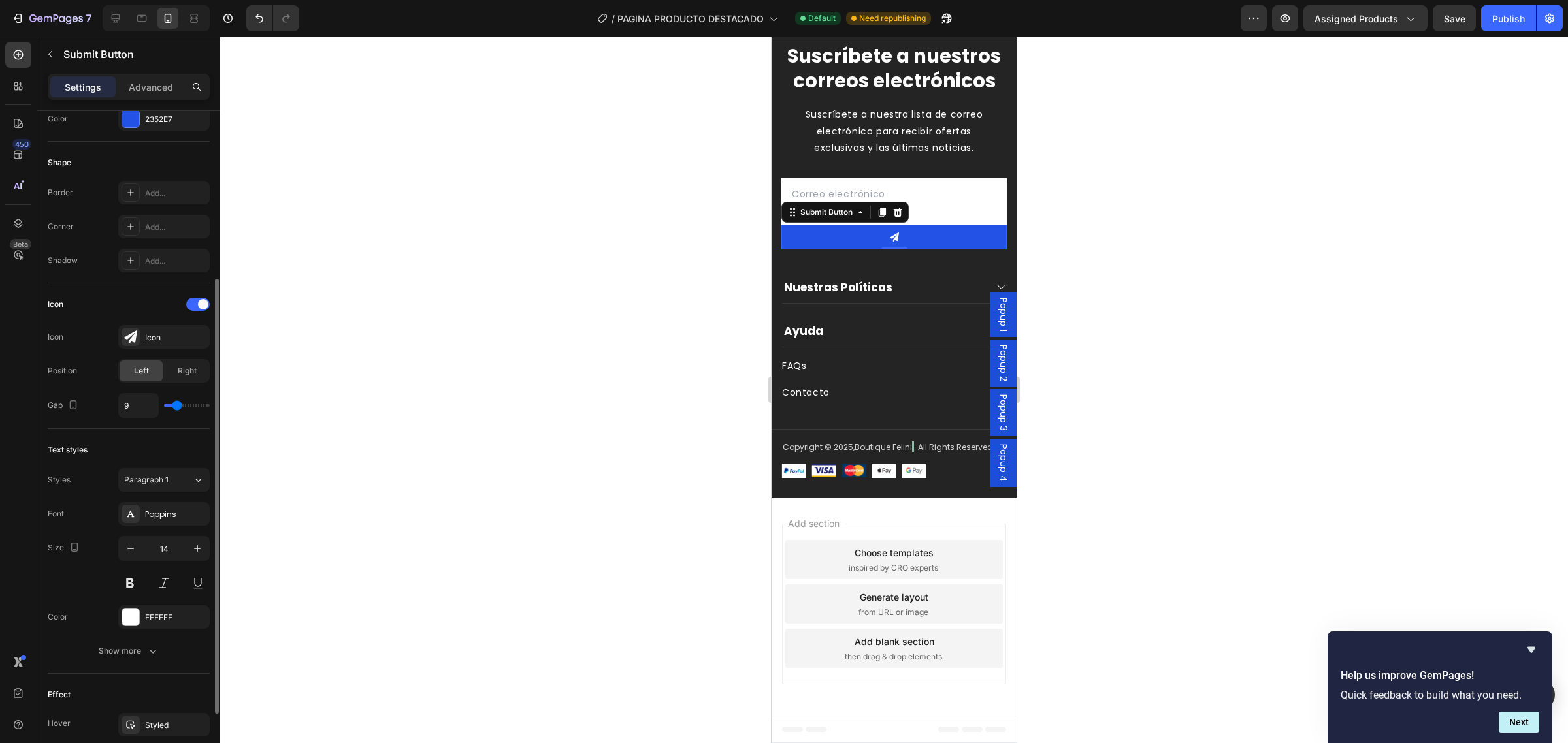
type input "10"
type input "11"
type input "10"
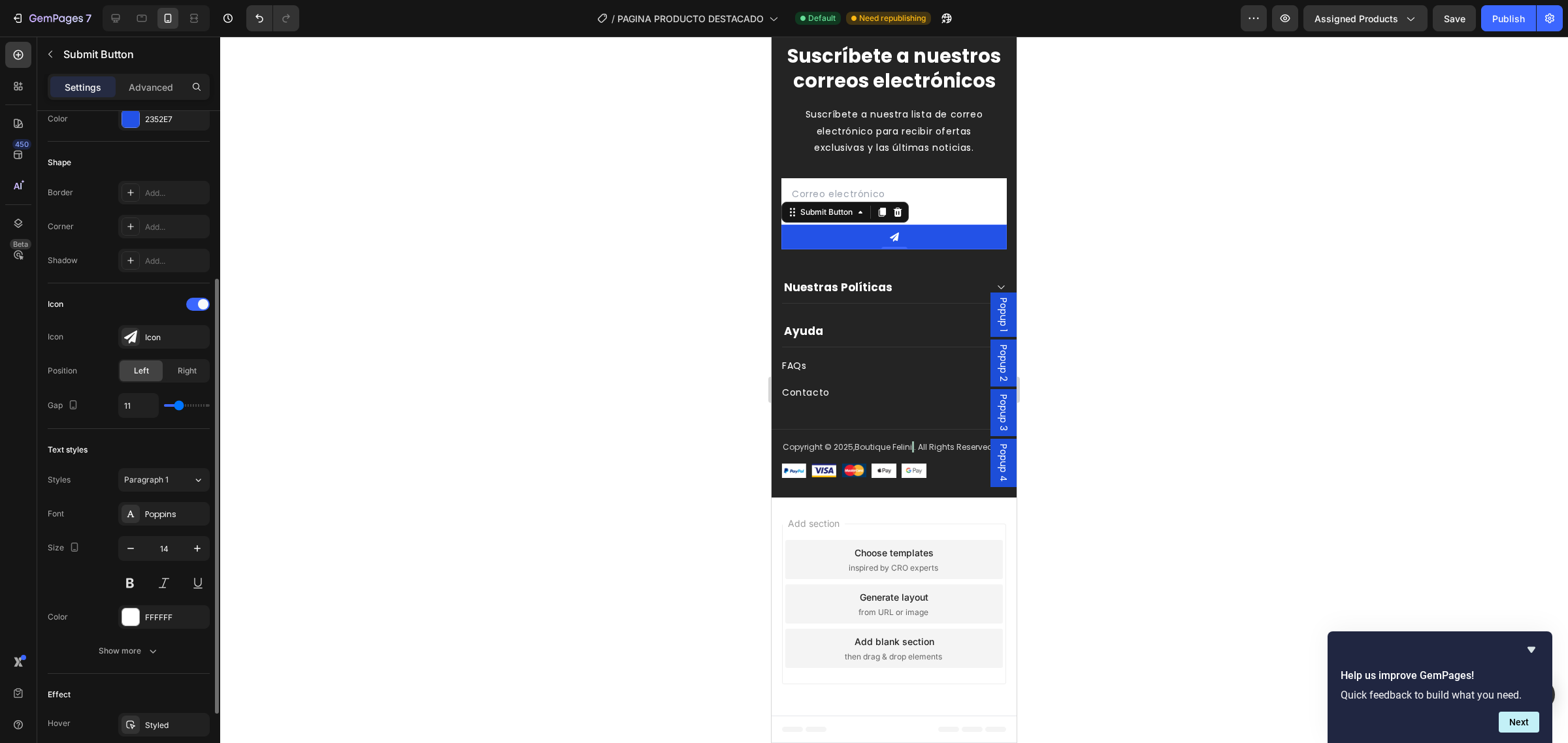
type input "10"
type input "8"
drag, startPoint x: 168, startPoint y: 407, endPoint x: 177, endPoint y: 409, distance: 9.2
type input "8"
click at [177, 407] on input "range" at bounding box center [187, 406] width 46 height 3
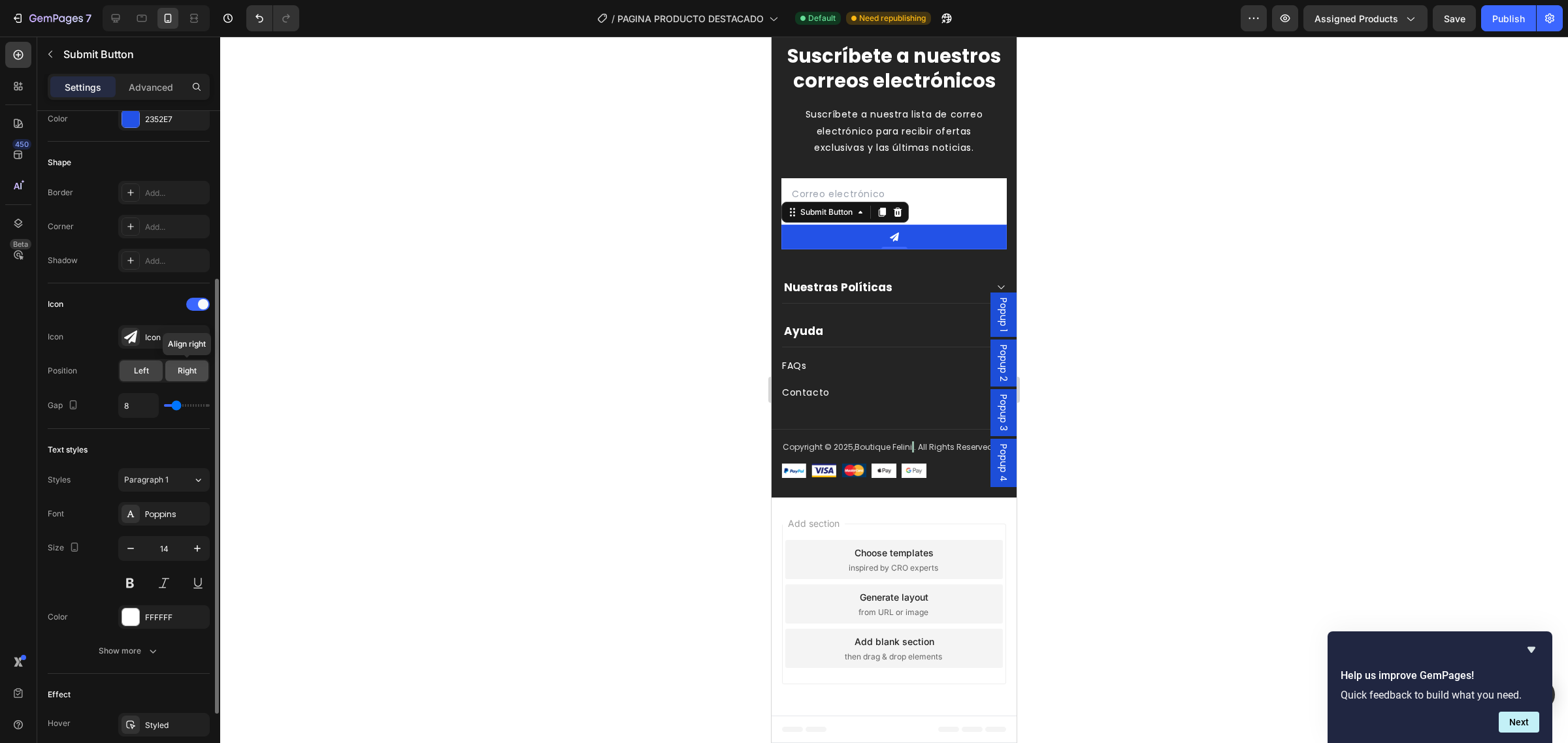
click at [181, 370] on span "Right" at bounding box center [187, 371] width 19 height 11
click at [124, 363] on div "Left" at bounding box center [141, 372] width 43 height 21
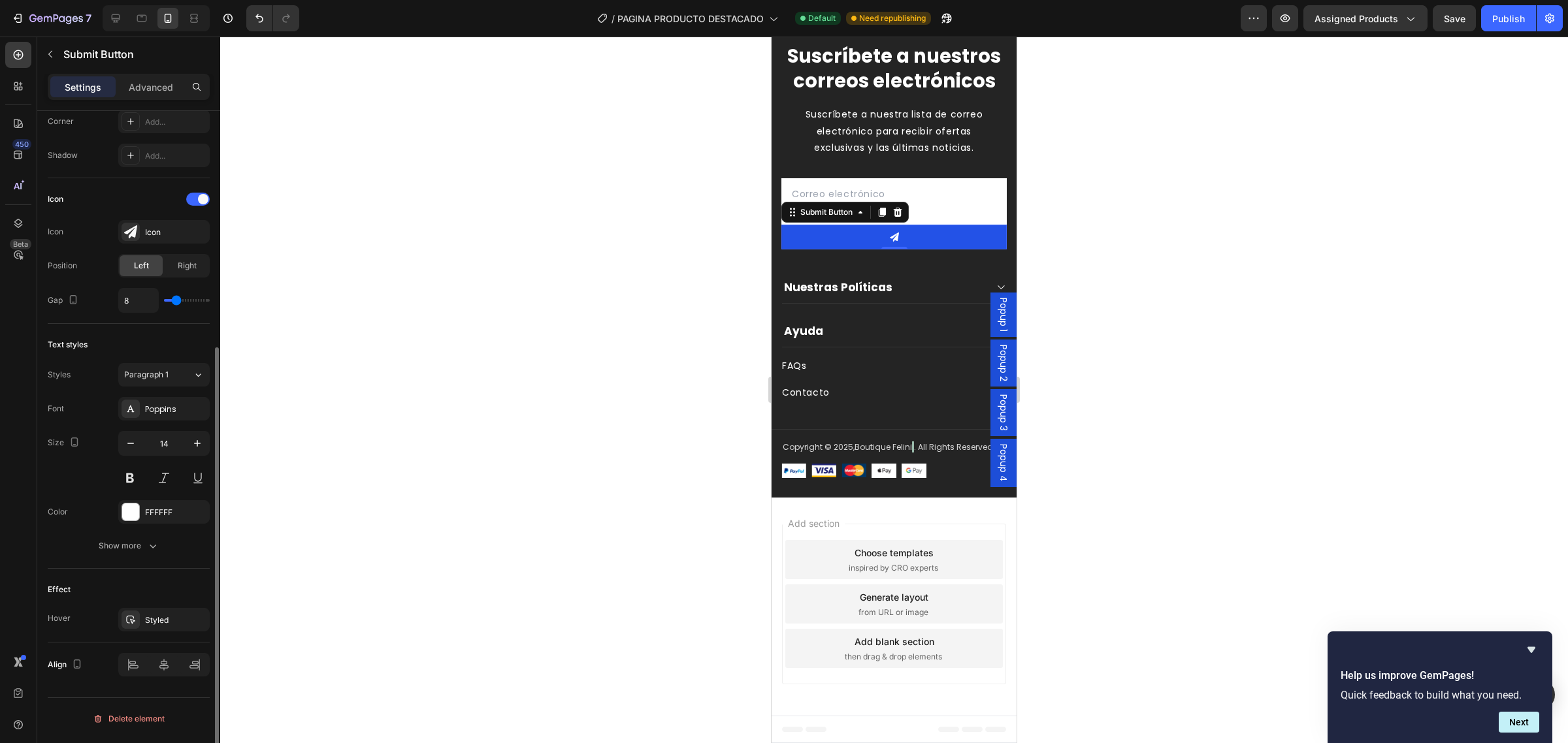
click at [1334, 488] on div at bounding box center [894, 391] width 1348 height 707
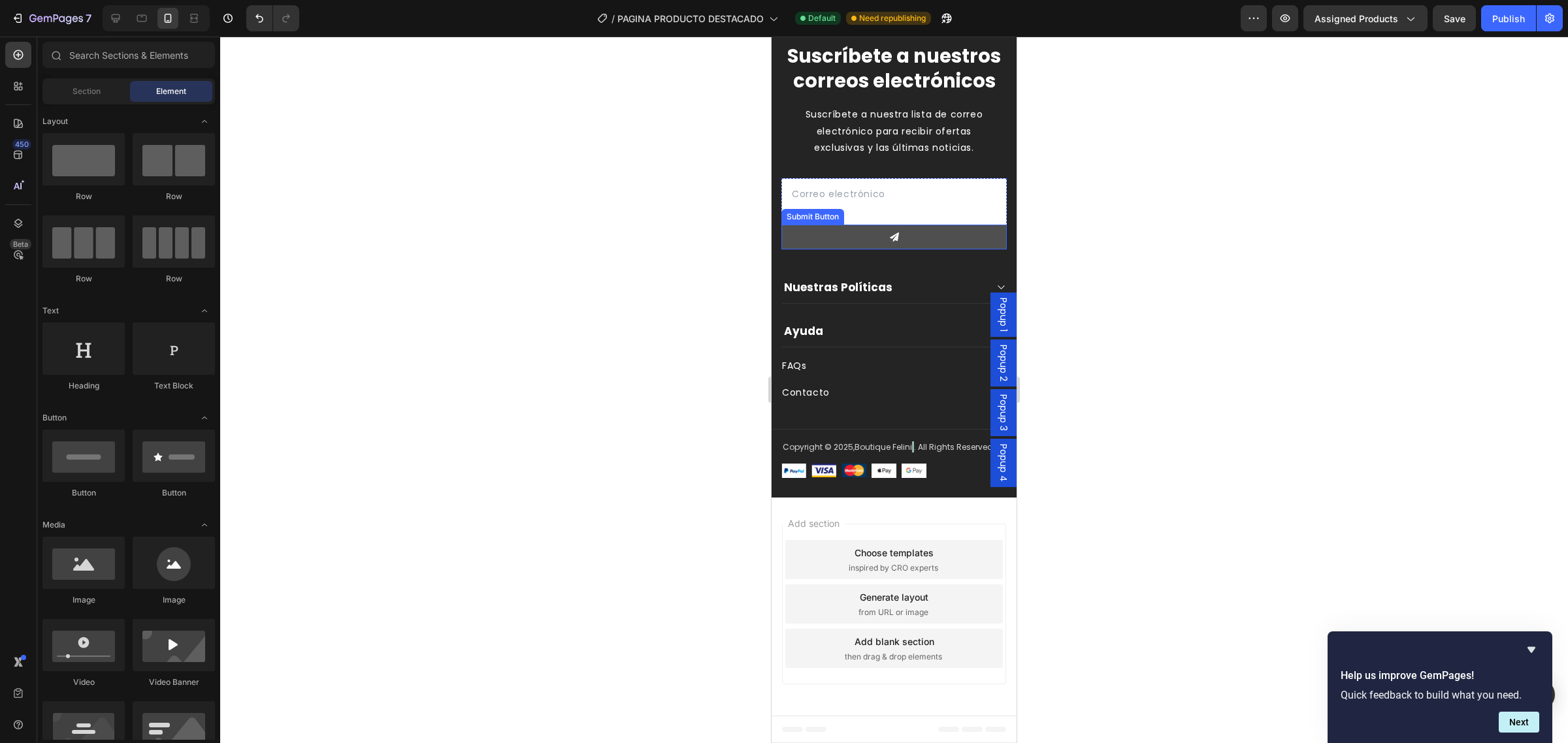
click at [865, 250] on button at bounding box center [893, 238] width 225 height 25
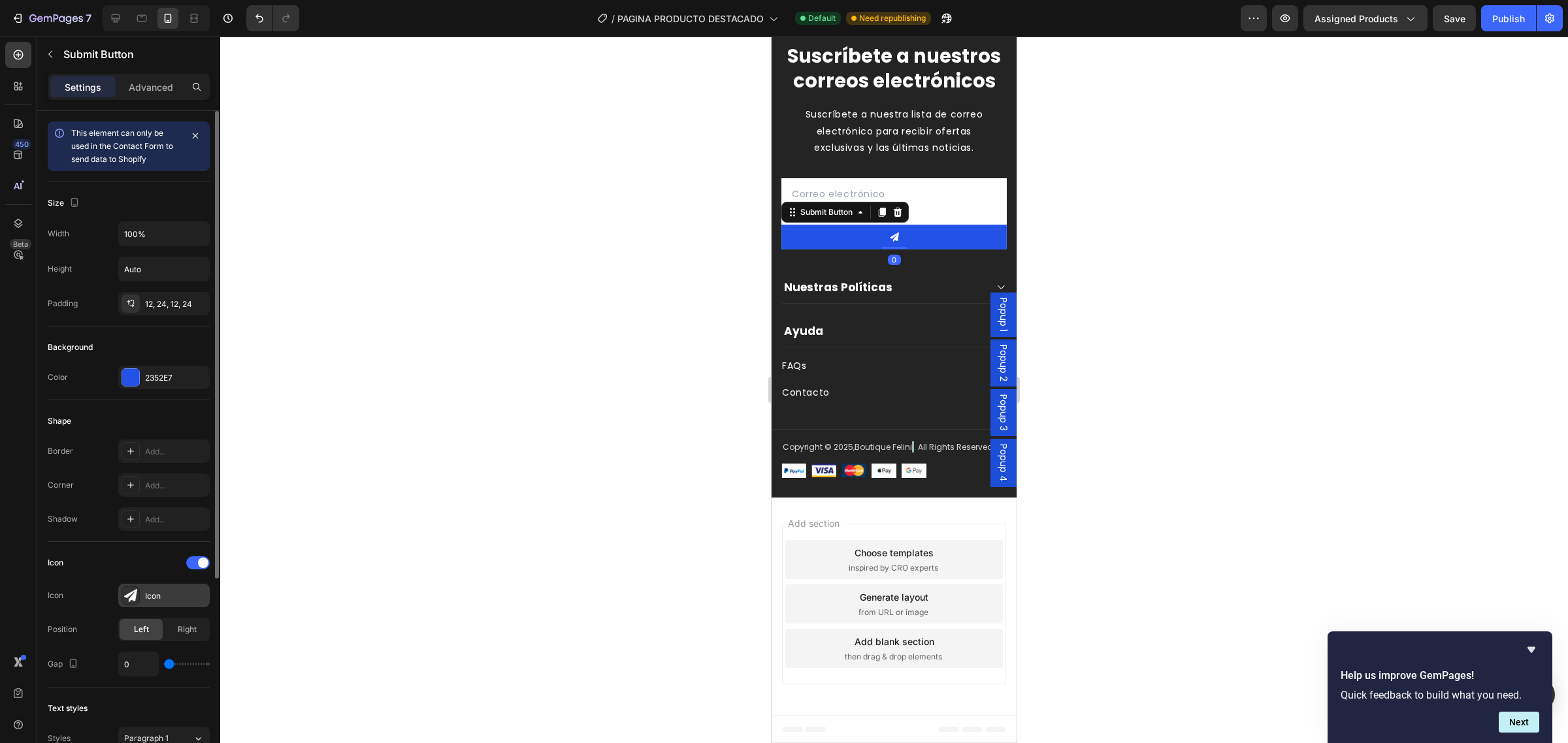
click at [155, 607] on div "Icon" at bounding box center [163, 596] width 91 height 24
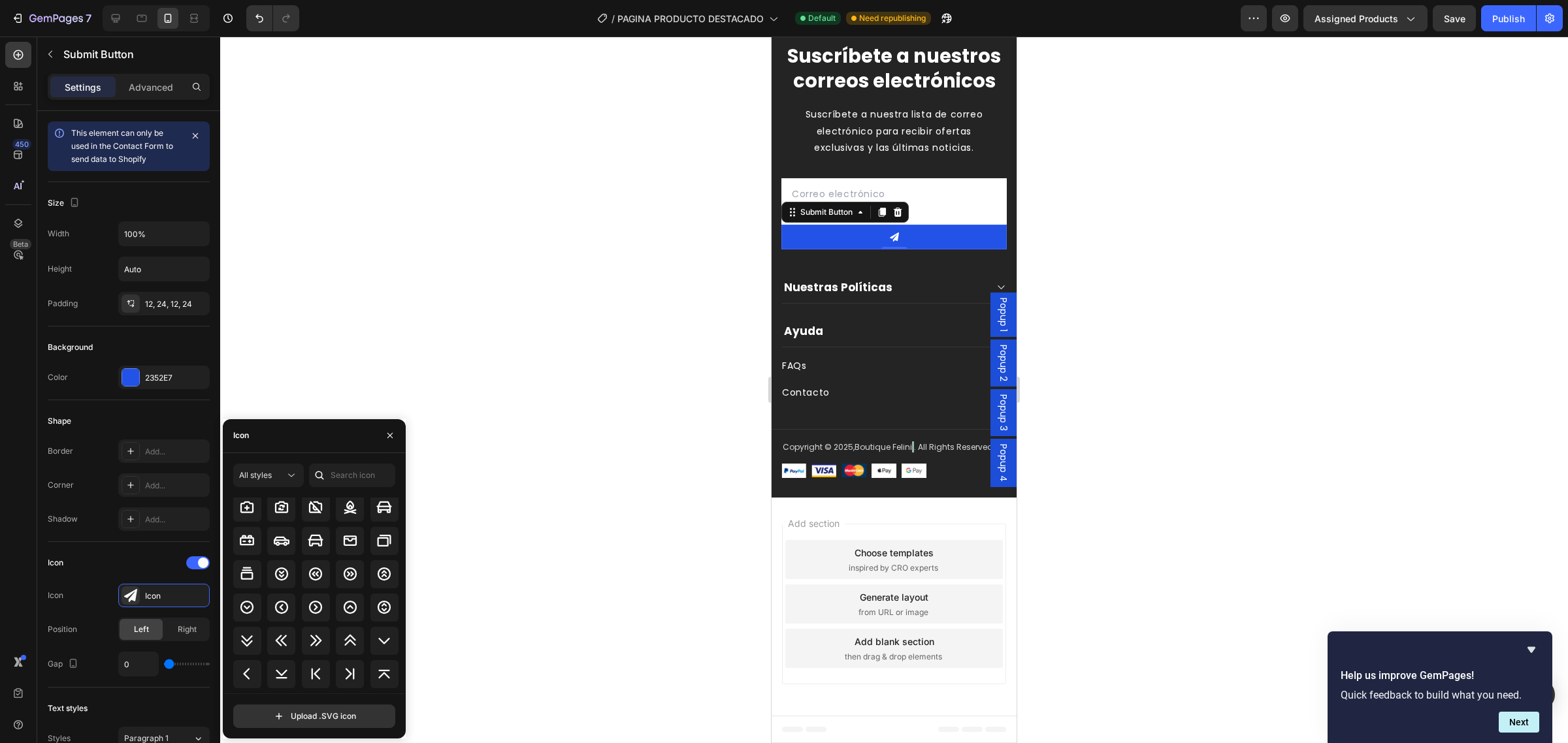
scroll to position [1793, 0]
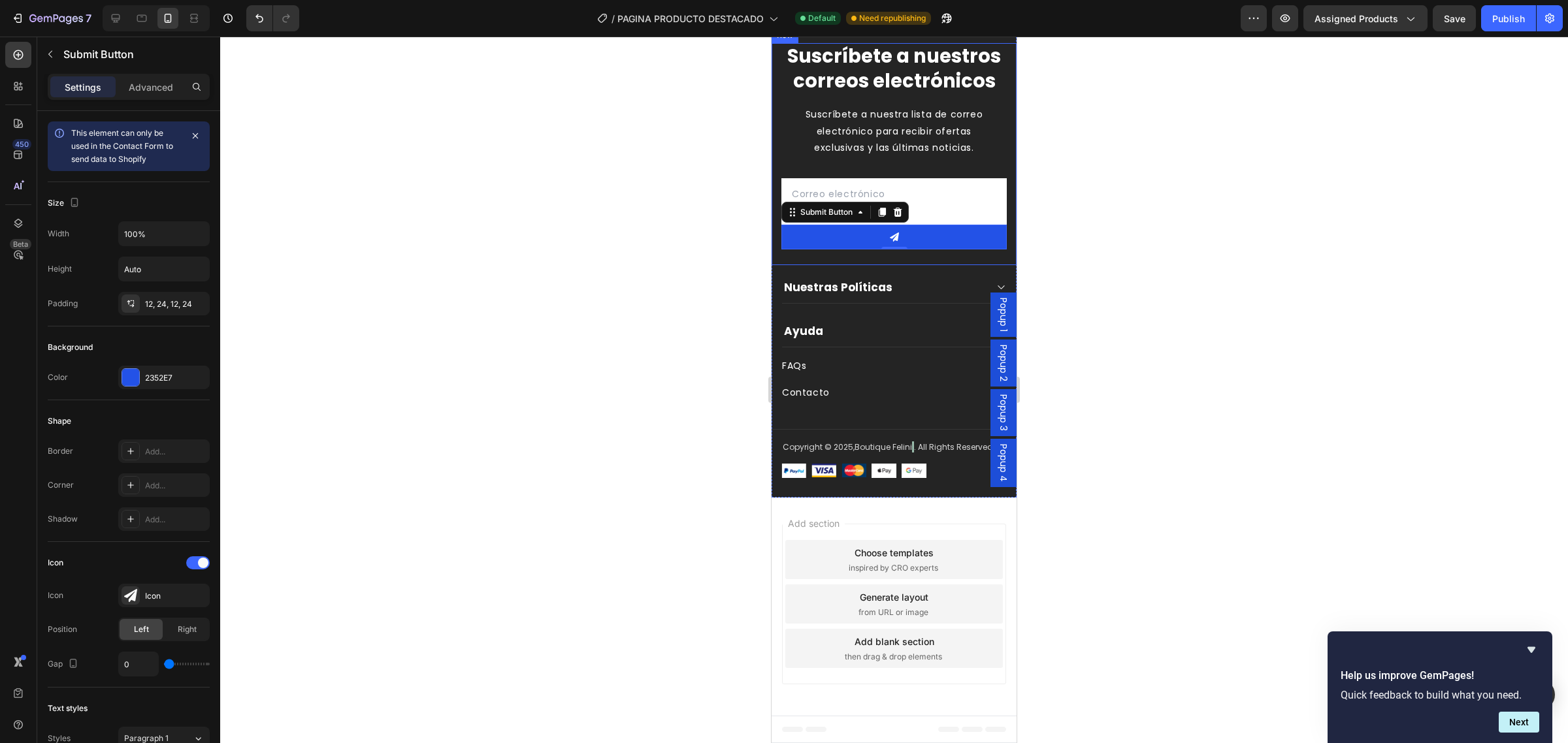
click at [710, 493] on div at bounding box center [894, 391] width 1348 height 707
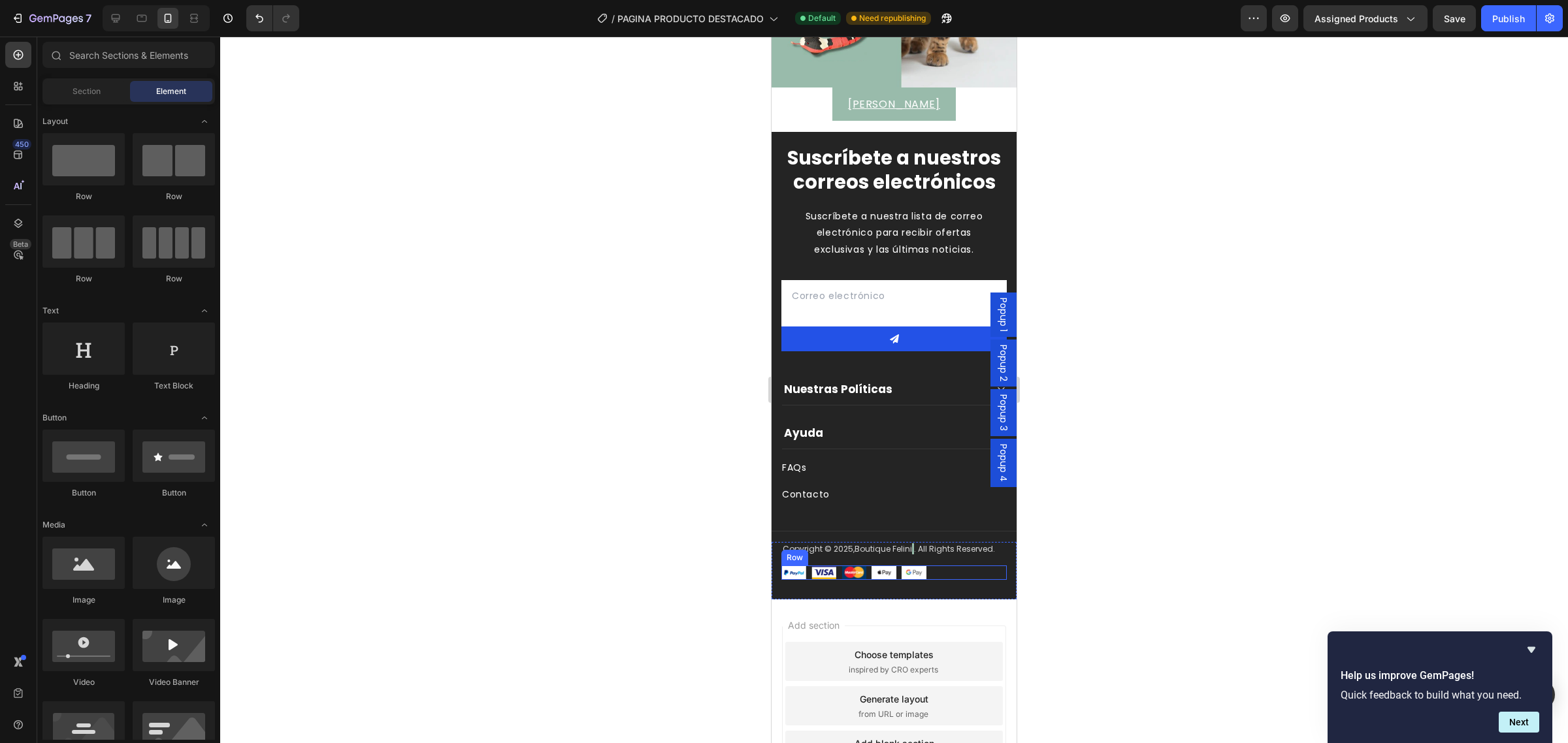
scroll to position [2849, 0]
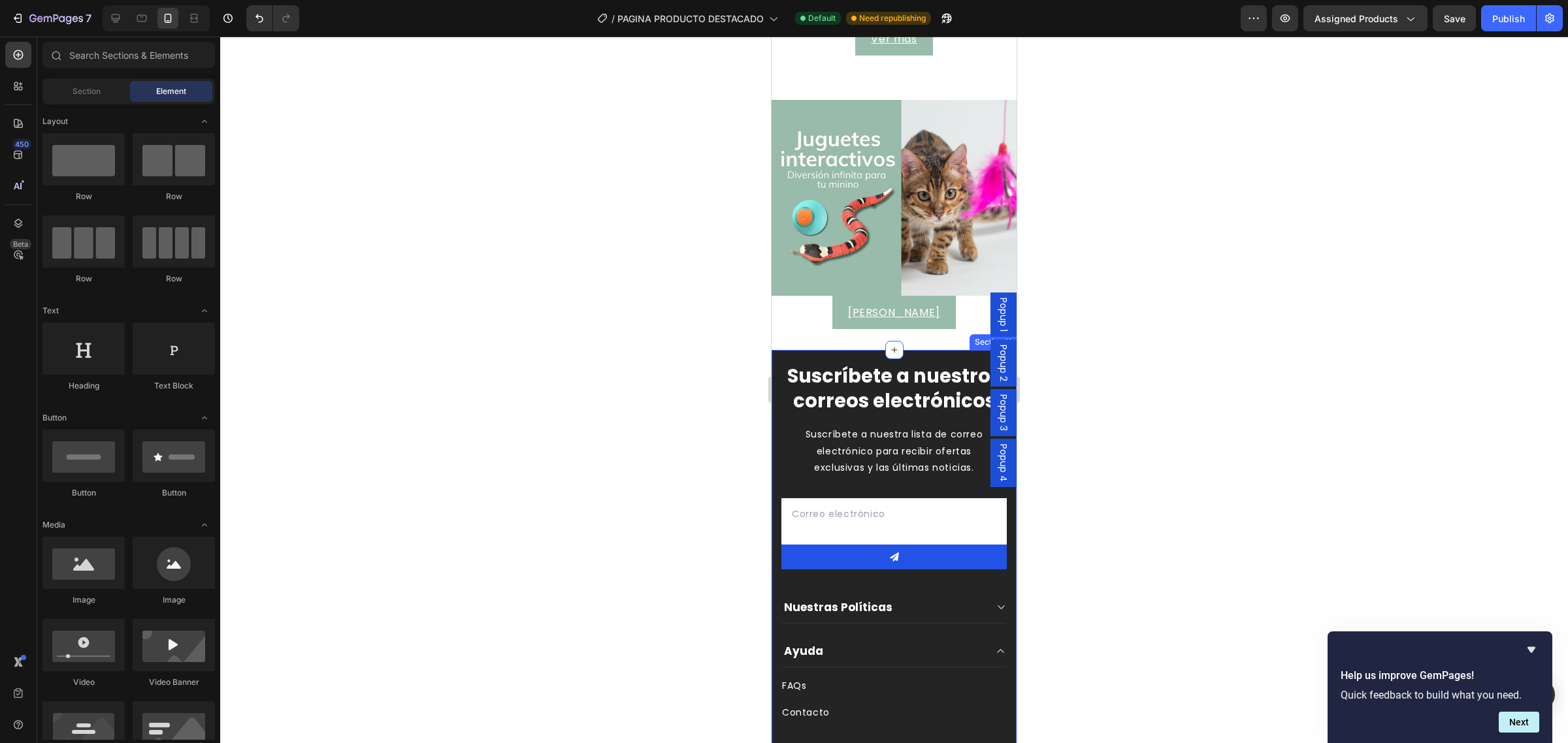
click at [807, 351] on div "Suscríbete a nuestros correos electrónicos Heading Suscríbete a nuestra lista d…" at bounding box center [894, 584] width 245 height 468
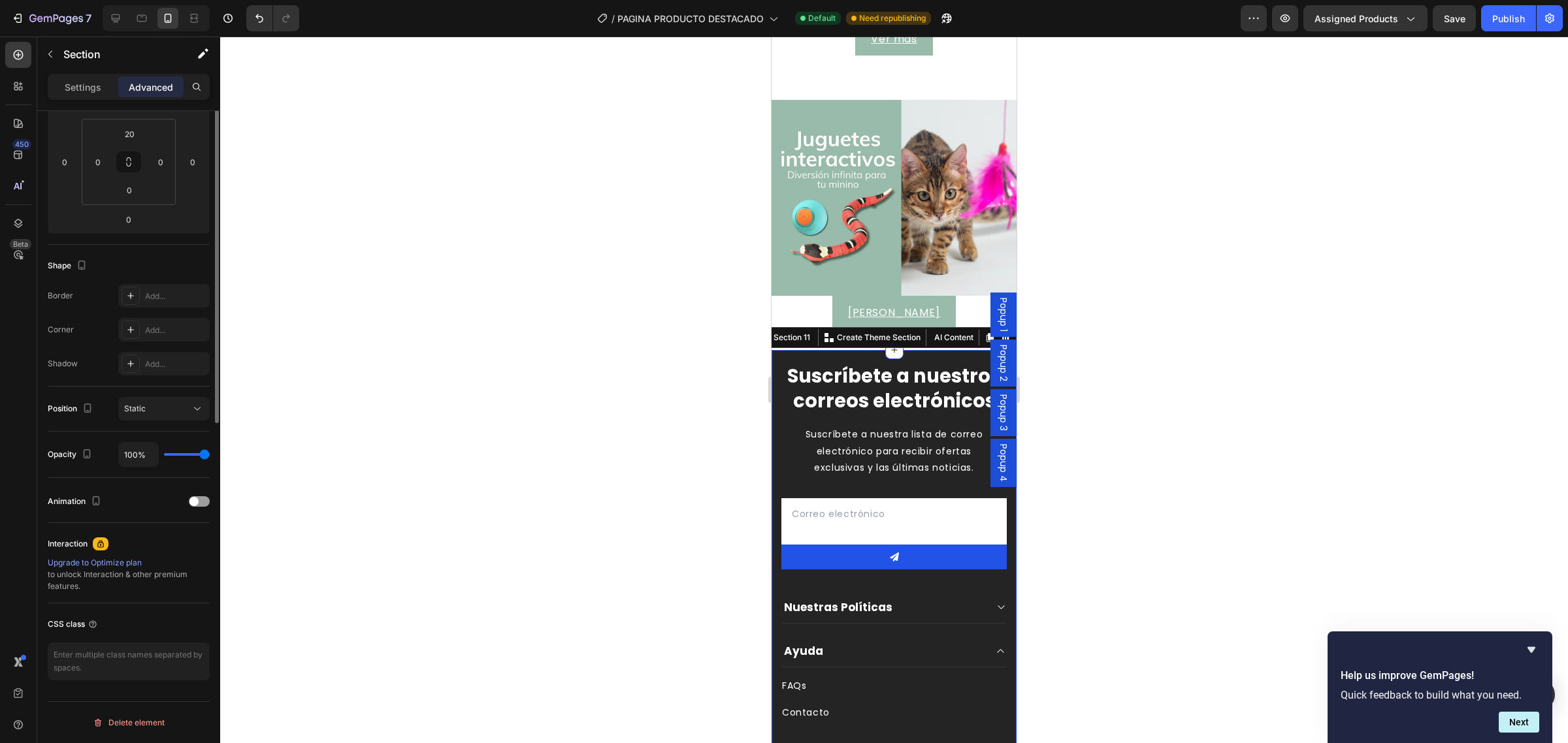
scroll to position [0, 0]
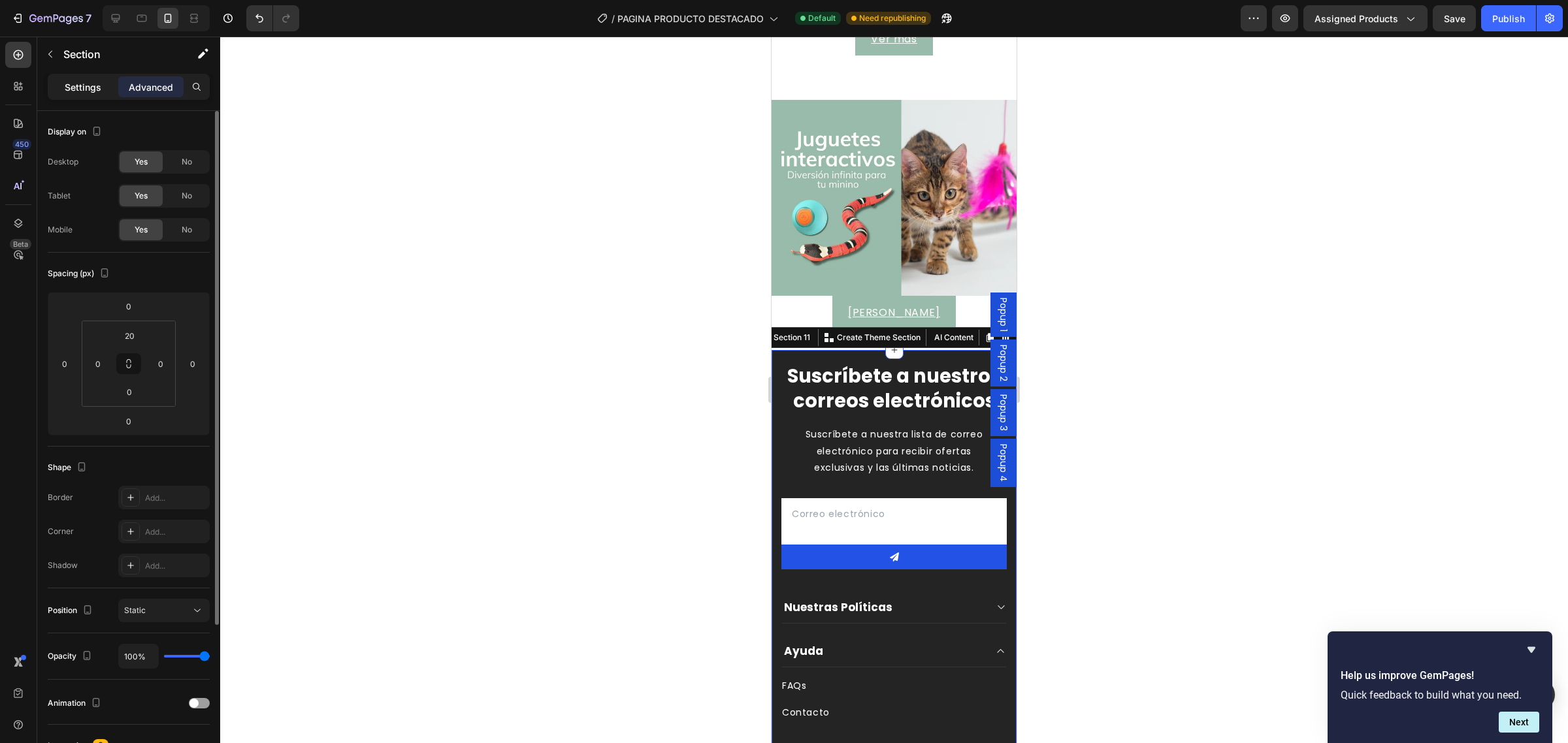
click at [97, 88] on p "Settings" at bounding box center [83, 87] width 37 height 13
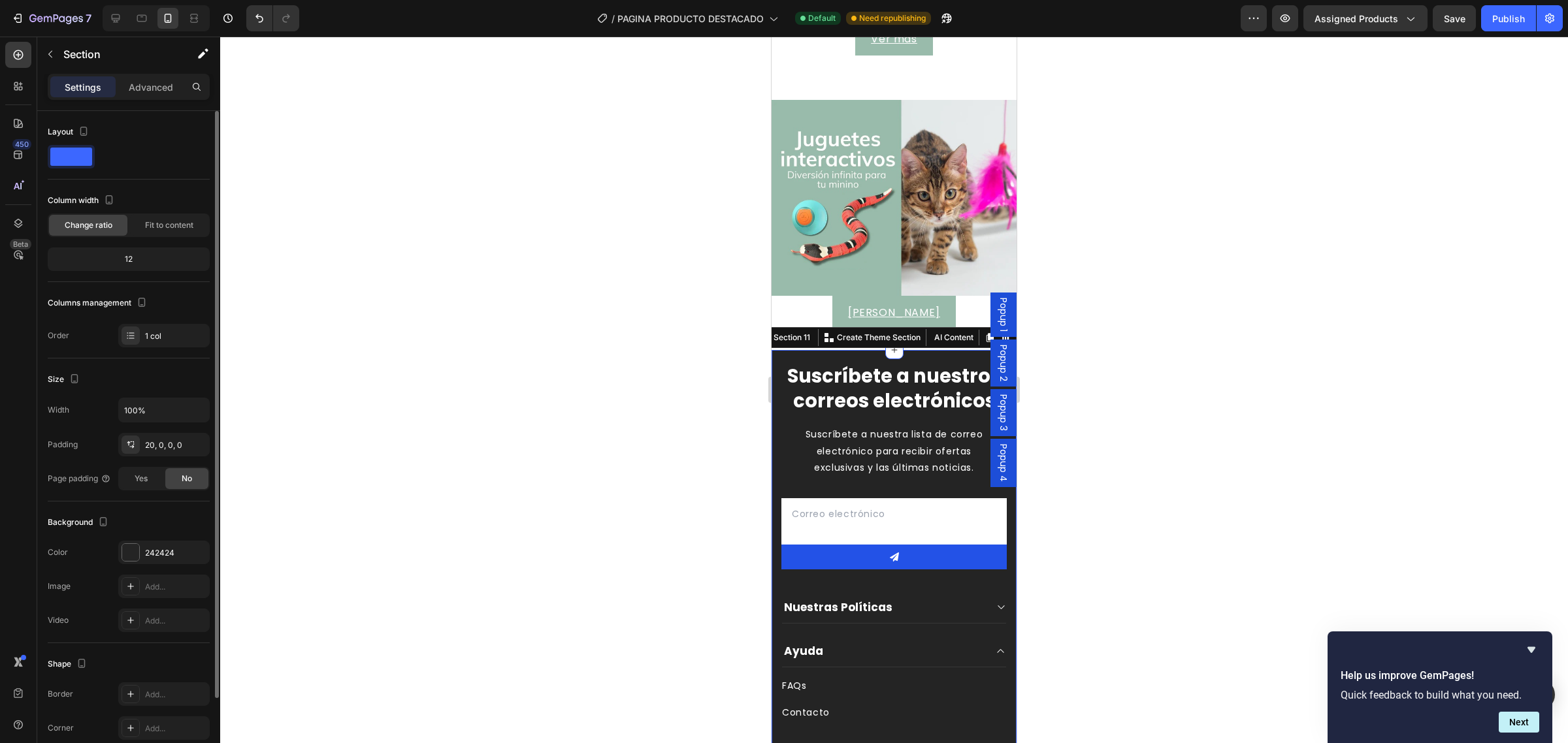
scroll to position [96, 0]
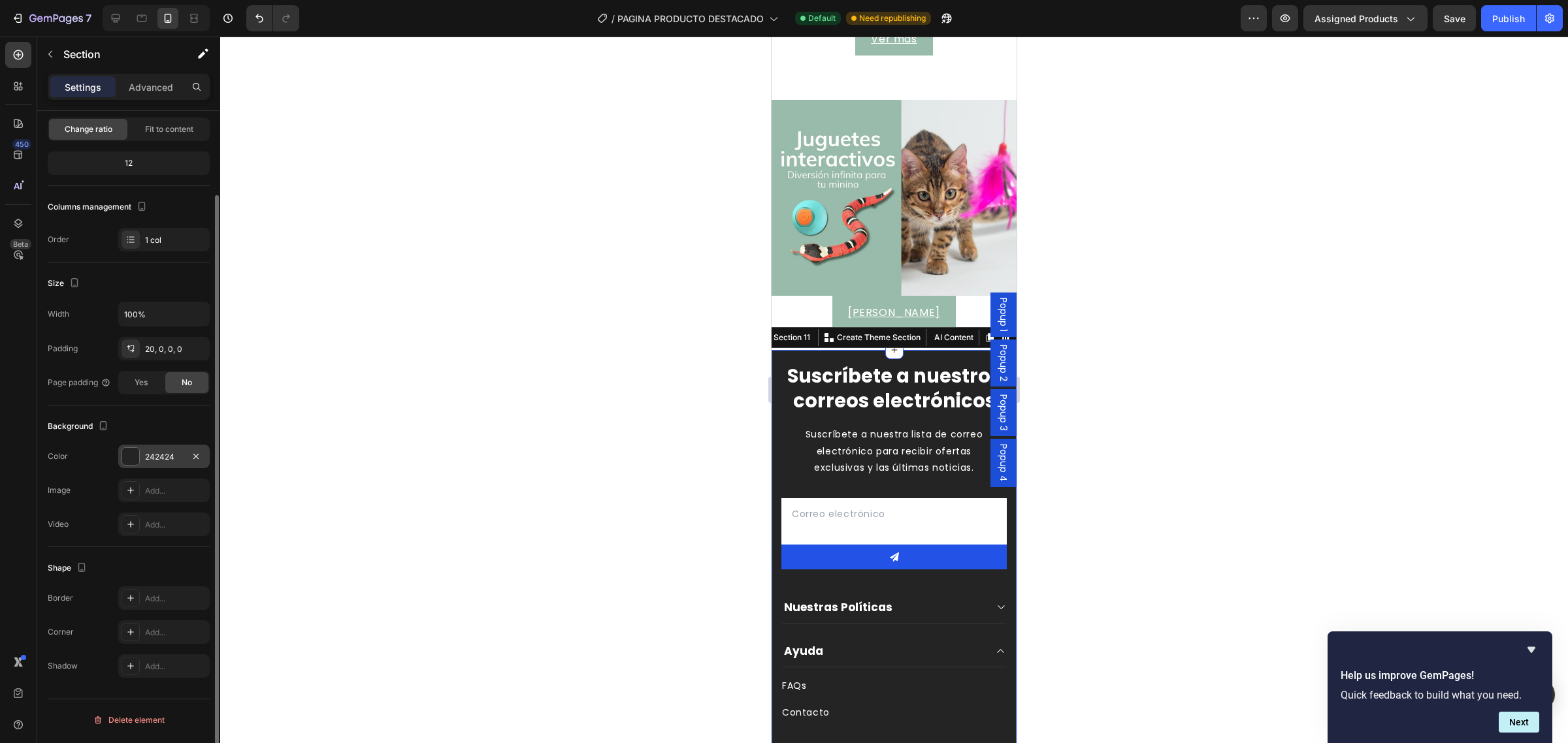
click at [147, 452] on div "242424" at bounding box center [164, 457] width 38 height 11
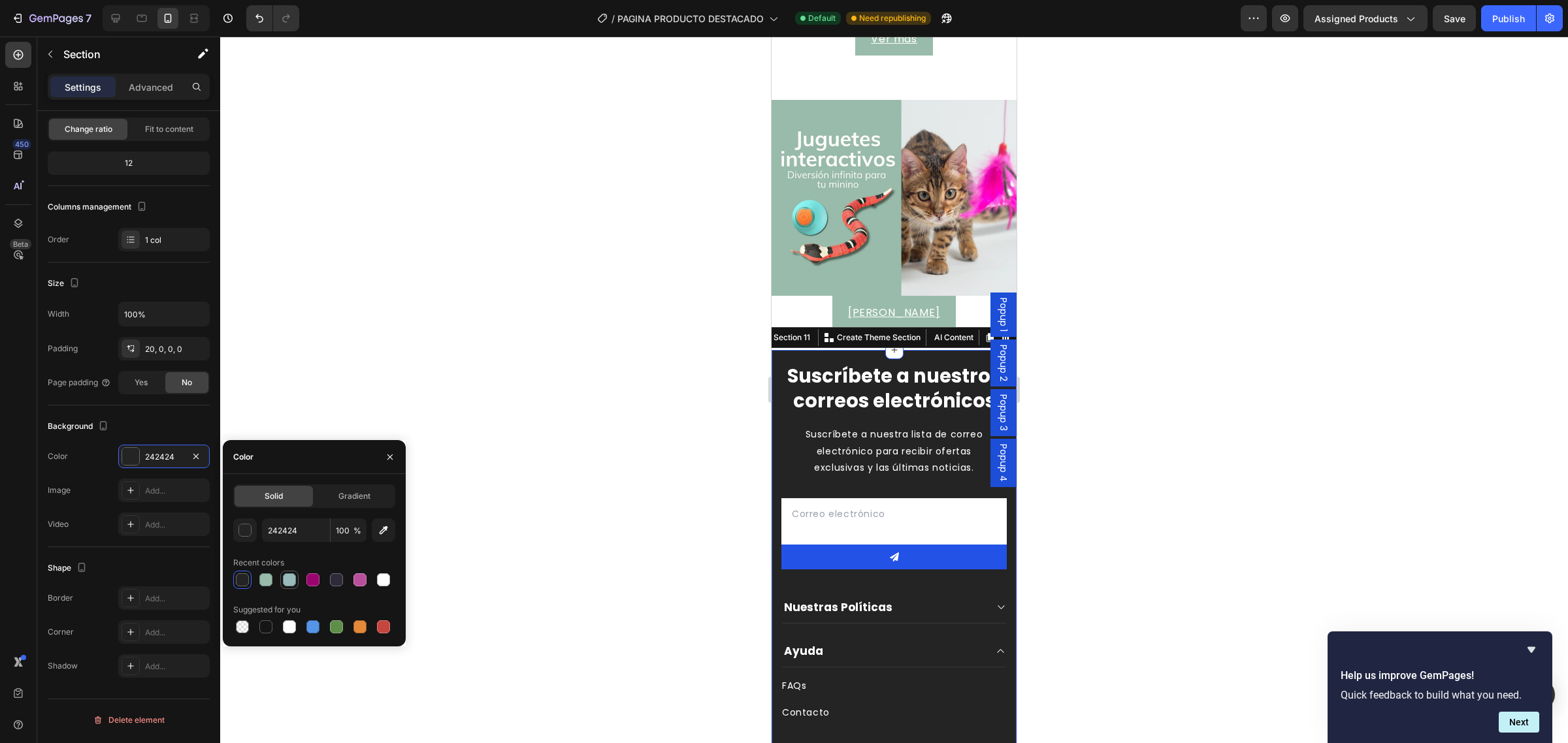
click at [283, 581] on div at bounding box center [290, 581] width 13 height 13
type input "99BABA"
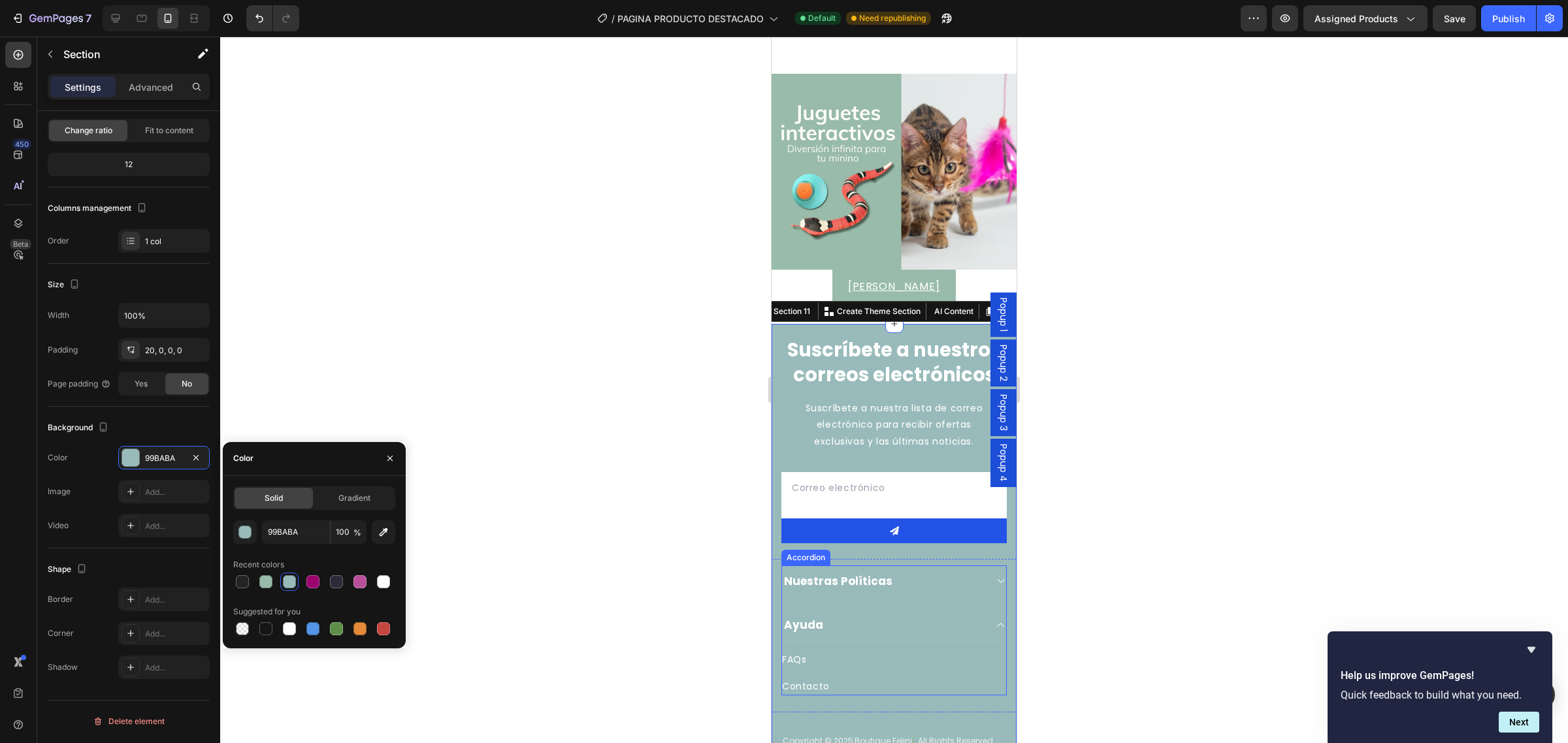
scroll to position [2768, 0]
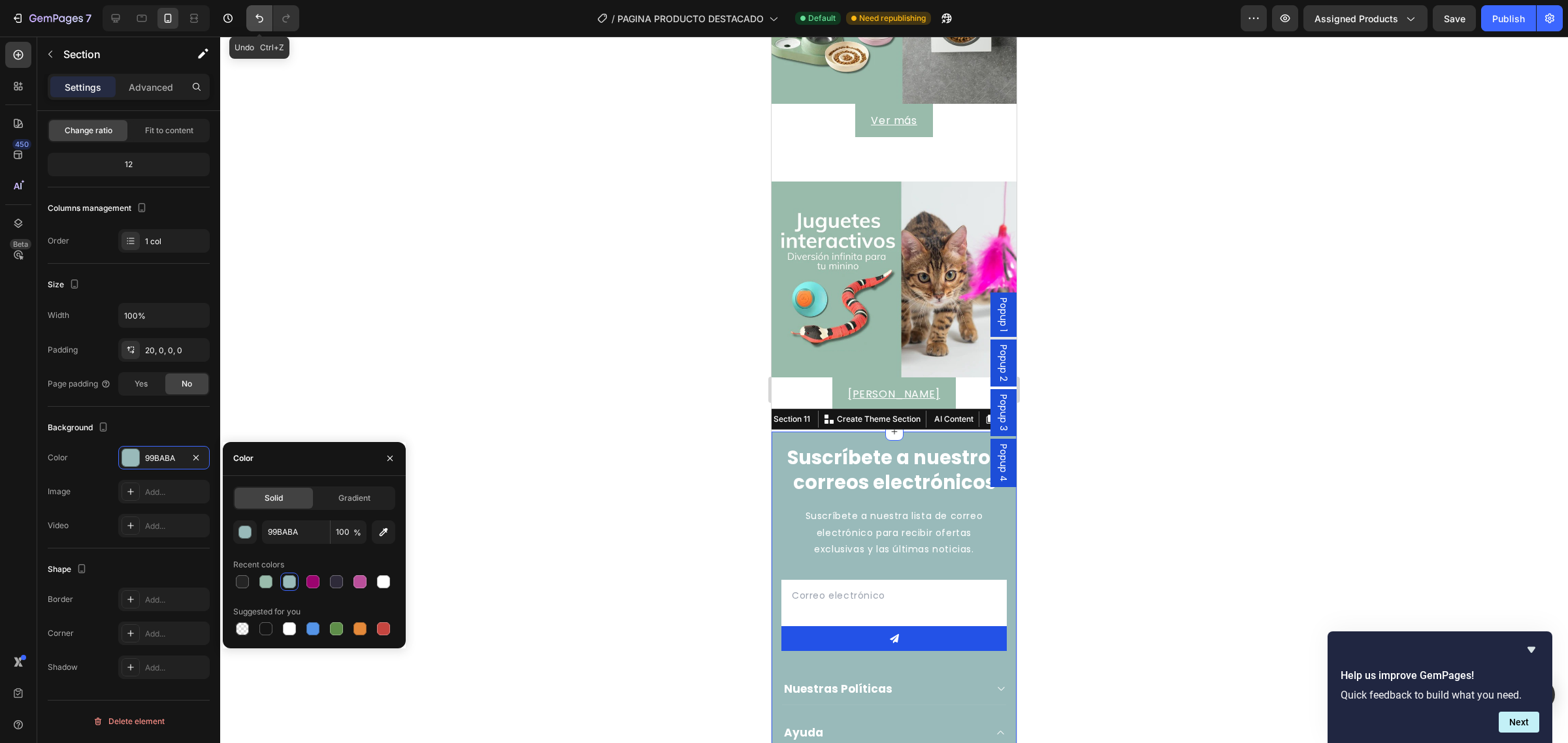
click at [250, 17] on button "Undo/Redo" at bounding box center [259, 19] width 27 height 27
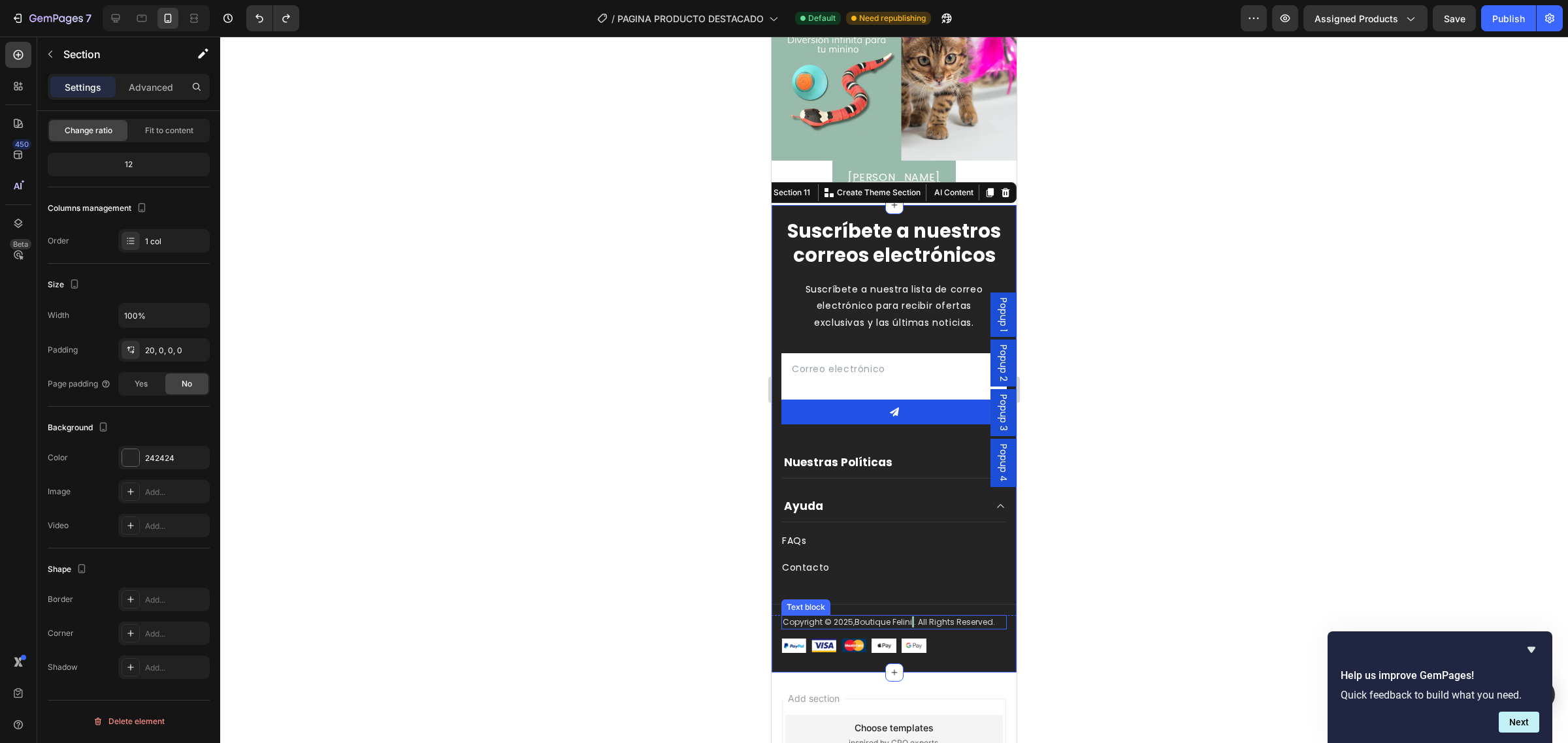
scroll to position [2930, 0]
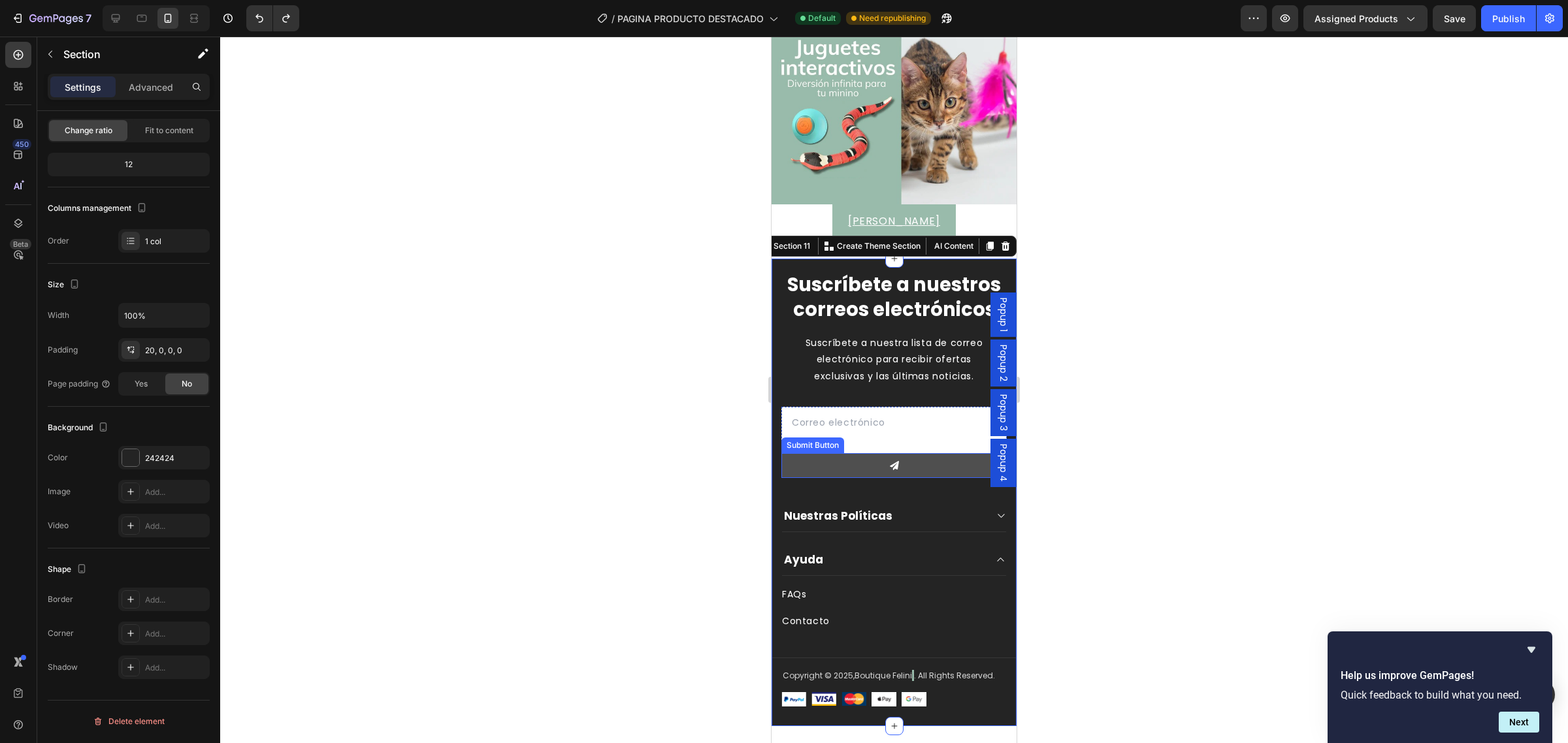
click at [808, 478] on button at bounding box center [893, 466] width 225 height 25
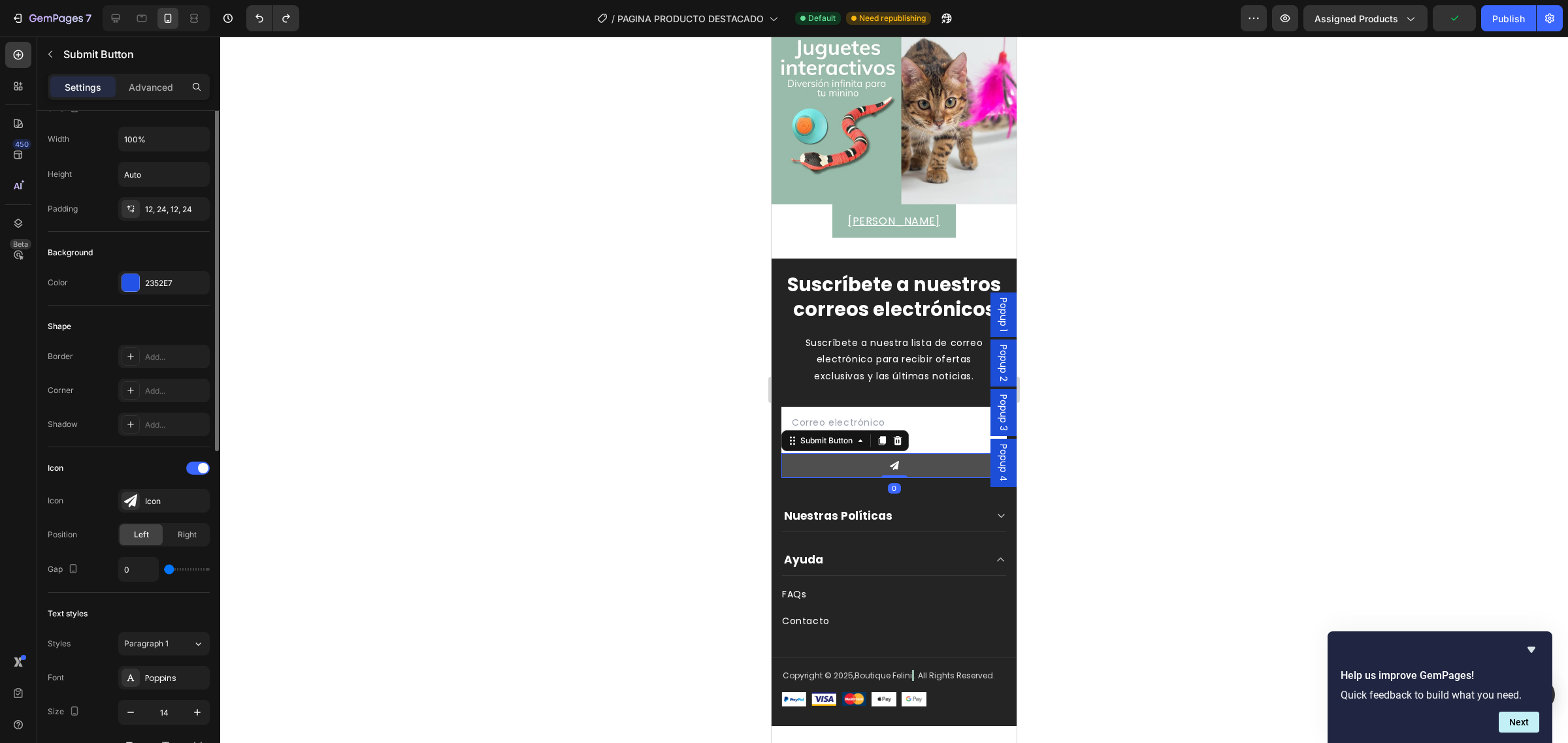
scroll to position [0, 0]
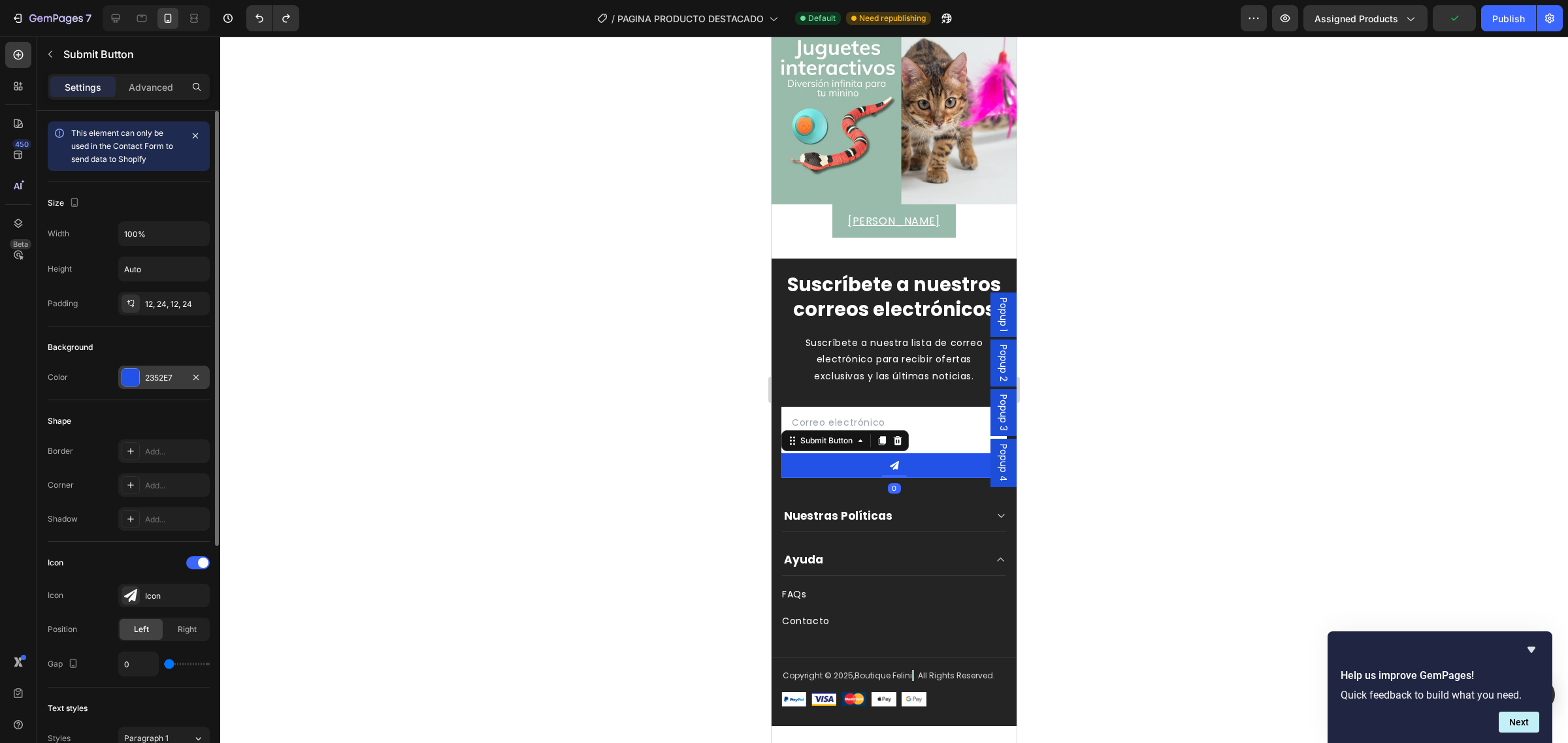
click at [147, 379] on div "2352E7" at bounding box center [164, 378] width 38 height 11
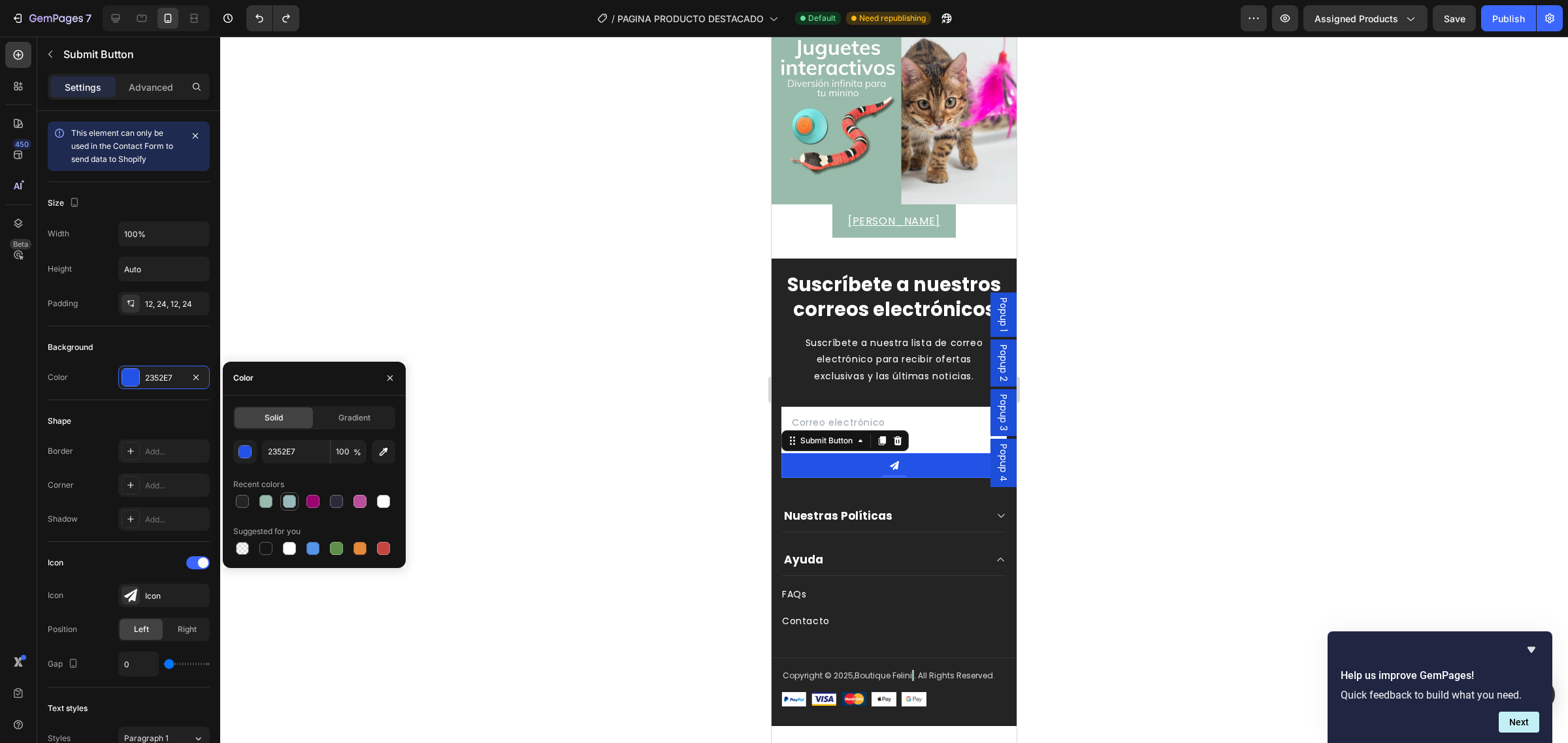
click at [285, 495] on div at bounding box center [290, 502] width 13 height 13
type input "99BABA"
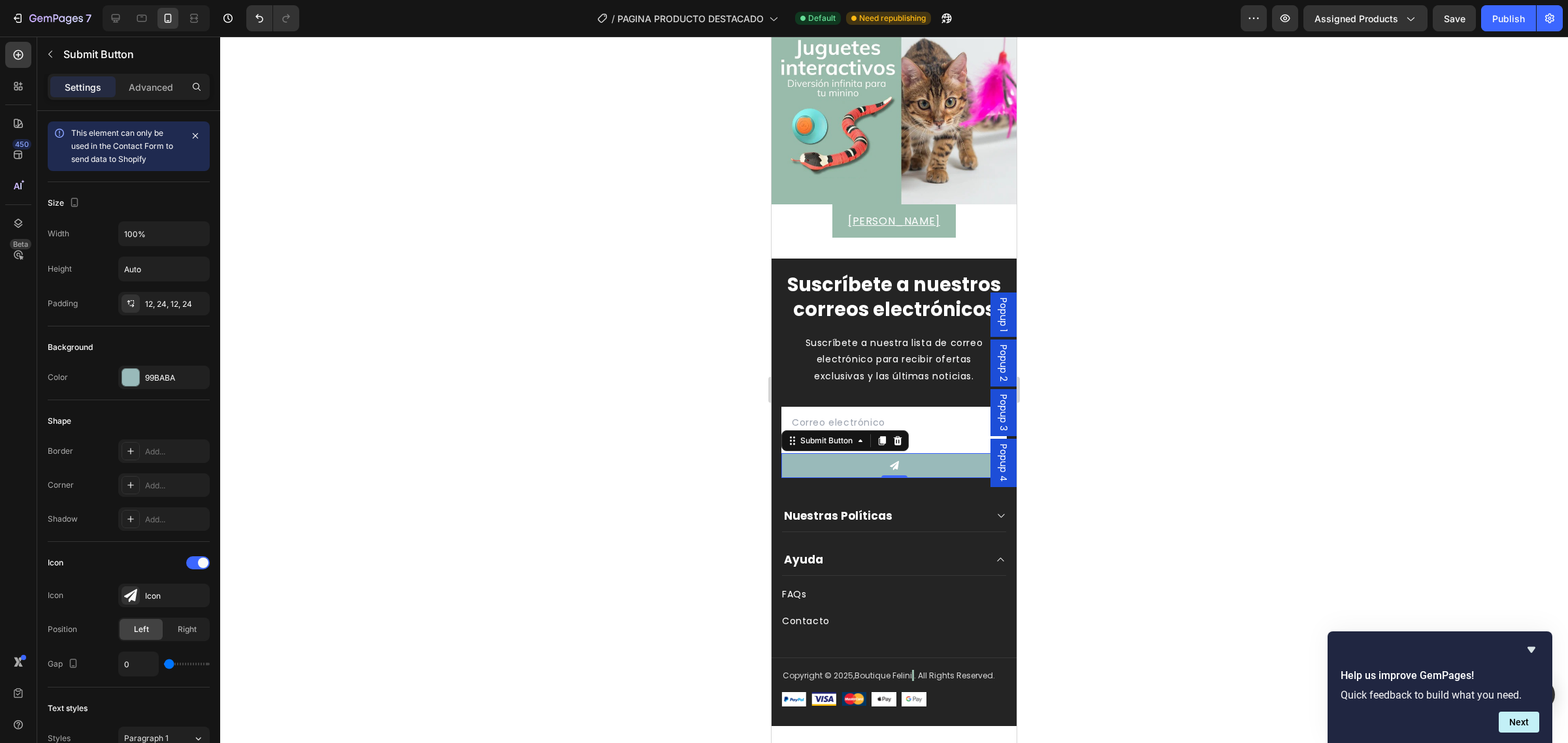
click at [1143, 493] on div at bounding box center [894, 391] width 1348 height 707
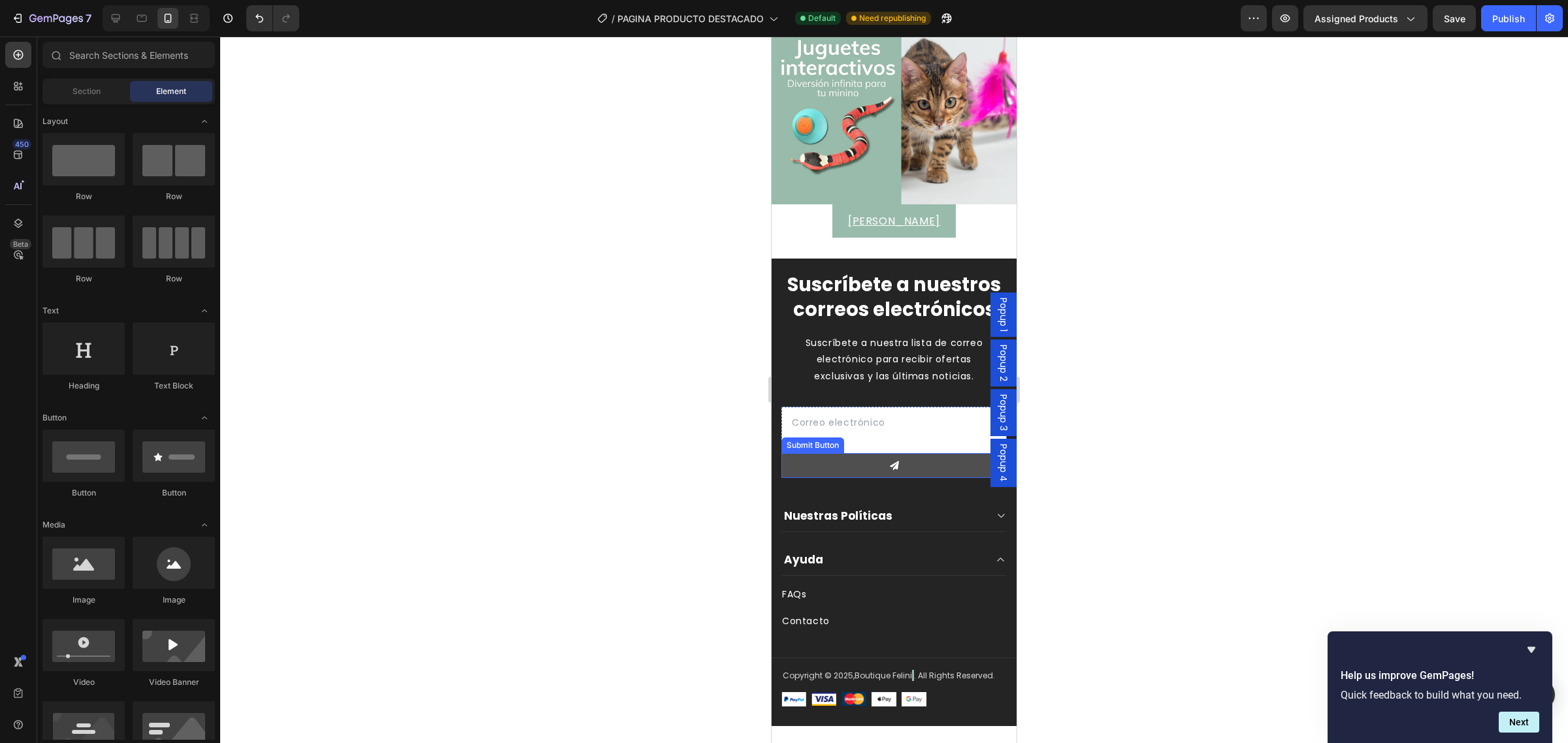
click at [827, 478] on button at bounding box center [893, 466] width 225 height 25
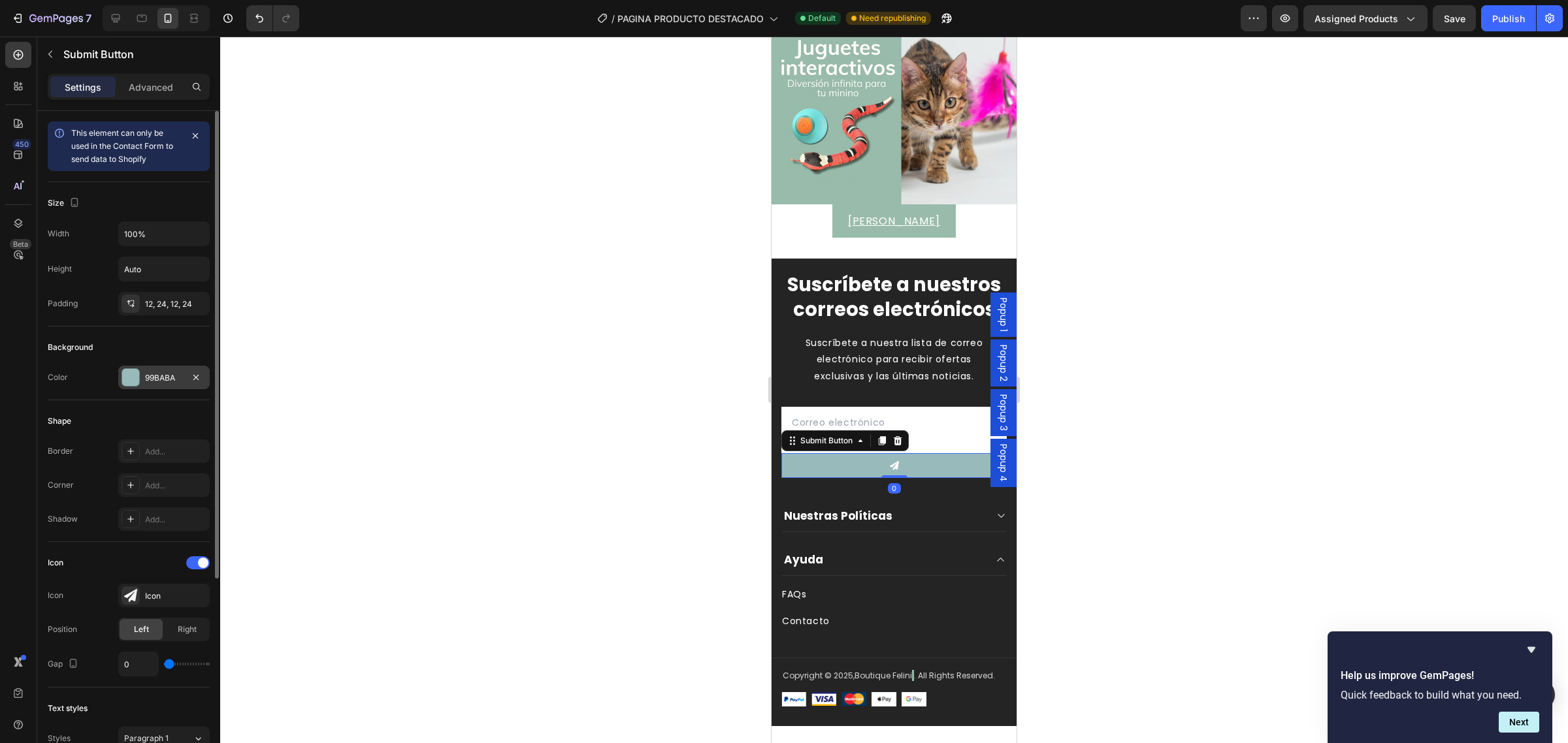
click at [134, 377] on div at bounding box center [131, 377] width 17 height 17
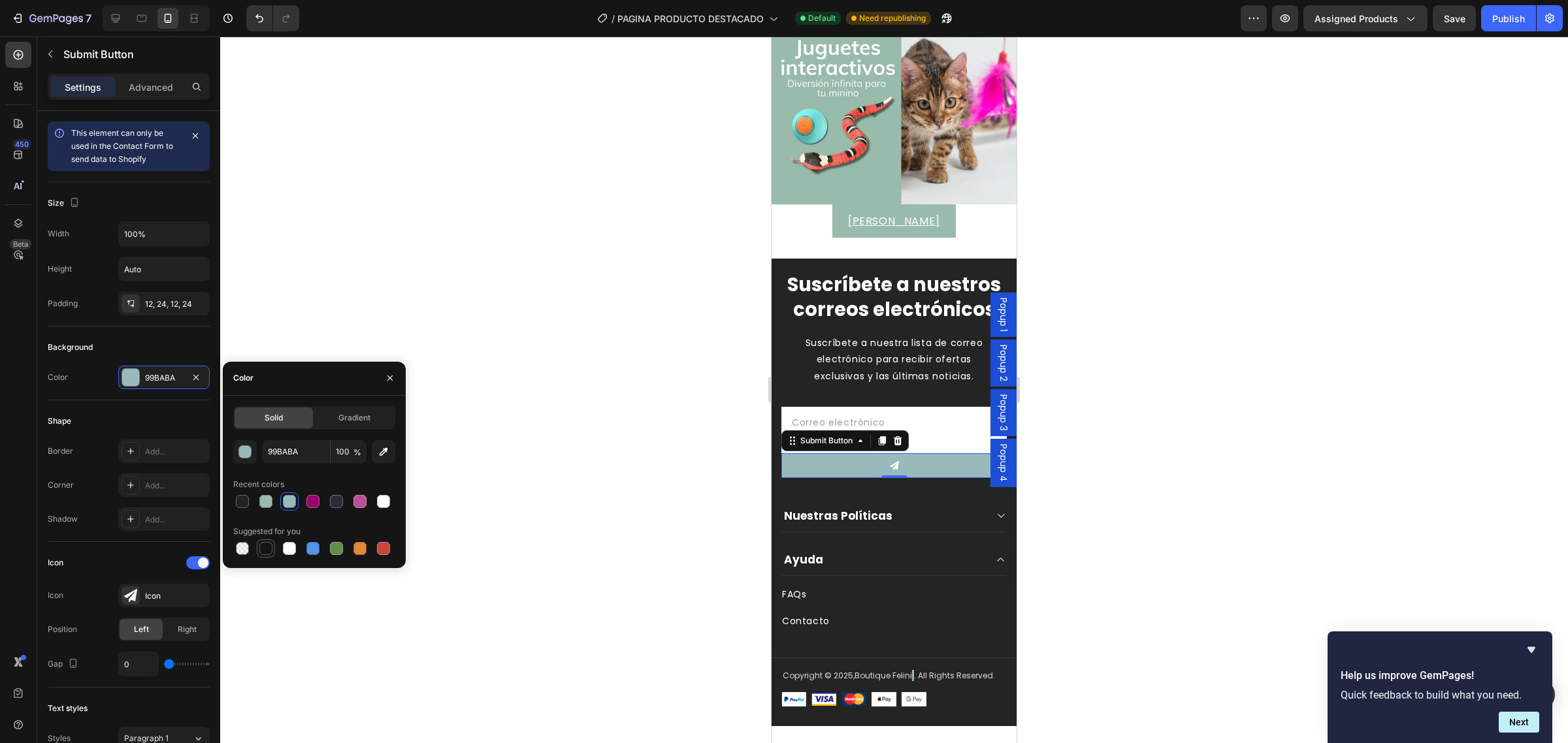
click at [270, 547] on div at bounding box center [266, 549] width 13 height 13
type input "151515"
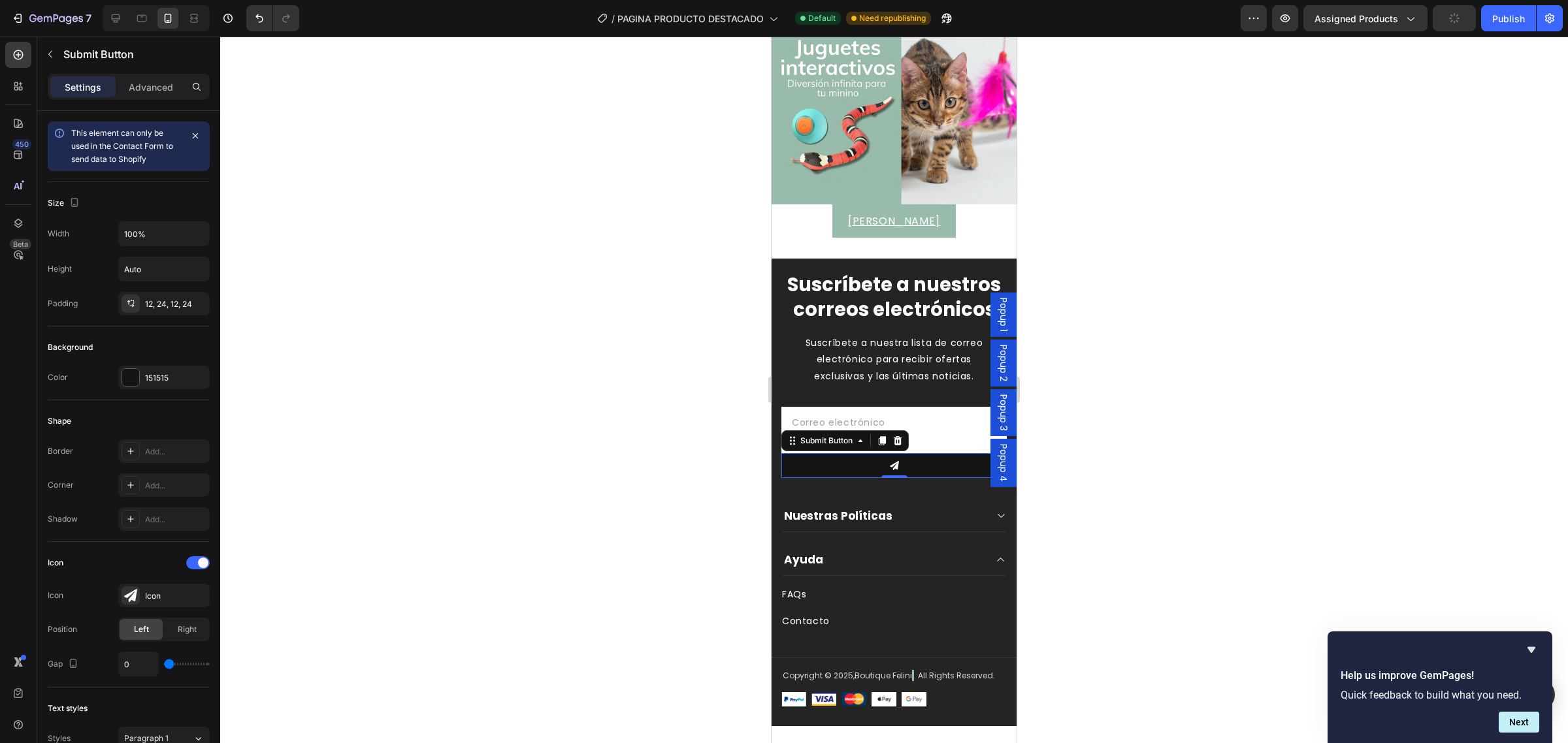
click at [1136, 552] on div at bounding box center [894, 391] width 1348 height 707
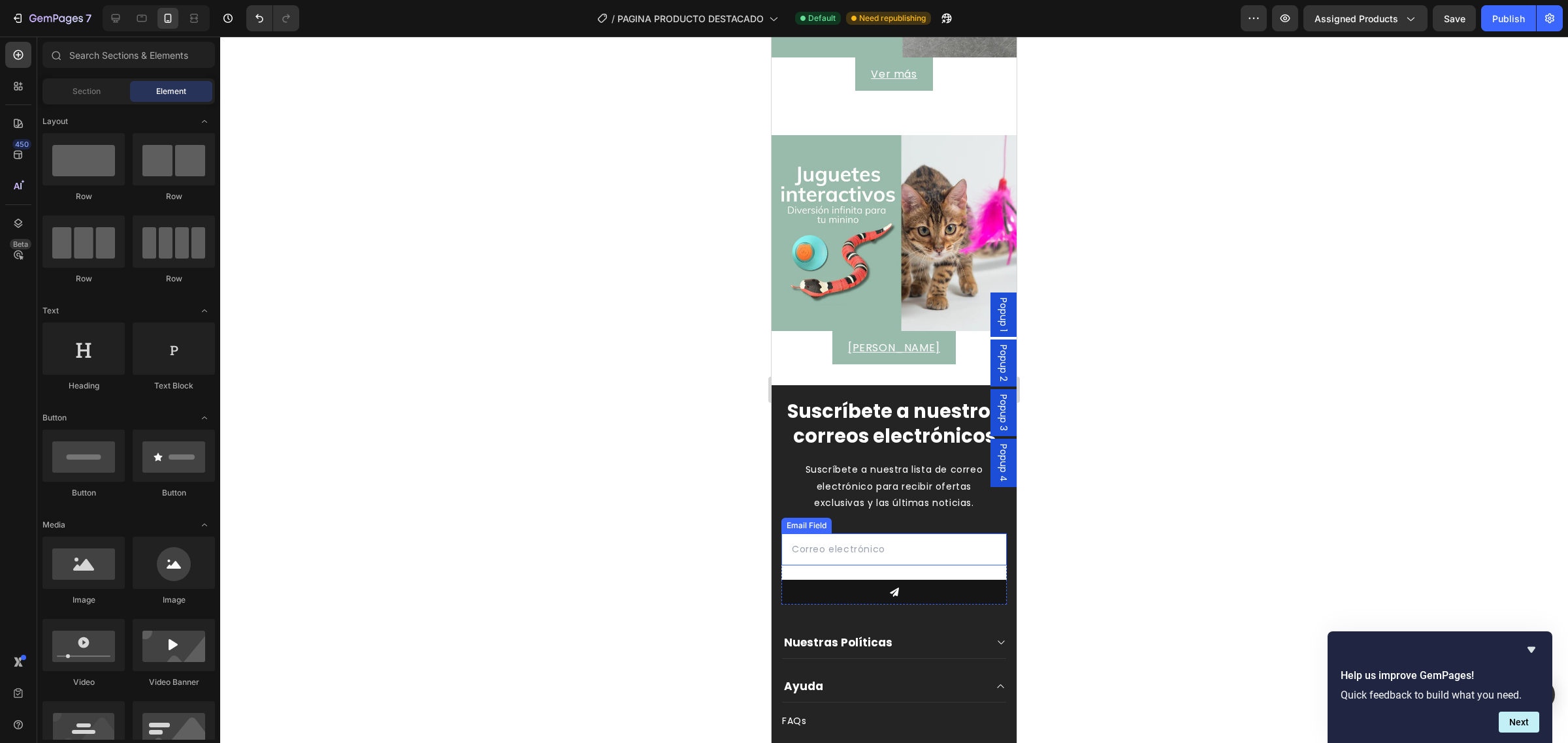
scroll to position [2849, 0]
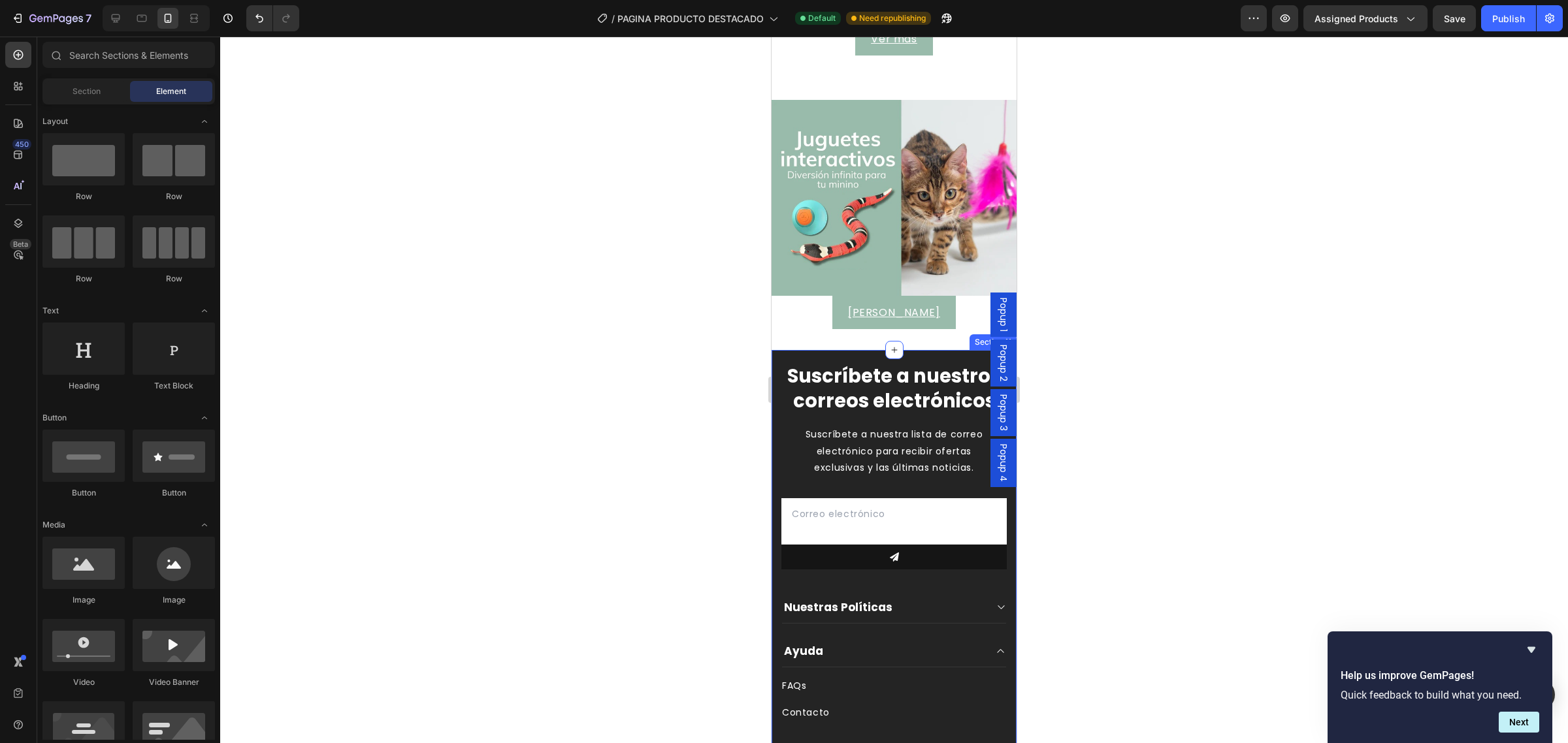
click at [775, 351] on div "Suscríbete a nuestros correos electrónicos Heading Suscríbete a nuestra lista d…" at bounding box center [894, 584] width 245 height 468
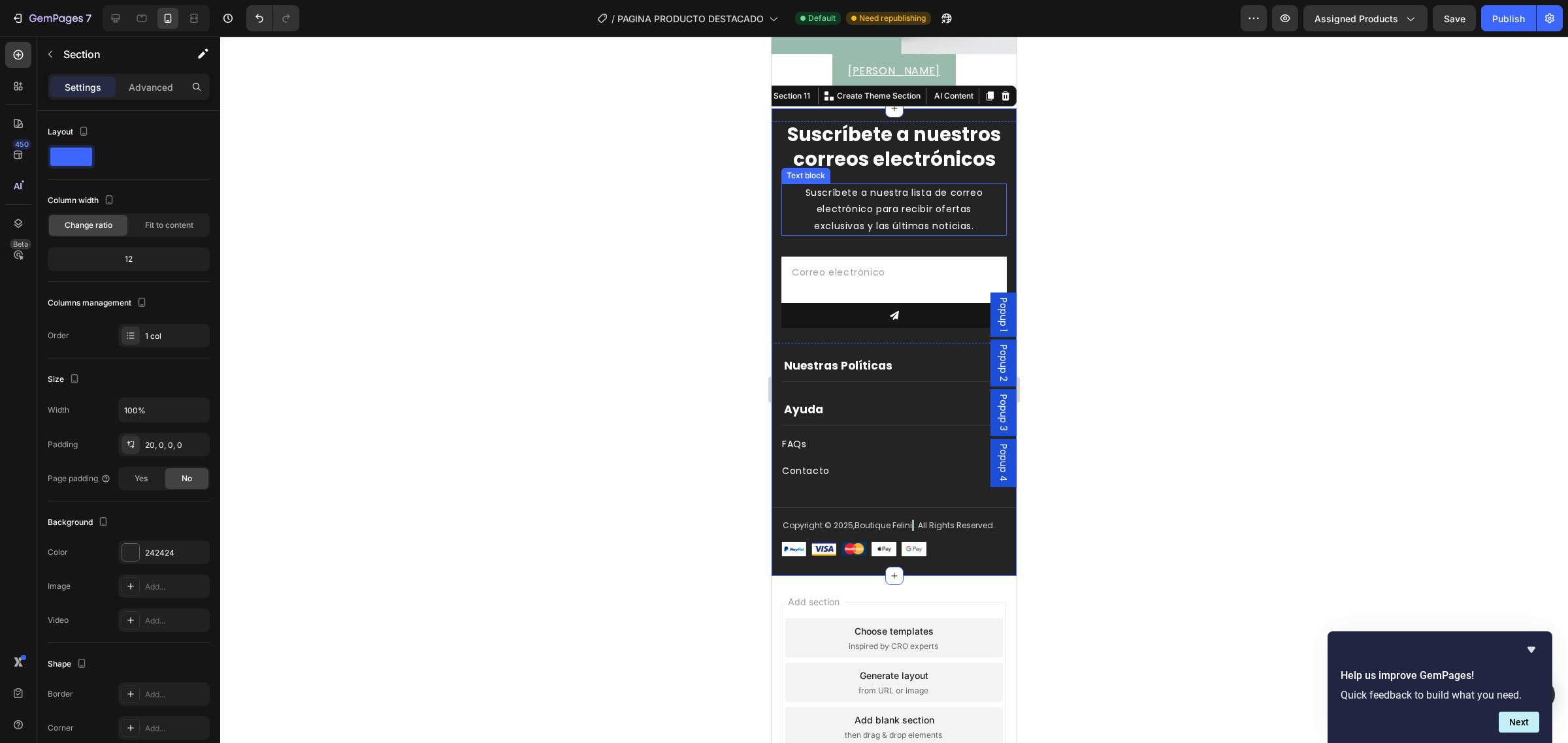
scroll to position [3094, 0]
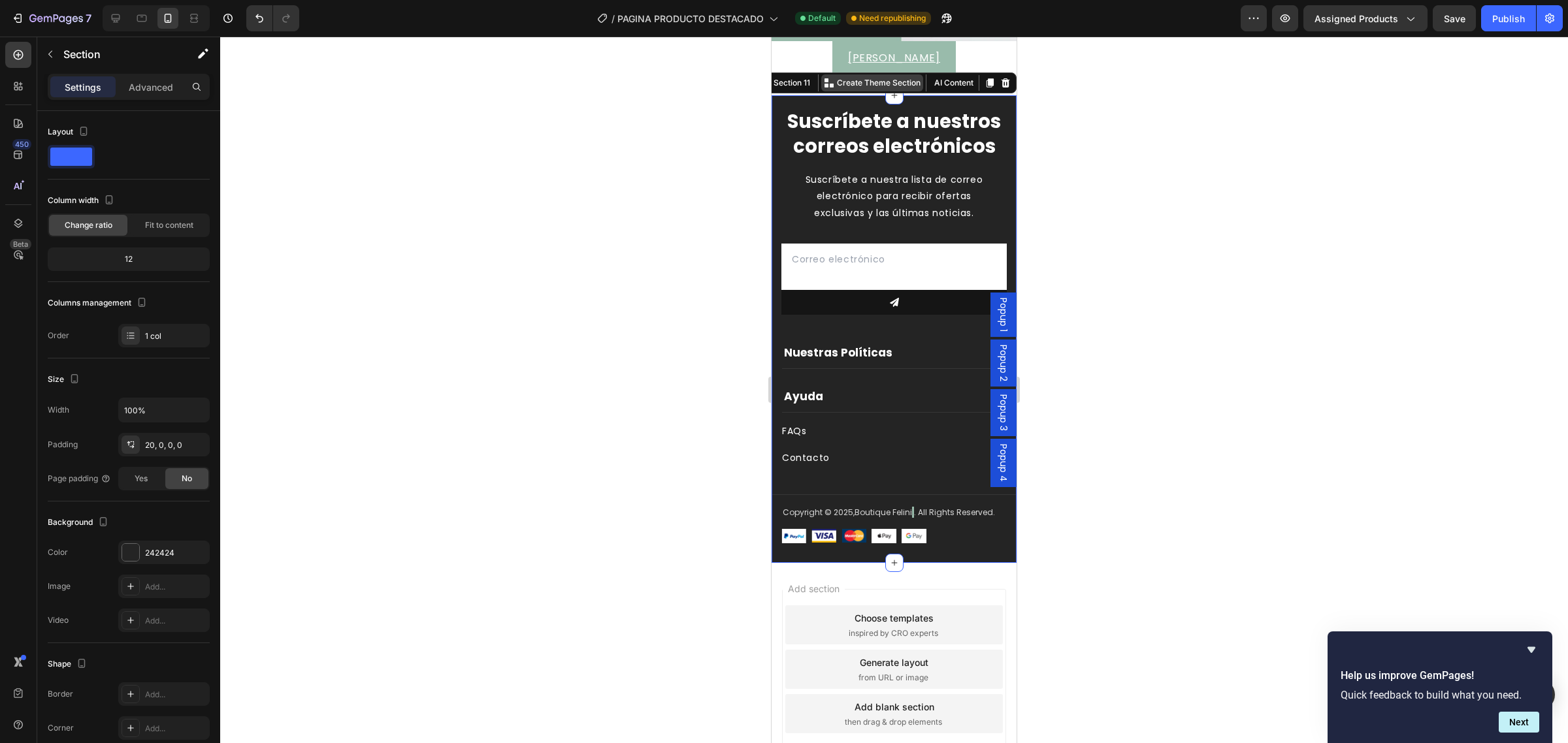
click at [868, 77] on p "Create Theme Section" at bounding box center [879, 83] width 84 height 11
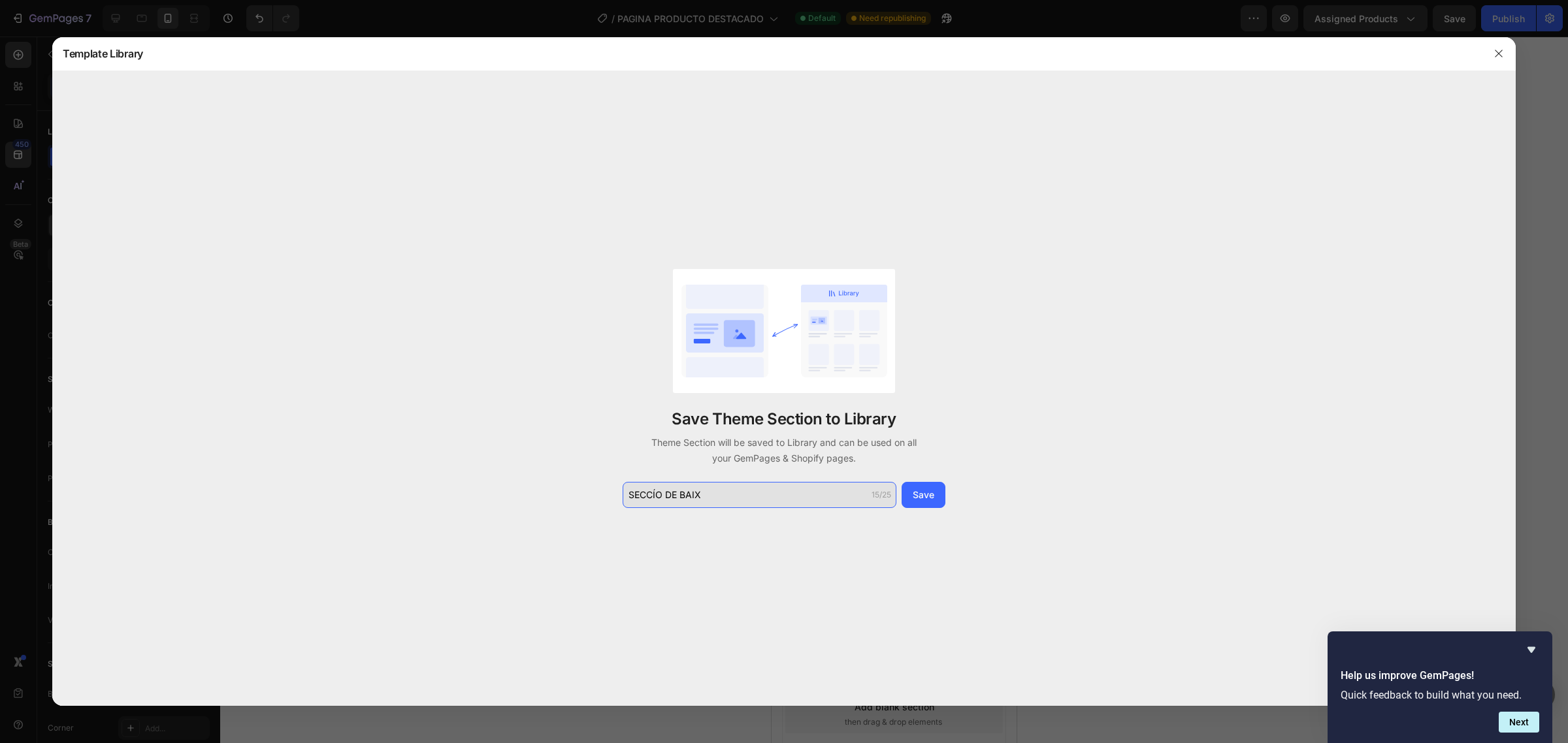
click at [719, 497] on input "SECCÍO DE BAIX" at bounding box center [759, 495] width 274 height 27
type input "SECCÍO DE BAIX DE TOT"
click at [927, 497] on div "Save" at bounding box center [924, 495] width 22 height 13
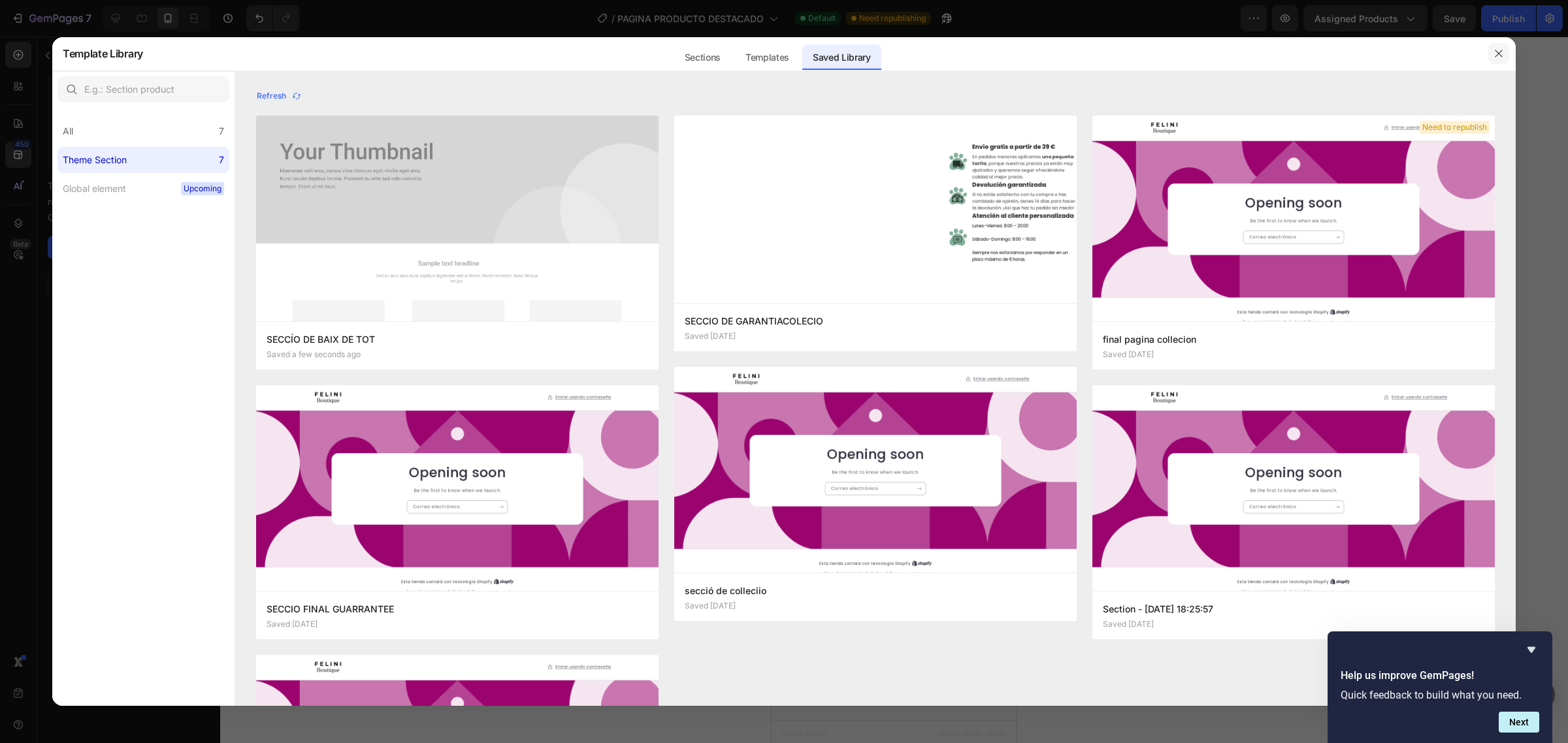
click at [1500, 53] on icon "button" at bounding box center [1499, 53] width 10 height 10
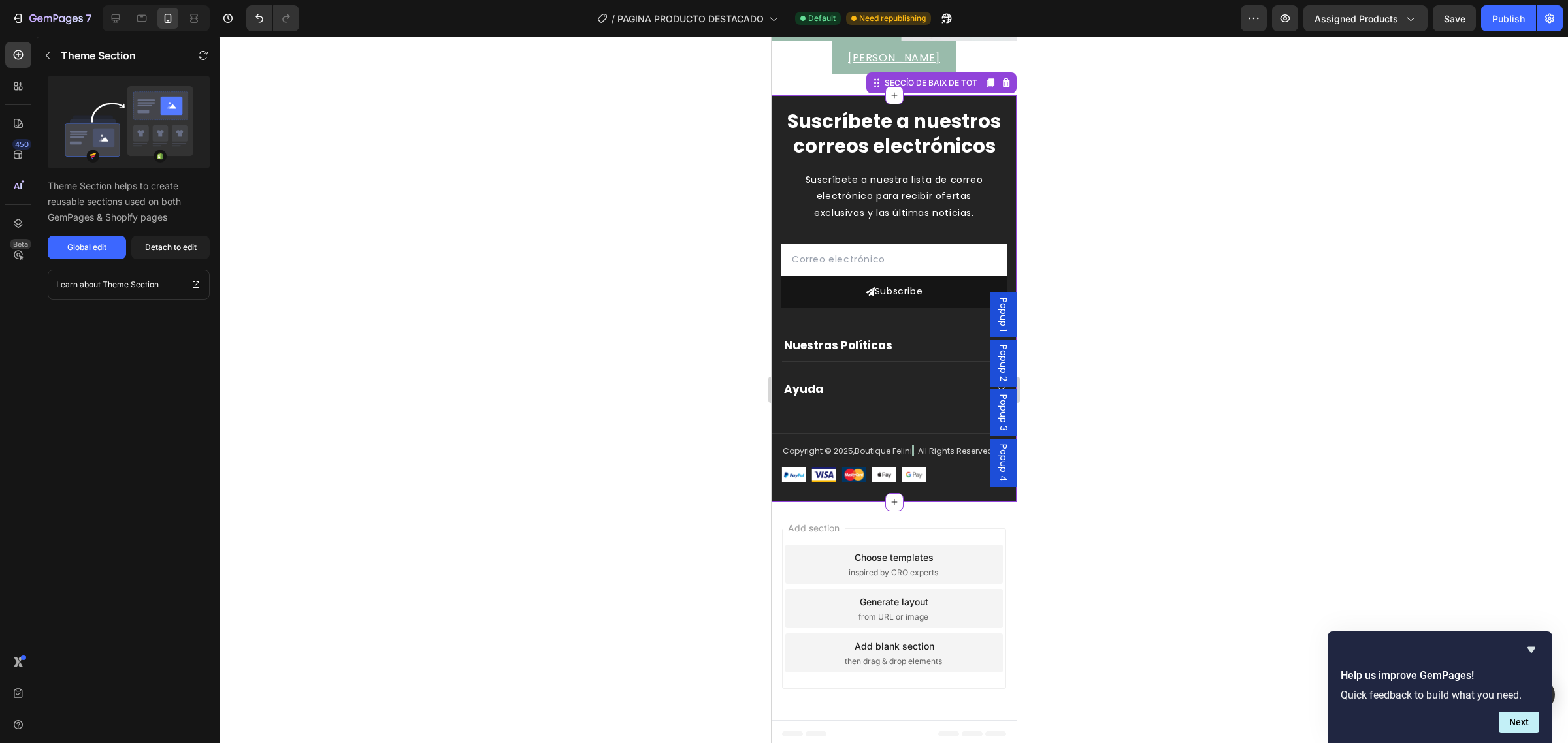
scroll to position [3012, 0]
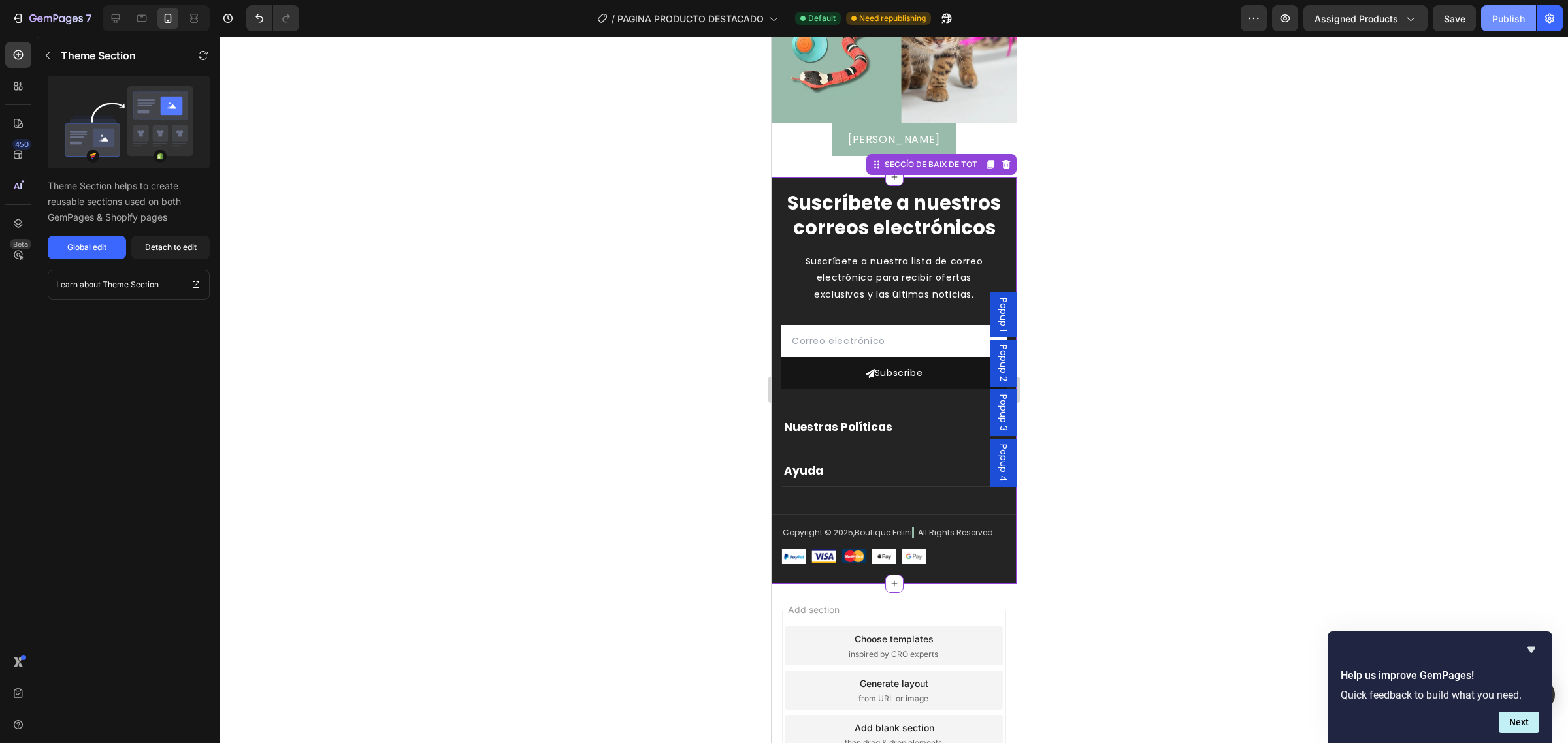
click at [1524, 16] on div "Publish" at bounding box center [1508, 18] width 32 height 13
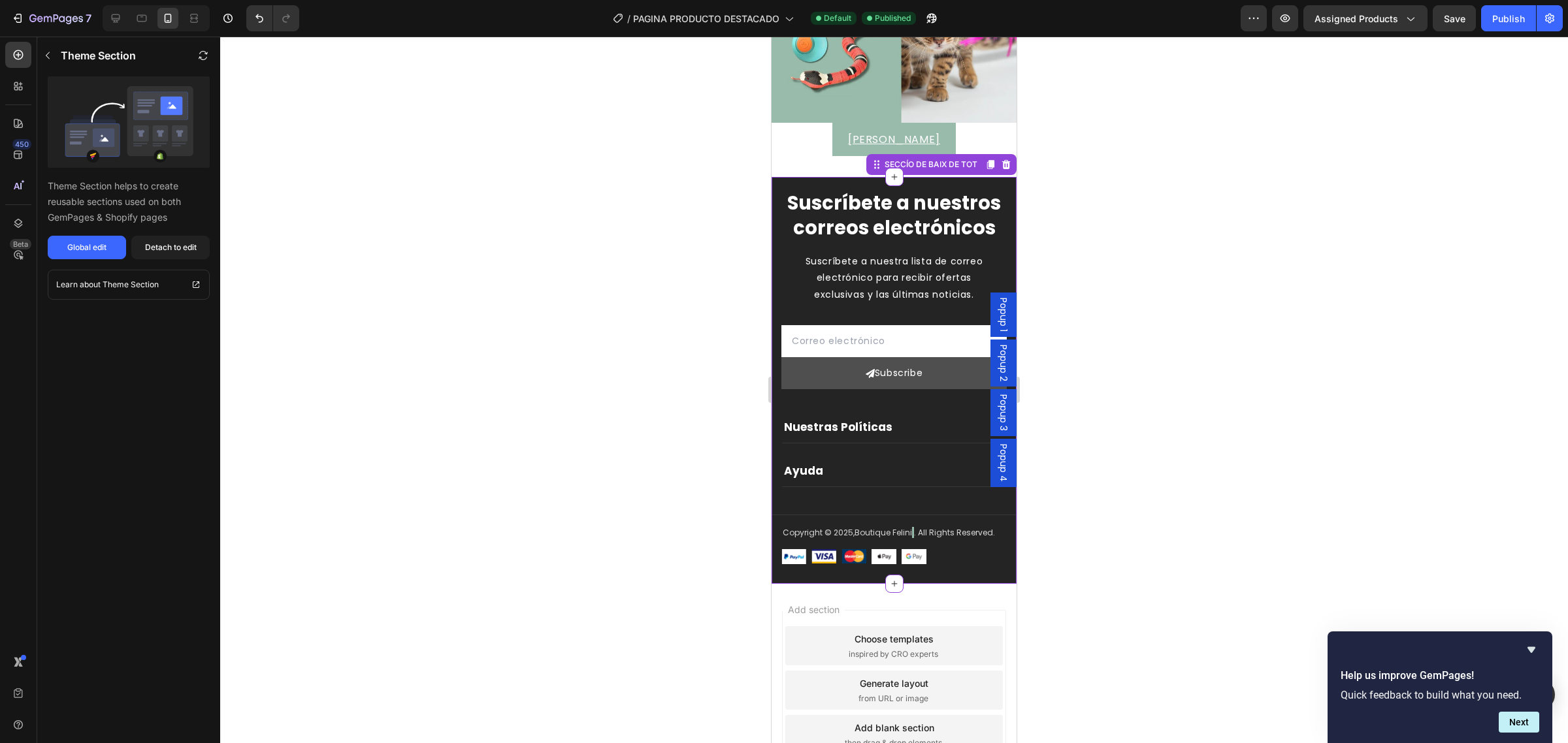
click at [886, 382] on div "Subscribe" at bounding box center [899, 372] width 48 height 16
click at [147, 245] on div "Detach to edit" at bounding box center [171, 247] width 51 height 11
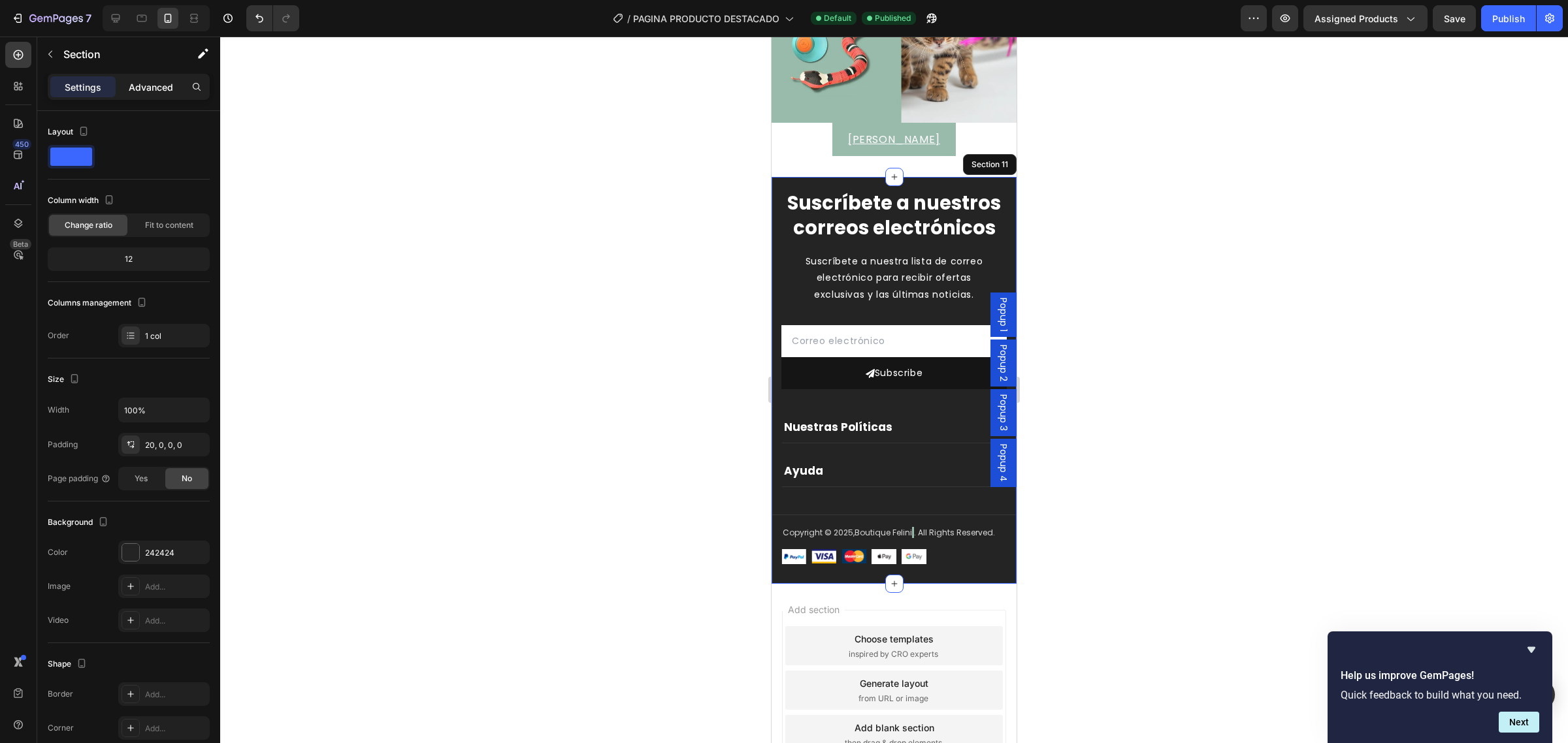
click at [138, 89] on p "Advanced" at bounding box center [150, 87] width 45 height 13
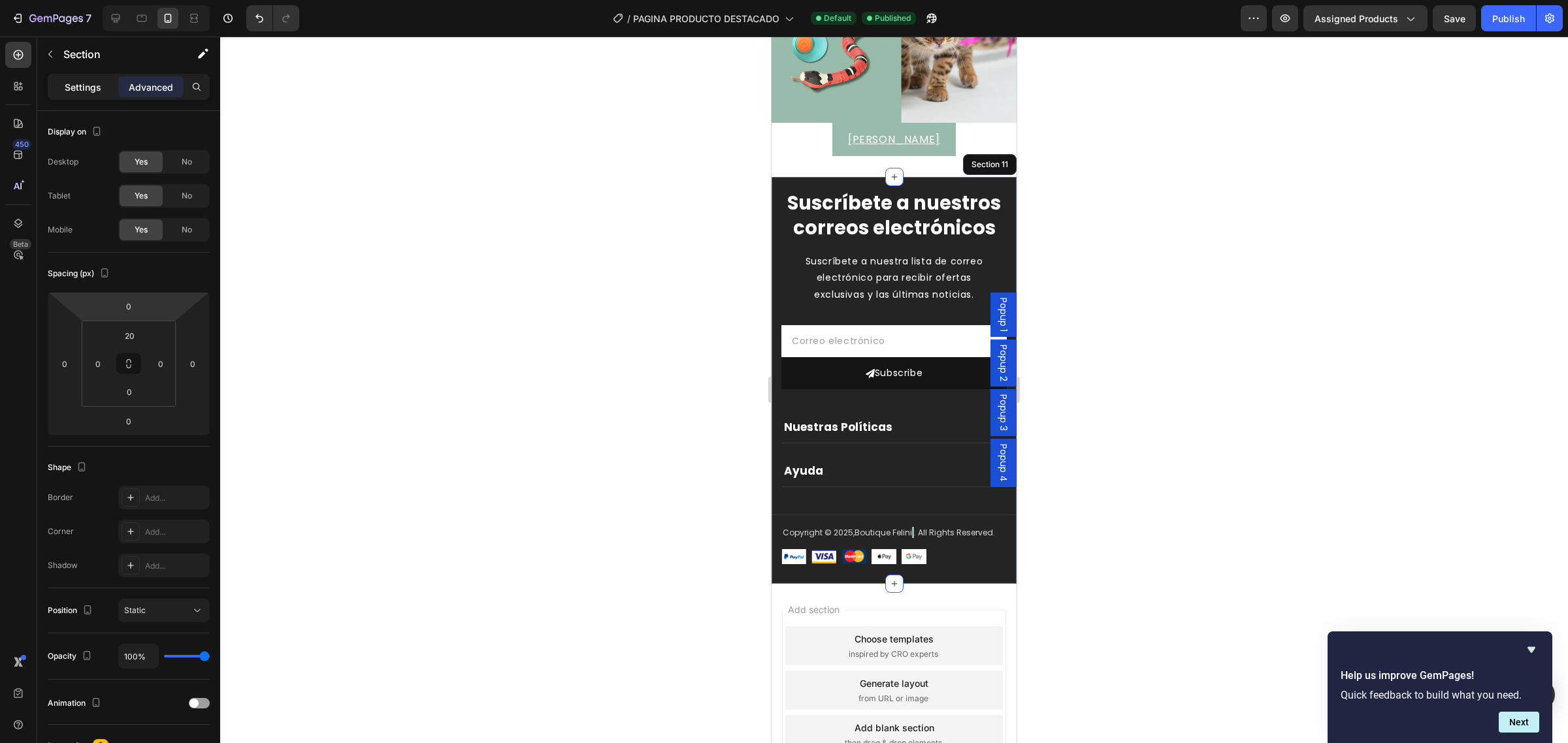
click at [86, 97] on div "Settings" at bounding box center [83, 86] width 66 height 21
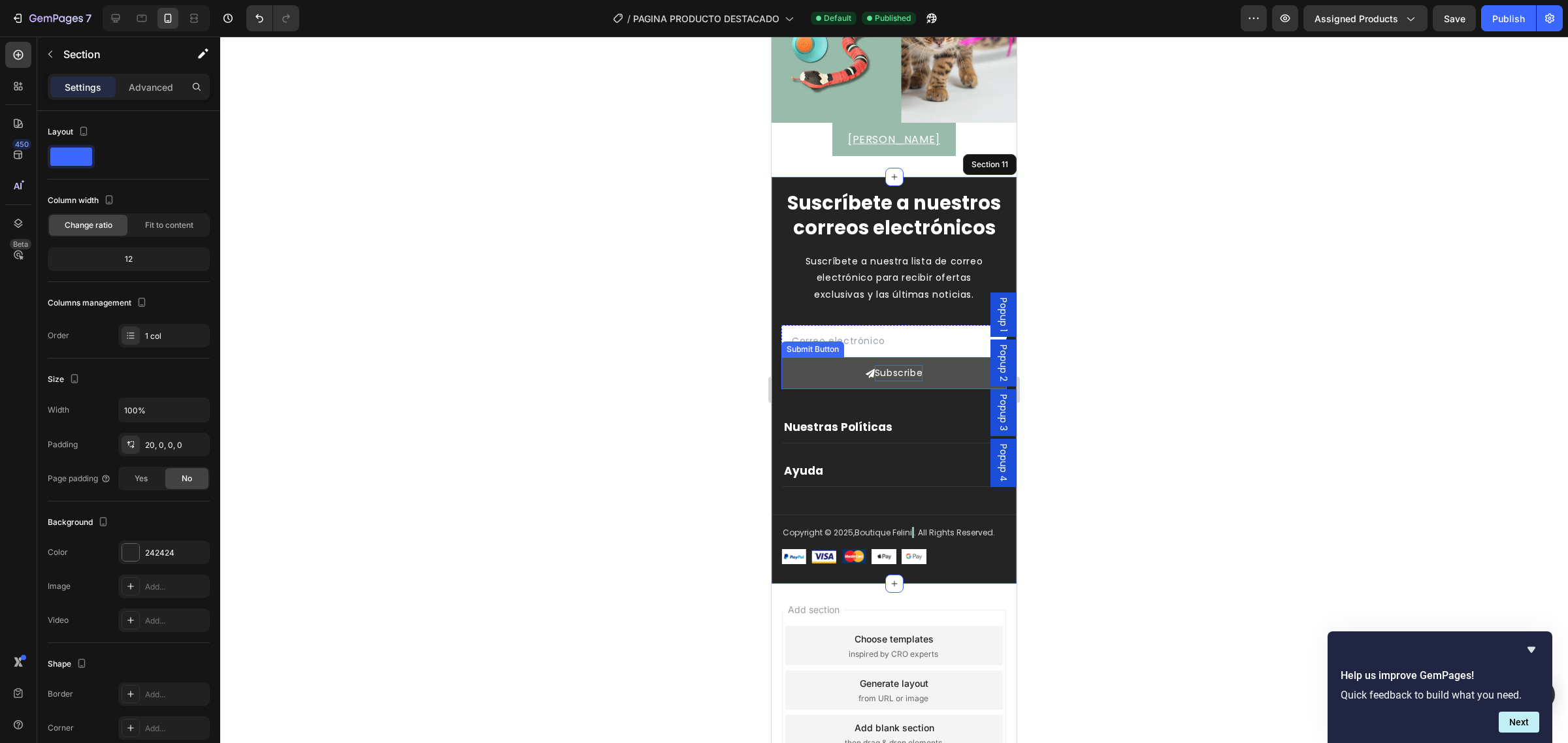
click at [903, 382] on div "Subscribe" at bounding box center [899, 372] width 48 height 16
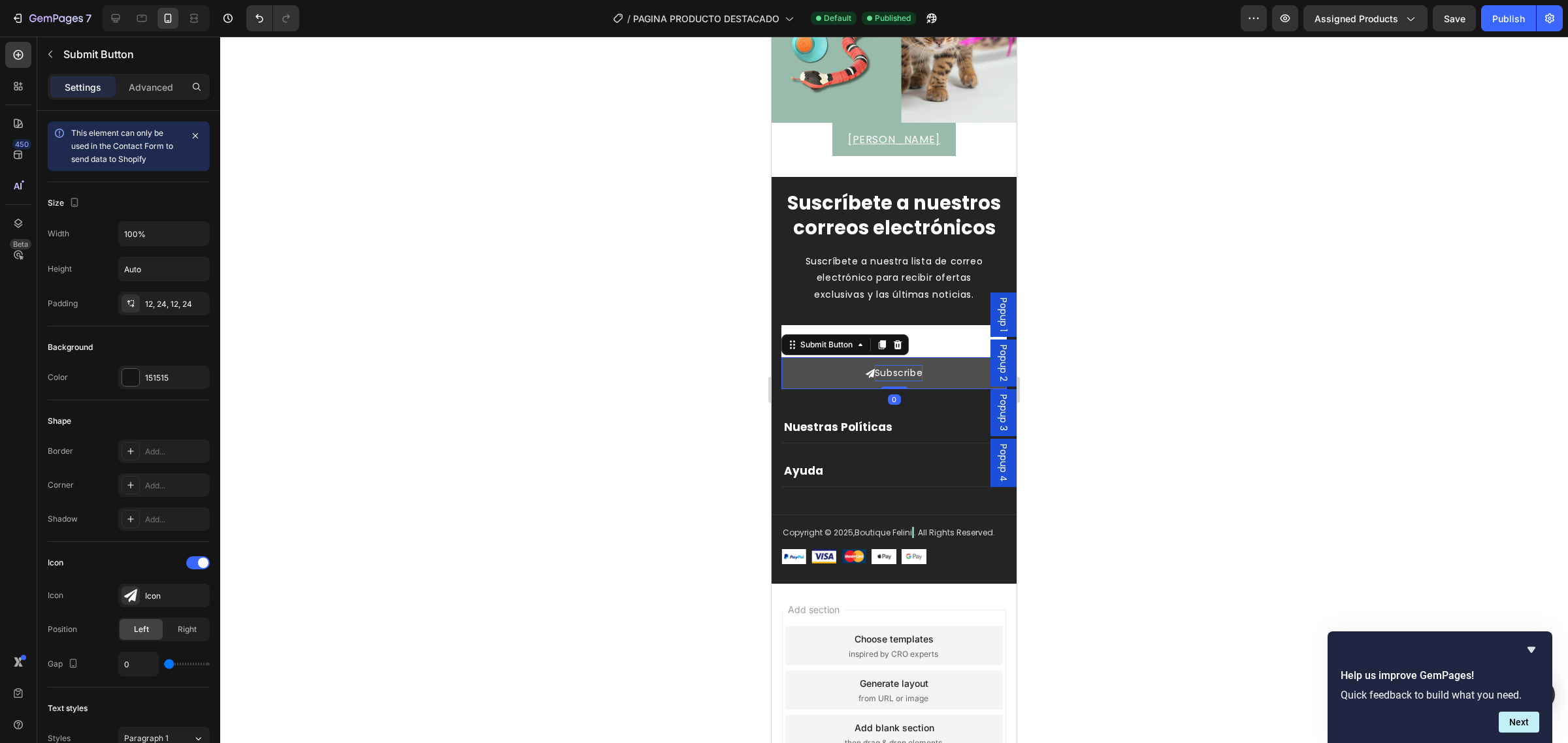
click at [907, 382] on div "Subscribe" at bounding box center [899, 372] width 48 height 16
click at [907, 382] on p "Subscribe" at bounding box center [899, 372] width 48 height 16
click at [893, 382] on p "Subscribe" at bounding box center [899, 372] width 48 height 16
click at [916, 382] on p "Subscribe" at bounding box center [899, 372] width 48 height 16
click at [1211, 352] on div at bounding box center [894, 391] width 1348 height 707
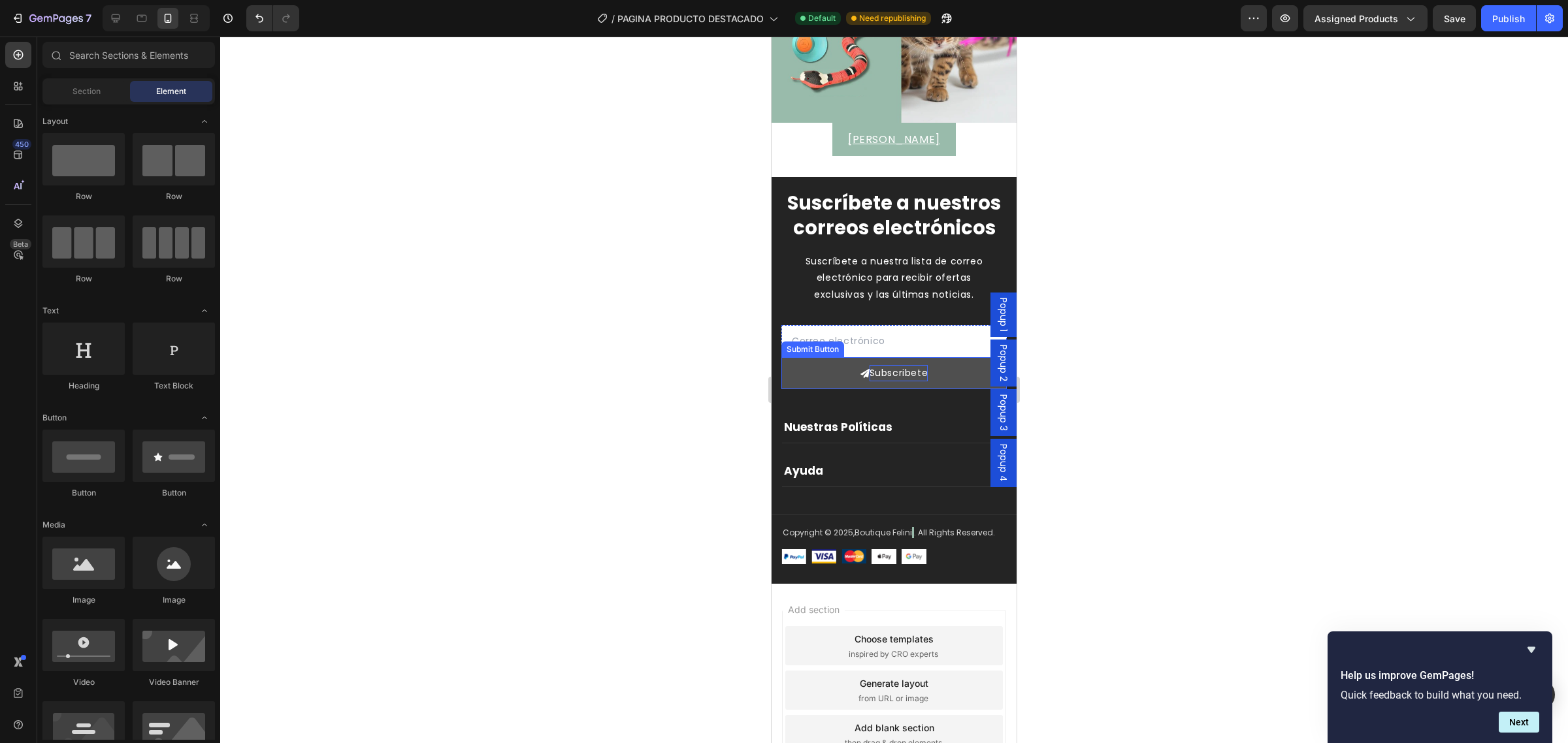
click at [863, 382] on span "Subscribete" at bounding box center [866, 372] width 10 height 16
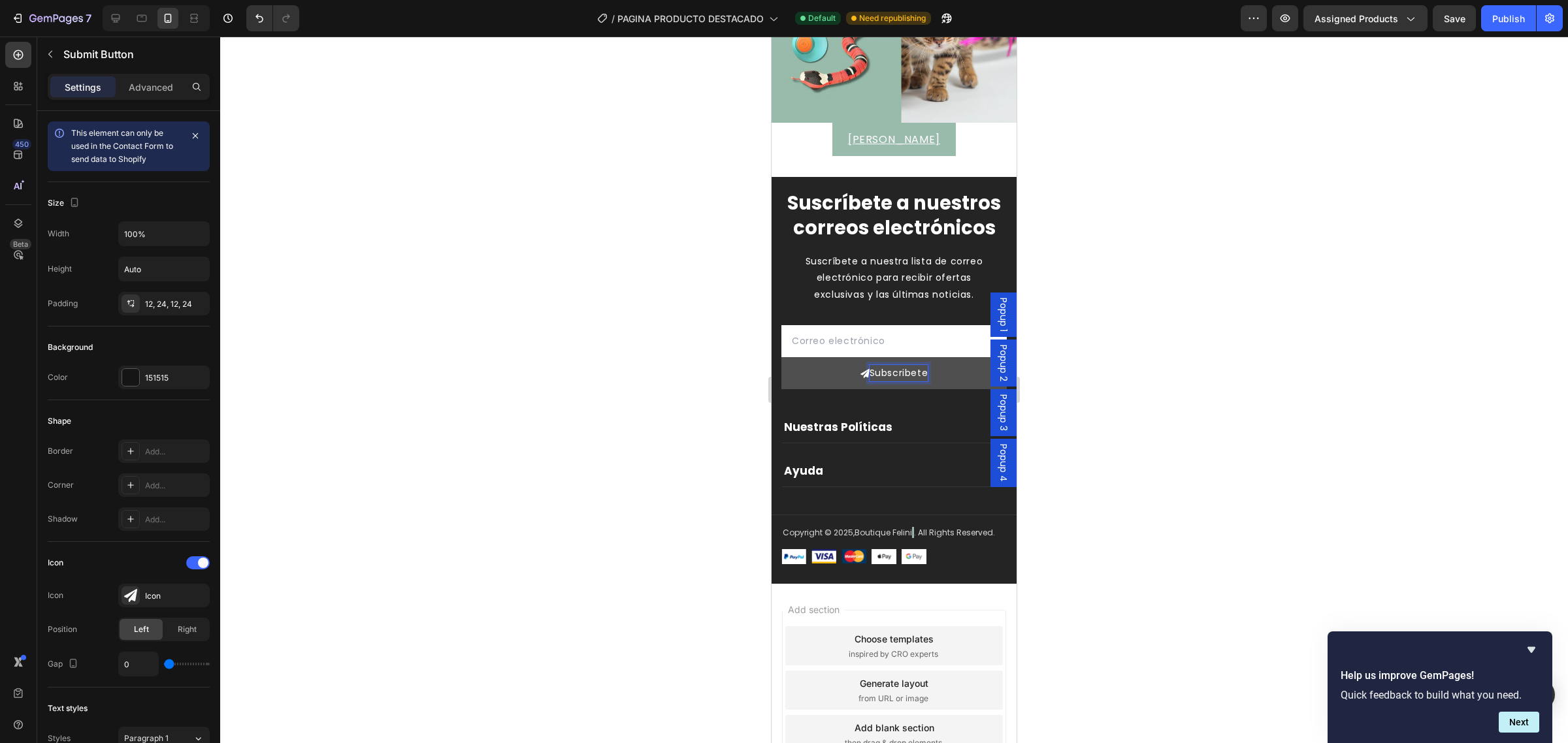
click at [781, 357] on button "Subscribete" at bounding box center [893, 373] width 225 height 32
click at [1231, 377] on div at bounding box center [894, 391] width 1348 height 707
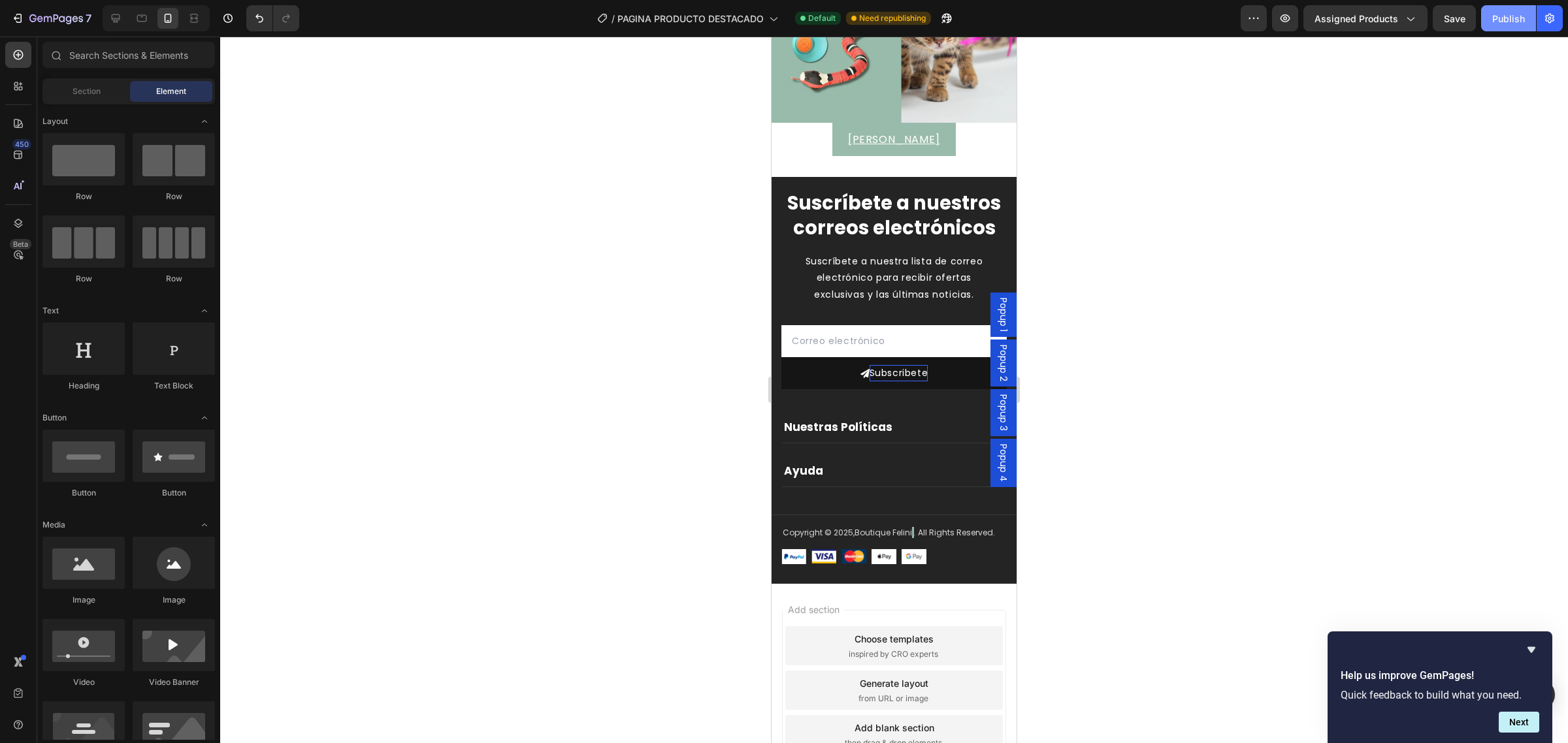
click at [1504, 18] on div "Publish" at bounding box center [1508, 18] width 32 height 13
click at [736, 15] on span "PAGINA PRODUCTO DESTACADO" at bounding box center [706, 18] width 146 height 13
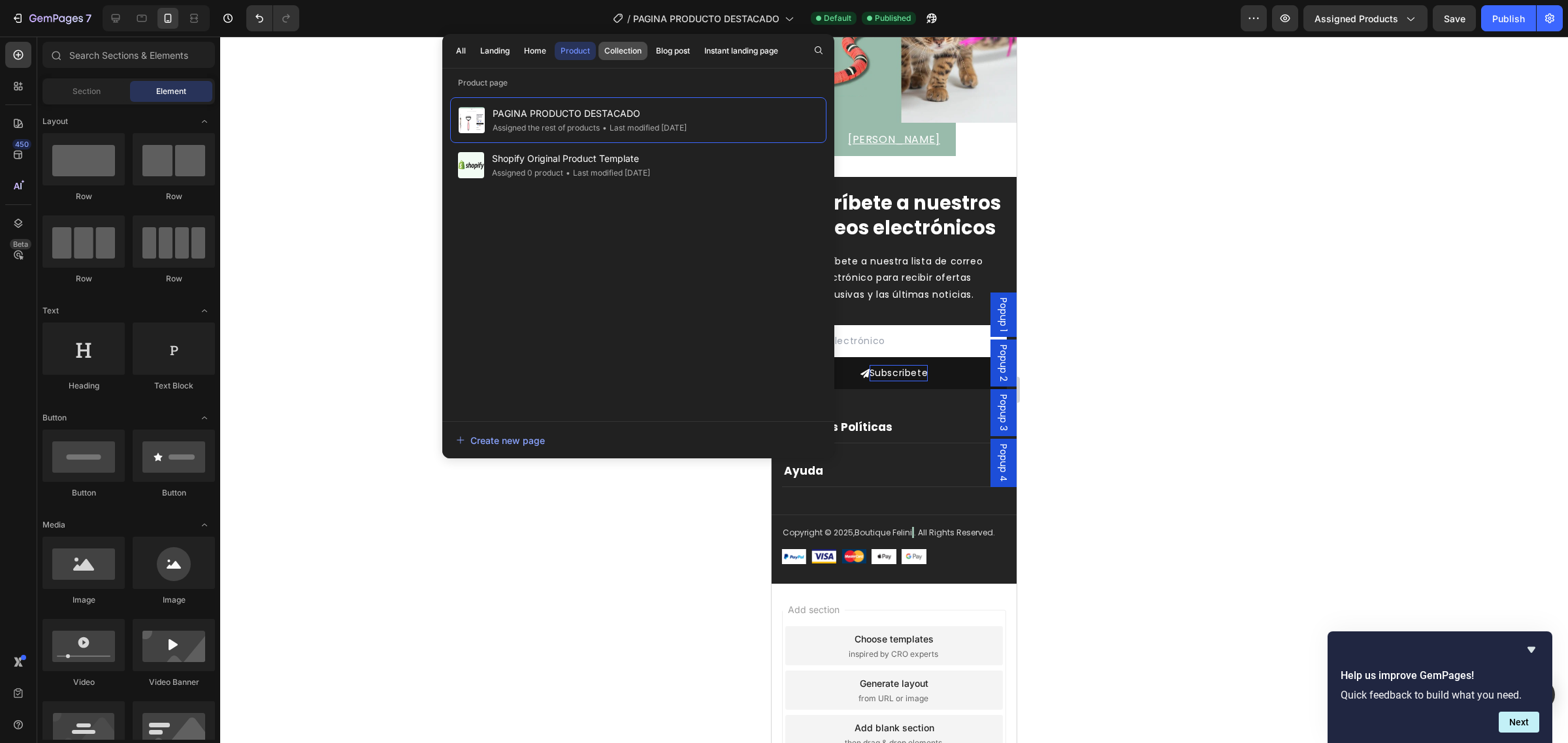
click at [622, 52] on div "Collection" at bounding box center [622, 50] width 37 height 11
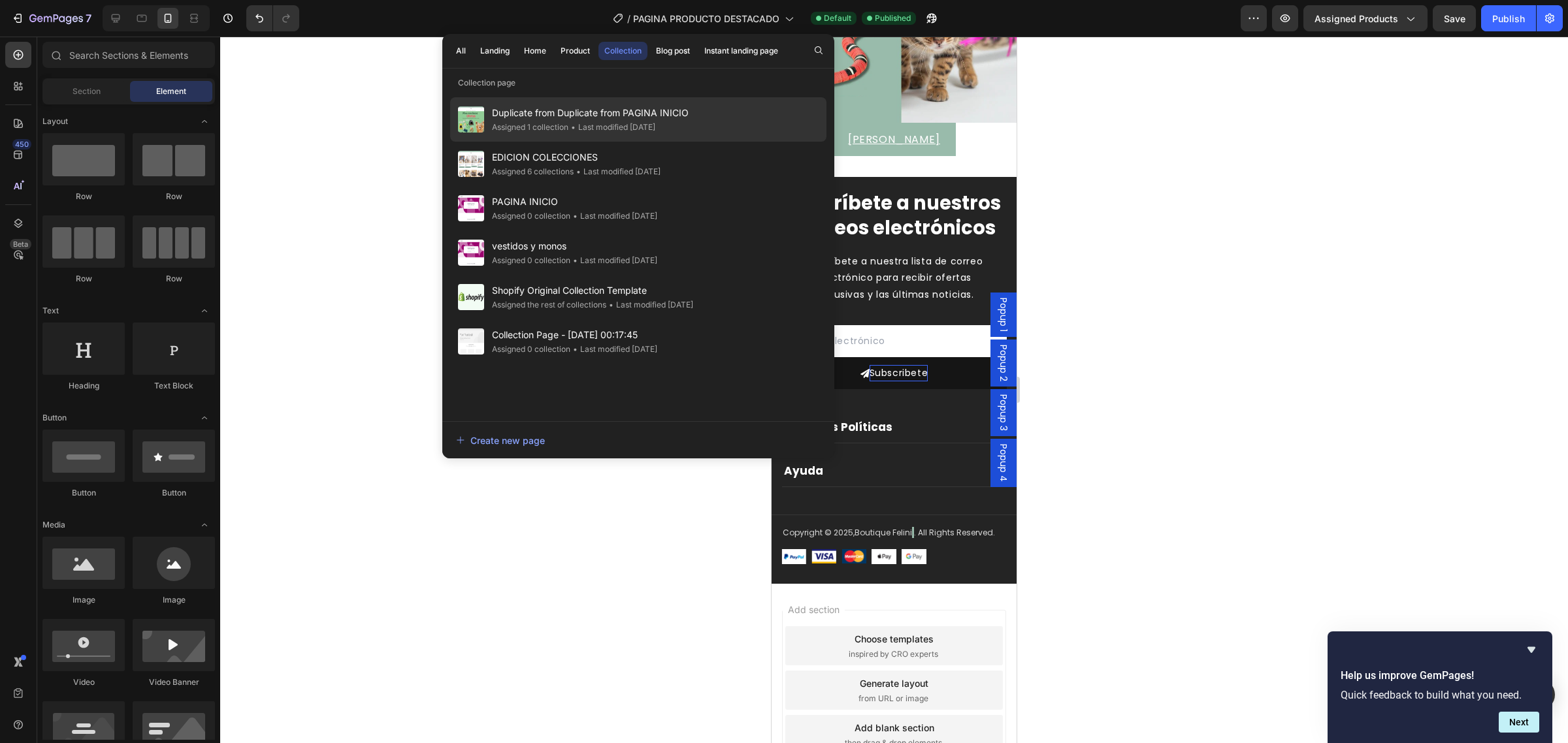
click at [598, 135] on div "Duplicate from Duplicate from PAGINA INICIO Assigned 1 collection • Last modifi…" at bounding box center [639, 119] width 376 height 45
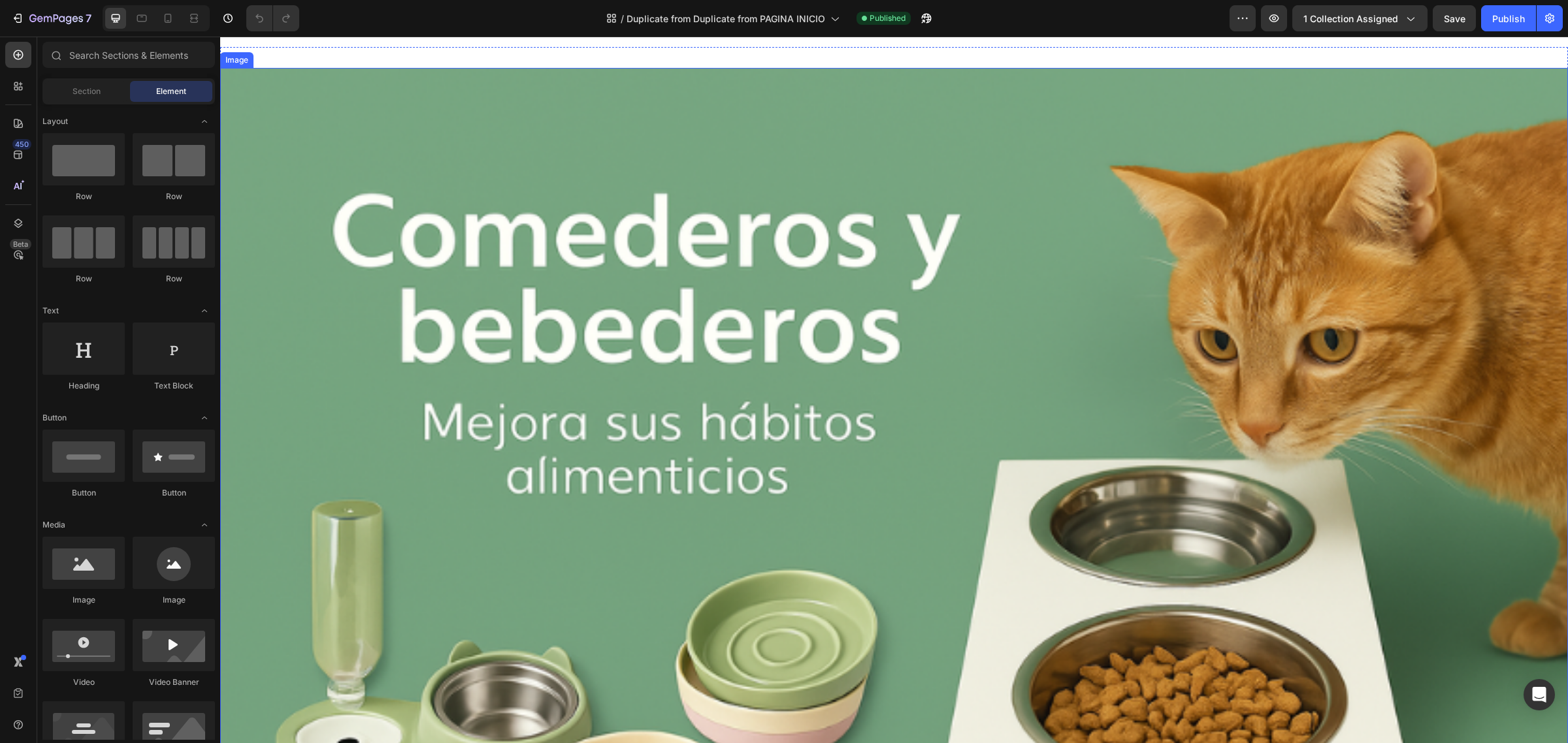
scroll to position [1633, 0]
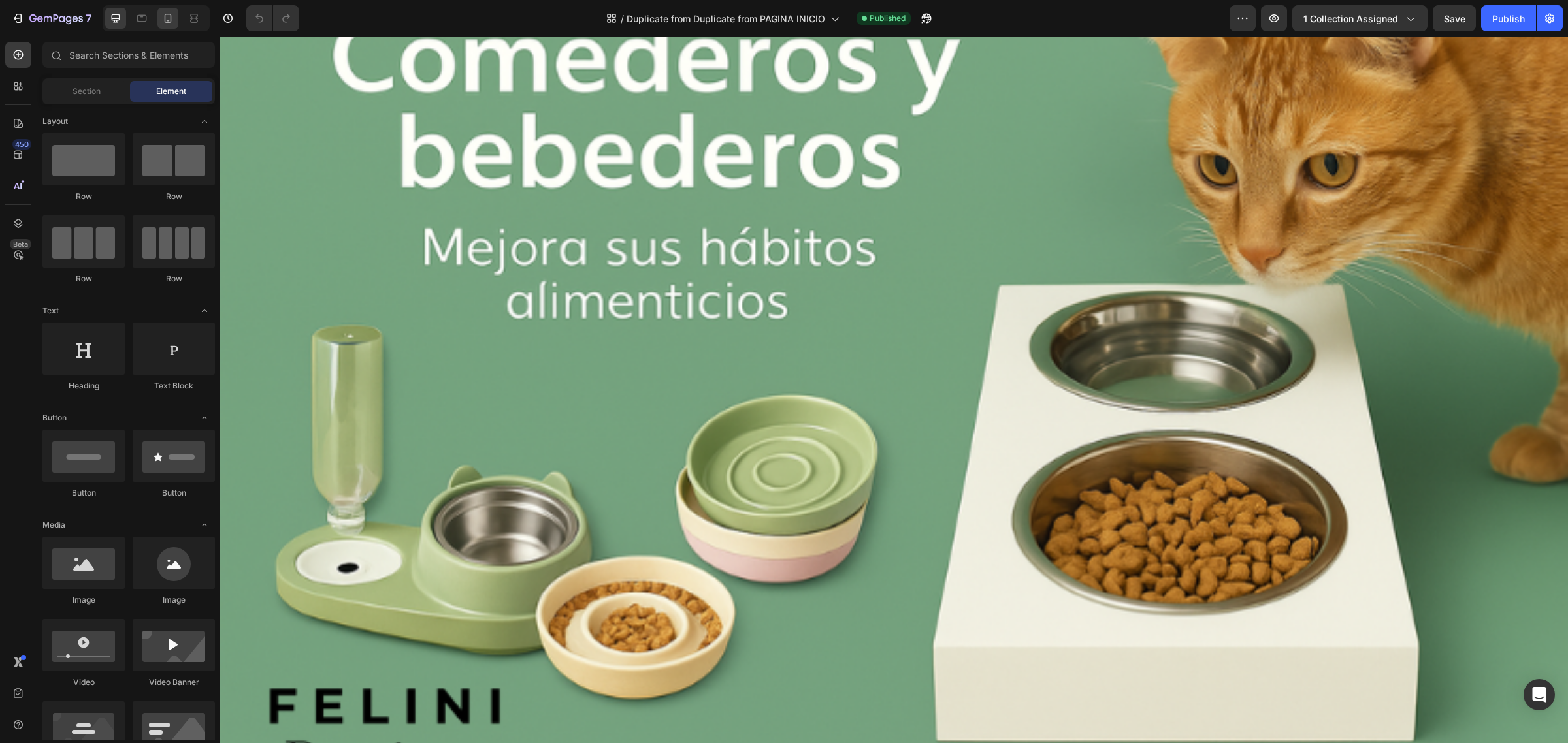
click at [162, 14] on icon at bounding box center [168, 18] width 13 height 13
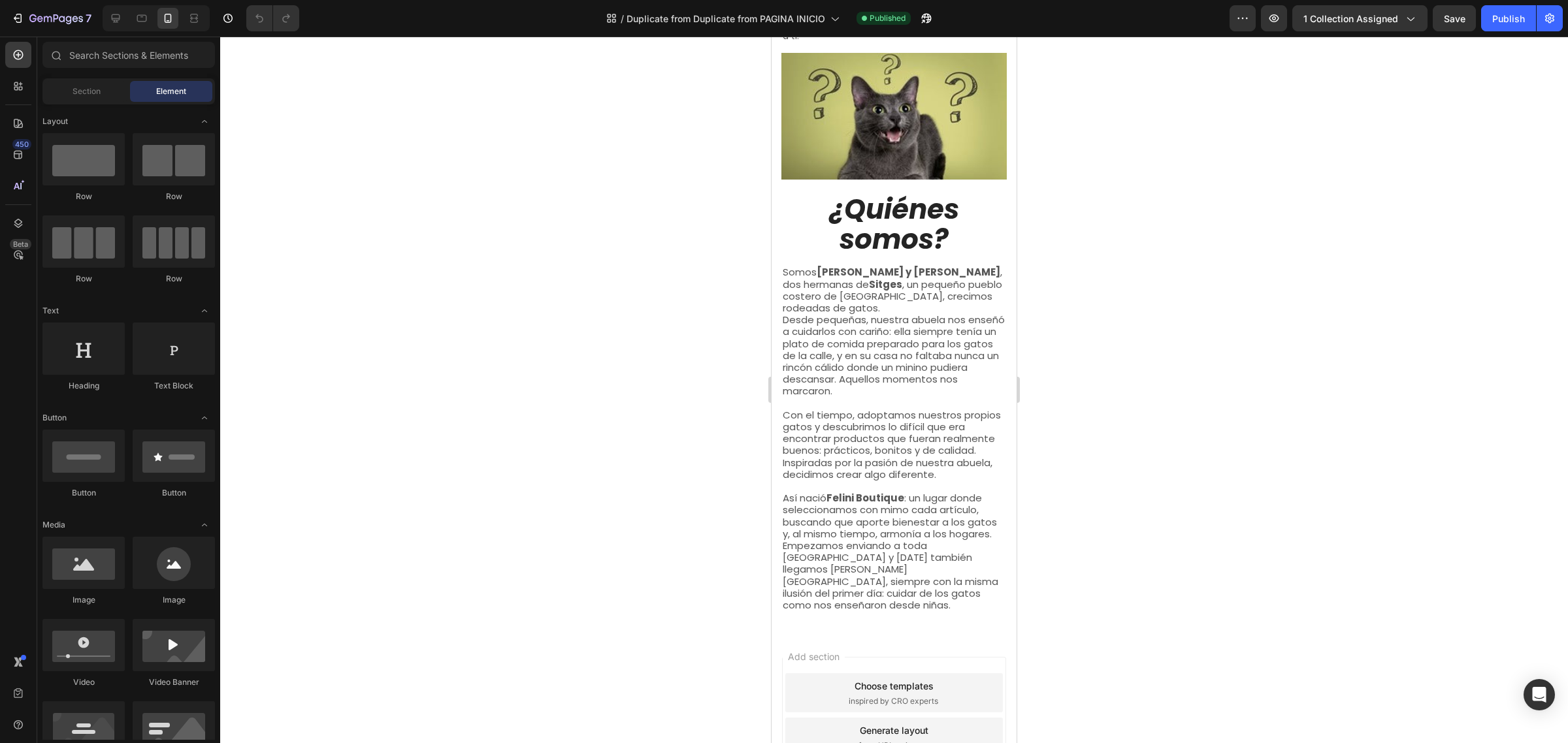
scroll to position [2398, 0]
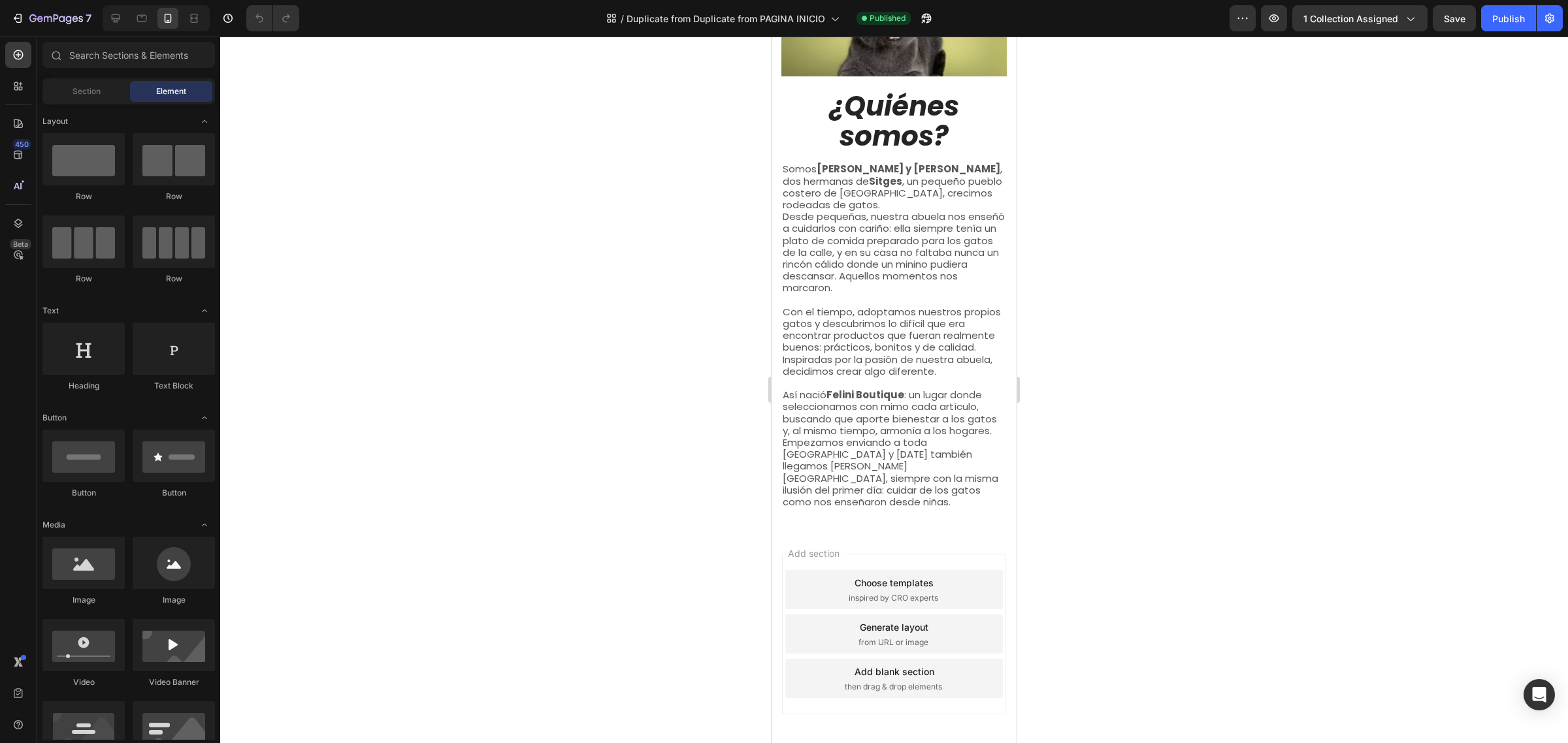
click at [851, 593] on span "inspired by CRO experts" at bounding box center [893, 599] width 89 height 11
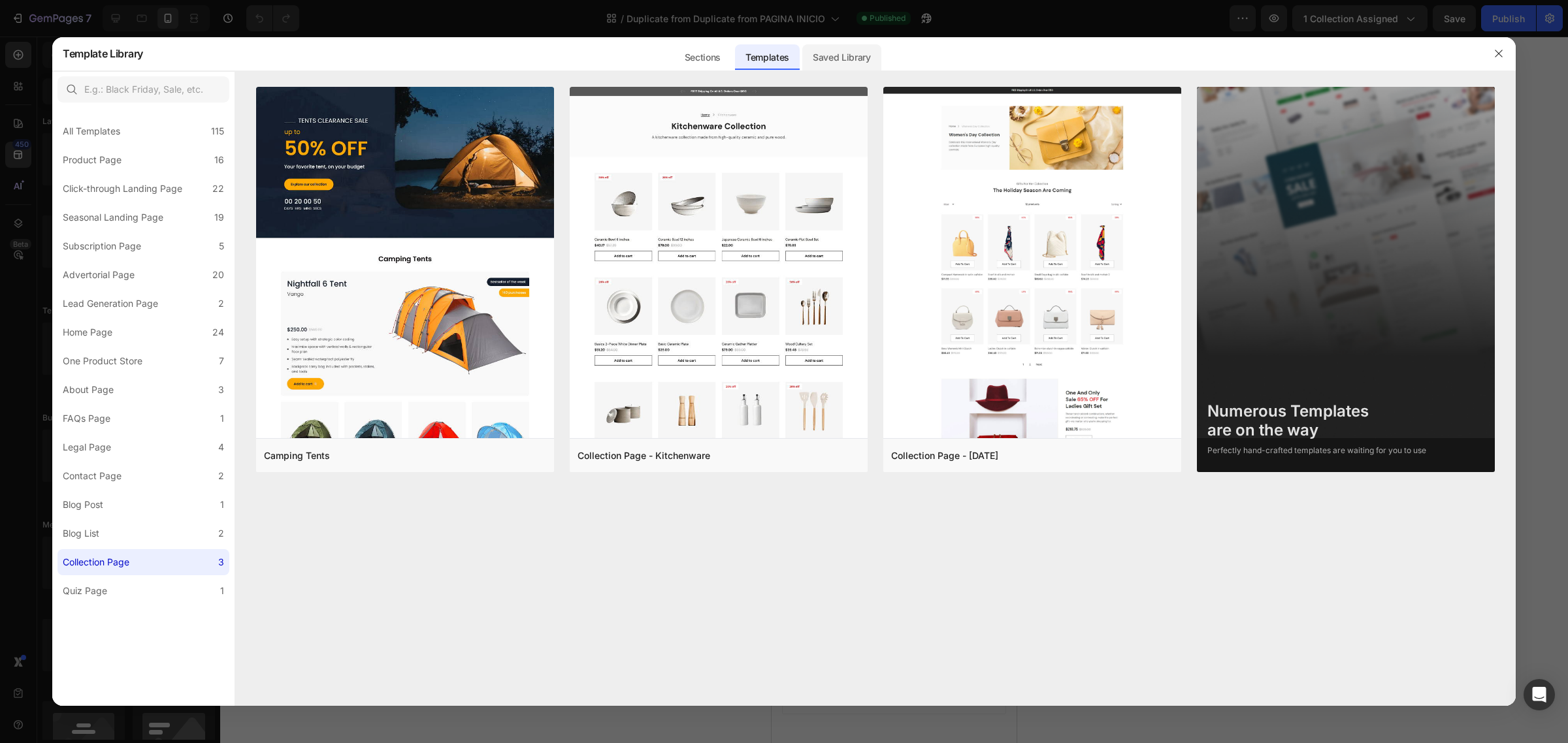
click at [835, 49] on div "Saved Library" at bounding box center [841, 58] width 79 height 27
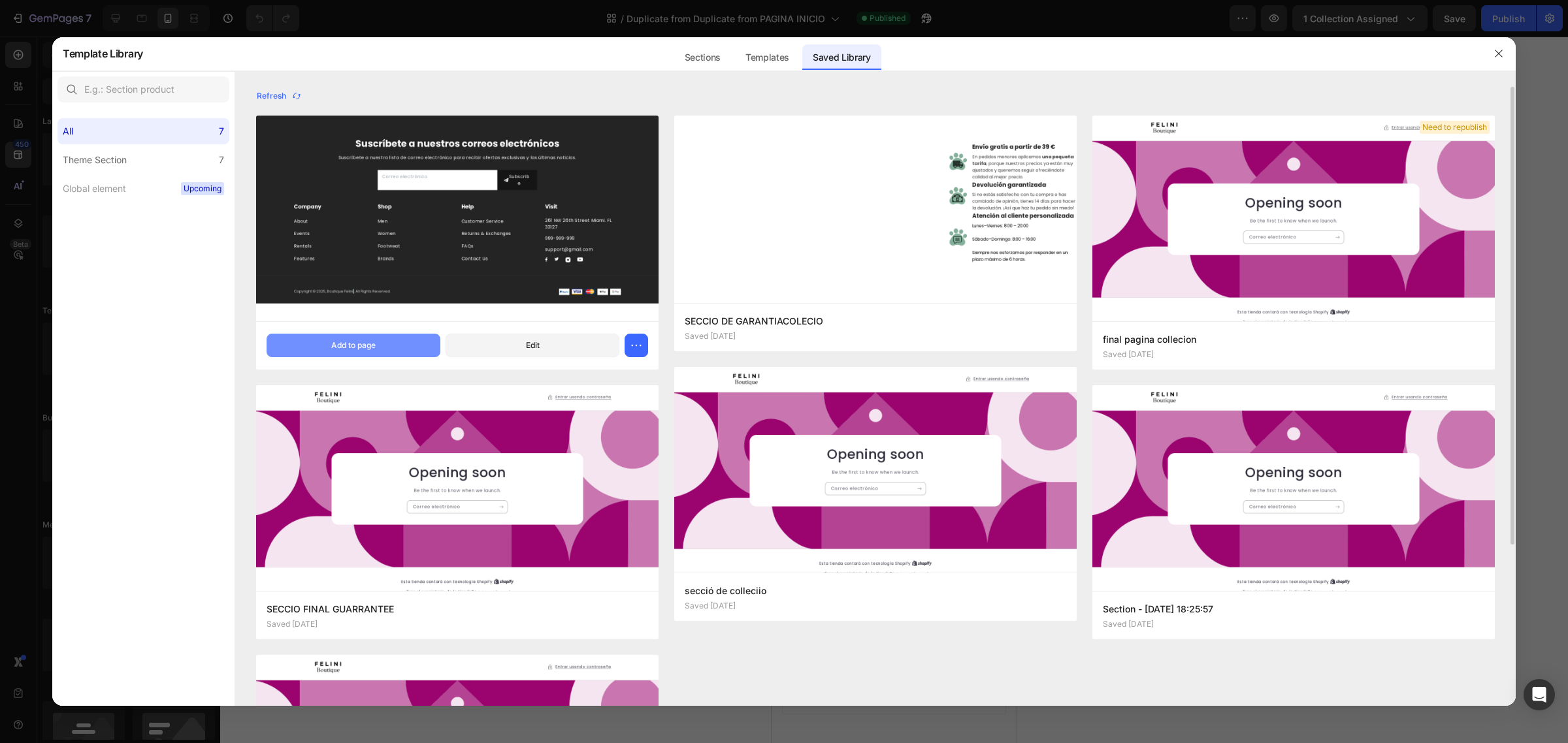
click at [335, 345] on div "Add to page" at bounding box center [354, 346] width 45 height 11
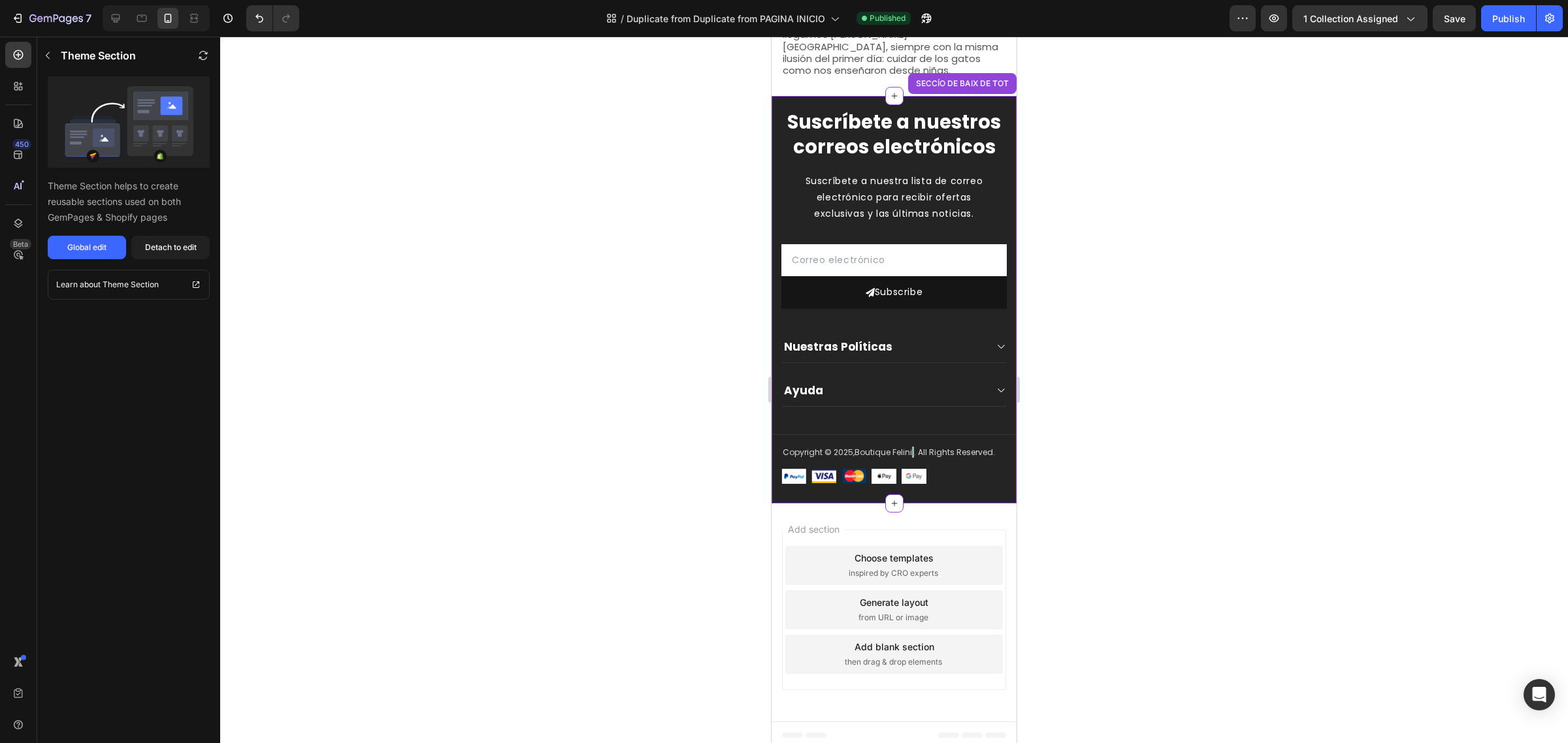
scroll to position [2830, 0]
click at [114, 15] on icon at bounding box center [116, 18] width 13 height 13
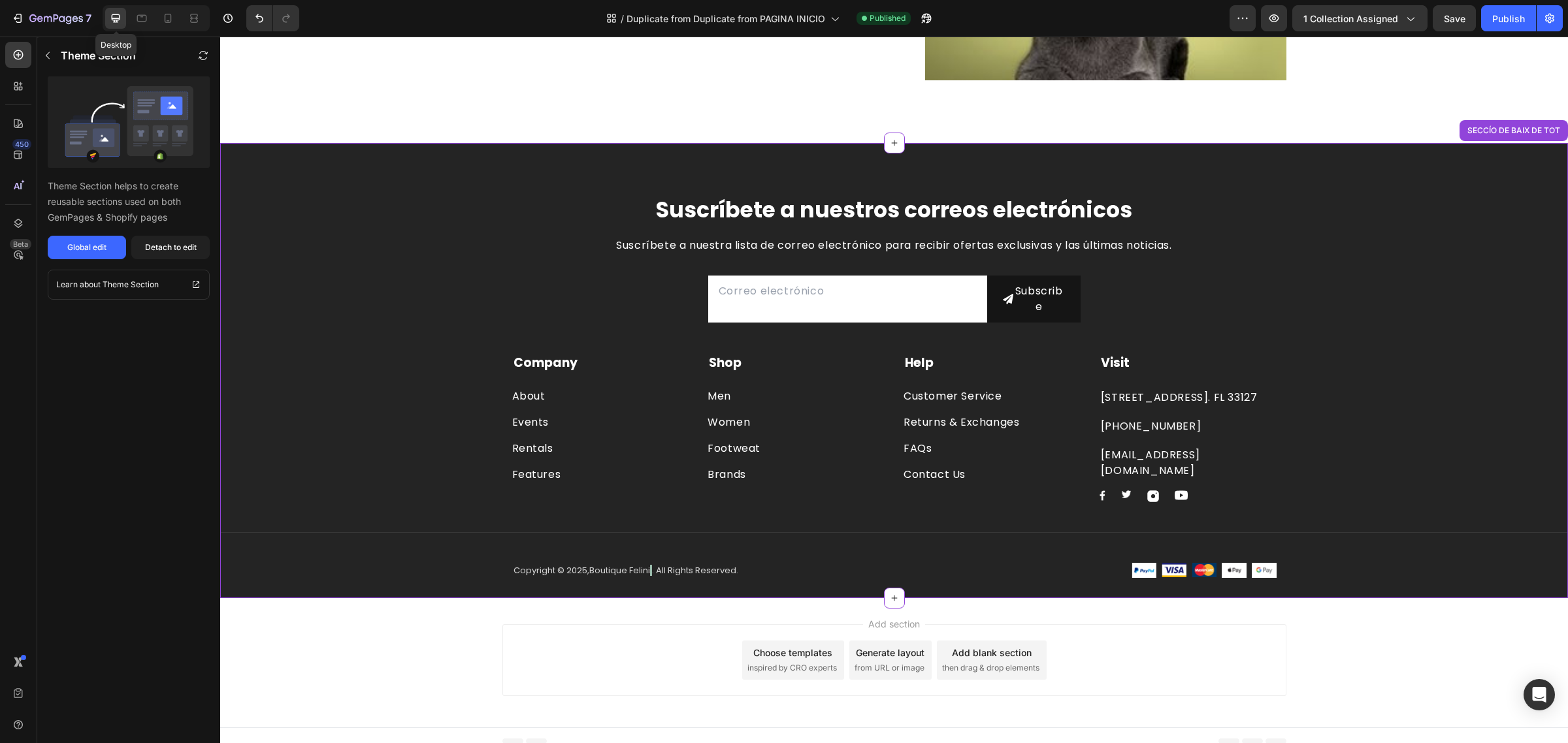
scroll to position [2496, 0]
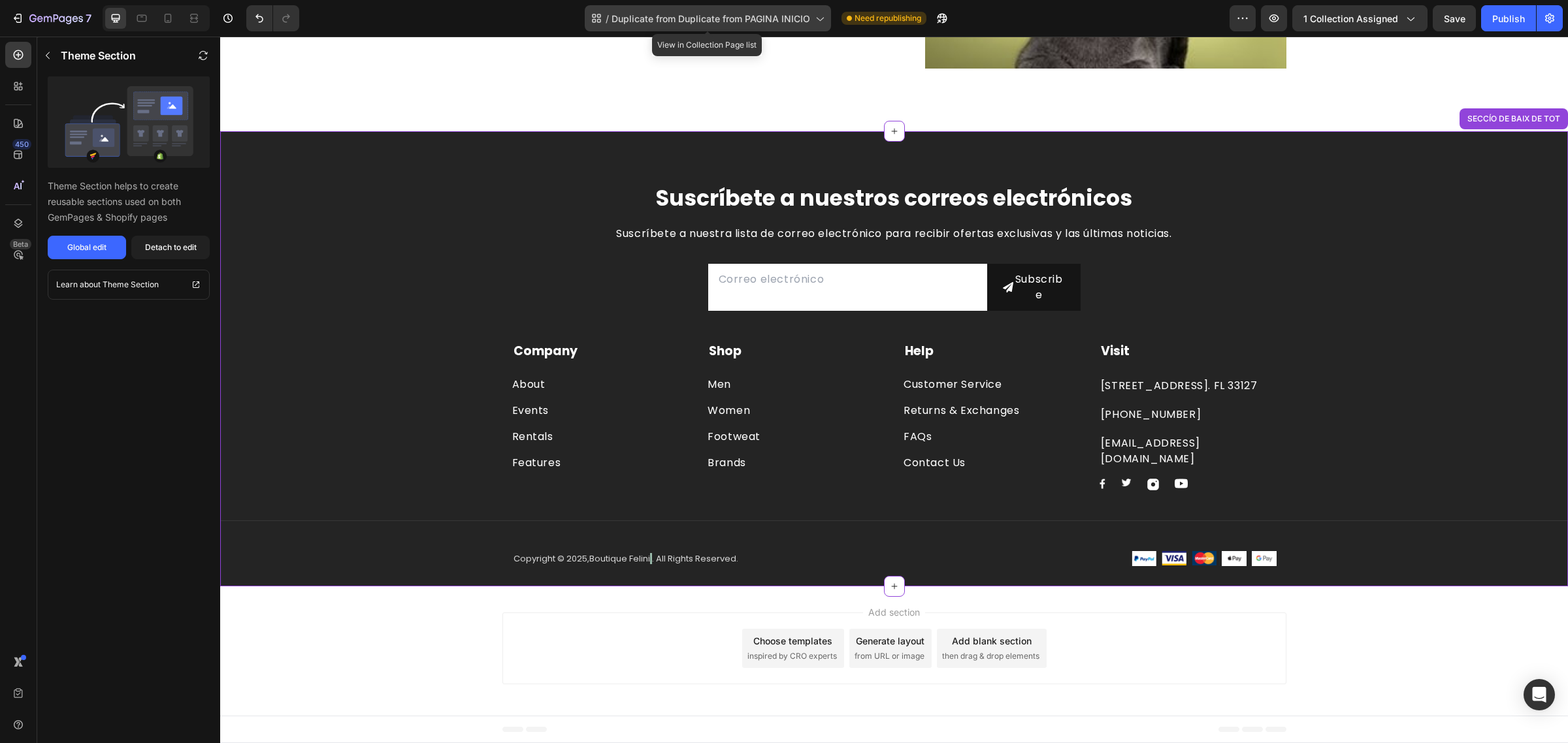
click at [732, 28] on div "/ Duplicate from Duplicate from PAGINA INICIO" at bounding box center [707, 19] width 246 height 27
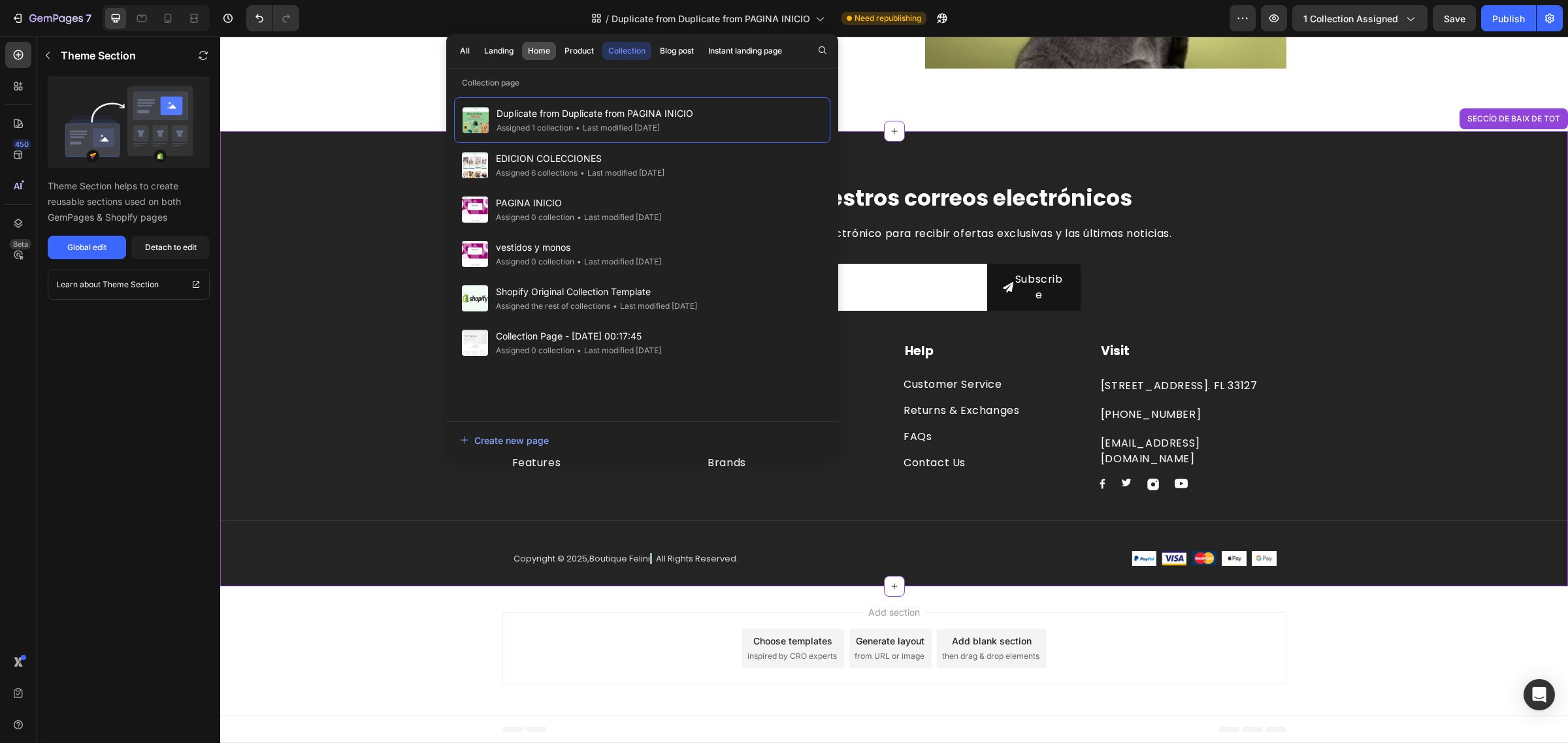
click at [545, 53] on div "Home" at bounding box center [539, 50] width 22 height 11
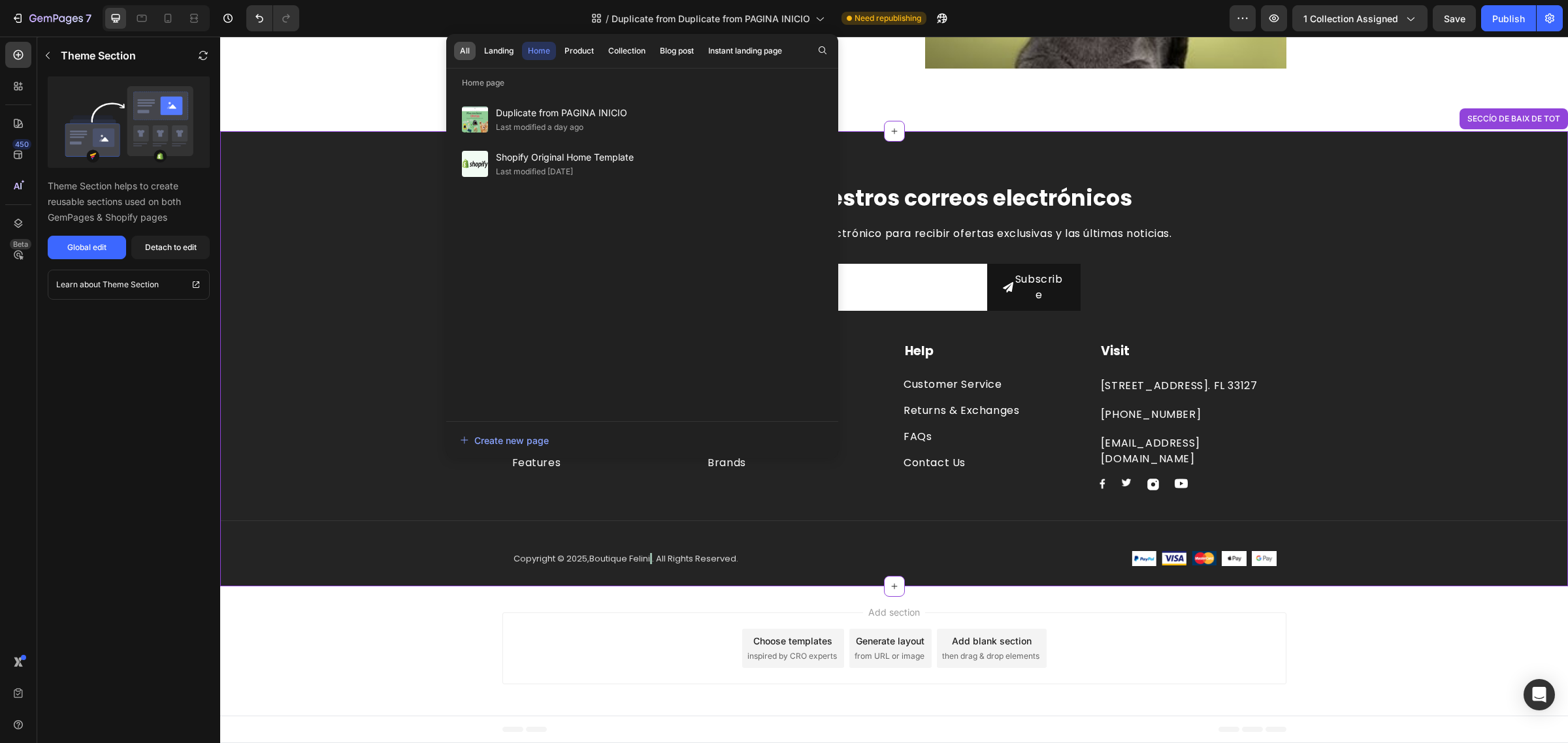
click at [468, 48] on div "All" at bounding box center [465, 50] width 10 height 11
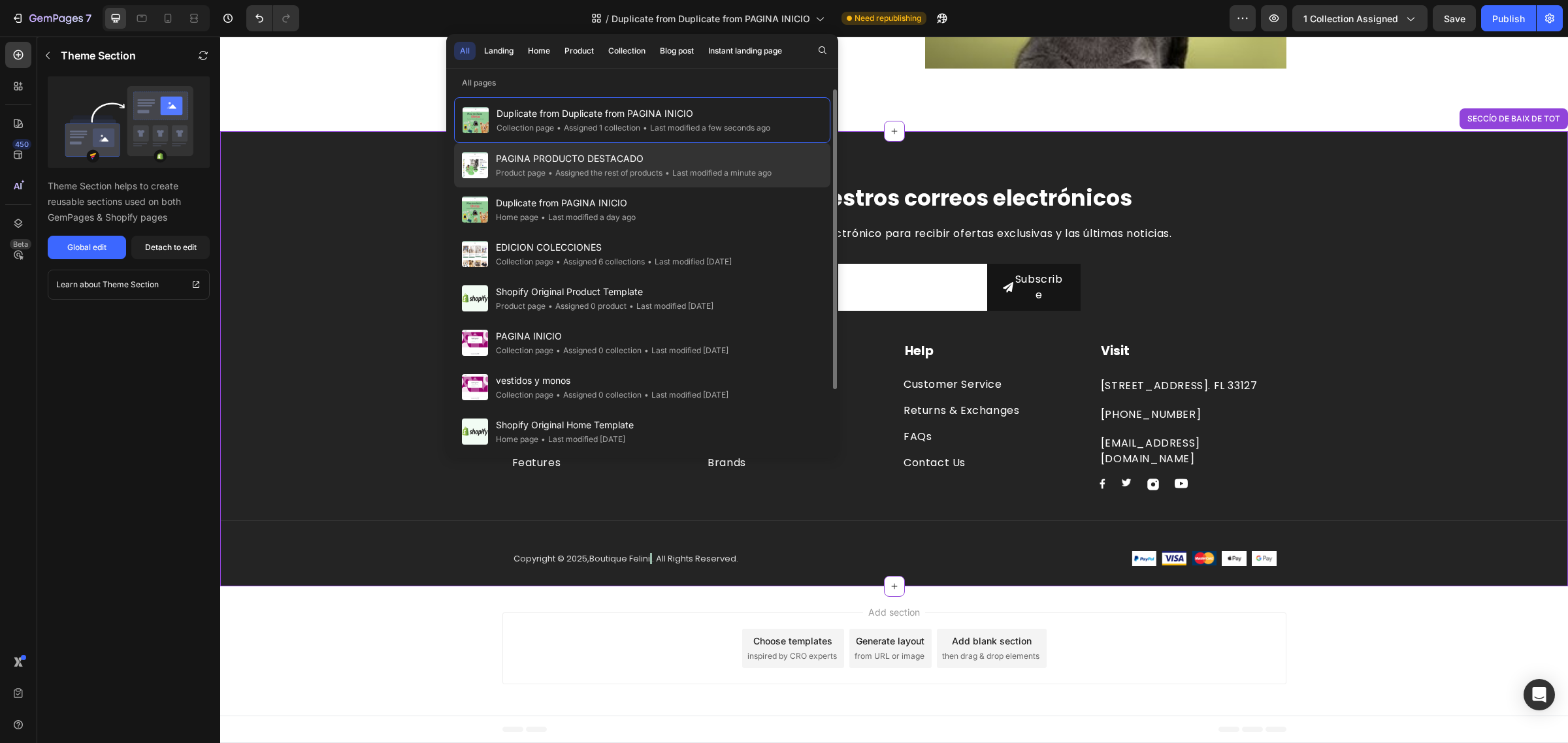
click at [543, 163] on span "PAGINA PRODUCTO DESTACADO" at bounding box center [634, 159] width 276 height 16
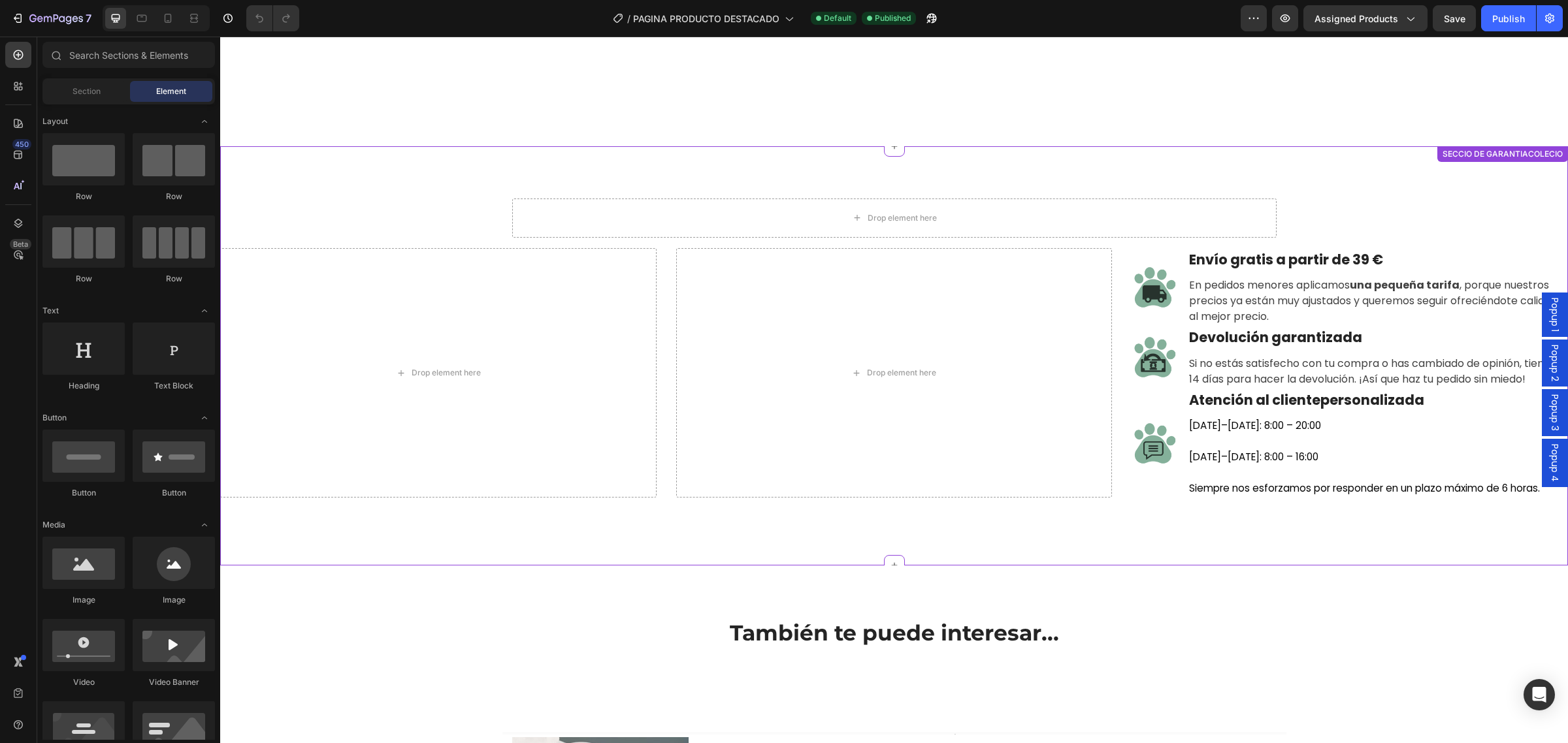
scroll to position [1306, 0]
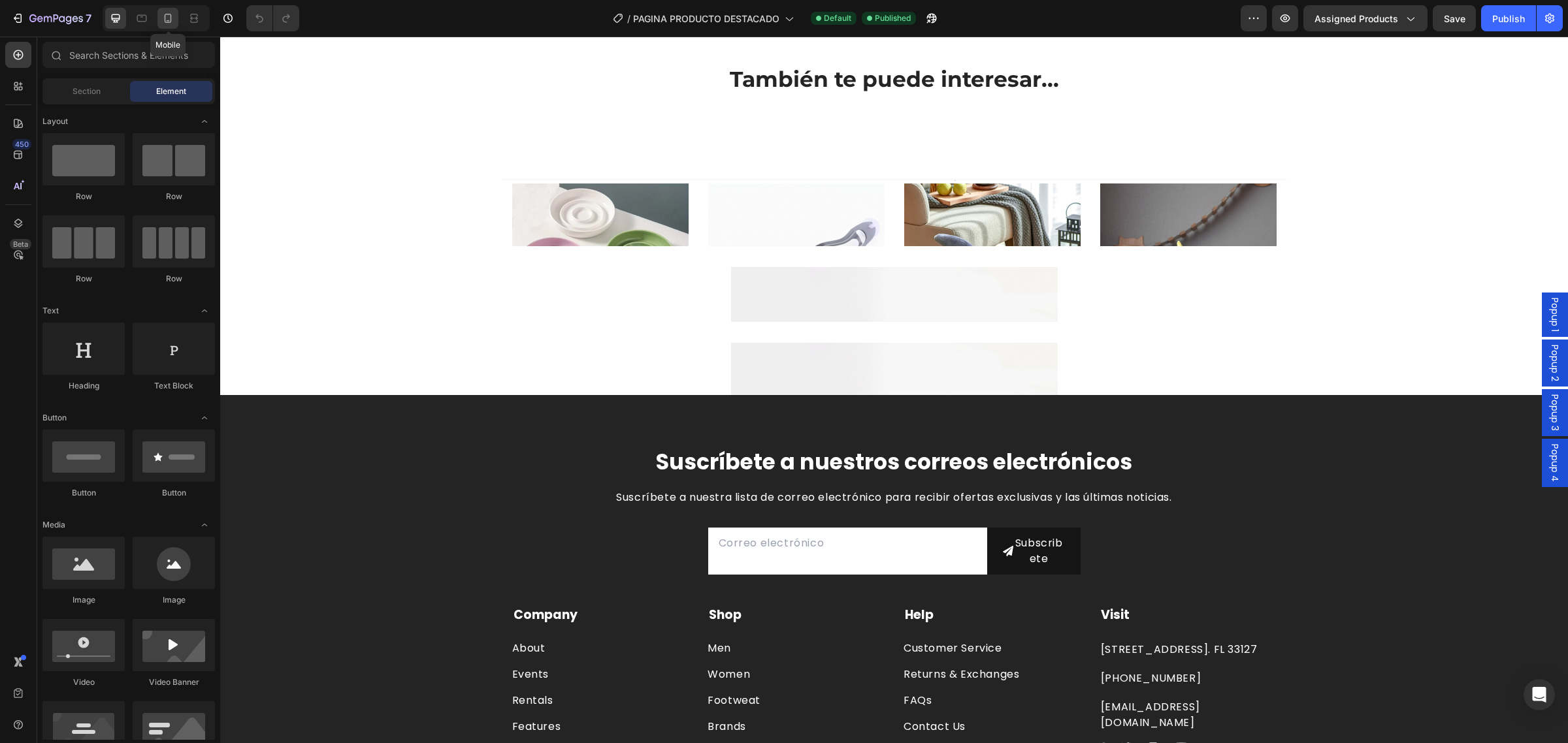
click at [173, 13] on icon at bounding box center [168, 18] width 13 height 13
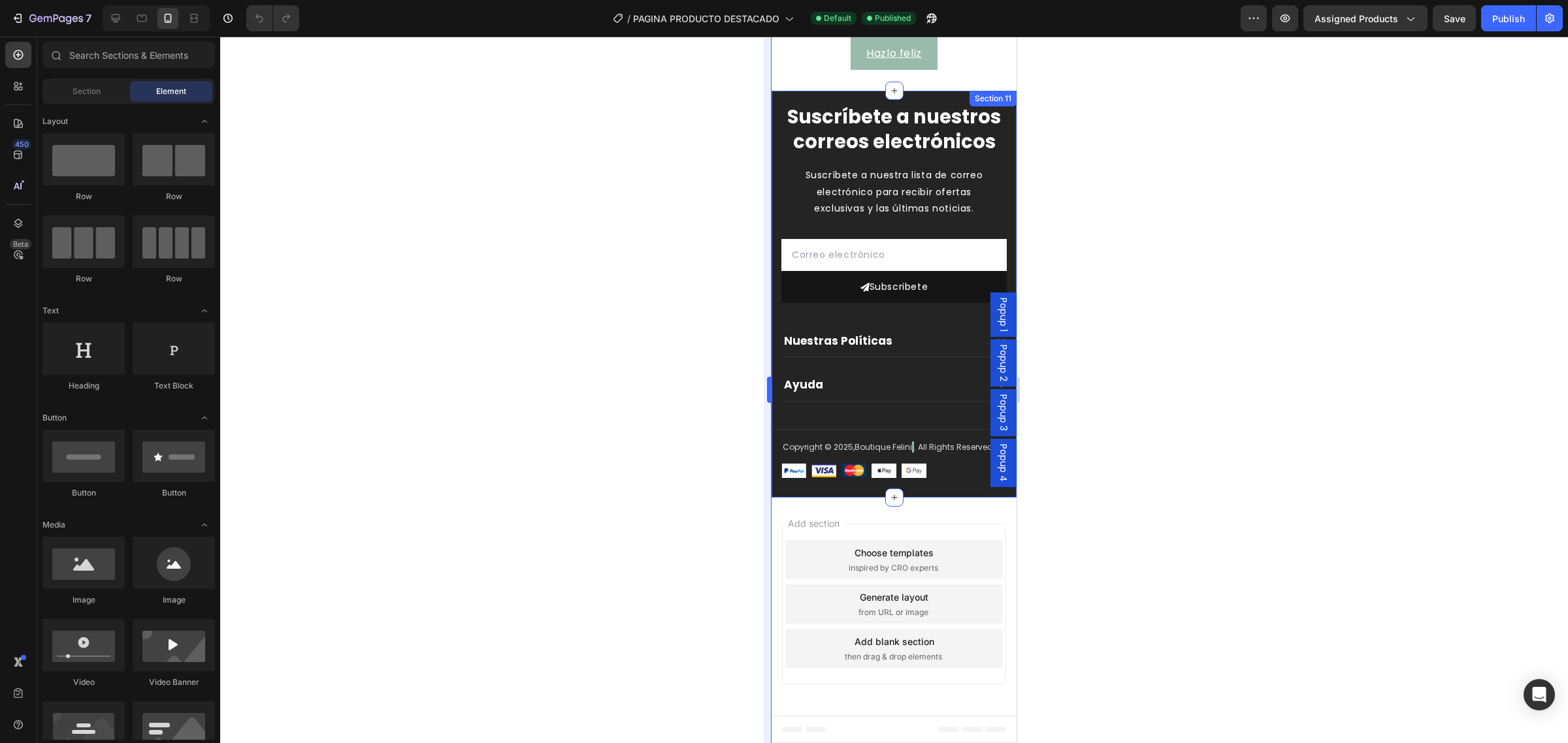
scroll to position [3376, 0]
click at [783, 91] on div "Suscríbete a nuestros correos electrónicos Heading Suscríbete a nuestra lista d…" at bounding box center [894, 295] width 245 height 407
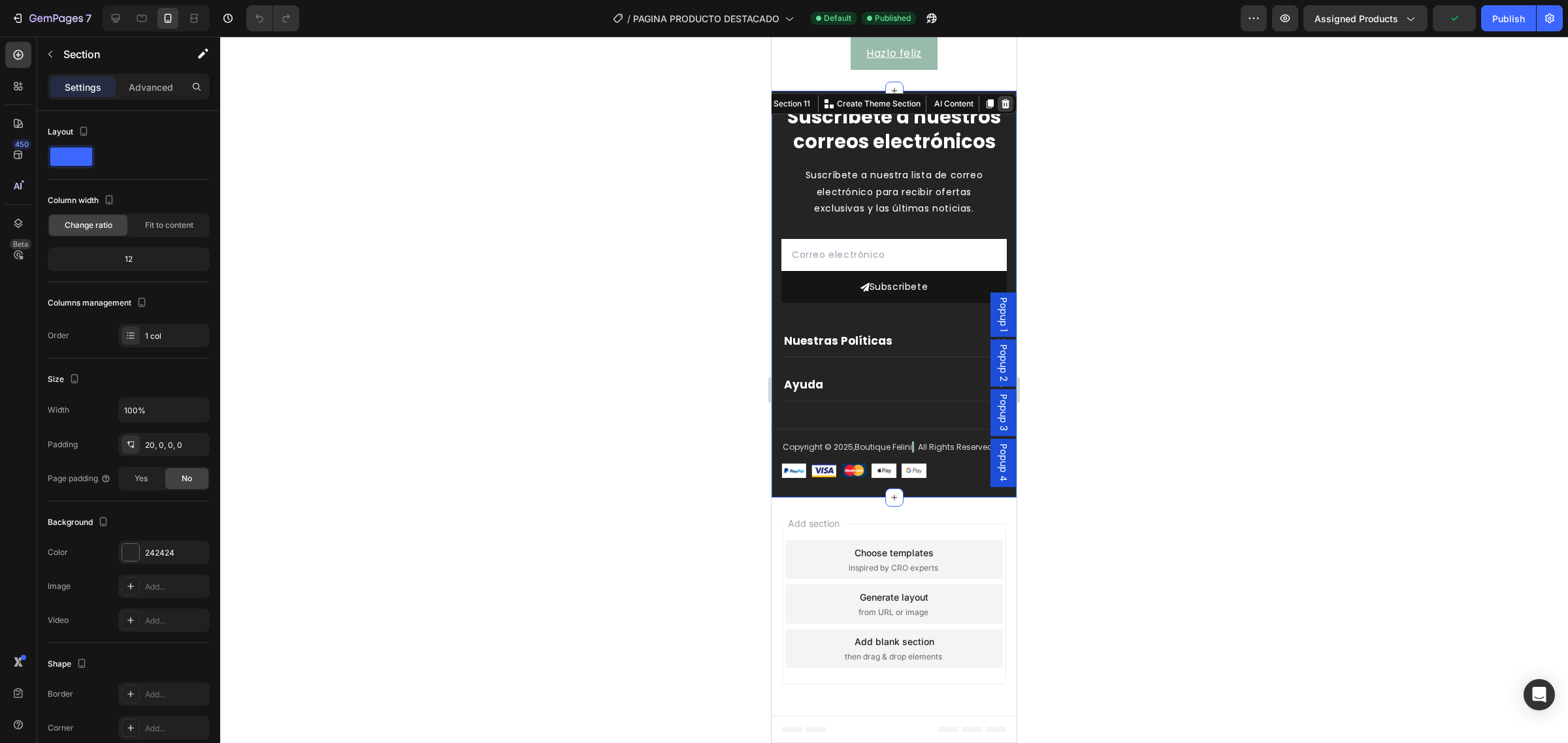
click at [1001, 99] on icon at bounding box center [1005, 104] width 10 height 10
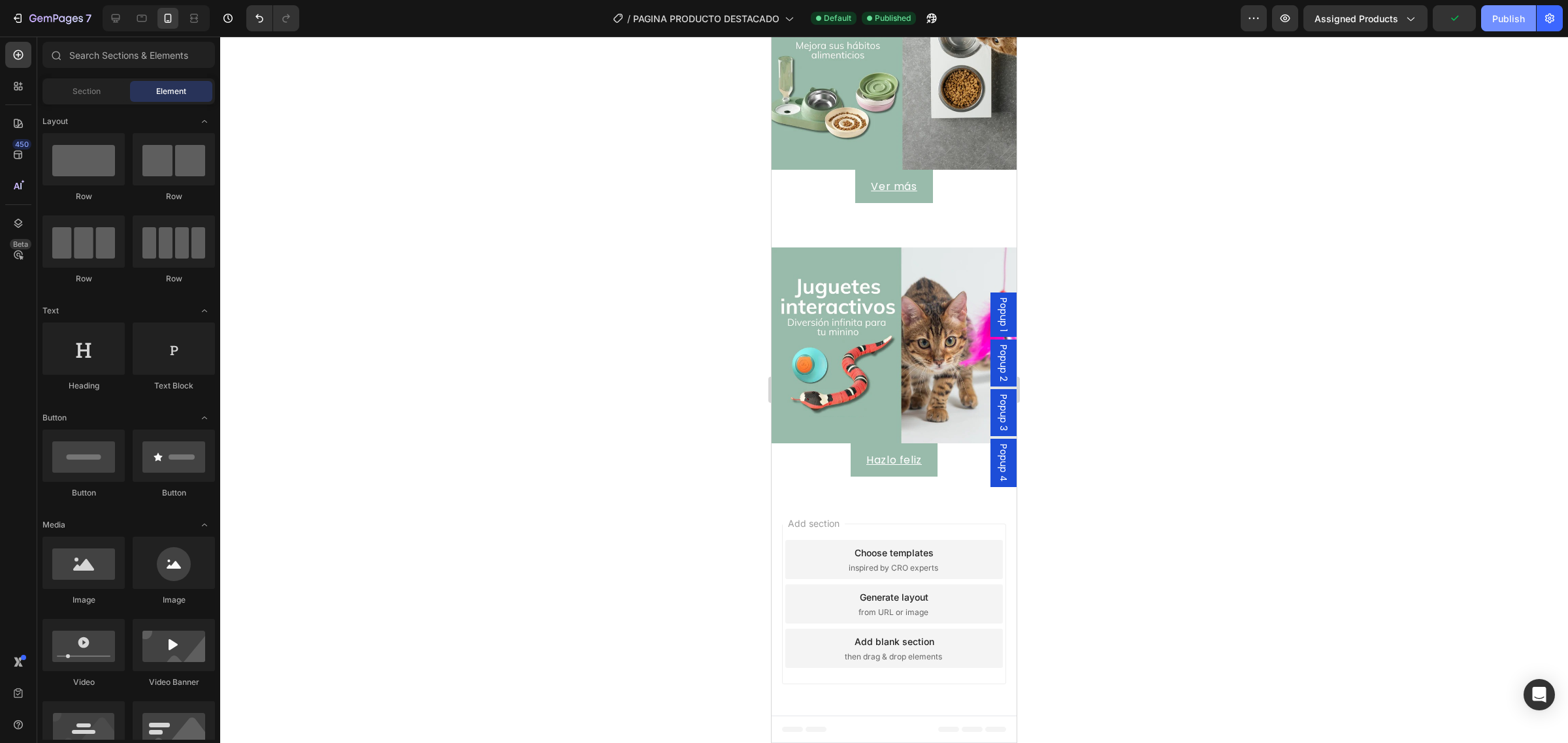
scroll to position [2886, 0]
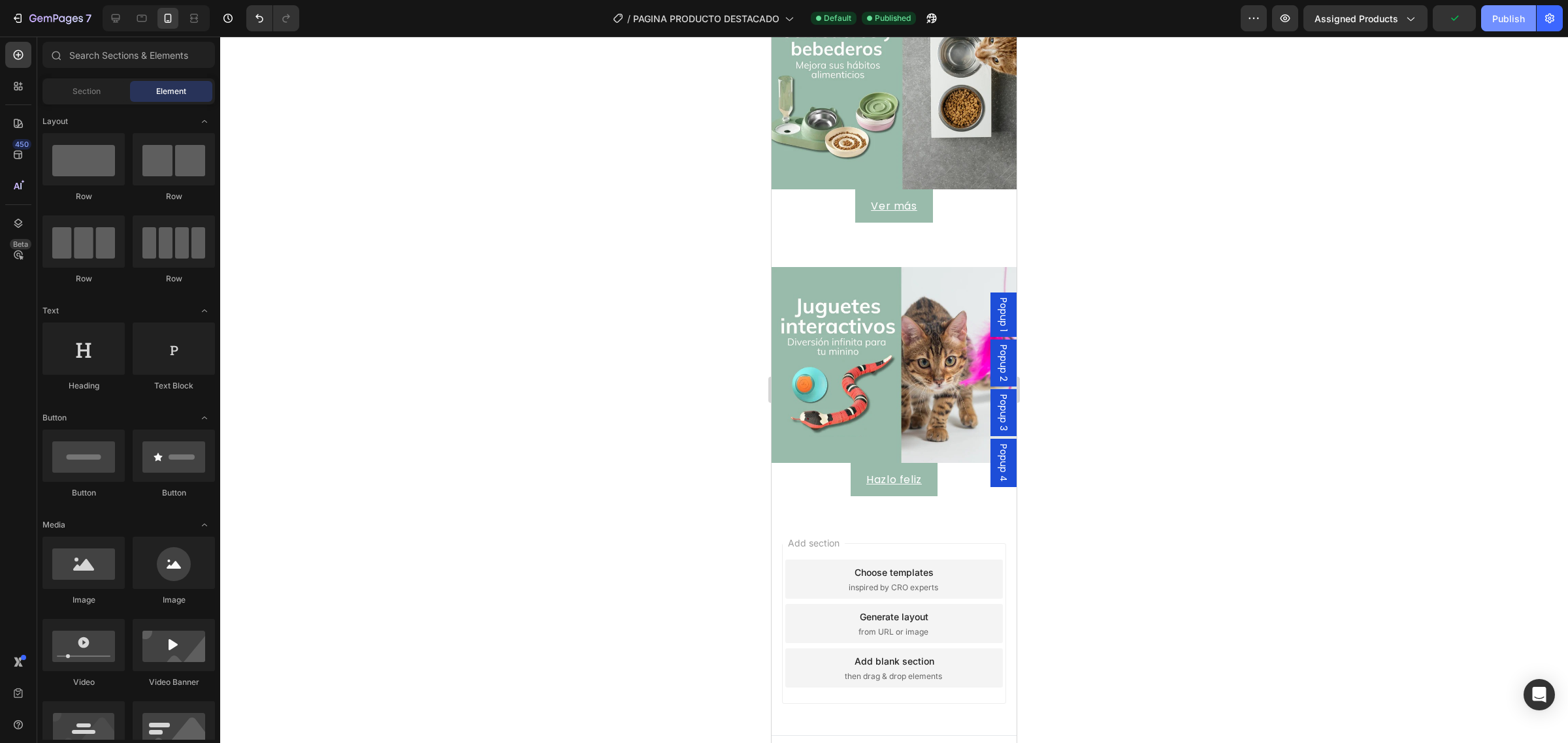
click at [1511, 27] on button "Publish" at bounding box center [1509, 19] width 55 height 27
